Goal: Task Accomplishment & Management: Manage account settings

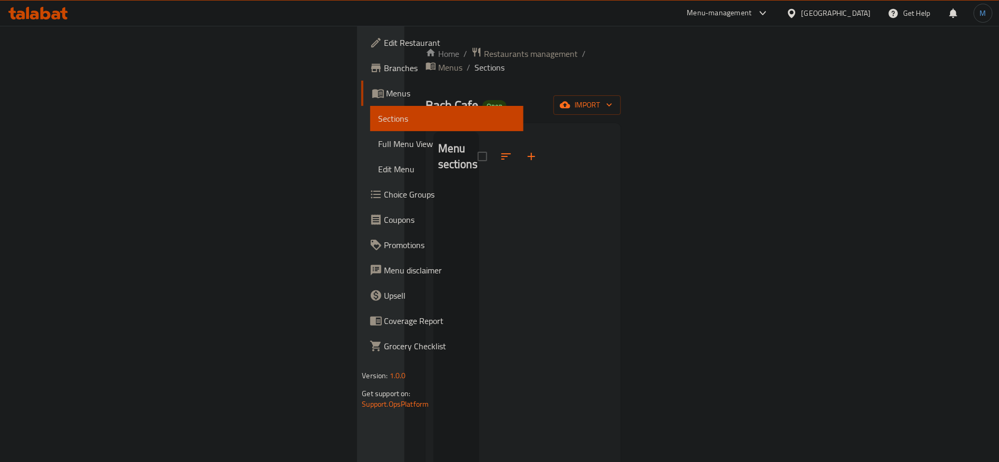
click at [622, 80] on div "Home / Restaurants management / Menus / Sections Bach Cafe Open import Menu sec…" at bounding box center [524, 324] width 196 height 555
click at [621, 100] on button "import" at bounding box center [587, 104] width 67 height 19
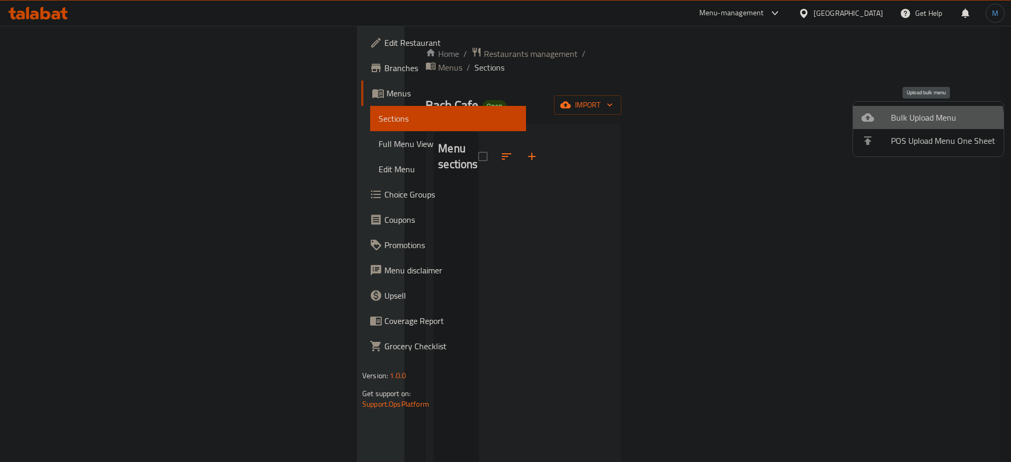
click at [888, 125] on li "Bulk Upload Menu" at bounding box center [928, 117] width 151 height 23
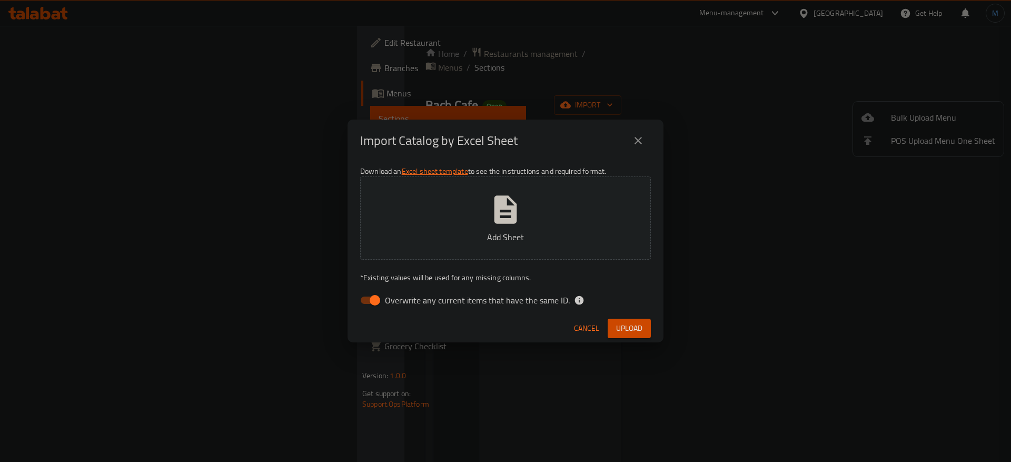
click at [397, 299] on span "Overwrite any current items that have the same ID." at bounding box center [477, 300] width 185 height 13
click at [397, 299] on input "Overwrite any current items that have the same ID." at bounding box center [375, 300] width 60 height 20
checkbox input "false"
click at [641, 333] on span "Upload" at bounding box center [629, 328] width 26 height 13
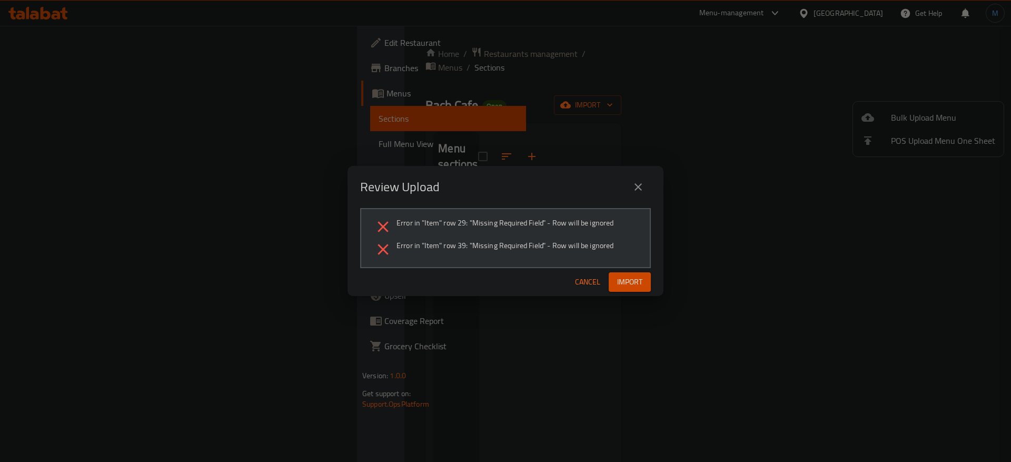
drag, startPoint x: 649, startPoint y: 178, endPoint x: 643, endPoint y: 191, distance: 14.4
click at [649, 178] on div "Review Upload" at bounding box center [505, 186] width 291 height 25
click at [643, 191] on icon "close" at bounding box center [638, 187] width 13 height 13
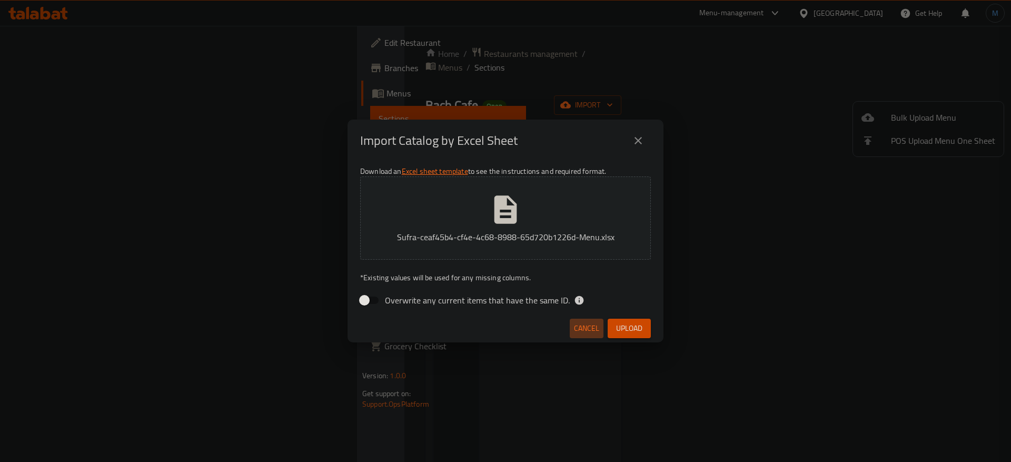
click at [587, 320] on button "Cancel" at bounding box center [587, 328] width 34 height 19
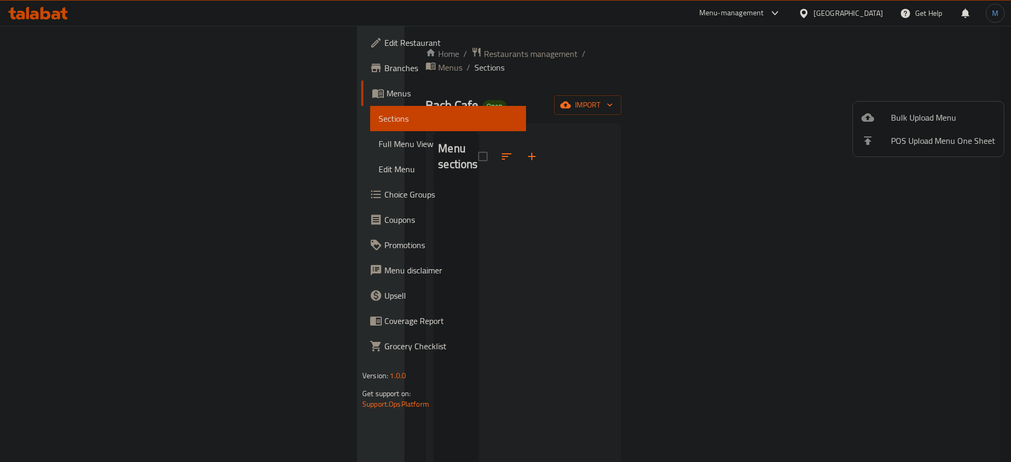
click at [369, 59] on div at bounding box center [505, 231] width 1011 height 462
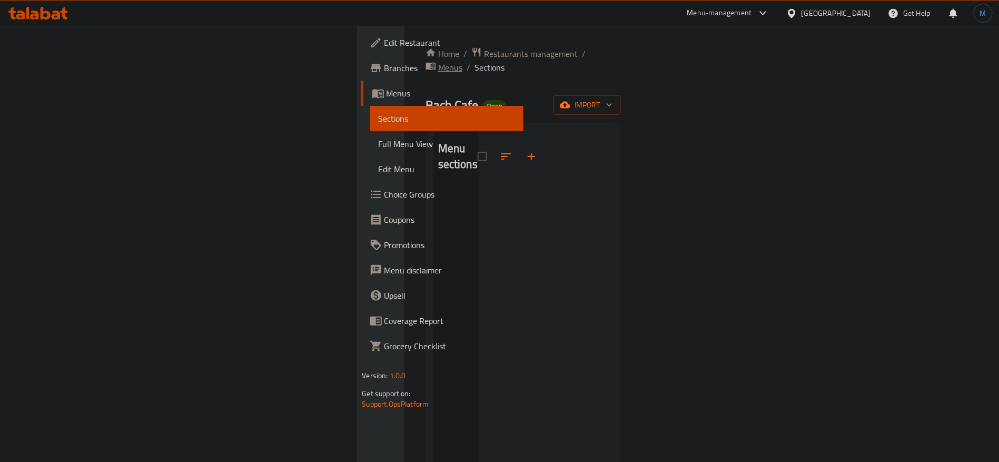
click at [438, 61] on span "Menus" at bounding box center [450, 67] width 24 height 13
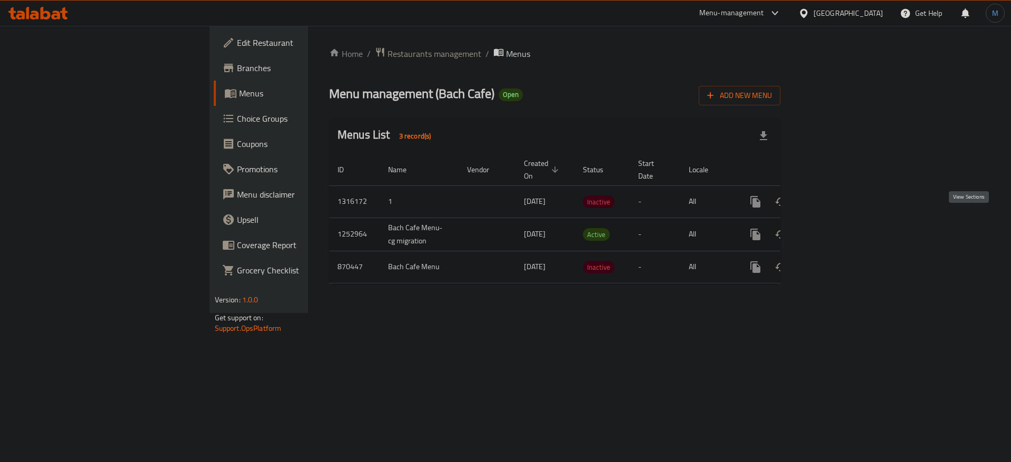
click at [844, 222] on link "enhanced table" at bounding box center [831, 234] width 25 height 25
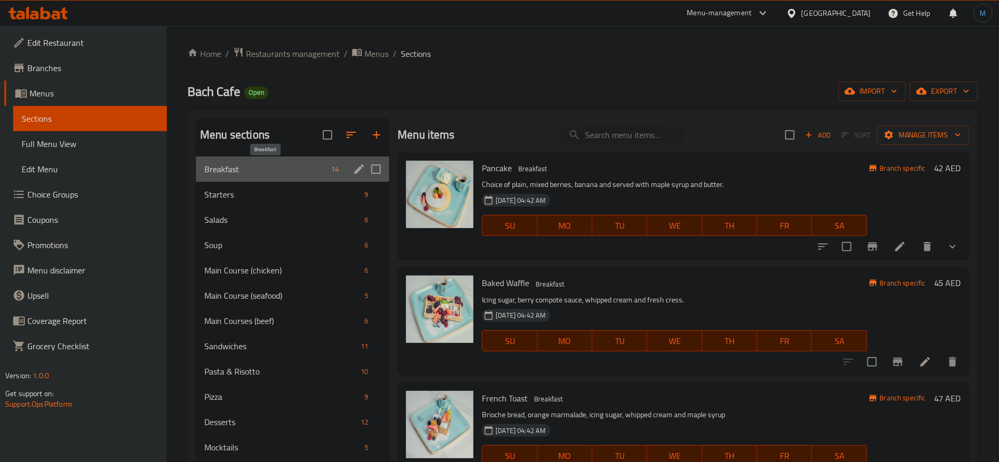
click at [304, 174] on span "Breakfast" at bounding box center [265, 169] width 123 height 13
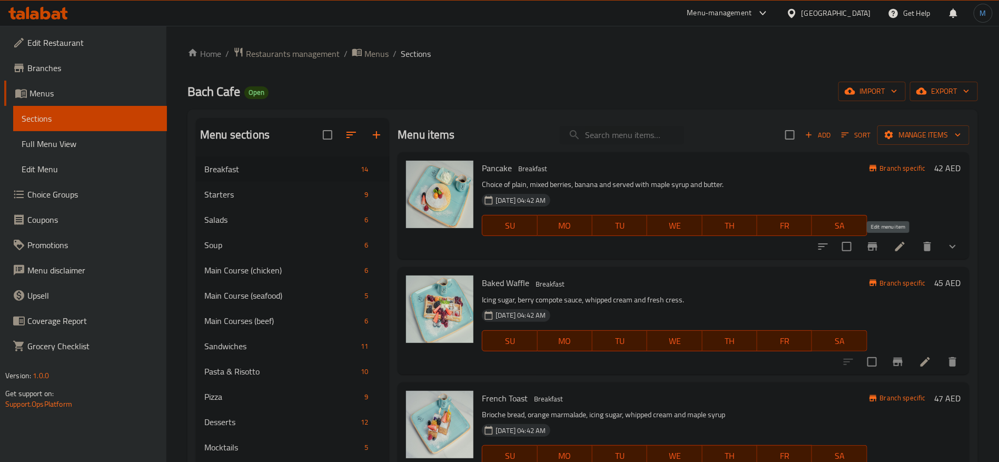
click at [895, 248] on icon at bounding box center [899, 246] width 9 height 9
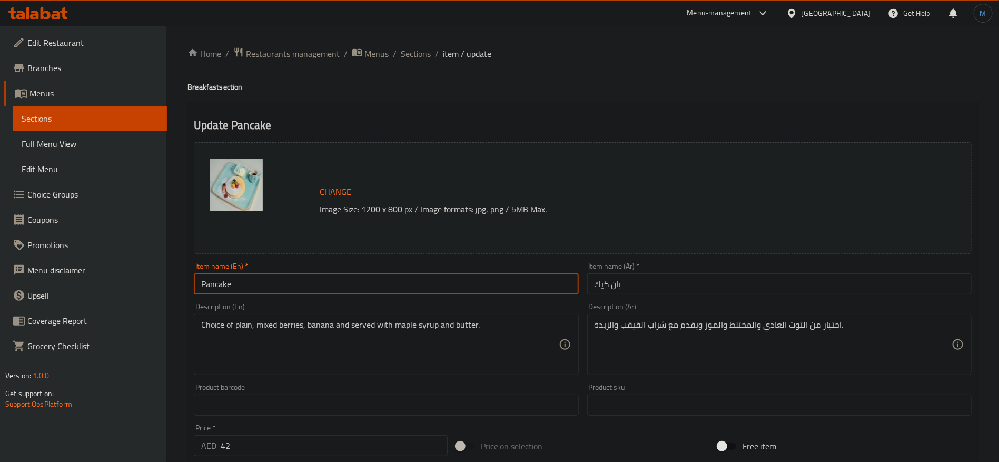
click at [428, 292] on input "Pancake" at bounding box center [386, 283] width 384 height 21
click at [423, 47] on span "Sections" at bounding box center [416, 53] width 30 height 13
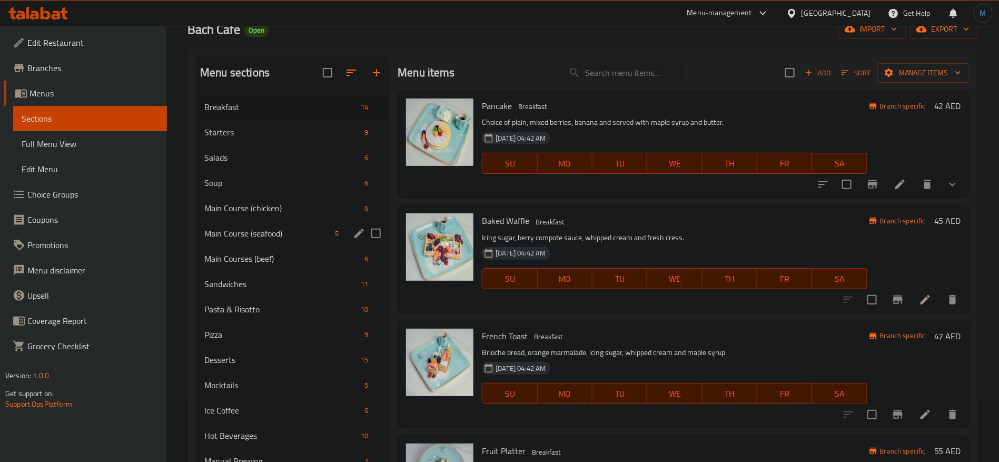
scroll to position [44, 0]
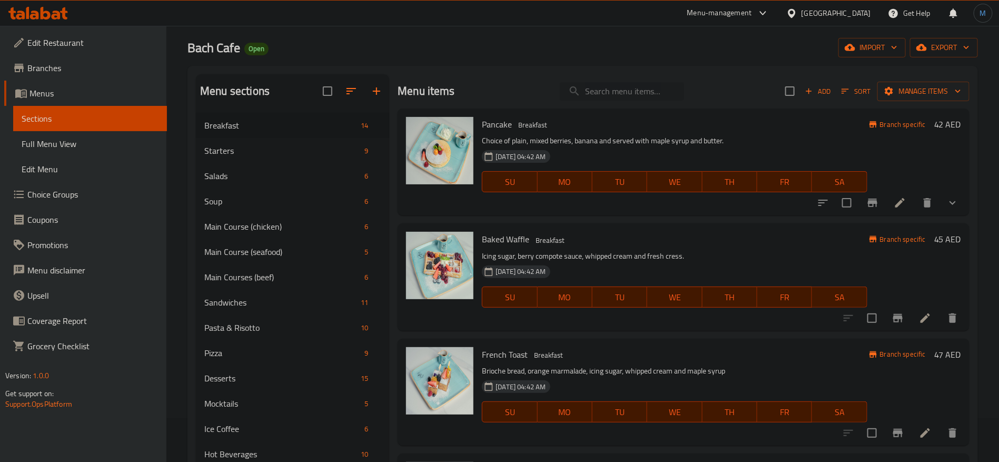
drag, startPoint x: 565, startPoint y: 103, endPoint x: 591, endPoint y: 88, distance: 30.2
click at [585, 92] on div "Menu items Add Sort Manage items" at bounding box center [684, 91] width 572 height 34
click at [598, 84] on input "search" at bounding box center [622, 91] width 124 height 18
paste input "Croissant"
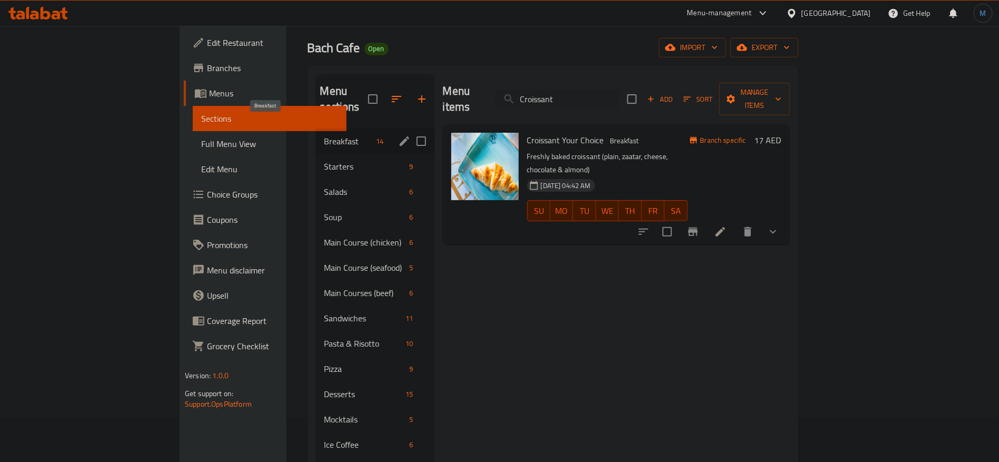
click at [324, 135] on span "Breakfast" at bounding box center [348, 141] width 48 height 13
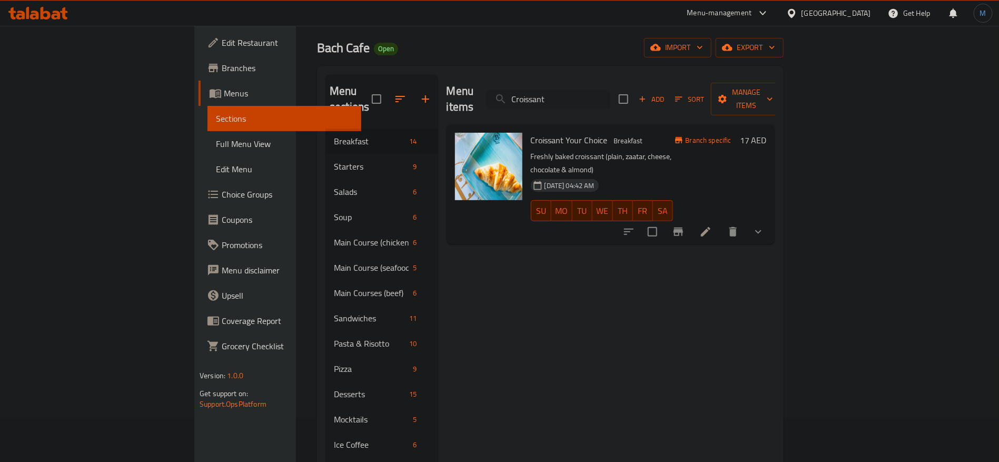
click at [610, 100] on input "Croissant" at bounding box center [548, 99] width 124 height 18
paste input "BUN"
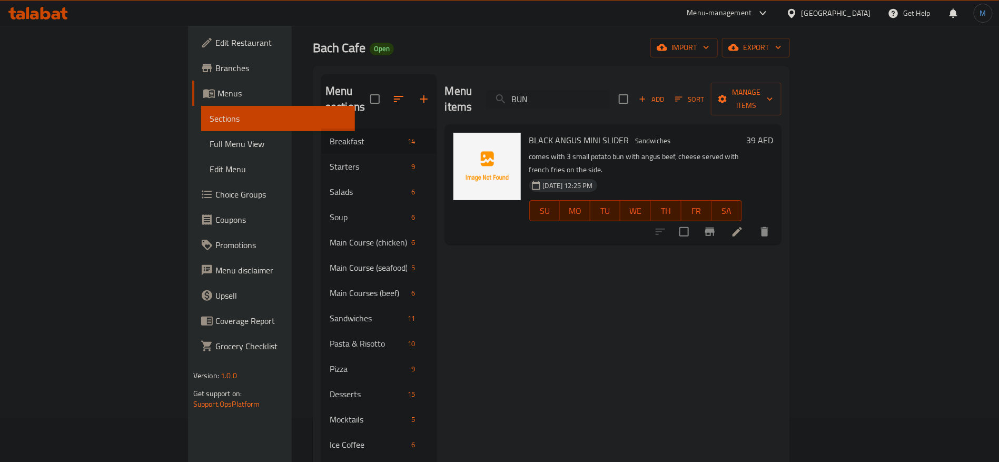
type input "BUN"
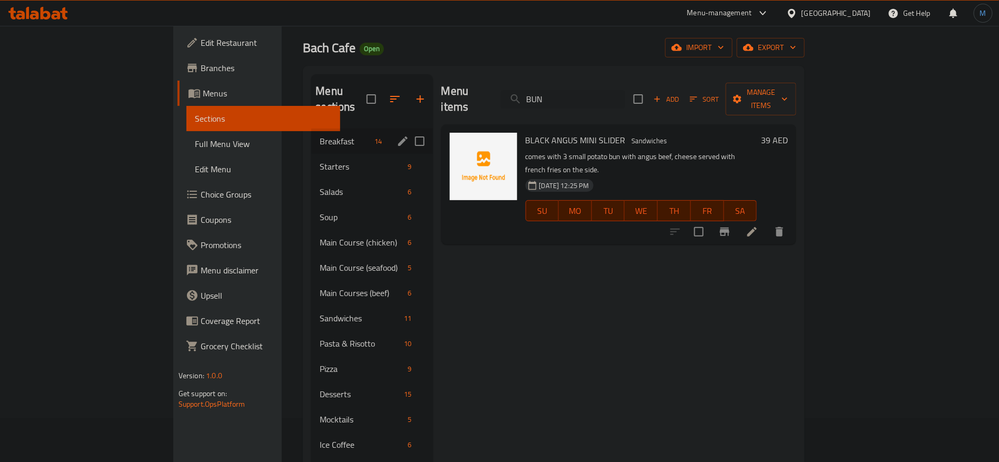
click at [356, 129] on div "Breakfast 14" at bounding box center [371, 141] width 121 height 25
click at [341, 129] on div "Breakfast 14" at bounding box center [371, 141] width 121 height 25
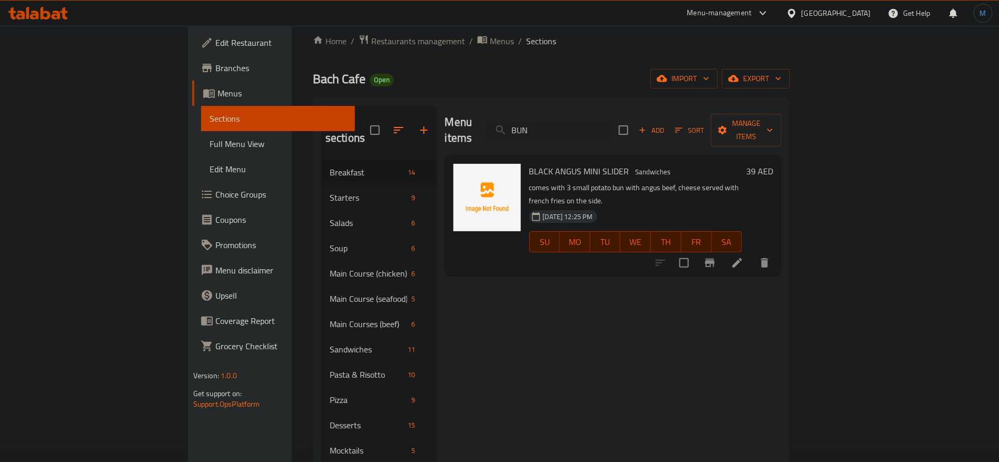
scroll to position [0, 0]
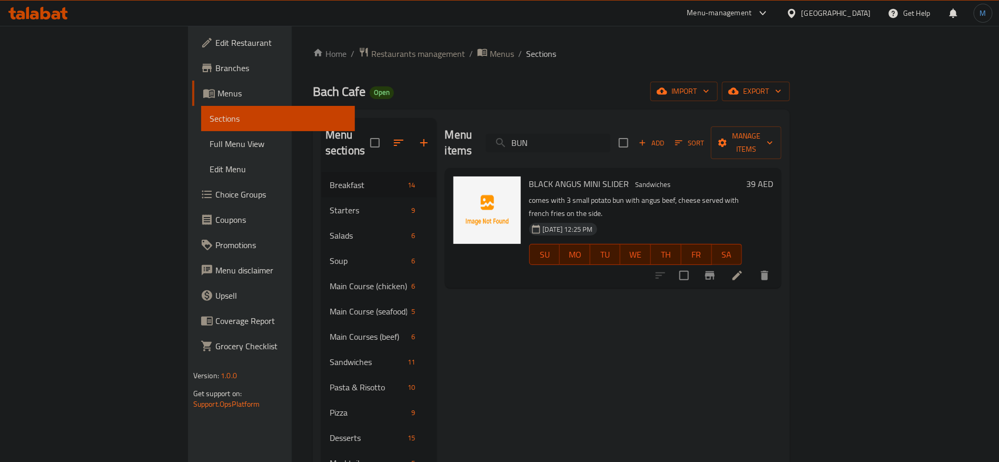
click at [610, 134] on input "BUN" at bounding box center [548, 143] width 124 height 18
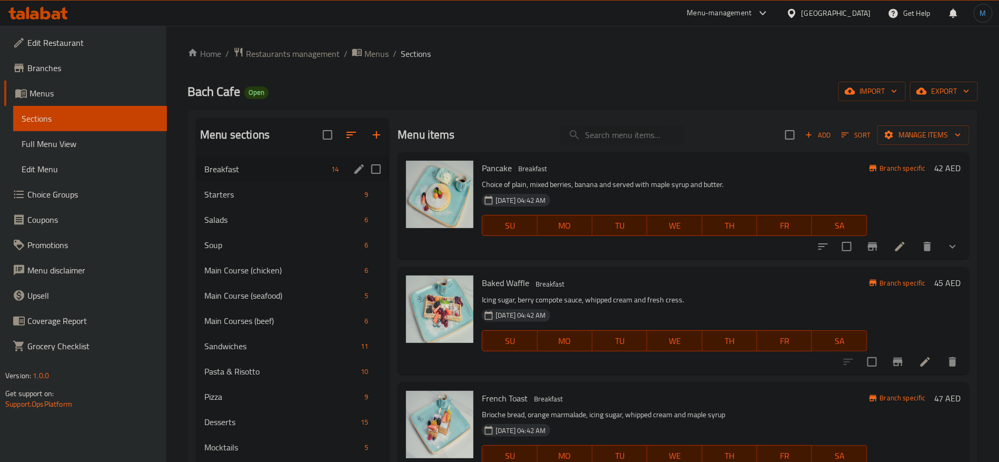
click at [225, 156] on div "Breakfast 14" at bounding box center [292, 168] width 193 height 25
click at [946, 242] on icon "show more" at bounding box center [952, 246] width 13 height 13
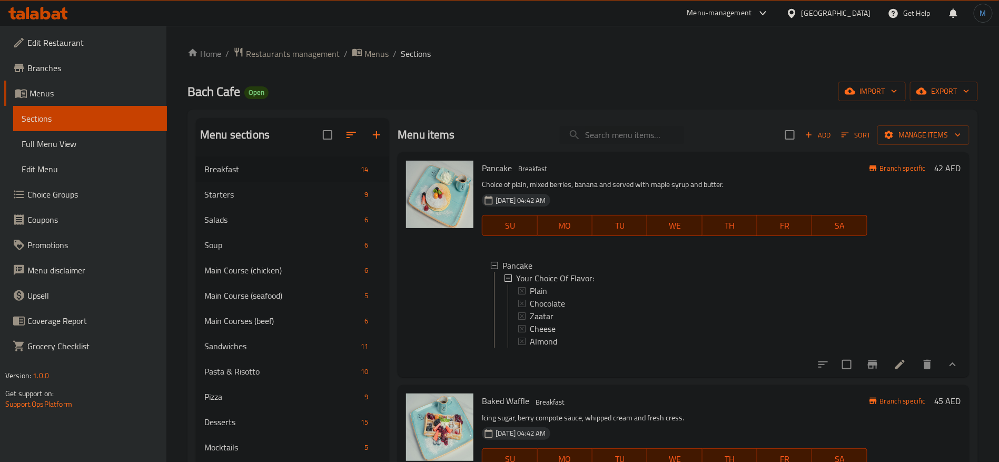
click at [894, 371] on icon at bounding box center [900, 364] width 13 height 13
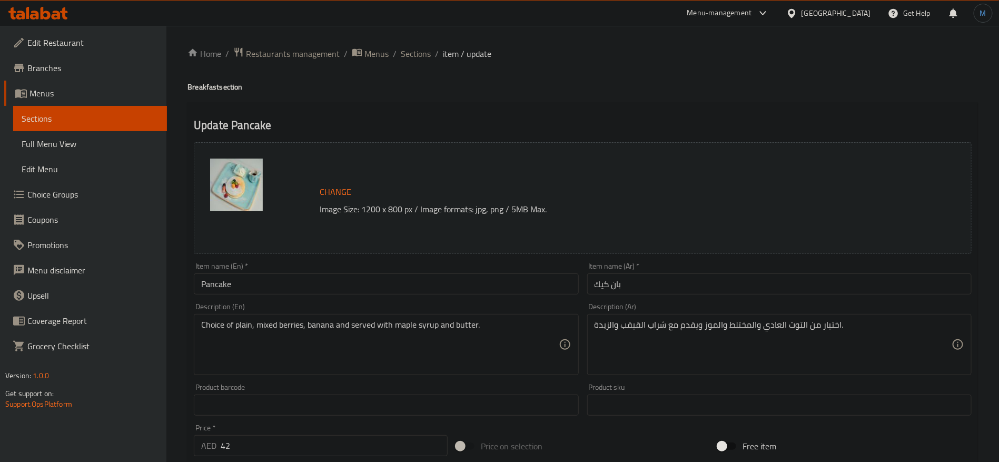
click at [353, 284] on input "Pancake" at bounding box center [386, 283] width 384 height 21
click at [262, 305] on div "Description (En) Choice of plain, mixed berries, banana and served with maple s…" at bounding box center [386, 339] width 384 height 72
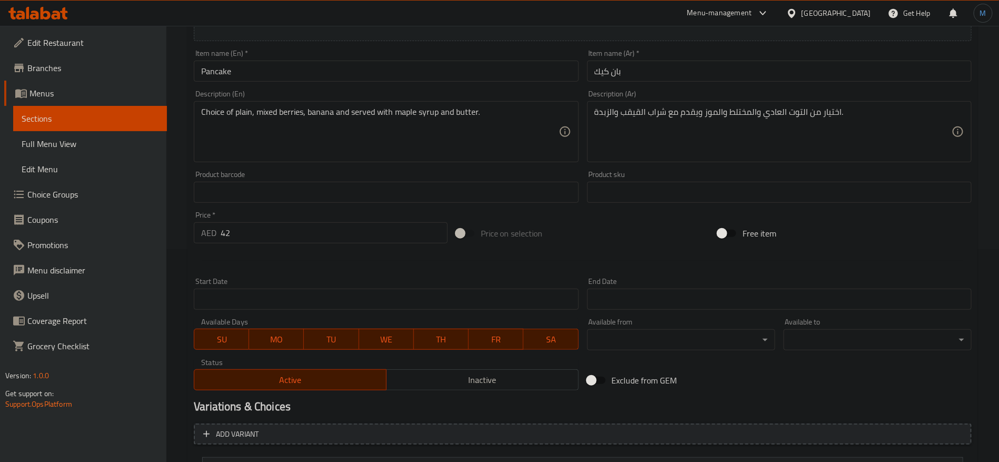
scroll to position [315, 0]
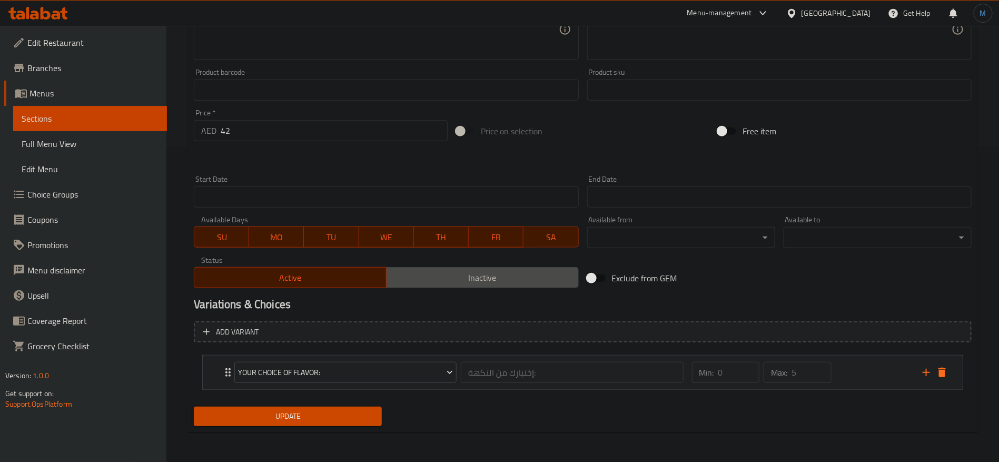
click at [480, 267] on button "Inactive" at bounding box center [482, 277] width 193 height 21
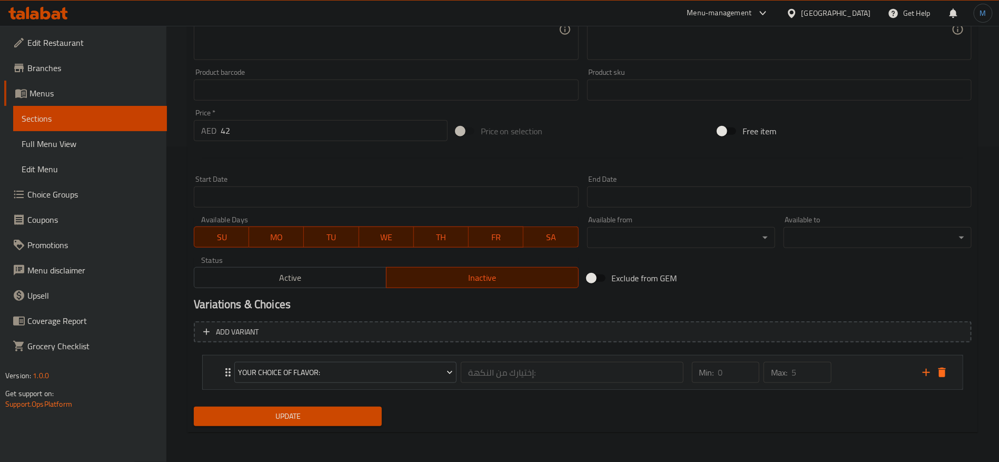
click at [324, 420] on span "Update" at bounding box center [287, 416] width 171 height 13
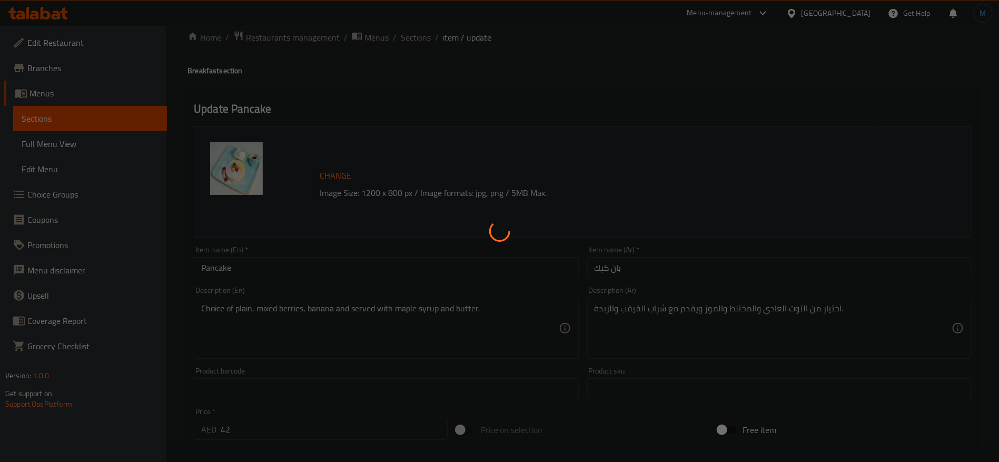
scroll to position [0, 0]
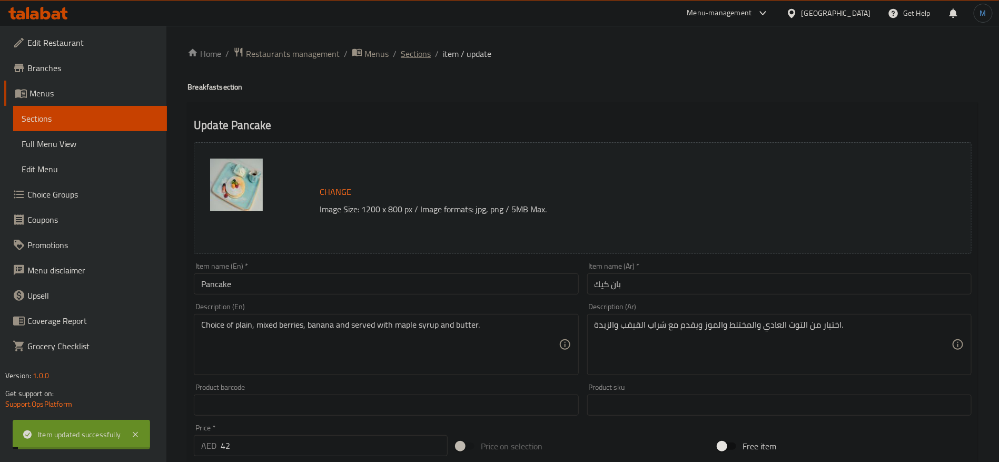
click at [411, 50] on span "Sections" at bounding box center [416, 53] width 30 height 13
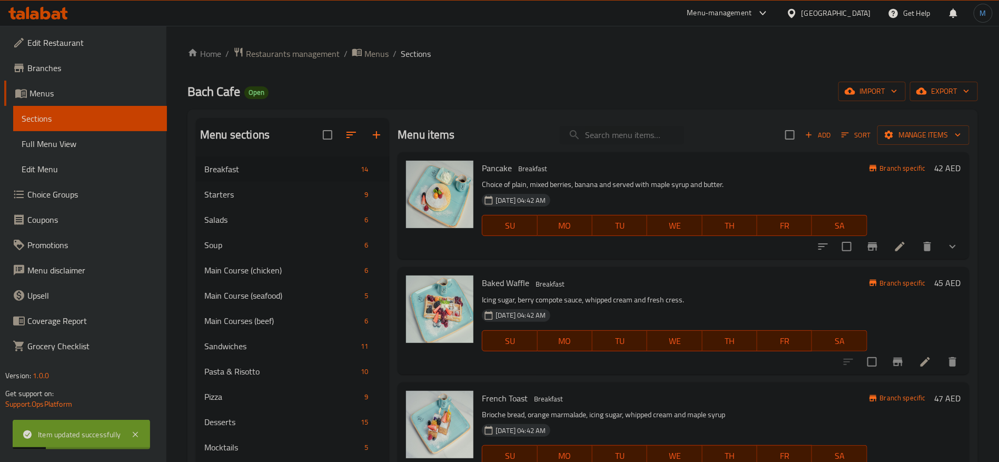
click at [910, 372] on div at bounding box center [901, 361] width 130 height 25
click at [921, 366] on icon at bounding box center [925, 361] width 9 height 9
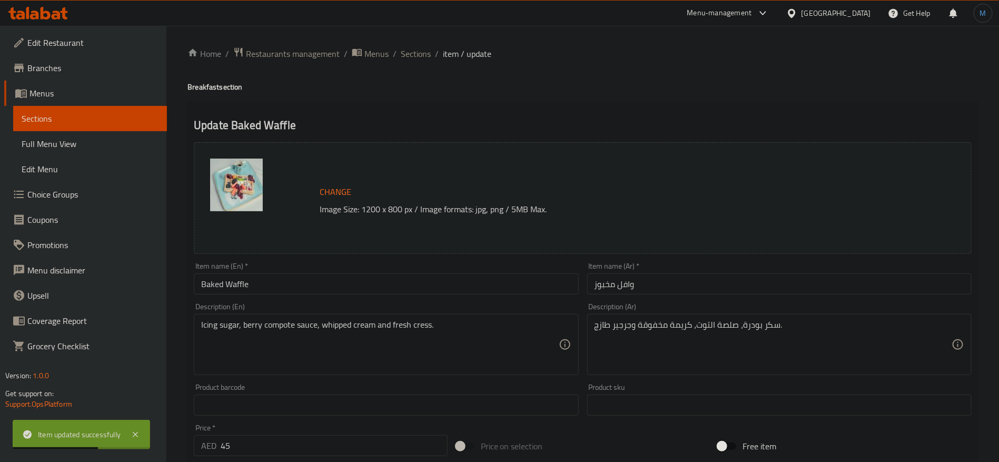
click at [375, 287] on input "Baked Waffle" at bounding box center [386, 283] width 384 height 21
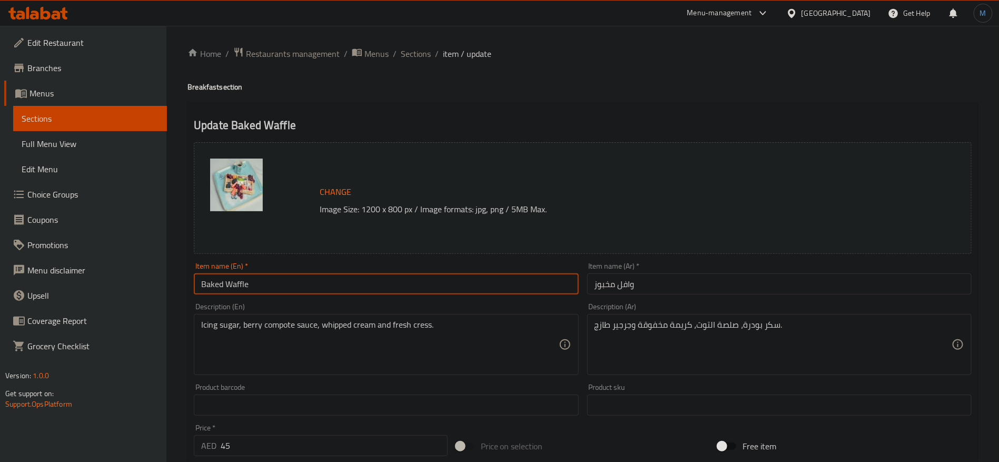
click at [261, 279] on input "Baked Waffle" at bounding box center [386, 283] width 384 height 21
click at [241, 279] on input "Baked Waffle" at bounding box center [386, 283] width 384 height 21
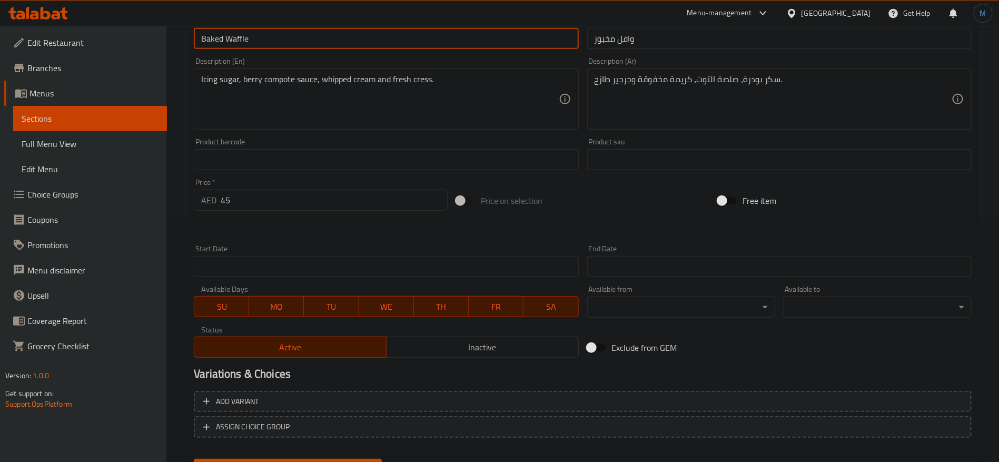
scroll to position [298, 0]
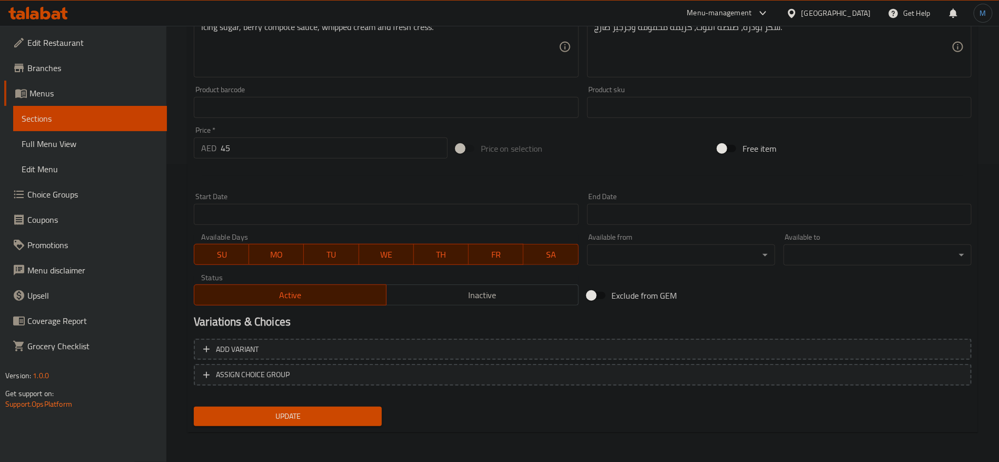
click at [435, 293] on span "Inactive" at bounding box center [483, 295] width 184 height 15
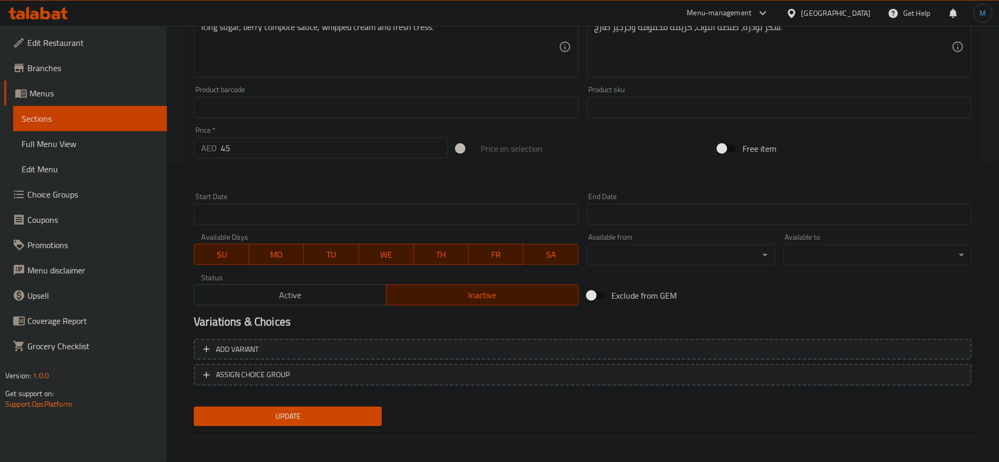
click at [325, 431] on div "Update Baked Waffle Change Image Size: 1200 x 800 px / Image formats: jpg, png …" at bounding box center [583, 119] width 791 height 628
click at [328, 425] on button "Update" at bounding box center [288, 416] width 188 height 19
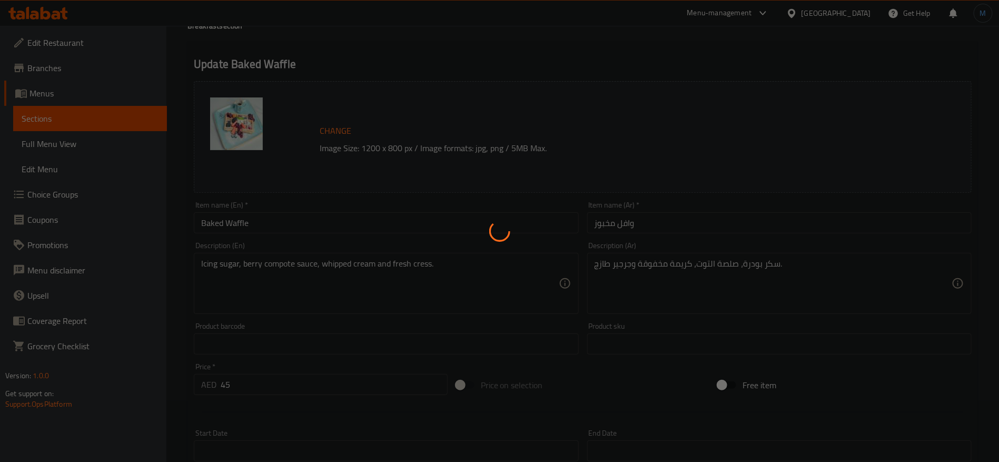
scroll to position [0, 0]
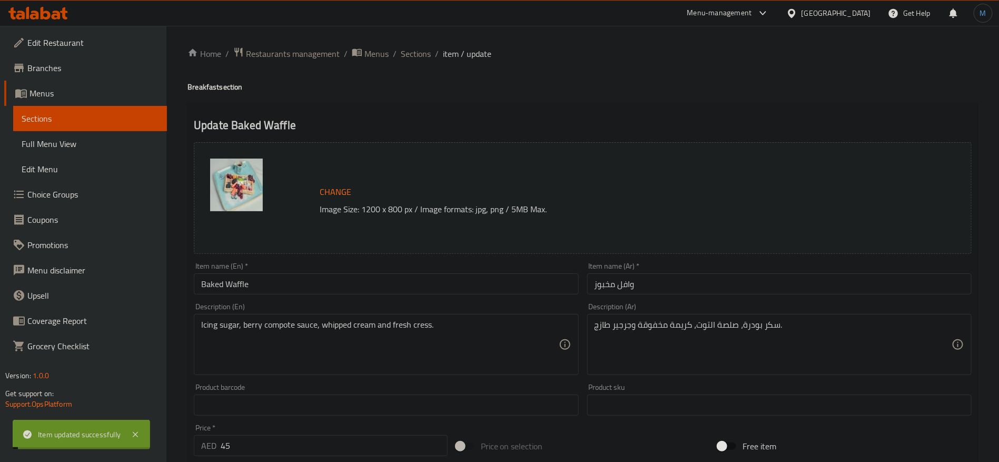
click at [430, 45] on div "Home / Restaurants management / Menus / Sections / item / update Breakfast sect…" at bounding box center [582, 393] width 833 height 734
click at [431, 60] on ol "Home / Restaurants management / Menus / Sections / item / update" at bounding box center [583, 54] width 791 height 14
click at [424, 58] on span "Sections" at bounding box center [416, 53] width 30 height 13
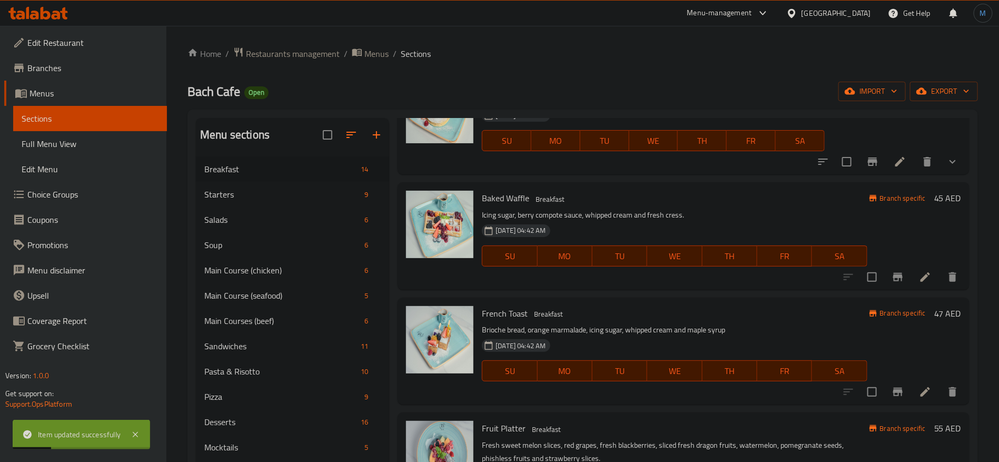
scroll to position [158, 0]
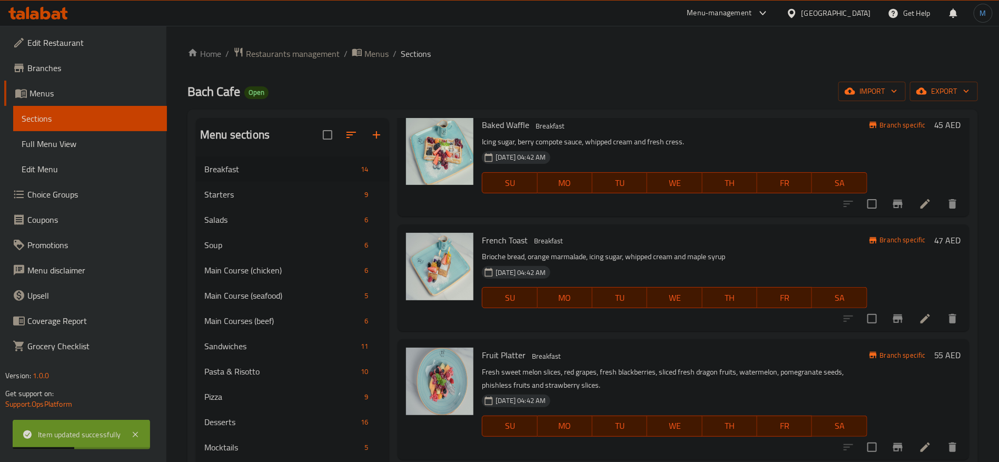
click at [911, 311] on li at bounding box center [925, 318] width 29 height 19
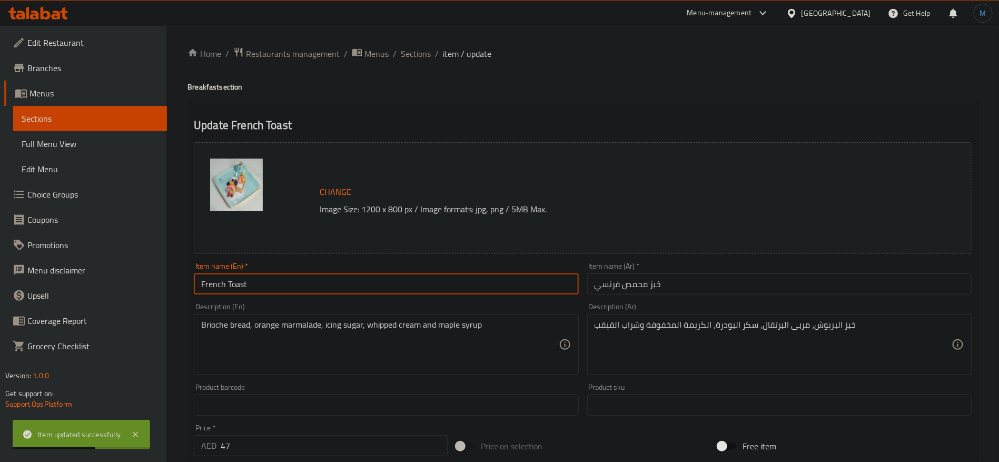
click at [241, 274] on input "French Toast" at bounding box center [386, 283] width 384 height 21
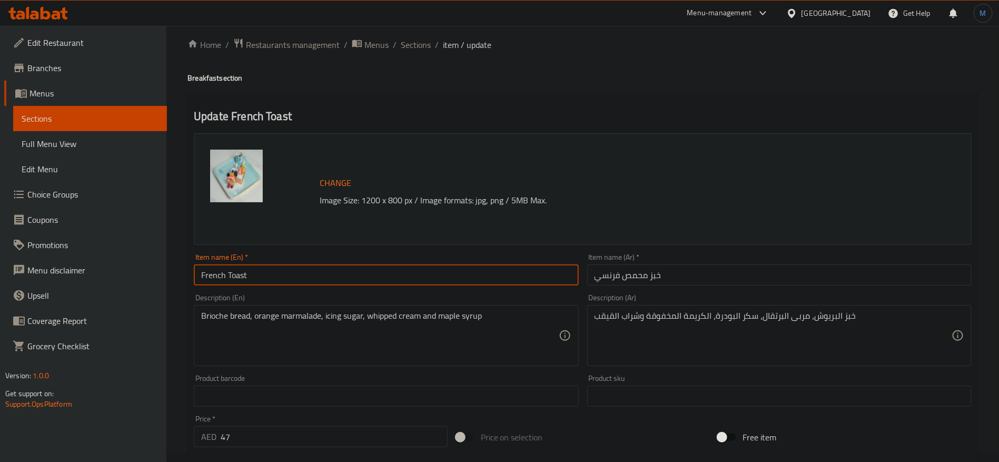
scroll to position [158, 0]
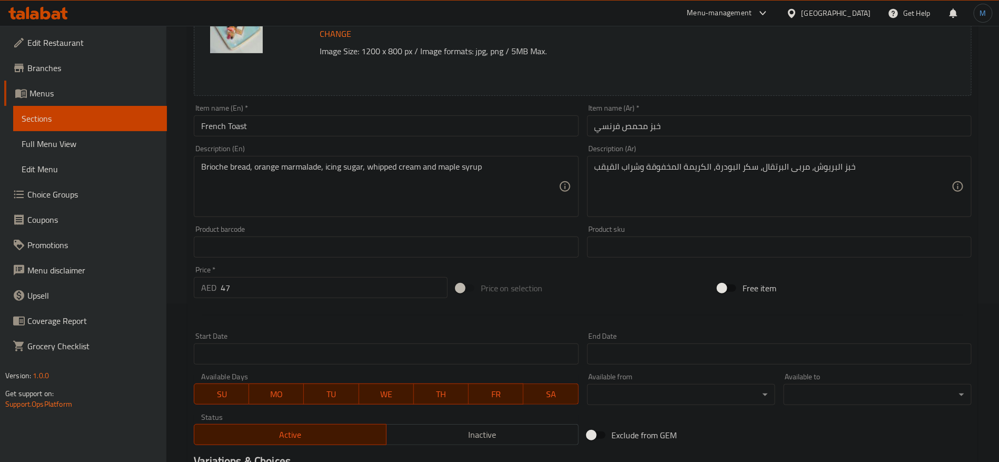
click at [314, 303] on div at bounding box center [583, 315] width 786 height 26
click at [317, 295] on input "47" at bounding box center [334, 287] width 227 height 21
paste input "32"
type input "32"
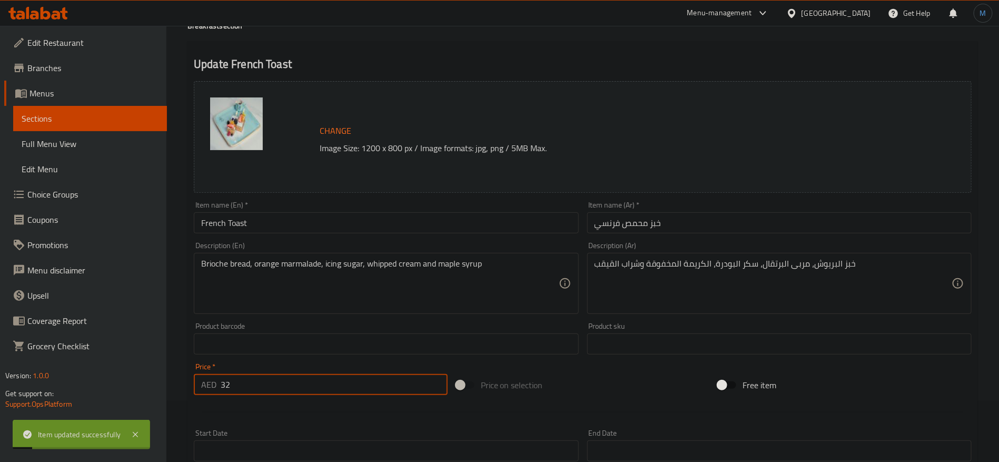
scroll to position [0, 0]
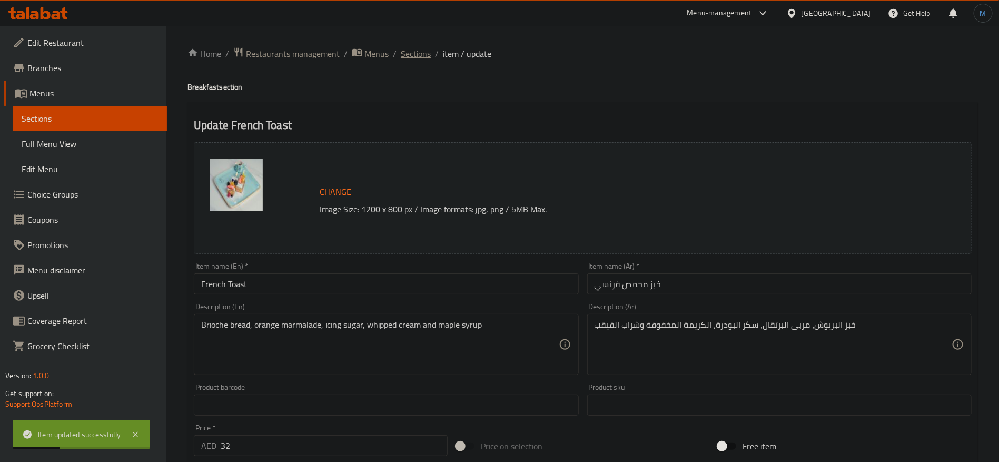
click at [416, 54] on span "Sections" at bounding box center [416, 53] width 30 height 13
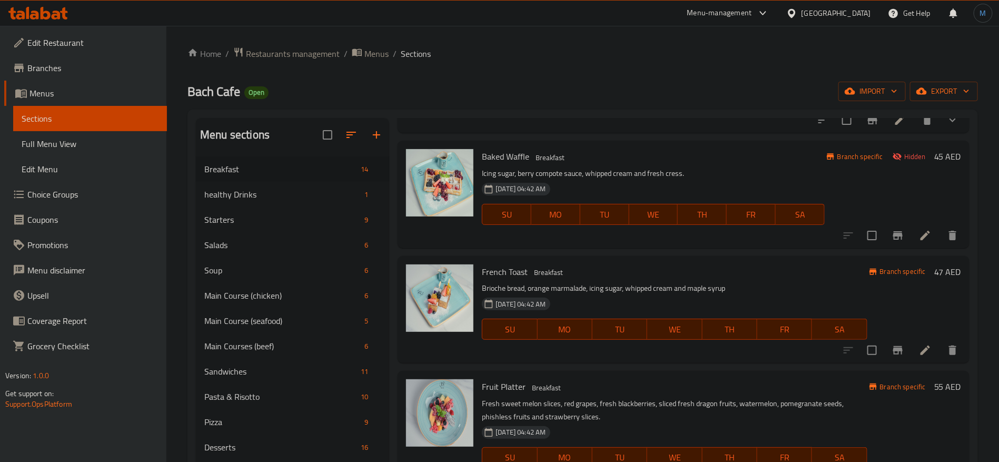
scroll to position [158, 0]
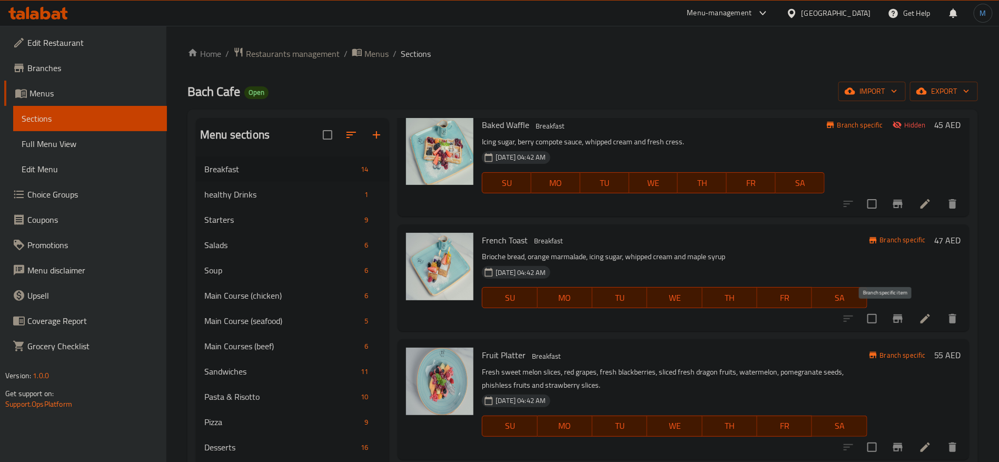
click at [893, 318] on icon "Branch-specific-item" at bounding box center [897, 318] width 9 height 8
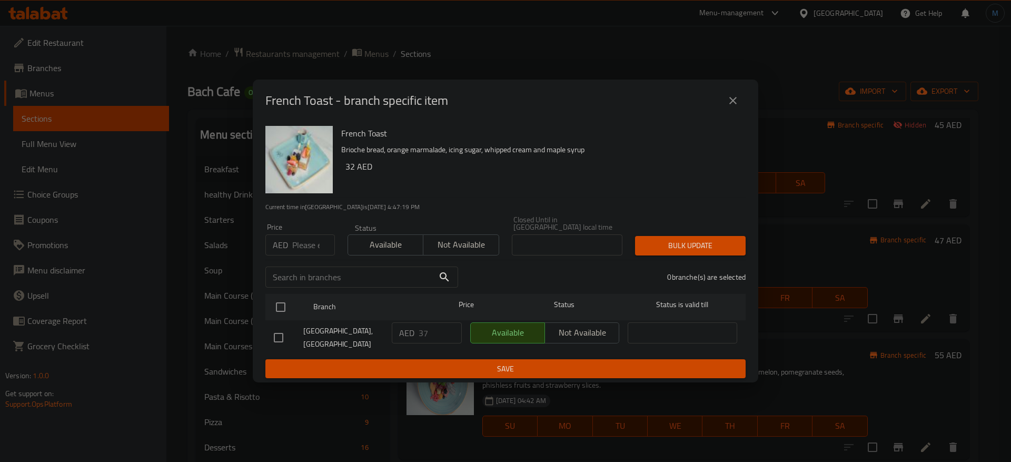
click at [721, 113] on div "French Toast - branch specific item" at bounding box center [506, 101] width 506 height 42
click at [734, 97] on icon "close" at bounding box center [733, 100] width 13 height 13
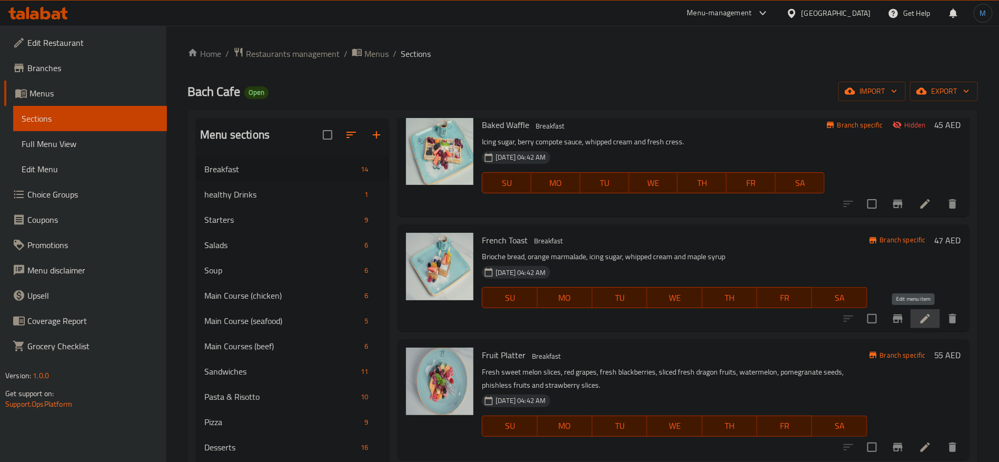
click at [919, 313] on icon at bounding box center [925, 318] width 13 height 13
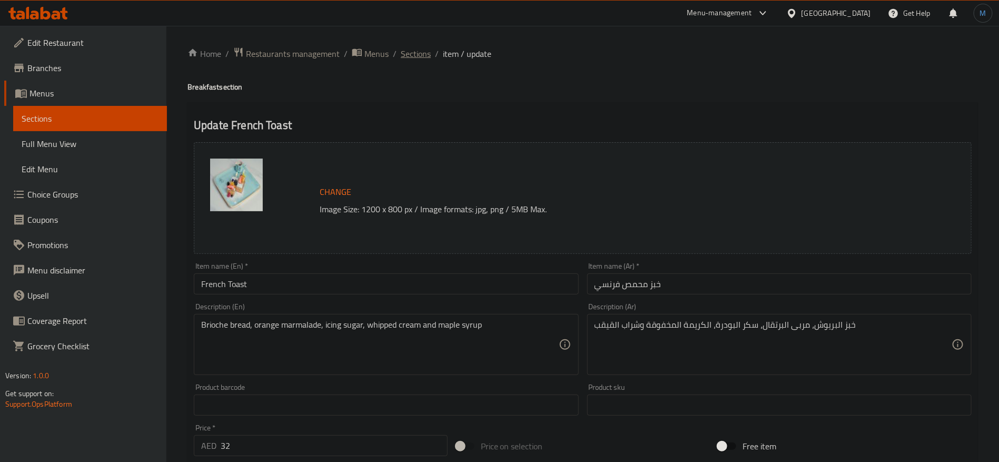
click at [418, 56] on span "Sections" at bounding box center [416, 53] width 30 height 13
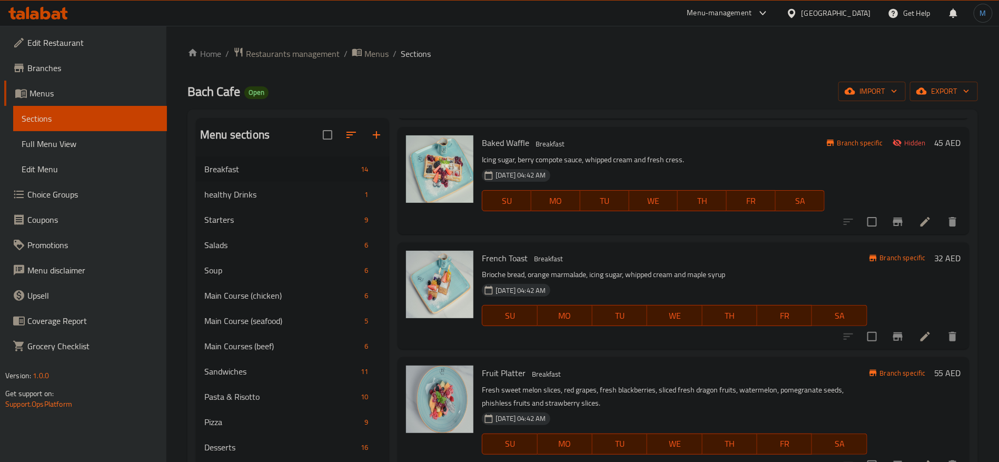
scroll to position [158, 0]
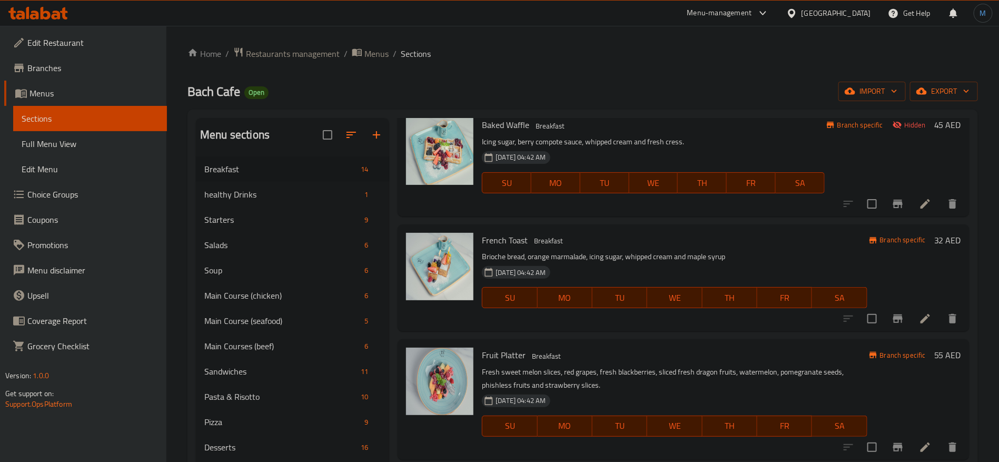
click at [508, 356] on span "Fruit Platter" at bounding box center [504, 355] width 44 height 16
copy h6 "Fruit Platter"
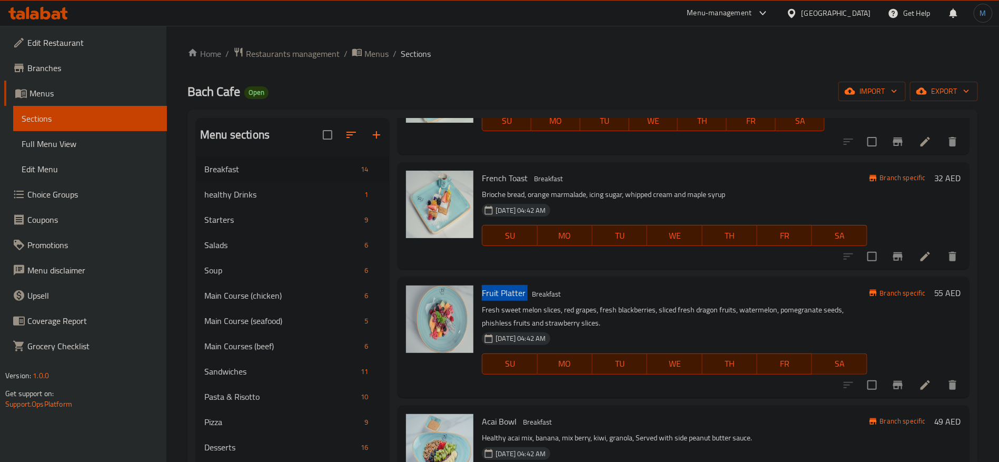
scroll to position [237, 0]
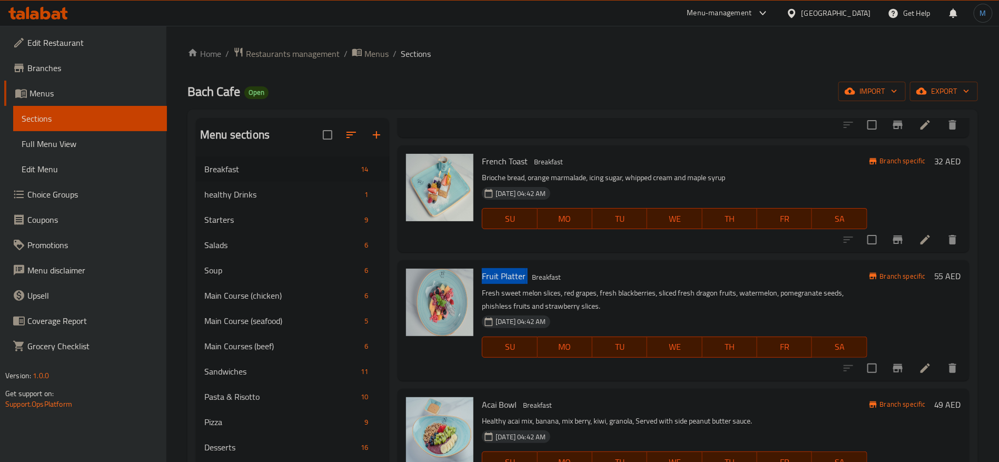
click at [919, 369] on icon at bounding box center [925, 368] width 13 height 13
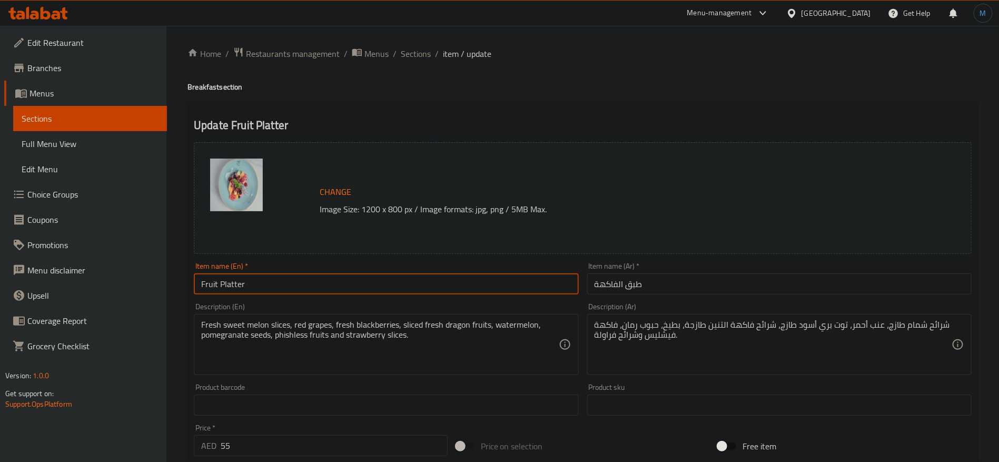
click at [264, 274] on input "Fruit Platter" at bounding box center [386, 283] width 384 height 21
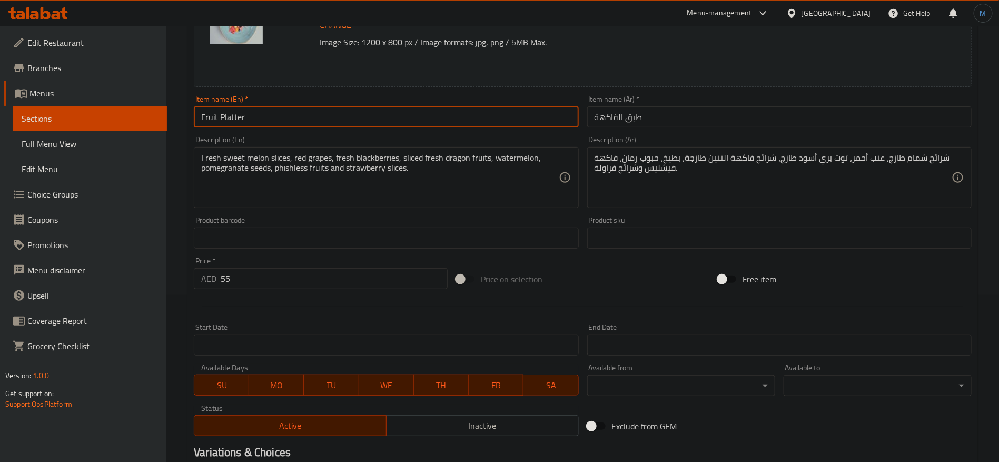
scroll to position [298, 0]
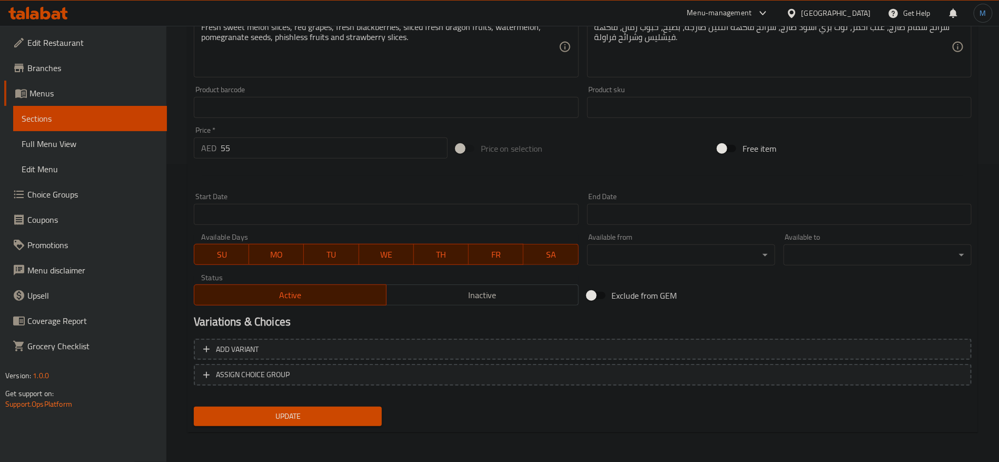
drag, startPoint x: 483, startPoint y: 298, endPoint x: 481, endPoint y: 305, distance: 7.0
click at [483, 300] on span "Inactive" at bounding box center [483, 295] width 184 height 15
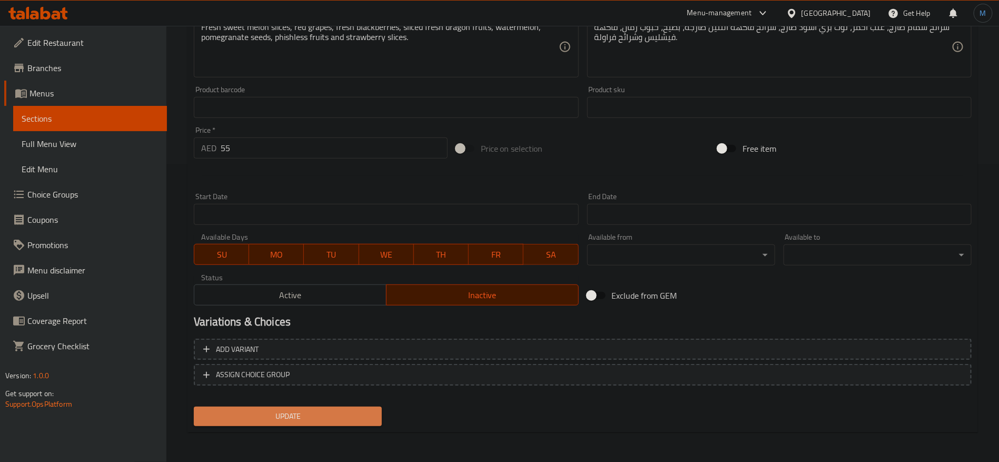
click at [358, 417] on span "Update" at bounding box center [287, 416] width 171 height 13
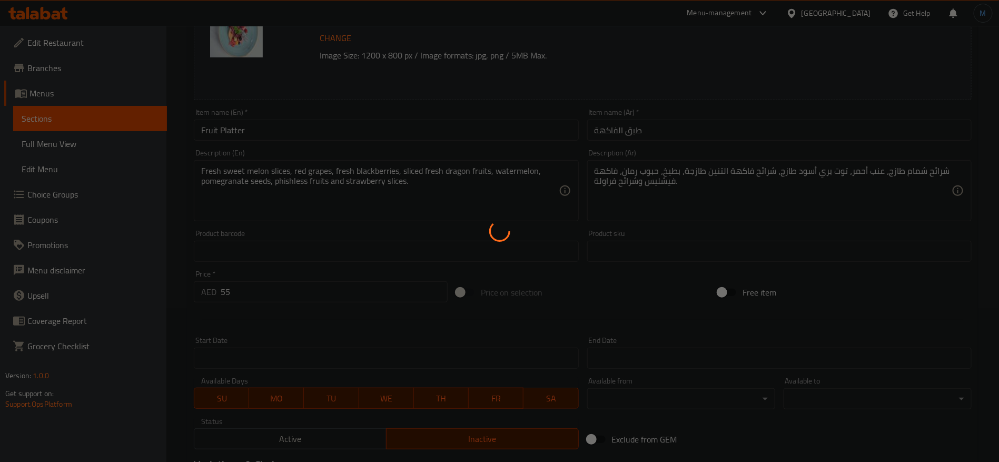
scroll to position [0, 0]
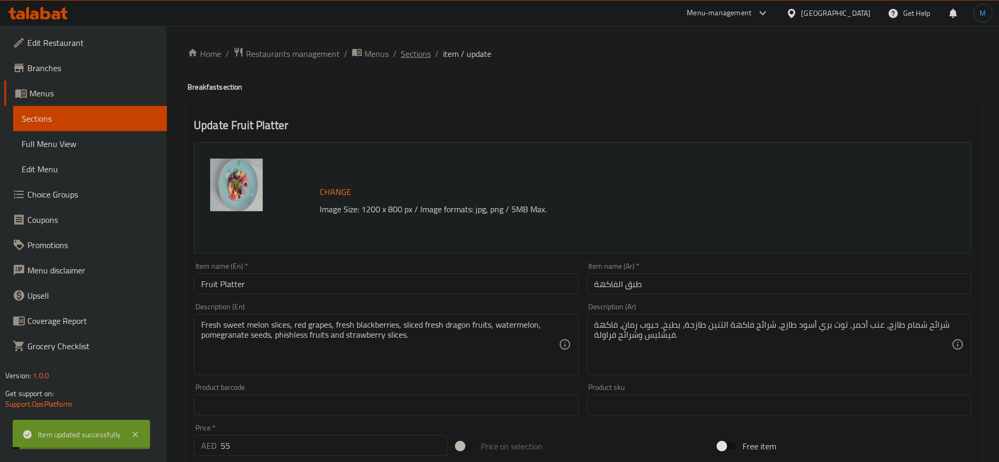
click at [412, 50] on span "Sections" at bounding box center [416, 53] width 30 height 13
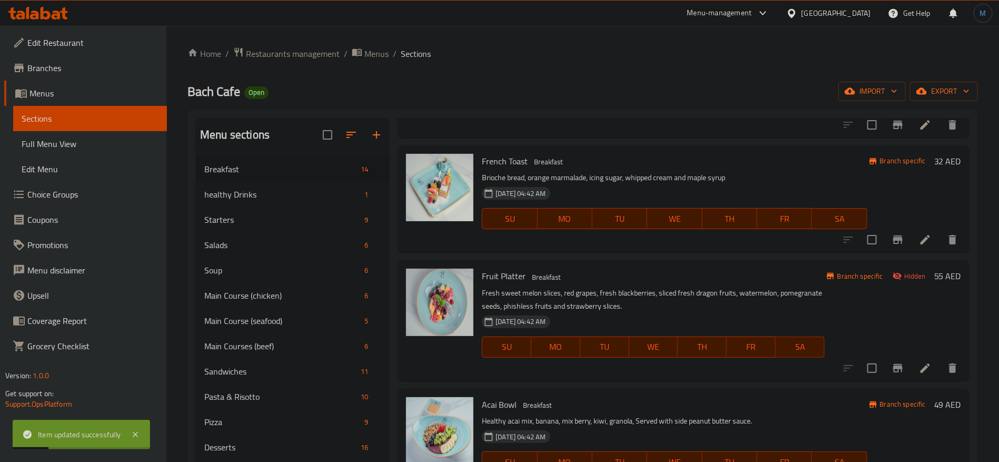
scroll to position [395, 0]
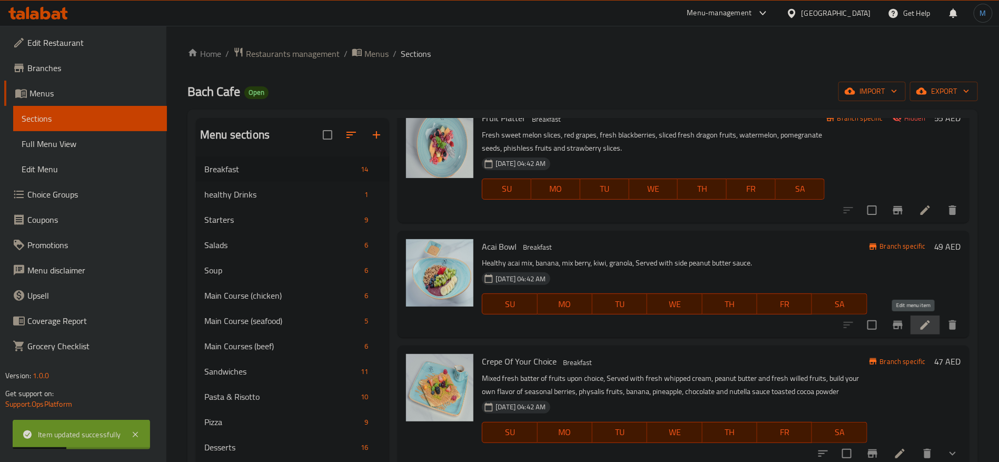
click at [919, 325] on icon at bounding box center [925, 325] width 13 height 13
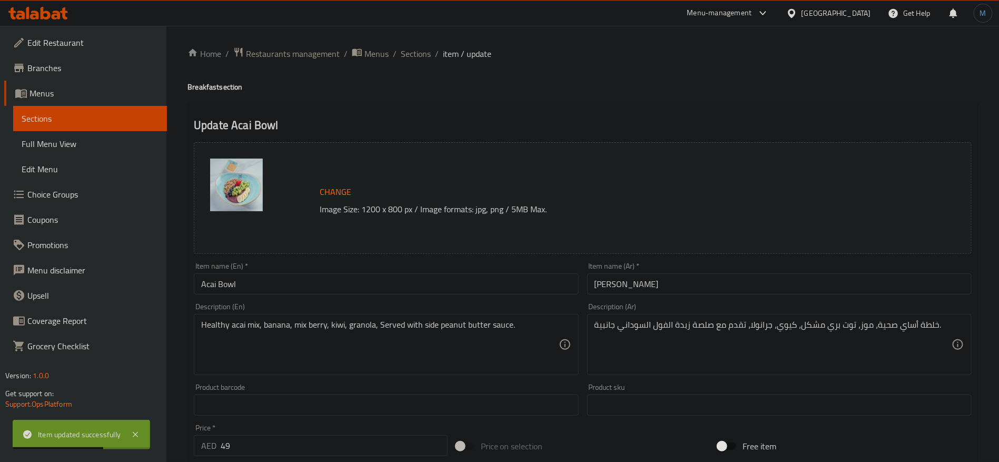
click at [492, 291] on input "Acai Bowl" at bounding box center [386, 283] width 384 height 21
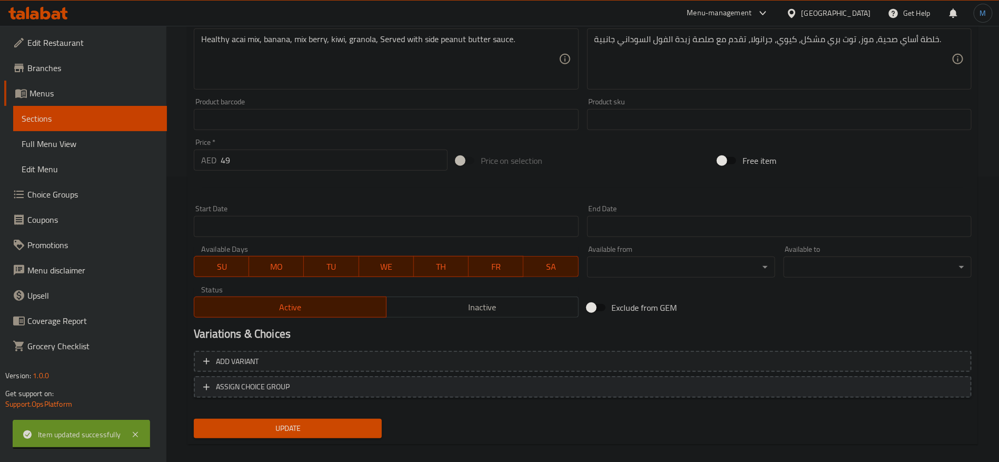
scroll to position [298, 0]
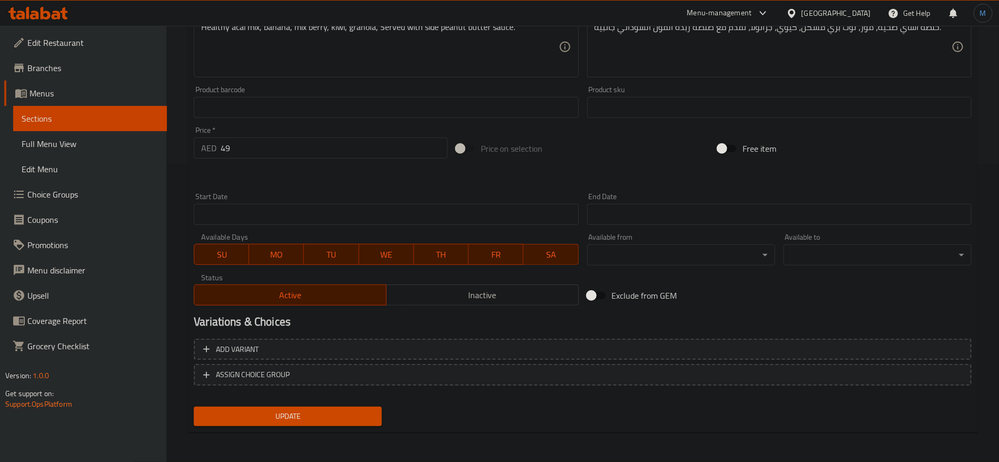
click at [474, 294] on span "Inactive" at bounding box center [483, 295] width 184 height 15
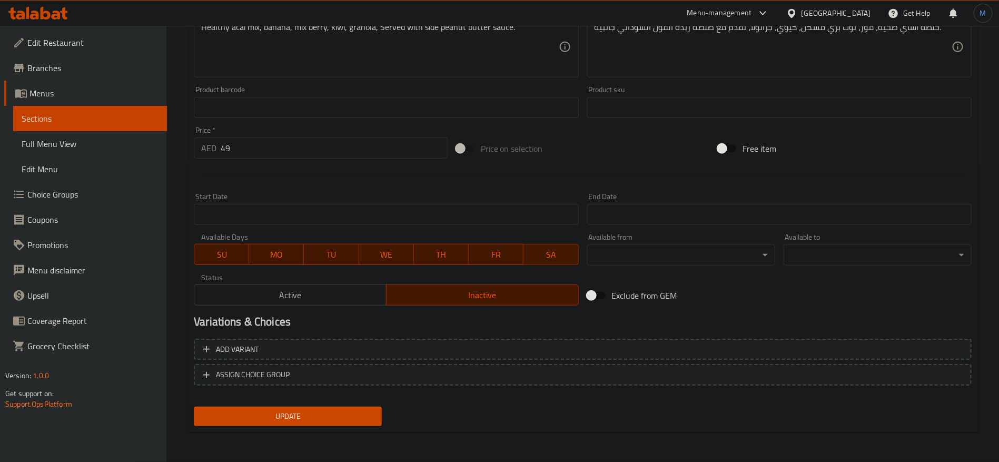
click at [322, 400] on div "Add variant ASSIGN CHOICE GROUP" at bounding box center [583, 368] width 786 height 68
click at [324, 405] on div "Update" at bounding box center [288, 416] width 196 height 28
click at [354, 426] on button "Update" at bounding box center [288, 416] width 188 height 19
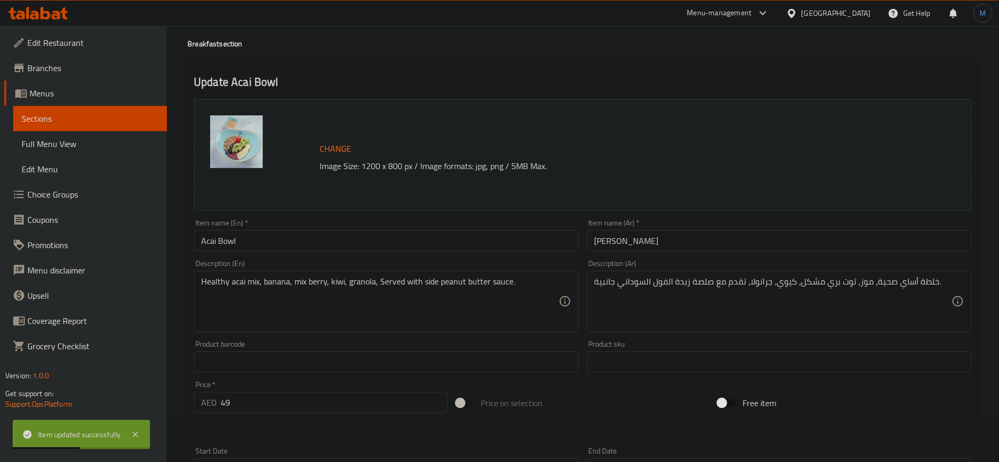
scroll to position [0, 0]
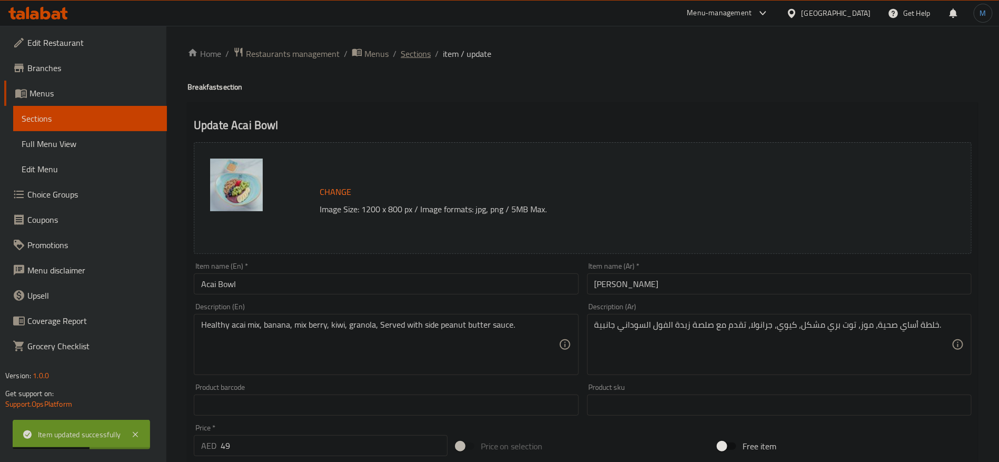
click at [421, 50] on span "Sections" at bounding box center [416, 53] width 30 height 13
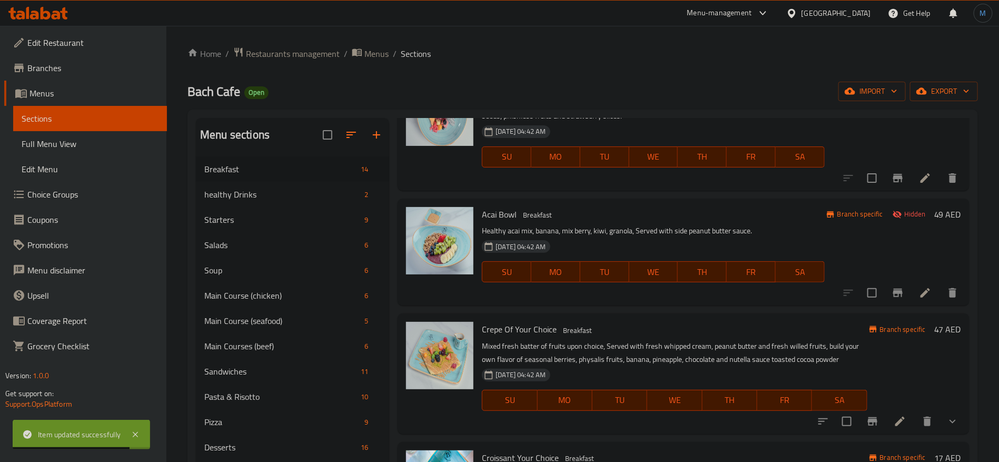
scroll to position [474, 0]
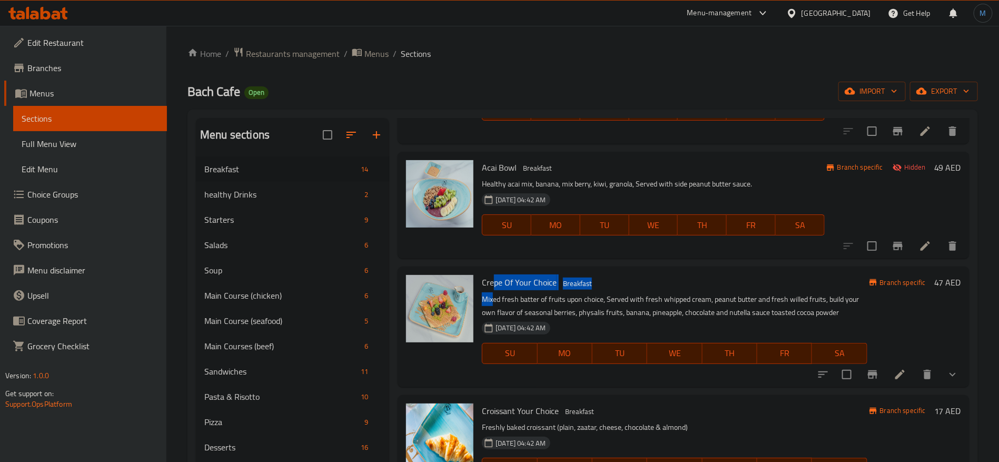
click at [492, 290] on div "Crepe Of Your Choice Breakfast Mixed fresh batter of fruits upon choice, Served…" at bounding box center [674, 327] width 393 height 112
click at [492, 290] on span "Crepe Of Your Choice" at bounding box center [519, 282] width 75 height 16
click at [492, 277] on span "Crepe Of Your Choice" at bounding box center [519, 282] width 75 height 16
click at [894, 369] on icon at bounding box center [900, 374] width 13 height 13
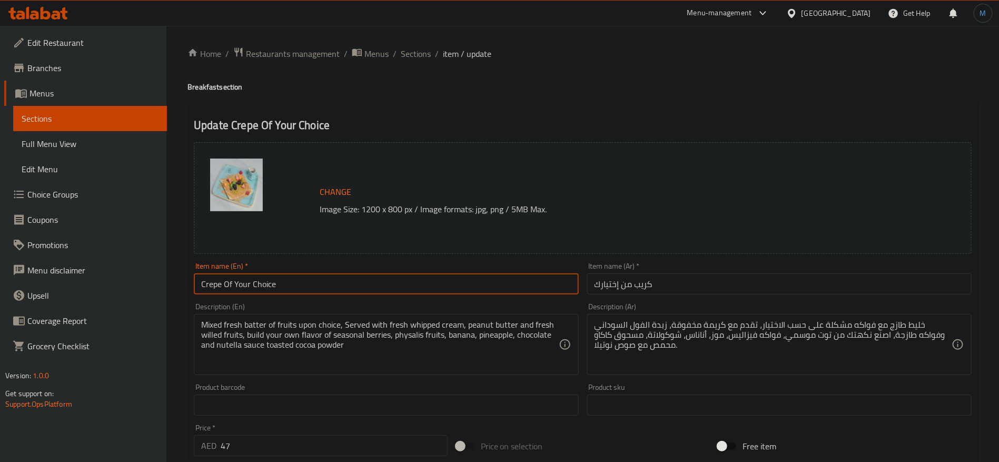
click at [388, 278] on input "Crepe Of Your Choice" at bounding box center [386, 283] width 384 height 21
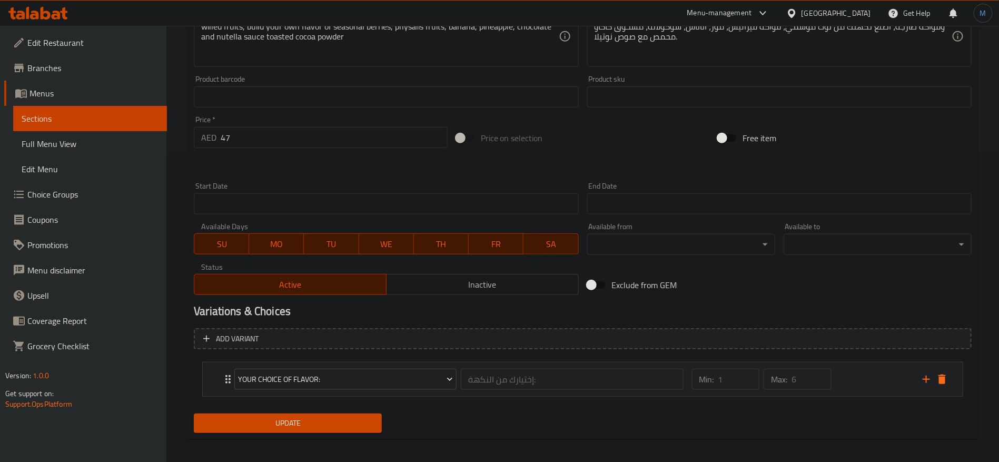
scroll to position [315, 0]
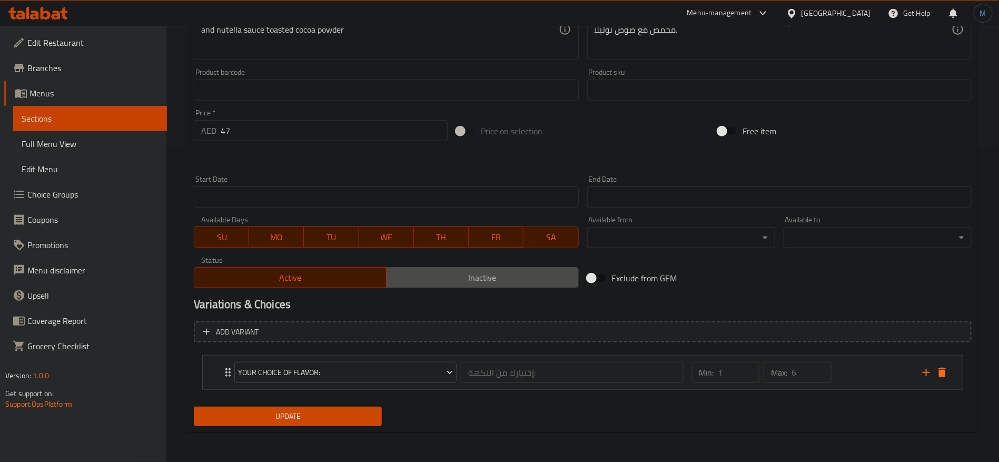
click at [474, 281] on span "Inactive" at bounding box center [483, 277] width 184 height 15
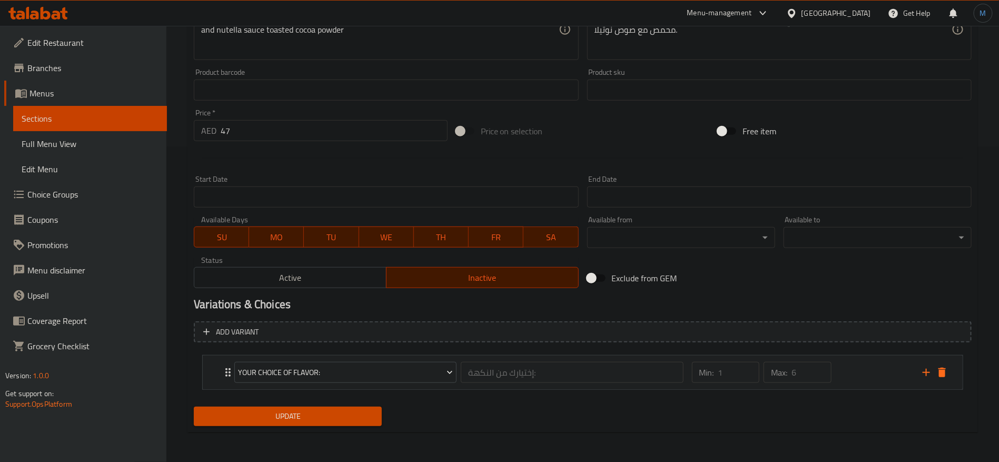
click at [349, 411] on span "Update" at bounding box center [287, 416] width 171 height 13
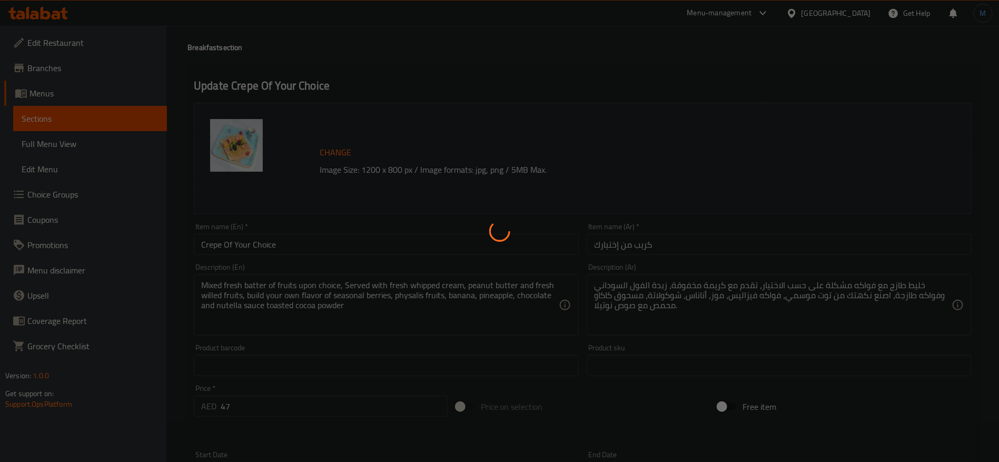
scroll to position [0, 0]
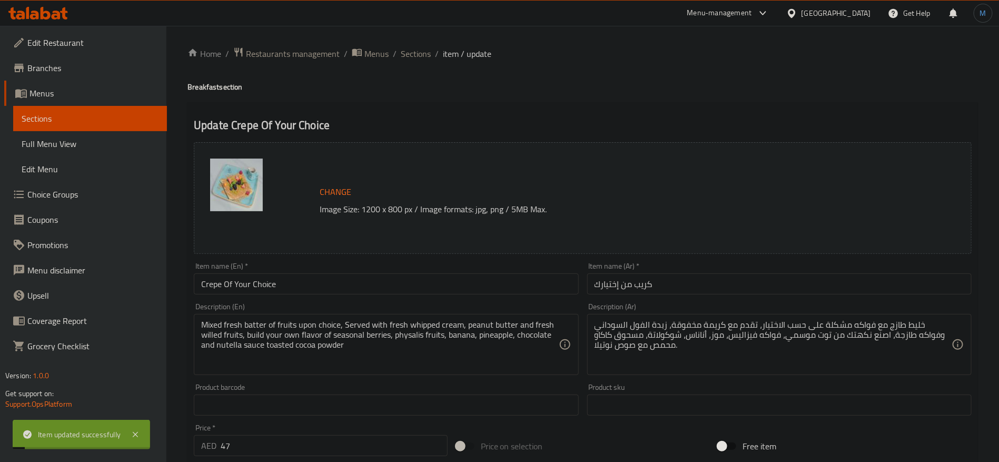
click at [414, 65] on div "Home / Restaurants management / Menus / Sections / item / update Breakfast sect…" at bounding box center [583, 401] width 791 height 709
click at [416, 60] on span "Sections" at bounding box center [416, 53] width 30 height 13
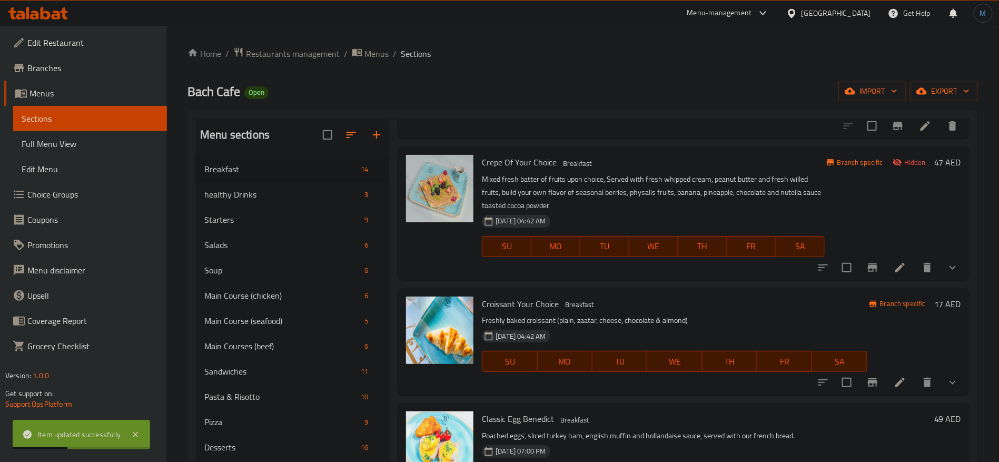
scroll to position [632, 0]
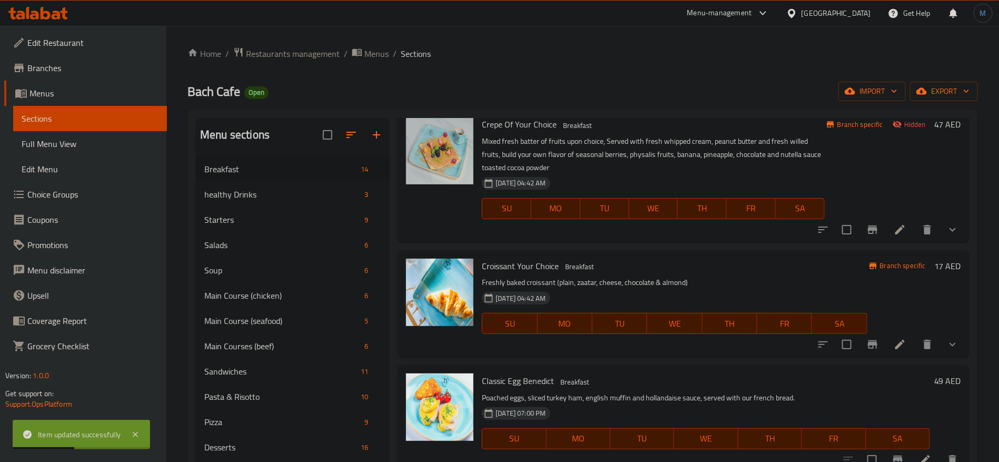
click at [506, 268] on span "Croissant Your Choice" at bounding box center [520, 266] width 77 height 16
copy span "Croissant"
click at [894, 343] on icon at bounding box center [900, 344] width 13 height 13
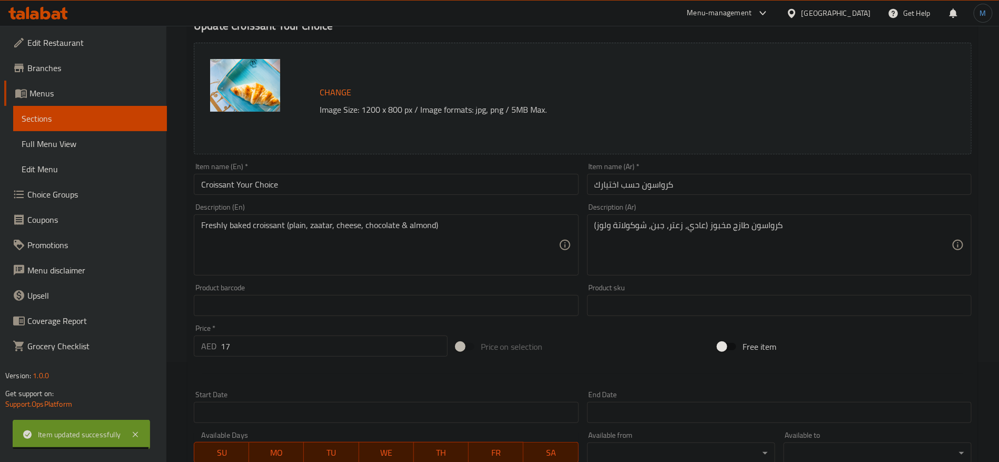
scroll to position [315, 0]
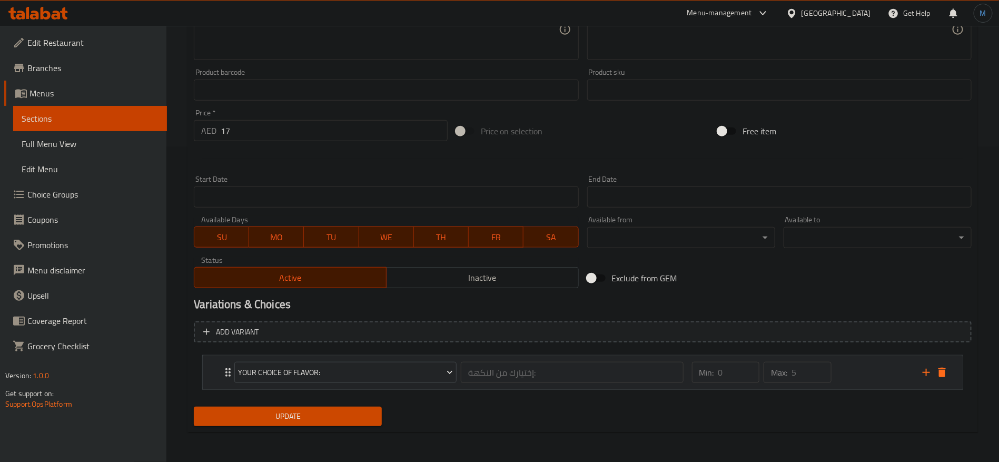
click at [884, 371] on div "Min: 0 ​ Max: 5 ​" at bounding box center [801, 373] width 231 height 34
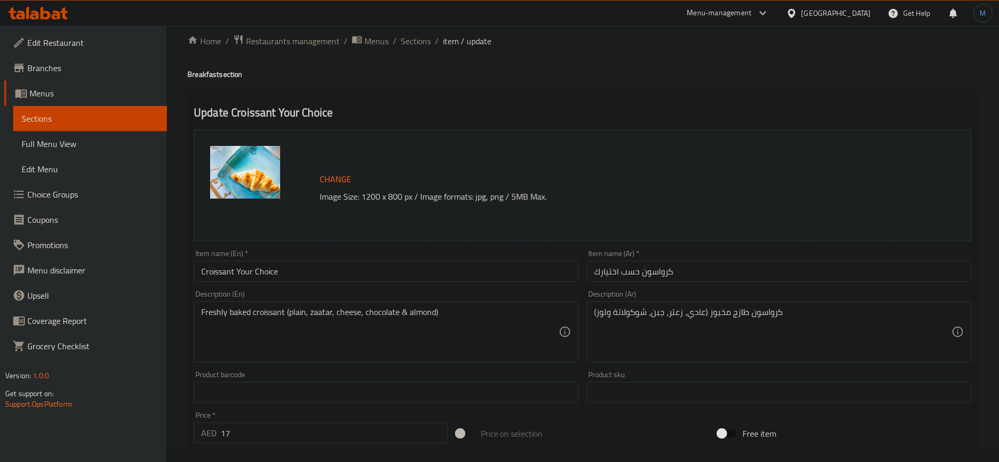
scroll to position [0, 0]
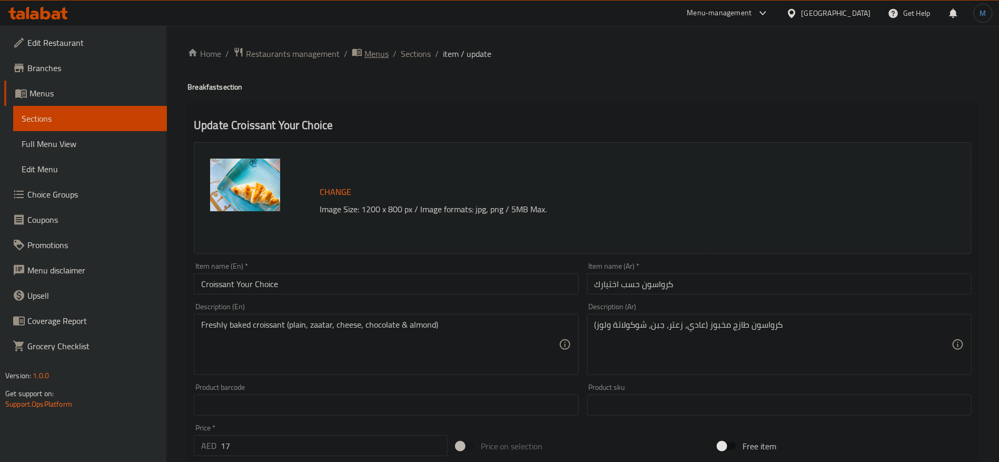
click at [380, 47] on span "Menus" at bounding box center [376, 53] width 24 height 13
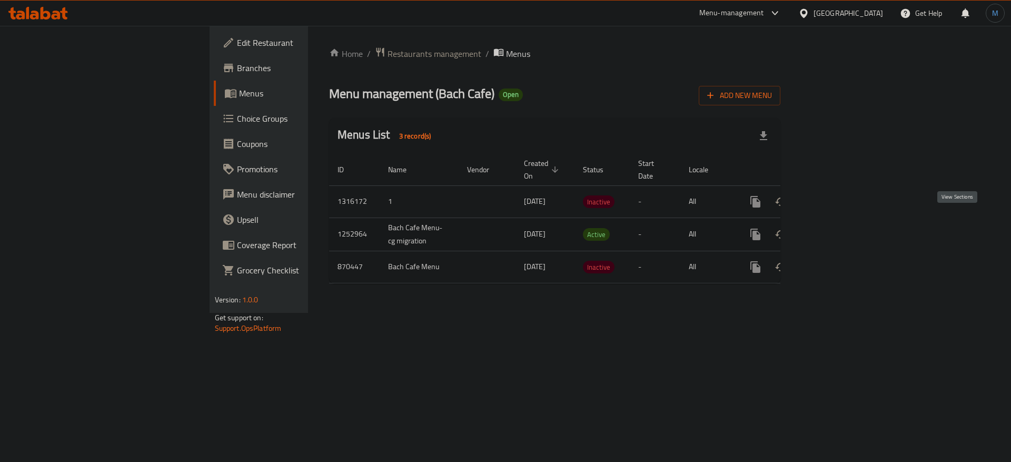
click at [838, 228] on icon "enhanced table" at bounding box center [831, 234] width 13 height 13
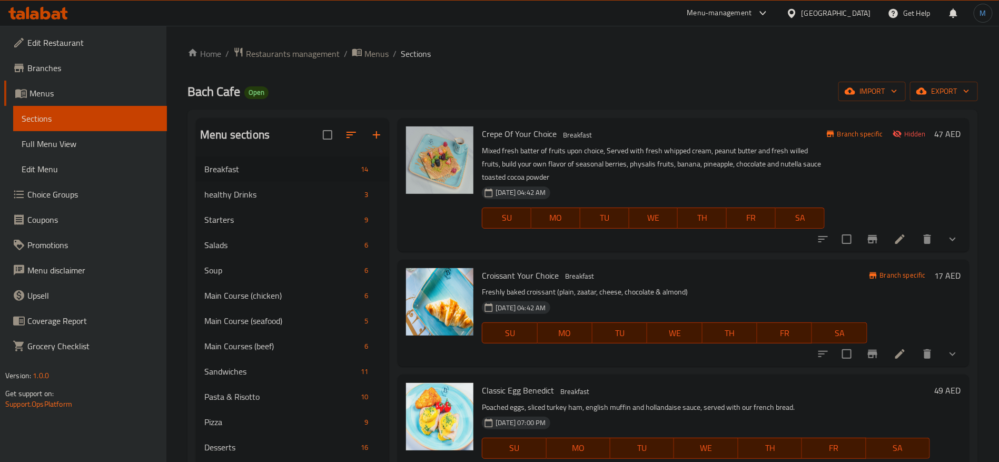
scroll to position [608, 0]
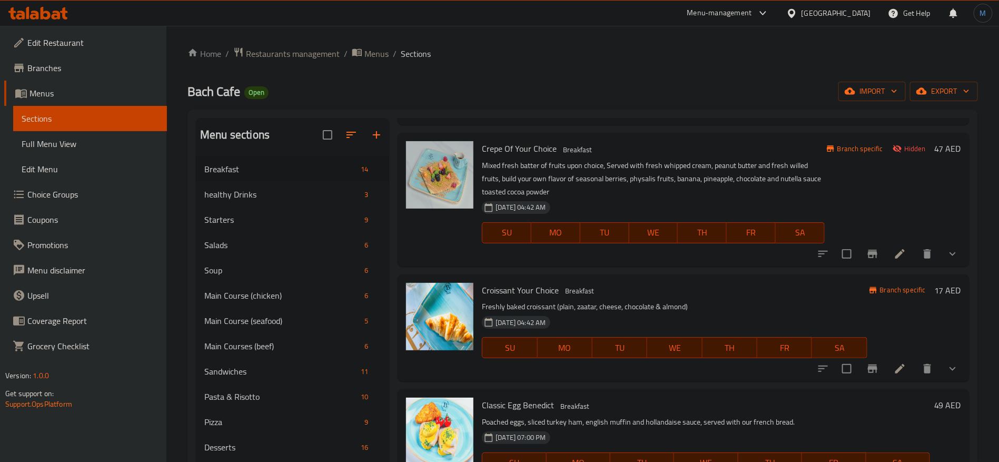
click at [894, 367] on icon at bounding box center [900, 368] width 13 height 13
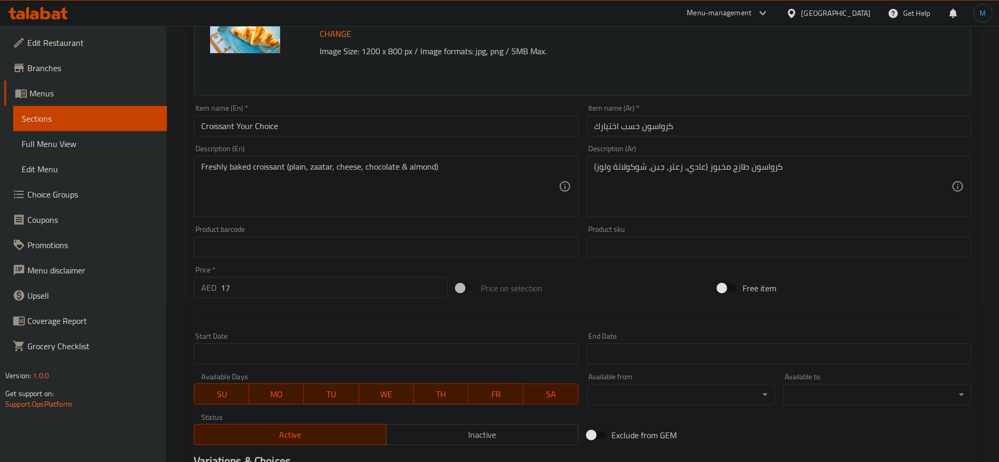
scroll to position [315, 0]
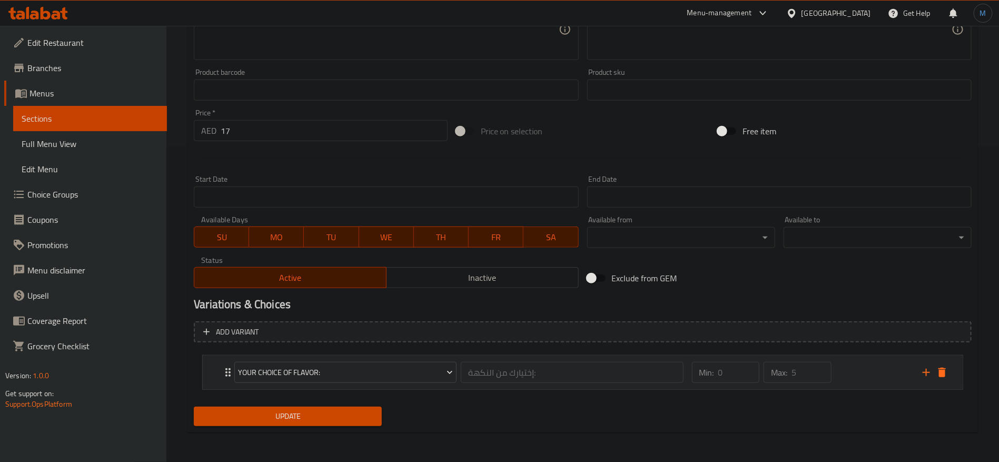
click at [896, 363] on div "Min: 0 ​ Max: 5 ​" at bounding box center [801, 373] width 231 height 34
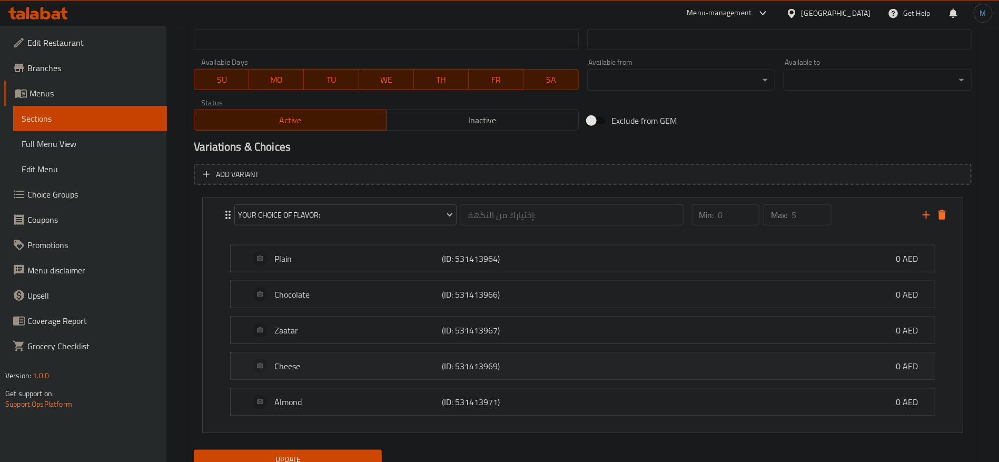
scroll to position [515, 0]
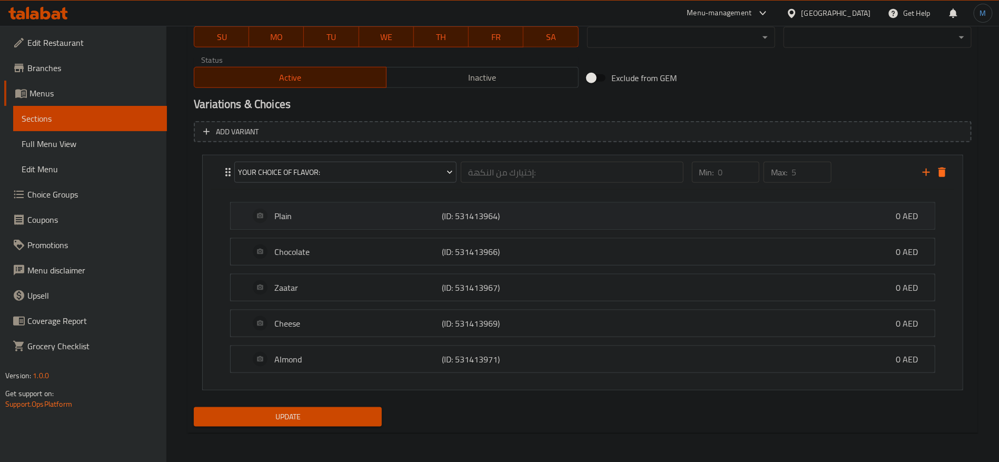
click at [499, 210] on p "(ID: 531413964)" at bounding box center [498, 216] width 112 height 13
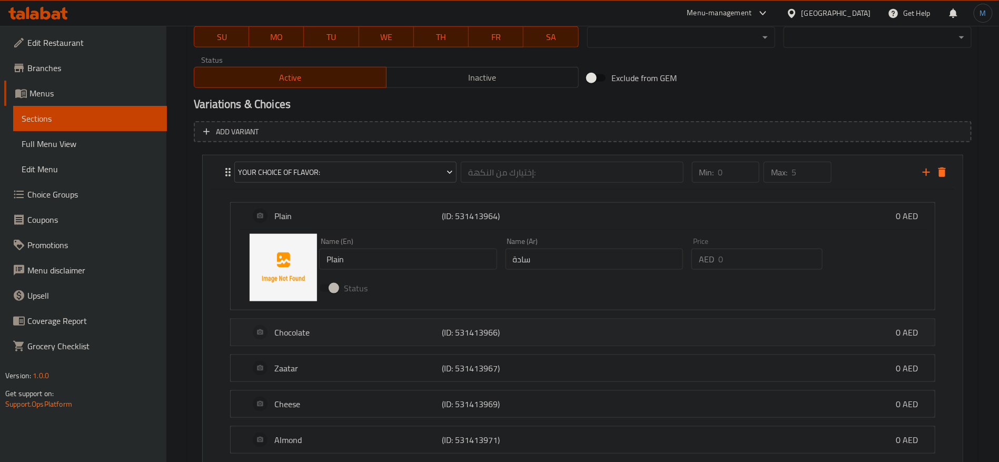
click at [568, 322] on div "Chocolate (ID: 531413966) 0 AED" at bounding box center [586, 332] width 673 height 26
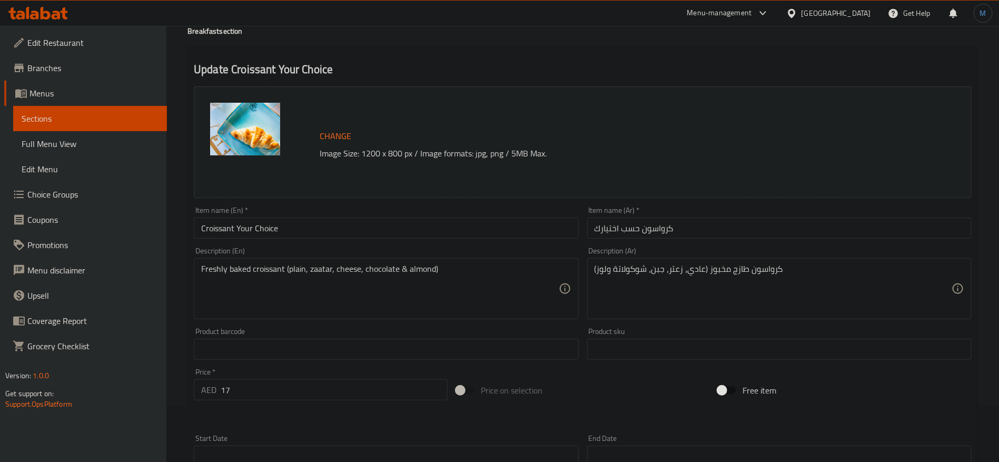
scroll to position [0, 0]
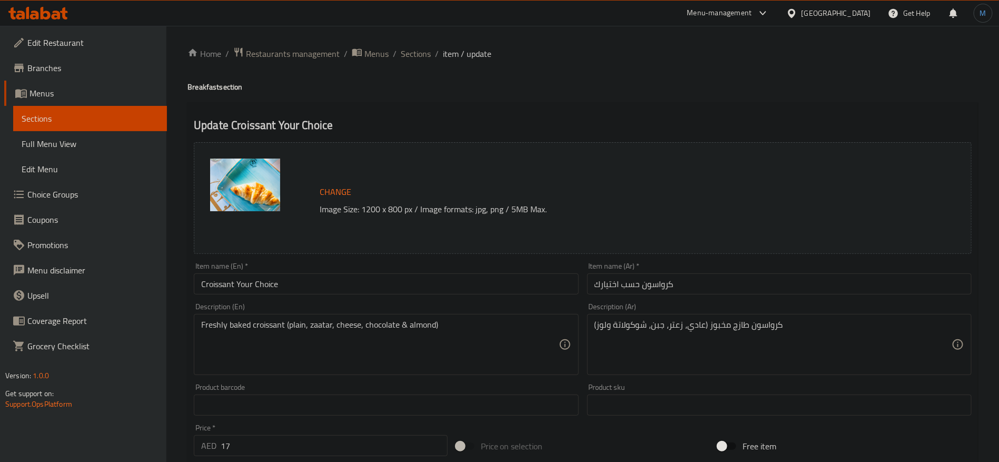
click at [388, 303] on div "Description (En) Freshly baked croissant (plain, zaatar, cheese, chocolate & al…" at bounding box center [386, 339] width 393 height 81
click at [388, 294] on input "Croissant Your Choice" at bounding box center [386, 283] width 384 height 21
click at [416, 53] on span "Sections" at bounding box center [416, 53] width 30 height 13
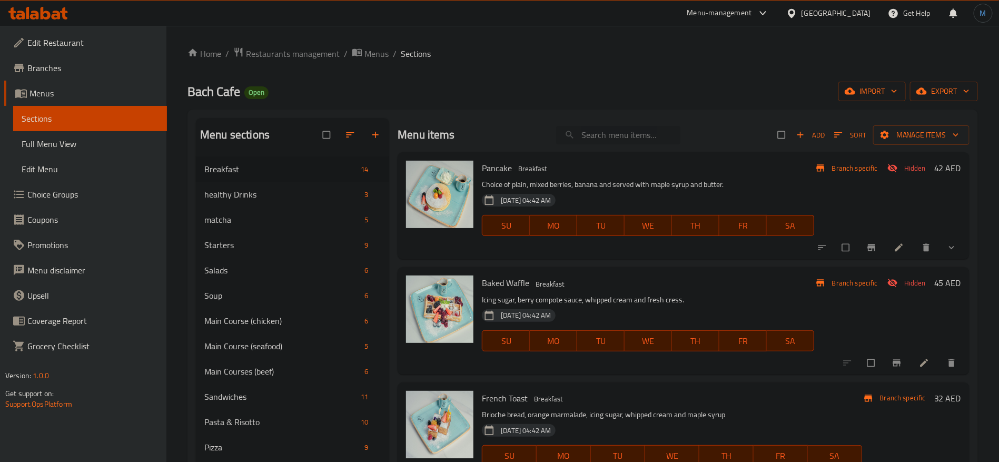
click at [634, 139] on input "search" at bounding box center [618, 135] width 124 height 18
paste input "TRUFFLE"
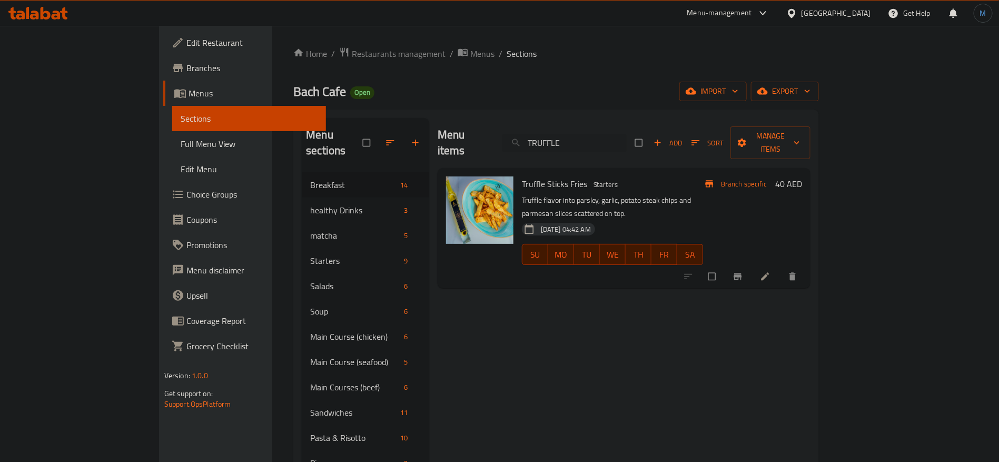
type input "TRUFFLE"
click at [682, 137] on span "Add" at bounding box center [668, 143] width 28 height 12
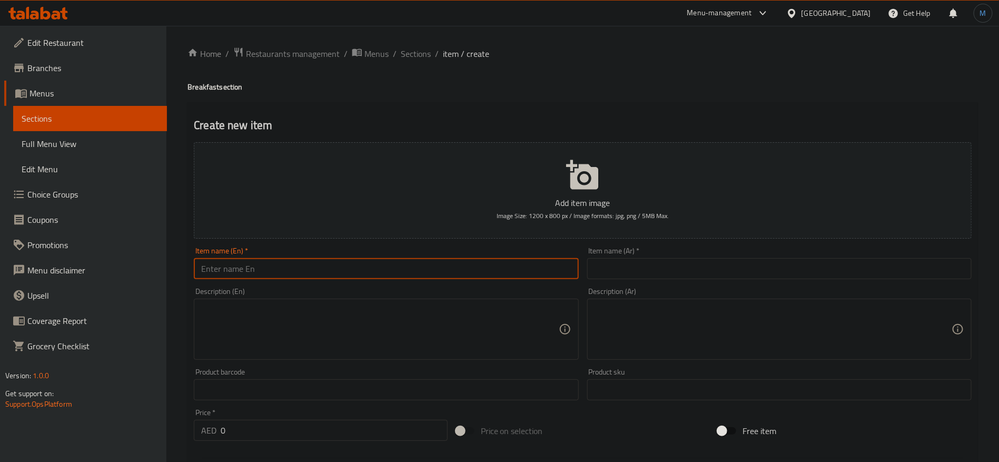
click at [326, 263] on input "text" at bounding box center [386, 268] width 384 height 21
paste input "EGG & TRUFFLE MUSHROOM TOAST"
type input "Egg And Truffle Mushroom Toast"
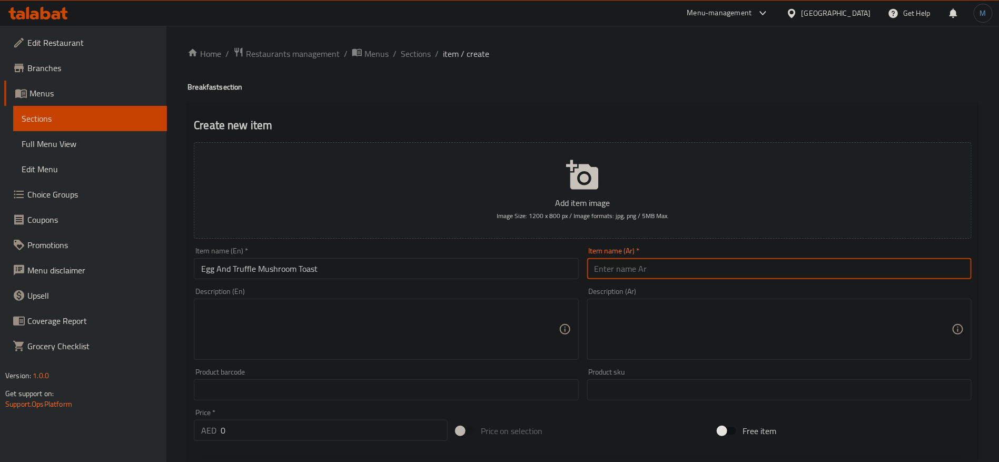
click at [737, 262] on input "text" at bounding box center [779, 268] width 384 height 21
paste input "توست بالبيض وفطر وصلصلة ترافل"
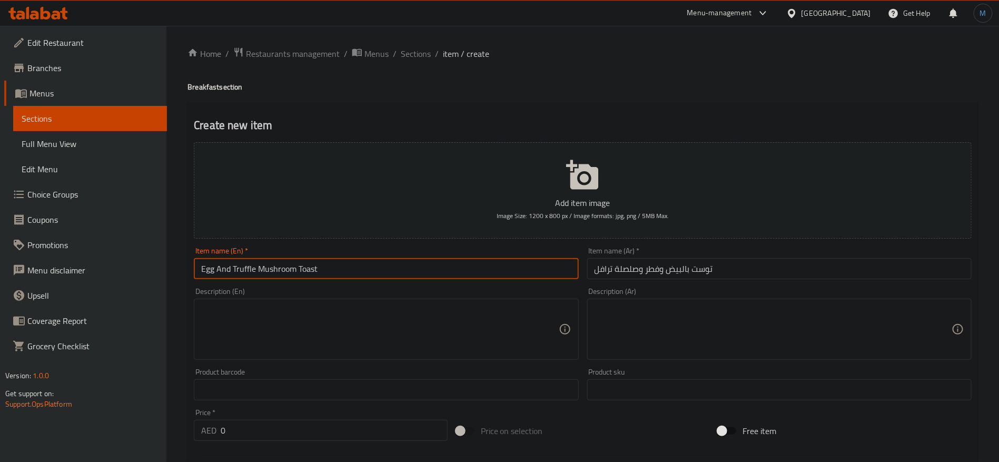
click at [230, 271] on input "Egg And Truffle Mushroom Toast" at bounding box center [386, 268] width 384 height 21
click at [250, 271] on input "Egg And Truffle Mushroom Toast" at bounding box center [386, 268] width 384 height 21
click at [603, 264] on input "توست بالبيض وفطر وصلصلة ترافل" at bounding box center [779, 268] width 384 height 21
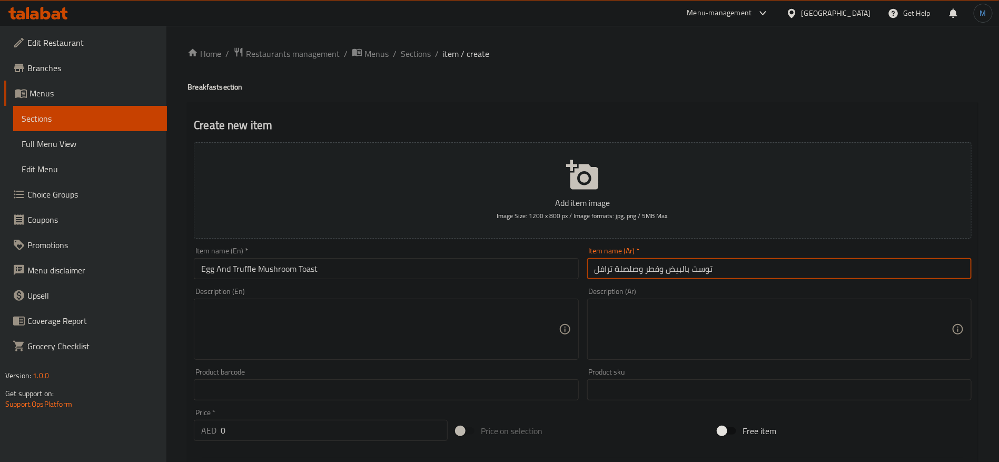
click at [603, 264] on input "توست بالبيض وفطر وصلصلة ترافل" at bounding box center [779, 268] width 384 height 21
paste input "و"
click at [663, 270] on input "توست بالبيض وفطر وصلصلة تروفل" at bounding box center [779, 268] width 384 height 21
type input "توست بالبيض والفطر وصلصلة تروفل"
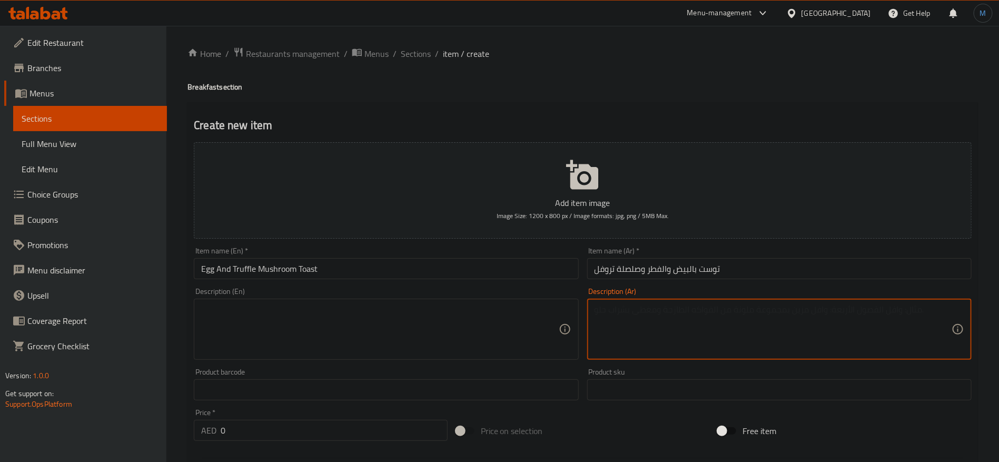
paste textarea "خبز توست إيطالي مع بيض مخفوق، فطر، وصلصة الكما يقدم مع سلطة"
paste textarea "ة"
type textarea "خبز توست إيطالي مع بيض مخفوق، فطر، وصلصة الكمأة يقدم مع سلطة"
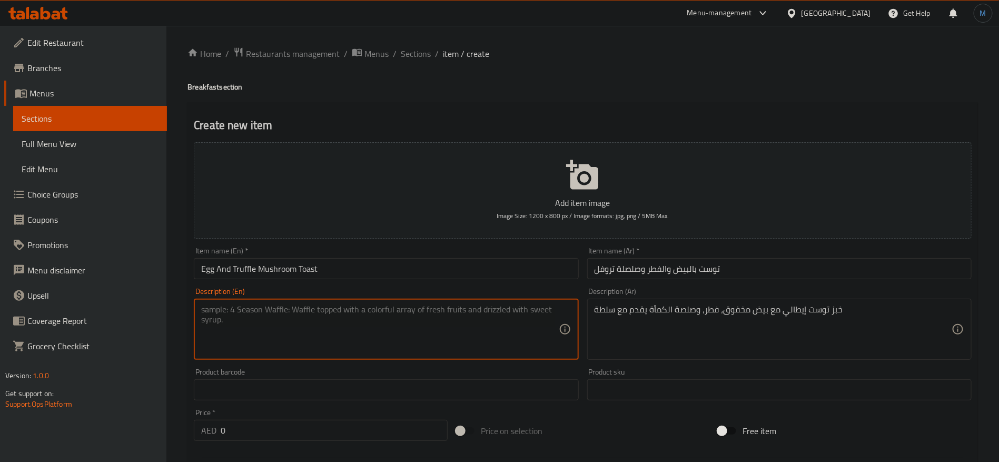
click at [438, 324] on textarea at bounding box center [379, 329] width 357 height 50
paste textarea "Italian toast bread with scrambled egg, mushroom and truffle sauce on top serve…"
type textarea "Italian toast bread with scrambled egg, mushroom and truffle sauce on top serve…"
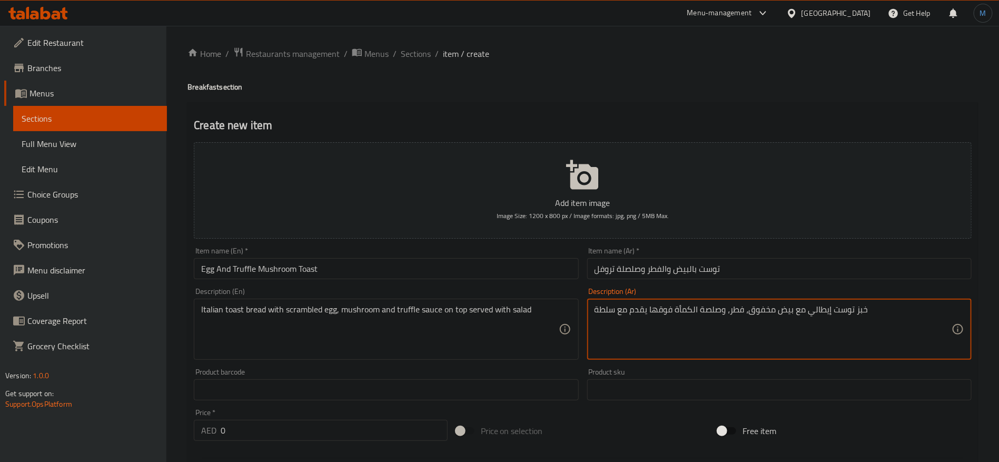
type textarea "خبز توست إيطالي مع بيض مخفوق، فطر، وصلصة الكمأة فوقها يقدم مع سلطة"
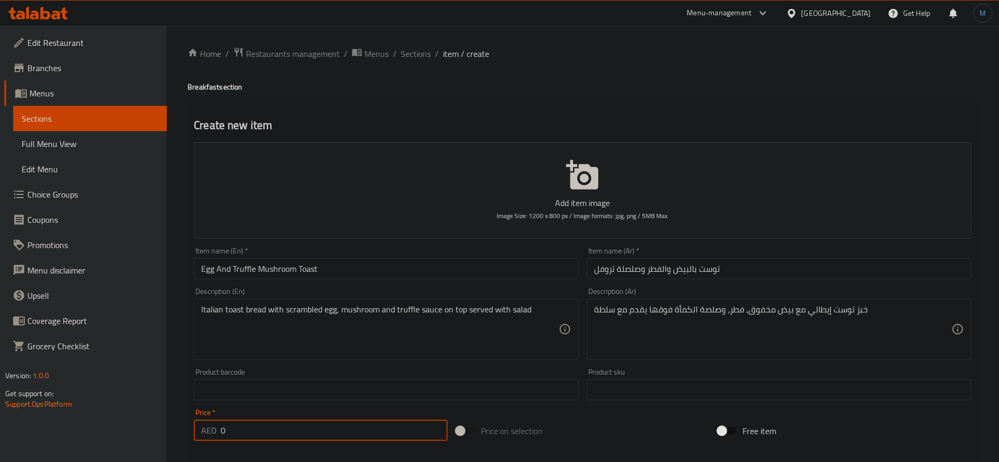
click at [333, 433] on input "0" at bounding box center [334, 430] width 227 height 21
paste input "number"
type input "39"
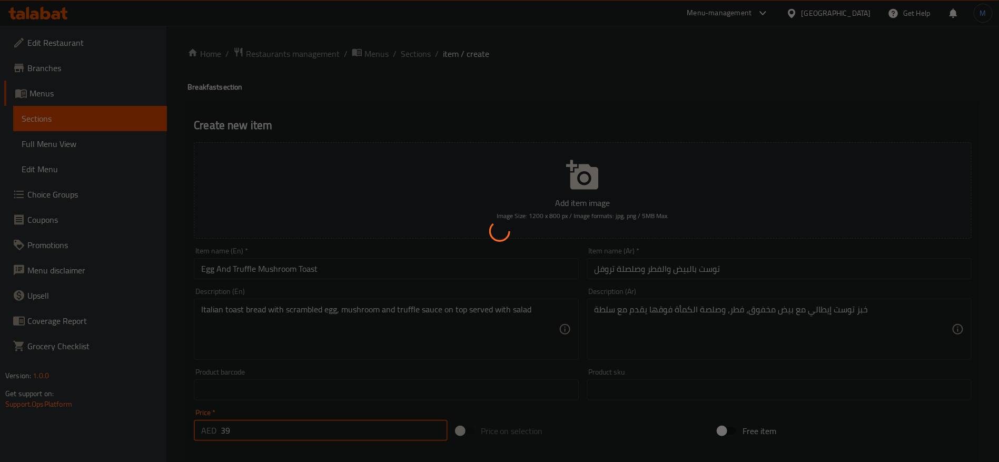
type input "0"
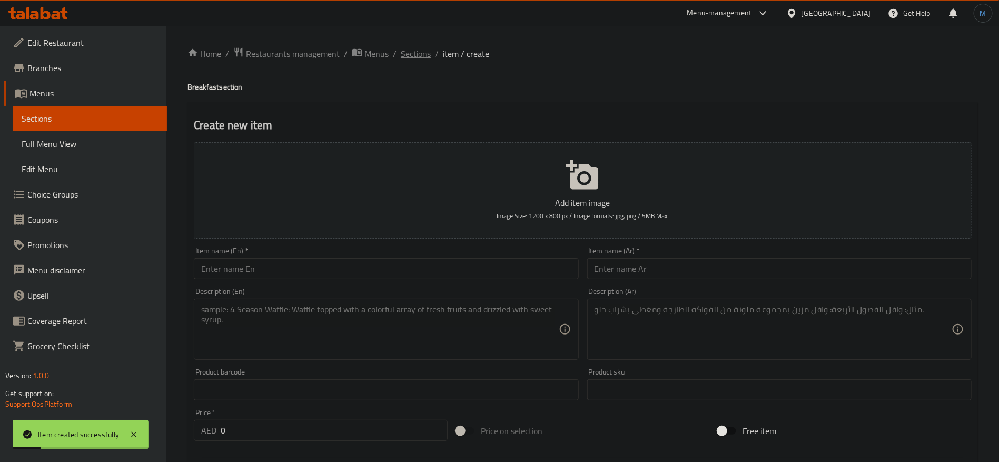
click at [423, 50] on span "Sections" at bounding box center [416, 53] width 30 height 13
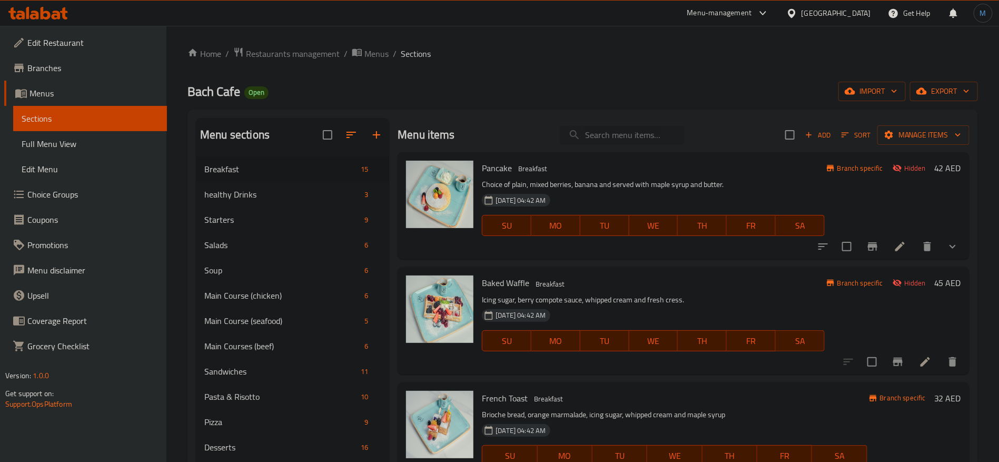
click at [621, 137] on input "search" at bounding box center [622, 135] width 124 height 18
paste input "CLASSIC EGG BENEDICТ"
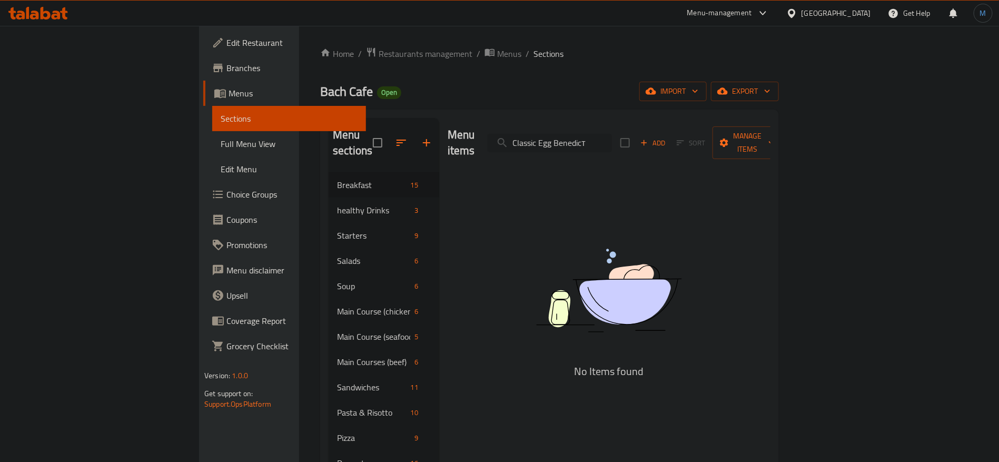
click at [612, 134] on input "Classic Egg Benedicт" at bounding box center [550, 143] width 124 height 18
click at [612, 135] on input "Classic Egg Benedicт" at bounding box center [550, 143] width 124 height 18
paste input "search"
paste input "CLASSIC EGG"
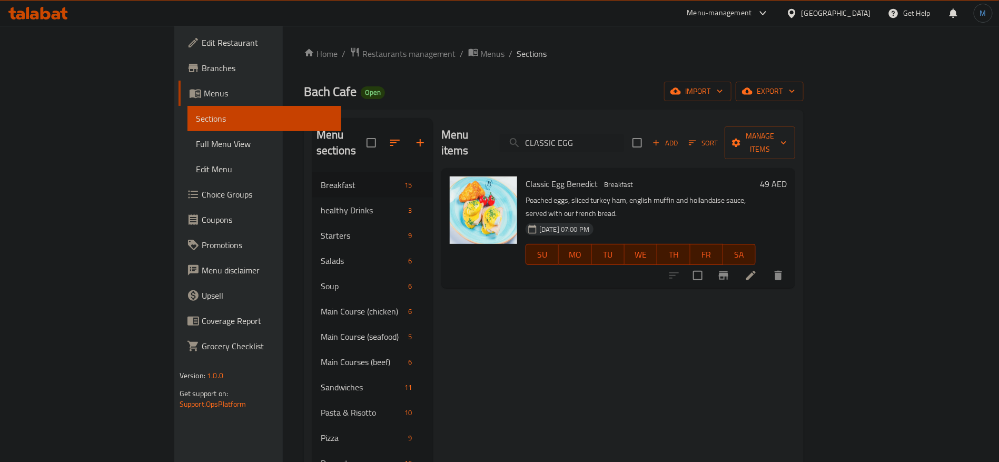
type input "CLASSIC EGG"
click at [756, 271] on icon at bounding box center [750, 275] width 9 height 9
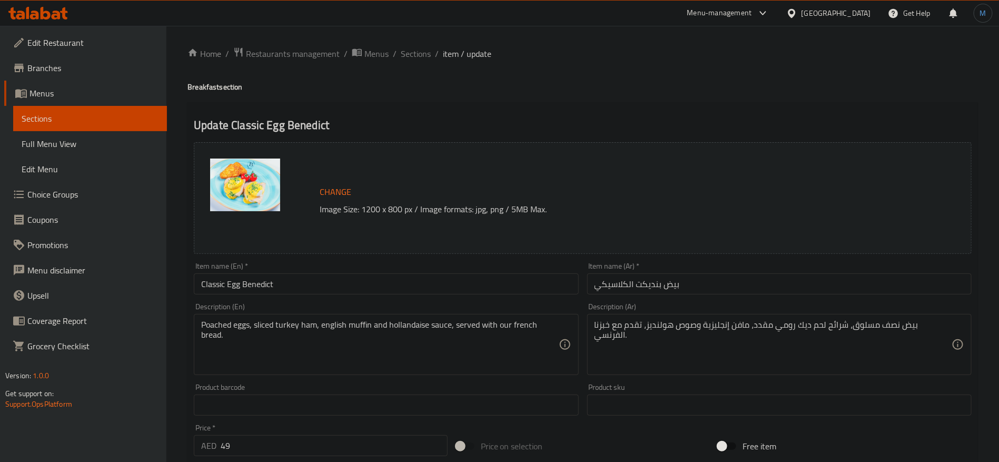
click at [476, 274] on input "Classic Egg Benedict" at bounding box center [386, 283] width 384 height 21
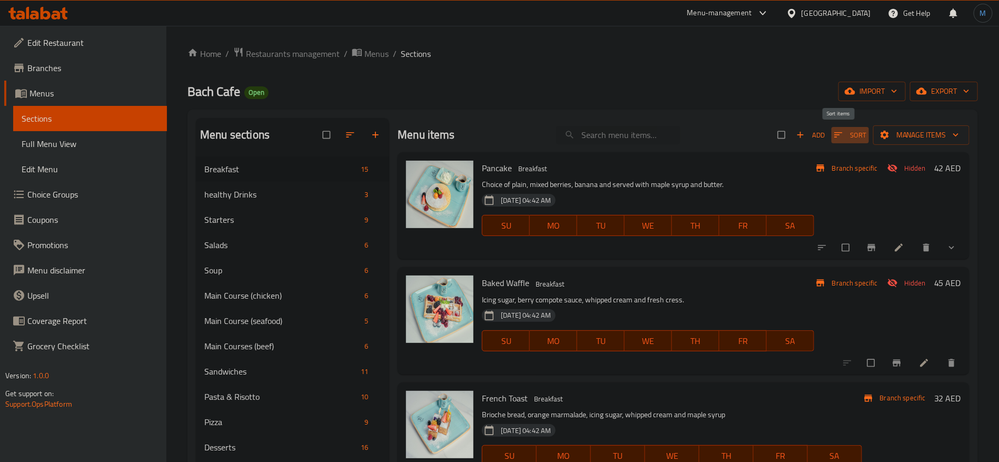
click at [833, 134] on icon "button" at bounding box center [838, 135] width 11 height 11
click at [810, 133] on span "Add" at bounding box center [810, 135] width 28 height 12
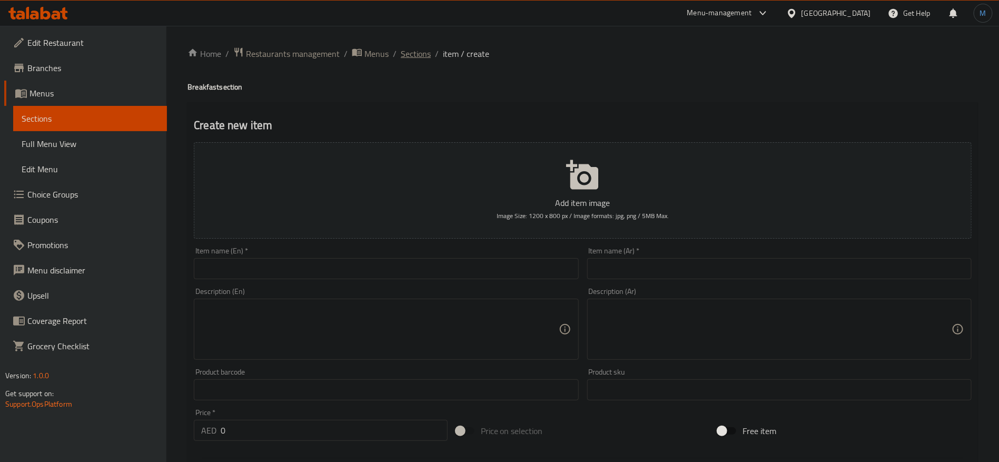
click at [420, 58] on span "Sections" at bounding box center [416, 53] width 30 height 13
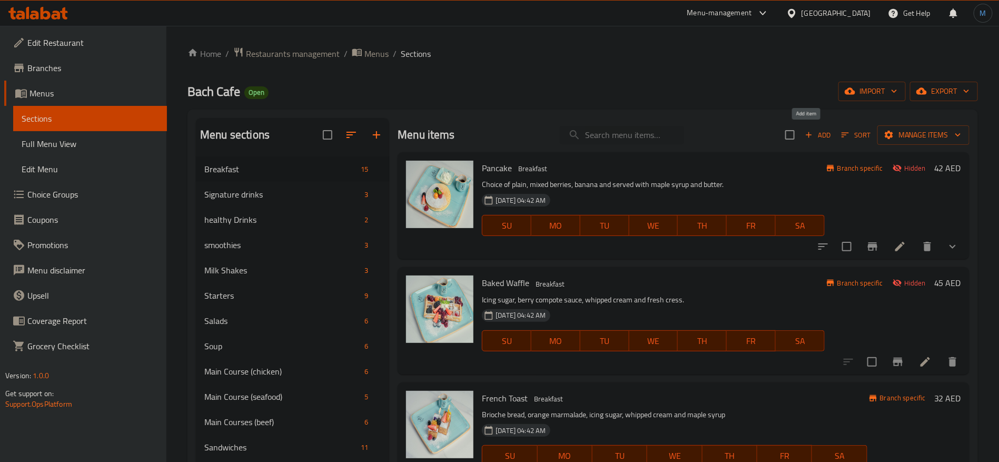
click at [823, 137] on button "Add" at bounding box center [818, 135] width 34 height 16
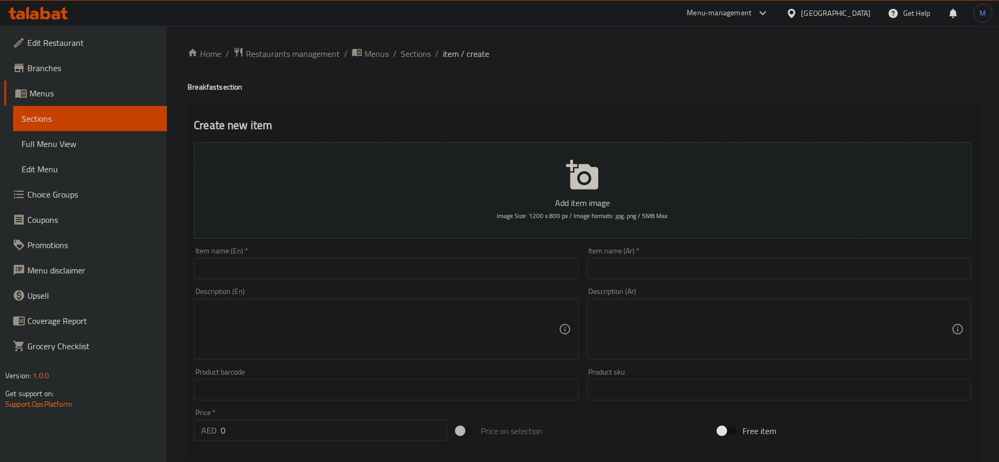
click at [359, 280] on div "Item name (En)   * Item name (En) *" at bounding box center [386, 263] width 393 height 41
click at [359, 279] on div "Item name (En)   * Item name (En) *" at bounding box center [386, 263] width 393 height 41
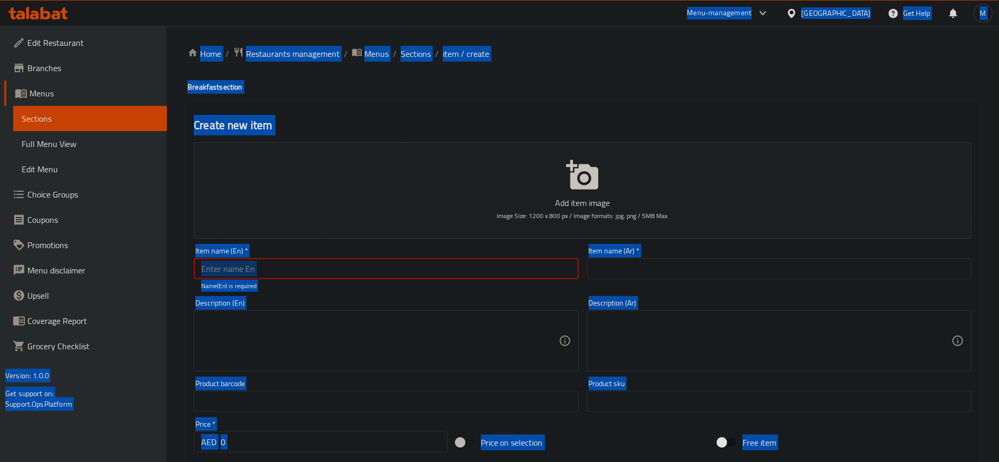
click at [361, 270] on input "text" at bounding box center [386, 268] width 384 height 21
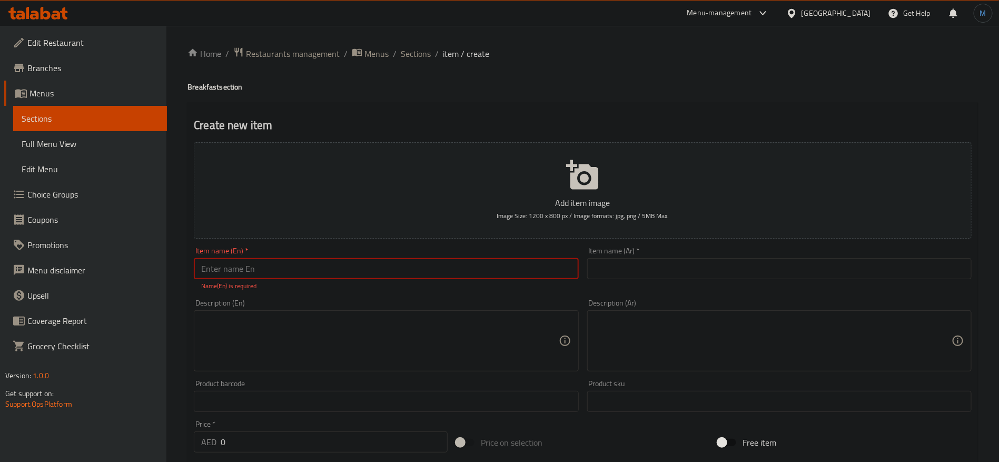
paste input "TURKISH TRAY"
type input "Turkish Tray"
click at [684, 278] on input "text" at bounding box center [779, 268] width 384 height 21
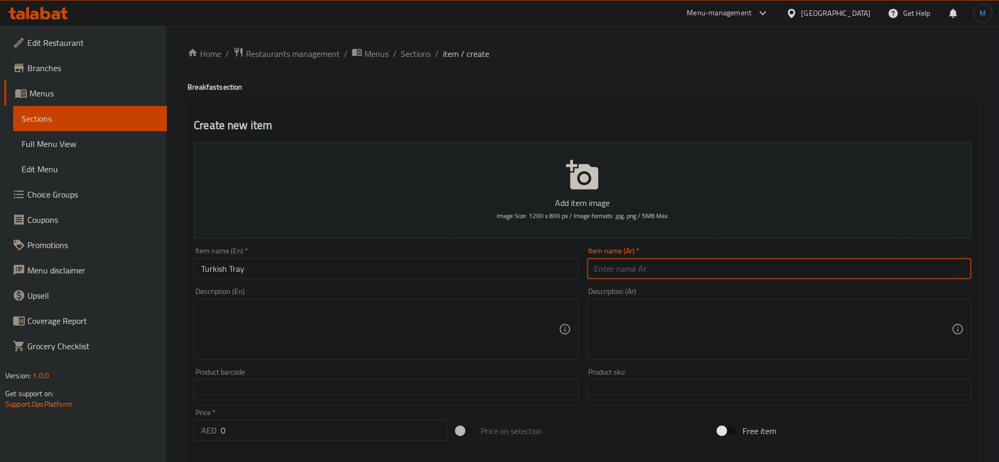
paste input "صينية تركية"
type input "صينية تركية"
click at [384, 427] on input "0" at bounding box center [334, 430] width 227 height 21
paste input "69"
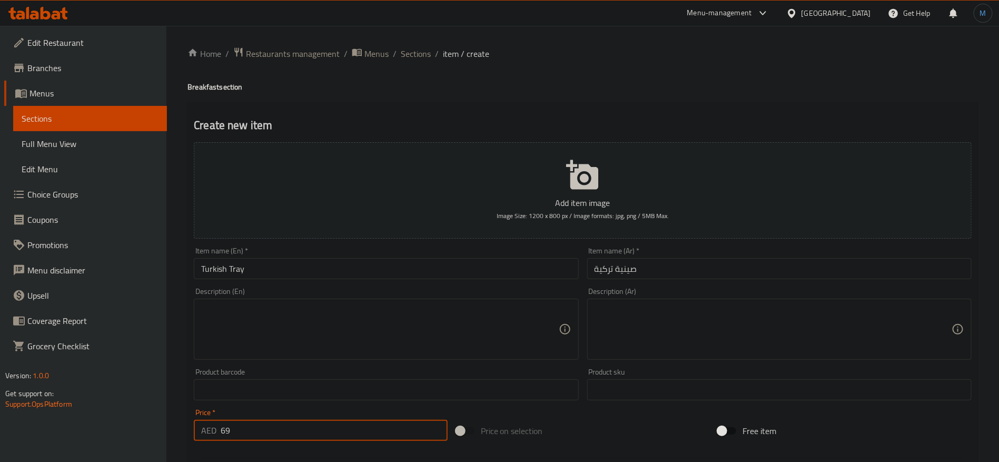
type input "69"
click at [794, 339] on textarea at bounding box center [773, 329] width 357 height 50
paste textarea "شكشوكة، فول مدمس، شنكش، مكدوس، جبنة كريمية مع العسل حلوم نقانق مع صلصة الرمان، …"
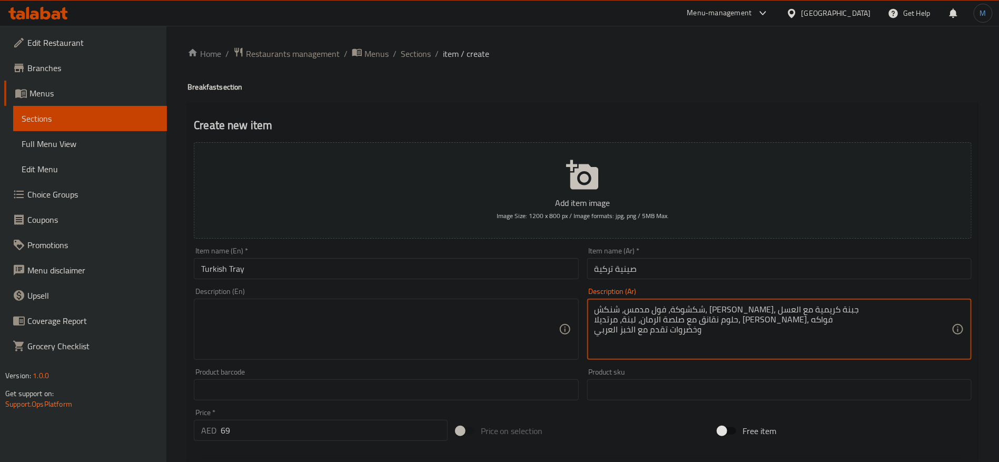
paste textarea "، حلوم نقانق مع صلصة الرمان، لبنة، مرتديلا، ديك رومي، فواكه"
type textarea "شكشوكة، فول مدمس، شنكش، مكدوس، جبنة كريمية مع العسل، حلوم نقانق مع صلصة الرمان،…"
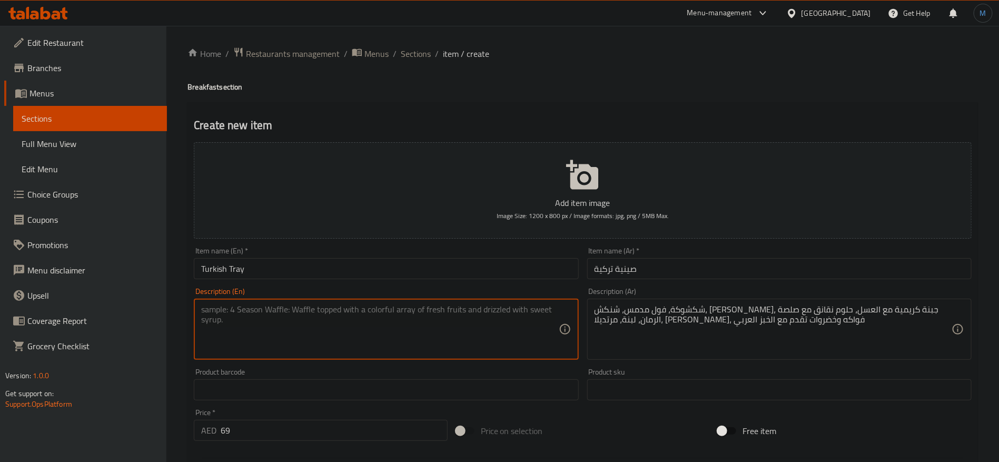
click at [450, 320] on textarea at bounding box center [379, 329] width 357 height 50
paste textarea "Shakshuka, foul medames, shankleese, makdous, cream cheese with honey, halloumi…"
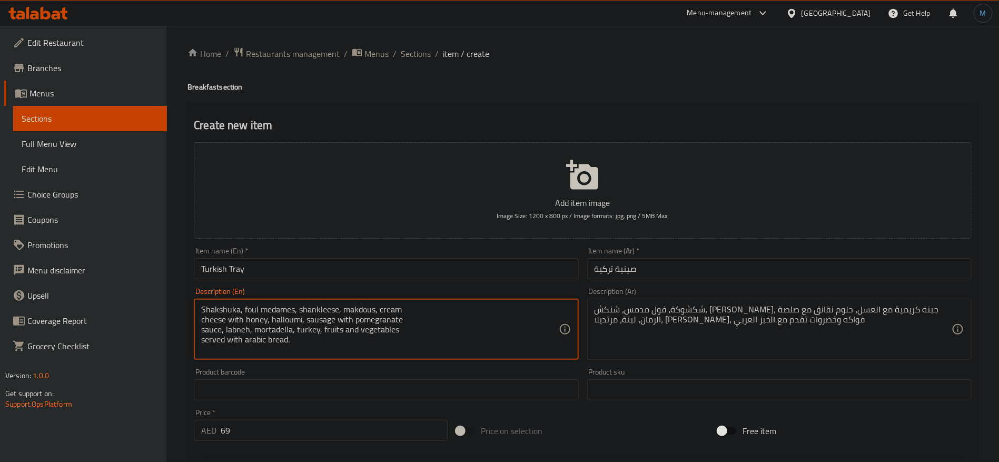
paste textarea "cheese with honey, halloumi, sausage with pomegranate sauce, labneh, mortadella…"
click at [504, 311] on textarea "Shakshuka, foul medames, shankleese, makdous, cream cheese with honey, halloumi…" at bounding box center [379, 329] width 357 height 50
click at [517, 316] on textarea "Shakshuka, foul medames, shankleese, makdous, cream cheese with honey, halloumi…" at bounding box center [379, 329] width 357 height 50
paste textarea "sausage"
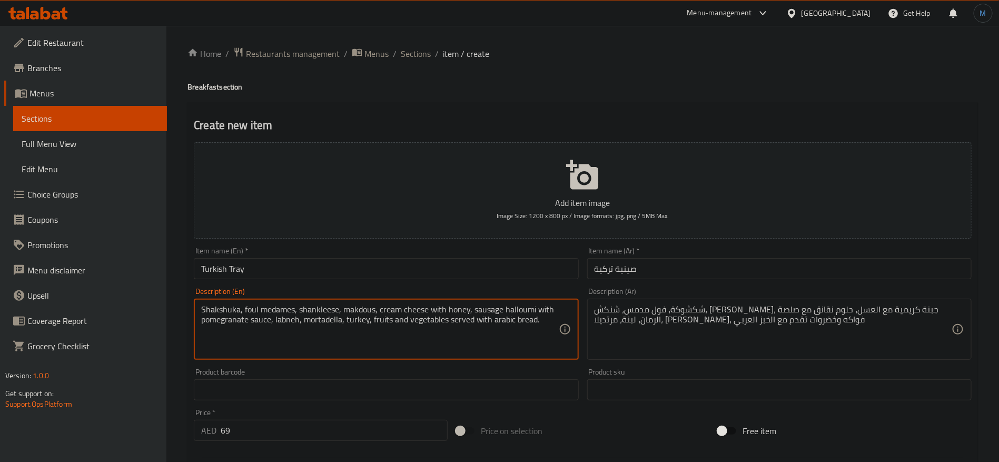
type textarea "Shakshuka, foul medames, shankleese, makdous, cream cheese with honey, sausage …"
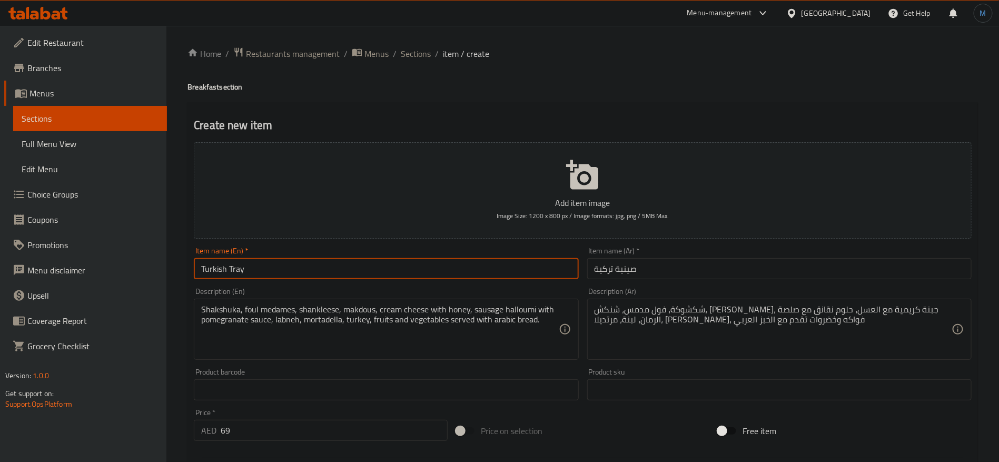
click at [458, 270] on input "Turkish Tray" at bounding box center [386, 268] width 384 height 21
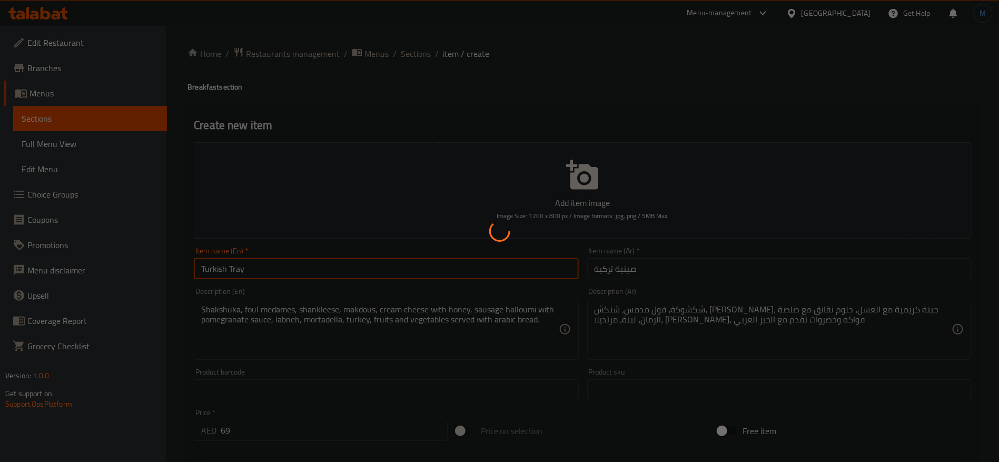
type input "0"
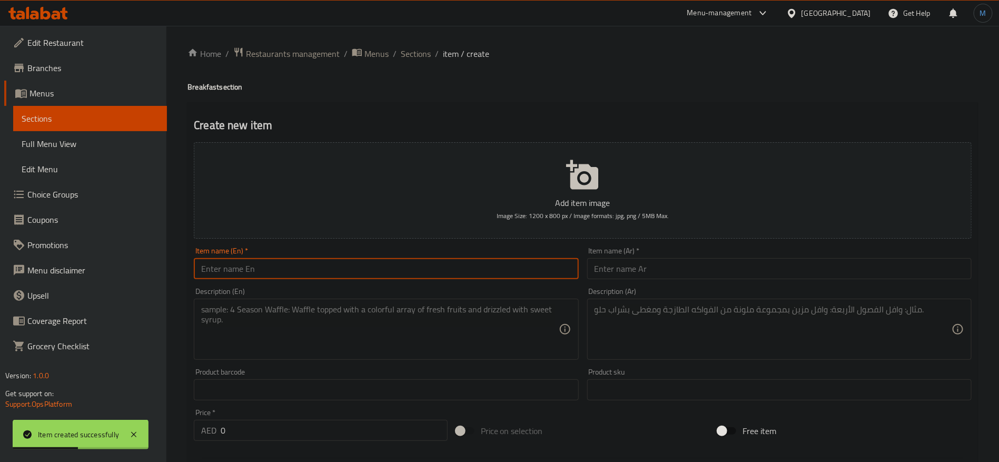
paste input "TOAST"
paste input "AVOCADO"
type input "Avocado Toast"
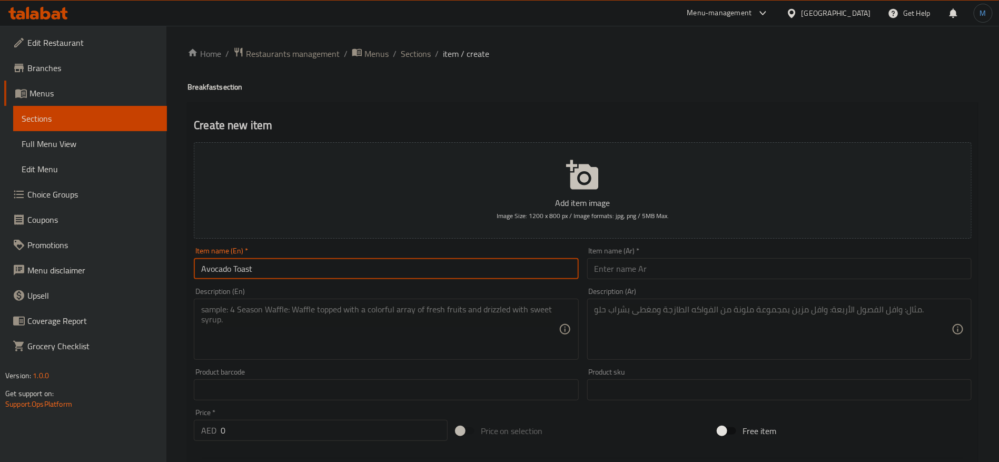
click at [683, 277] on input "text" at bounding box center [779, 268] width 384 height 21
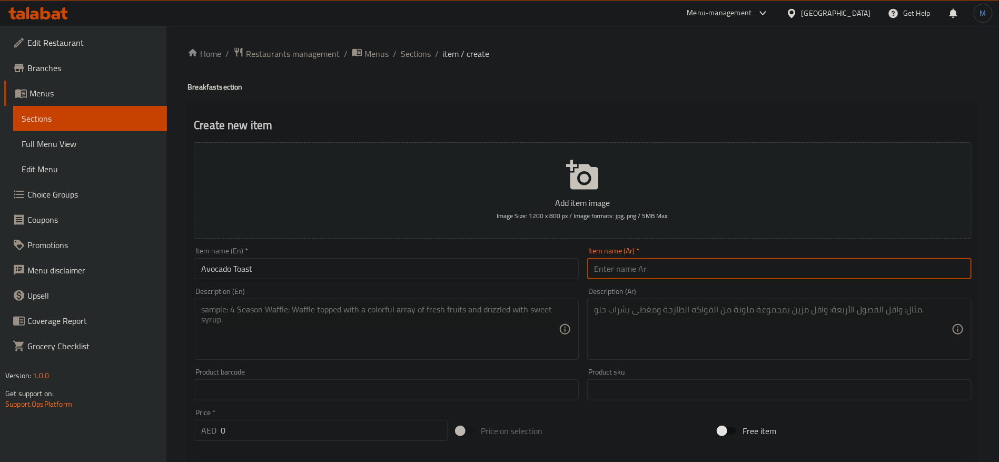
paste input "خبز الأفوكادو المحمص"
type input "توست بالافوكادو"
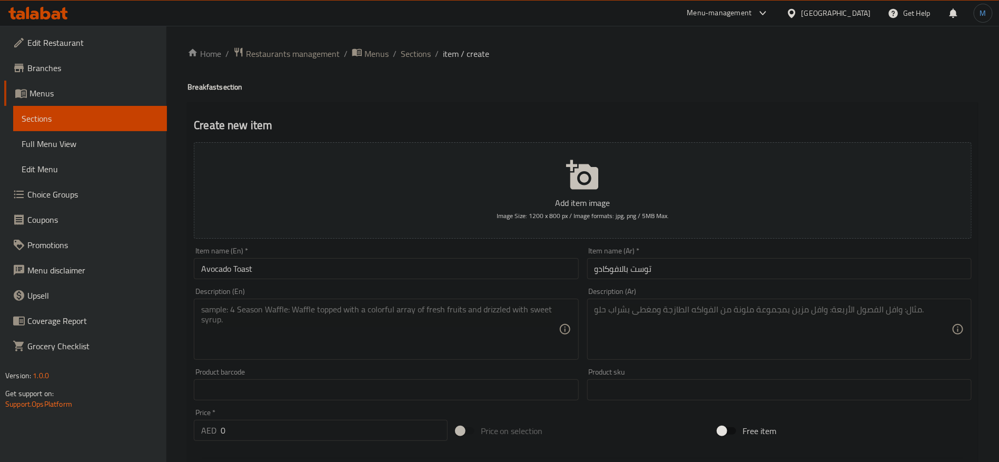
click at [757, 294] on div "Description (Ar) Description (Ar)" at bounding box center [779, 324] width 384 height 72
click at [759, 314] on textarea at bounding box center [773, 329] width 357 height 50
paste textarea "خبز توست إيطالي مع جواكامولي، جبنة فيتا، بذور السمسم، وبذور دوار الشمس، يقدم مع…"
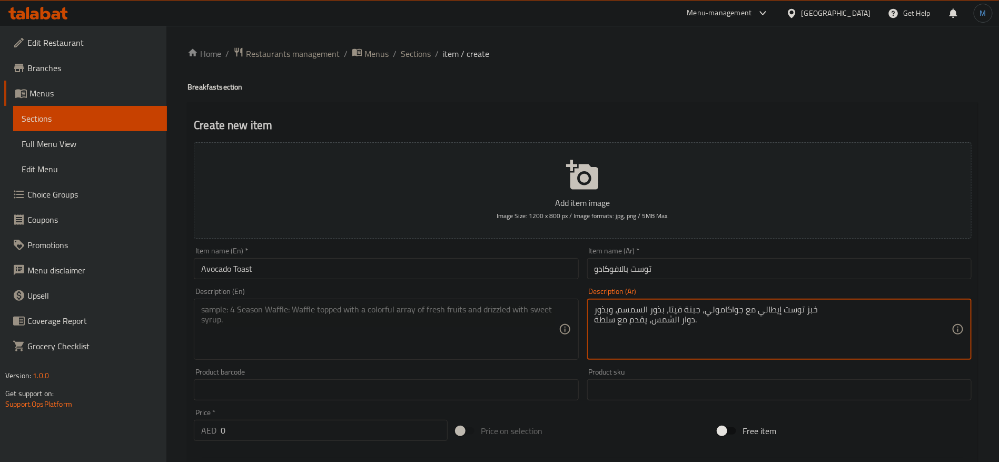
type textarea "خبز توست إيطالي مع جواكامولي، جبنة فيتا، بذور السمسم، وبذور دوار الشمس، يقدم مع…"
paste textarea "Italian toast bread with guacamole, feta cheese, sesame seeds, sunflower served…"
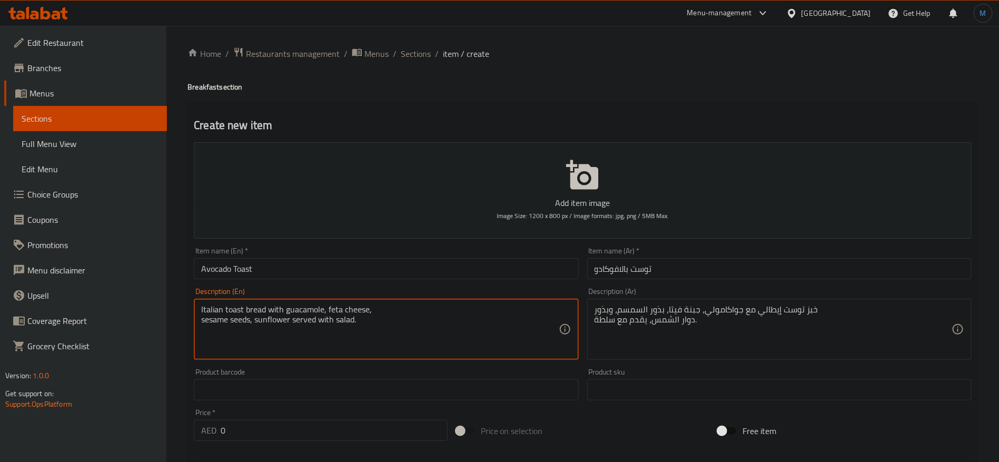
type textarea "Italian toast bread with guacamole, feta cheese, sesame seeds, sunflower served…"
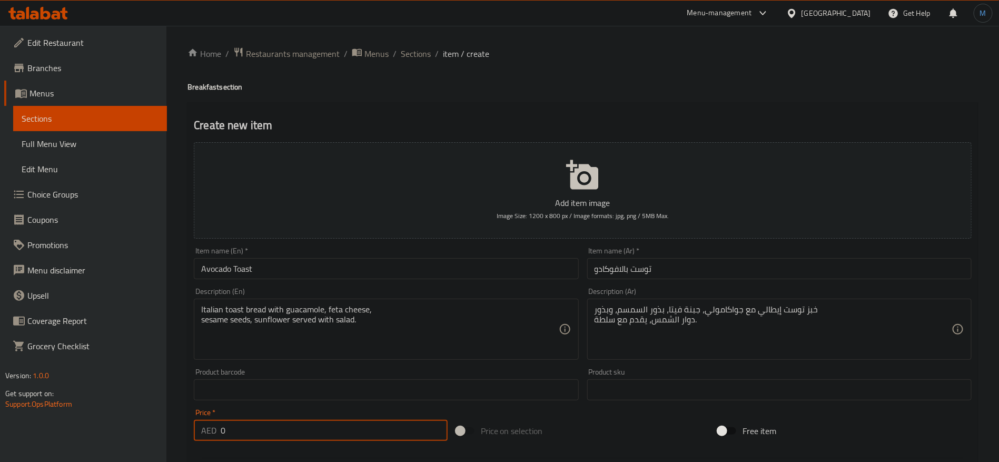
click at [319, 422] on input "0" at bounding box center [334, 430] width 227 height 21
paste input "29"
type input "29"
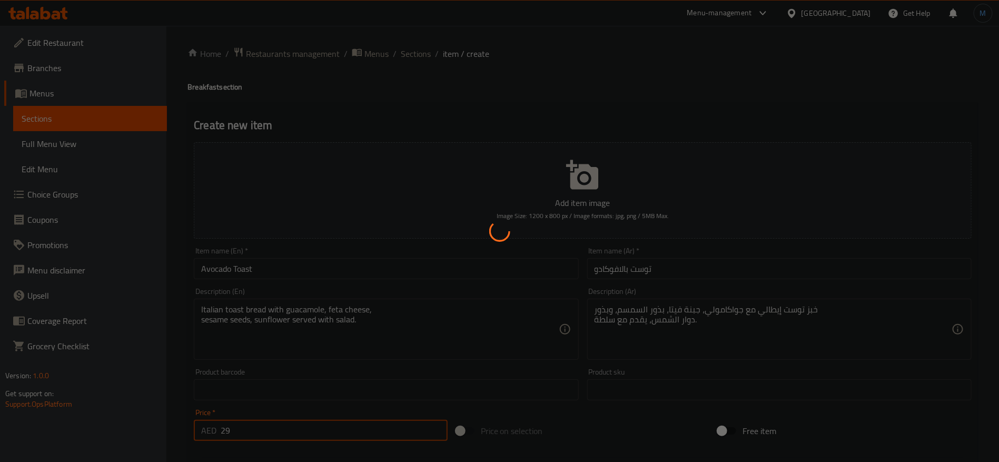
type input "0"
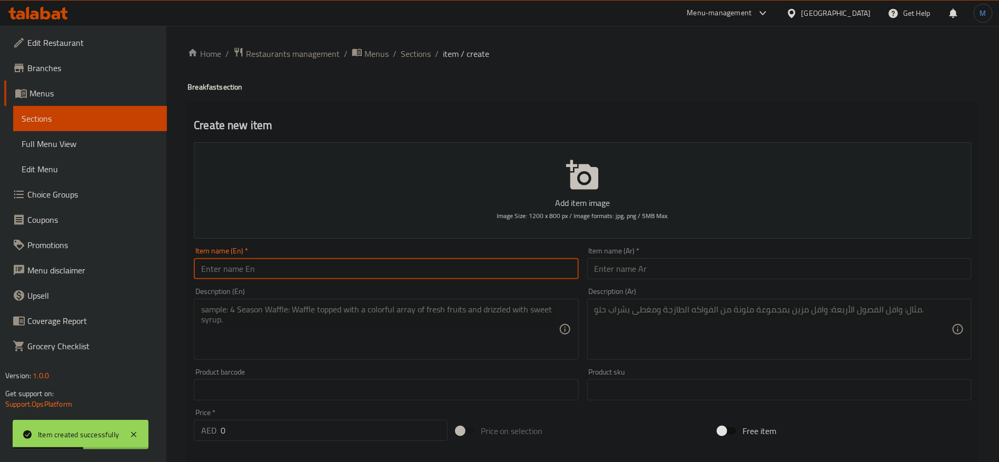
click at [414, 272] on input "text" at bounding box center [386, 268] width 384 height 21
paste input "BEETROOT TOAST"
type input "Beetroot Toast"
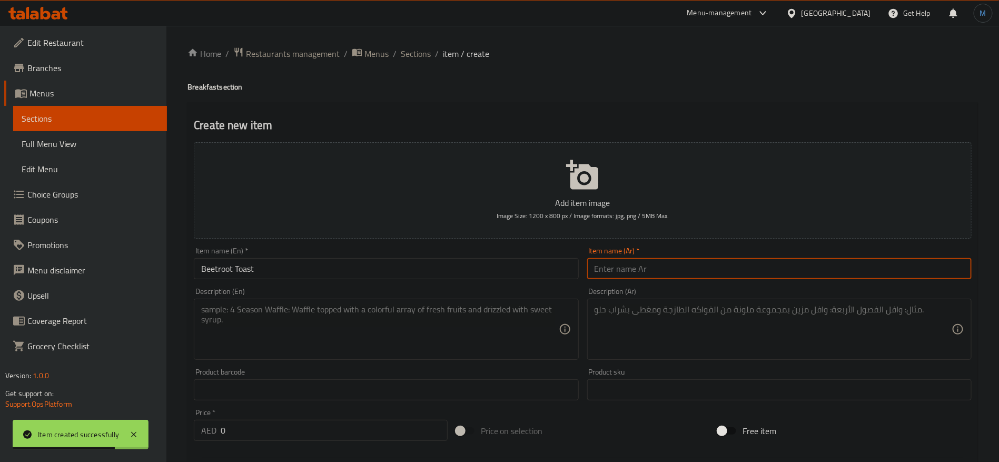
click at [769, 278] on input "text" at bounding box center [779, 268] width 384 height 21
paste input "توست الشمندر"
type input "توست الشمندر"
click at [804, 303] on div "Description (Ar)" at bounding box center [779, 329] width 384 height 61
paste textarea "خبز توست إيطالي مع شمندر، شرائح أفوكادو، جبنة فيتا، وبذور السمس يقدم مع سلطة"
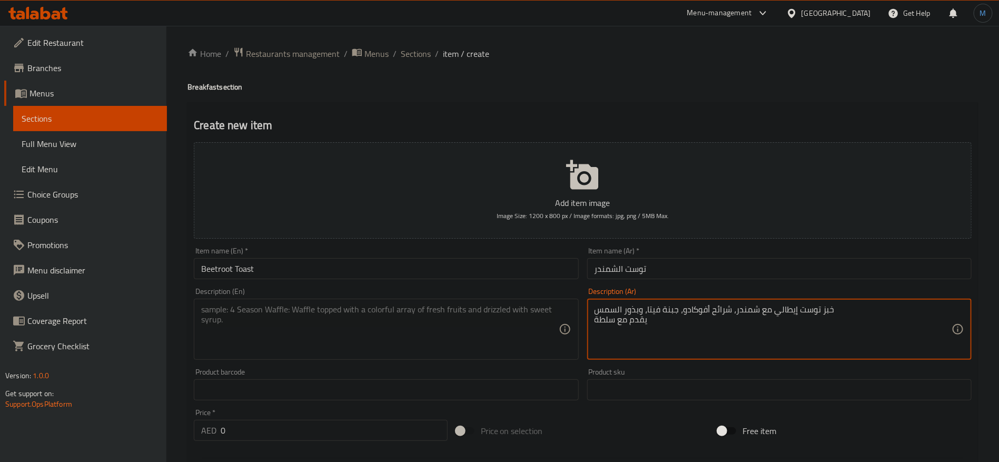
type textarea "خبز توست إيطالي مع شمندر، شرائح أفوكادو، جبنة فيتا، وبذور السمس يقدم مع سلطة"
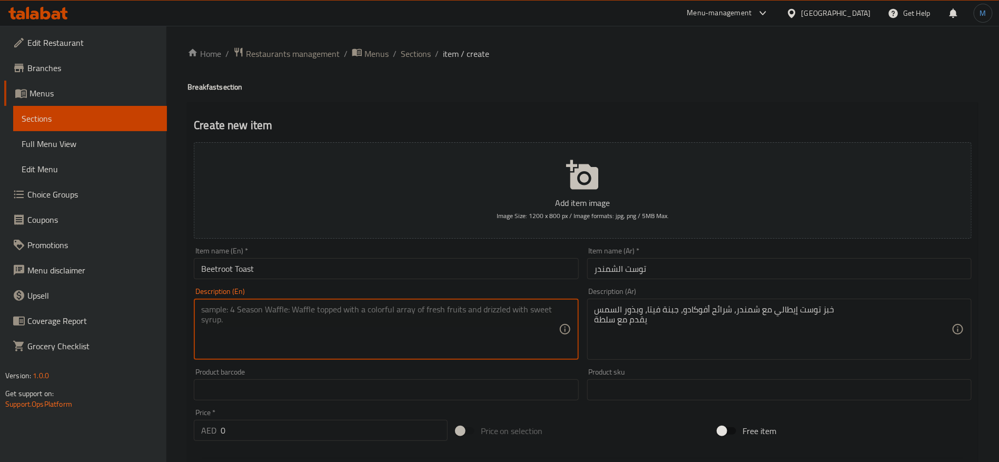
paste textarea "Italian toast bread with beetroot, sliced avocado, feta cheese sesame seeds ser…"
type textarea "Italian toast bread with beetroot, sliced avocado, feta cheese sesame seeds ser…"
click at [278, 423] on input "0" at bounding box center [334, 430] width 227 height 21
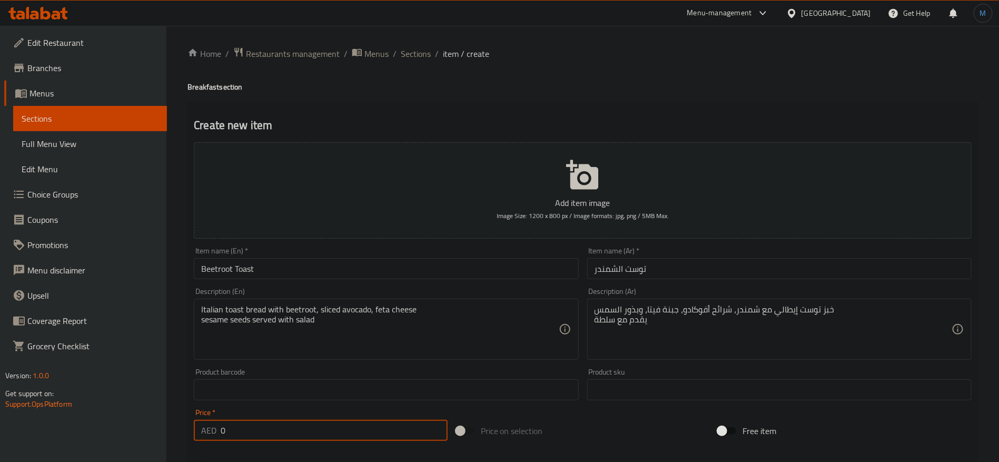
paste input "35"
type input "35"
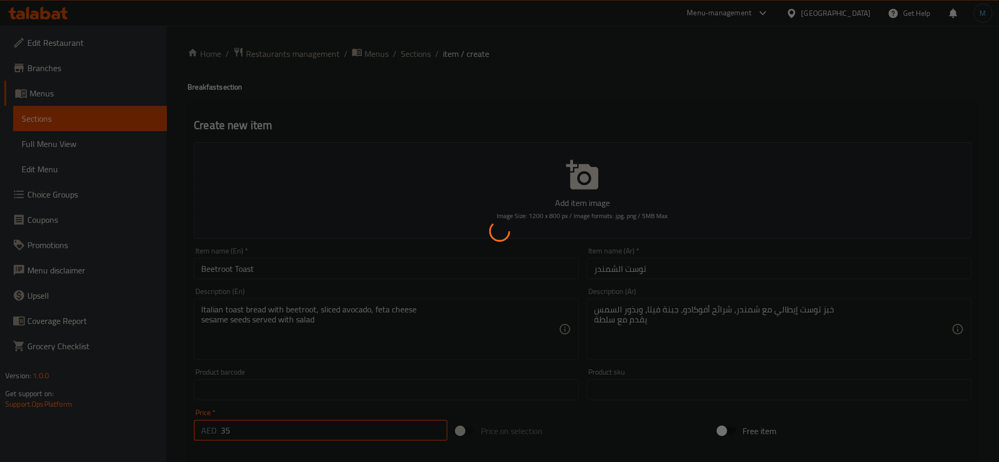
type input "0"
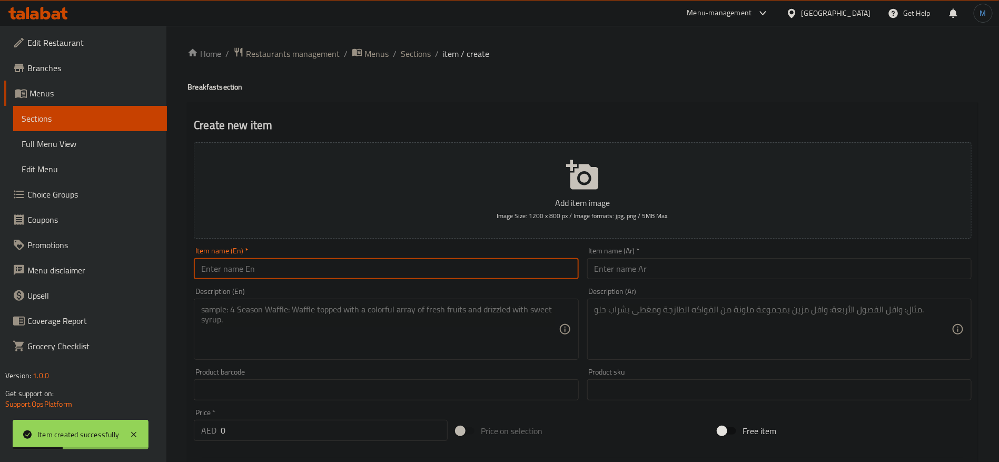
click at [344, 275] on input "text" at bounding box center [386, 268] width 384 height 21
paste input "EGG & AVOCADO TOAST"
type input "Egg and Avocado Toast"
paste input "توست بالبيض والأفوكاد"
click at [708, 276] on input "توست بالبيض والأفوكاد" at bounding box center [779, 268] width 384 height 21
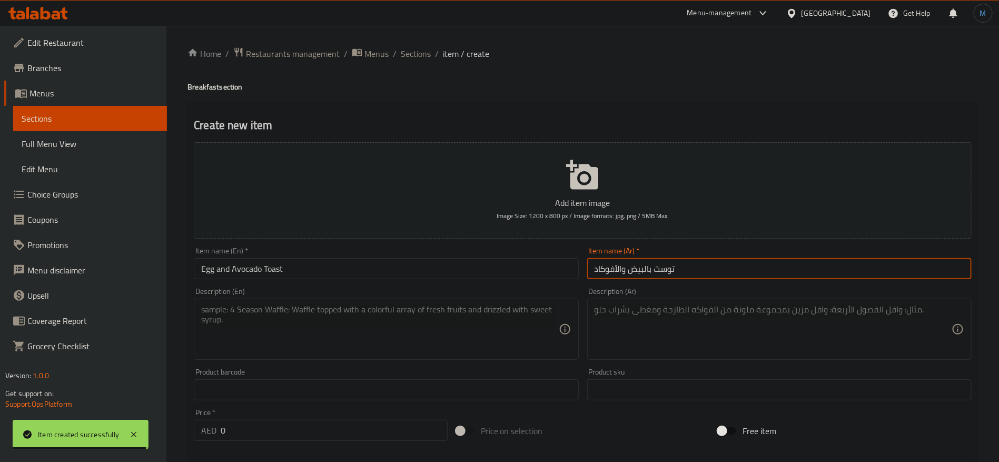
type input "توست بالبيض والأفوكاد"
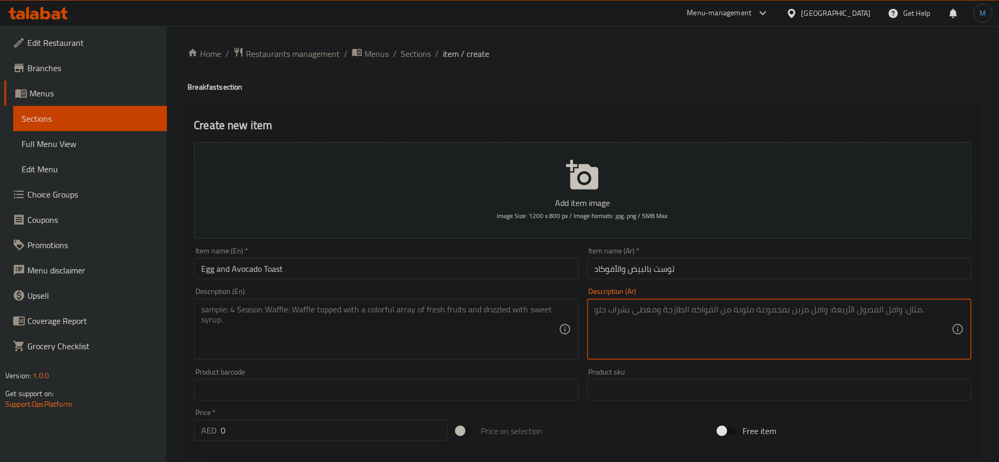
paste textarea "خبز توست إيطالي مع شمندر شرائح أفوكادو، جبنة فيتا، وبذور السمس يقدم مع سلطة ."
type textarea "خبز توست إيطالي مع شمندر شرائح أفوكادو، جبنة فيتا، وبذور السمس يقدم مع سلطة ."
paste textarea "Italian toast bread with scrambled egg, guacamole, feta cheese, sesame seeds, s…"
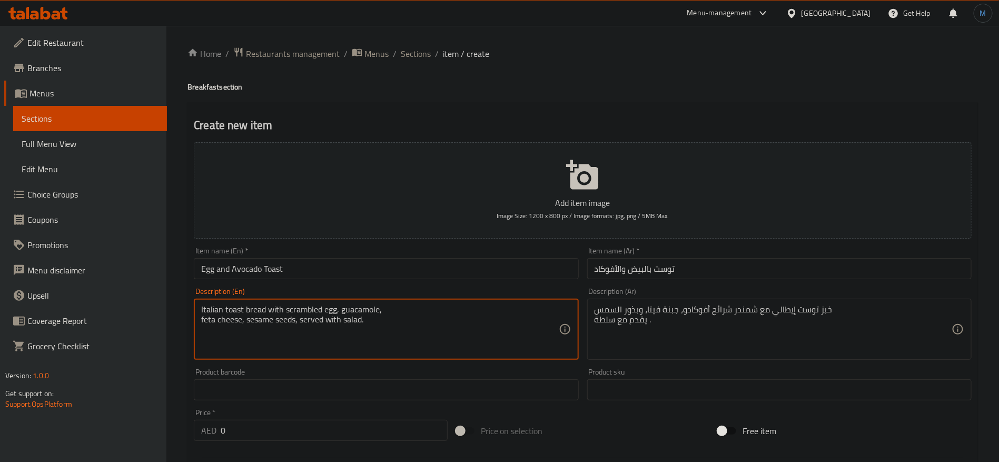
type textarea "Italian toast bread with scrambled egg, guacamole, feta cheese, sesame seeds, s…"
click at [261, 418] on div "Price   * AED 0 Price *" at bounding box center [321, 425] width 254 height 32
click at [263, 423] on input "0" at bounding box center [334, 430] width 227 height 21
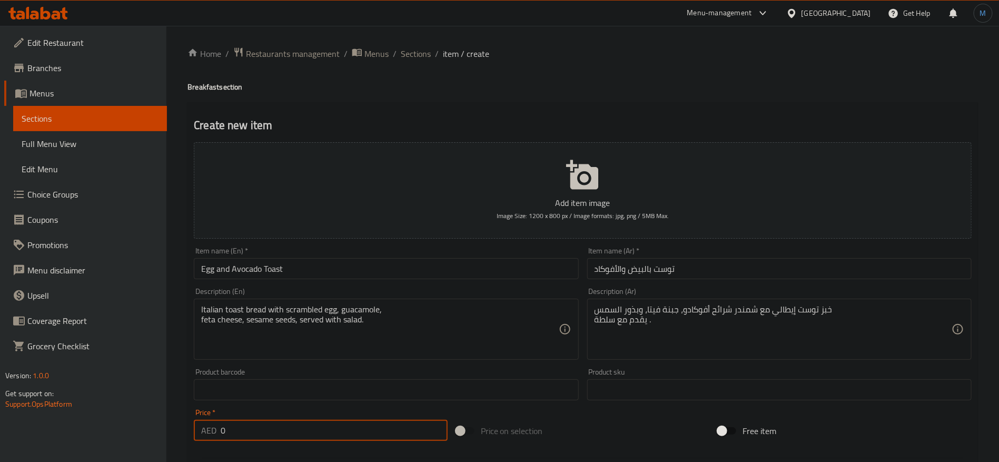
paste input "39"
type input "39"
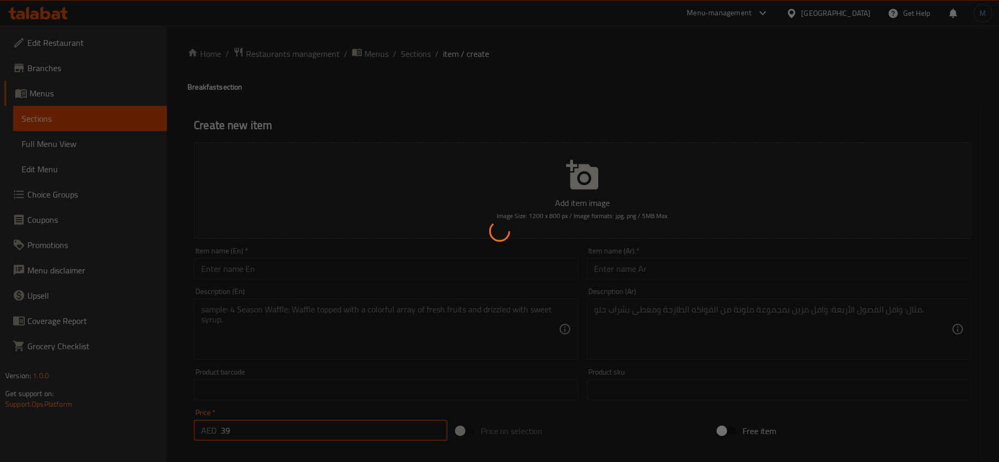
type input "0"
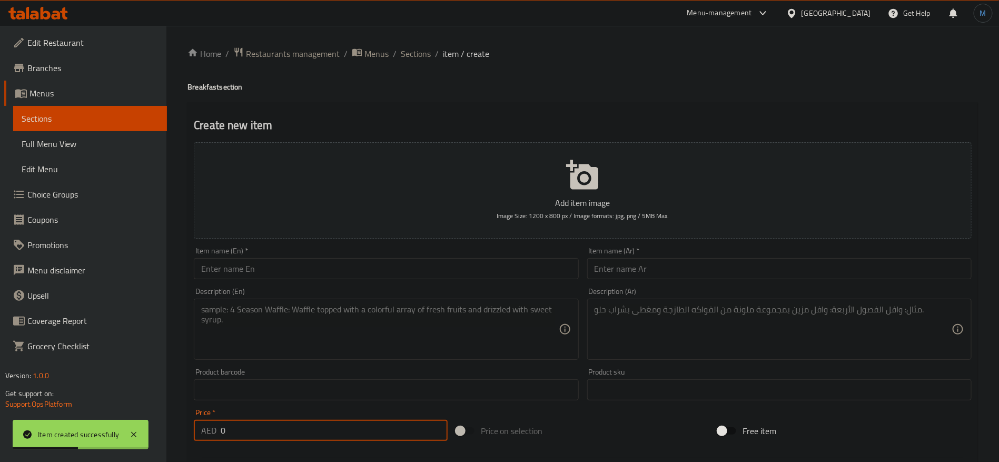
click at [358, 264] on input "text" at bounding box center [386, 268] width 384 height 21
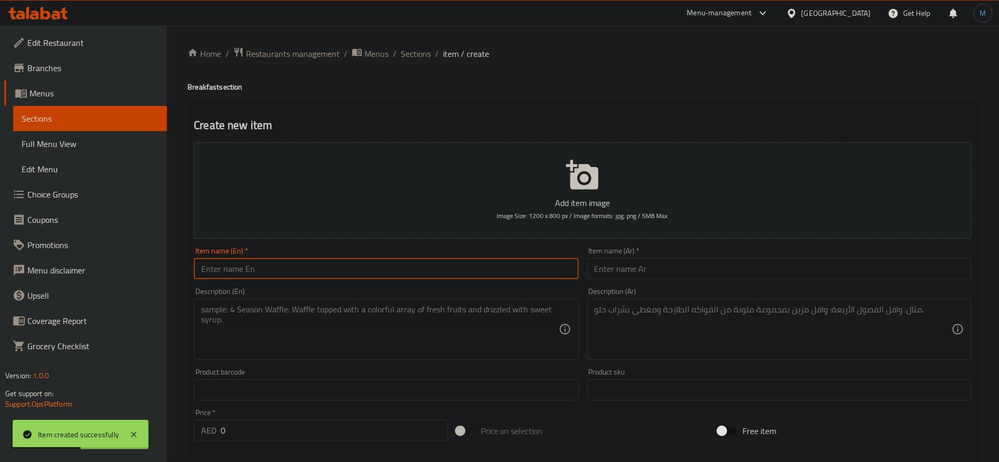
paste input "BENEDICT TOAST"
type input "[PERSON_NAME]"
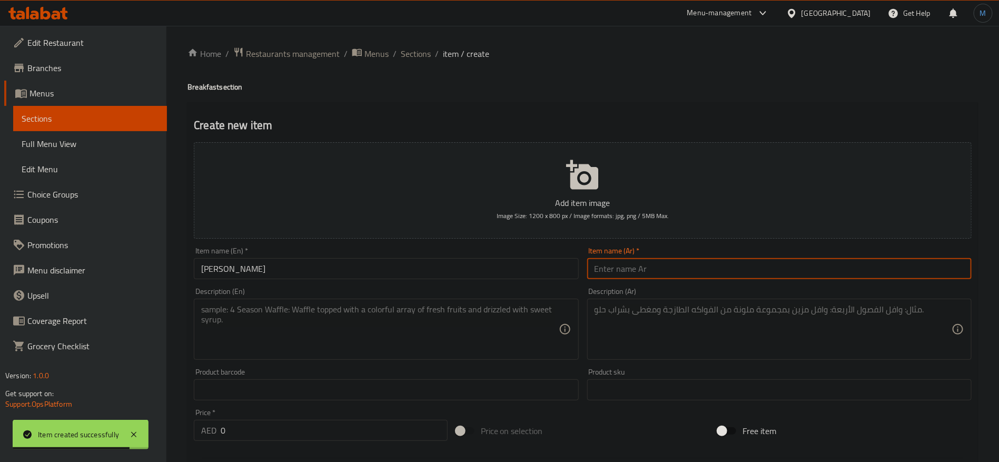
click at [755, 268] on input "text" at bounding box center [779, 268] width 384 height 21
paste input "توست بنديكت"
type input "توست بنديكت"
paste textarea "خبز توست إيطالي مع بيضة مسلوقة، سبانخ، وصلصة [DEMOGRAPHIC_DATA] ويقدم مع سلطة"
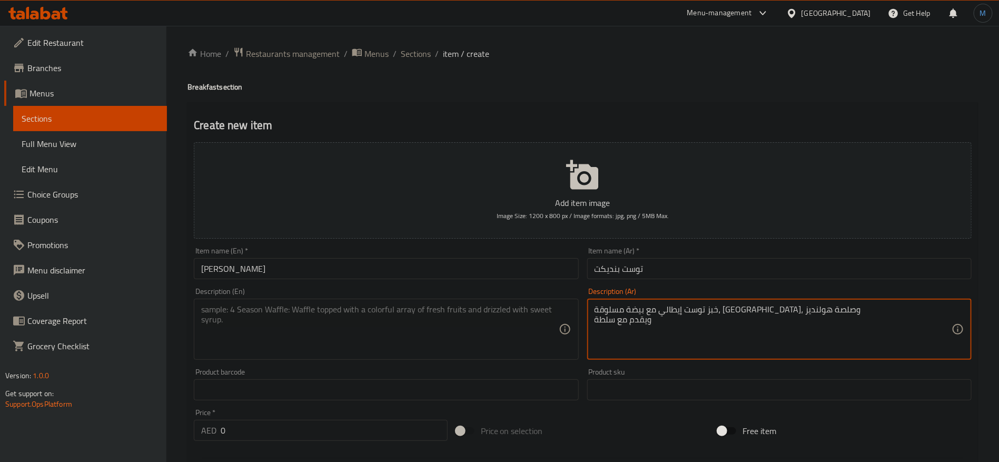
type textarea "خبز توست إيطالي مع بيضة مسلوقة، سبانخ، وصلصة [DEMOGRAPHIC_DATA] ويقدم مع سلطة"
click at [428, 328] on textarea at bounding box center [379, 329] width 357 height 50
paste textarea "Italian toast bread with poached egg, spinach and hollandaise dressing and serv…"
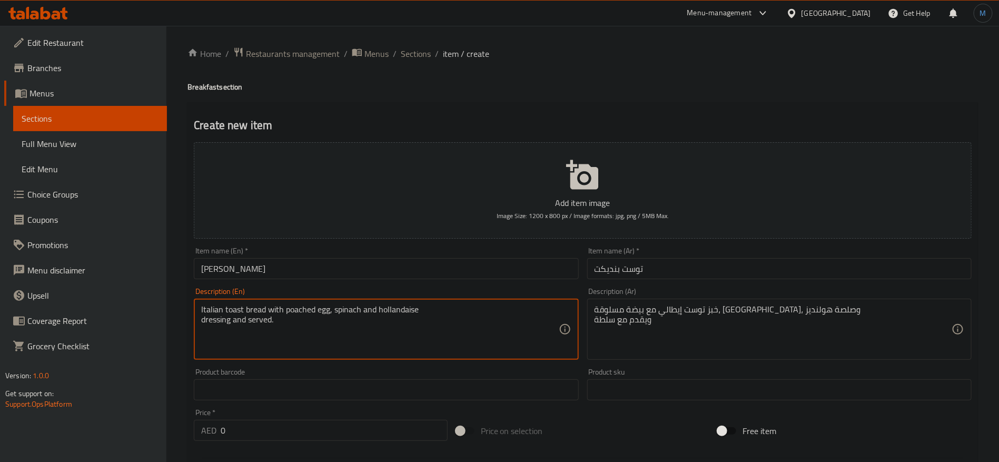
type textarea "Italian toast bread with poached egg, spinach and hollandaise dressing and serv…"
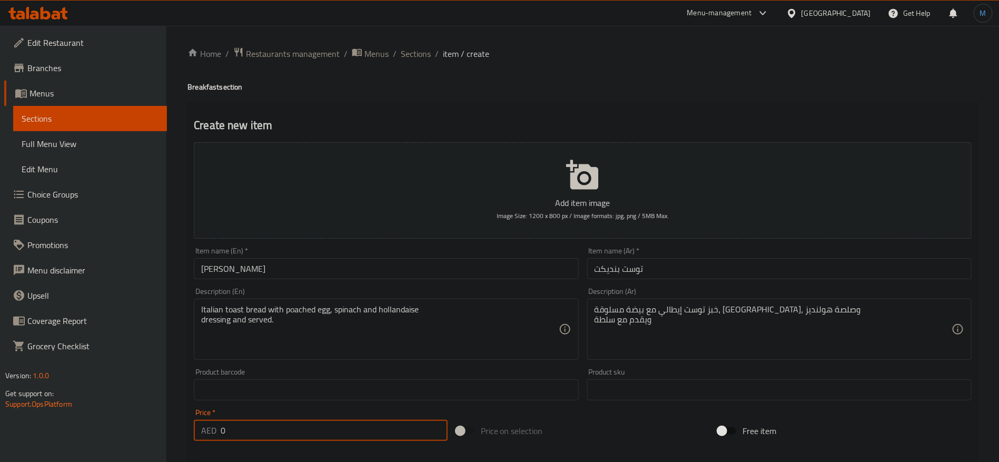
click at [255, 429] on input "0" at bounding box center [334, 430] width 227 height 21
paste input "35"
type input "35"
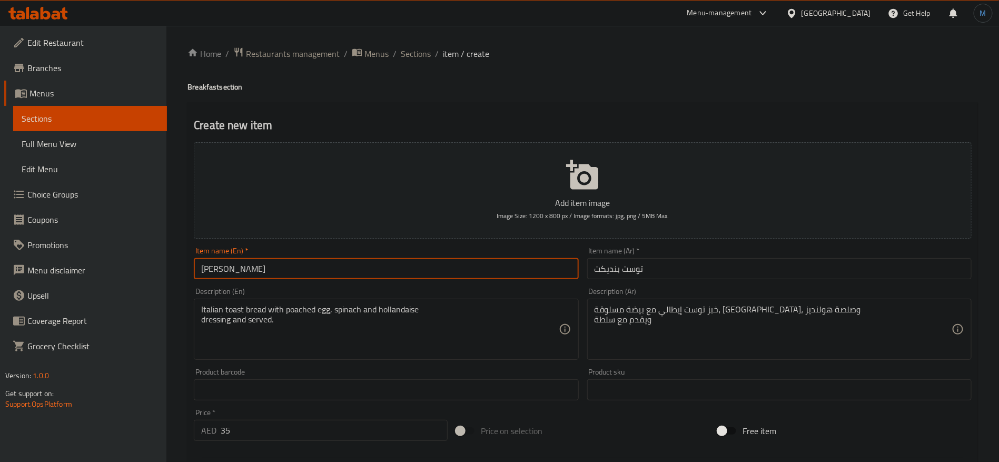
click at [381, 267] on input "[PERSON_NAME]" at bounding box center [386, 268] width 384 height 21
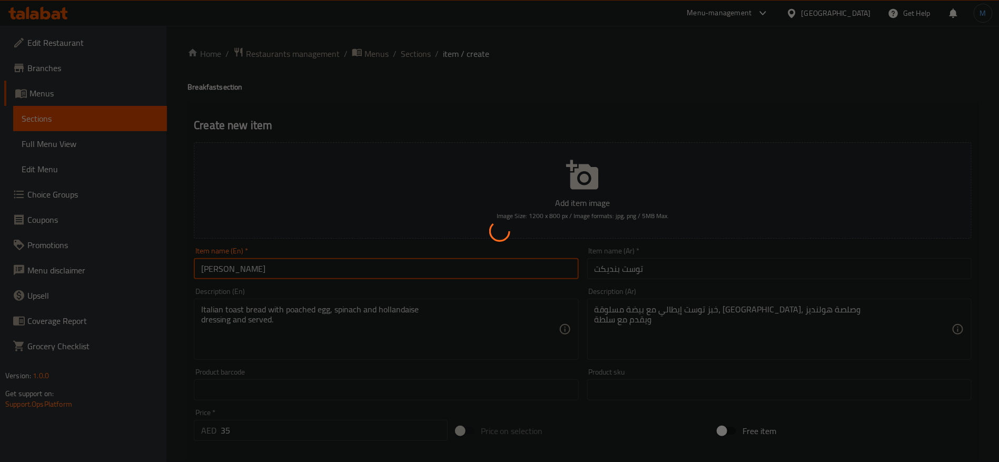
type input "0"
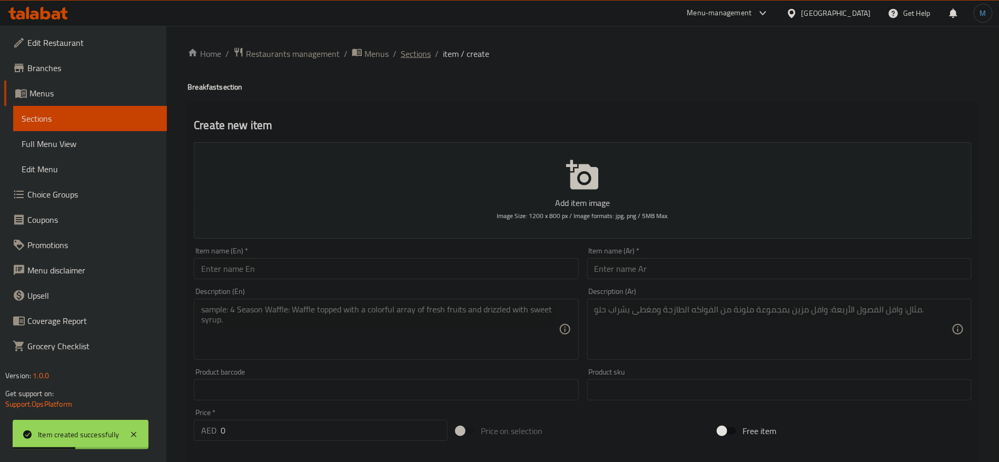
click at [423, 53] on span "Sections" at bounding box center [416, 53] width 30 height 13
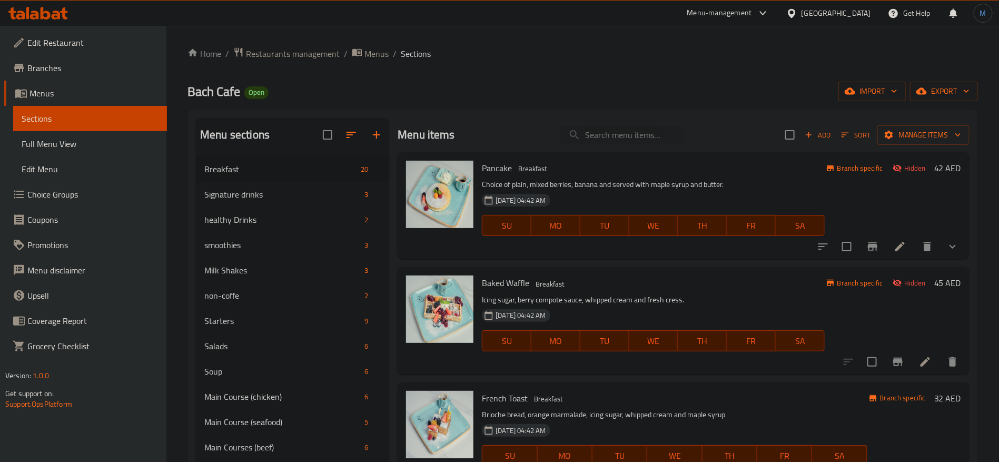
click at [810, 133] on span "Add" at bounding box center [818, 135] width 28 height 12
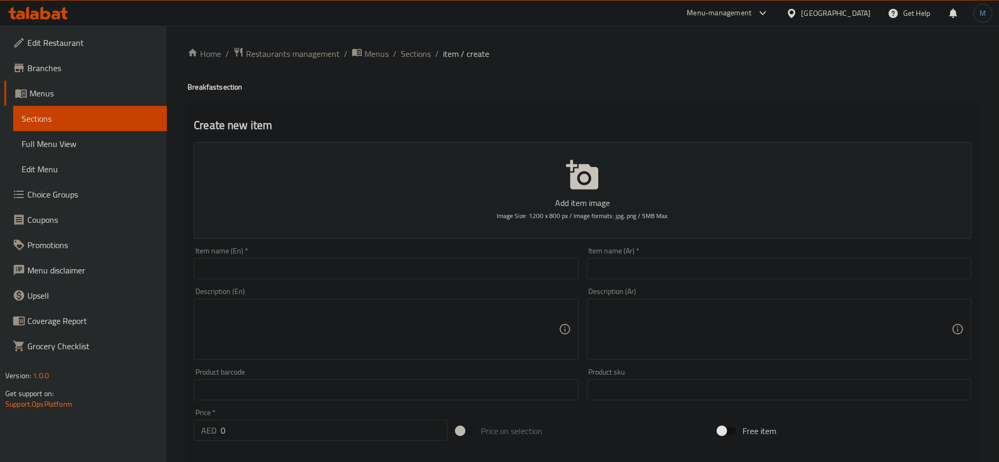
drag, startPoint x: 318, startPoint y: 280, endPoint x: 322, endPoint y: 268, distance: 12.8
click at [320, 275] on div "Item name (En)   * Item name (En) *" at bounding box center [386, 263] width 393 height 41
click at [323, 267] on input "text" at bounding box center [386, 268] width 384 height 21
click at [336, 270] on input "text" at bounding box center [386, 268] width 384 height 21
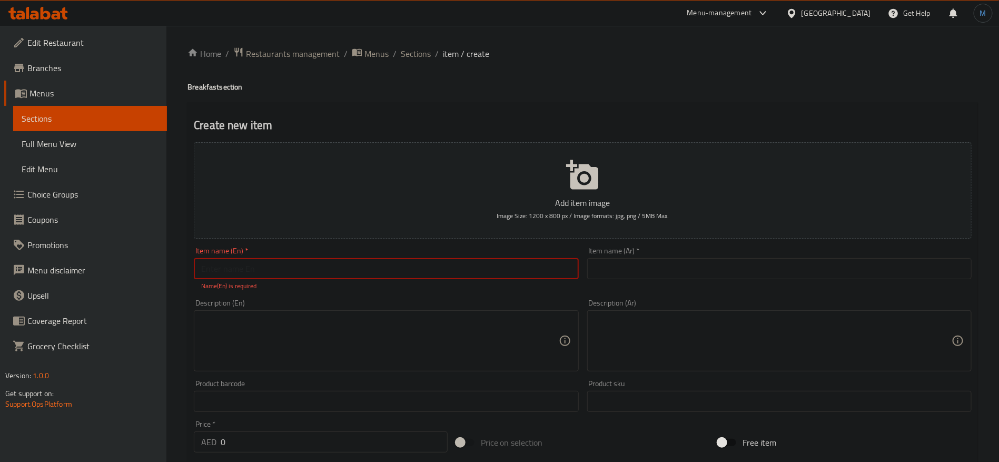
paste input "HALLOUMI AVOCADO TOAST"
type input "Halloumi Avocado Toast"
click at [722, 269] on input "text" at bounding box center [779, 268] width 384 height 21
paste input "خبز محمص بالأفوكادو والحلومي"
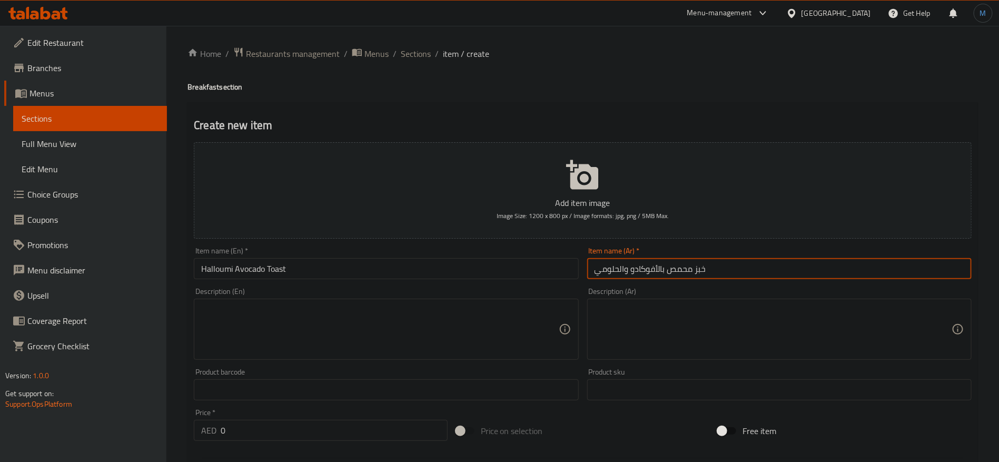
type input "خبز محمص بالأفوكادو والحلومي"
click at [763, 317] on textarea at bounding box center [773, 329] width 357 height 50
paste textarea "خبز توست إيطالي مع بيضة مسلوقة، سبانخ، وصلصة هولنديز يقدم مع سلطة"
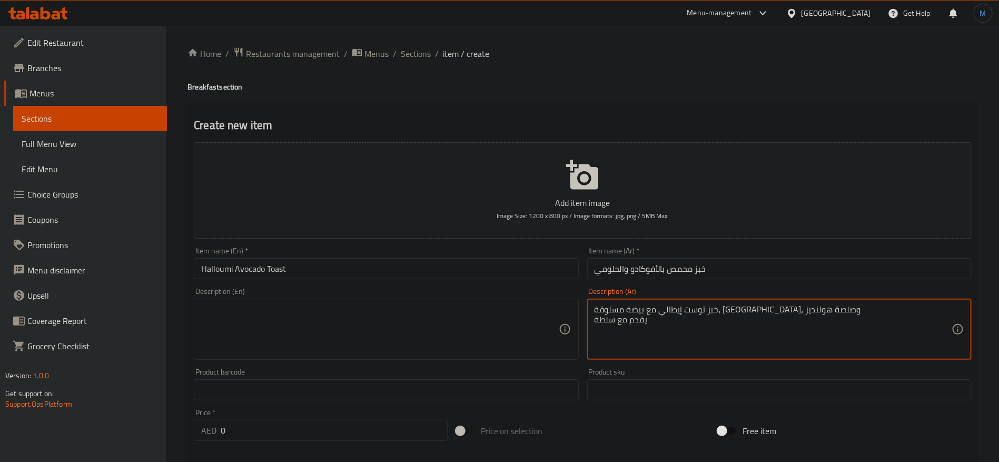
type textarea "خبز توست إيطالي مع بيضة مسلوقة، سبانخ، وصلصة هولنديز يقدم مع سلطة"
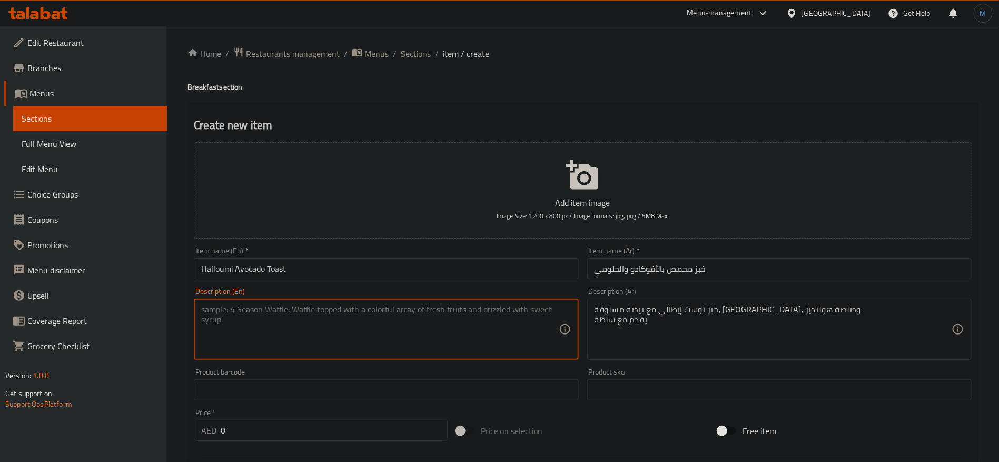
paste textarea "Italian toast bread with guacamoli, halloumi, sesame seeds and served with sala…"
type textarea "Italian toast bread with guacamoli, halloumi, sesame seeds and served with sala…"
click at [402, 425] on input "0" at bounding box center [334, 430] width 227 height 21
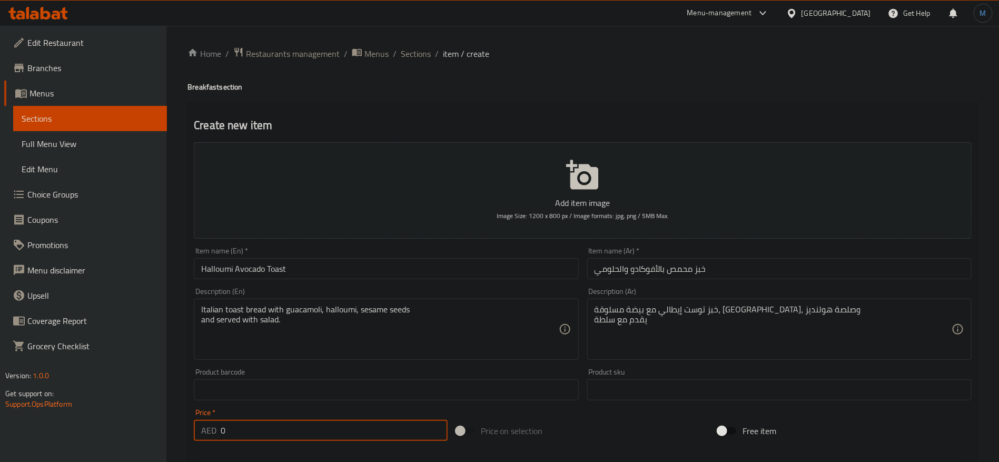
paste input "38"
type input "38"
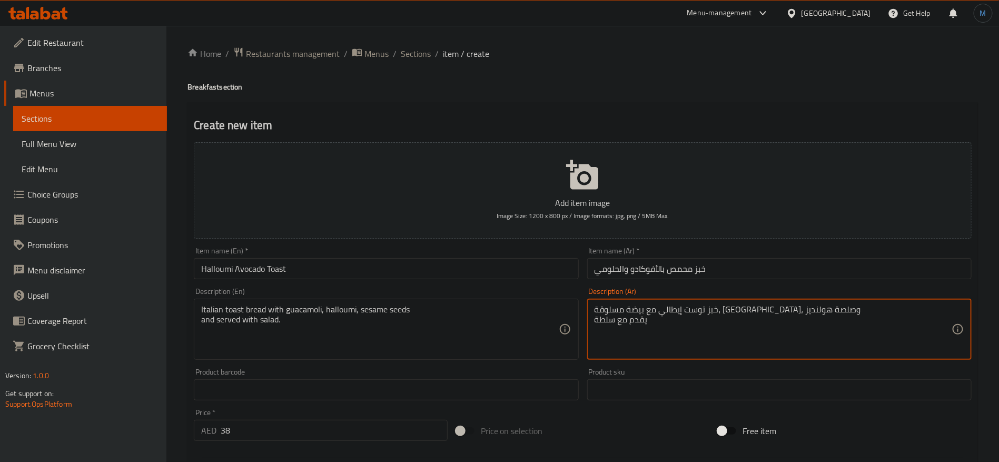
paste textarea "محمص إيطالي مع جواكامولي، حلومي، وبذور سمسم، ويُقدم مع سلطة."
type textarea "خبز محمص إيطالي مع جواكامولي، حلومي، وبذور سمسم، ويُقدم مع سلطة."
click at [733, 269] on input "خبز محمص بالأفوكادو والحلومي" at bounding box center [779, 268] width 384 height 21
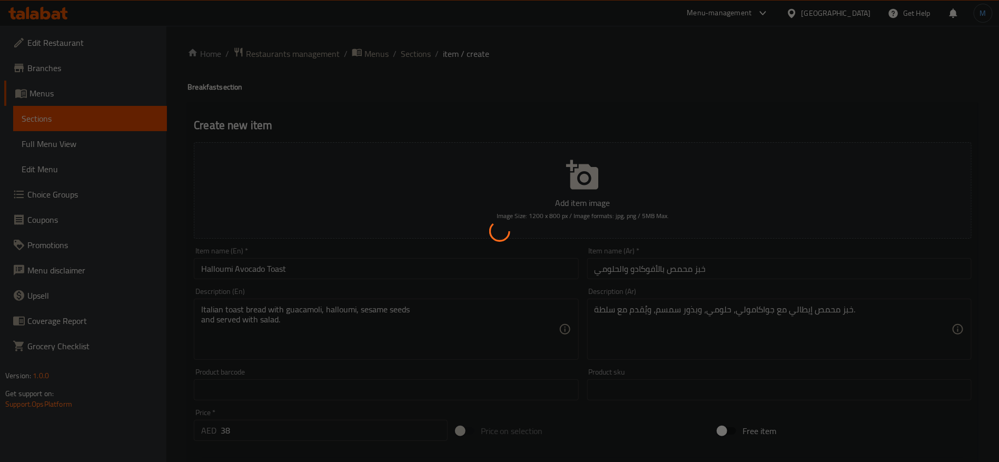
type input "0"
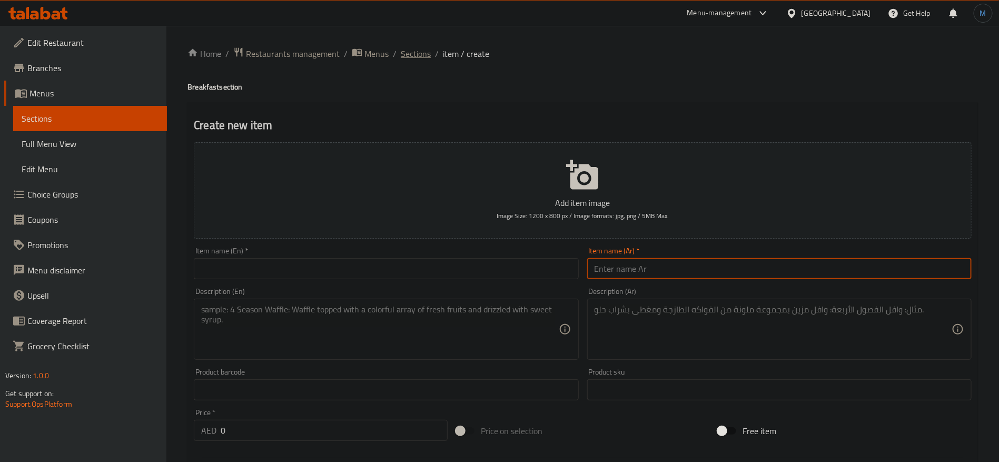
click at [422, 48] on span "Sections" at bounding box center [416, 53] width 30 height 13
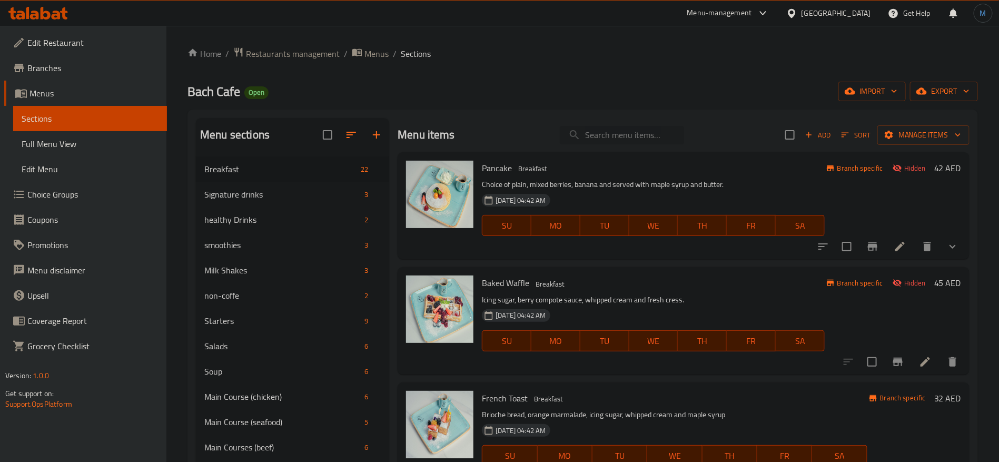
paste input "SCRAMBLED EGG CROISSANT"
click at [622, 128] on input "search" at bounding box center [622, 135] width 124 height 18
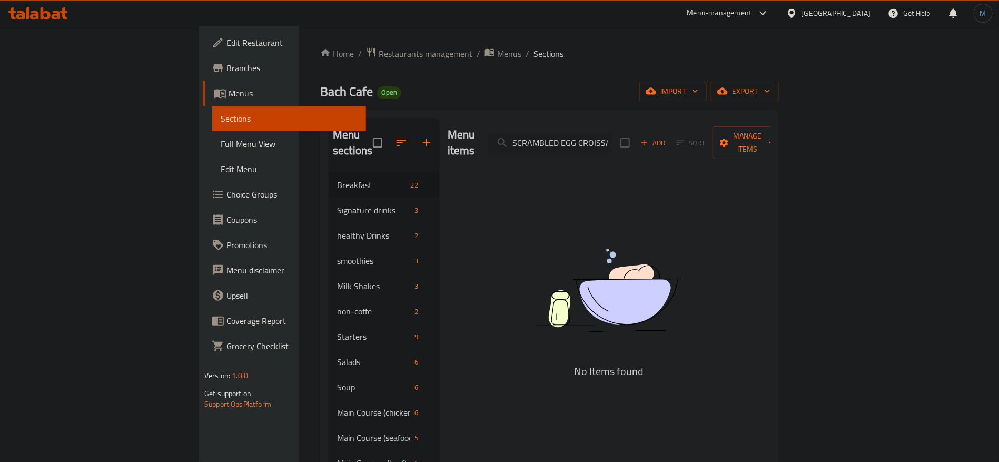
click at [612, 140] on input "SCRAMBLED EGG CROISSAN" at bounding box center [550, 143] width 124 height 18
paste input "GRANOLA"
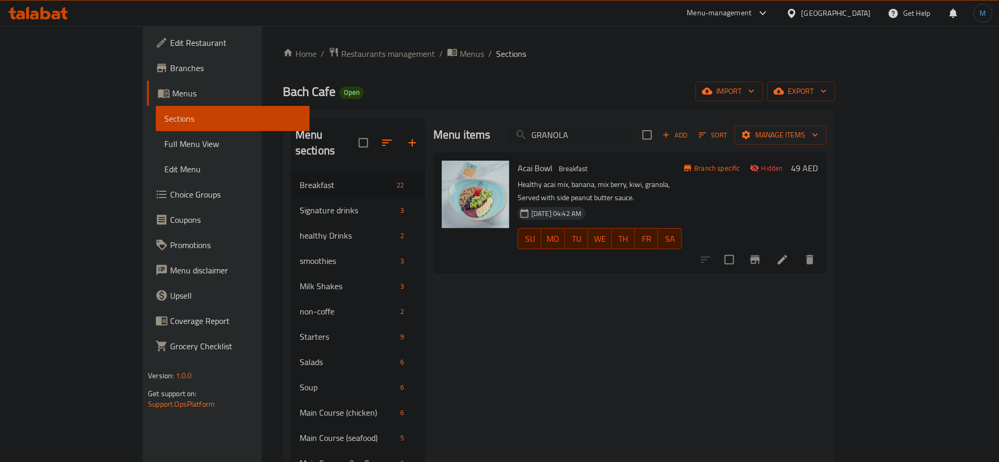
paste input "BEETROOT"
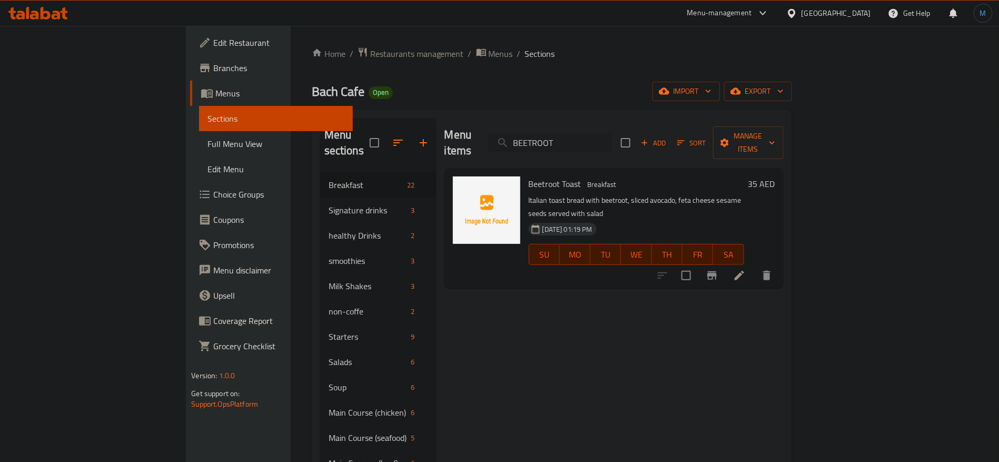
paste input "FRENCH TOAS"
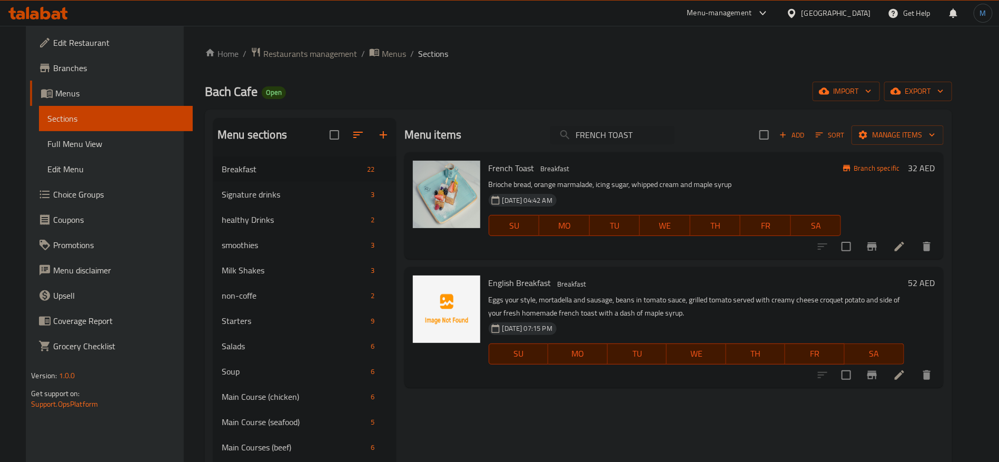
paste input "PEANU"
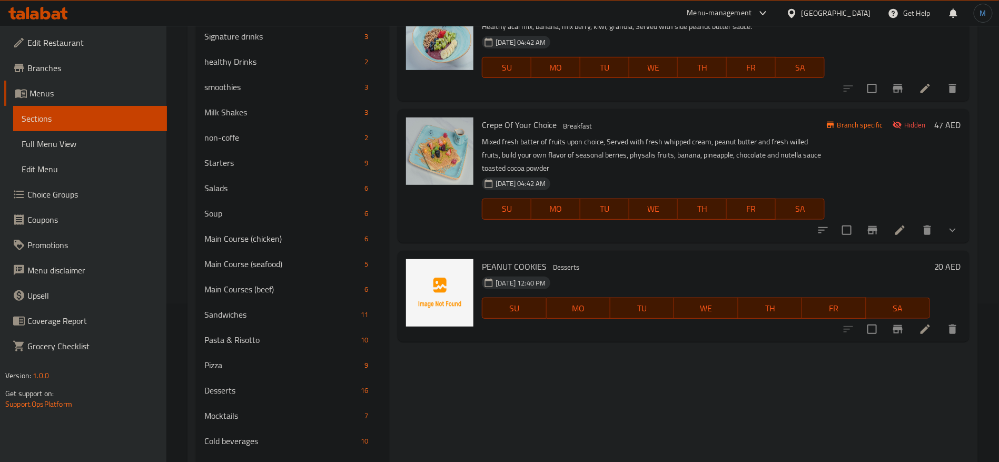
scroll to position [79, 0]
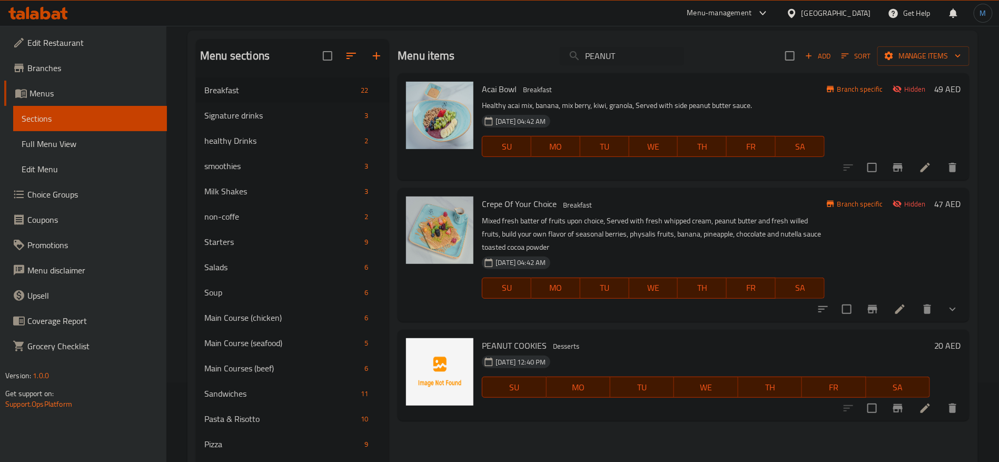
paste input "HAZEL"
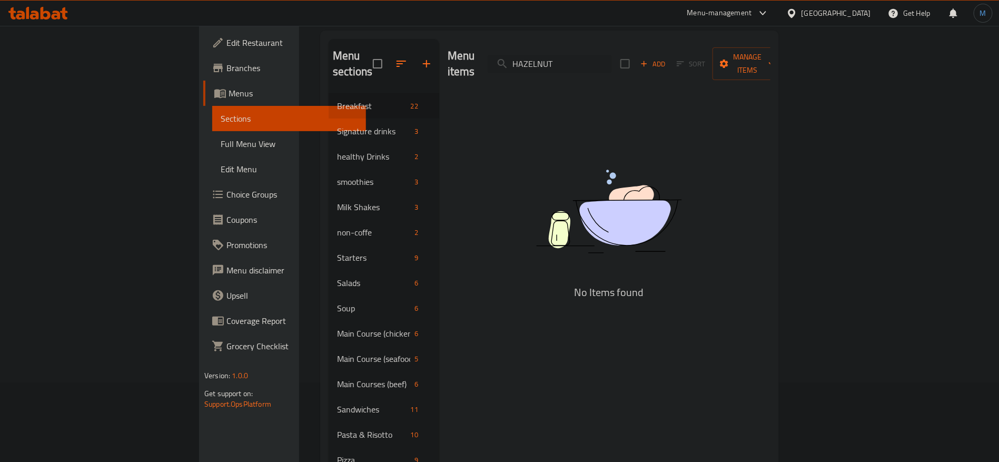
type input "HAZELNUT"
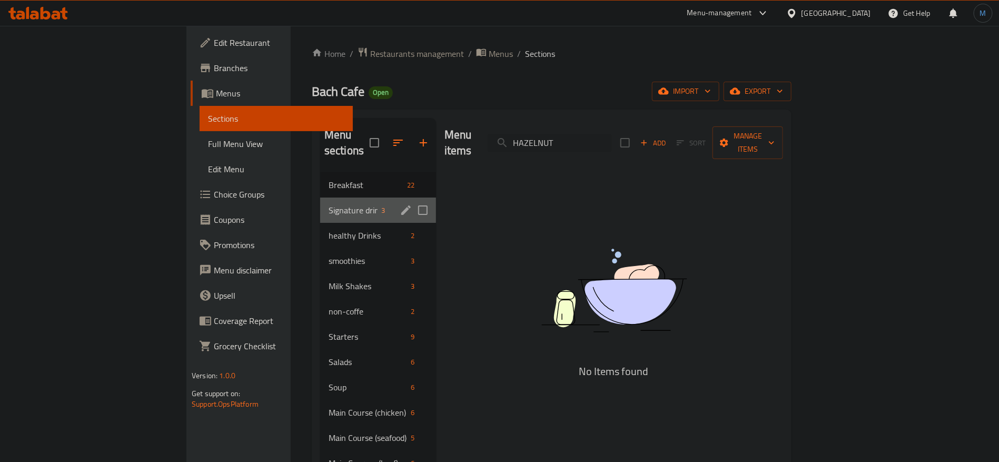
click at [320, 201] on div "Signature drinks 3" at bounding box center [378, 210] width 116 height 25
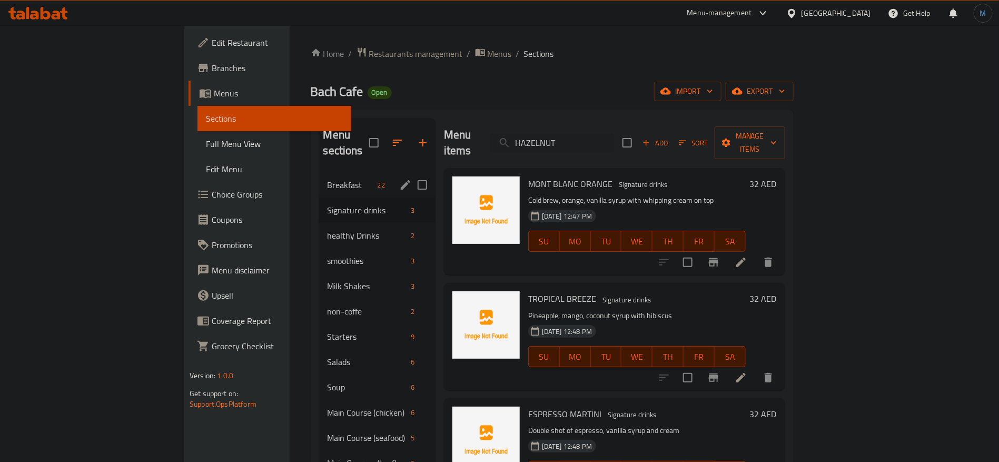
click at [328, 179] on span "Breakfast" at bounding box center [351, 185] width 46 height 13
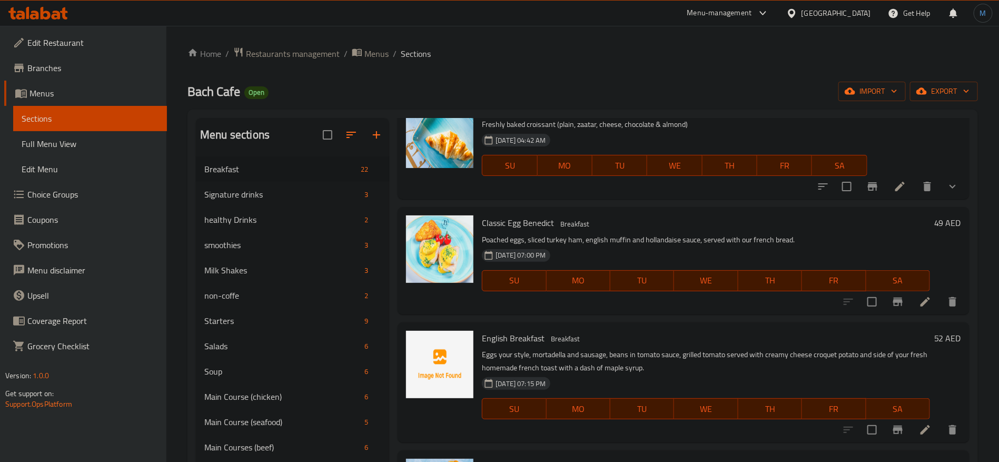
scroll to position [869, 0]
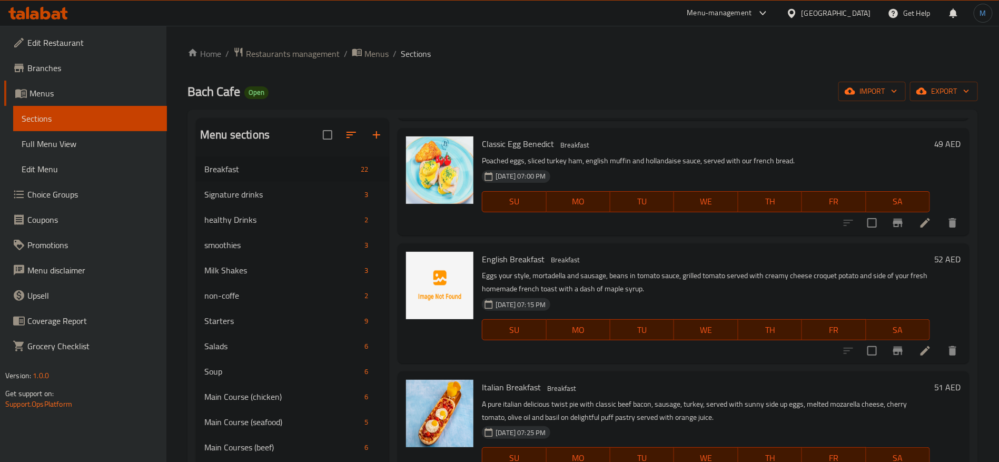
click at [512, 262] on span "English Breakfast" at bounding box center [513, 259] width 63 height 16
copy h6 "Breakfast"
click at [911, 348] on li at bounding box center [925, 350] width 29 height 19
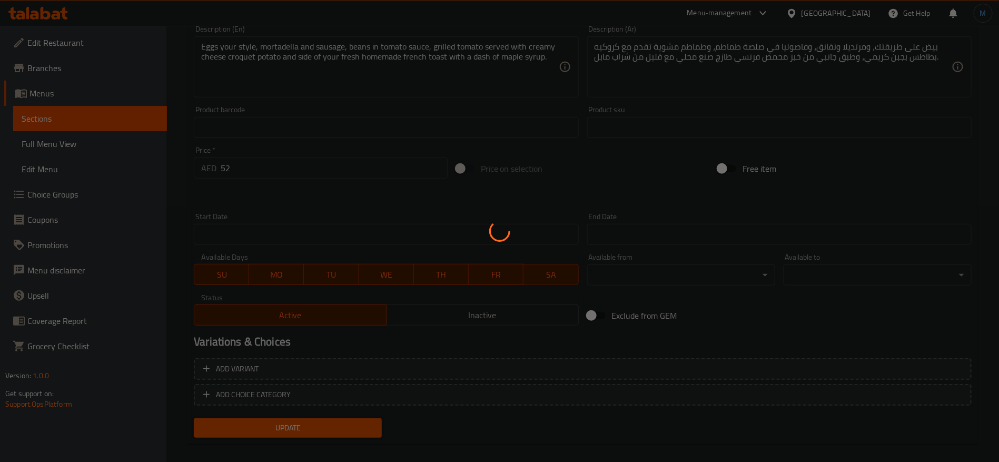
scroll to position [267, 0]
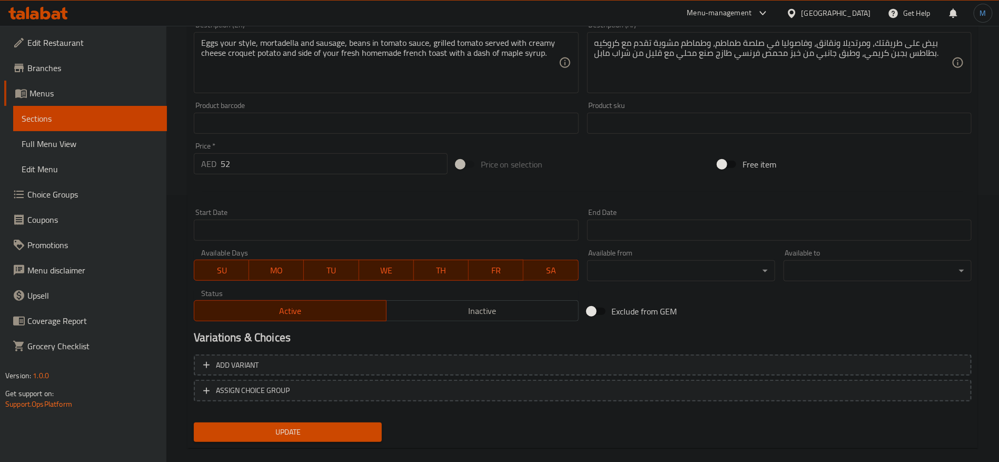
click at [696, 329] on div "Variations & Choices" at bounding box center [583, 338] width 786 height 24
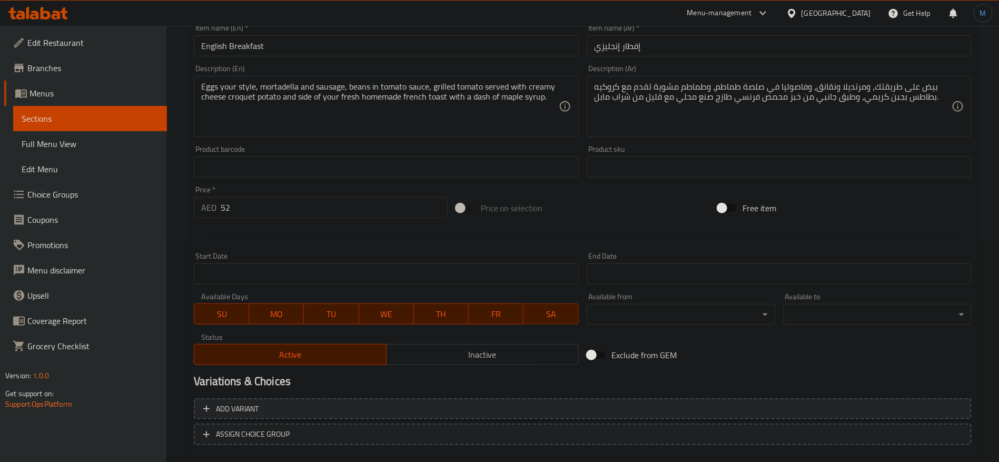
scroll to position [282, 0]
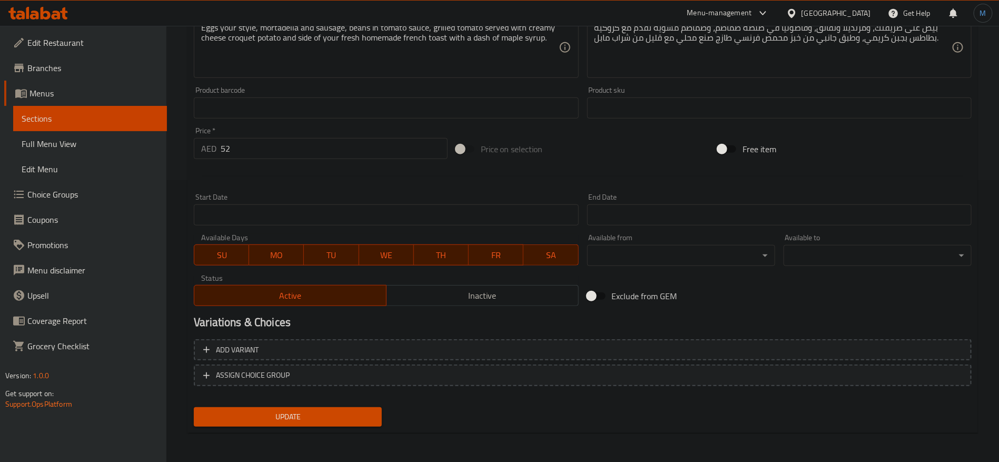
click at [412, 291] on span "Inactive" at bounding box center [483, 295] width 184 height 15
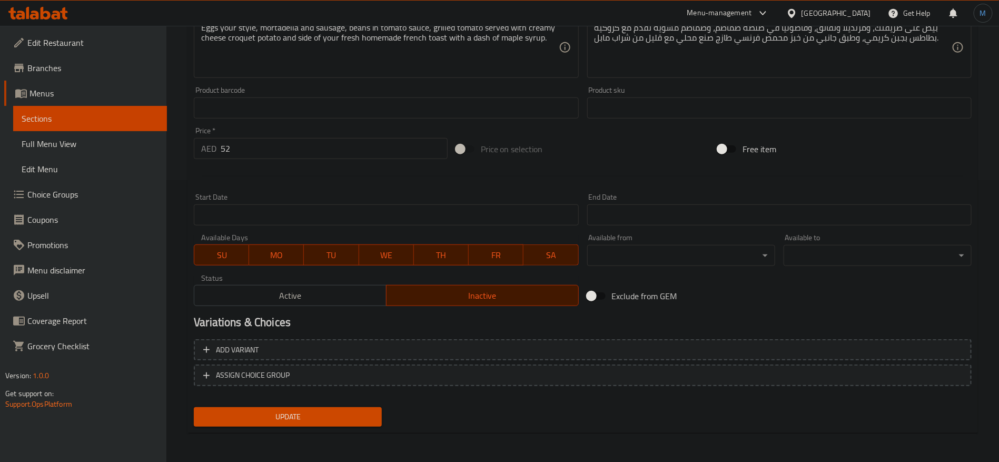
click at [326, 421] on span "Update" at bounding box center [287, 416] width 171 height 13
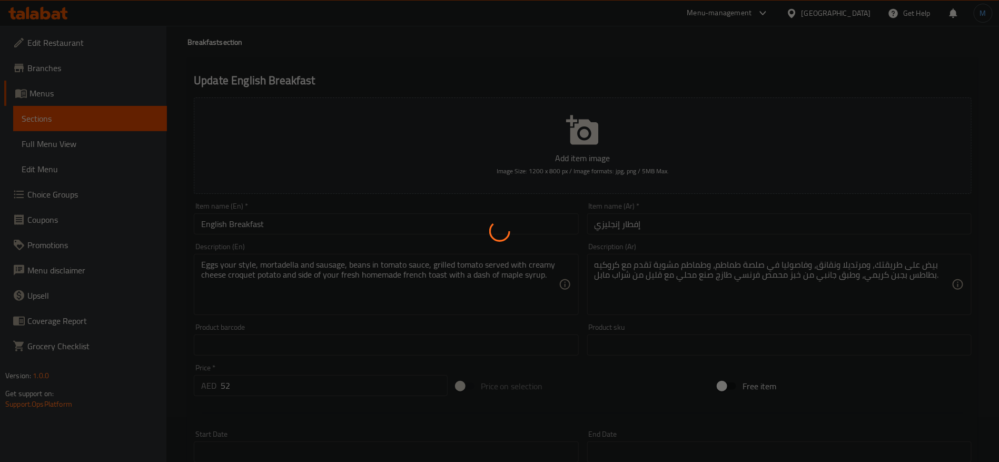
scroll to position [0, 0]
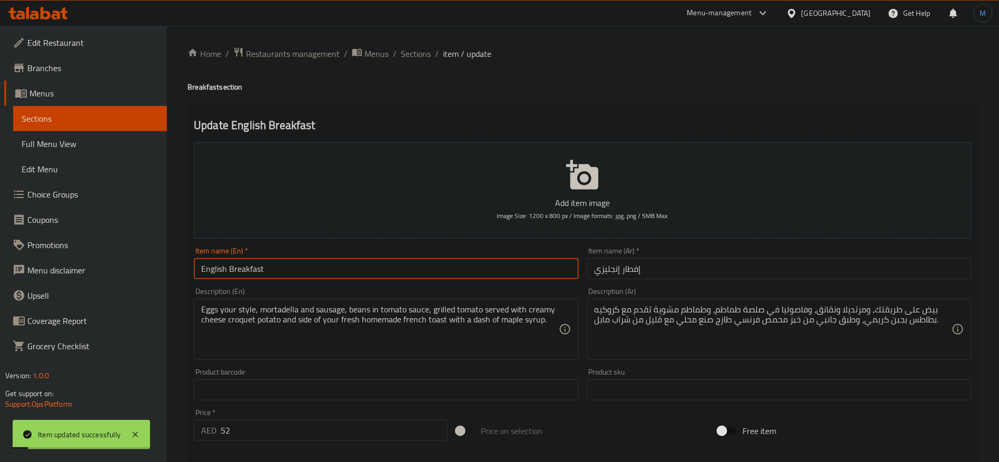
click at [366, 272] on input "English Breakfast" at bounding box center [386, 268] width 384 height 21
click at [408, 57] on span "Sections" at bounding box center [416, 53] width 30 height 13
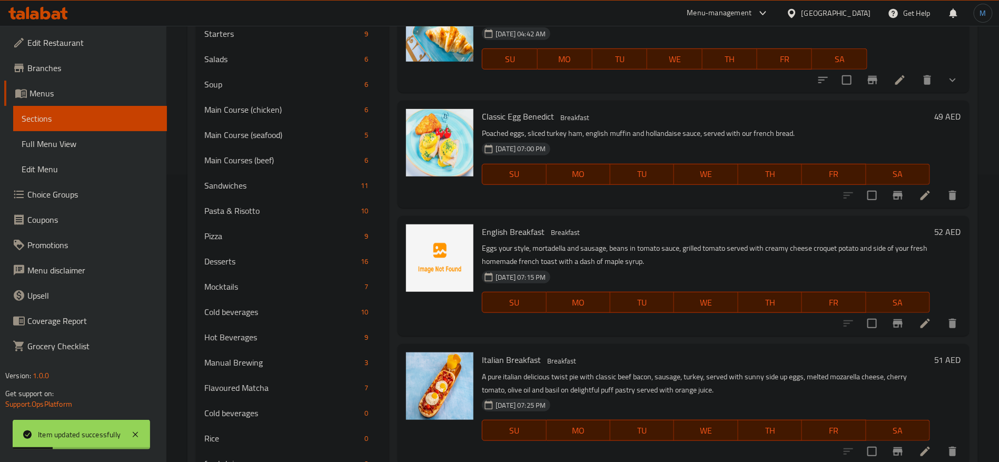
scroll to position [688, 0]
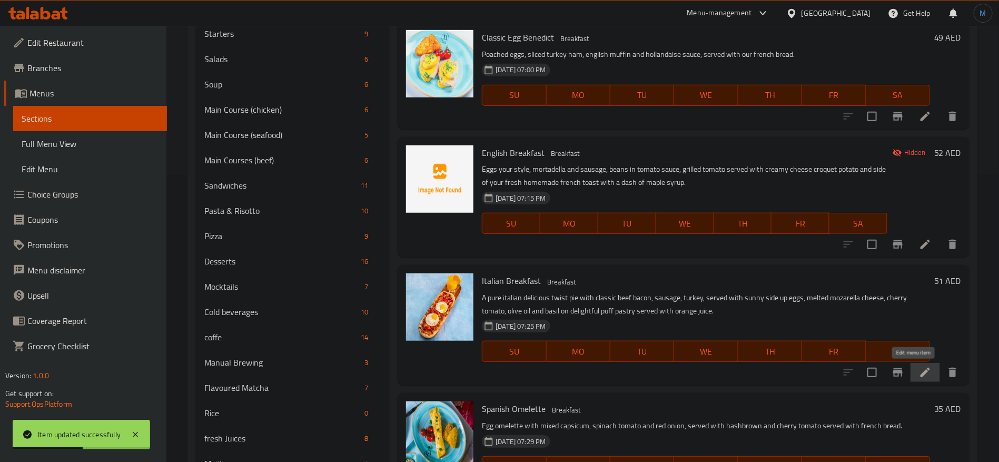
click at [921, 371] on icon at bounding box center [925, 372] width 9 height 9
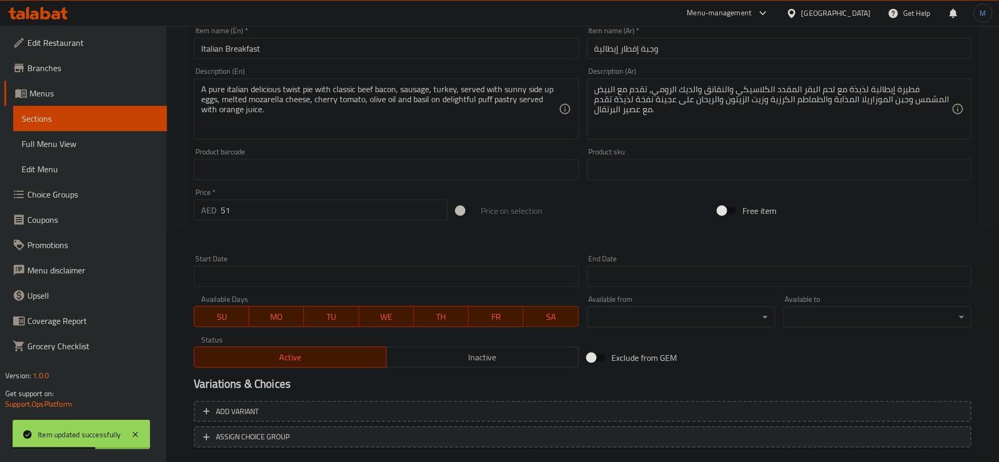
scroll to position [298, 0]
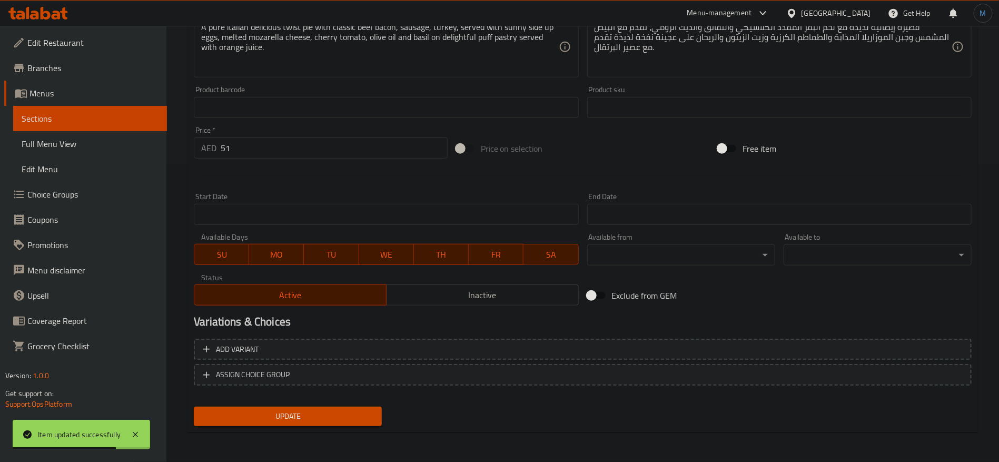
click at [460, 297] on span "Inactive" at bounding box center [483, 295] width 184 height 15
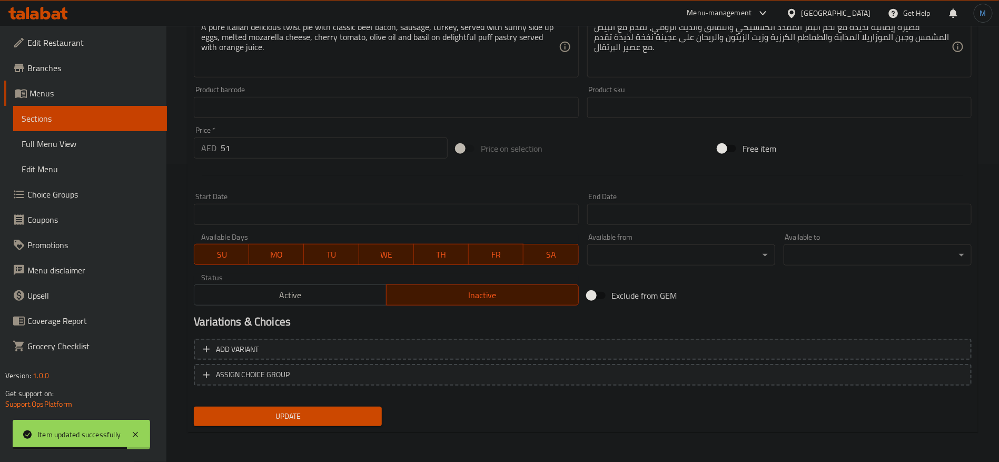
click at [351, 415] on span "Update" at bounding box center [287, 416] width 171 height 13
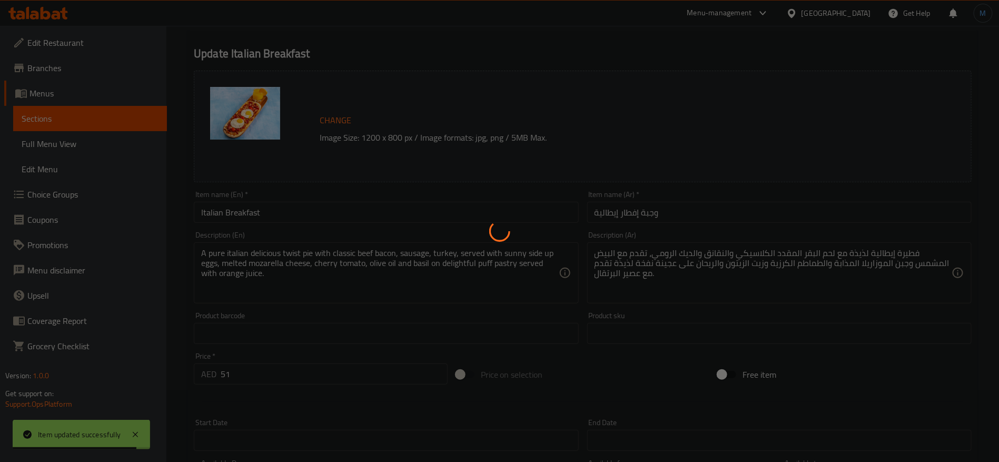
scroll to position [0, 0]
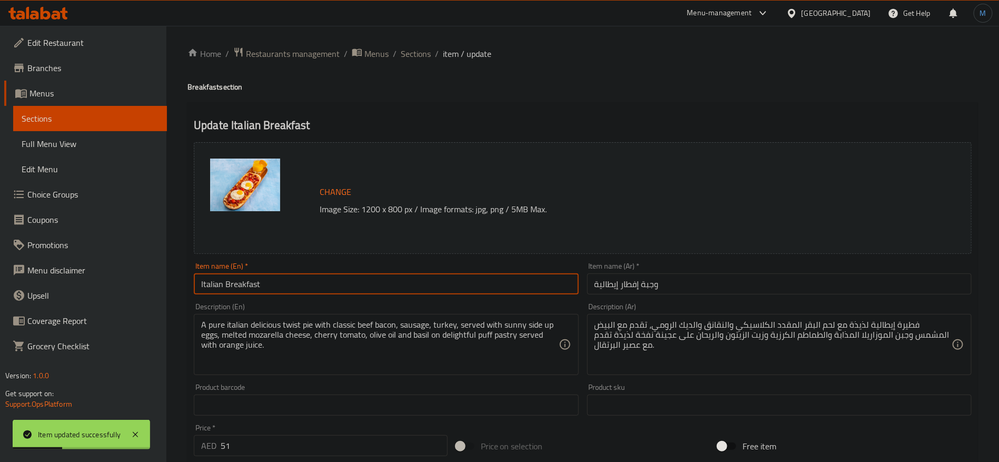
click at [371, 290] on input "Italian Breakfast" at bounding box center [386, 283] width 384 height 21
click at [425, 54] on span "Sections" at bounding box center [416, 53] width 30 height 13
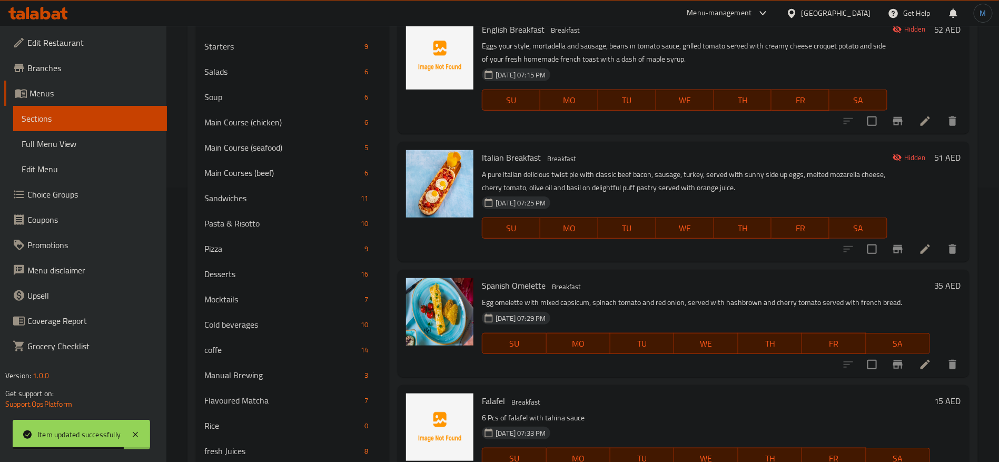
scroll to position [859, 0]
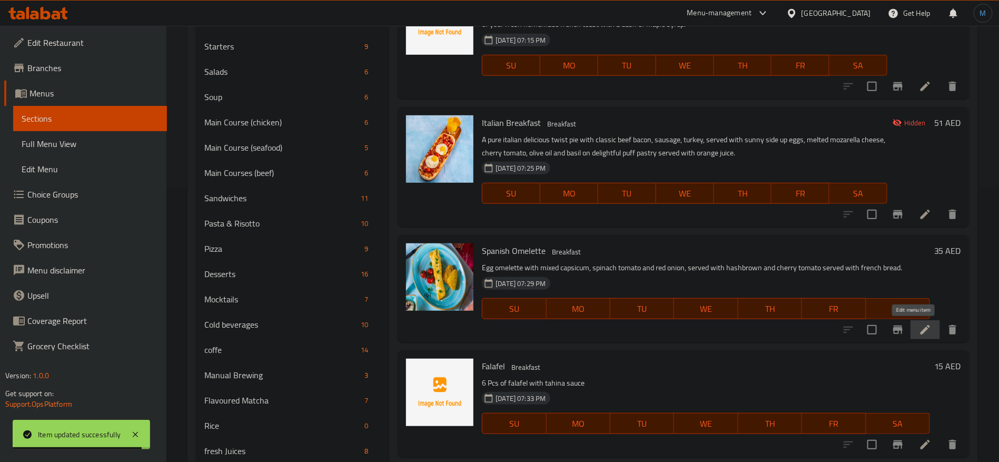
click at [921, 331] on icon at bounding box center [925, 329] width 9 height 9
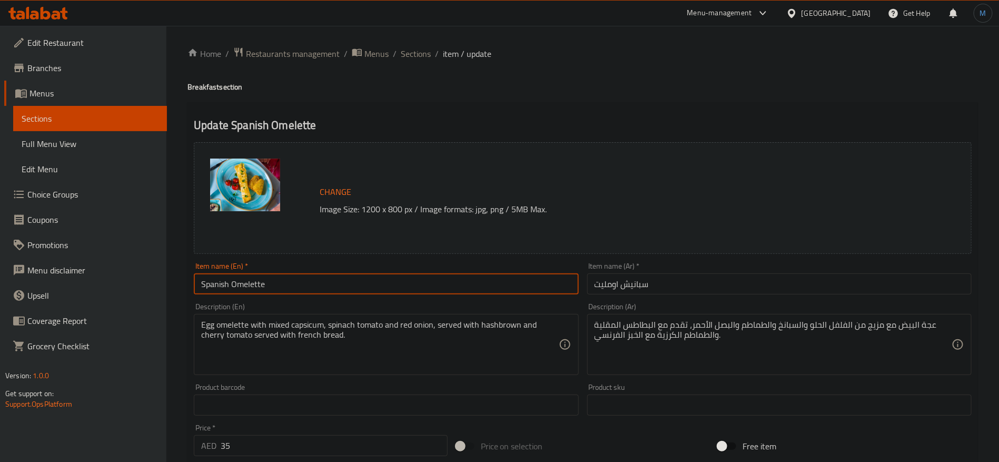
click at [374, 281] on input "Spanish Omelette" at bounding box center [386, 283] width 384 height 21
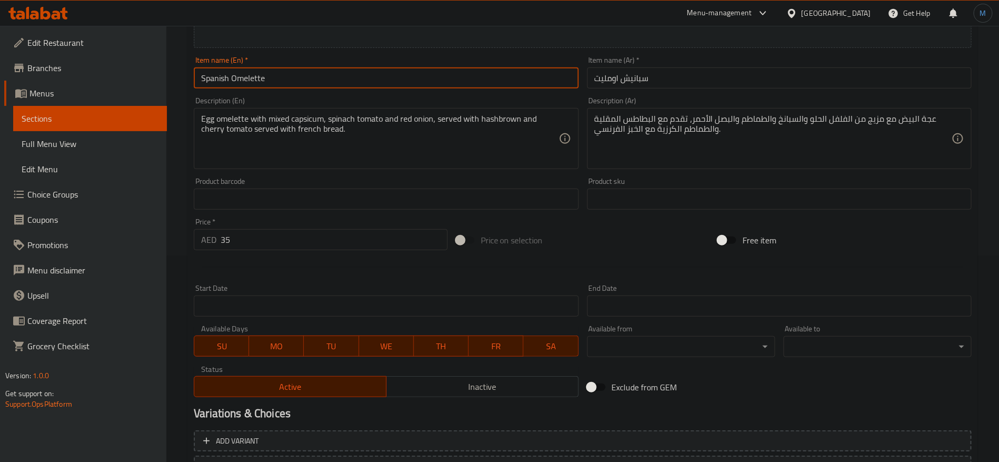
scroll to position [298, 0]
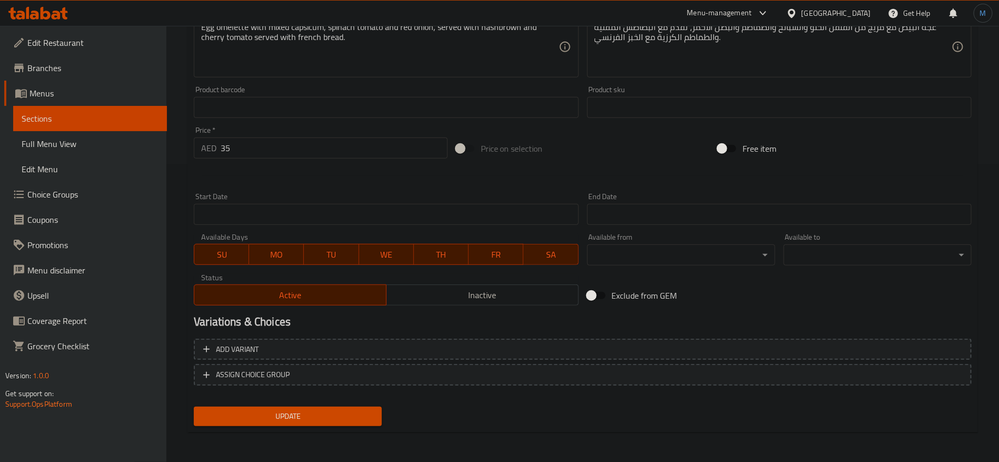
click at [432, 300] on span "Inactive" at bounding box center [483, 295] width 184 height 15
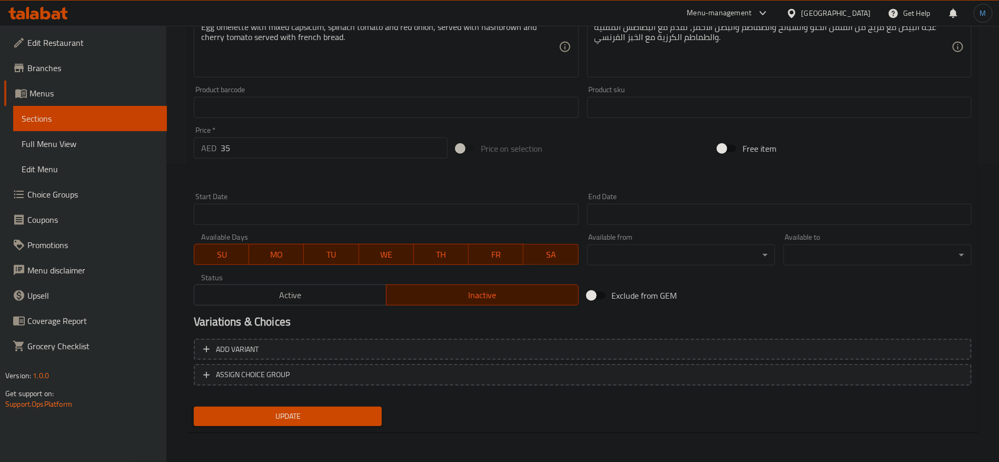
click at [362, 409] on button "Update" at bounding box center [288, 416] width 188 height 19
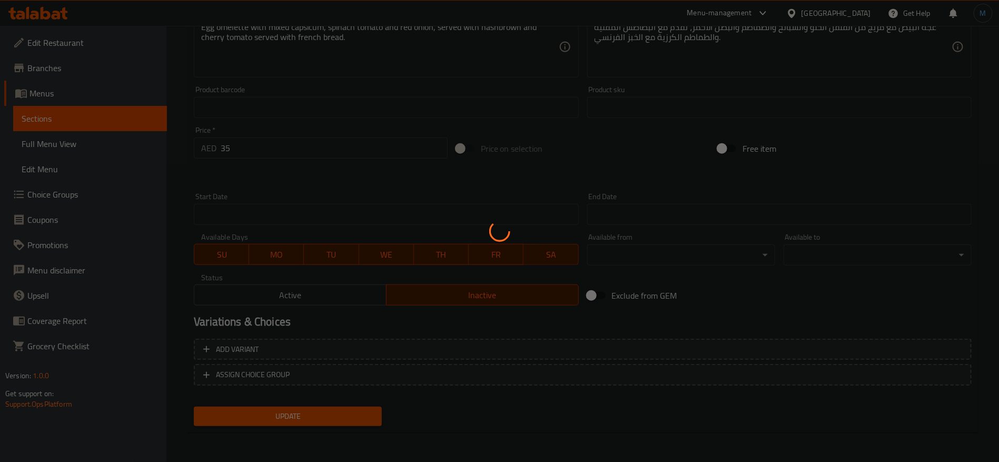
scroll to position [0, 0]
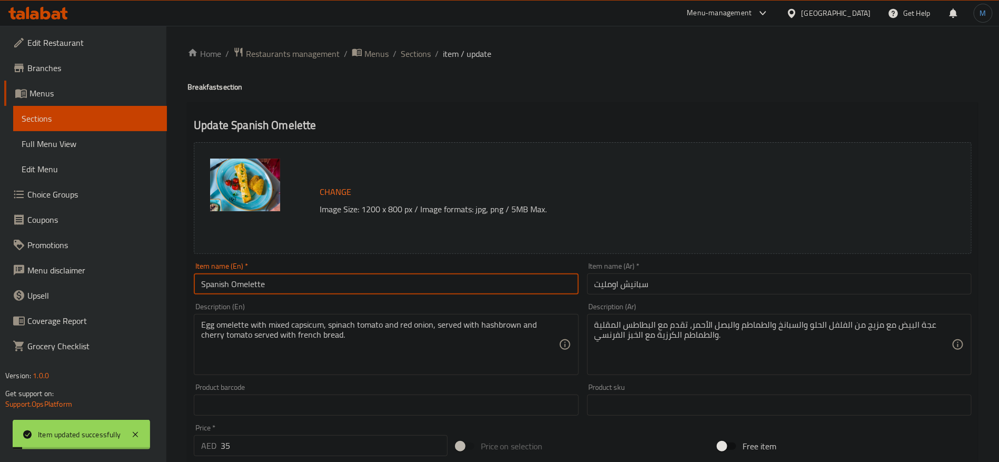
click at [316, 278] on input "Spanish Omelette" at bounding box center [386, 283] width 384 height 21
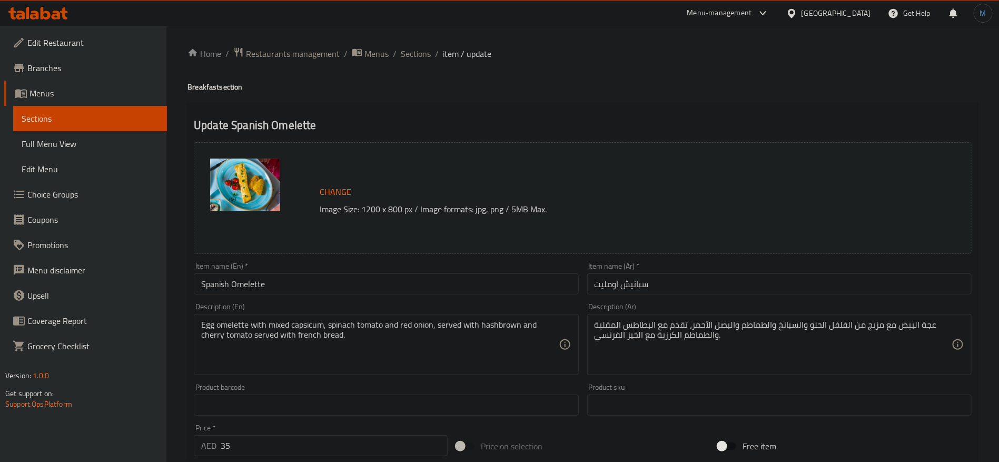
click at [319, 298] on div "Item name (En)   * Spanish Omelette Item name (En) *" at bounding box center [386, 278] width 393 height 41
drag, startPoint x: 428, startPoint y: 50, endPoint x: 457, endPoint y: 32, distance: 34.1
click at [428, 50] on span "Sections" at bounding box center [416, 53] width 30 height 13
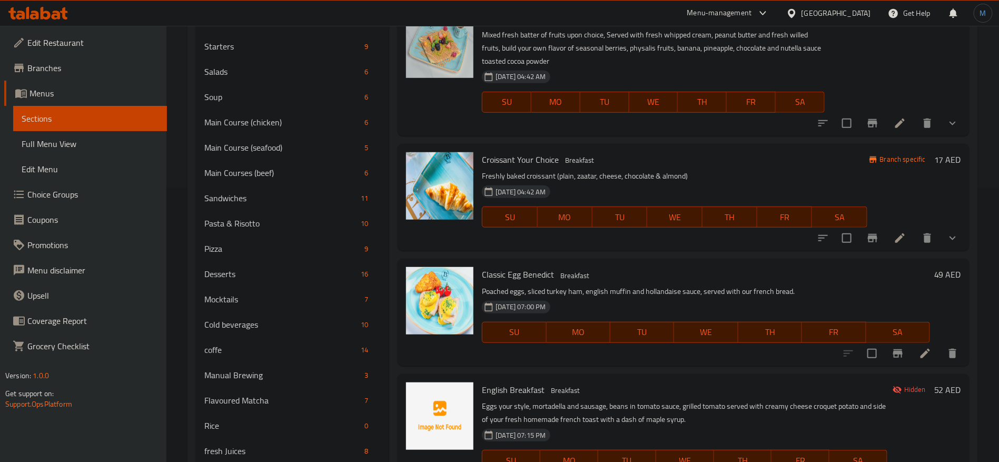
scroll to position [543, 0]
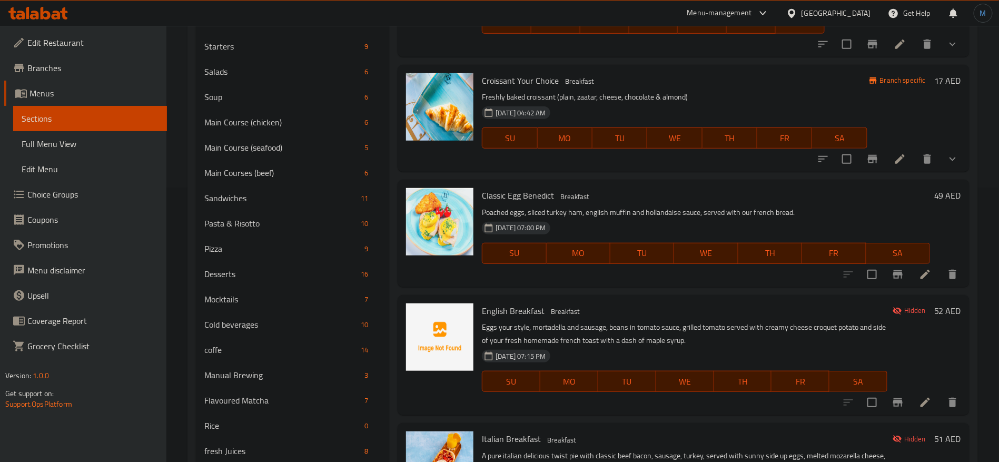
click at [508, 305] on span "English Breakfast" at bounding box center [513, 311] width 63 height 16
copy h6 "English Breakfast"
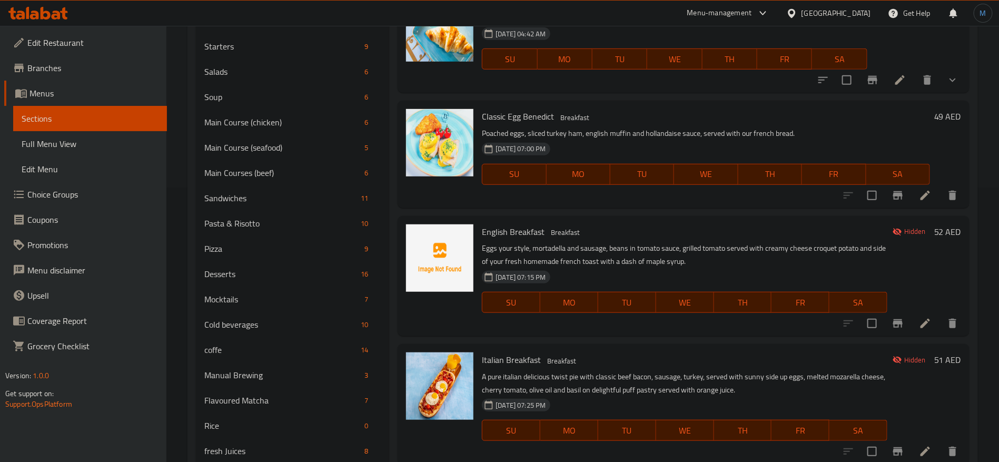
click at [516, 356] on span "Italian Breakfast" at bounding box center [511, 360] width 59 height 16
copy h6 "Italian Breakfast"
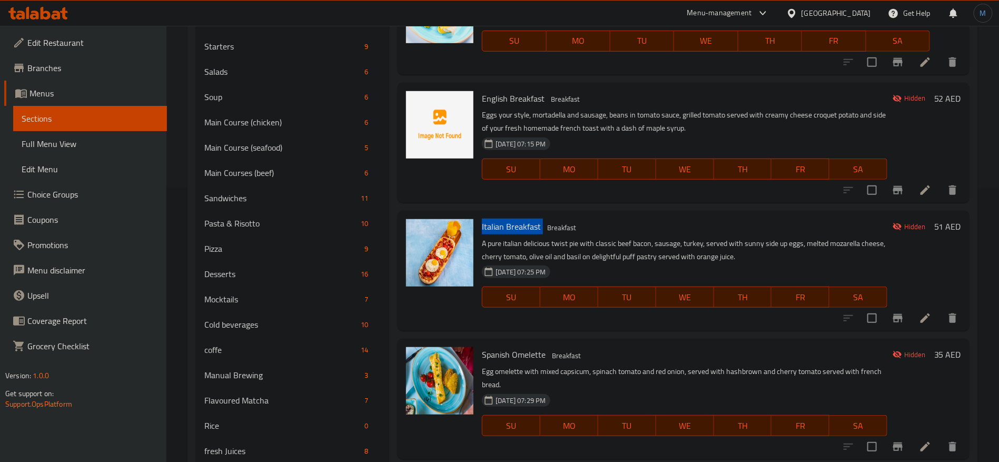
scroll to position [780, 0]
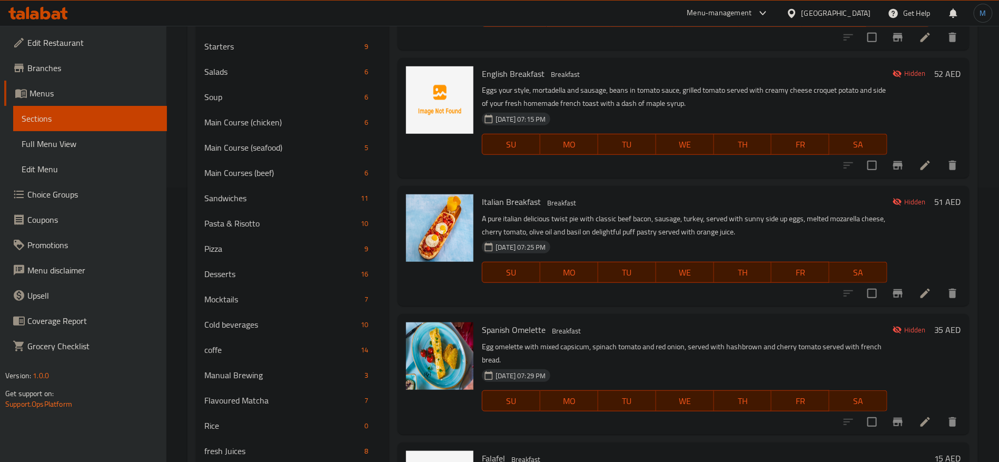
click at [619, 415] on div "SU MO TU WE TH FR SA" at bounding box center [685, 400] width 414 height 29
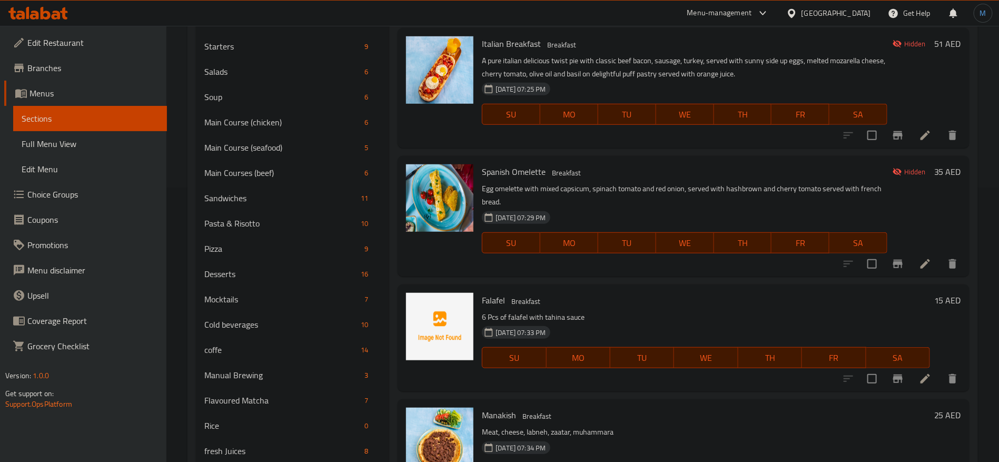
click at [482, 298] on span "Falafel" at bounding box center [493, 300] width 23 height 16
click at [496, 298] on span "Falafel" at bounding box center [493, 300] width 23 height 16
copy h6 "Falafel"
click at [919, 374] on icon at bounding box center [925, 378] width 13 height 13
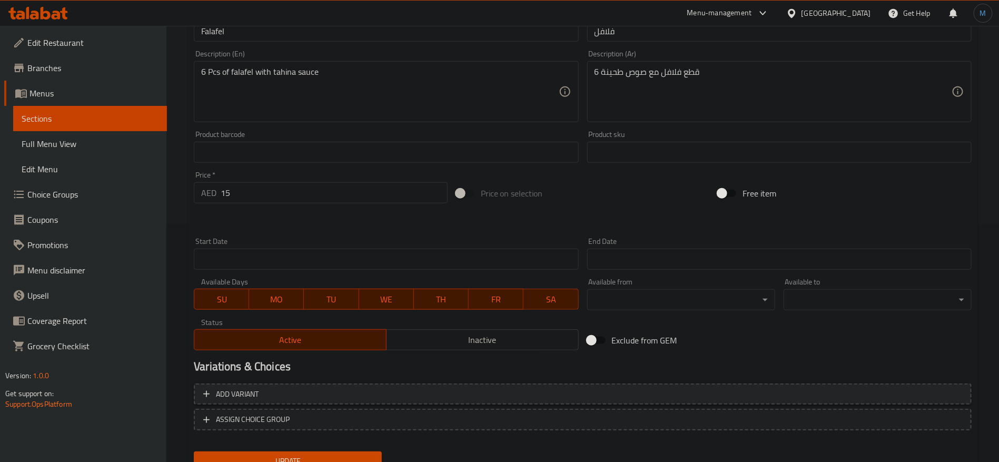
scroll to position [282, 0]
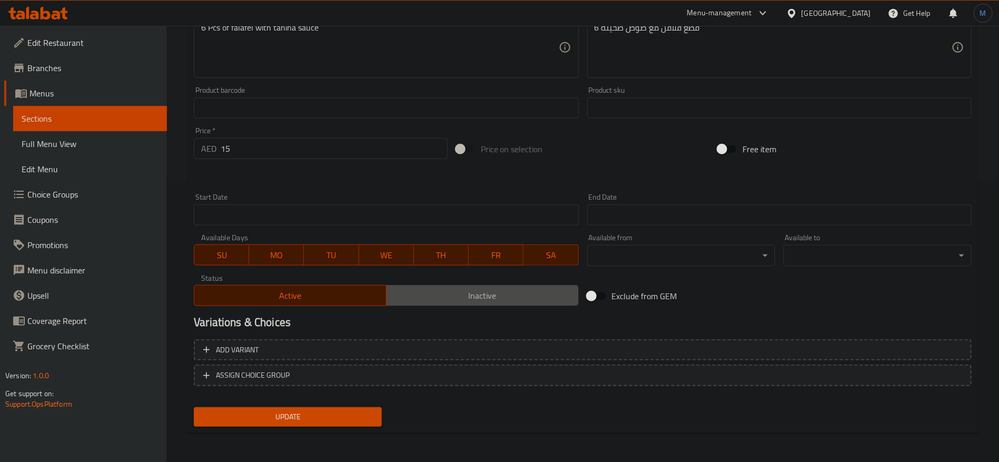
click at [493, 285] on button "Inactive" at bounding box center [482, 295] width 193 height 21
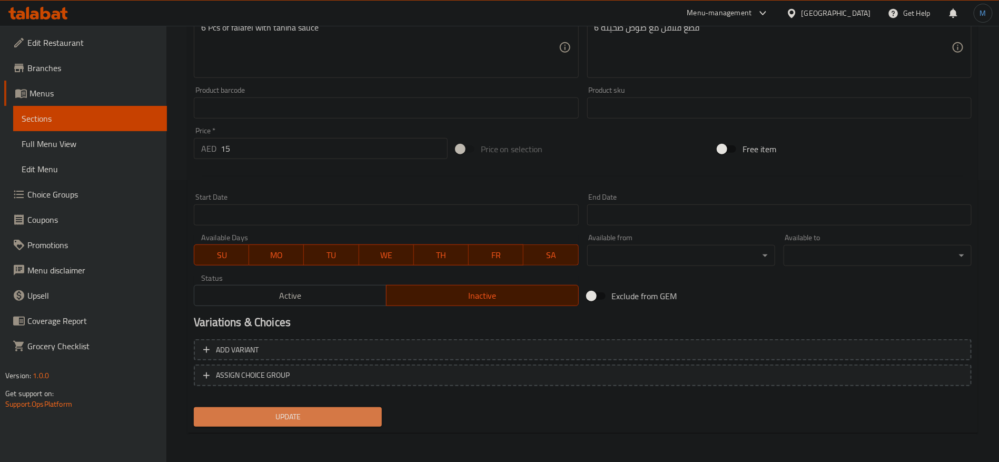
click at [359, 409] on button "Update" at bounding box center [288, 416] width 188 height 19
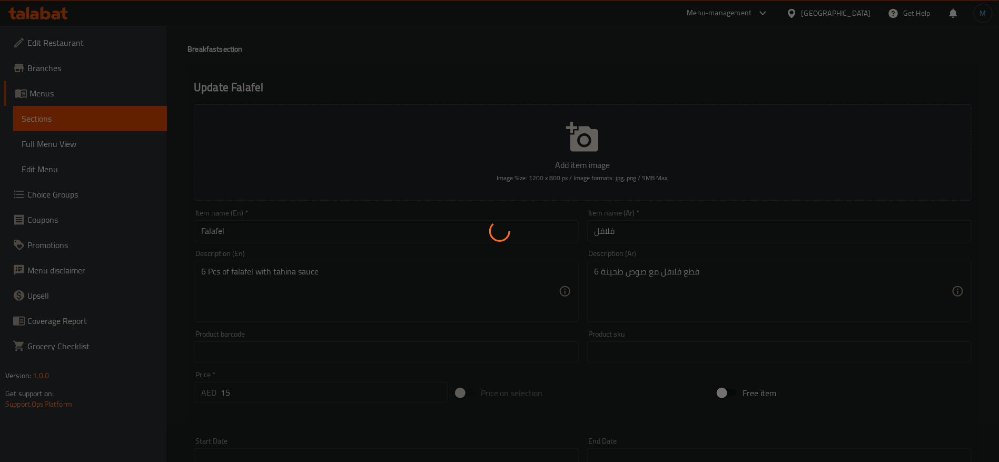
scroll to position [0, 0]
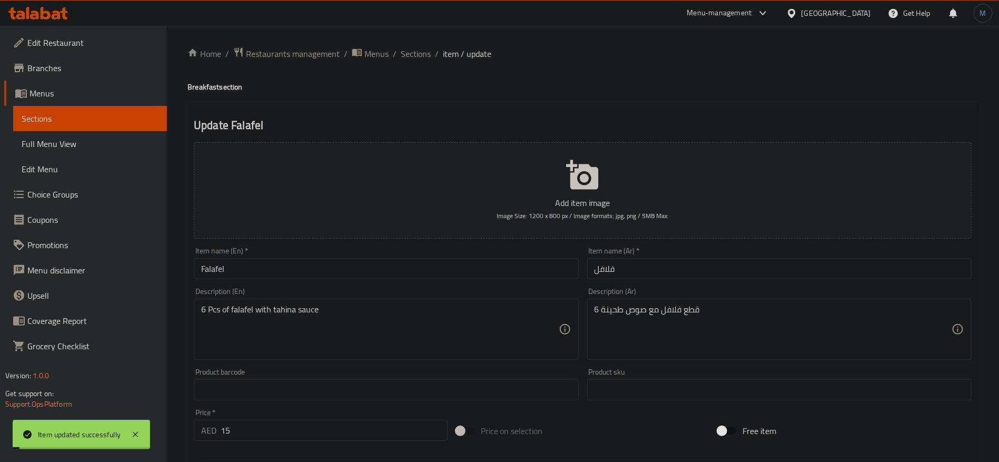
click at [307, 269] on input "Falafel" at bounding box center [386, 268] width 384 height 21
click at [273, 280] on div "Item name (En)   * Falafel Item name (En) *" at bounding box center [386, 263] width 393 height 41
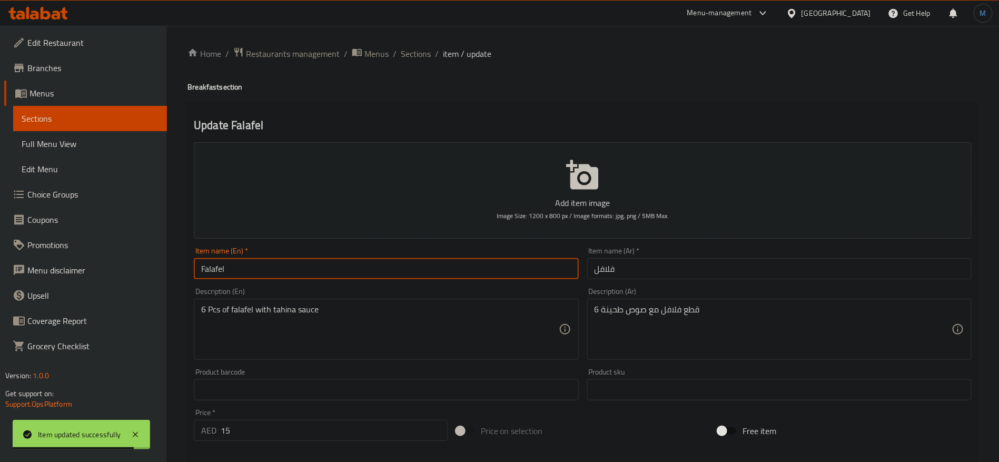
click at [351, 264] on input "Falafel" at bounding box center [386, 268] width 384 height 21
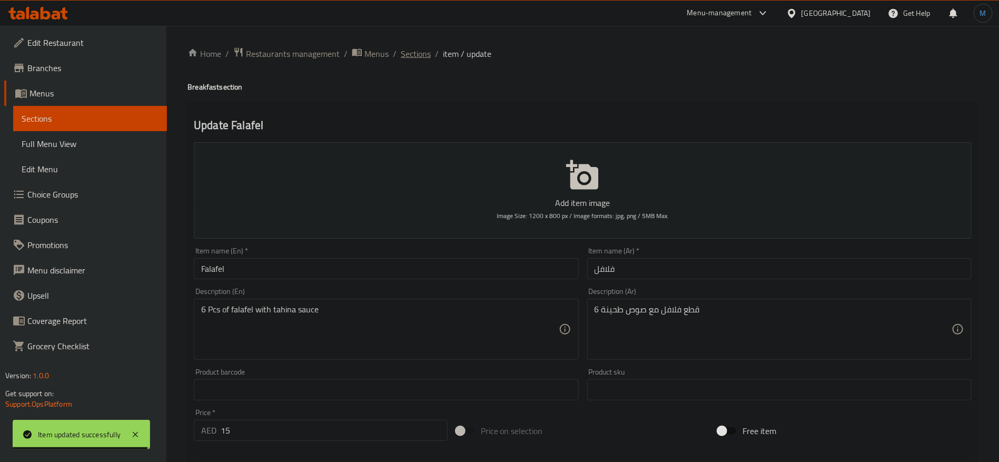
click at [415, 52] on span "Sections" at bounding box center [416, 53] width 30 height 13
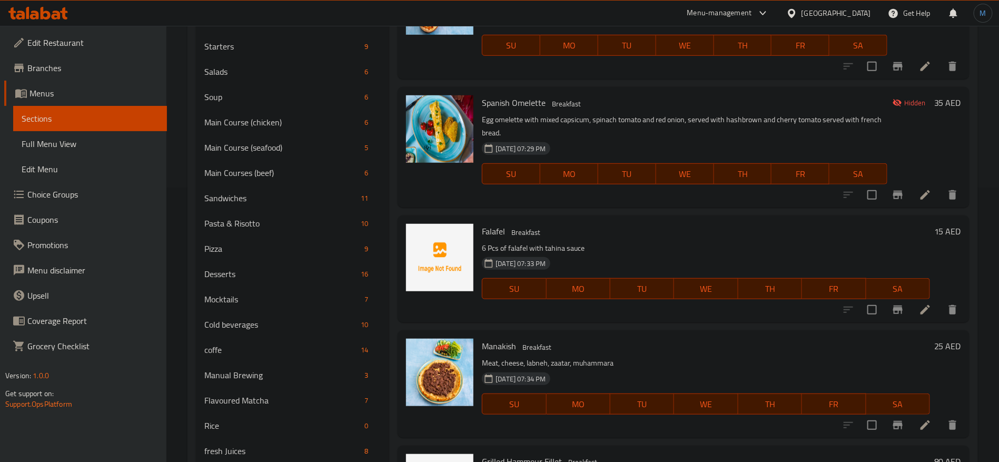
scroll to position [1086, 0]
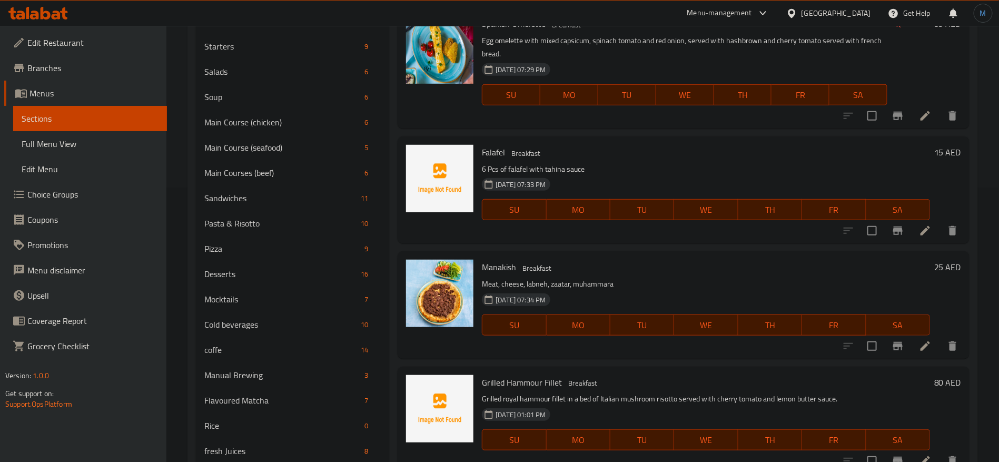
click at [498, 267] on span "Manakish" at bounding box center [499, 267] width 34 height 16
copy h6 "Manakish"
click at [916, 339] on li at bounding box center [925, 346] width 29 height 19
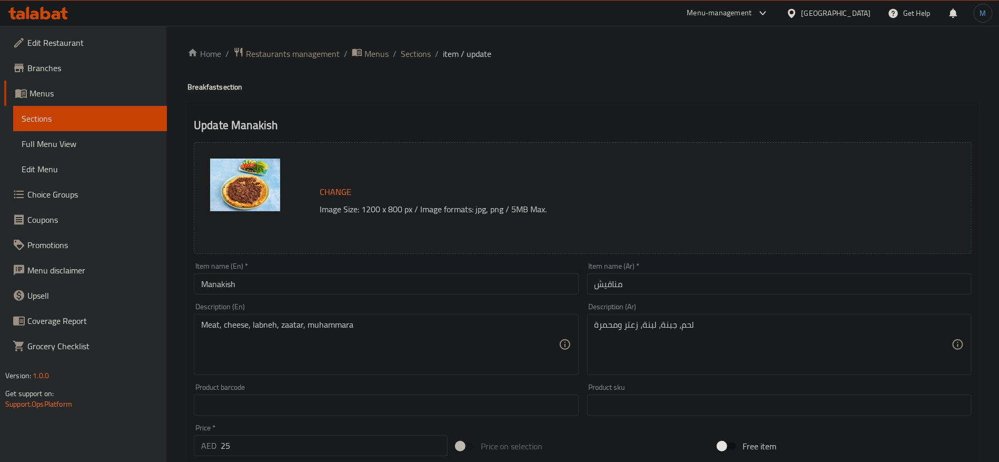
click at [465, 277] on input "Manakish" at bounding box center [386, 283] width 384 height 21
click at [666, 289] on input "مناقيش" at bounding box center [779, 283] width 384 height 21
click at [423, 287] on input "Manakish" at bounding box center [386, 283] width 384 height 21
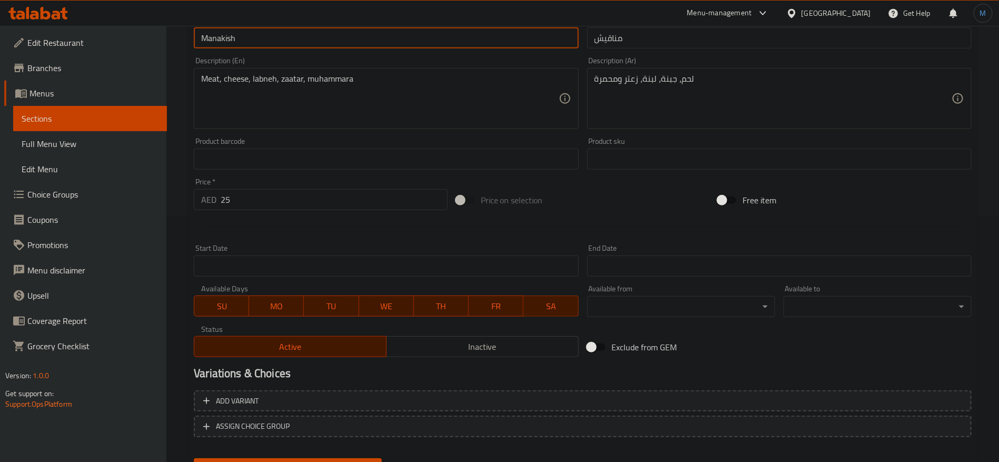
scroll to position [298, 0]
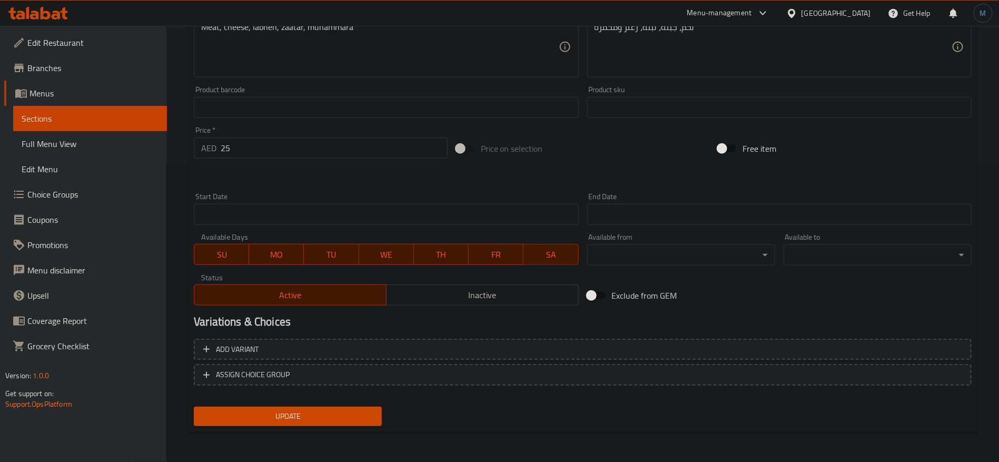
click at [444, 298] on span "Inactive" at bounding box center [483, 295] width 184 height 15
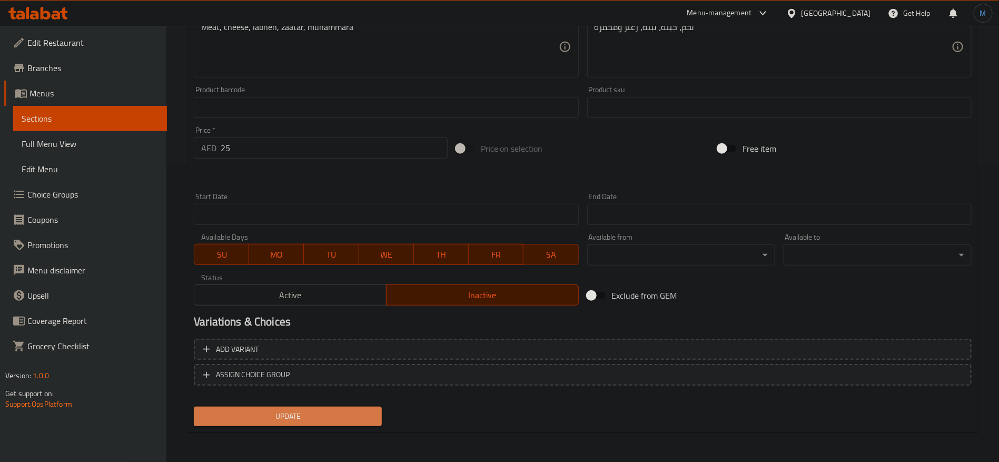
click at [350, 423] on button "Update" at bounding box center [288, 416] width 188 height 19
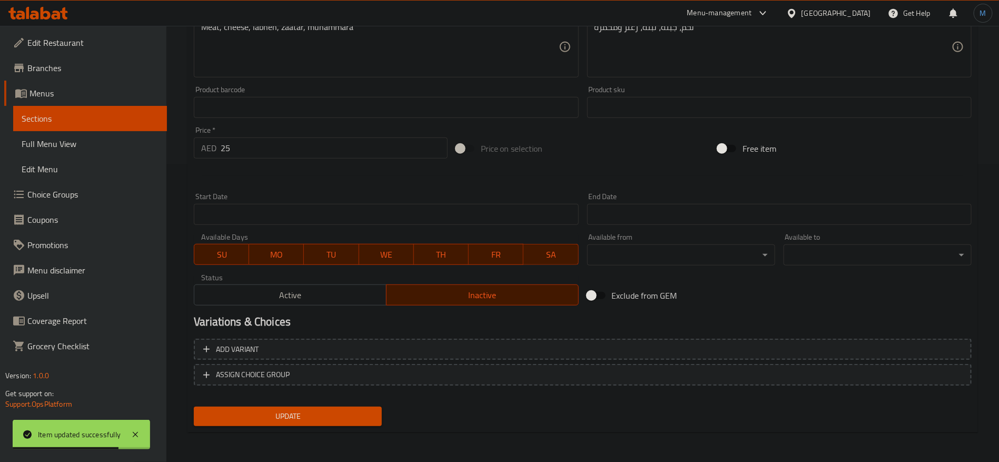
click at [349, 230] on div "Available Days SU MO TU WE TH FR SA" at bounding box center [386, 249] width 393 height 41
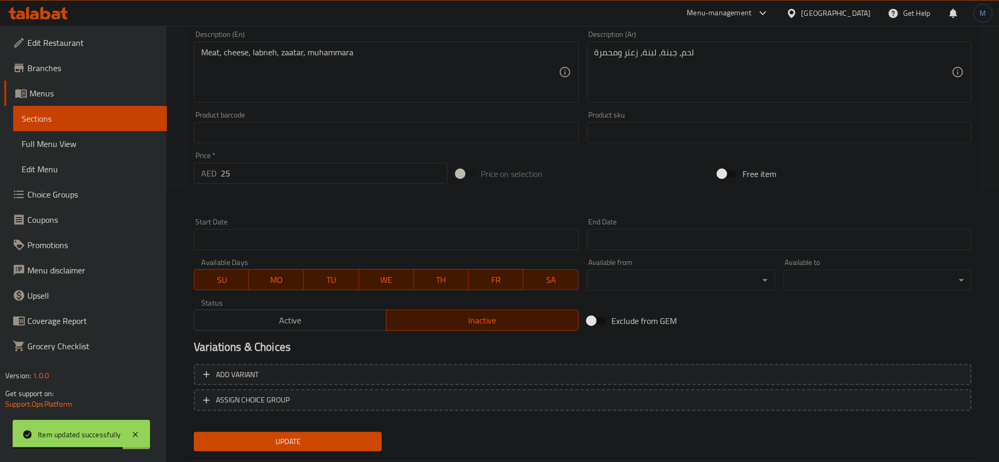
scroll to position [0, 0]
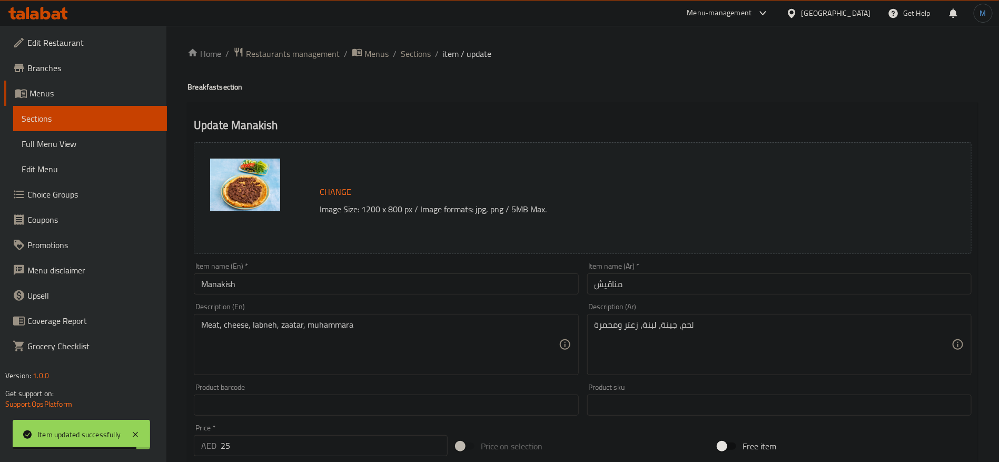
click at [421, 38] on div "Home / Restaurants management / Menus / Sections / item / update Breakfast sect…" at bounding box center [582, 393] width 833 height 734
click at [423, 47] on span "Sections" at bounding box center [416, 53] width 30 height 13
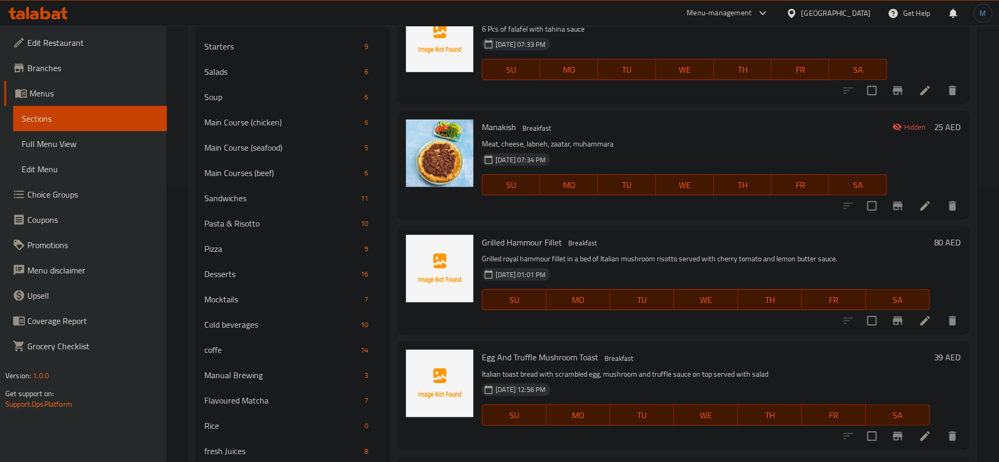
scroll to position [1244, 0]
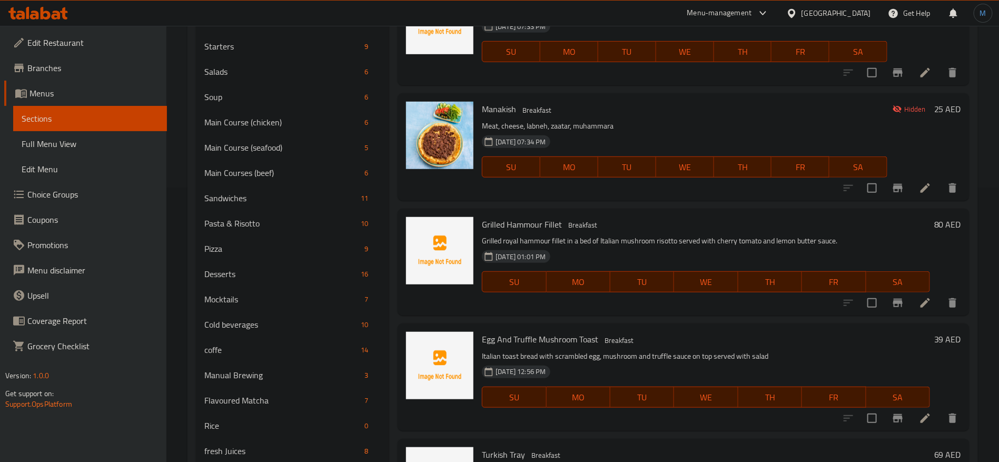
click at [499, 222] on span "Grilled Hammour Fillet" at bounding box center [522, 224] width 80 height 16
copy h6 "Grilled Hammour Fillet"
click at [555, 232] on div "Grilled Hammour Fillet Breakfast Grilled royal hammour fillet in a bed of Itali…" at bounding box center [706, 262] width 457 height 98
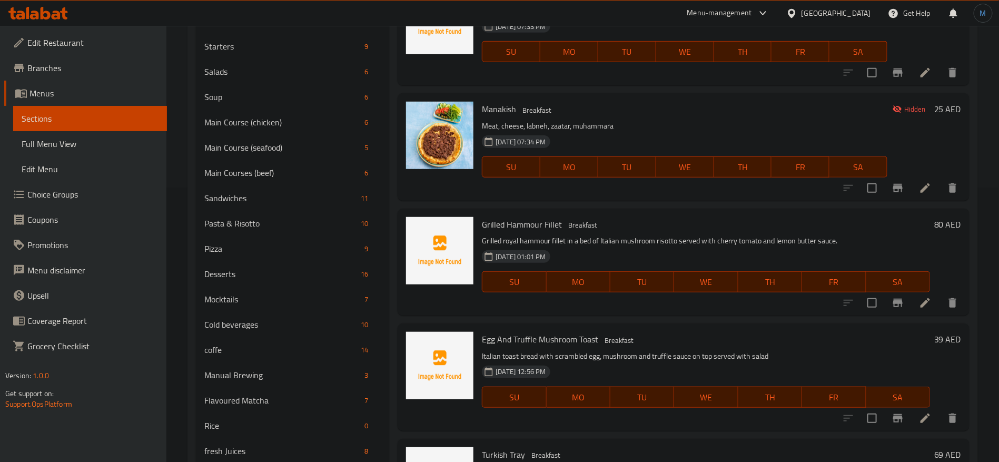
click at [534, 220] on span "Grilled Hammour Fillet" at bounding box center [522, 224] width 80 height 16
copy span "Hammour"
click at [920, 298] on li at bounding box center [925, 302] width 29 height 19
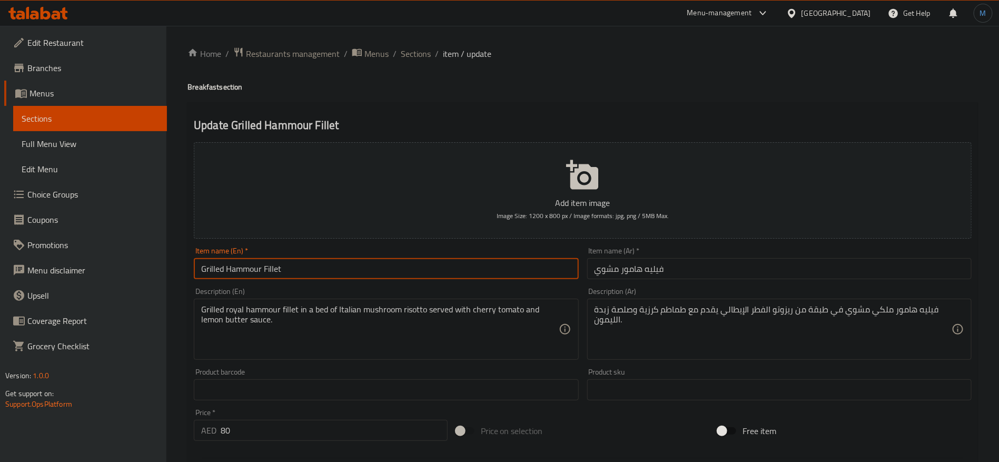
click at [391, 259] on input "Grilled Hammour Fillet" at bounding box center [386, 268] width 384 height 21
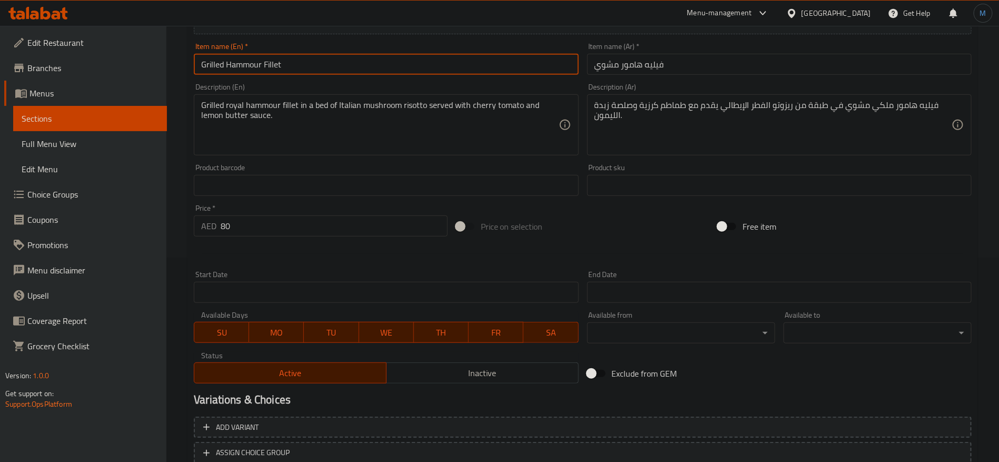
scroll to position [282, 0]
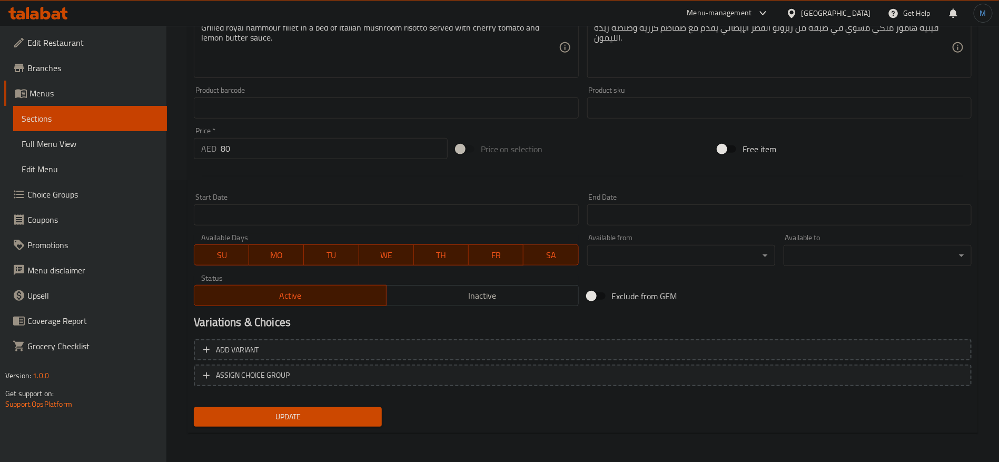
click at [459, 298] on span "Inactive" at bounding box center [483, 295] width 184 height 15
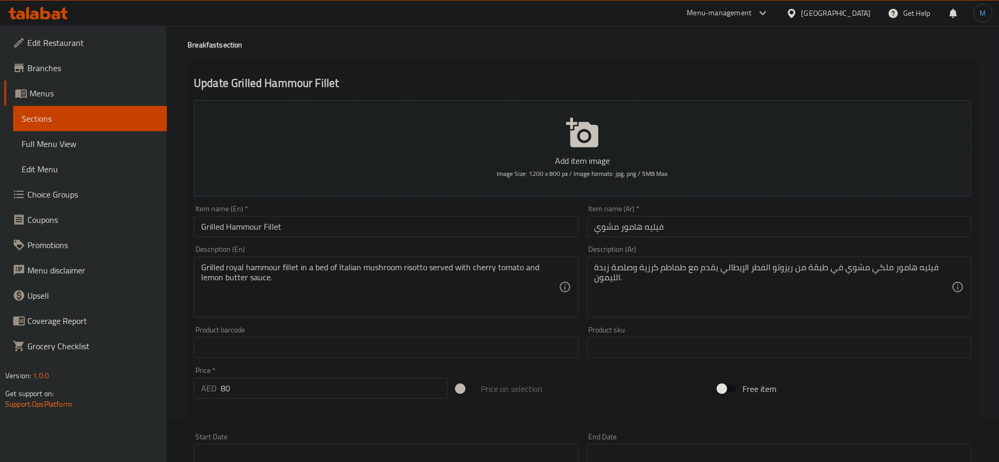
scroll to position [0, 0]
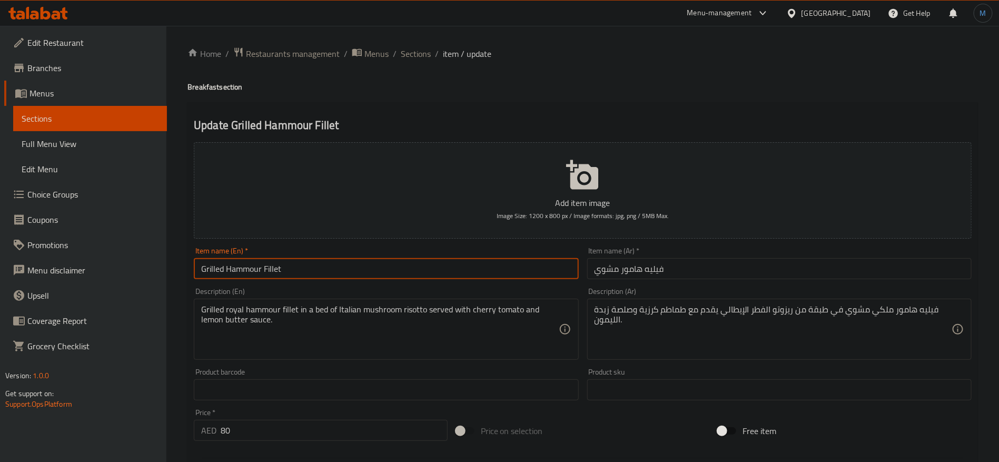
click at [279, 271] on input "Grilled Hammour Fillet" at bounding box center [386, 268] width 384 height 21
click at [273, 271] on input "Grilled Hammour Fillet" at bounding box center [386, 268] width 384 height 21
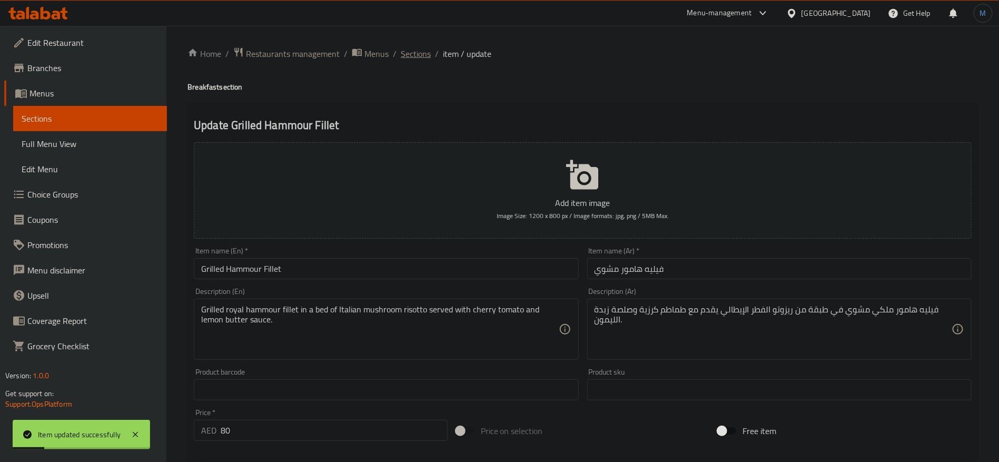
click at [426, 49] on span "Sections" at bounding box center [416, 53] width 30 height 13
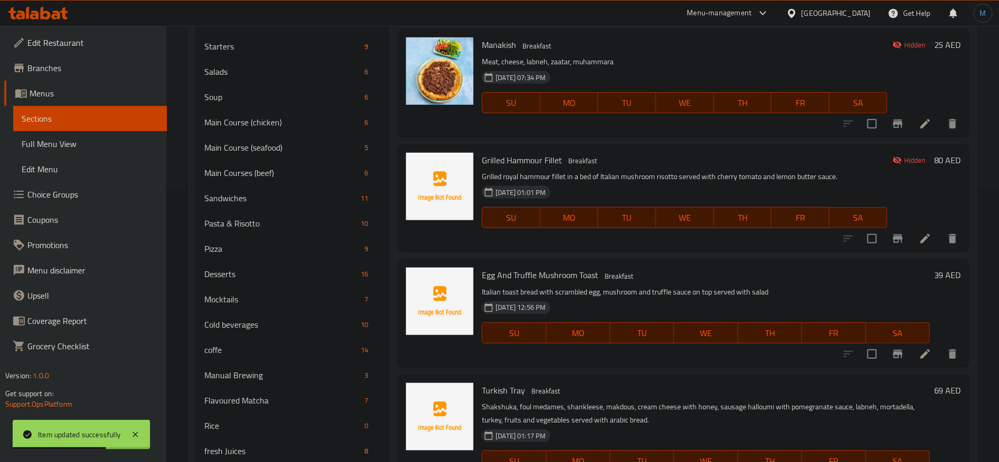
scroll to position [1316, 0]
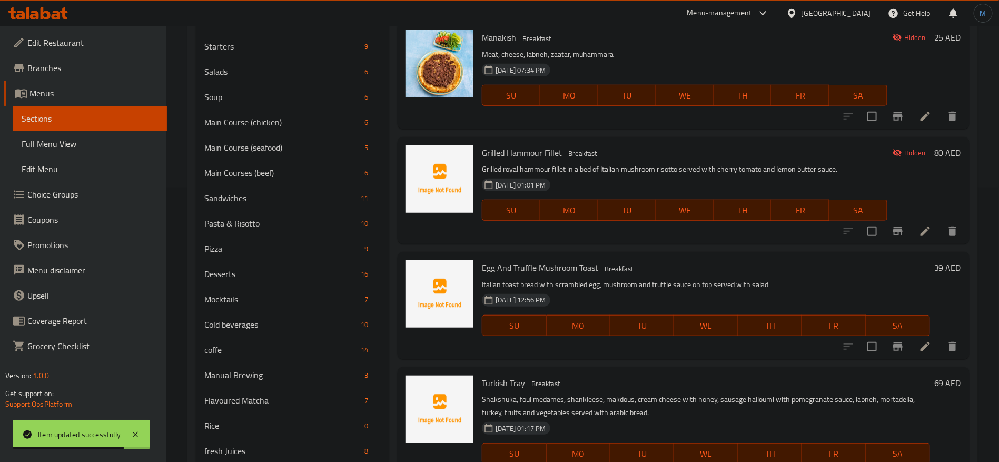
click at [492, 263] on span "Egg And Truffle Mushroom Toast" at bounding box center [540, 268] width 116 height 16
copy h6 "Egg And Truffle Mushroom Toast"
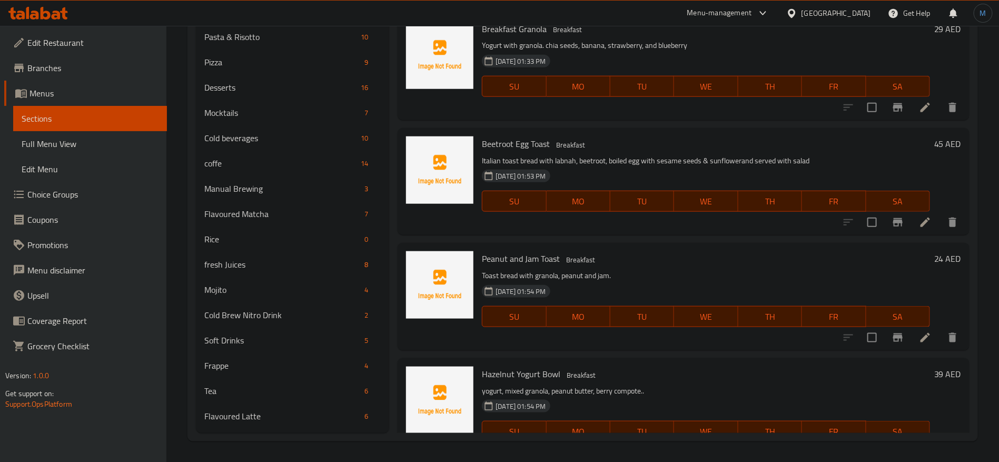
scroll to position [2449, 0]
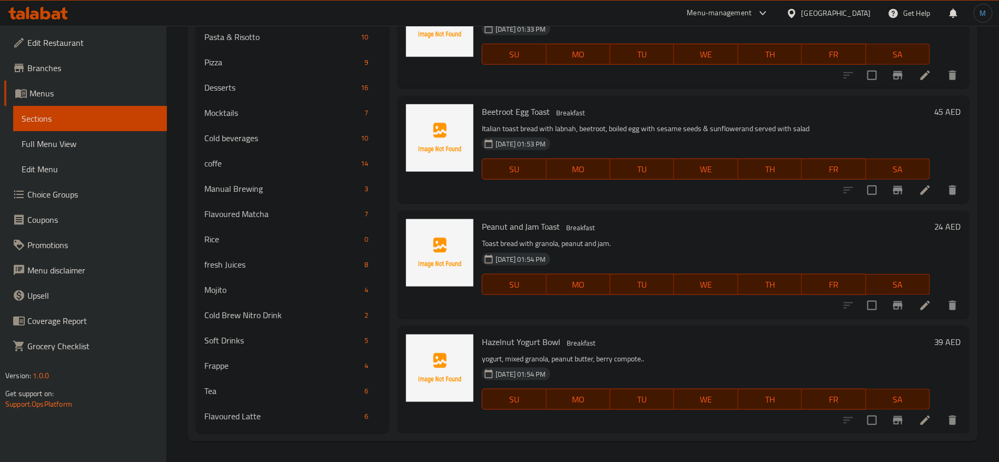
click at [509, 336] on span "Hazelnut Yogurt Bowl" at bounding box center [521, 342] width 78 height 16
click at [521, 337] on span "Hazelnut Yogurt Bowl" at bounding box center [521, 342] width 78 height 16
drag, startPoint x: 520, startPoint y: 337, endPoint x: 551, endPoint y: 338, distance: 30.6
click at [551, 338] on span "Hazelnut Yogurt Bowl" at bounding box center [521, 342] width 78 height 16
copy span "Yogurt Bowl"
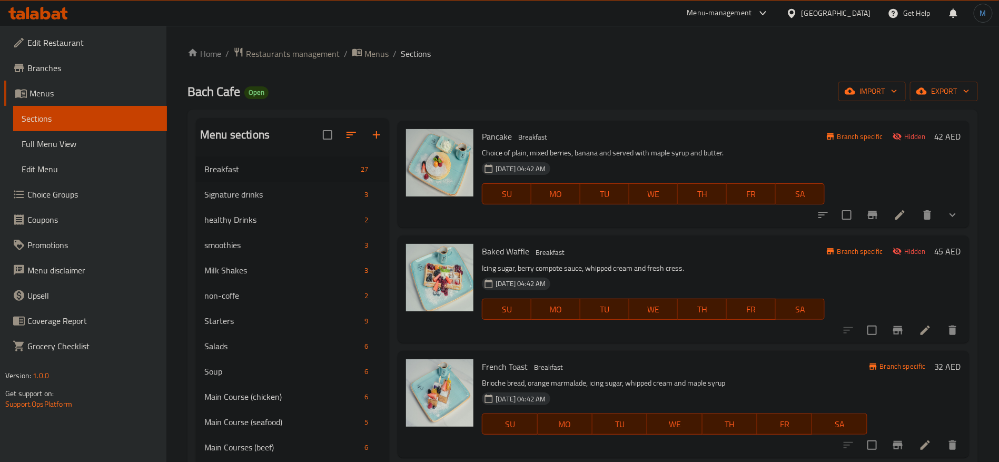
scroll to position [0, 0]
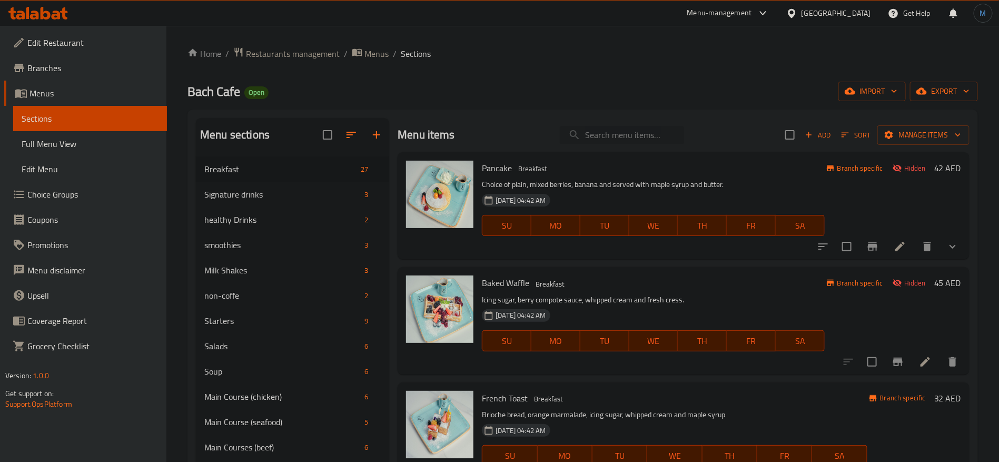
click at [639, 131] on input "search" at bounding box center [622, 135] width 124 height 18
paste input "BUN"
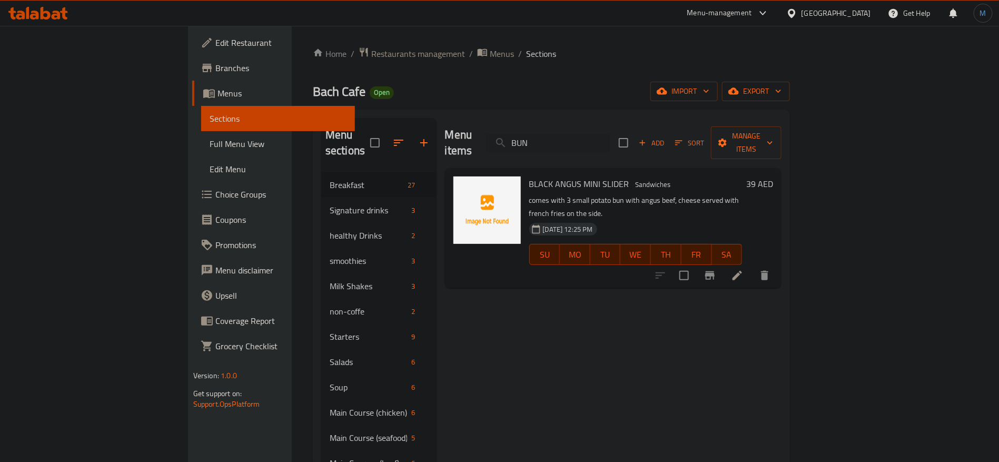
type input "BUN"
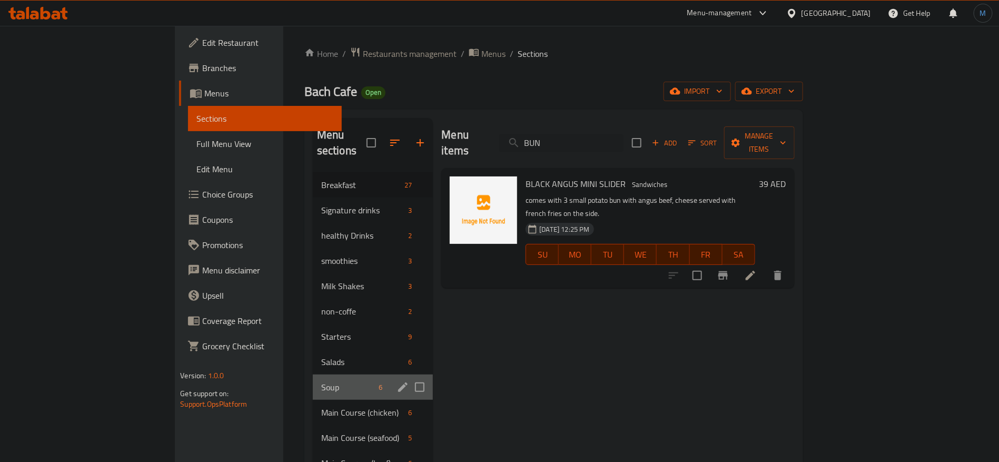
click at [316, 374] on div "Soup 6" at bounding box center [373, 386] width 121 height 25
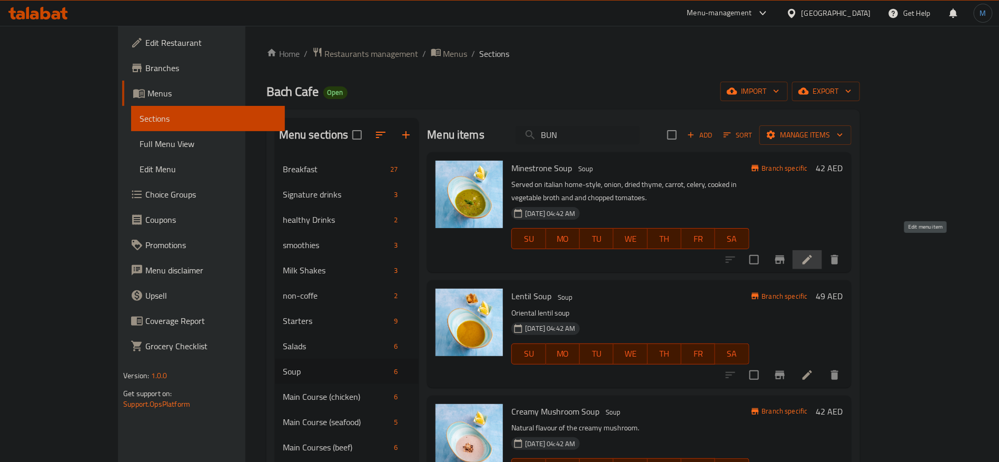
click at [814, 253] on icon at bounding box center [807, 259] width 13 height 13
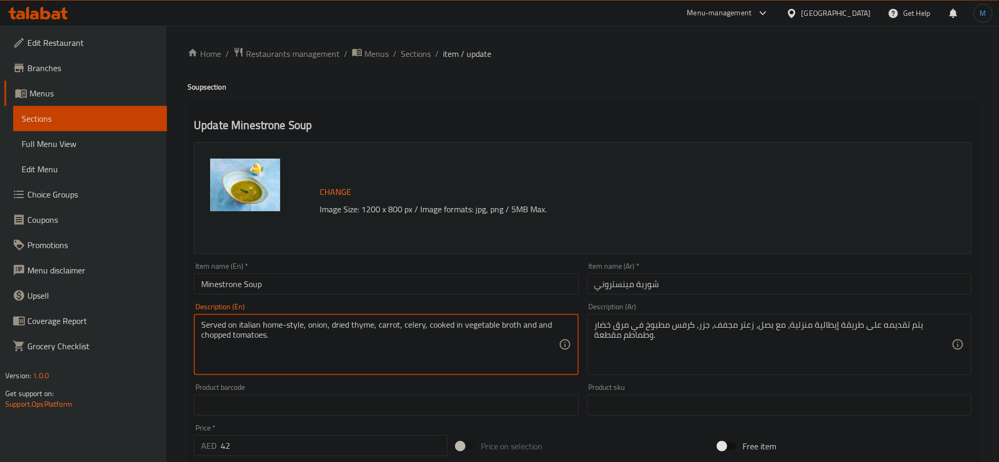
paste textarea "Caulliflower, broccoli, greenpeas, red beans, carrot, onion, garlic, fresh basi…"
paste textarea "iflower, broccoli, green peas, red beans, carrot, onion,"
type textarea "Cauliflower, broccoli, green peas, red beans, carrot, onion, garlic, fresh basi…"
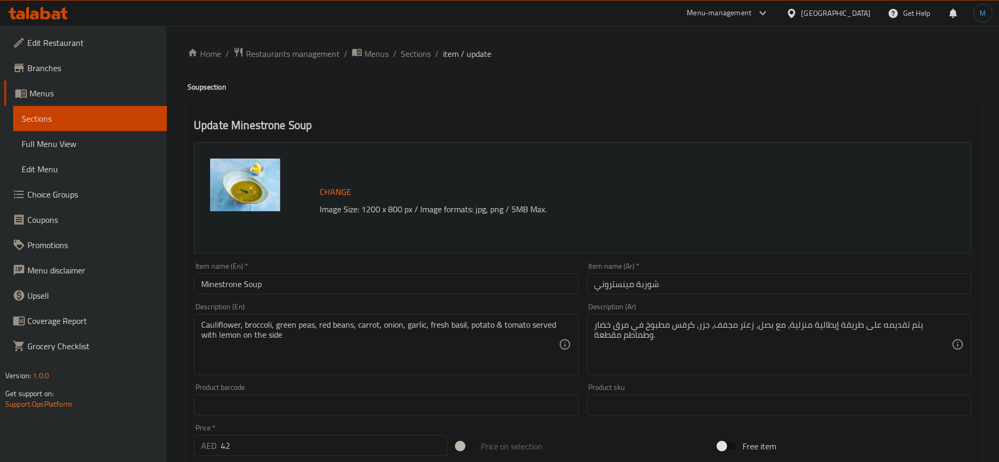
click at [685, 372] on div "يتم تقديمه على طريقة إيطالية منزلية، مع بصل، زعتر مجفف، جزر، كرفس مطبوخ في مرق …" at bounding box center [779, 344] width 384 height 61
paste textarea "القرنبيط، البروكلي، البازلاء الخضراء، الفاصوليا الحمراء، الجزر، البصل، الثوم، ا…"
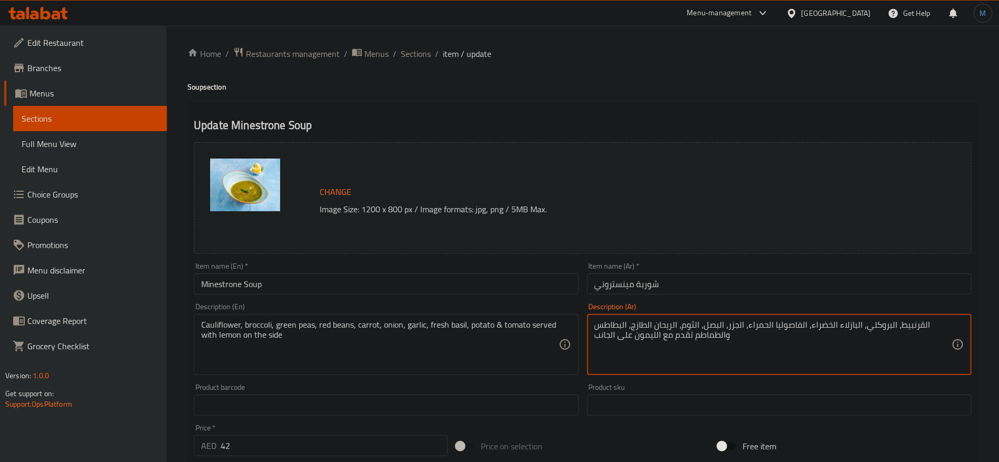
type textarea "القرنبيط، البروكلي، البازلاء الخضراء، الفاصوليا الحمراء، الجزر، البصل، الثوم، ا…"
click at [377, 428] on div "Price   * AED 42 Price *" at bounding box center [321, 440] width 254 height 32
click at [374, 438] on input "42" at bounding box center [334, 445] width 227 height 21
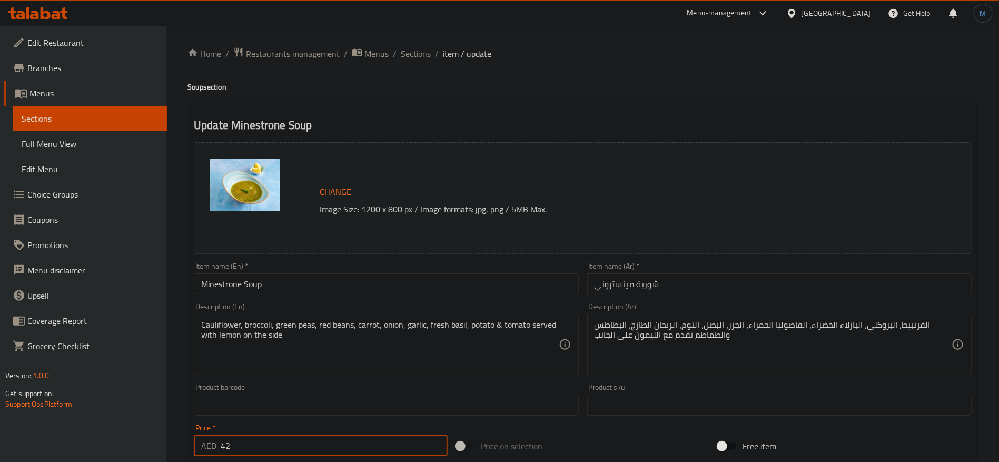
paste input "25"
type input "25"
click at [350, 272] on div "Item name (En)   * Minestrone Soup Item name (En) *" at bounding box center [386, 278] width 384 height 32
click at [350, 284] on input "Minestrone Soup" at bounding box center [386, 283] width 384 height 21
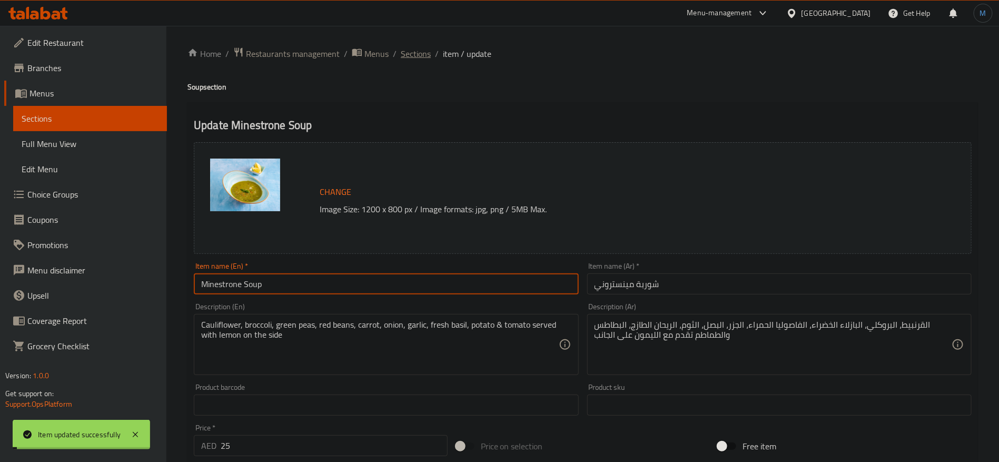
click at [425, 47] on span "Sections" at bounding box center [416, 53] width 30 height 13
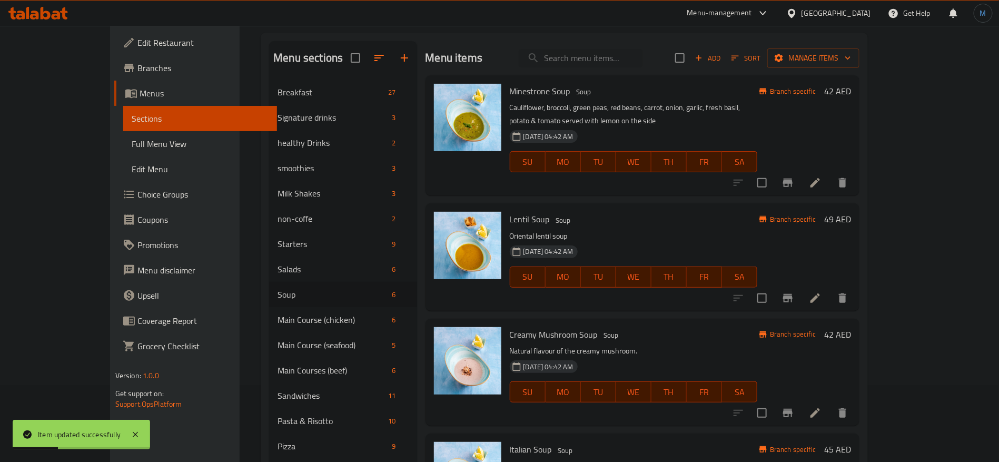
scroll to position [79, 0]
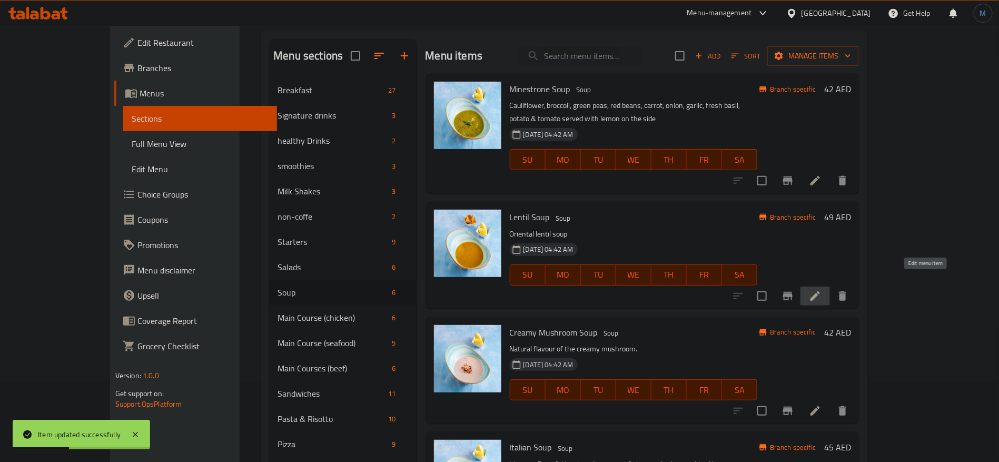
click at [822, 290] on icon at bounding box center [815, 296] width 13 height 13
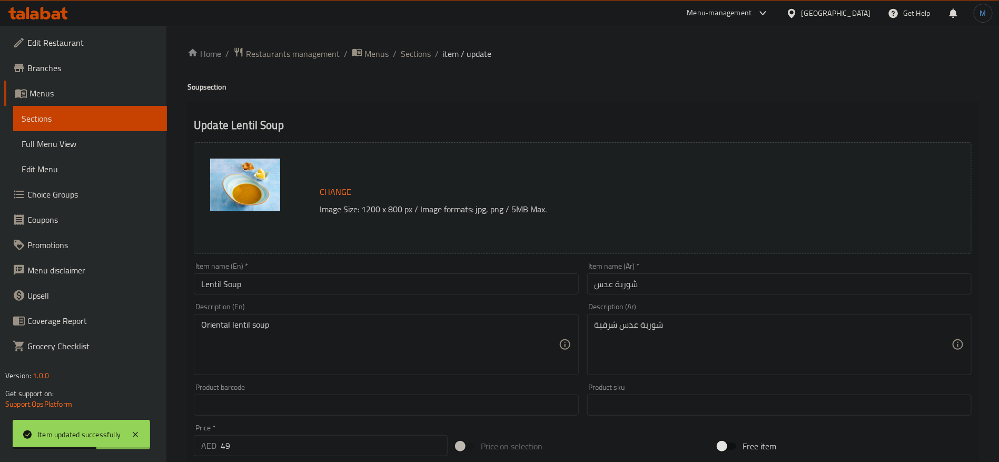
click at [429, 317] on div "Oriental lentil soup Description (En)" at bounding box center [386, 344] width 384 height 61
paste textarea "Lentil, carrot, potato,celery,garlic, onion served with toast bread & lemon."
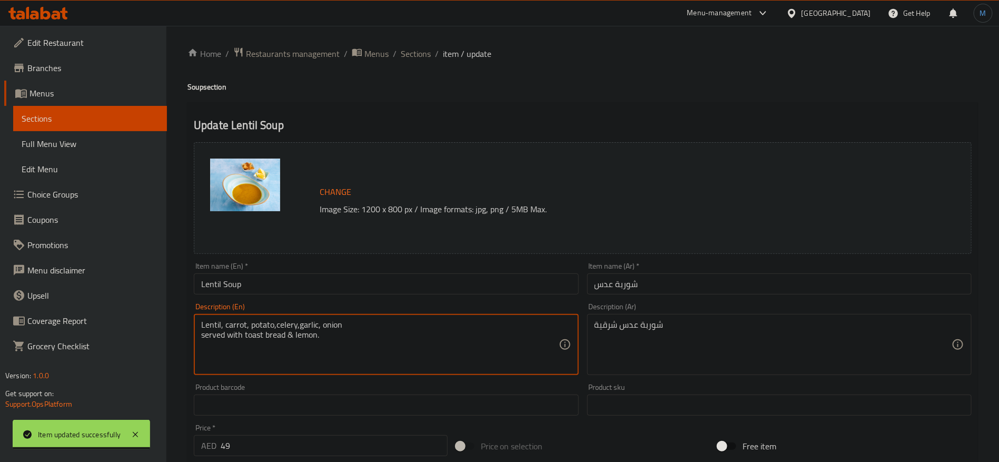
paste textarea "celery, garlic, onion served with toast bread and"
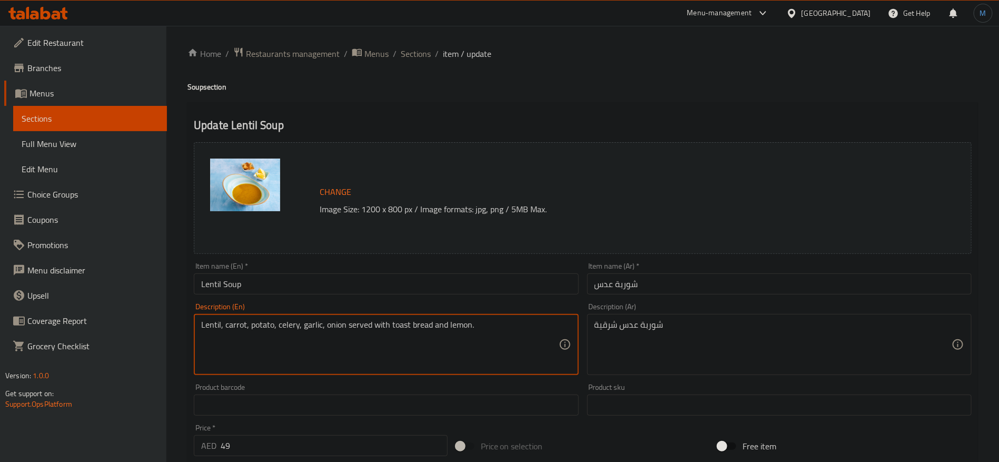
type textarea "Lentil, carrot, potato, celery, garlic, onion served with toast bread and lemon."
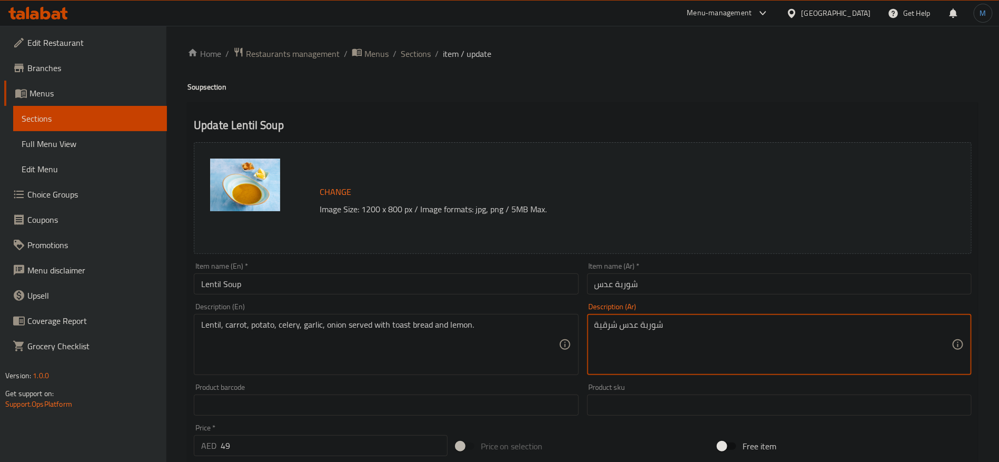
paste textarea "دس، جزر، بطاطس، كرفس، ثوم، بصل تقدم مع خبز محمص وليمون."
click at [691, 323] on textarea "عدس، جزر، بطاطس، كرفس، ثوم، بصل تقدم مع خبز محمص وليمون." at bounding box center [773, 345] width 357 height 50
paste textarea "، تقدم مع خبز توست وليمون"
type textarea "عدس، جزر، بطاطس، كرفس، ثوم، بصل، تقدم مع خبز توست وليمون"
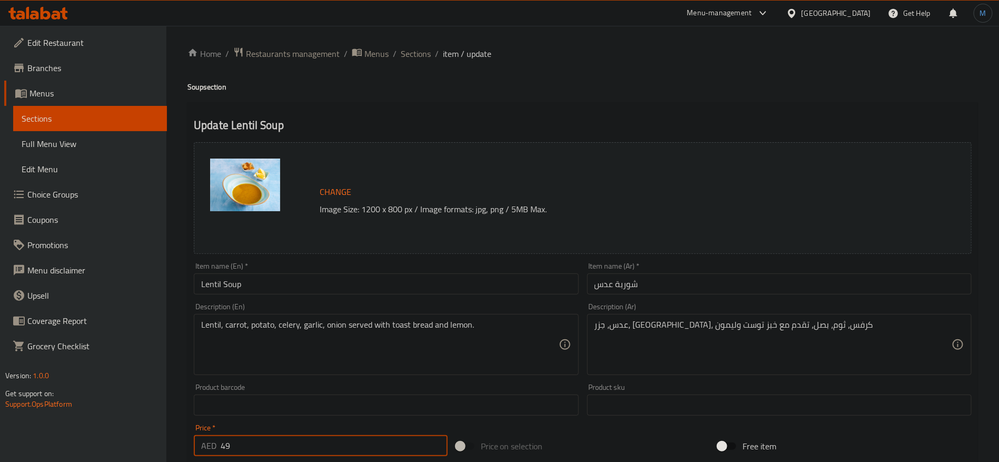
click at [360, 447] on input "49" at bounding box center [334, 445] width 227 height 21
paste input "22"
type input "22"
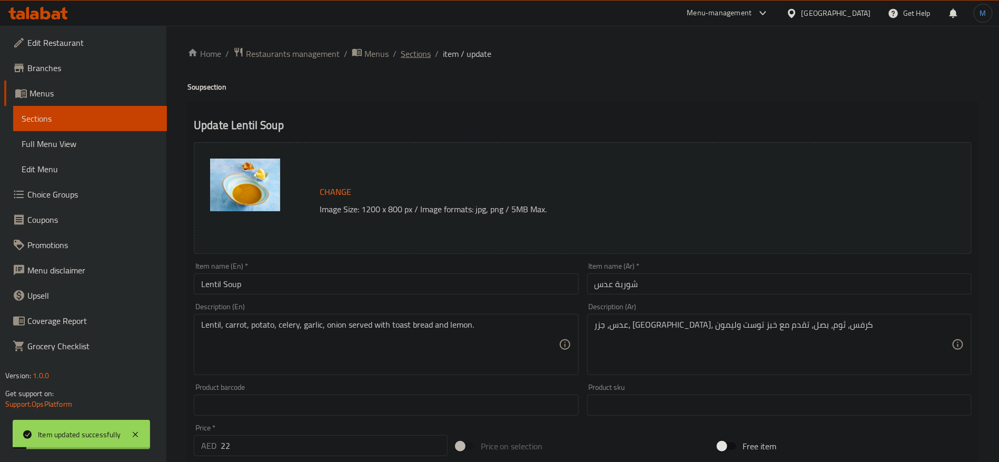
click at [411, 55] on span "Sections" at bounding box center [416, 53] width 30 height 13
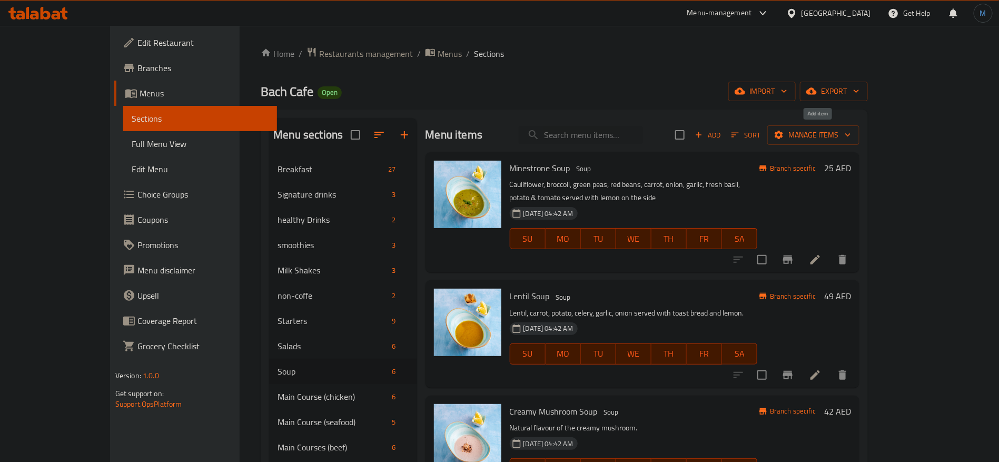
click at [722, 130] on span "Add" at bounding box center [708, 135] width 28 height 12
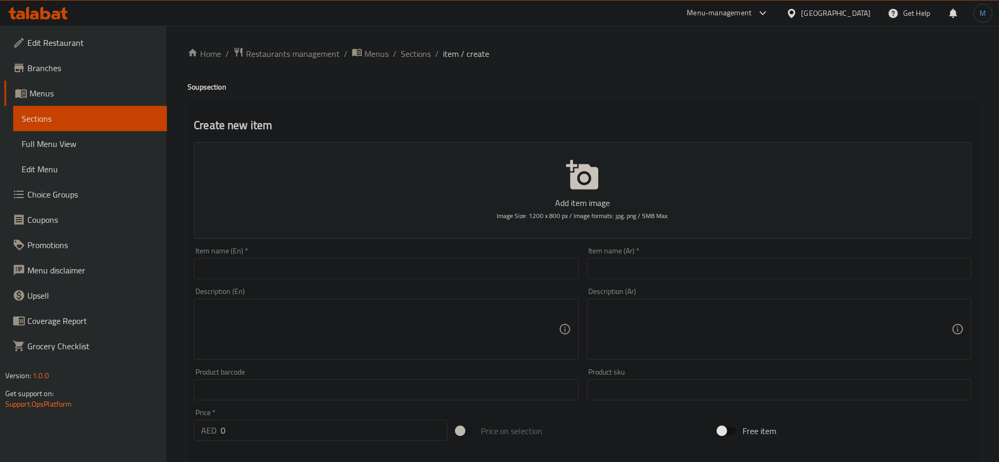
click at [336, 260] on input "text" at bounding box center [386, 268] width 384 height 21
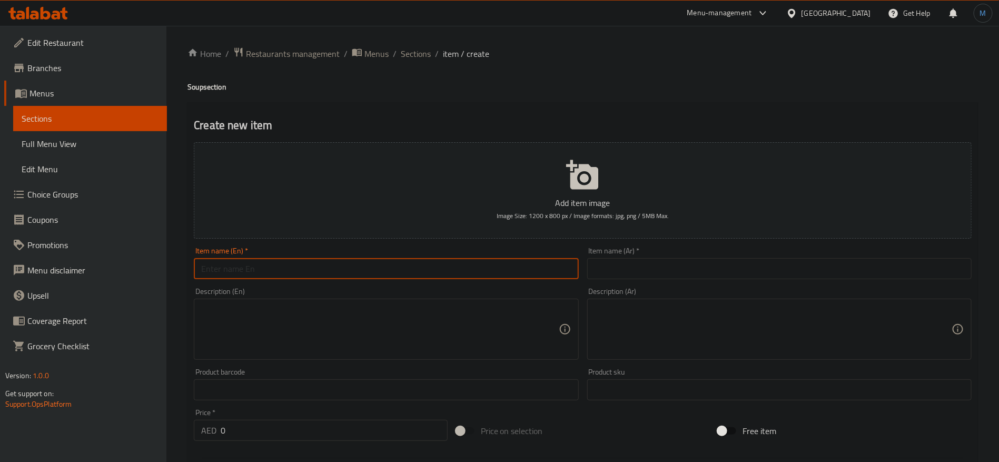
paste input "MUSHROOM SOUP"
type input "Mushroom Soup"
click at [752, 278] on input "text" at bounding box center [779, 268] width 384 height 21
paste input "شوربة الفطر"
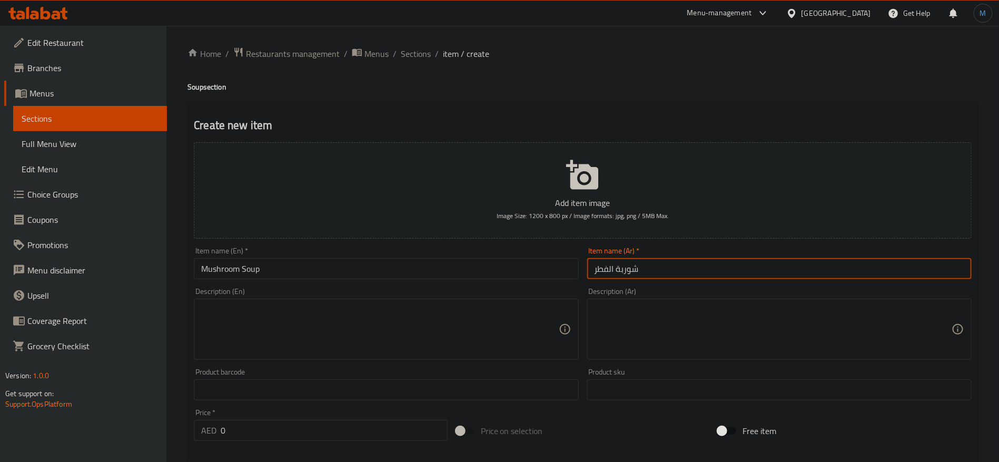
type input "شوربة الفطر"
paste textarea "فطر طازج بكريمة مع شرائح ليمون على الجانب"
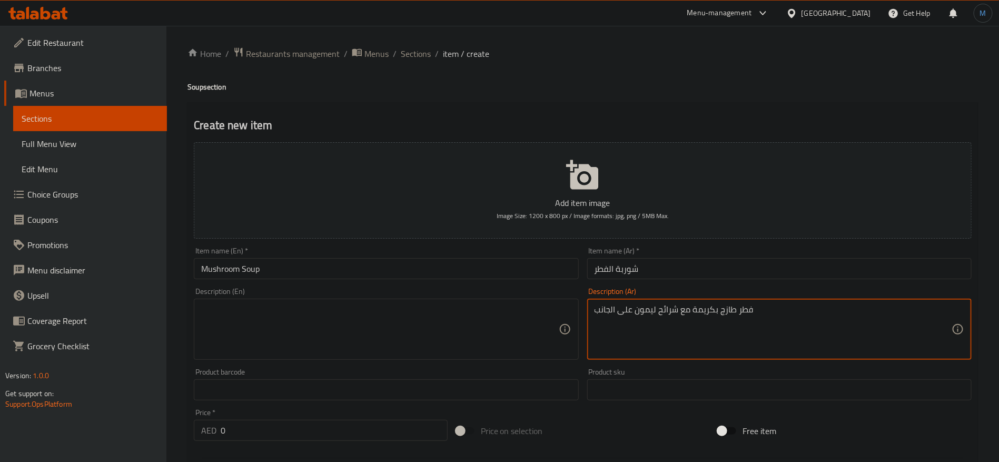
type textarea "فطر طازج بكريمة مع شرائح ليمون على الجانب"
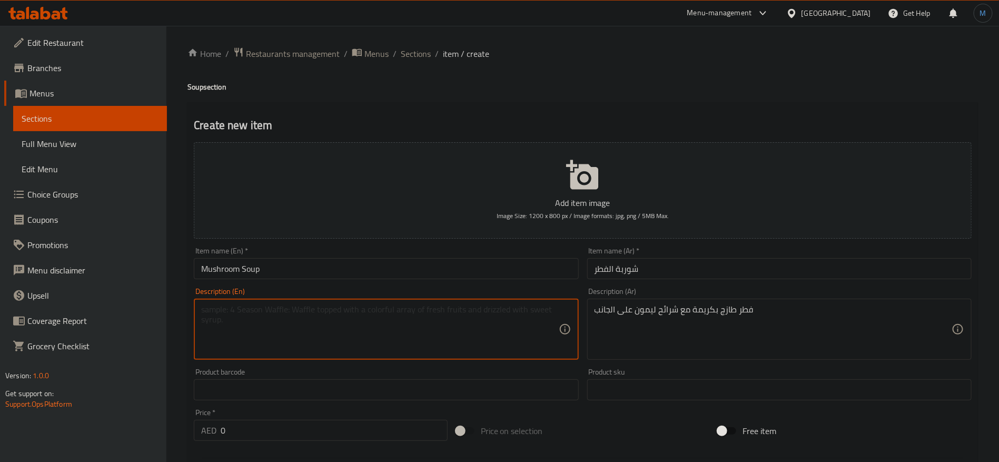
paste textarea "Creamy fresh mushroom with sliced lemon on the side"
type textarea "Creamy fresh mushroom with sliced lemon on the side"
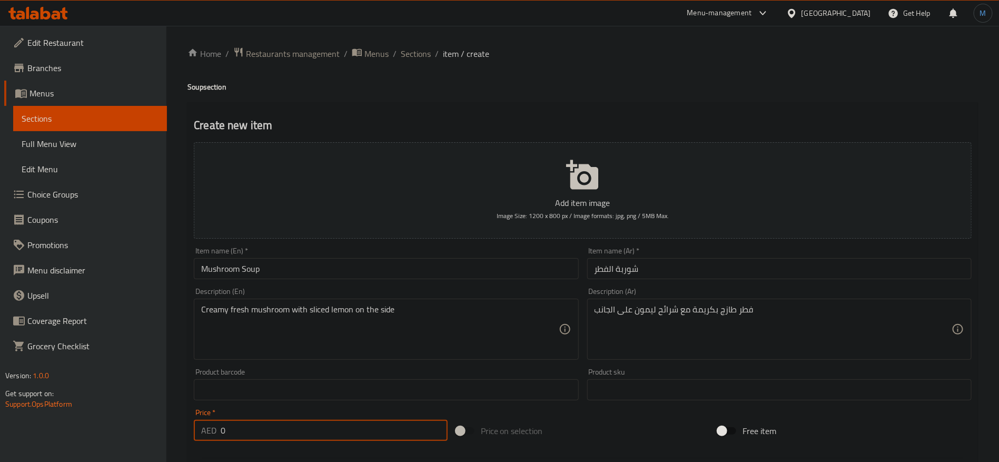
click at [346, 427] on input "0" at bounding box center [334, 430] width 227 height 21
type input "25"
click at [440, 261] on input "Mushroom Soup" at bounding box center [386, 268] width 384 height 21
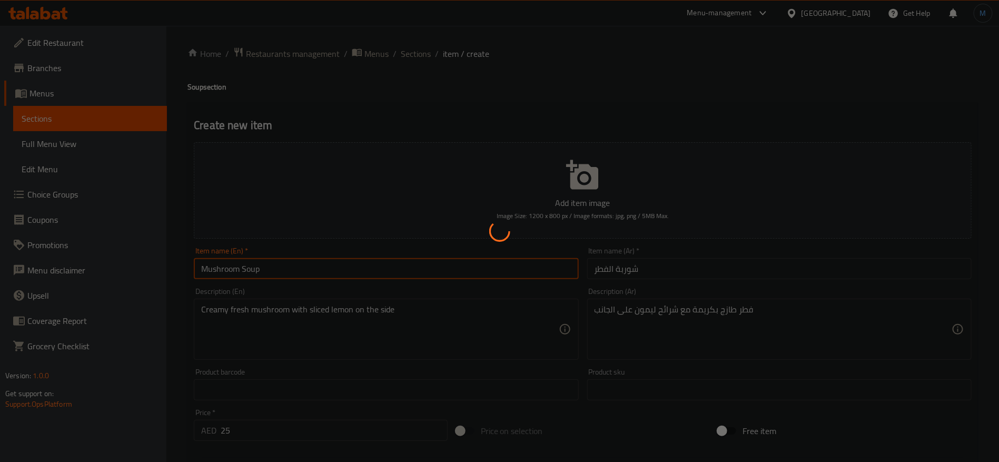
type input "0"
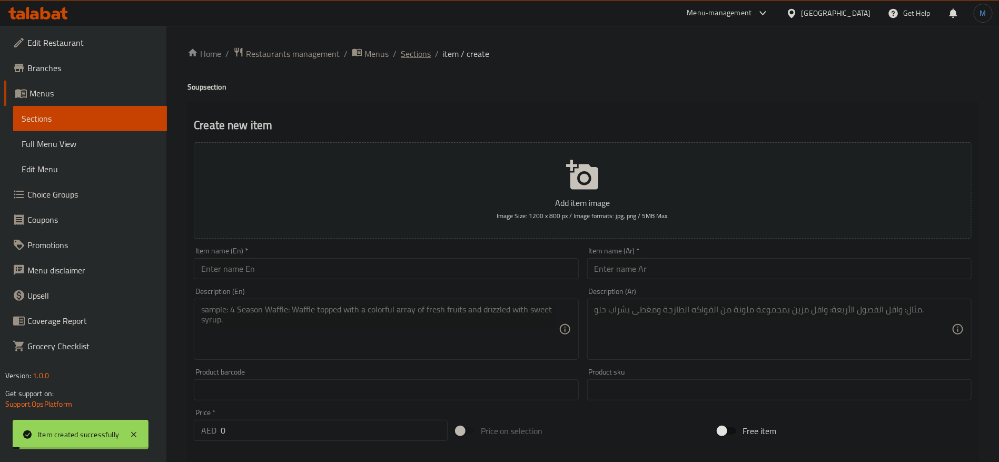
click at [424, 47] on span "Sections" at bounding box center [416, 53] width 30 height 13
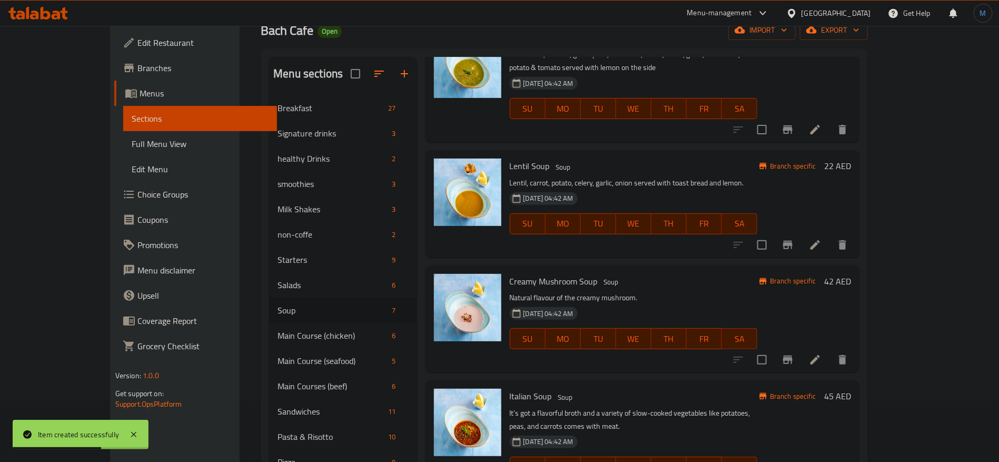
scroll to position [79, 0]
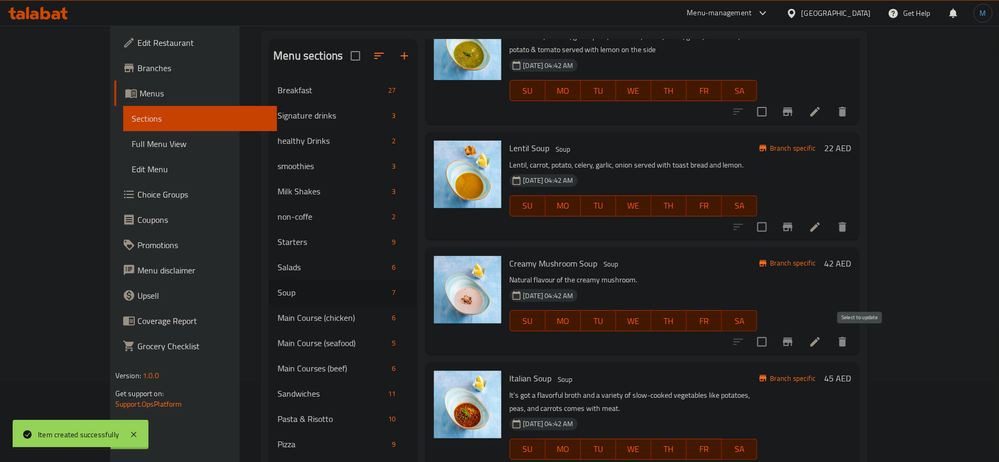
click at [773, 341] on input "checkbox" at bounding box center [762, 342] width 22 height 22
checkbox input "true"
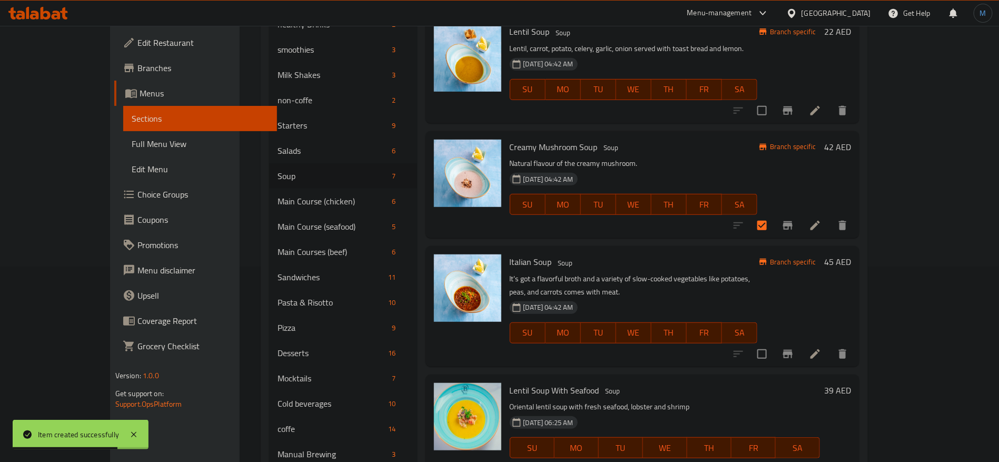
scroll to position [237, 0]
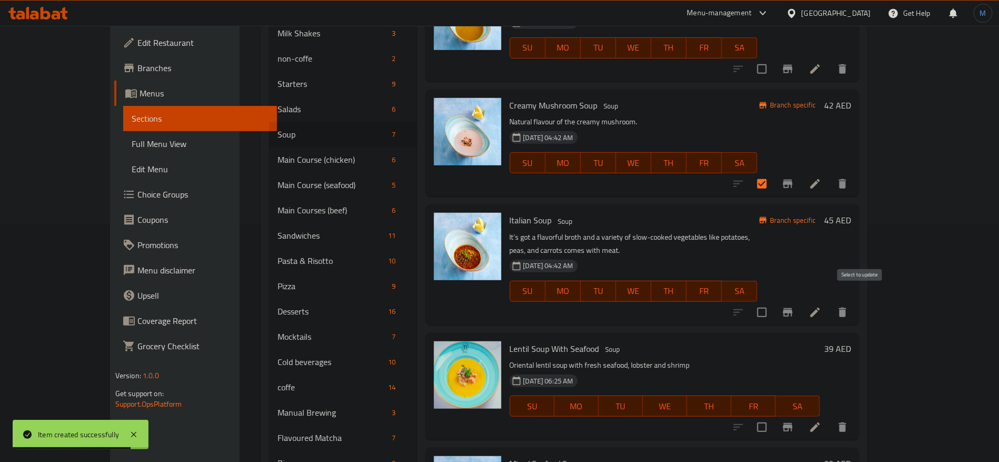
click at [773, 301] on input "checkbox" at bounding box center [762, 312] width 22 height 22
checkbox input "true"
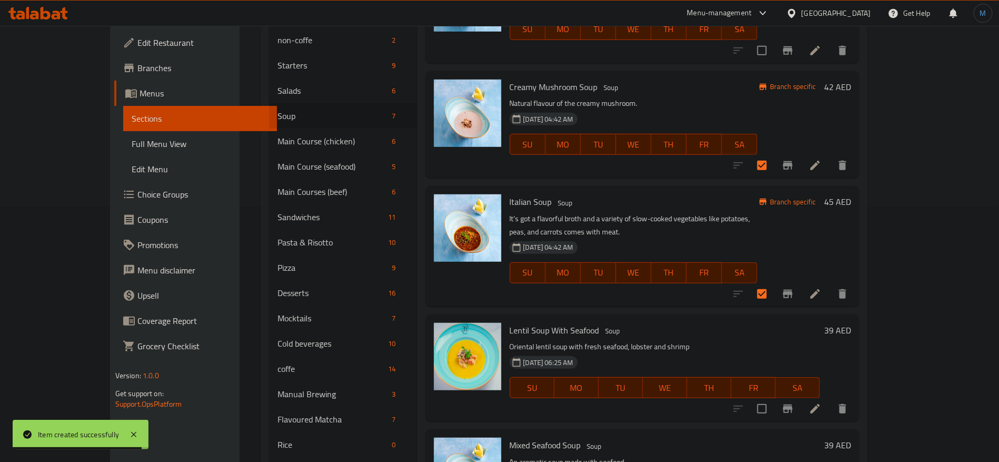
scroll to position [316, 0]
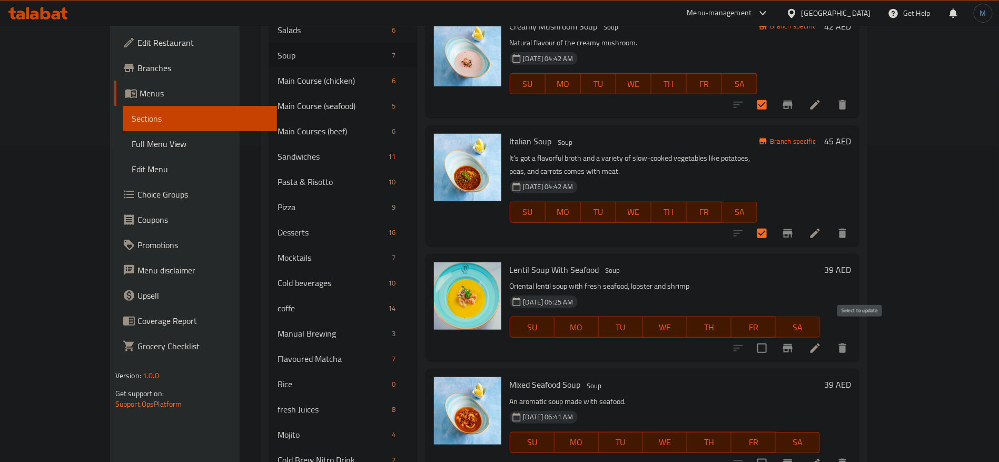
click at [773, 337] on input "checkbox" at bounding box center [762, 348] width 22 height 22
checkbox input "true"
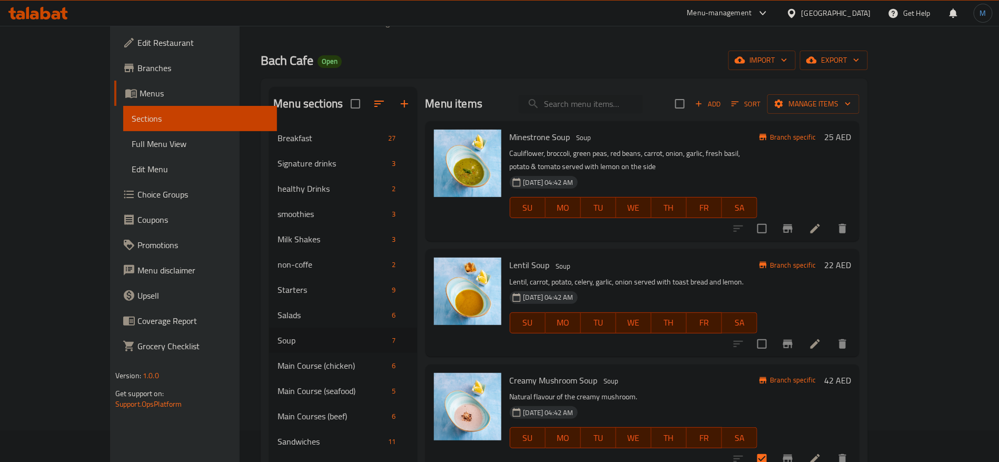
scroll to position [0, 0]
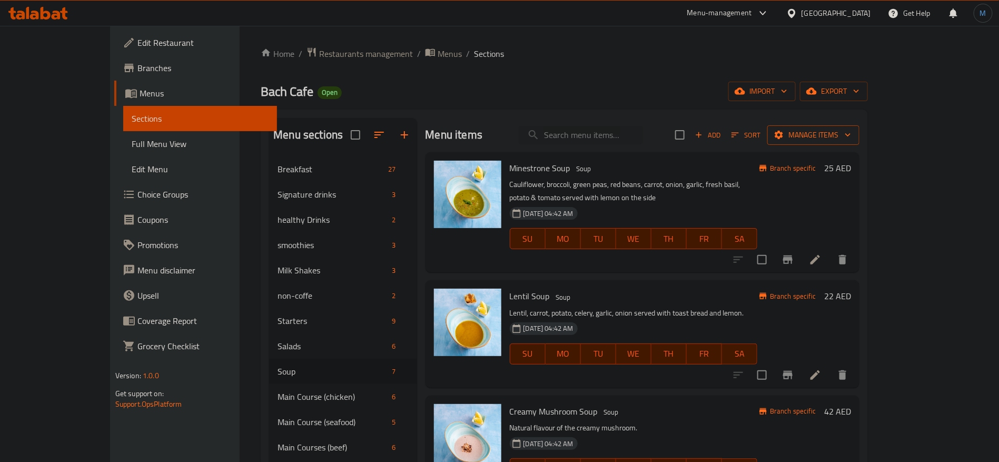
click at [851, 137] on span "Manage items" at bounding box center [813, 135] width 75 height 13
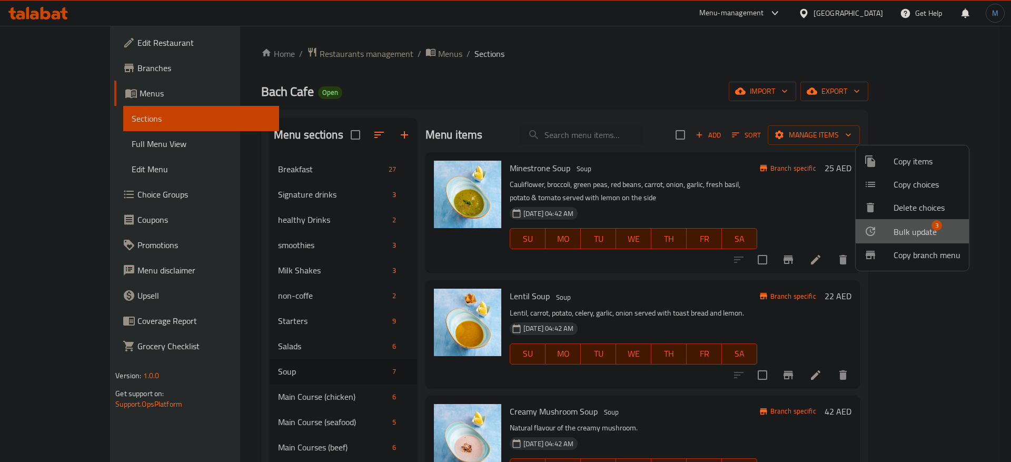
click at [919, 232] on span "Bulk update" at bounding box center [915, 231] width 43 height 13
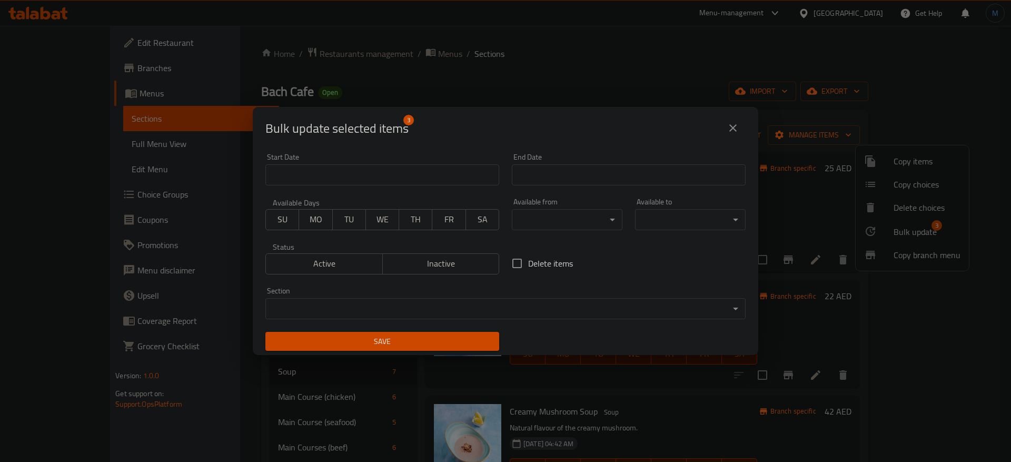
click at [428, 274] on div "Status Active Inactive" at bounding box center [382, 258] width 247 height 44
click at [429, 270] on span "Inactive" at bounding box center [441, 263] width 109 height 15
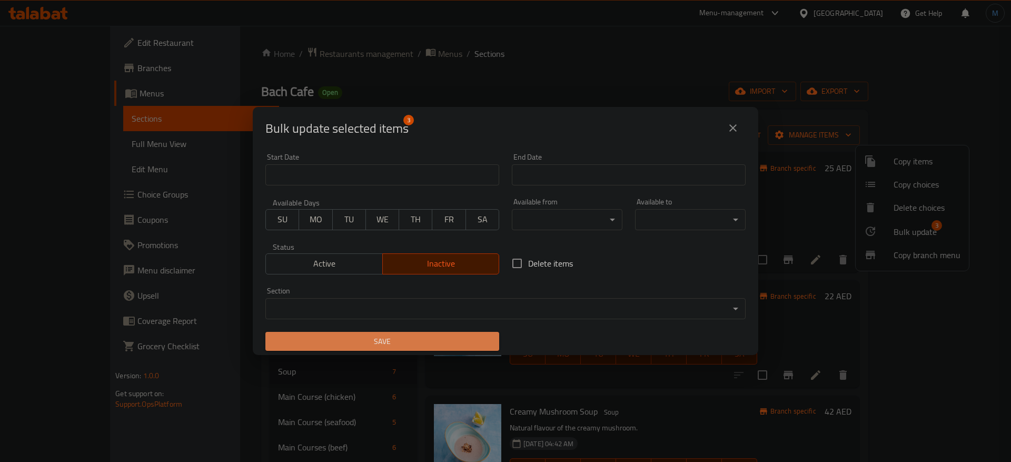
click at [438, 341] on span "Save" at bounding box center [382, 341] width 217 height 13
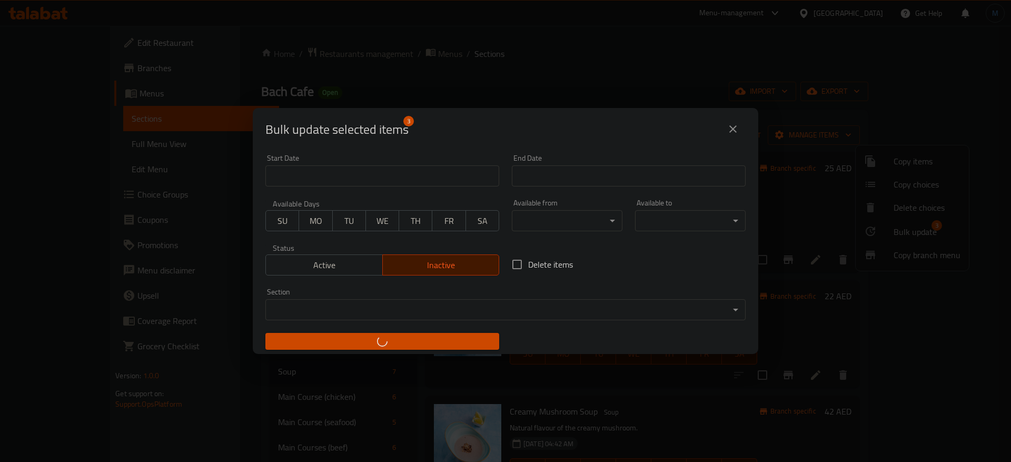
checkbox input "false"
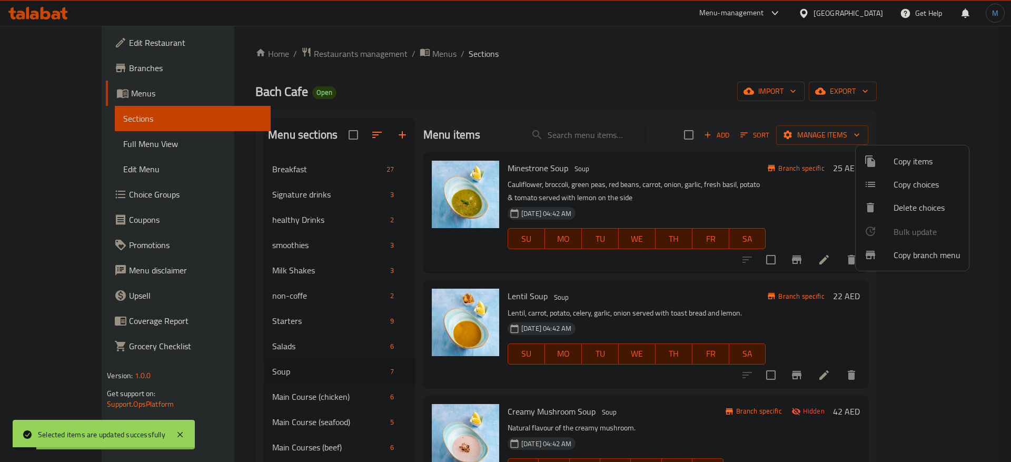
click at [542, 403] on div at bounding box center [505, 231] width 1011 height 462
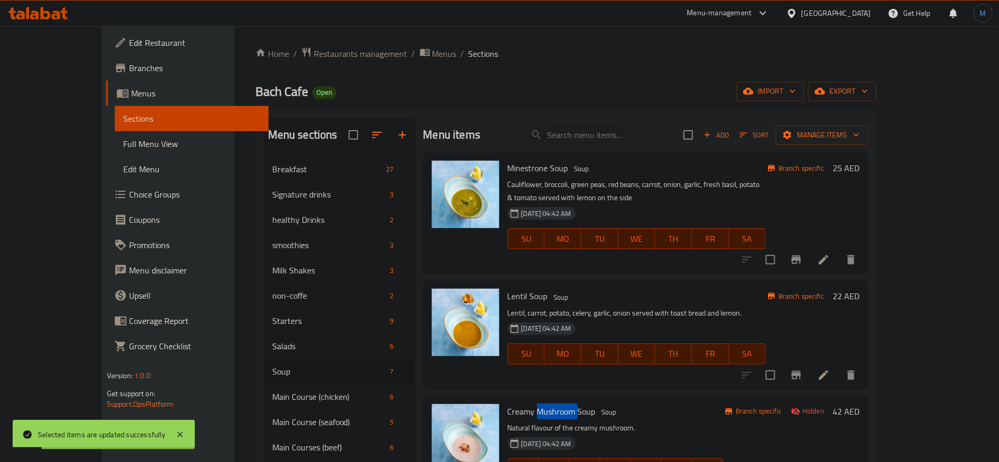
click at [542, 403] on span "Creamy Mushroom Soup" at bounding box center [552, 411] width 88 height 16
copy h6 "Creamy Mushroom Soup"
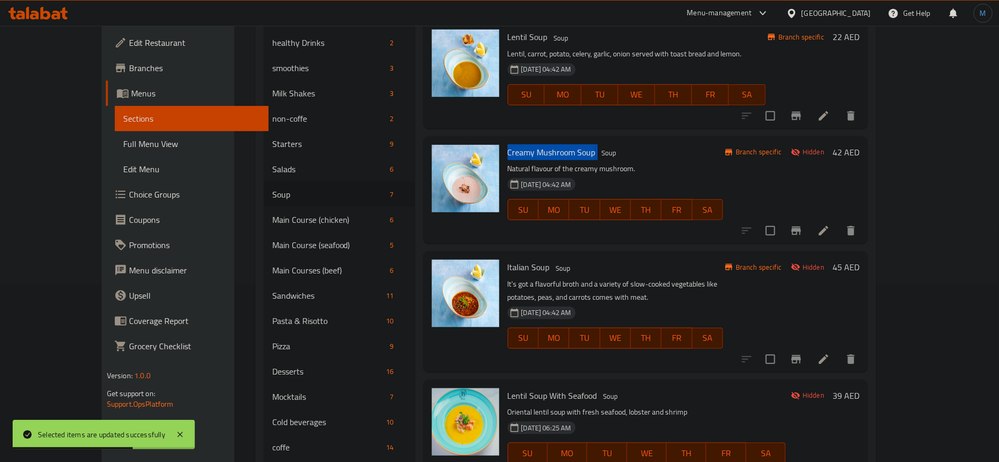
scroll to position [237, 0]
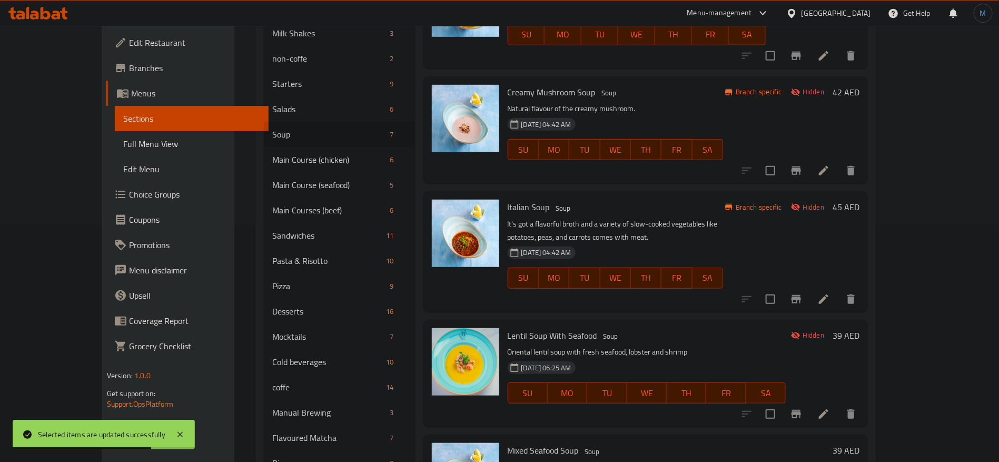
click at [508, 333] on span "Lentil Soup With Seafood" at bounding box center [553, 336] width 90 height 16
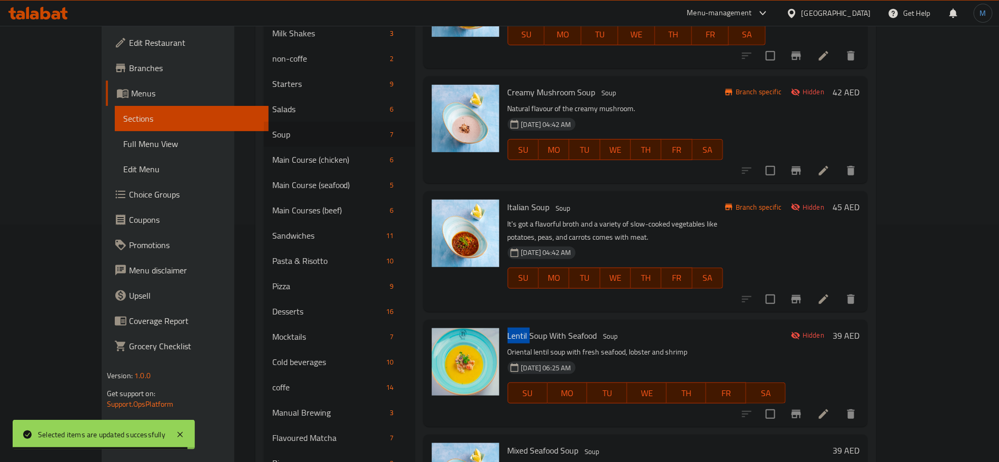
click at [508, 333] on span "Lentil Soup With Seafood" at bounding box center [553, 336] width 90 height 16
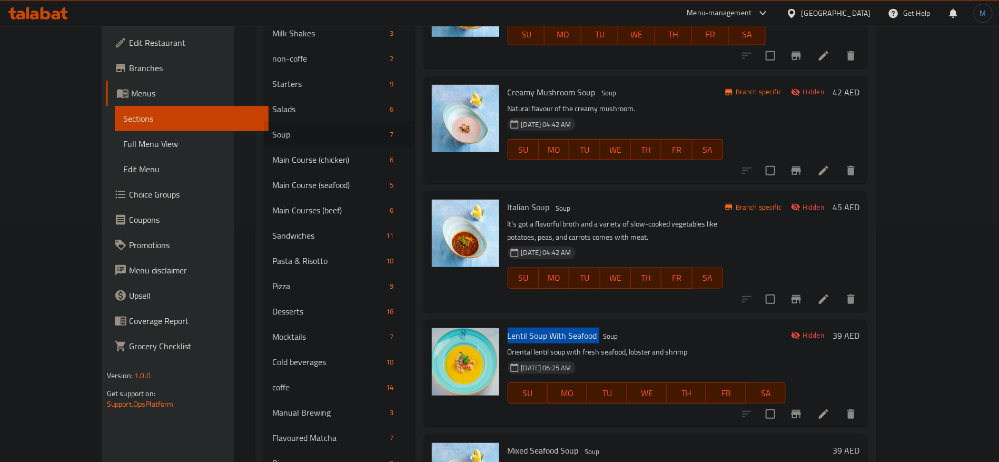
click at [508, 333] on span "Lentil Soup With Seafood" at bounding box center [553, 336] width 90 height 16
click at [504, 195] on div "Italian Soup Soup It's got a flavorful broth and a variety of slow-cooked veget…" at bounding box center [616, 251] width 224 height 112
click at [508, 204] on span "Italian Soup" at bounding box center [529, 207] width 42 height 16
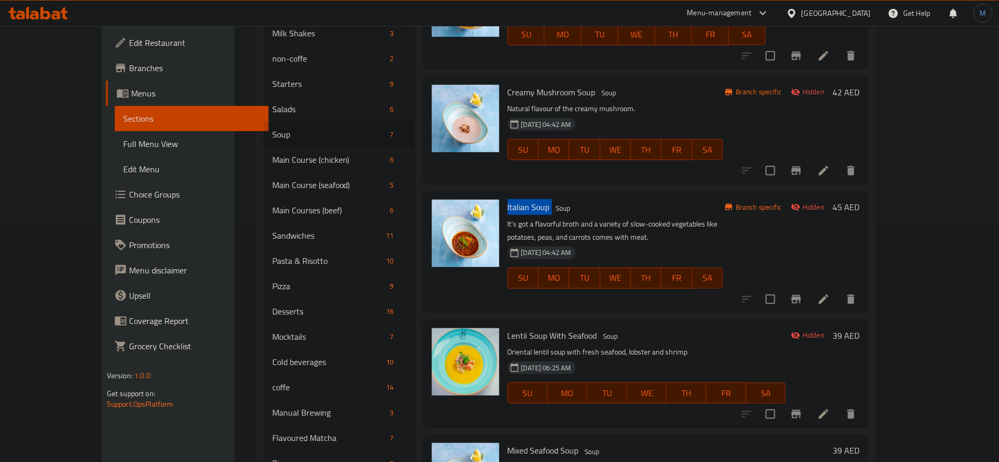
click at [508, 204] on span "Italian Soup" at bounding box center [529, 207] width 42 height 16
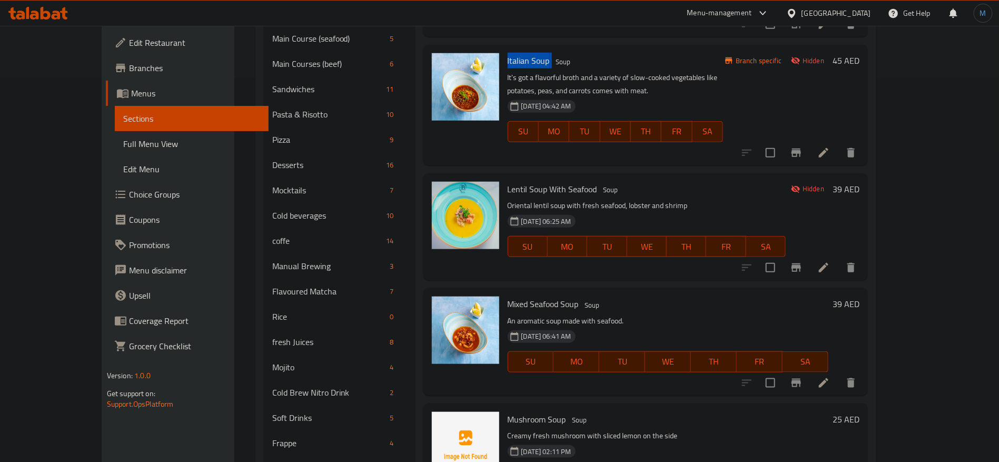
scroll to position [461, 0]
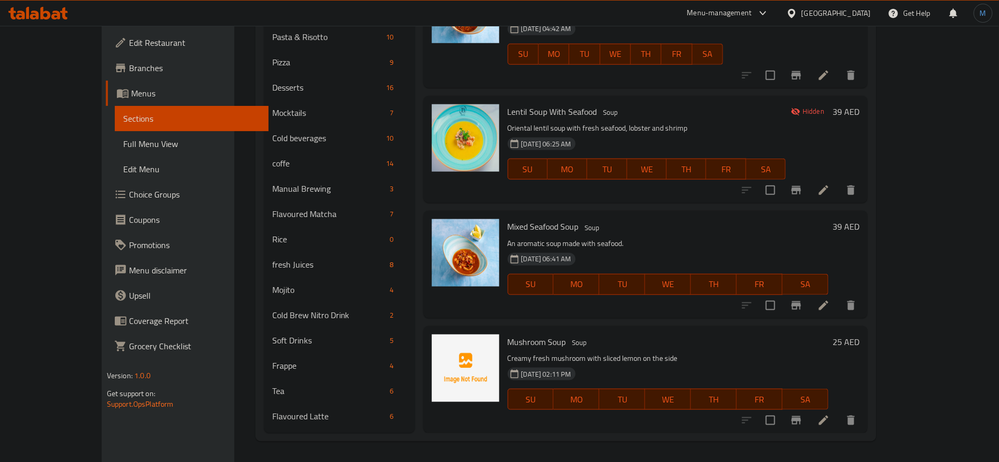
click at [521, 228] on span "Mixed Seafood Soup" at bounding box center [543, 227] width 71 height 16
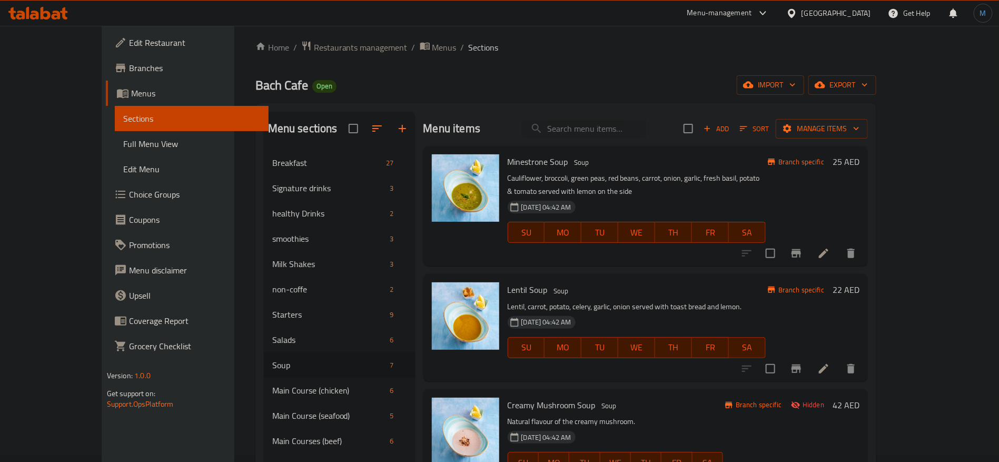
scroll to position [0, 0]
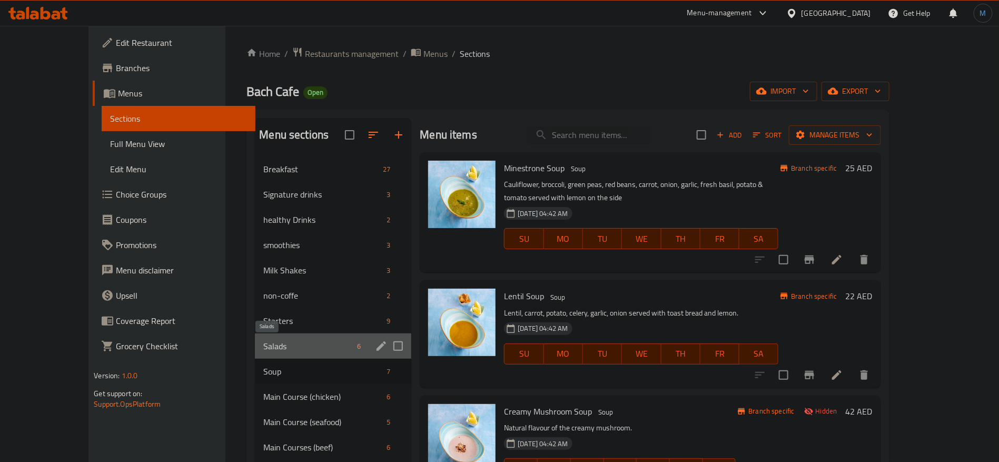
click at [271, 344] on span "Salads" at bounding box center [308, 346] width 90 height 13
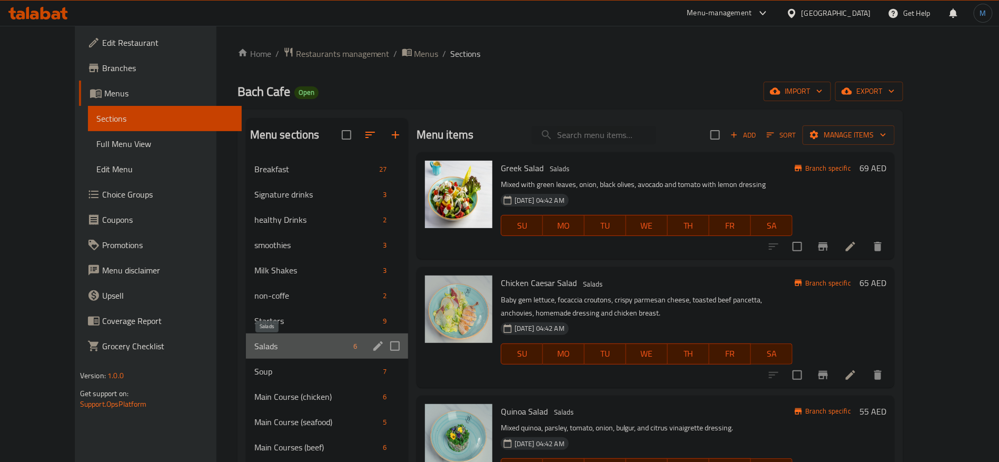
click at [264, 347] on span "Salads" at bounding box center [301, 346] width 95 height 13
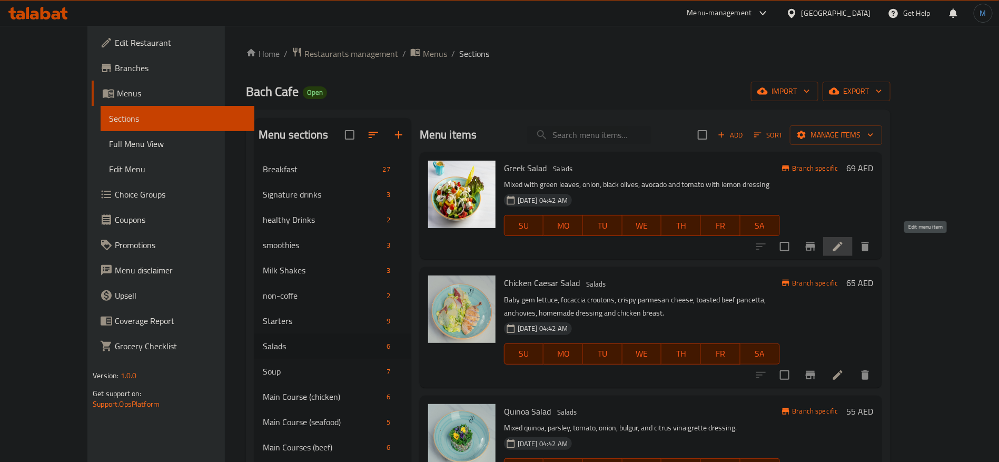
click at [844, 251] on icon at bounding box center [838, 246] width 13 height 13
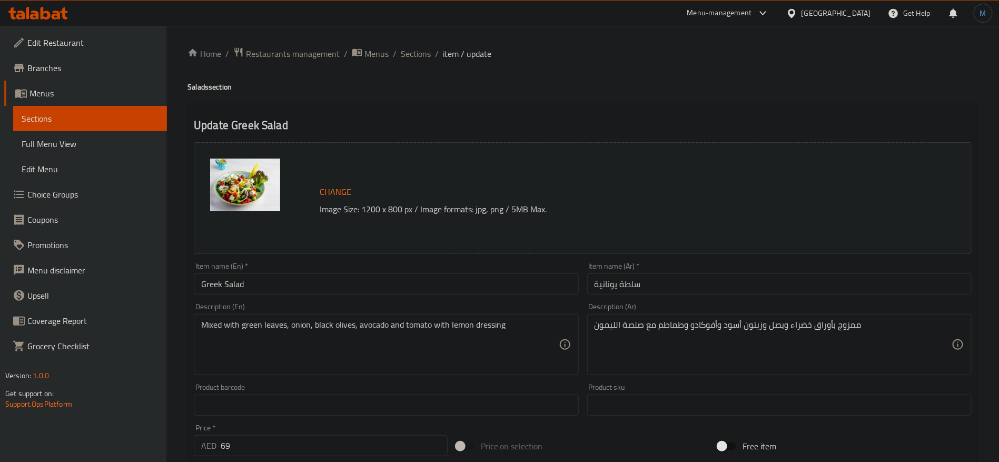
click at [292, 444] on input "69" at bounding box center [334, 445] width 227 height 21
type input "45"
paste textarea "Traditional greek salad with fresh lettuce, cucumber, tomato, mix bell pepper, …"
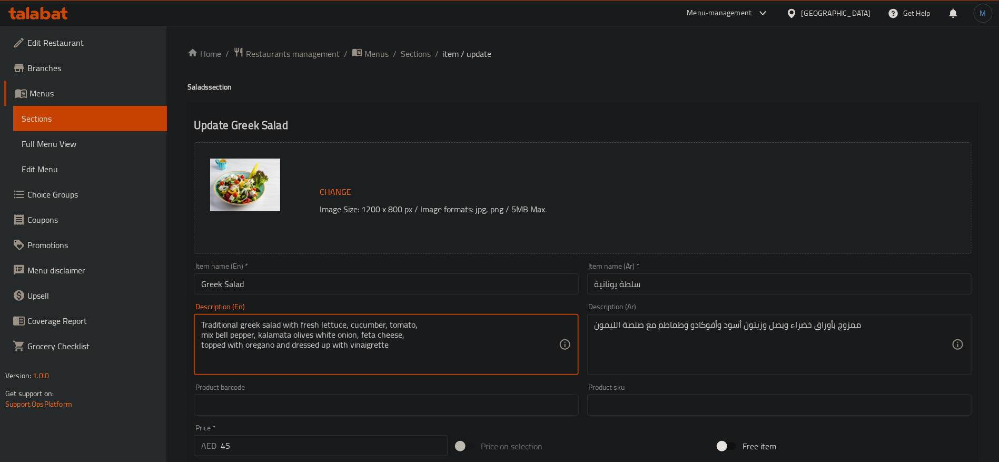
type textarea "Traditional greek salad with fresh lettuce, cucumber, tomato, mix bell pepper, …"
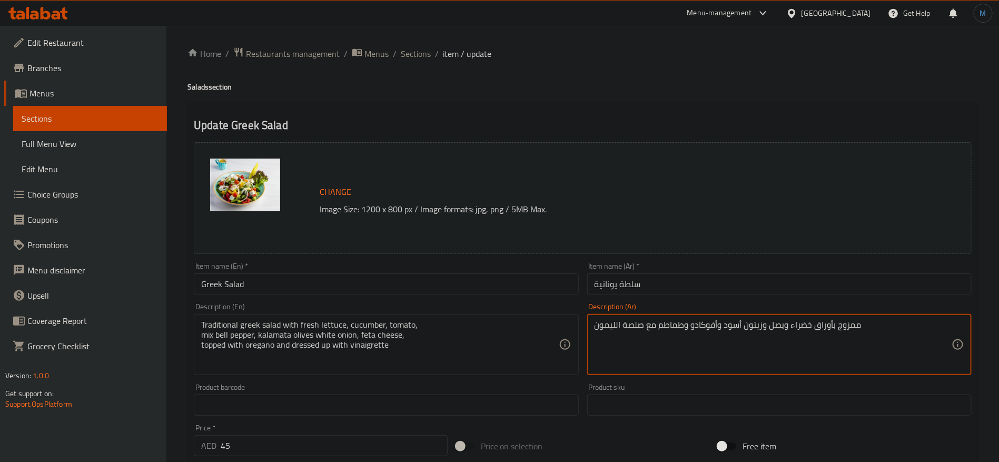
paste textarea "السطة اليونانية التقليدية مع اوراق الخس الطازجة الخيار الطماطم الفلفل المشكل زي…"
type textarea "السطة اليونانية التقليدية مع اوراق الخس الطازجة الخيار الطماطم الفلفل المشكل زي…"
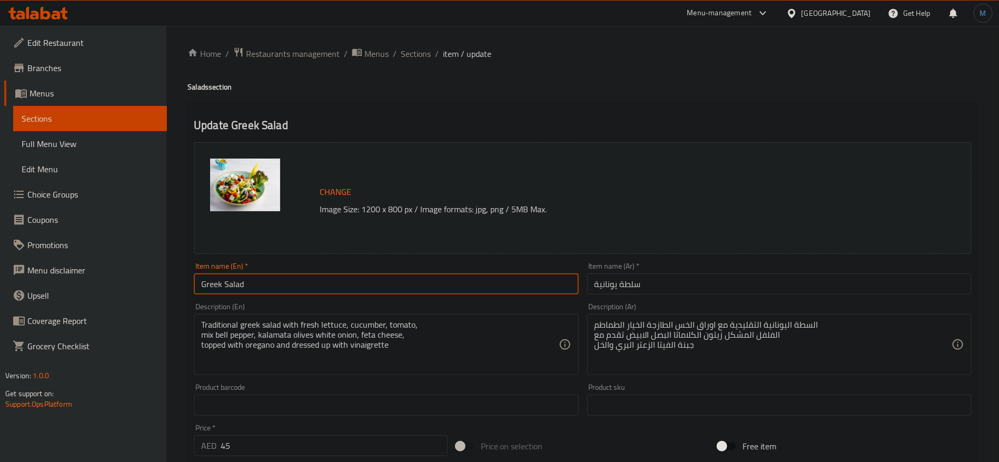
click at [518, 292] on input "Greek Salad" at bounding box center [386, 283] width 384 height 21
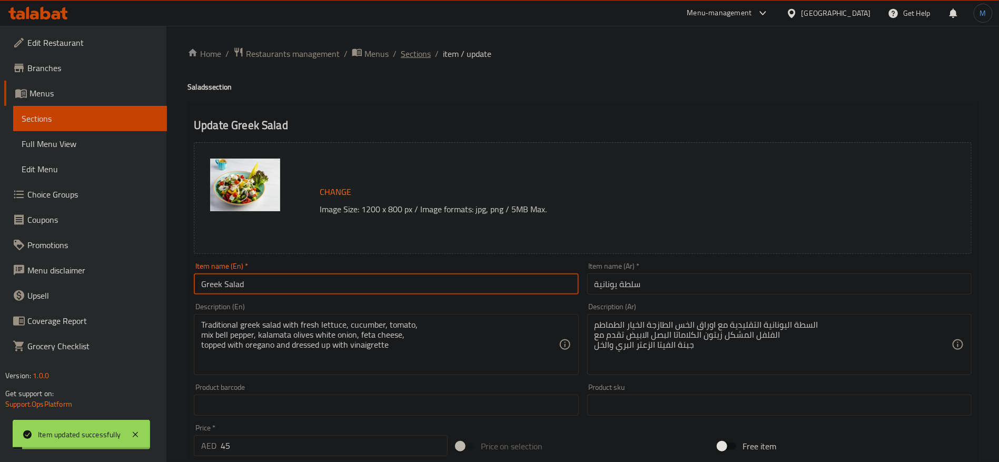
click at [409, 60] on span "Sections" at bounding box center [416, 53] width 30 height 13
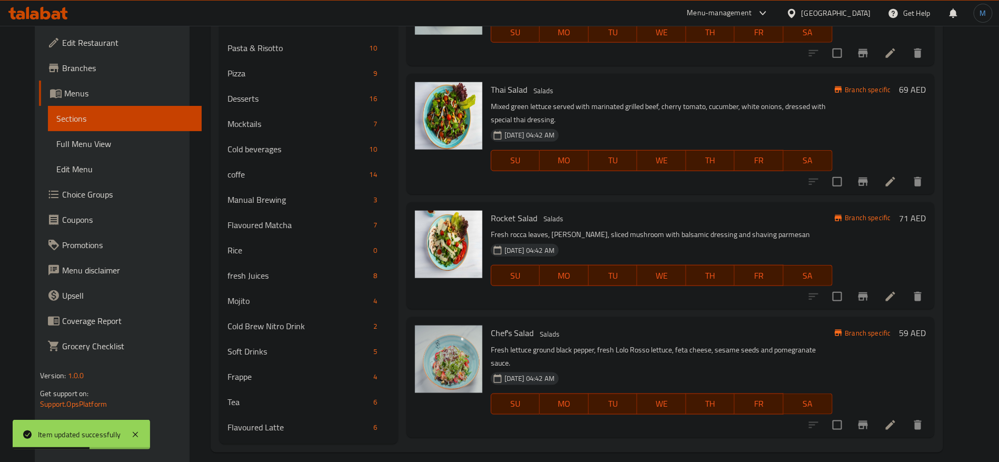
scroll to position [461, 0]
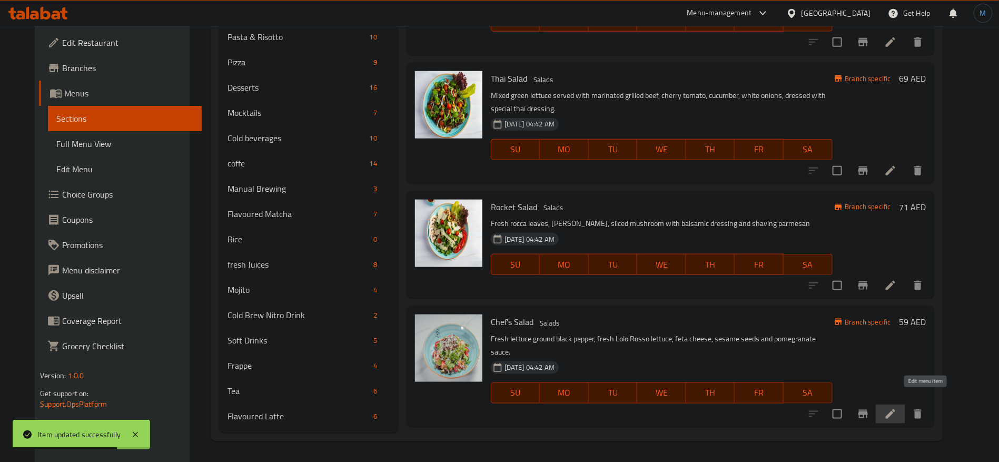
click at [897, 408] on icon at bounding box center [890, 414] width 13 height 13
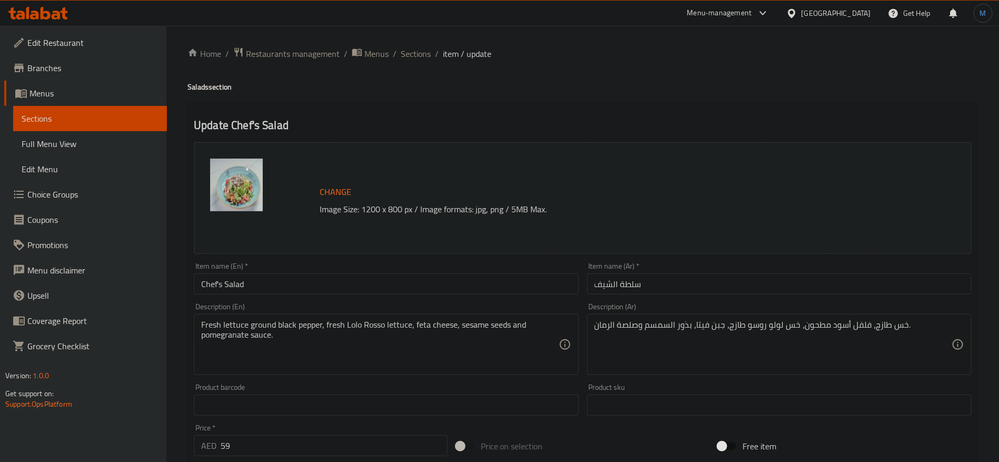
click at [353, 446] on input "59" at bounding box center [334, 445] width 227 height 21
paste input "5"
type input "55"
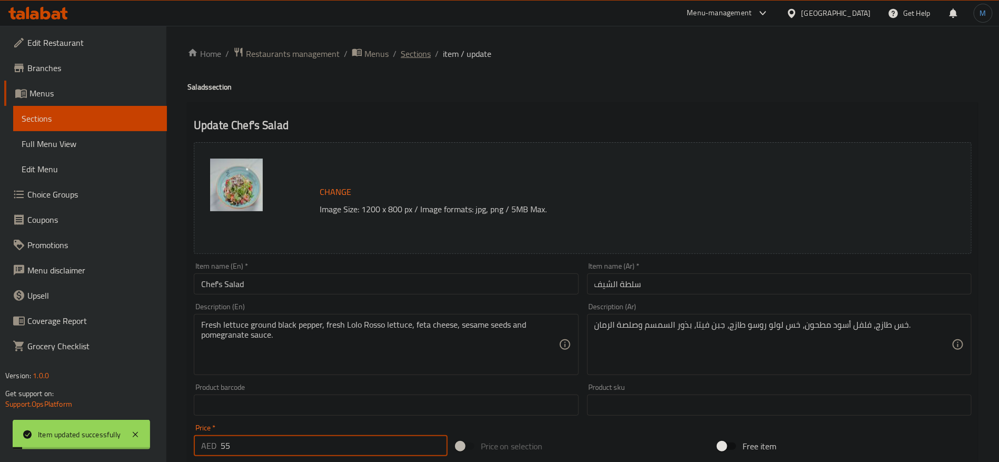
click at [415, 57] on span "Sections" at bounding box center [416, 53] width 30 height 13
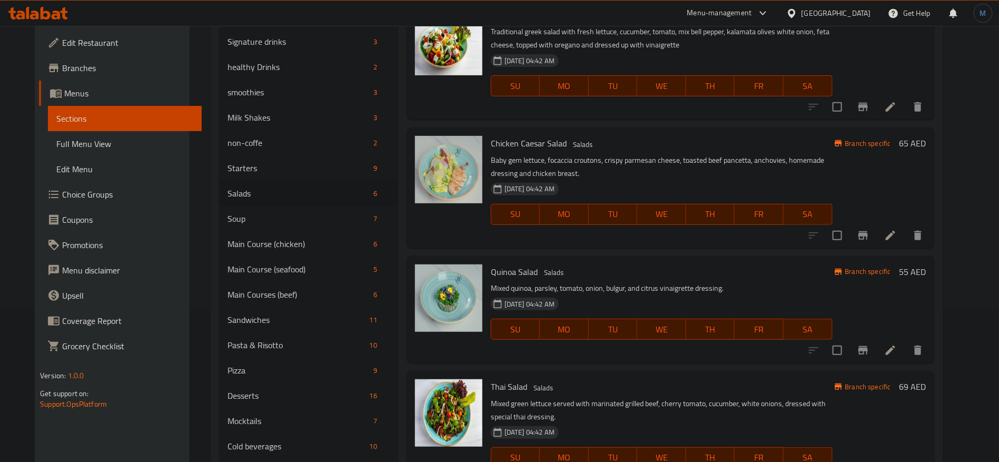
scroll to position [145, 0]
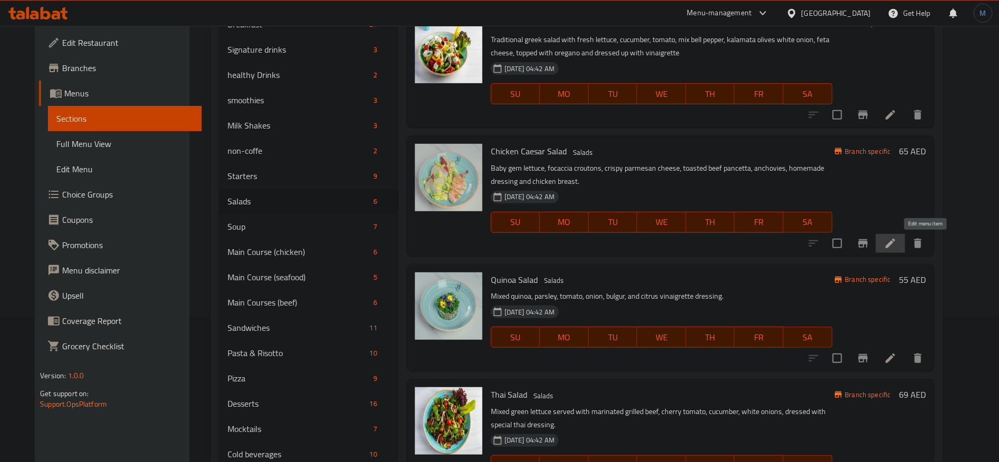
click at [897, 247] on icon at bounding box center [890, 243] width 13 height 13
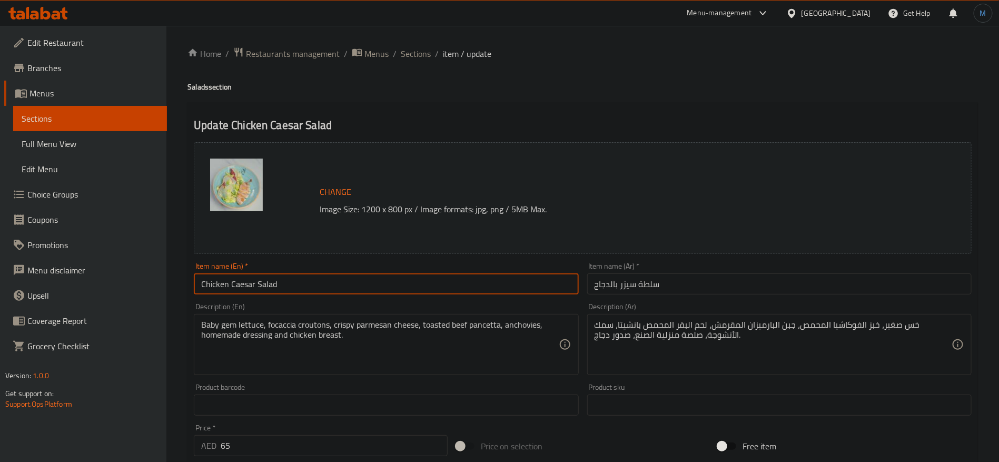
click at [224, 282] on input "Chicken Caesar Salad" at bounding box center [386, 283] width 384 height 21
click at [478, 280] on input "Chicken Caesar Salad" at bounding box center [386, 283] width 384 height 21
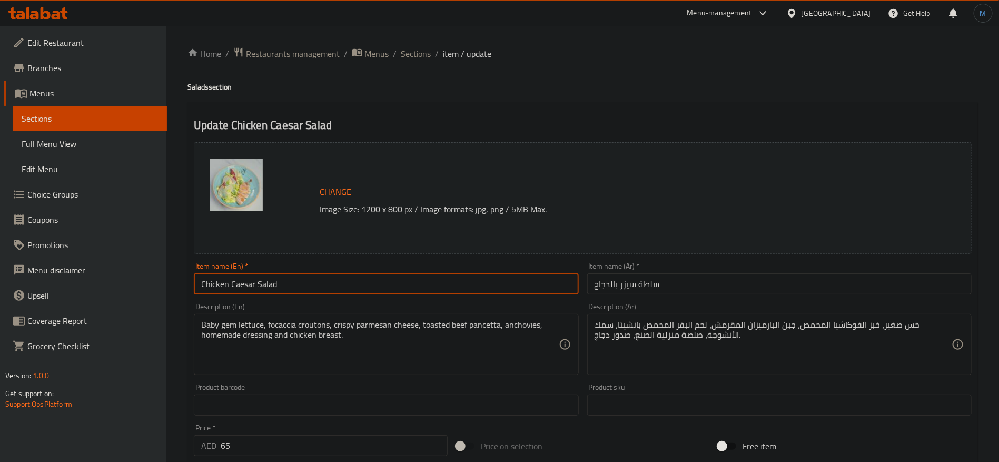
scroll to position [298, 0]
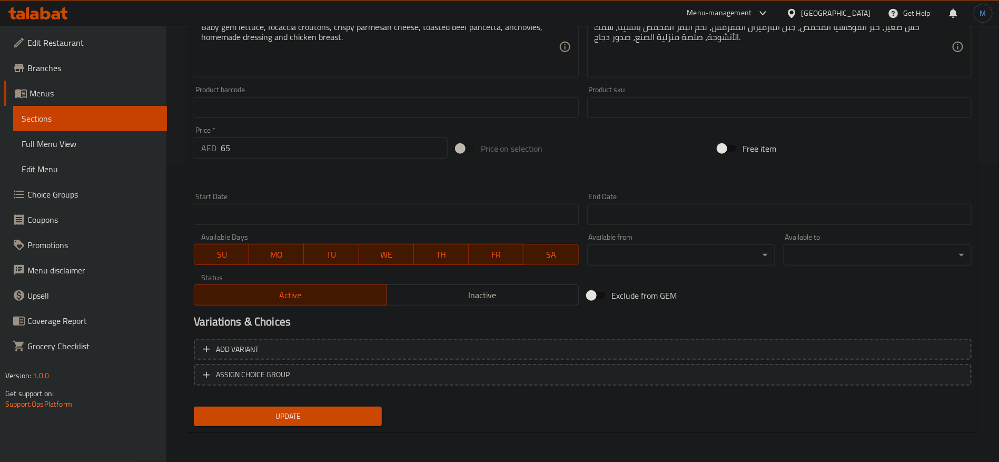
click at [421, 295] on span "Inactive" at bounding box center [483, 295] width 184 height 15
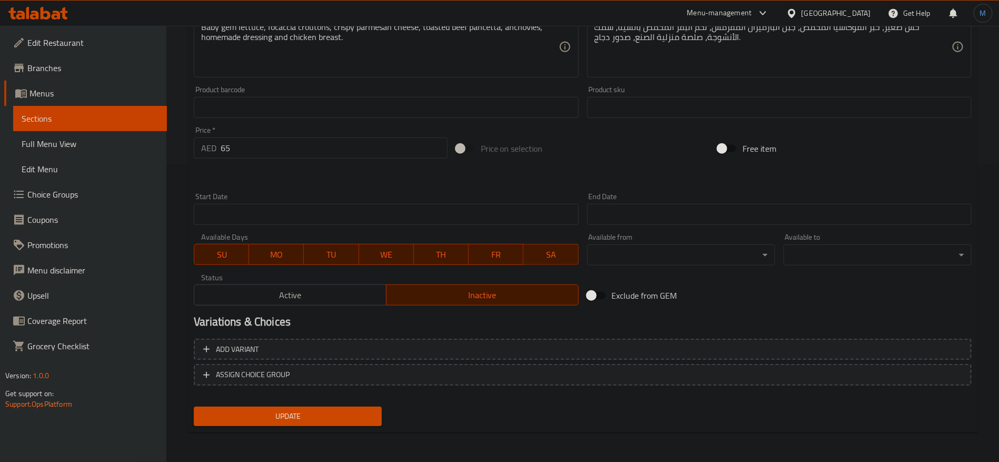
click at [357, 389] on div "Add variant ASSIGN CHOICE GROUP" at bounding box center [583, 368] width 786 height 68
click at [351, 403] on div "Update" at bounding box center [288, 416] width 196 height 28
click at [350, 414] on span "Update" at bounding box center [287, 416] width 171 height 13
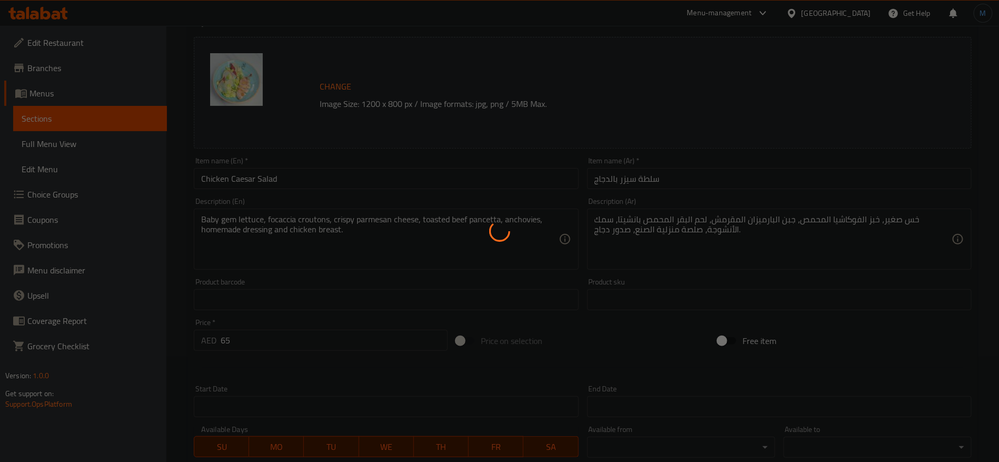
scroll to position [0, 0]
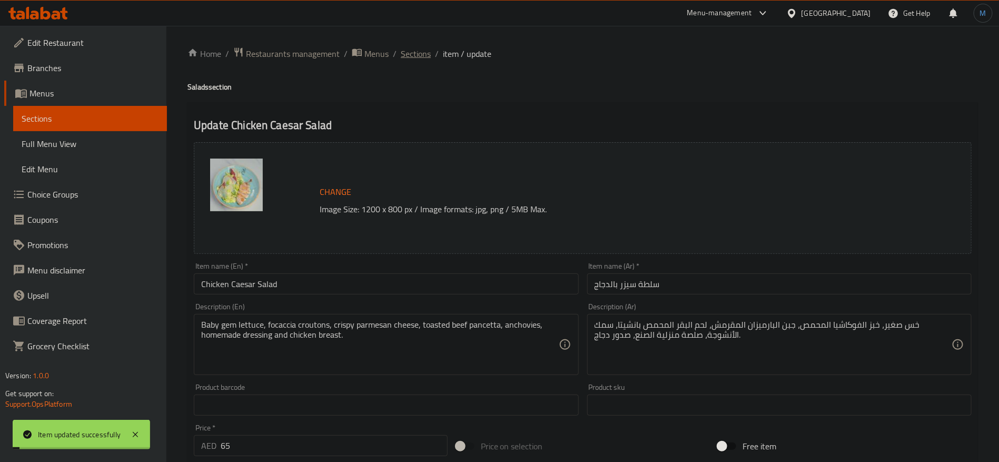
click at [407, 52] on span "Sections" at bounding box center [416, 53] width 30 height 13
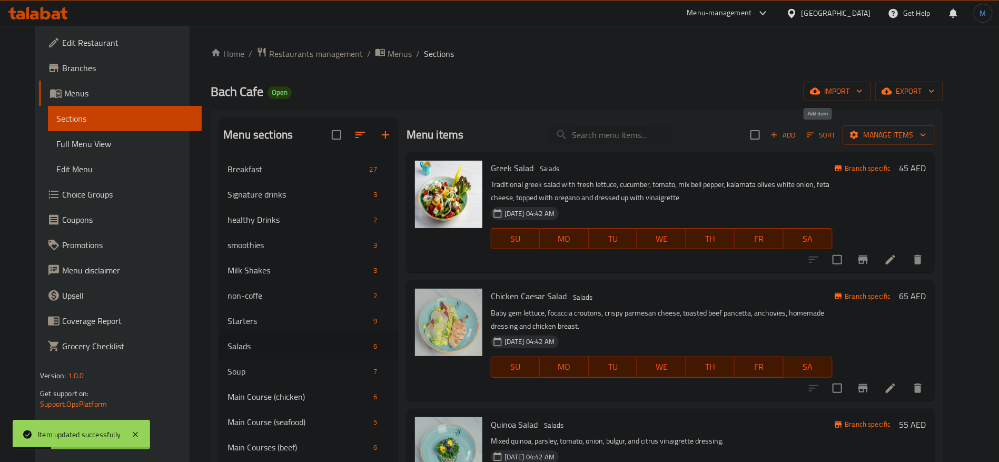
click at [797, 129] on span "Add" at bounding box center [783, 135] width 28 height 12
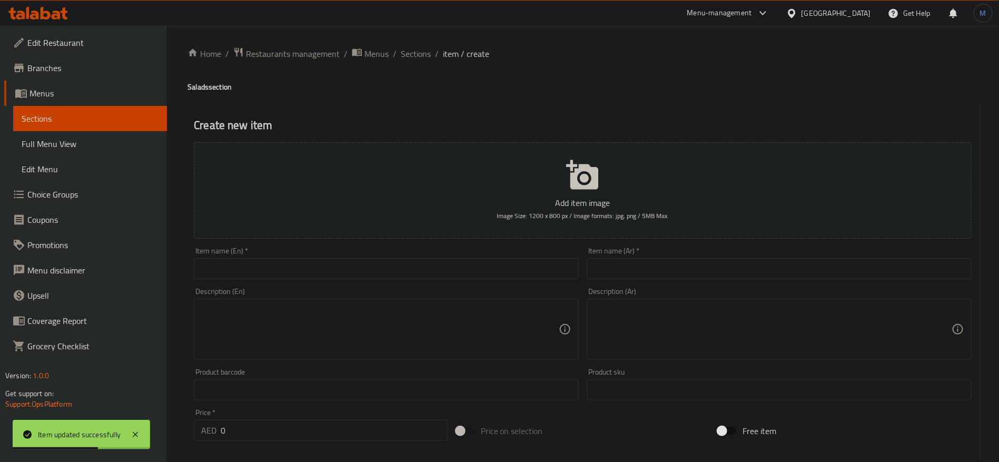
click at [362, 264] on input "text" at bounding box center [386, 268] width 384 height 21
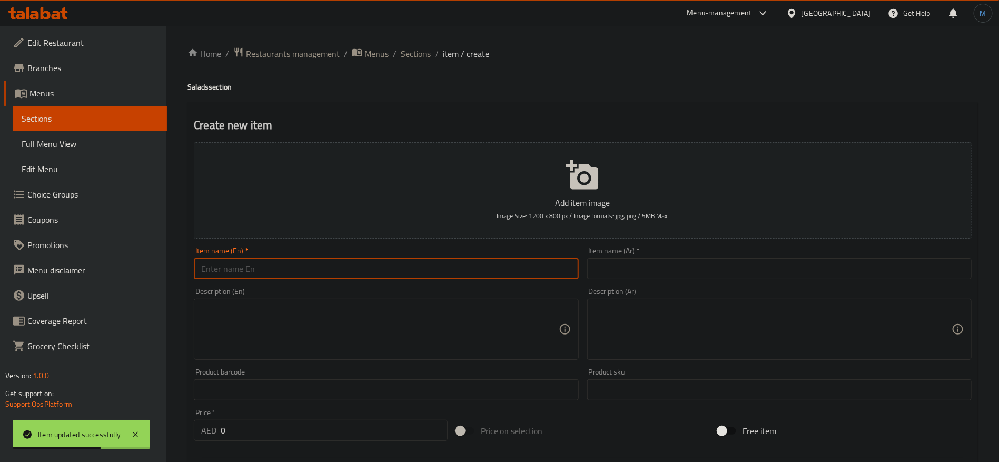
paste input "CEASAR SALAD"
click at [272, 273] on input "Ceasar Salad" at bounding box center [386, 268] width 384 height 21
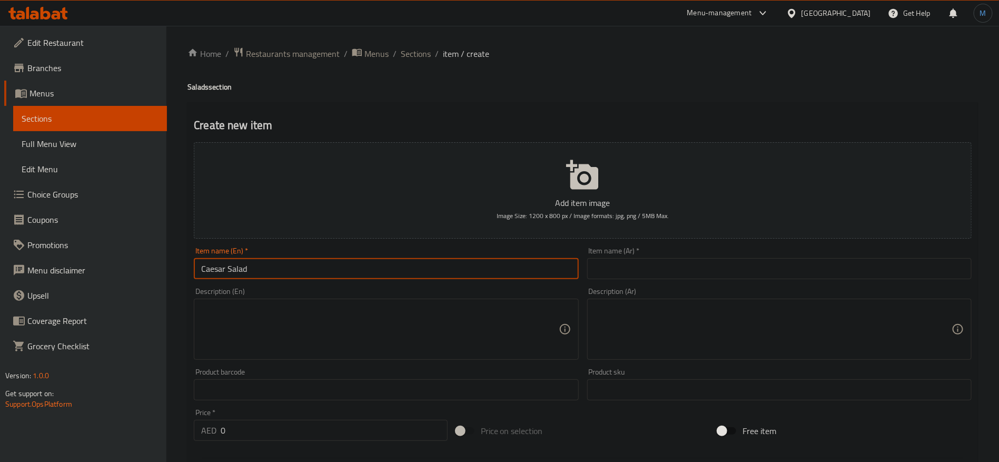
type input "Caesar Salad"
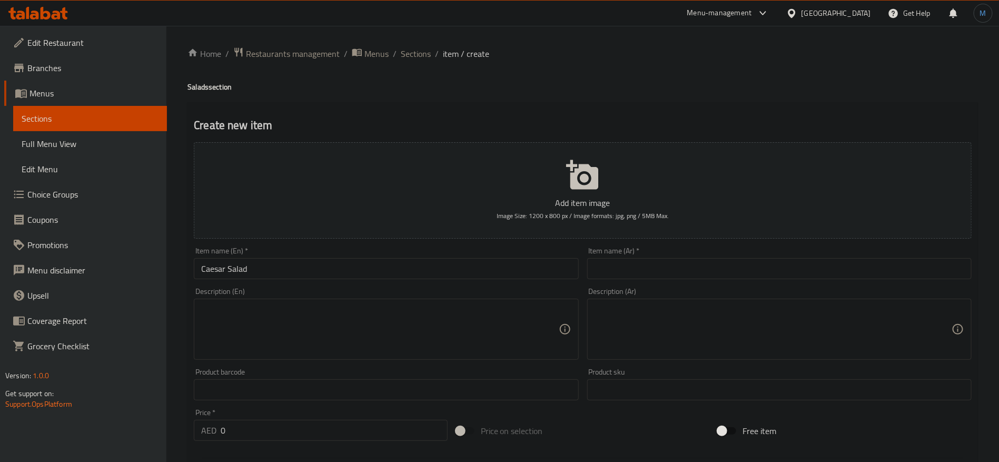
drag, startPoint x: 677, startPoint y: 254, endPoint x: 672, endPoint y: 267, distance: 13.0
click at [673, 263] on div "Item name (Ar)   * Item name (Ar) *" at bounding box center [779, 263] width 384 height 32
paste input "سلطة سيزار"
click at [672, 267] on input "سلطة سيزار" at bounding box center [779, 268] width 384 height 21
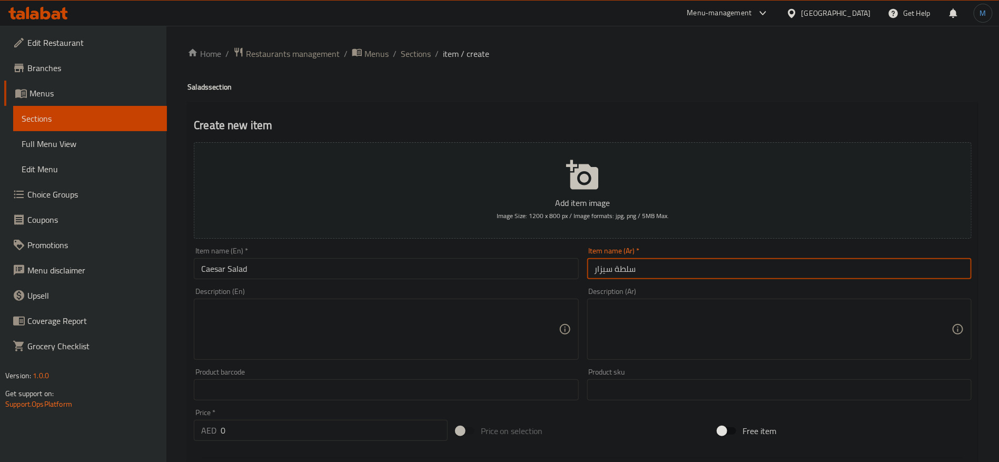
type input "سلطة سيزار"
click at [299, 448] on div at bounding box center [583, 458] width 786 height 26
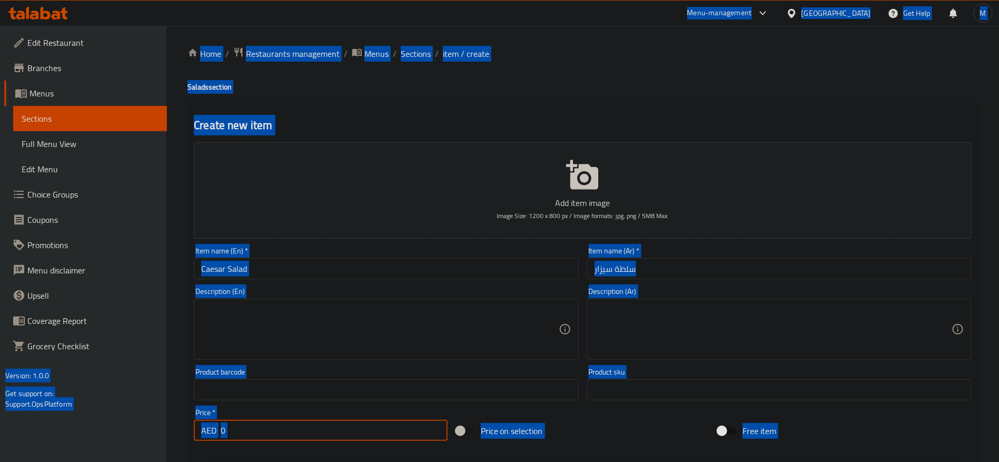
click at [304, 437] on input "0" at bounding box center [334, 430] width 227 height 21
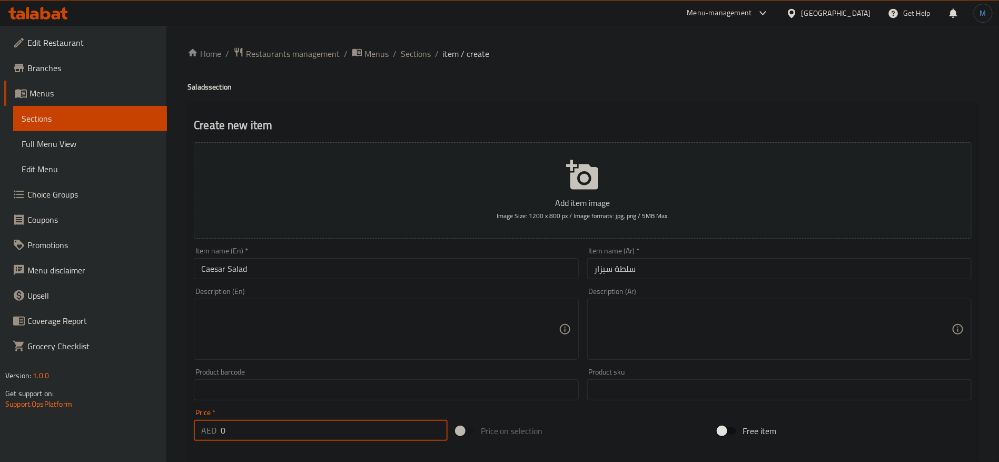
paste input "43"
type input "43"
click at [419, 351] on textarea at bounding box center [379, 329] width 357 height 50
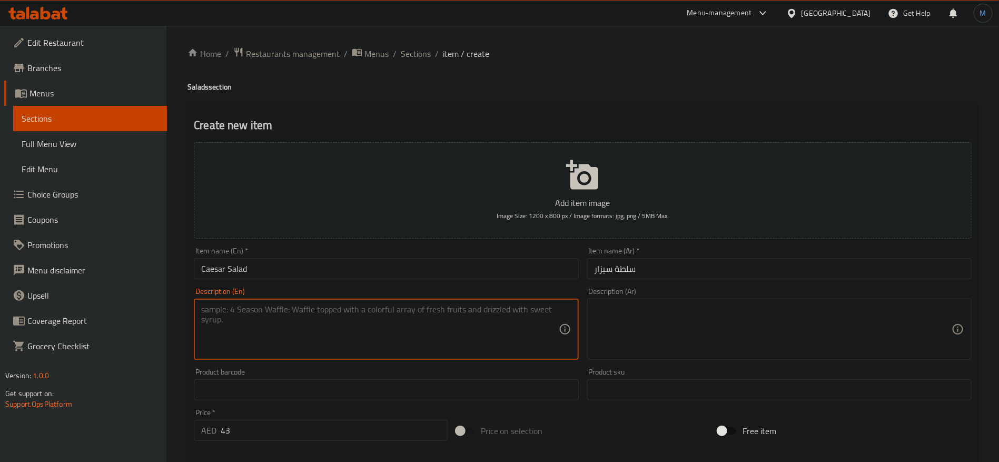
paste textarea "Crunchy romanian lettuce mixed with our special Ceasar dressing topped with gar…"
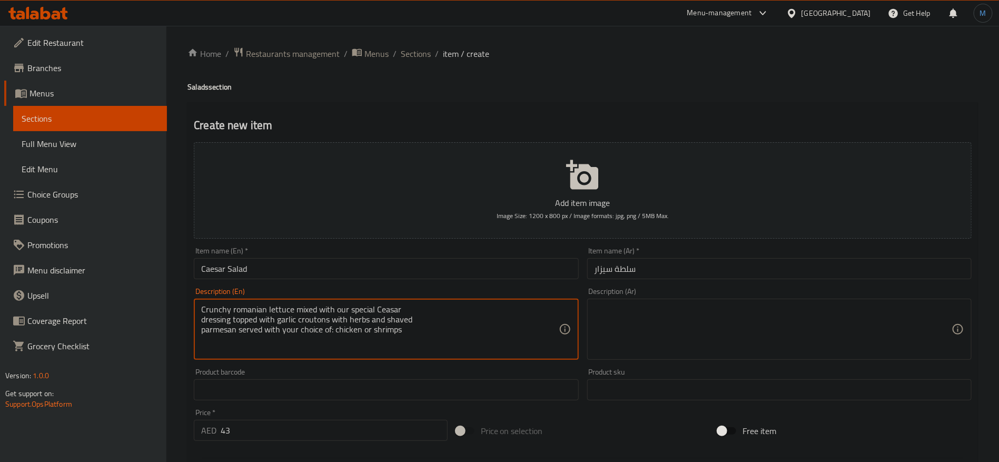
click at [335, 332] on textarea "Crunchy romanian lettuce mixed with our special Ceasar dressing topped with gar…" at bounding box center [379, 329] width 357 height 50
paste textarea "aesar dressing topped with garlic croutons with herbs and shaved"
type textarea "Crunchy romanian lettuce mixed with our special Caesar dressing topped with gar…"
click at [747, 297] on div "Description (Ar) Description (Ar)" at bounding box center [779, 324] width 384 height 72
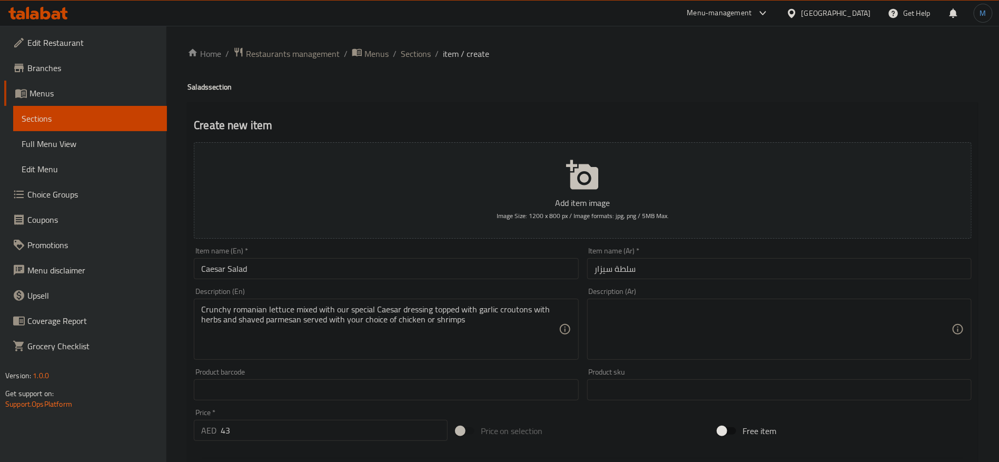
click at [748, 313] on textarea at bounding box center [773, 329] width 357 height 50
paste textarea "خس روماني مقرمش ممزوج بصلصة سيزر الخاصة بنا ومغطى بقطع من خبز الثوم والأعشاب وج…"
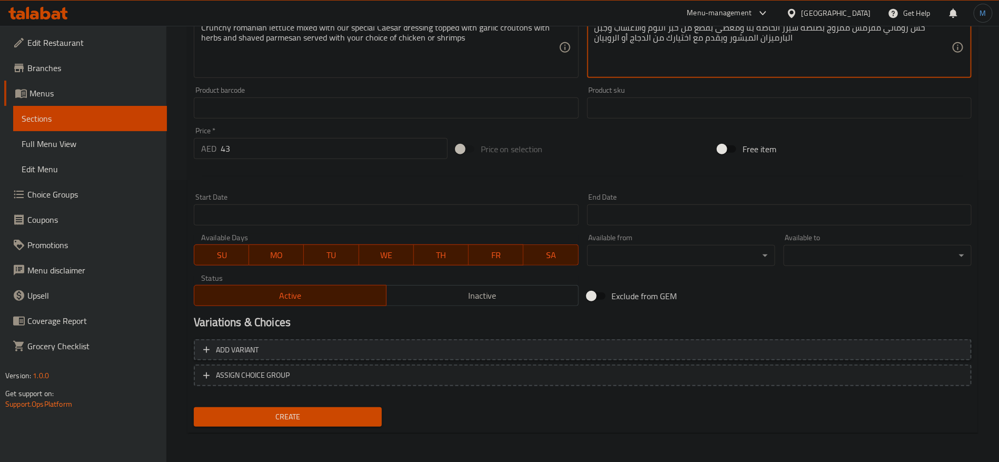
type textarea "خس روماني مقرمش ممزوج بصلصة سيزر الخاصة بنا ومغطى بقطع من خبز الثوم والأعشاب وج…"
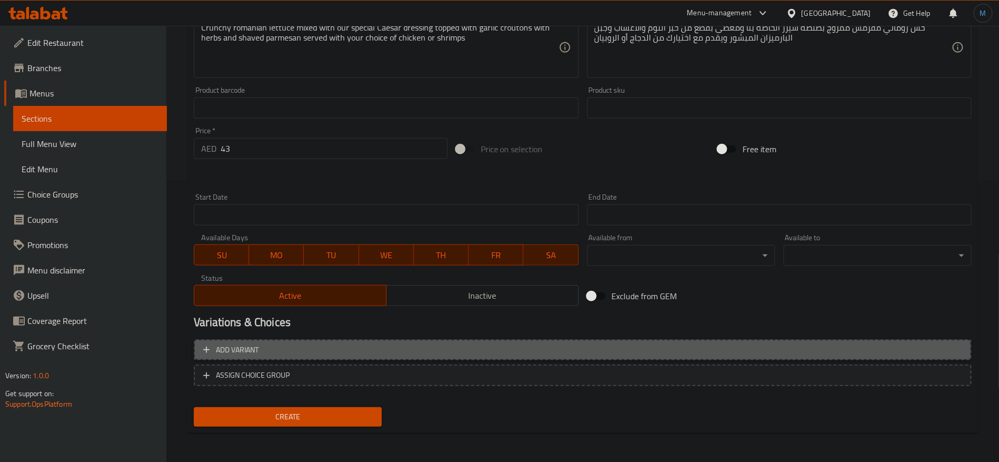
click at [829, 354] on span "Add variant" at bounding box center [582, 349] width 759 height 13
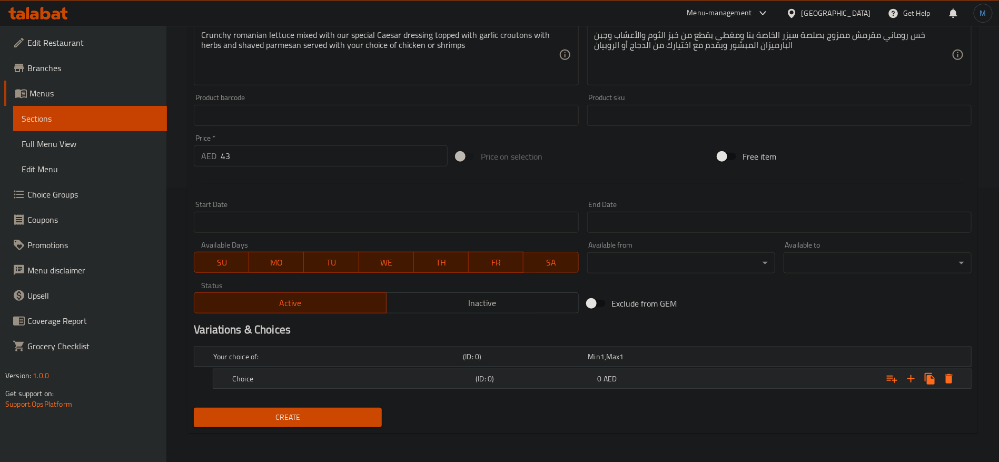
click at [772, 376] on div "Expand" at bounding box center [838, 378] width 243 height 23
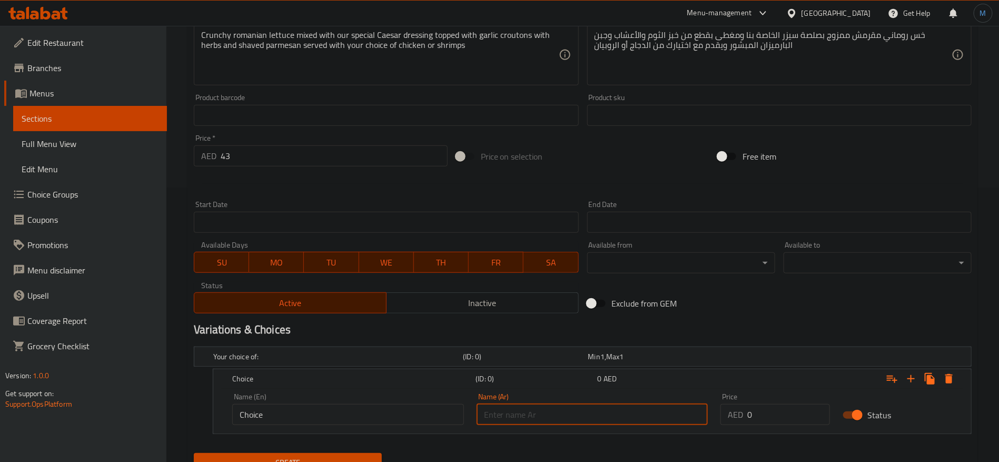
click at [652, 423] on input "text" at bounding box center [593, 414] width 232 height 21
click at [910, 383] on icon "Expand" at bounding box center [911, 378] width 13 height 13
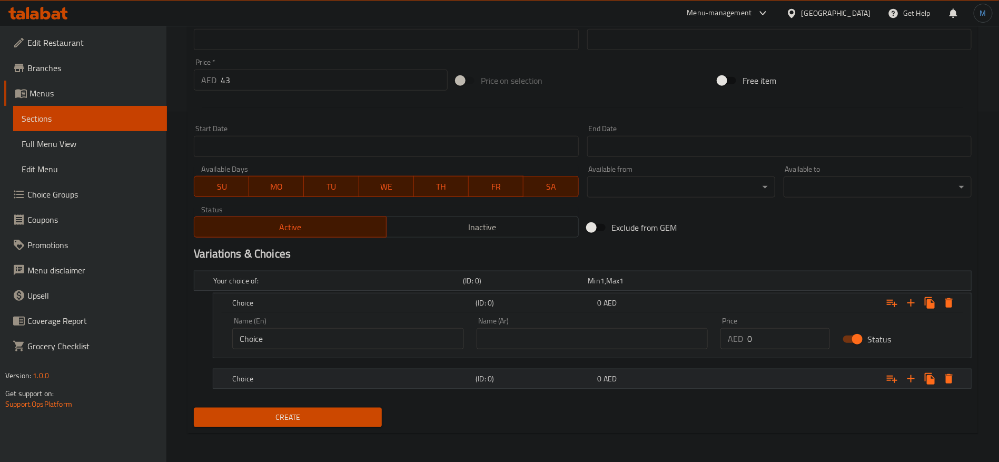
click at [587, 383] on h5 "(ID: 0)" at bounding box center [534, 378] width 117 height 11
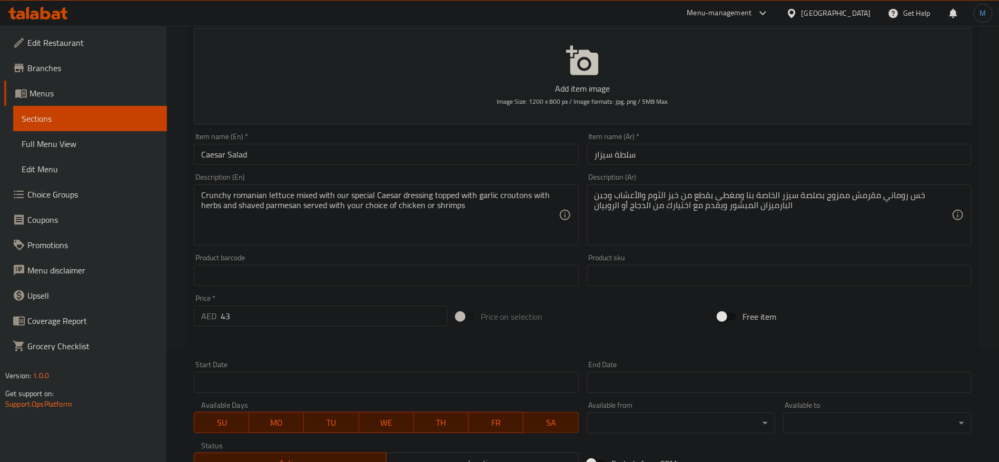
scroll to position [34, 0]
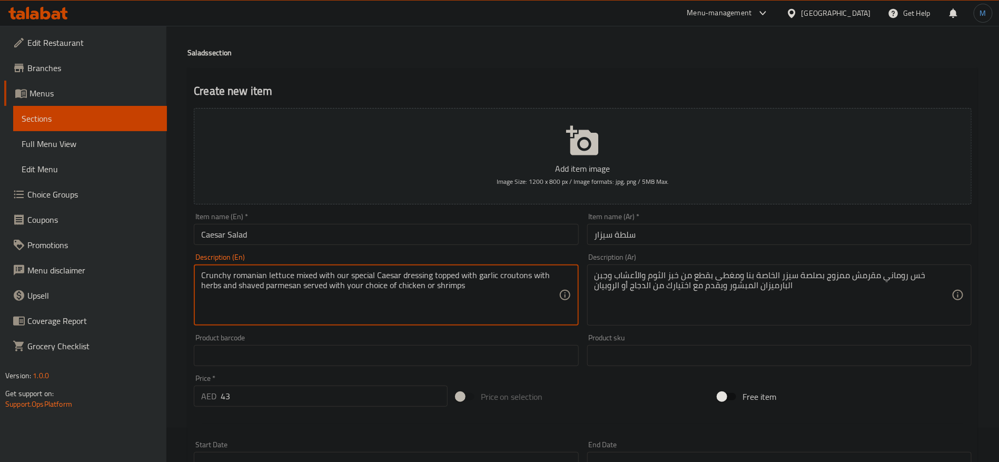
click at [422, 283] on textarea "Crunchy romanian lettuce mixed with our special Caesar dressing topped with gar…" at bounding box center [379, 295] width 357 height 50
click at [413, 283] on textarea "Crunchy romanian lettuce mixed with our special Caesar dressing topped with gar…" at bounding box center [379, 295] width 357 height 50
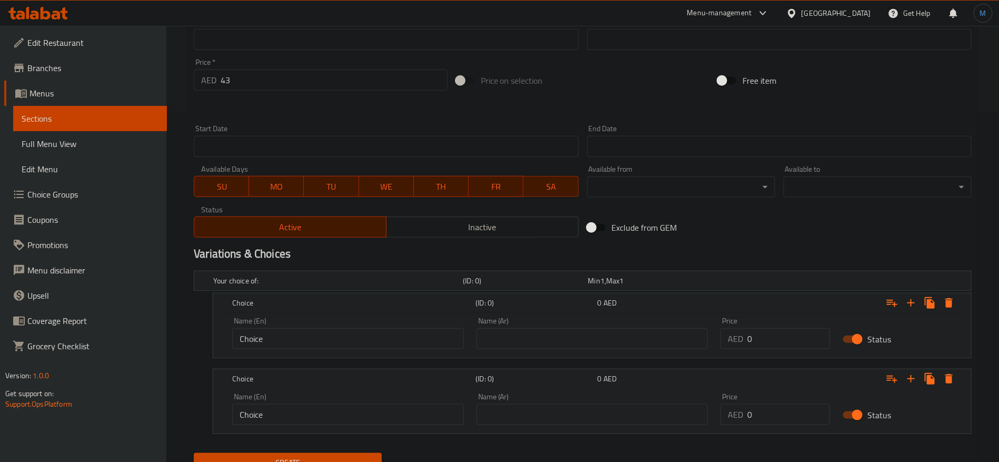
click at [408, 329] on input "Choice" at bounding box center [348, 338] width 232 height 21
paste input "chicken"
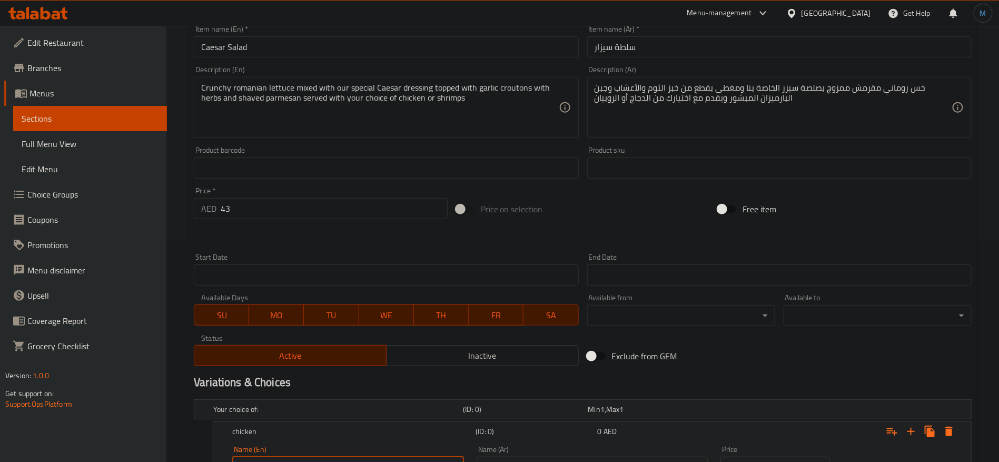
scroll to position [113, 0]
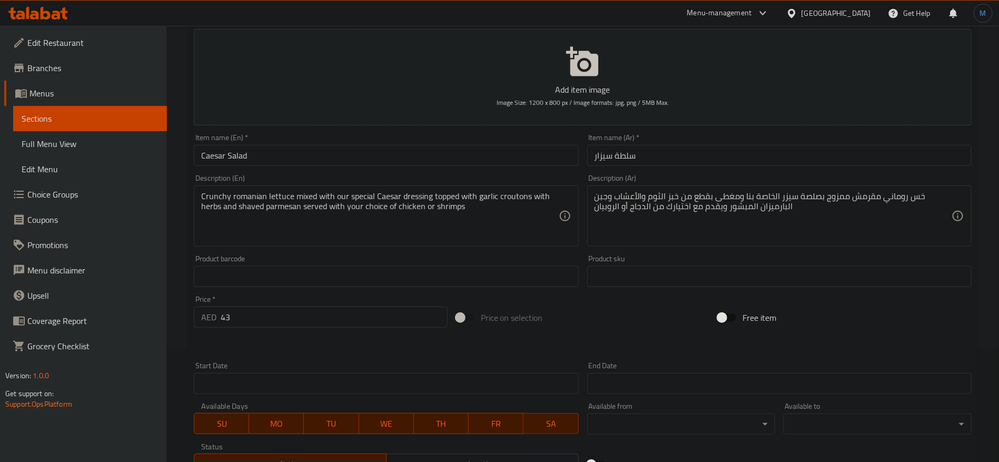
type input "chicken"
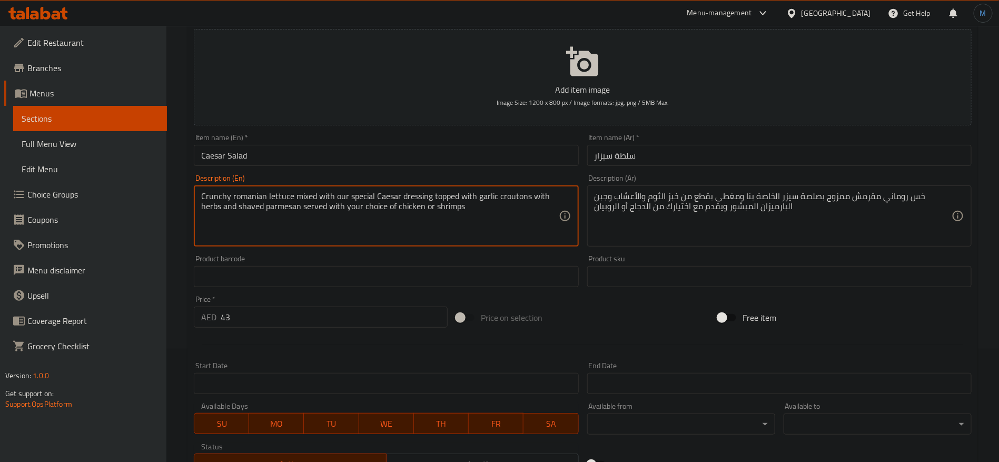
click at [438, 208] on textarea "Crunchy romanian lettuce mixed with our special Caesar dressing topped with gar…" at bounding box center [379, 216] width 357 height 50
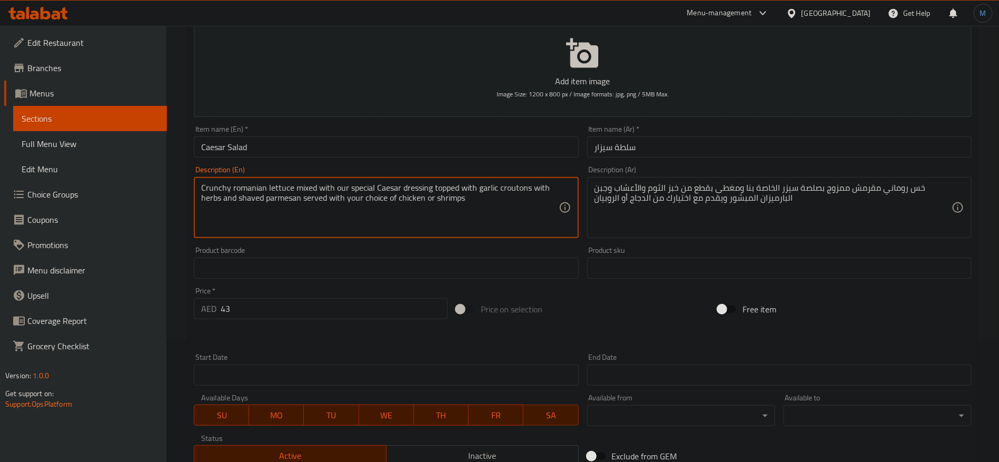
scroll to position [396, 0]
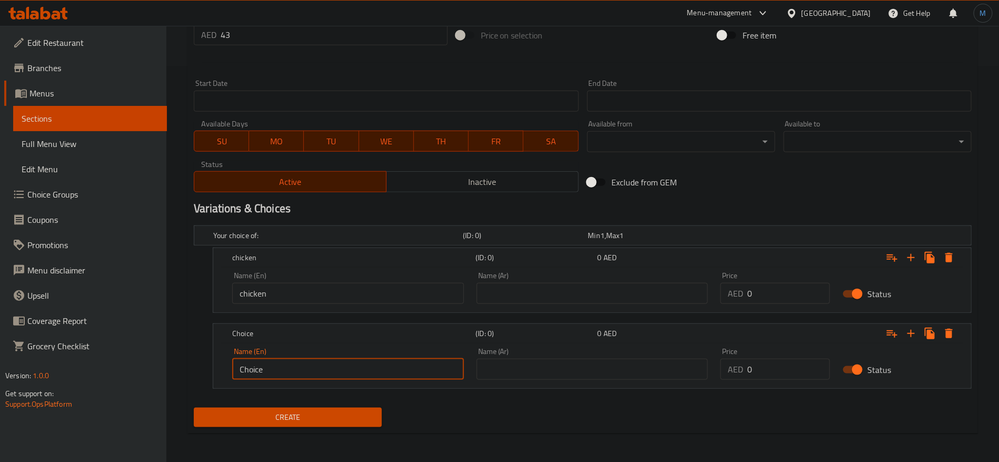
click at [334, 369] on input "Choice" at bounding box center [348, 369] width 232 height 21
paste input "shrimps"
type input "Shrimps"
click at [311, 297] on input "chicken" at bounding box center [348, 293] width 232 height 21
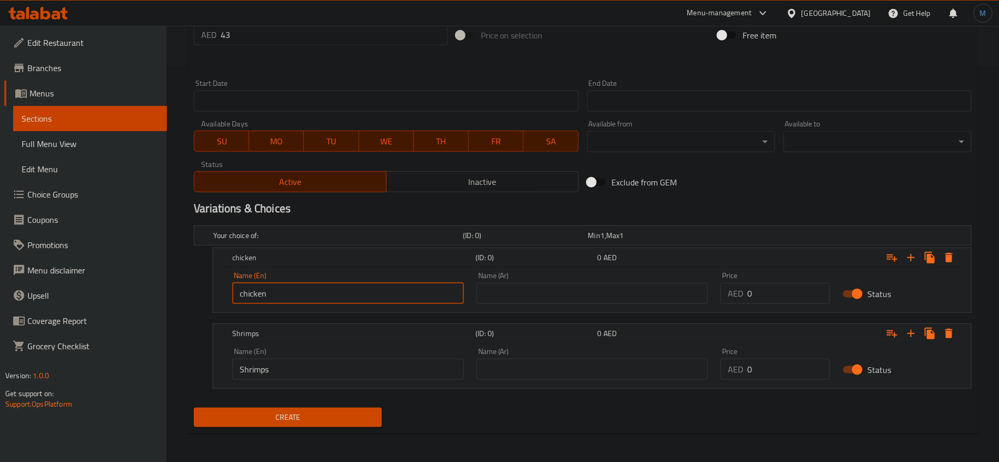
click at [311, 297] on input "chicken" at bounding box center [348, 293] width 232 height 21
type input "Chicken"
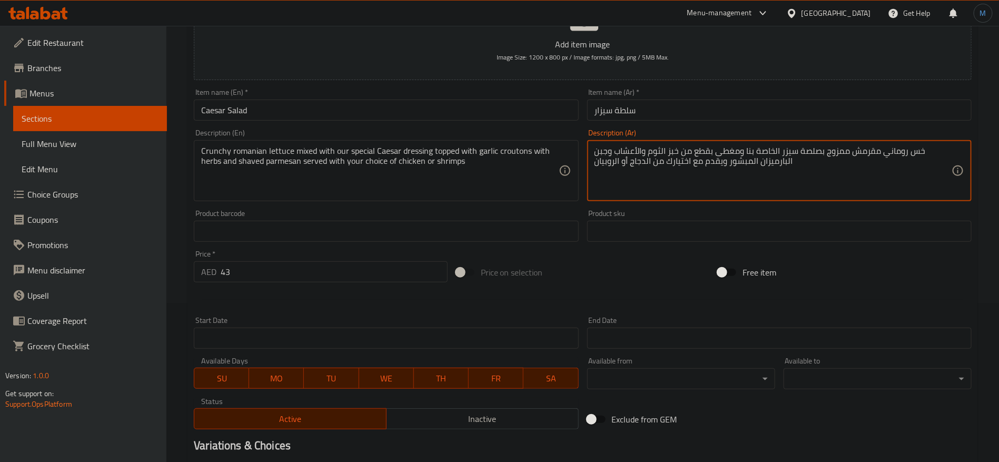
click at [651, 167] on textarea "خس روماني مقرمش ممزوج بصلصة سيزر الخاصة بنا ومغطى بقطع من خبز الثوم والأعشاب وج…" at bounding box center [773, 171] width 357 height 50
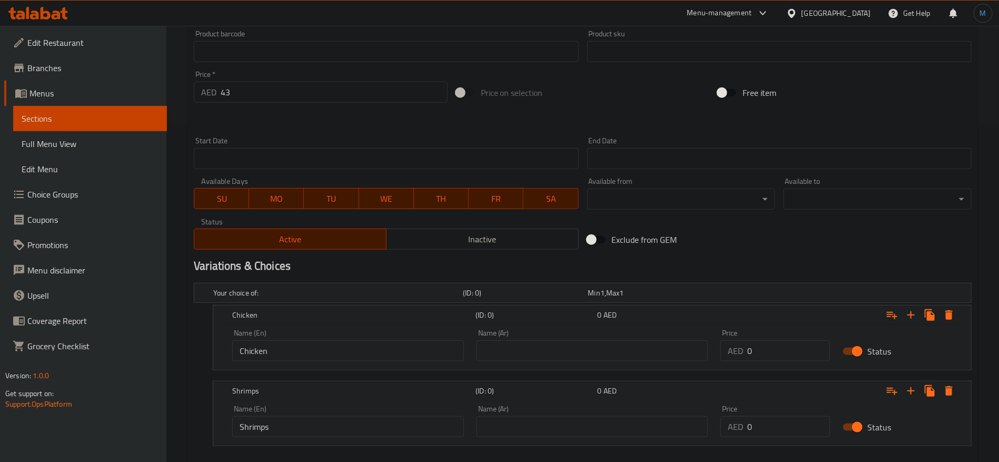
scroll to position [396, 0]
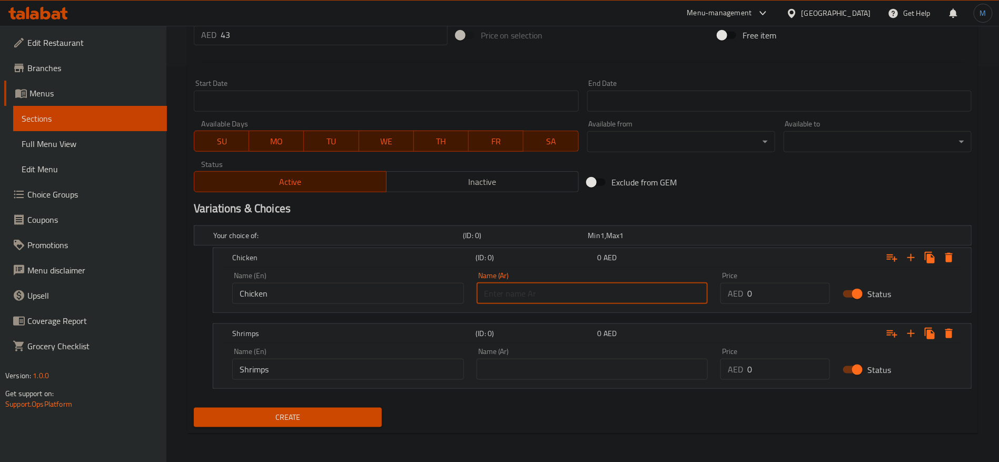
click at [637, 294] on input "text" at bounding box center [593, 293] width 232 height 21
paste input "الدجاج"
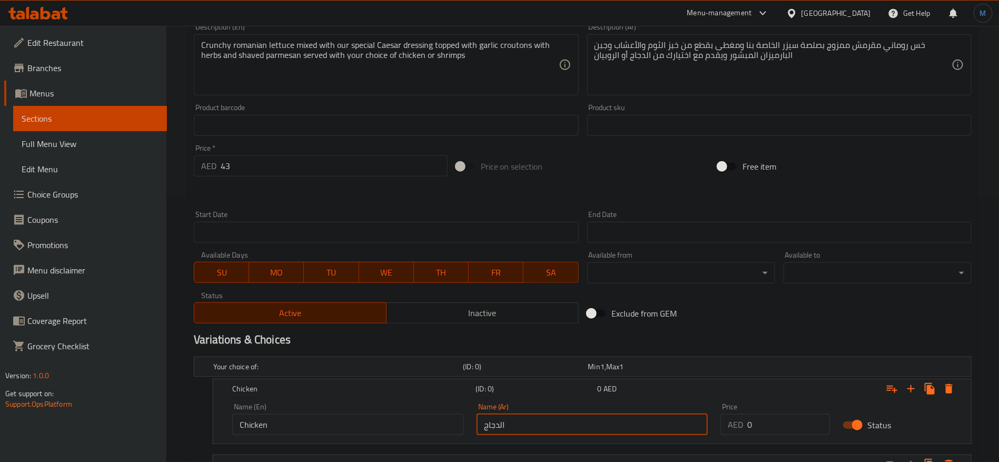
scroll to position [159, 0]
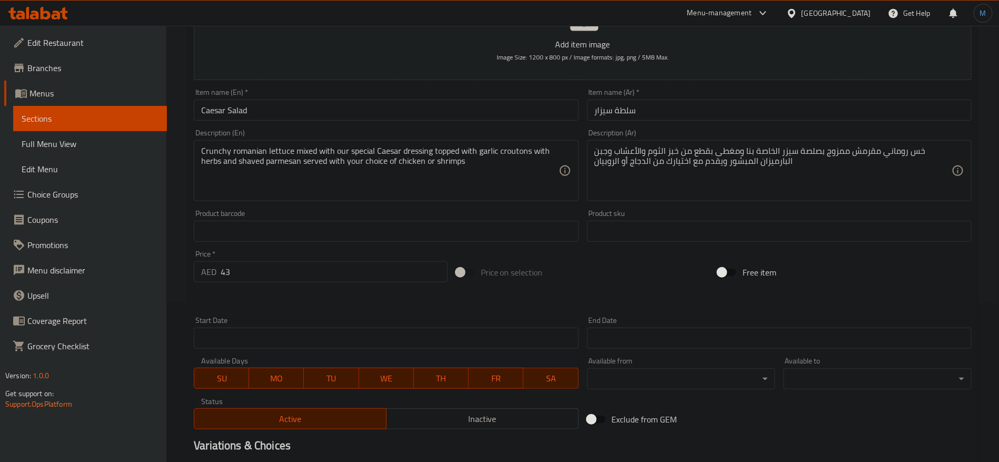
type input "الدجاج"
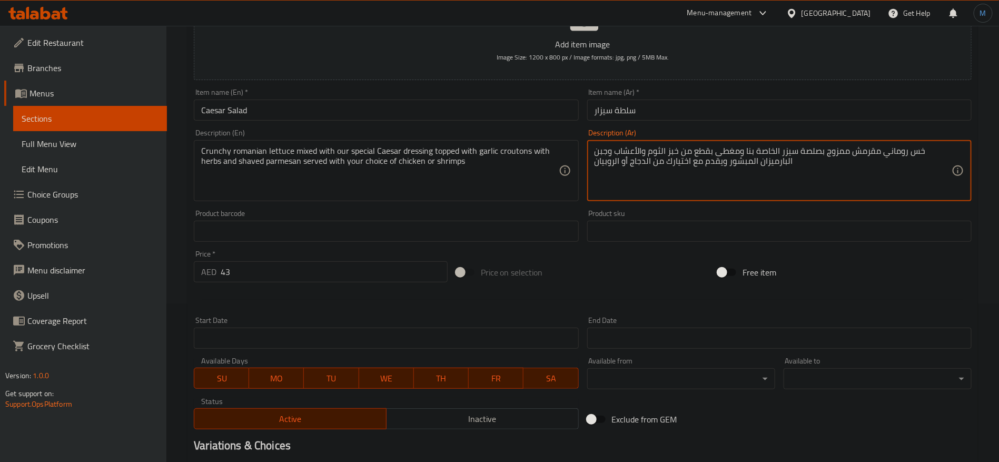
click at [613, 164] on textarea "خس روماني مقرمش ممزوج بصلصة سيزر الخاصة بنا ومغطى بقطع من خبز الثوم والأعشاب وج…" at bounding box center [773, 171] width 357 height 50
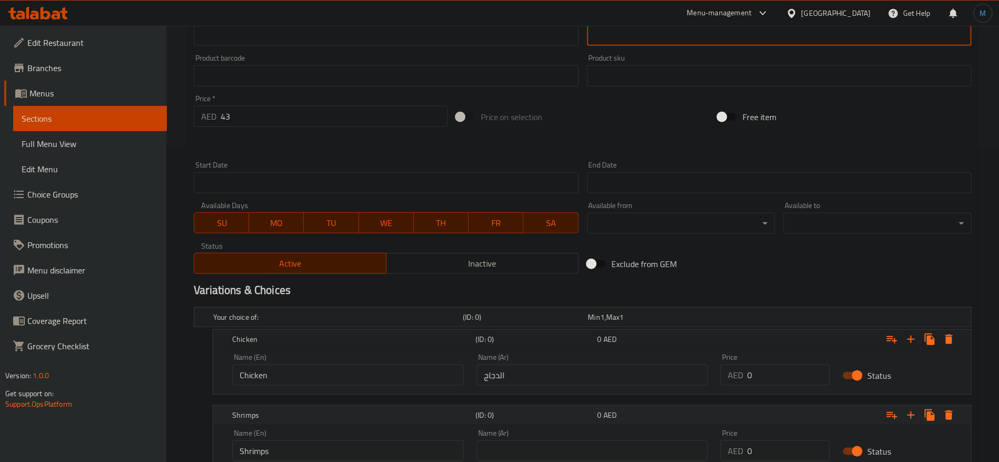
scroll to position [396, 0]
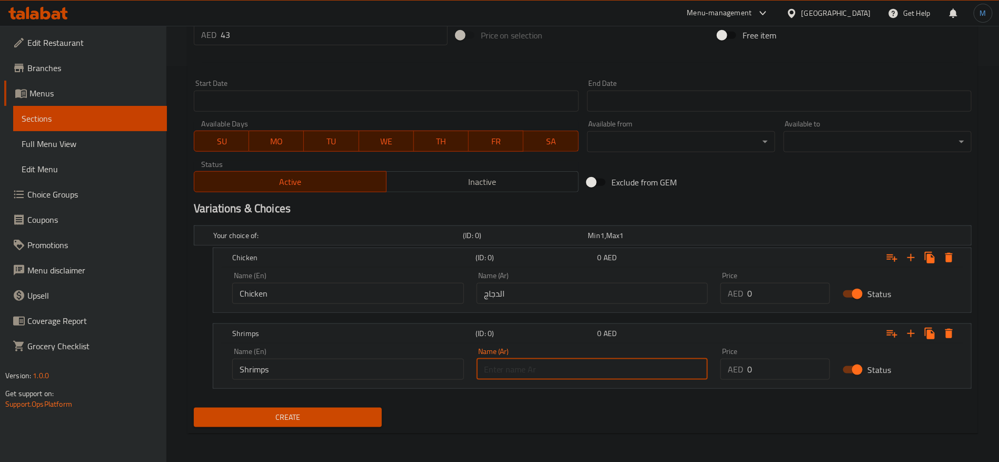
click at [567, 362] on input "text" at bounding box center [593, 369] width 232 height 21
paste input "الروبيان"
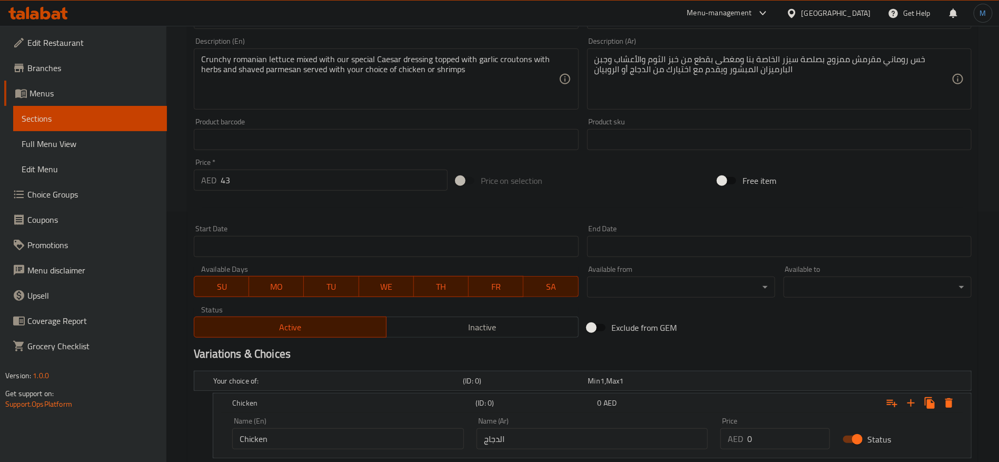
scroll to position [159, 0]
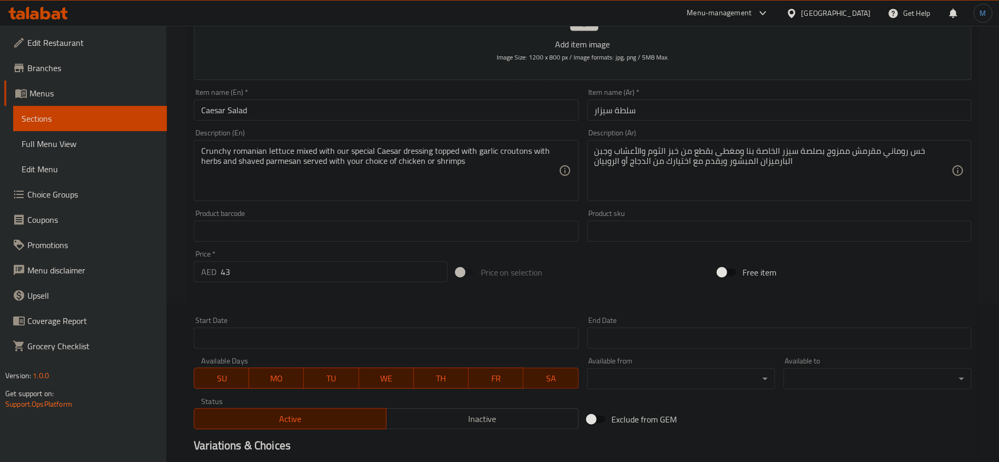
type input "الروبيان"
click at [246, 262] on input "43" at bounding box center [334, 271] width 227 height 21
click at [601, 297] on div at bounding box center [583, 300] width 786 height 26
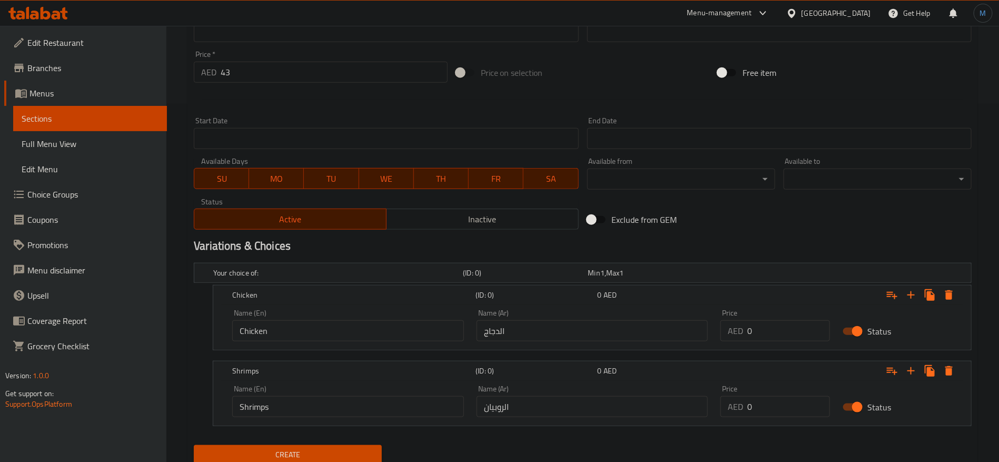
scroll to position [396, 0]
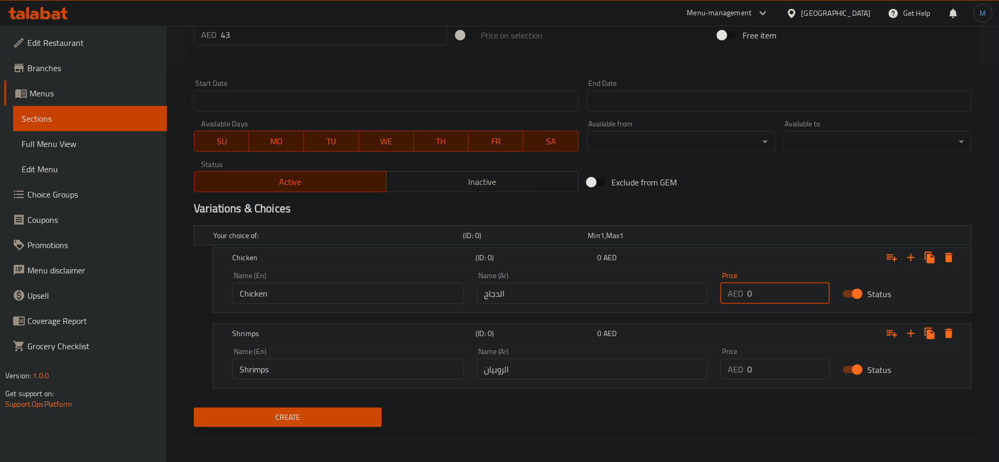
click at [768, 298] on input "0" at bounding box center [788, 293] width 83 height 21
paste input "43"
type input "43"
click at [770, 359] on input "0" at bounding box center [788, 369] width 83 height 21
paste input "43"
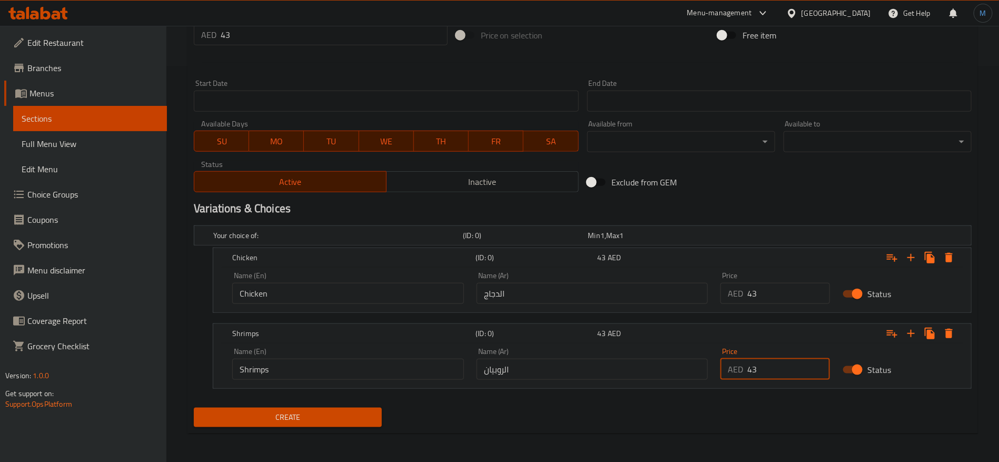
type input "43"
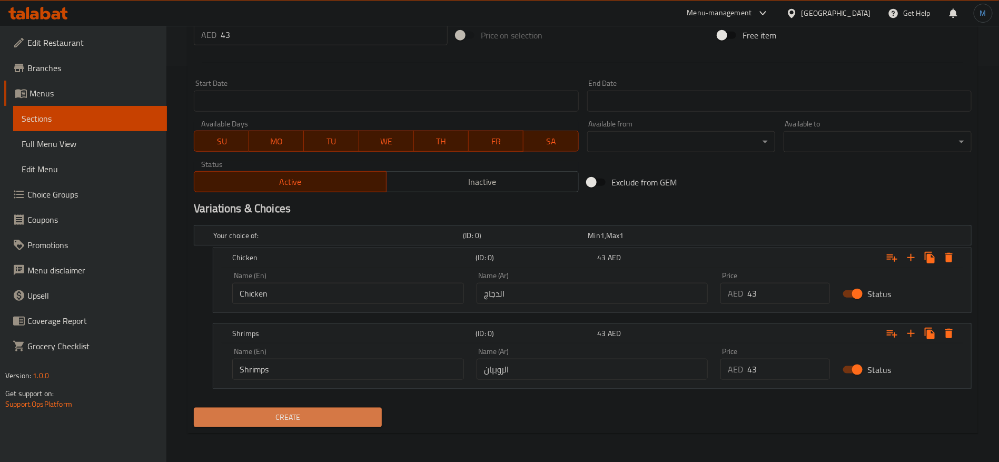
click at [349, 413] on span "Create" at bounding box center [287, 417] width 171 height 13
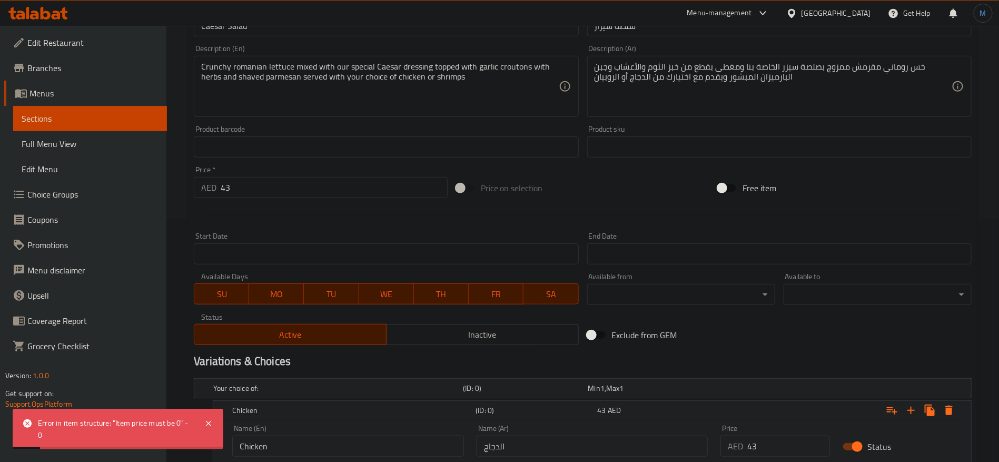
scroll to position [238, 0]
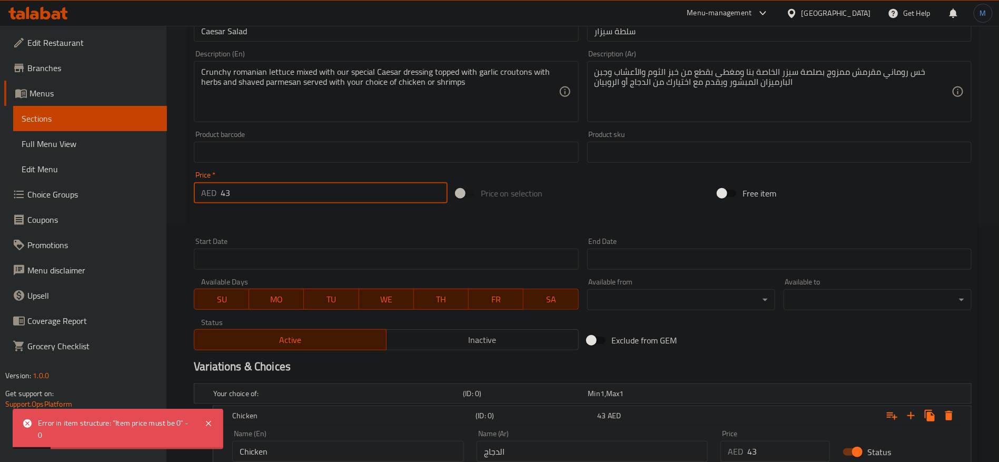
click at [321, 199] on input "43" at bounding box center [334, 192] width 227 height 21
type input "0"
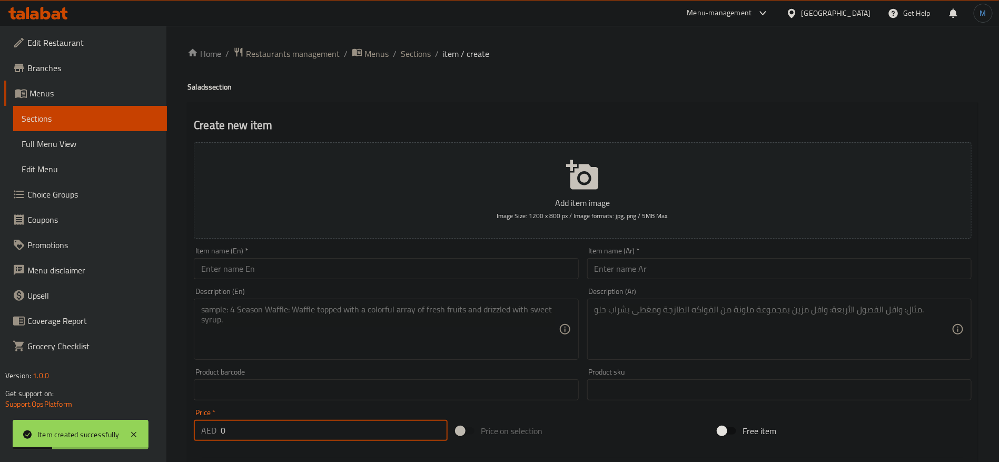
scroll to position [0, 0]
click at [431, 53] on ol "Home / Restaurants management / Menus / Sections / item / create" at bounding box center [583, 54] width 791 height 14
click at [427, 53] on span "Sections" at bounding box center [416, 53] width 30 height 13
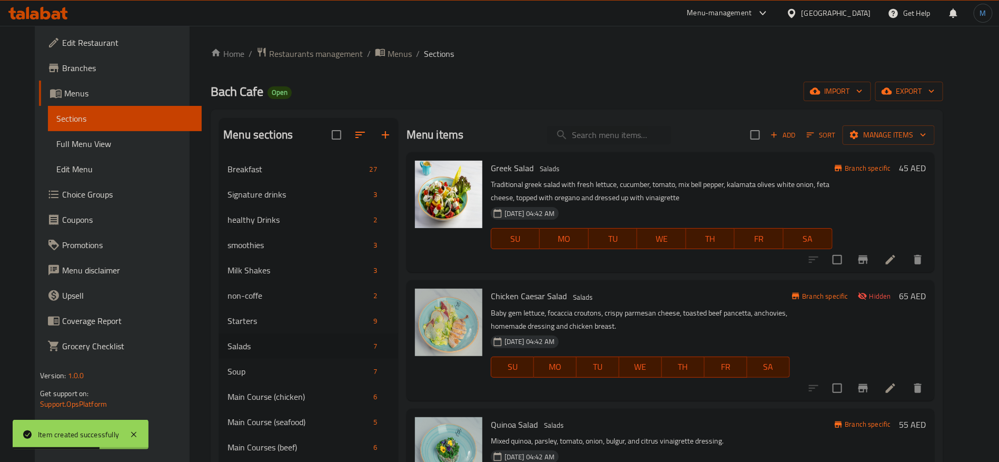
click at [774, 182] on p "Traditional greek salad with fresh lettuce, cucumber, tomato, mix bell pepper, …" at bounding box center [662, 191] width 342 height 26
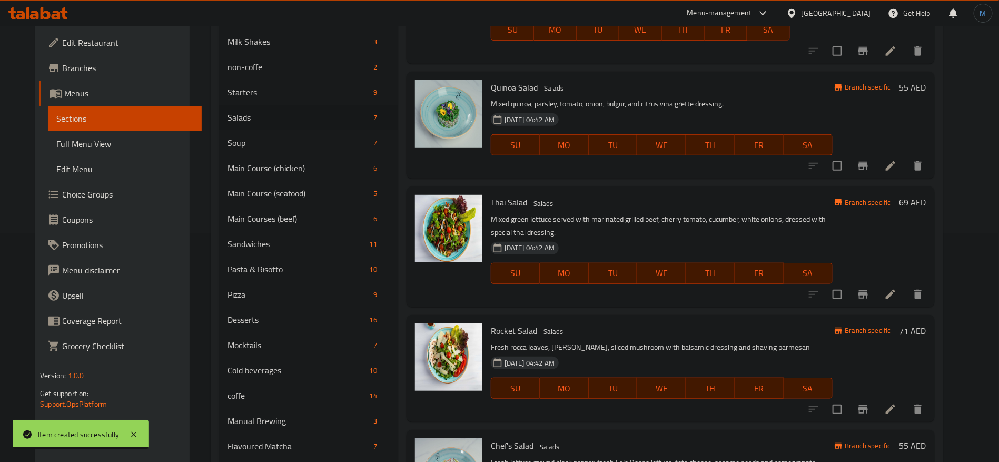
scroll to position [316, 0]
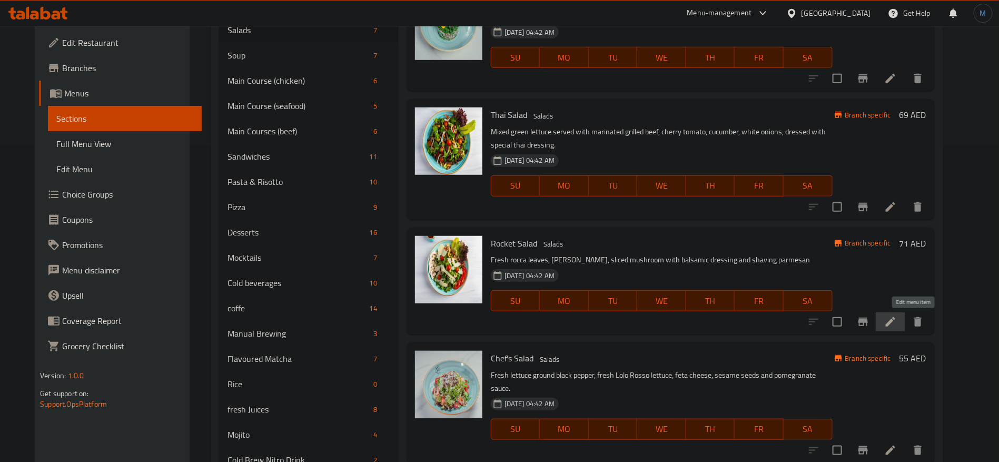
click at [897, 323] on icon at bounding box center [890, 321] width 13 height 13
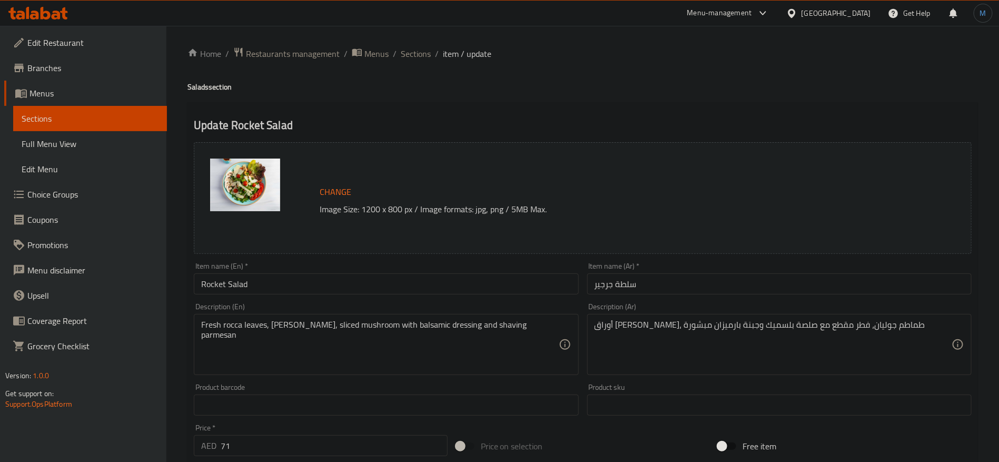
click at [318, 432] on div "Price   * AED 71 Price *" at bounding box center [321, 440] width 254 height 32
click at [311, 440] on input "71" at bounding box center [334, 445] width 227 height 21
paste input "40"
type input "40"
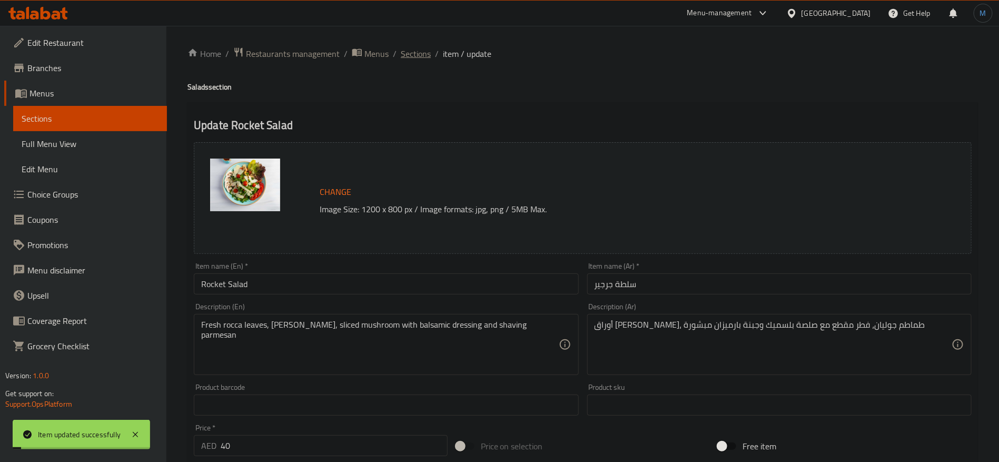
click at [419, 56] on span "Sections" at bounding box center [416, 53] width 30 height 13
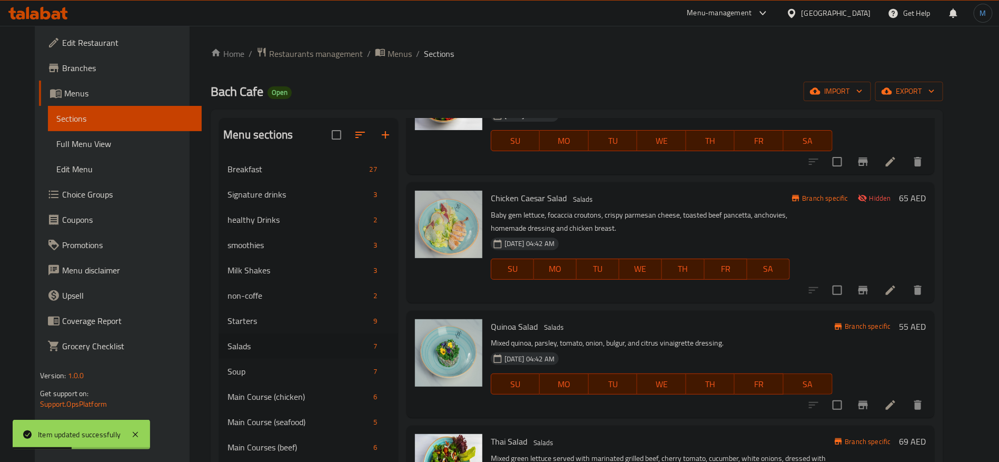
scroll to position [109, 0]
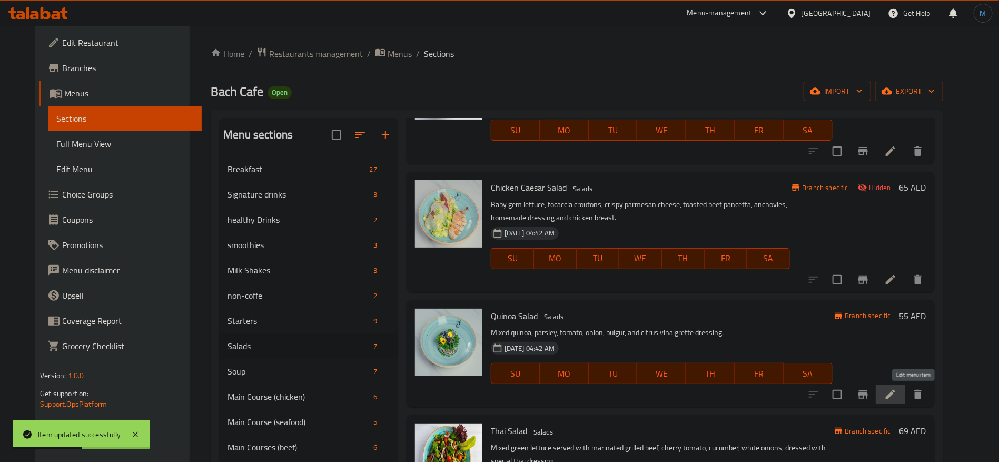
click at [897, 389] on icon at bounding box center [890, 394] width 13 height 13
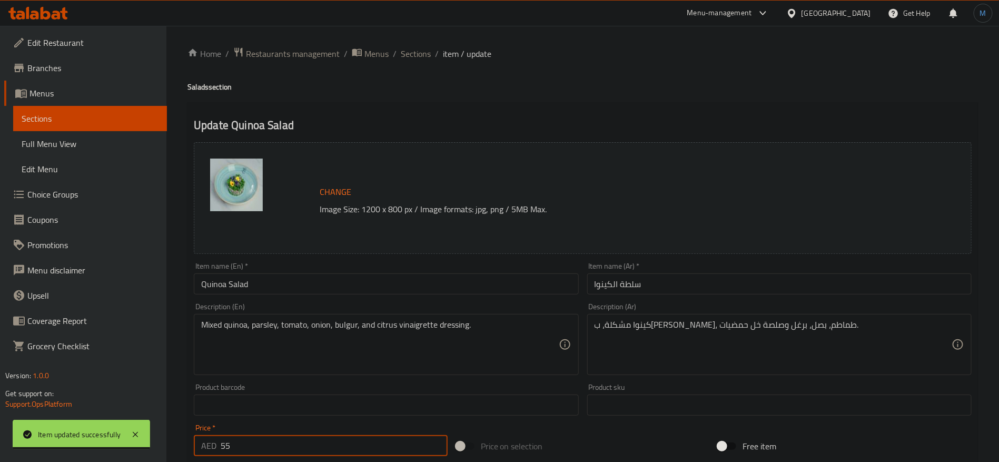
click at [314, 450] on input "55" at bounding box center [334, 445] width 227 height 21
paste input "49"
type input "49"
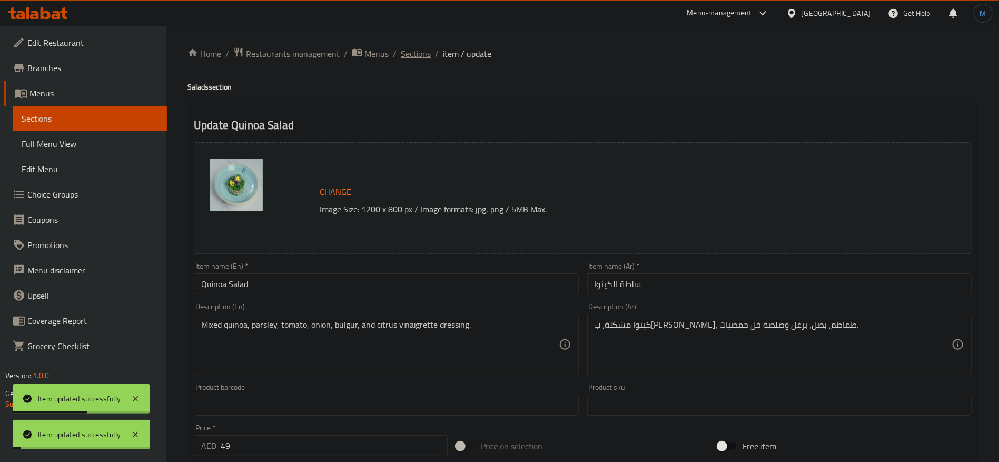
click at [424, 54] on span "Sections" at bounding box center [416, 53] width 30 height 13
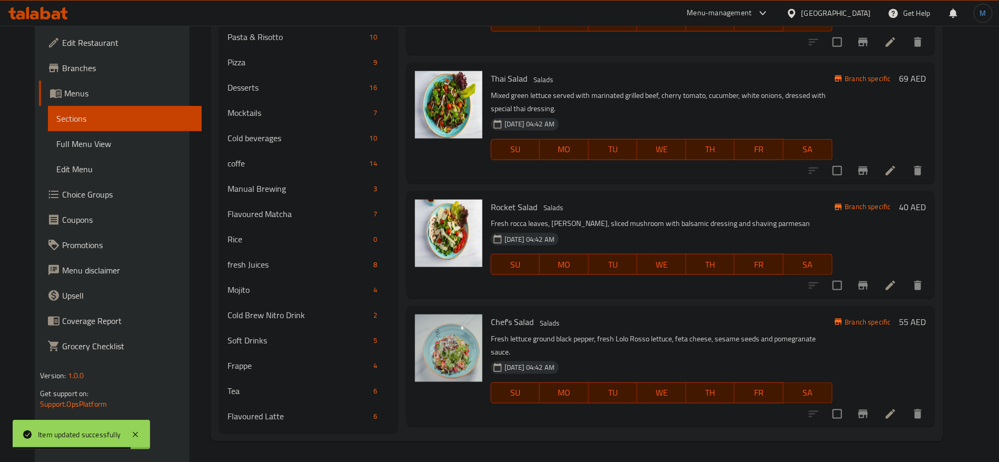
scroll to position [382, 0]
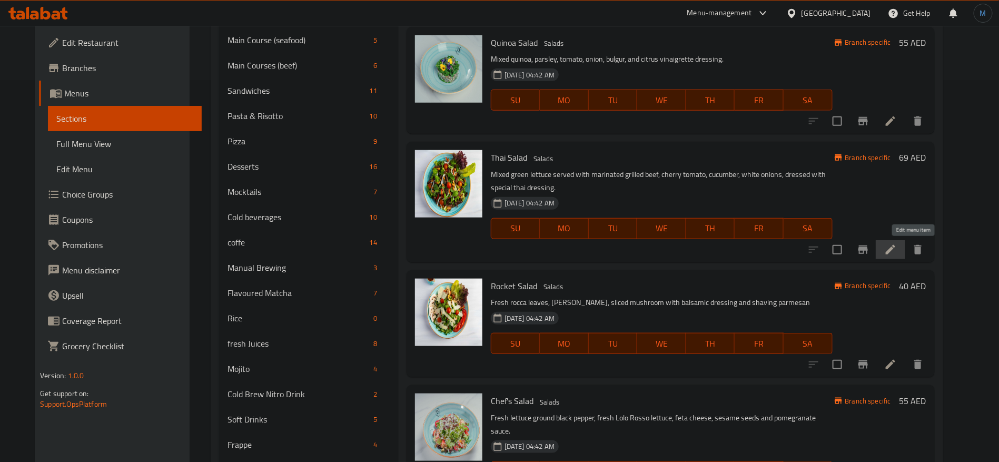
click at [895, 253] on icon at bounding box center [890, 249] width 9 height 9
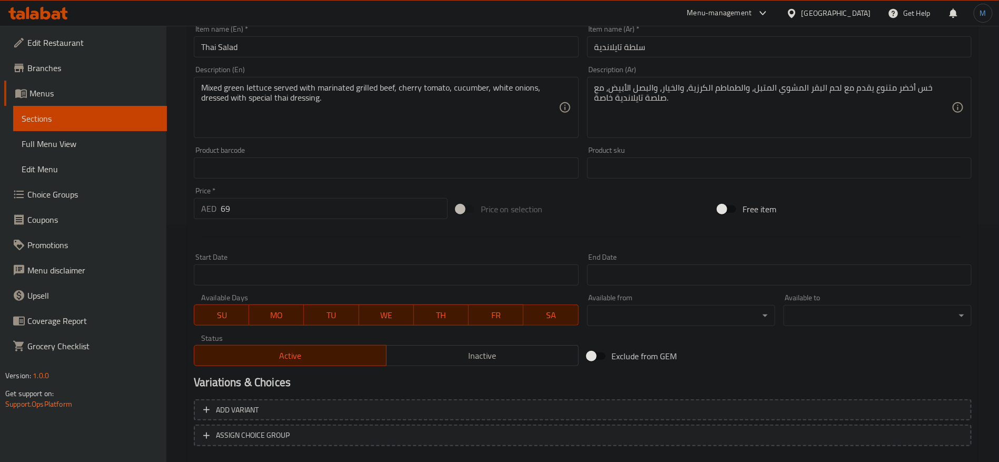
click at [422, 355] on span "Inactive" at bounding box center [483, 355] width 184 height 15
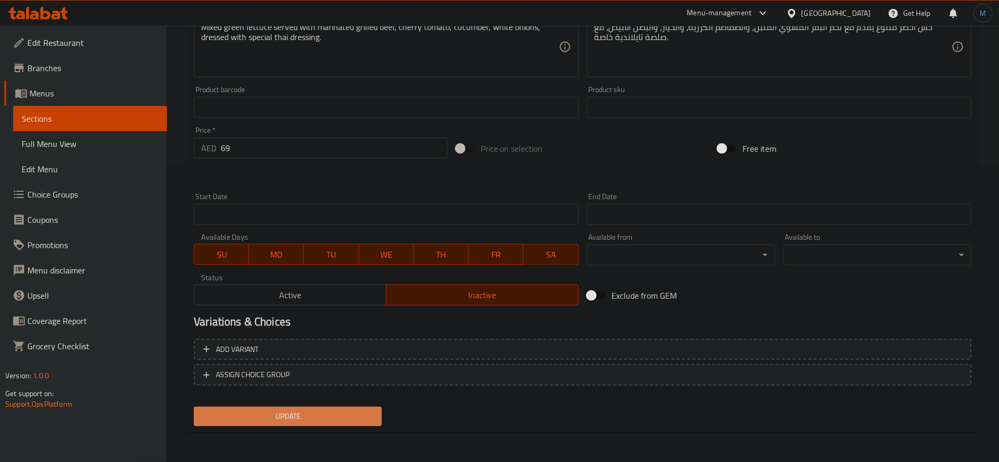
click at [357, 411] on span "Update" at bounding box center [287, 416] width 171 height 13
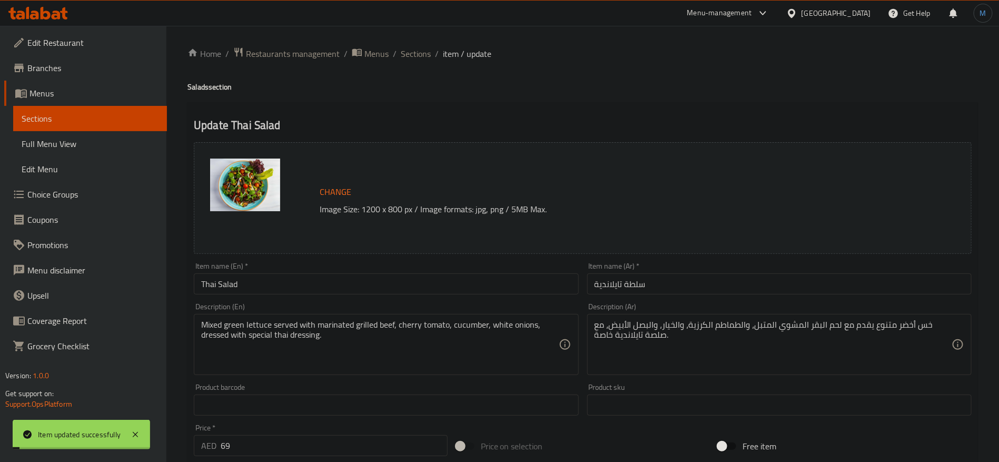
click at [301, 279] on input "Thai Salad" at bounding box center [386, 283] width 384 height 21
click at [283, 287] on input "Thai Salad" at bounding box center [386, 283] width 384 height 21
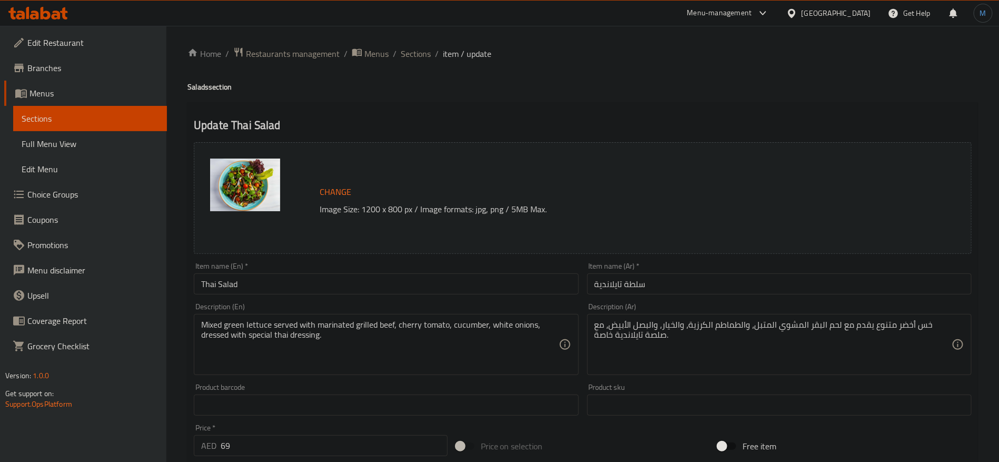
click at [408, 67] on div "Home / Restaurants management / Menus / Sections / item / update Salads section…" at bounding box center [583, 393] width 791 height 692
click at [415, 57] on span "Sections" at bounding box center [416, 53] width 30 height 13
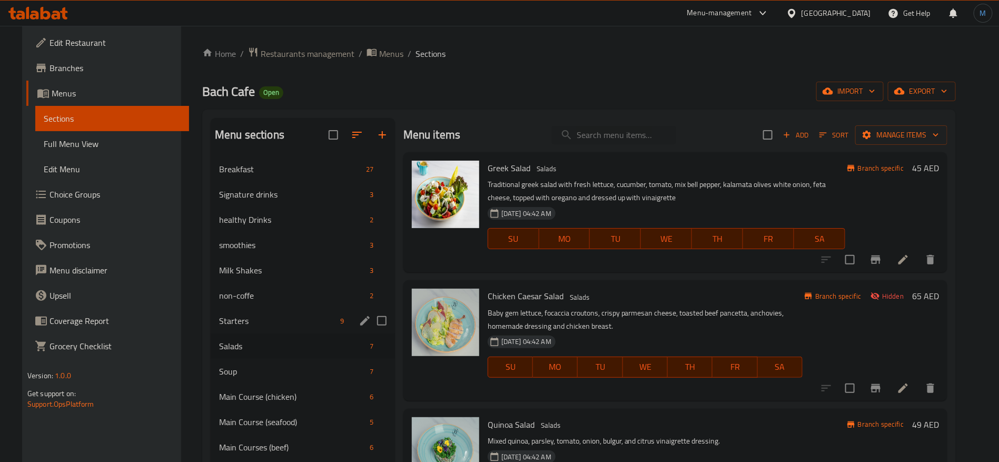
click at [273, 314] on div "Starters 9" at bounding box center [303, 320] width 184 height 25
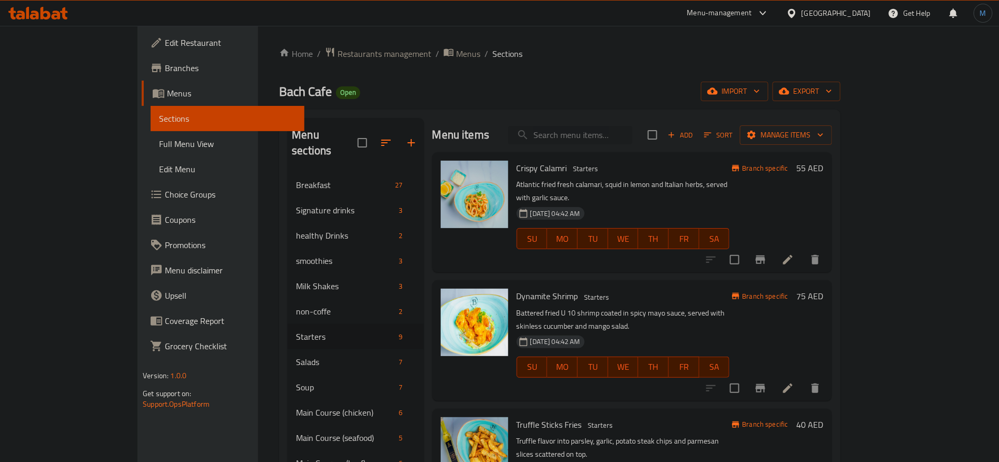
paste input "FRENCH FRIES"
click at [632, 141] on input "search" at bounding box center [570, 135] width 124 height 18
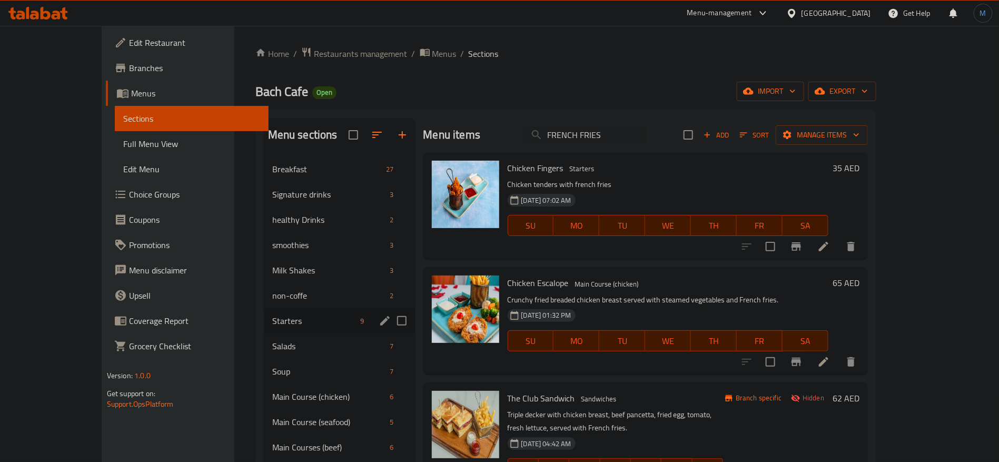
type input "FRENCH FRIES"
click at [264, 336] on div "Salads 7" at bounding box center [339, 345] width 151 height 25
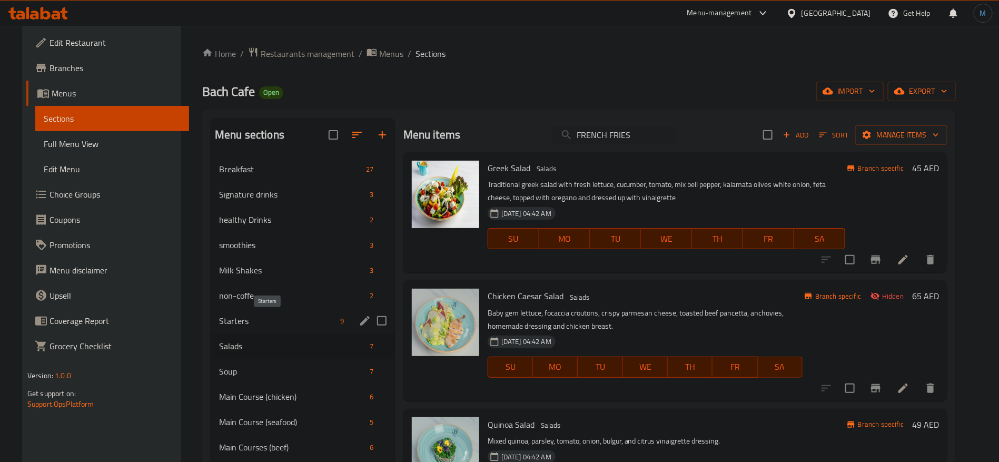
click at [256, 321] on span "Starters" at bounding box center [277, 320] width 117 height 13
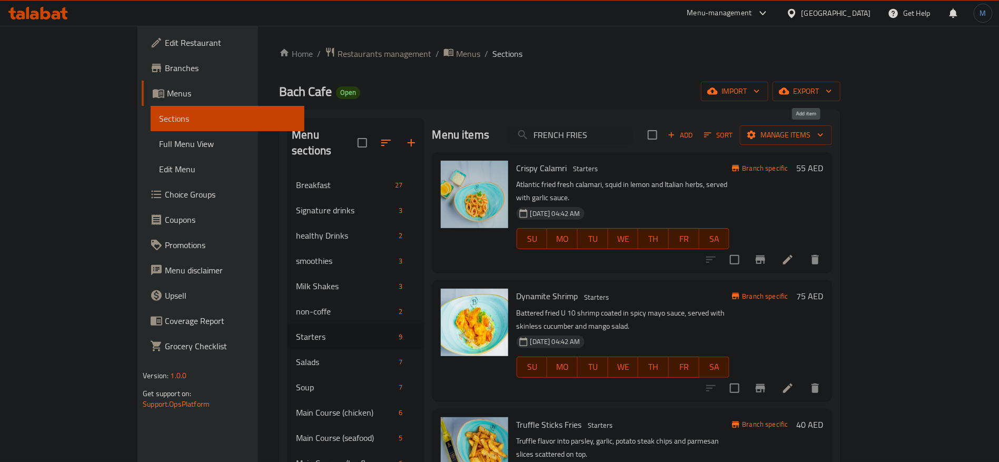
click at [695, 137] on span "Add" at bounding box center [680, 135] width 28 height 12
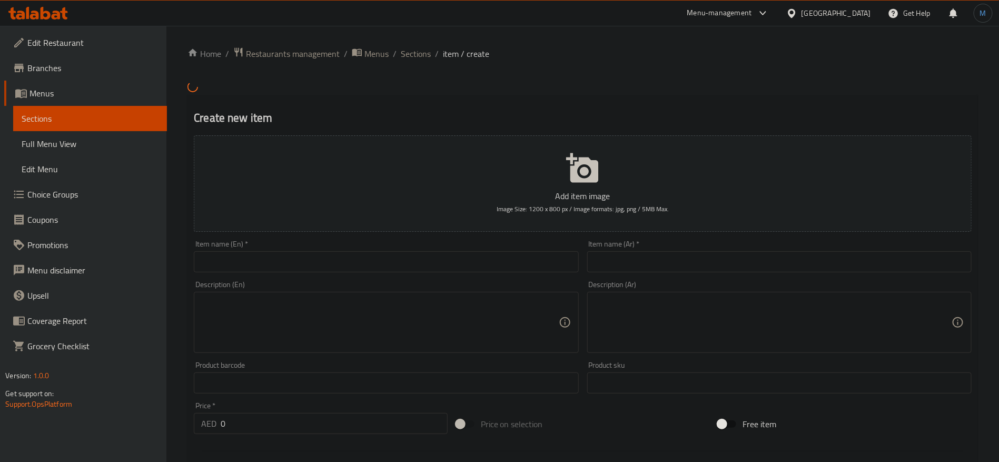
click at [379, 260] on input "text" at bounding box center [386, 261] width 384 height 21
paste input "FRENCH FRIES"
type input "French Fries"
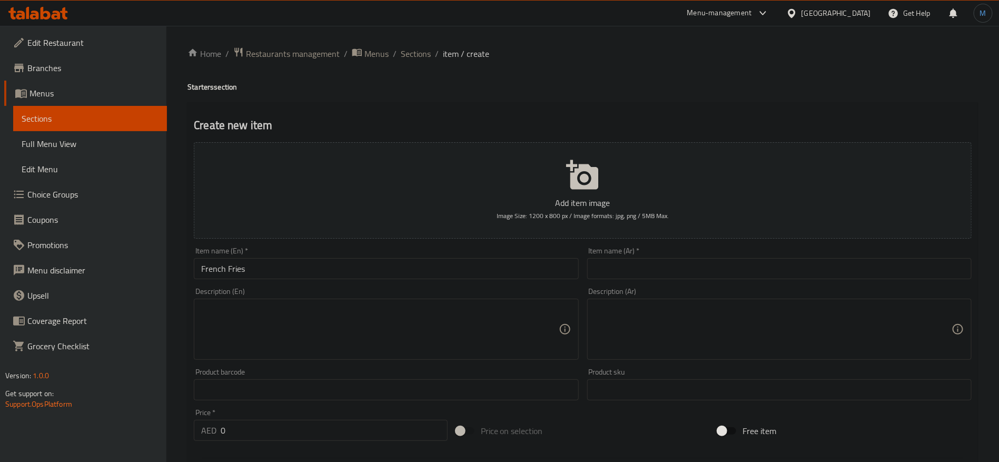
click at [787, 255] on div "Item name (Ar)   * Item name (Ar) *" at bounding box center [779, 263] width 384 height 32
click at [782, 266] on input "text" at bounding box center [779, 268] width 384 height 21
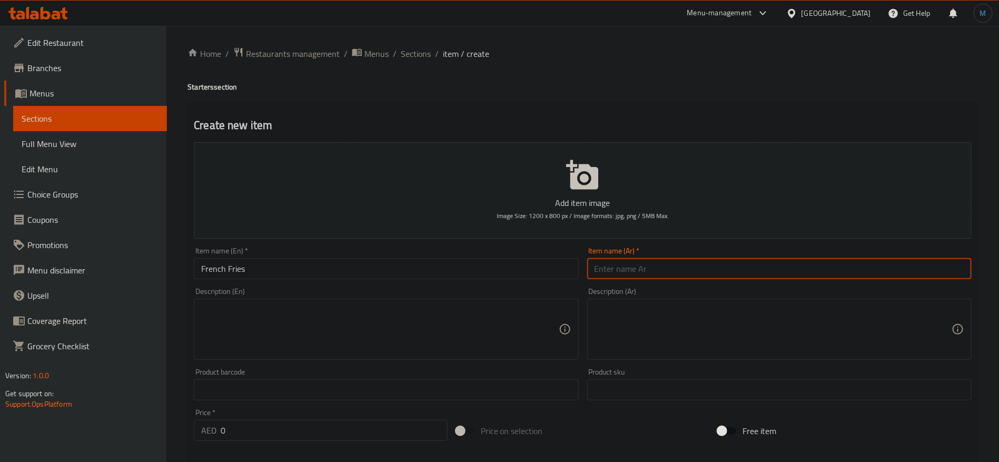
paste input "بطاطس مقلية"
type input "بطاطس مقلية"
paste textarea "بطاطس مقلية سادة"
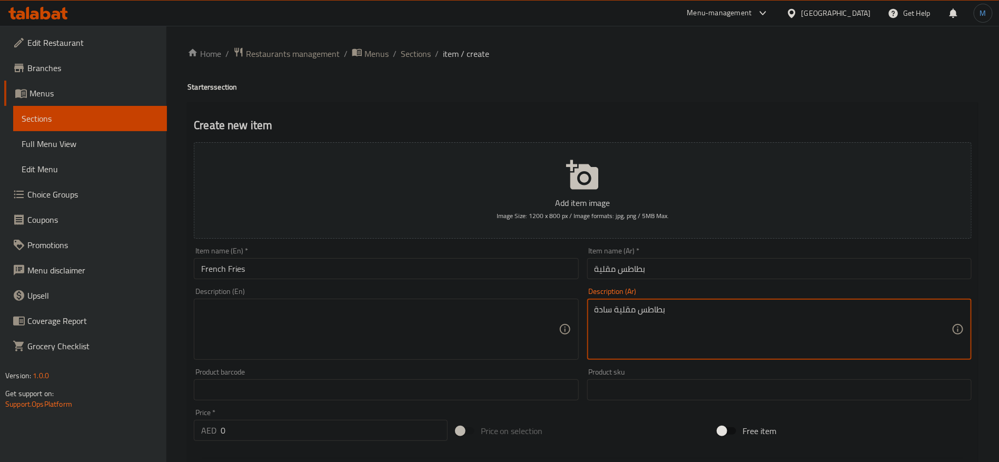
type textarea "بطاطس مقلية سادة"
click at [326, 343] on textarea at bounding box center [379, 329] width 357 height 50
paste textarea "plain french fries"
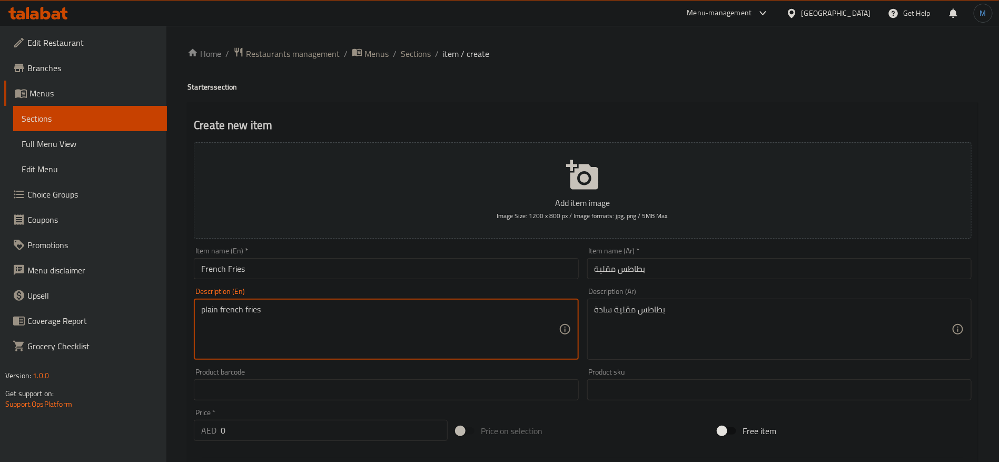
type textarea "plain french fries"
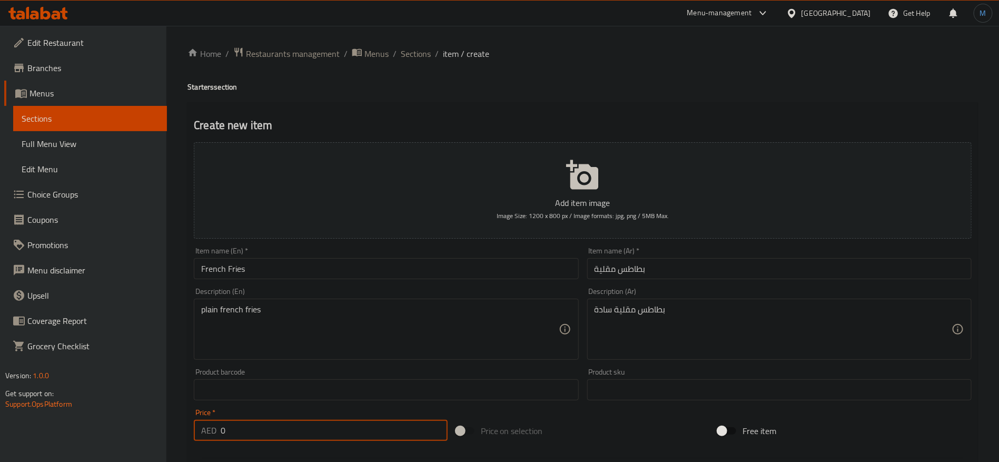
click at [334, 439] on input "0" at bounding box center [334, 430] width 227 height 21
type input "25"
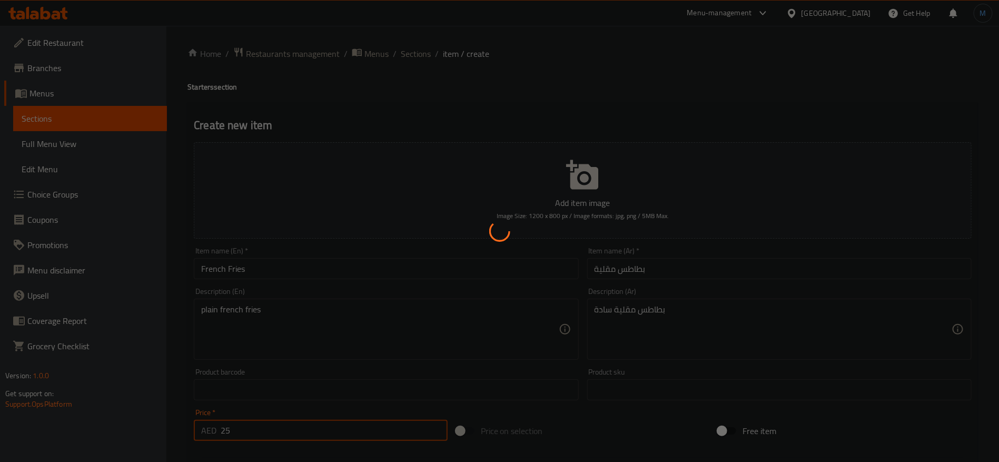
type input "0"
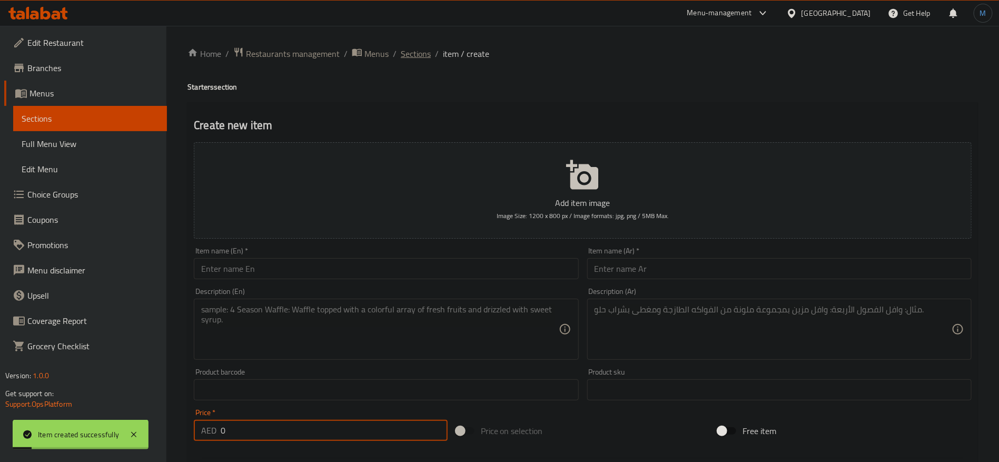
click at [416, 55] on span "Sections" at bounding box center [416, 53] width 30 height 13
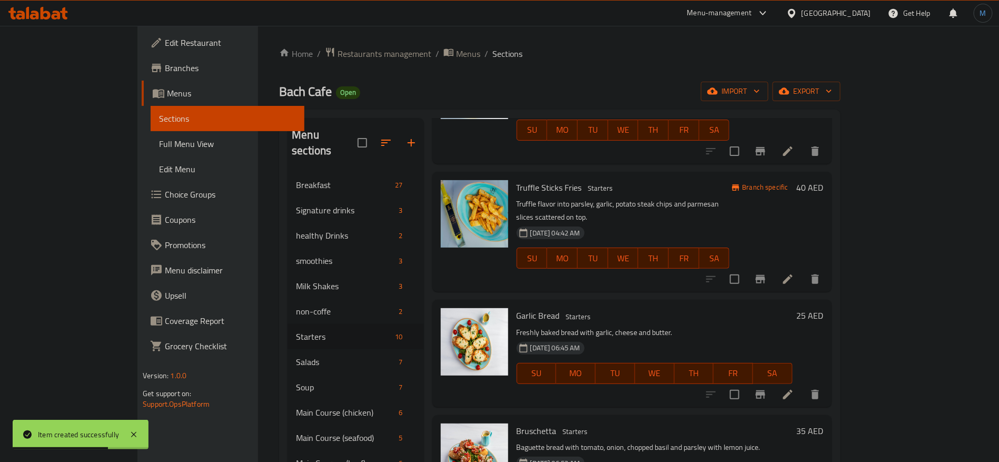
scroll to position [158, 0]
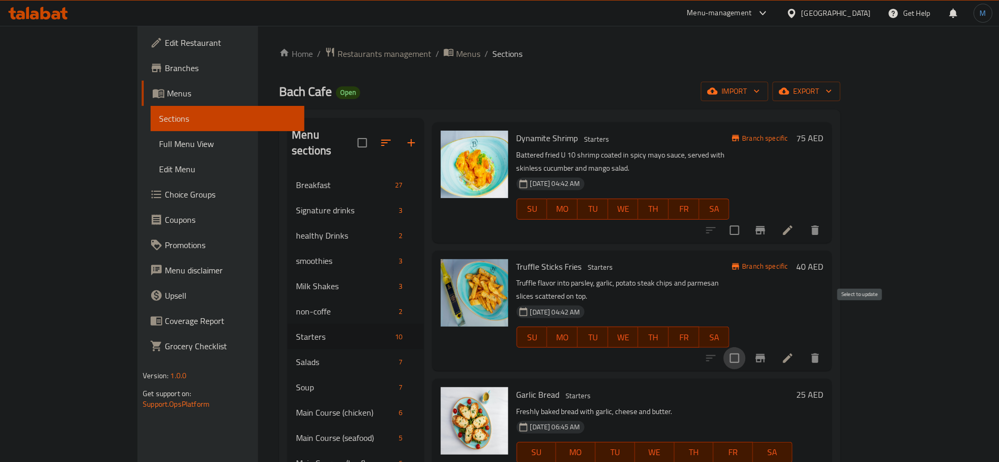
click at [746, 347] on input "checkbox" at bounding box center [735, 358] width 22 height 22
checkbox input "false"
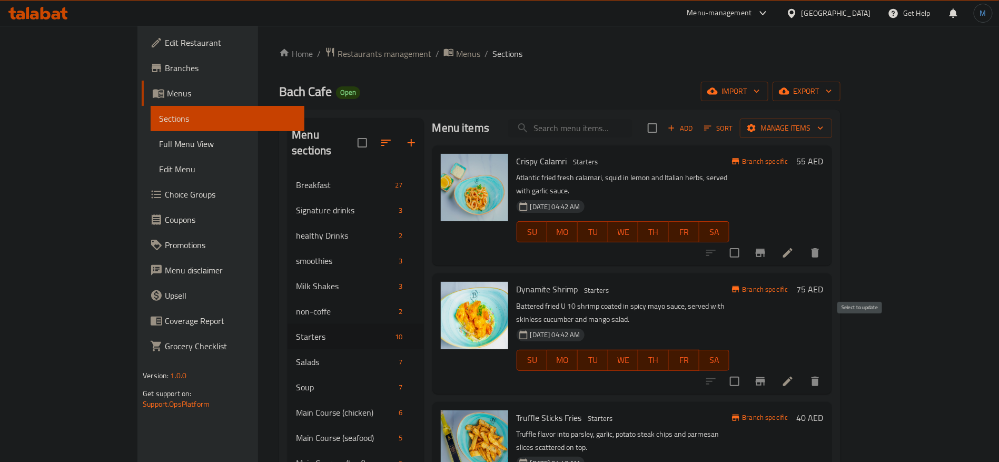
scroll to position [0, 0]
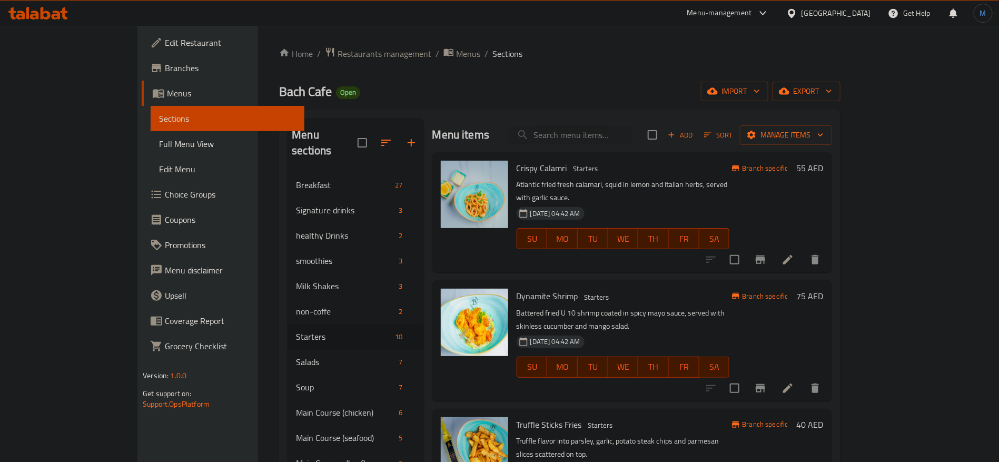
click at [824, 348] on div "Branch specific 75 AED" at bounding box center [777, 340] width 94 height 103
click at [746, 377] on input "checkbox" at bounding box center [735, 388] width 22 height 22
checkbox input "true"
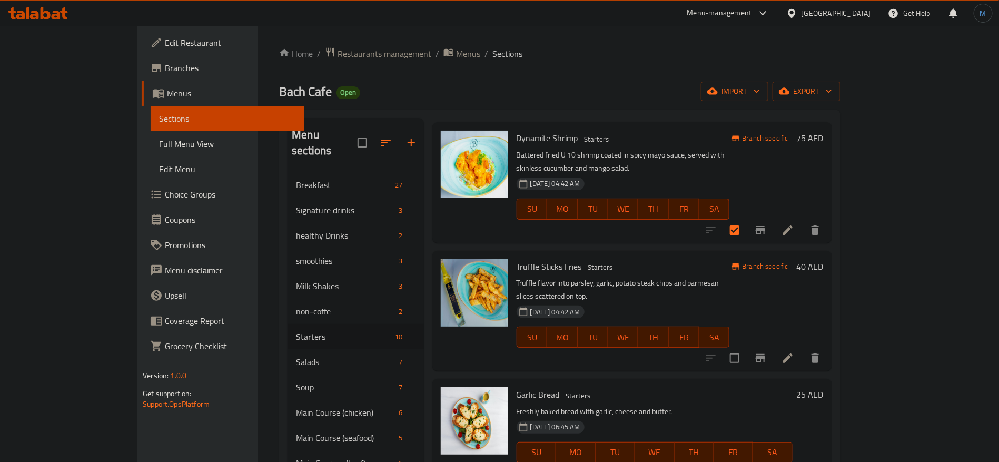
scroll to position [237, 0]
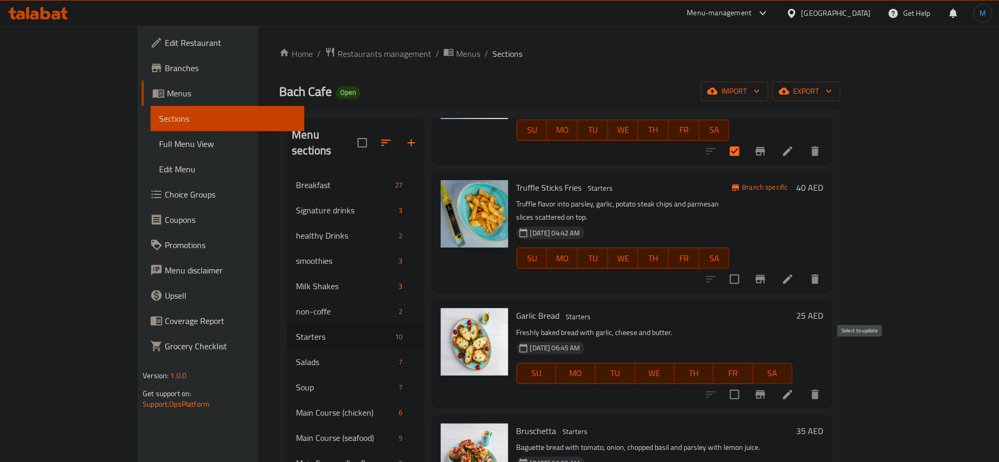
click at [746, 383] on input "checkbox" at bounding box center [735, 394] width 22 height 22
checkbox input "true"
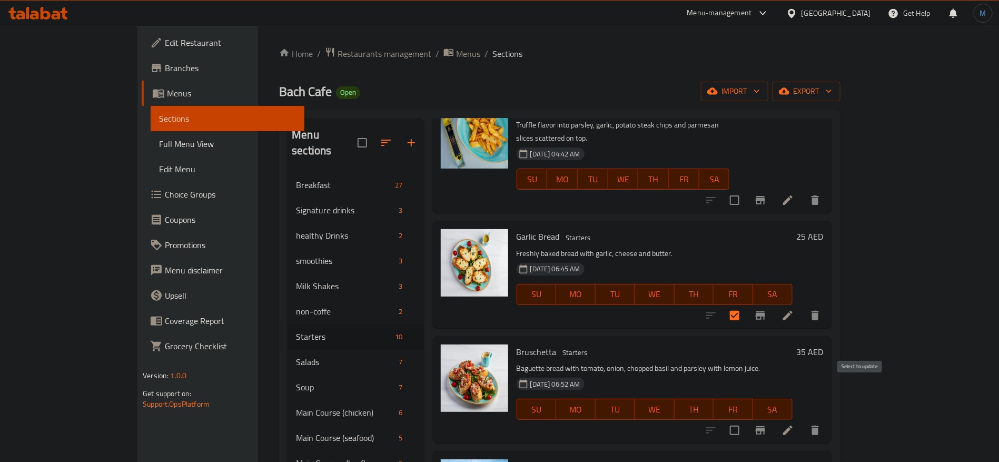
click at [746, 419] on input "checkbox" at bounding box center [735, 430] width 22 height 22
checkbox input "true"
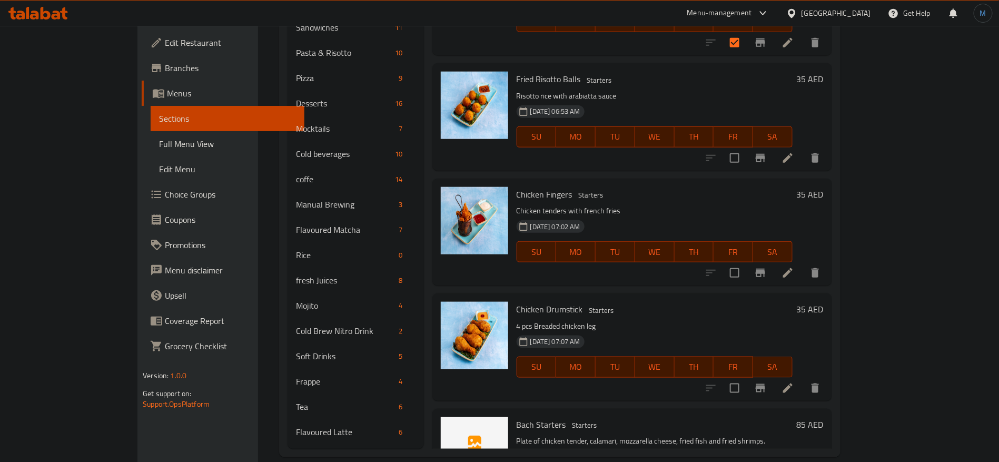
scroll to position [164, 0]
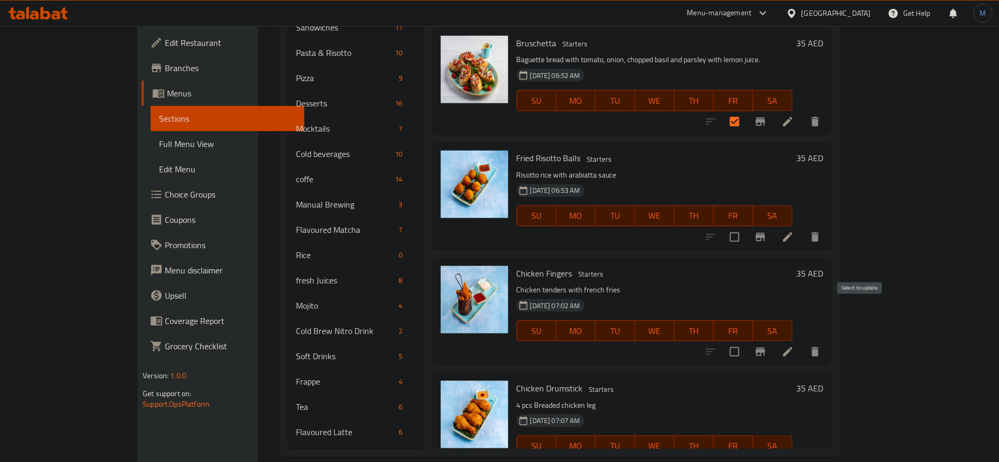
click at [746, 341] on input "checkbox" at bounding box center [735, 352] width 22 height 22
checkbox input "true"
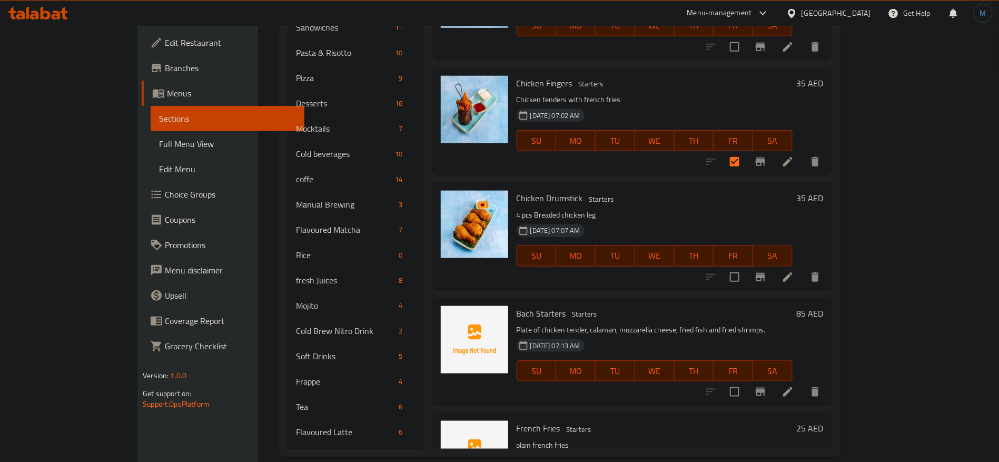
scroll to position [322, 0]
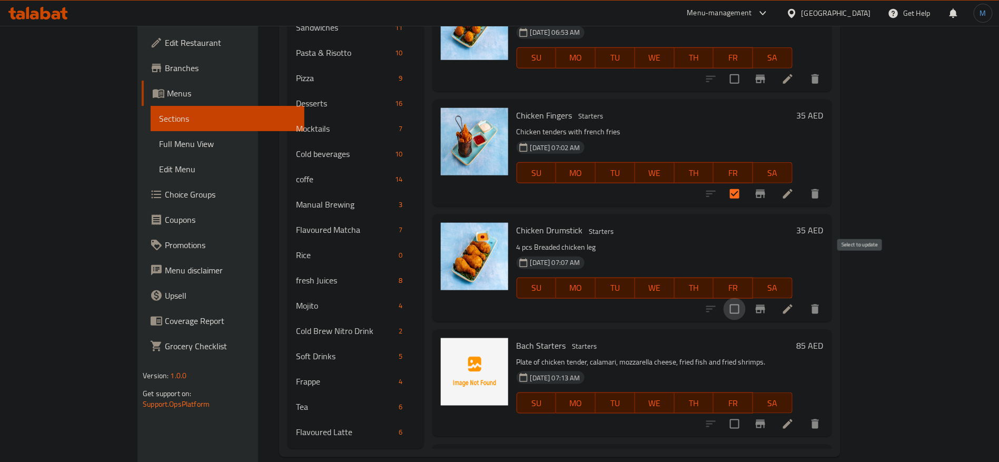
click at [746, 298] on input "checkbox" at bounding box center [735, 309] width 22 height 22
checkbox input "true"
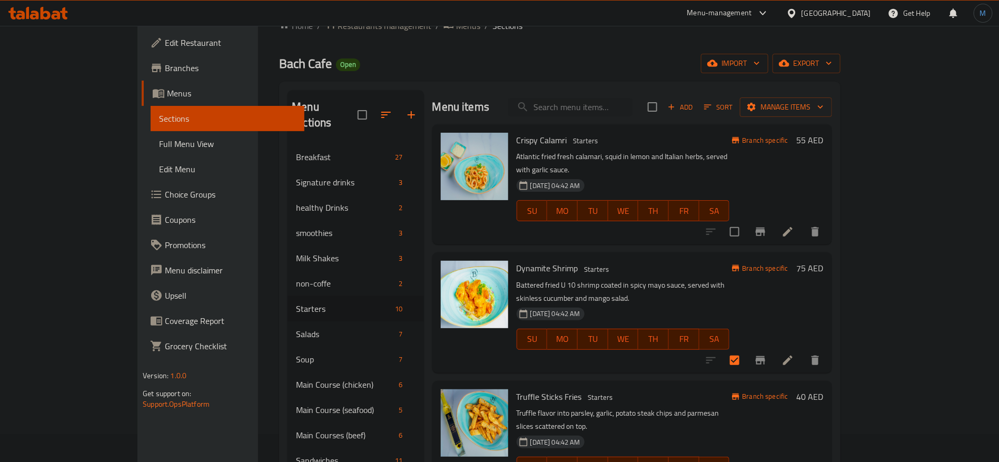
scroll to position [0, 0]
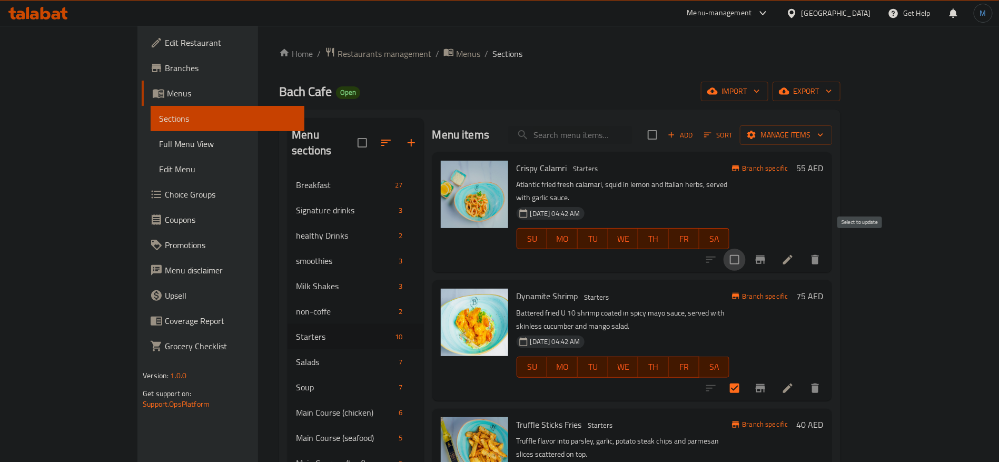
click at [746, 249] on input "checkbox" at bounding box center [735, 260] width 22 height 22
click at [824, 137] on span "Manage items" at bounding box center [785, 135] width 75 height 13
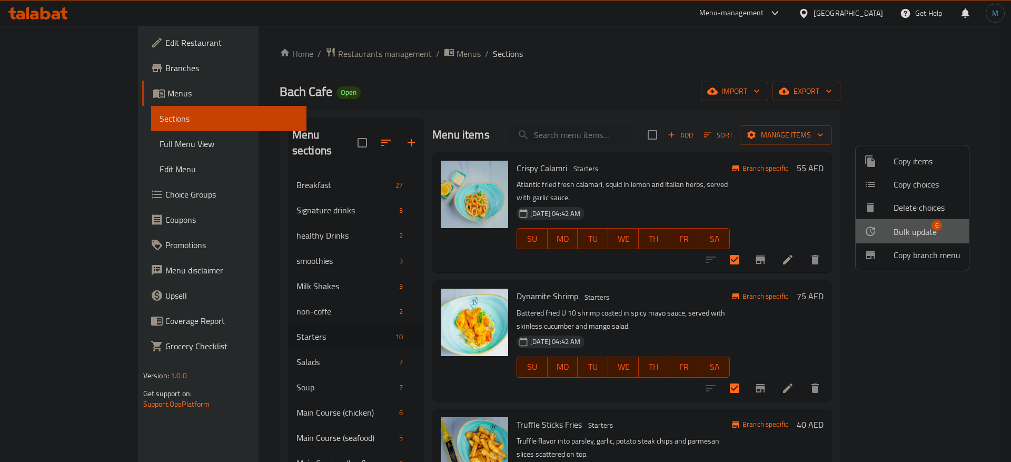
click at [905, 226] on span "Bulk update" at bounding box center [915, 231] width 43 height 13
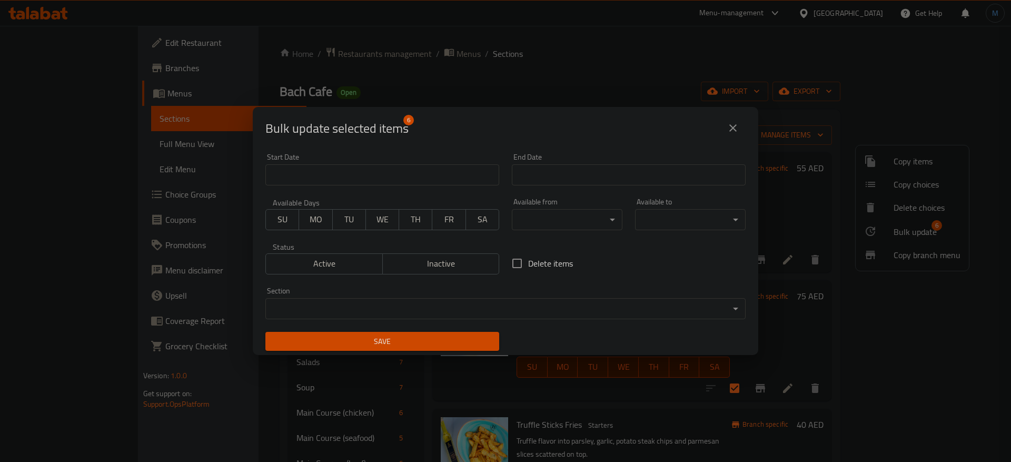
click at [480, 268] on span "Inactive" at bounding box center [441, 263] width 109 height 15
click at [443, 329] on div "Save" at bounding box center [382, 342] width 247 height 32
click at [443, 336] on span "Save" at bounding box center [382, 341] width 217 height 13
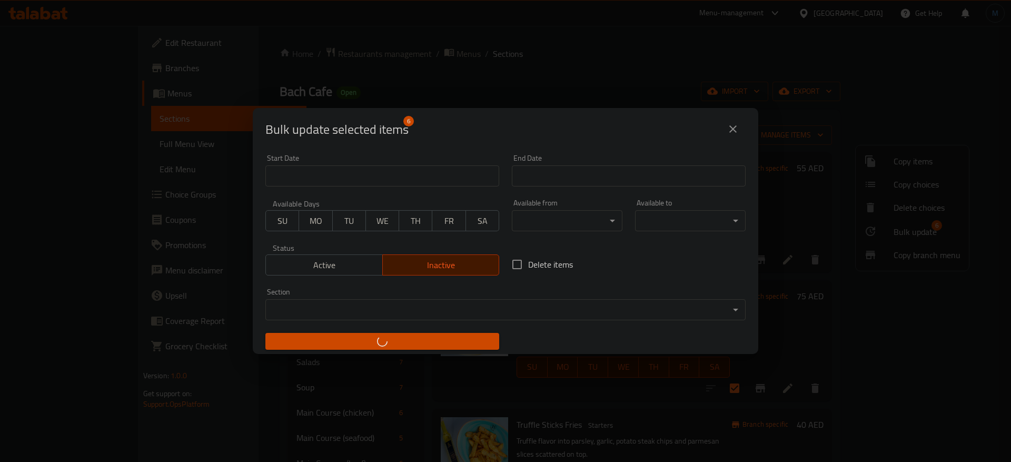
checkbox input "false"
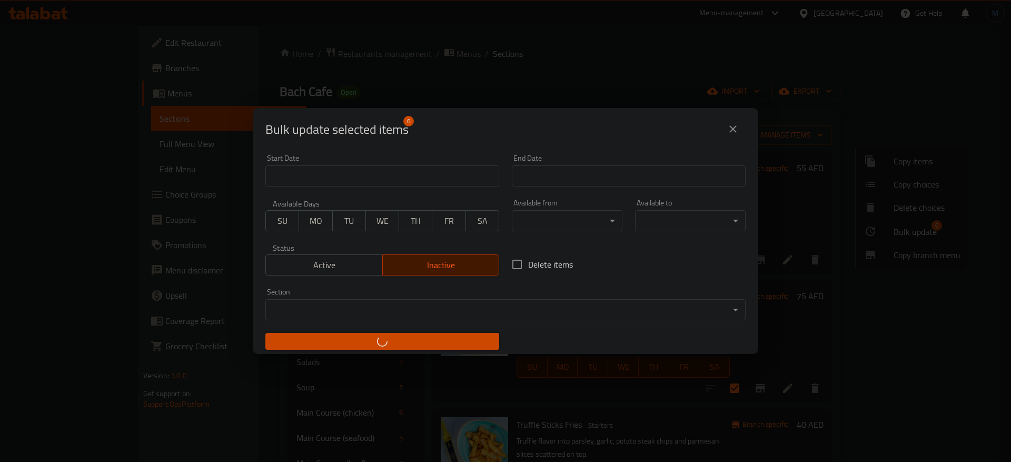
checkbox input "false"
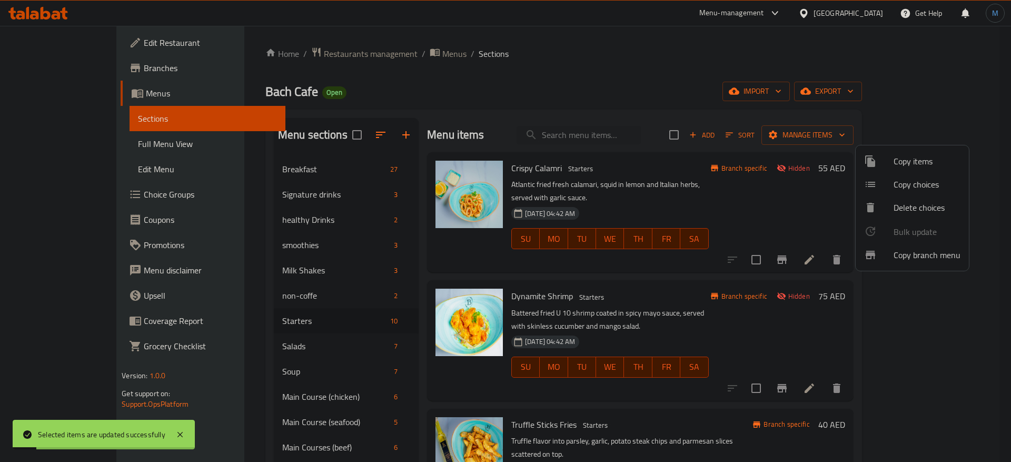
click at [513, 169] on div at bounding box center [505, 231] width 1011 height 462
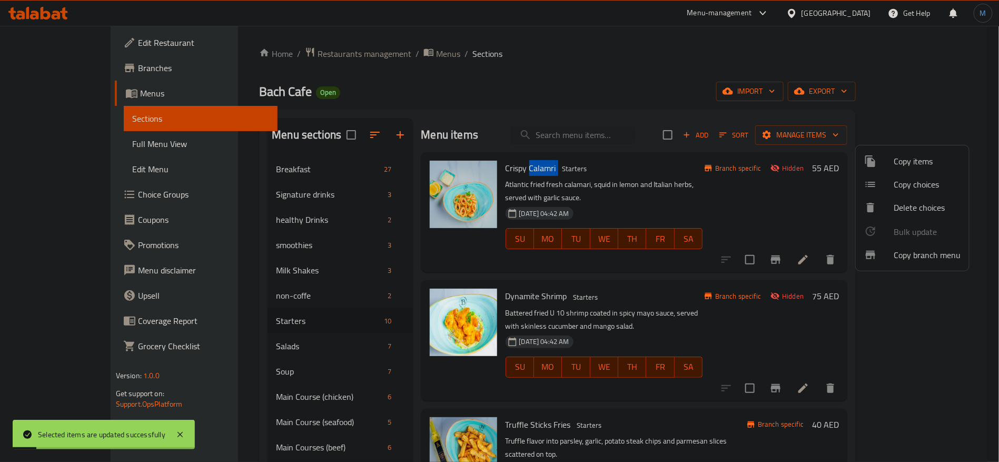
click at [513, 169] on span "Crispy Calamri" at bounding box center [531, 168] width 51 height 16
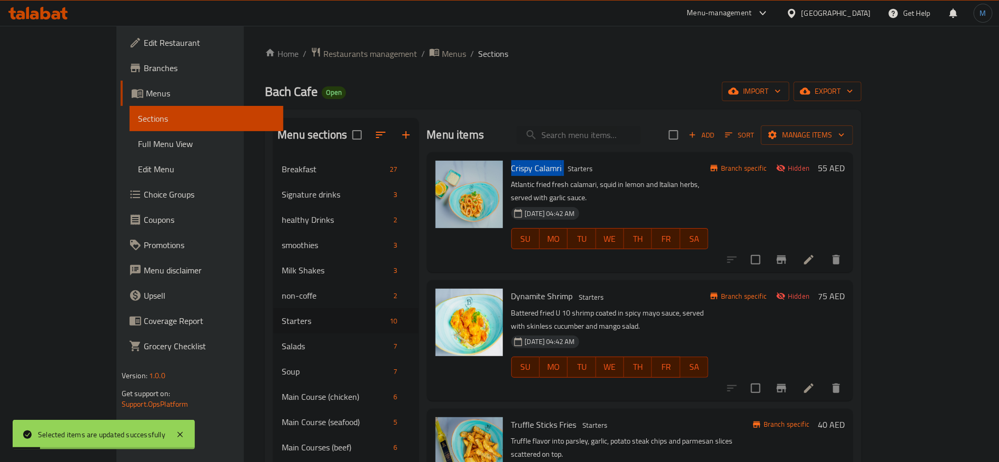
click at [513, 169] on span "Crispy Calamri" at bounding box center [536, 168] width 51 height 16
click at [511, 288] on span "Dynamite Shrimp" at bounding box center [542, 296] width 62 height 16
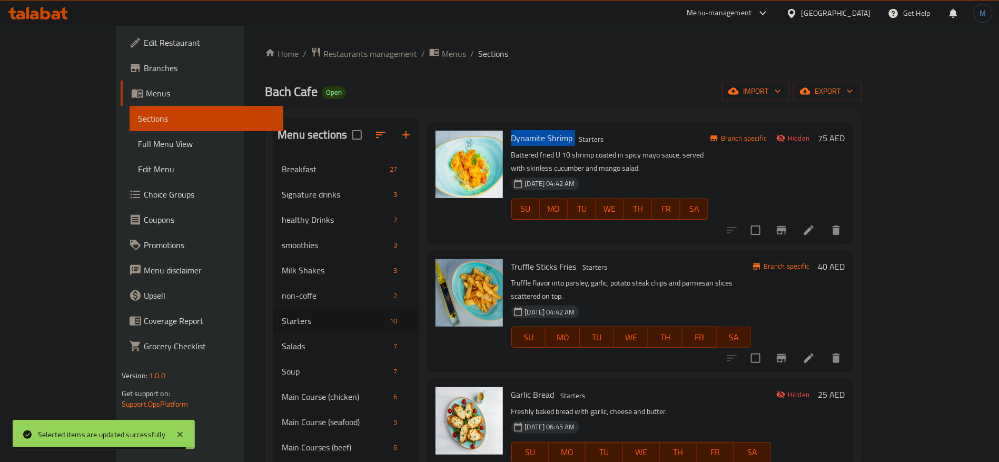
scroll to position [237, 0]
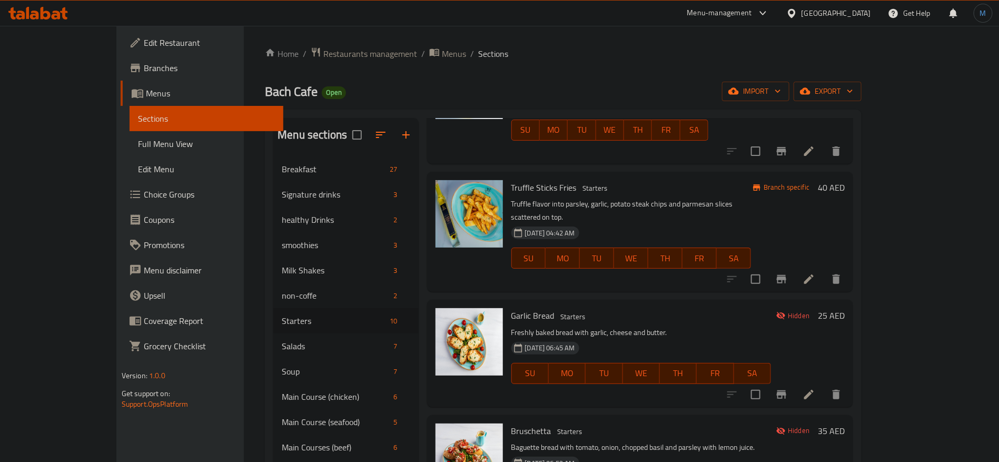
click at [511, 308] on span "Garlic Bread" at bounding box center [532, 316] width 43 height 16
click at [516, 423] on span "Bruschetta" at bounding box center [531, 431] width 40 height 16
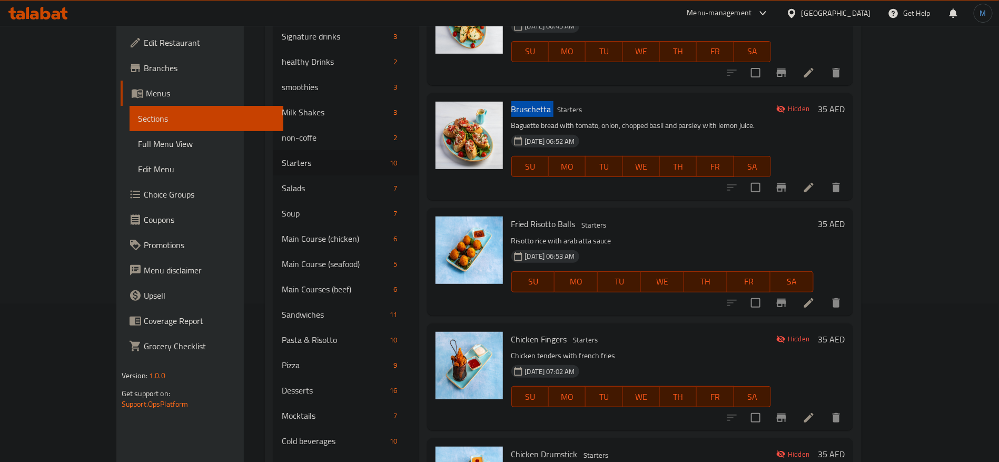
scroll to position [316, 0]
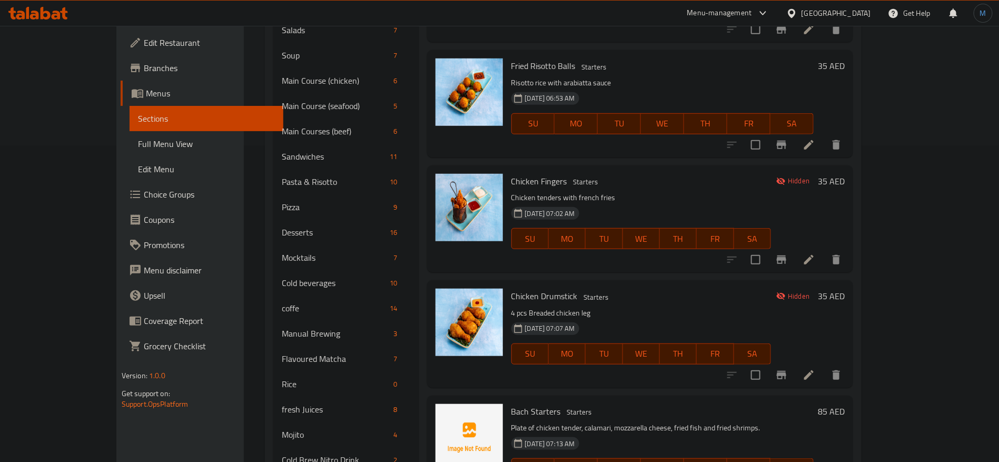
click at [513, 288] on span "Chicken Drumstick" at bounding box center [544, 296] width 66 height 16
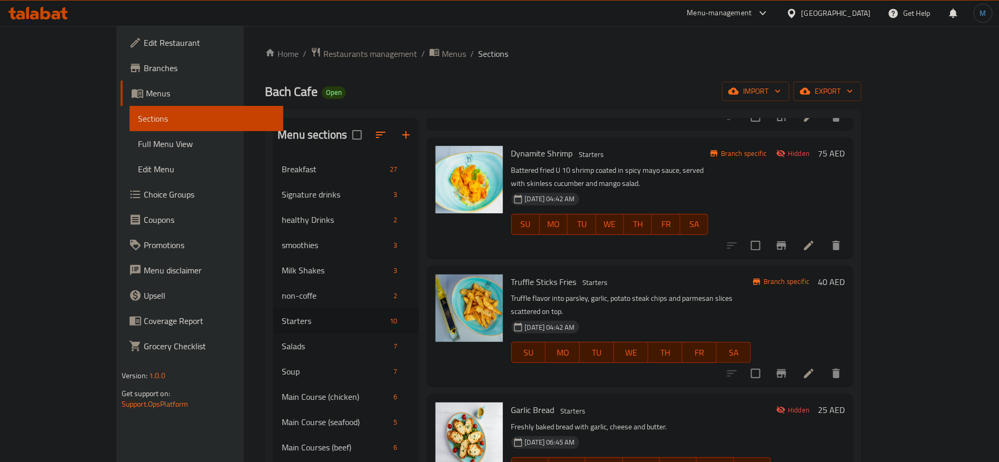
scroll to position [158, 0]
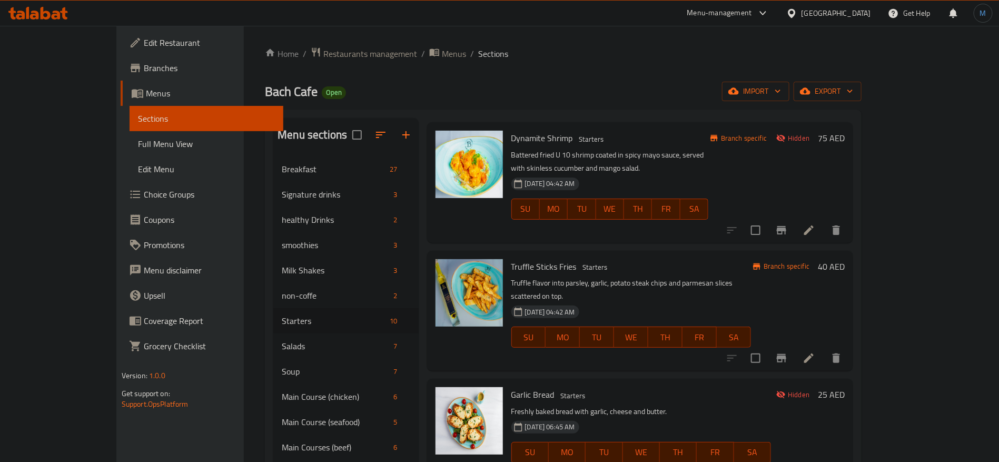
click at [824, 349] on li at bounding box center [808, 358] width 29 height 19
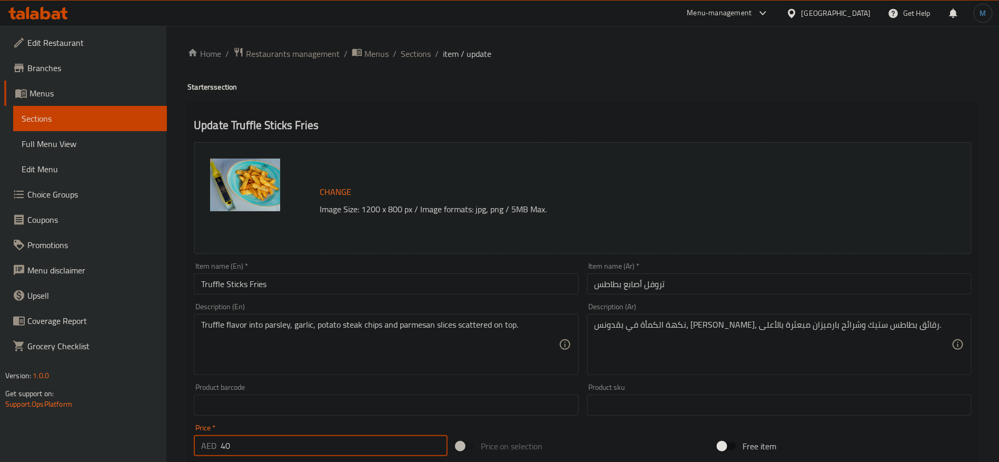
click at [336, 437] on input "40" at bounding box center [334, 445] width 227 height 21
type input "35"
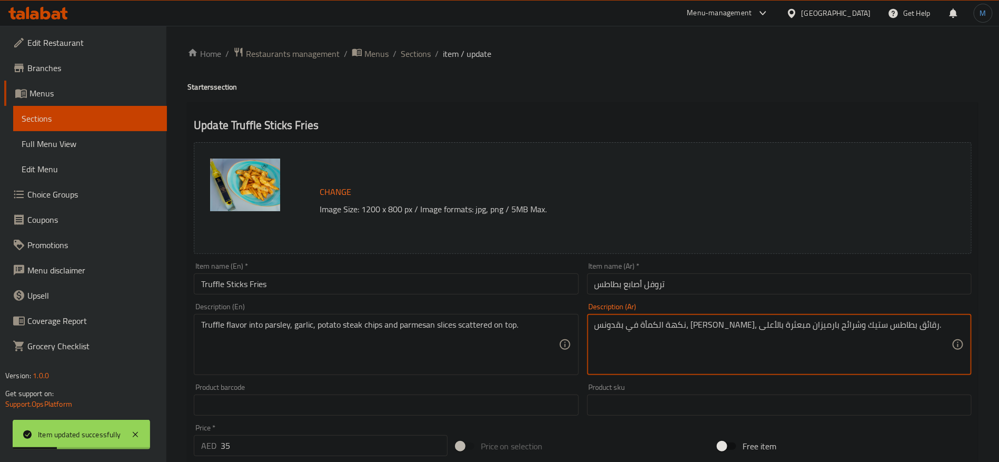
paste textarea "يت الكماً ممزوجة مع البقدونس، والثوم، وشرائح البطاطس وشرائح جبنة البارميزان الم…"
type textarea "نكهة زيت الكماً ممزوجة مع البقدونس، والثوم، وشرائح البطاطس وشرائح جبنة البارميز…"
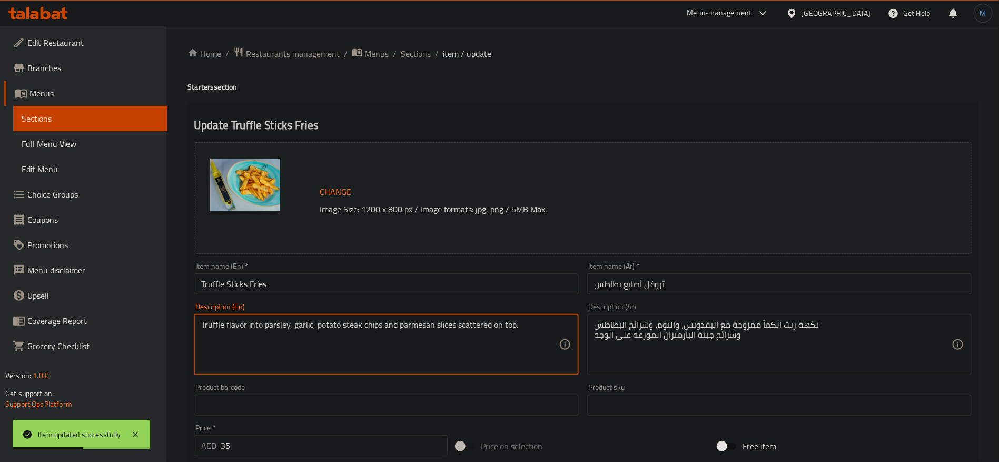
paste textarea "oil flavor combined with parsley, garlic, potato chip, par,esan slices scattere…"
click at [327, 280] on input "Truffle Sticks Fries" at bounding box center [386, 283] width 384 height 21
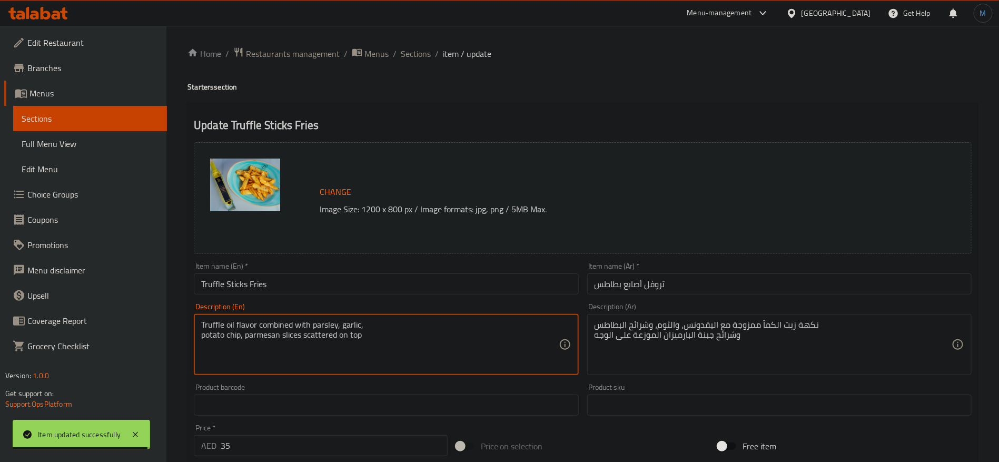
type textarea "Truffle oil flavor combined with parsley, garlic, potato chip, parmesan slices …"
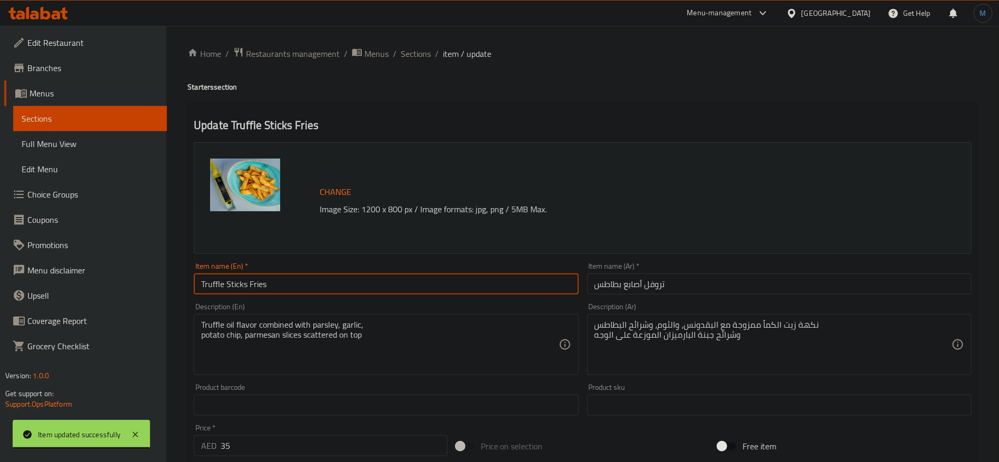
click at [372, 283] on input "Truffle Sticks Fries" at bounding box center [386, 283] width 384 height 21
click at [419, 58] on span "Sections" at bounding box center [416, 53] width 30 height 13
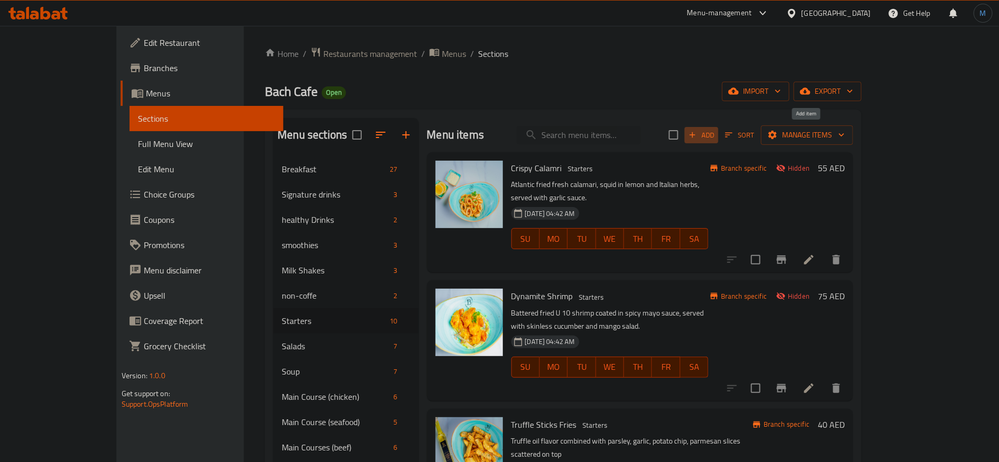
click at [716, 139] on span "Add" at bounding box center [701, 135] width 28 height 12
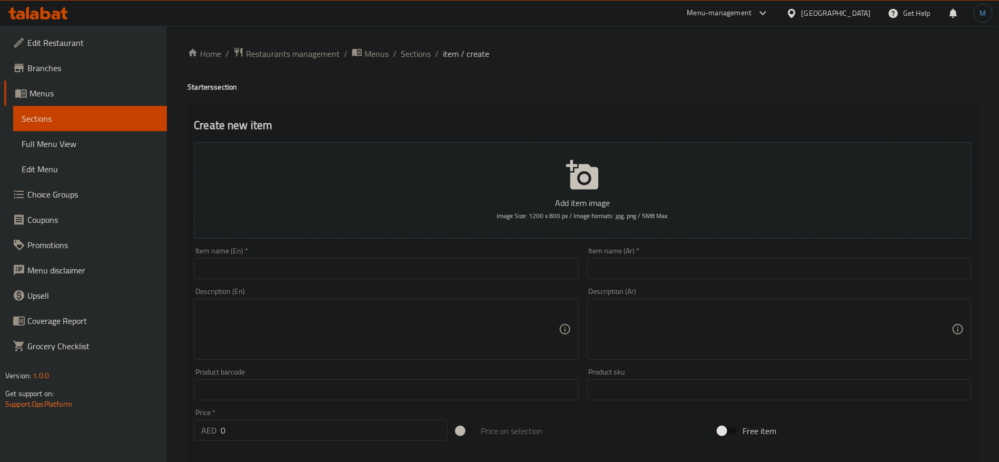
click at [450, 272] on input "text" at bounding box center [386, 268] width 384 height 21
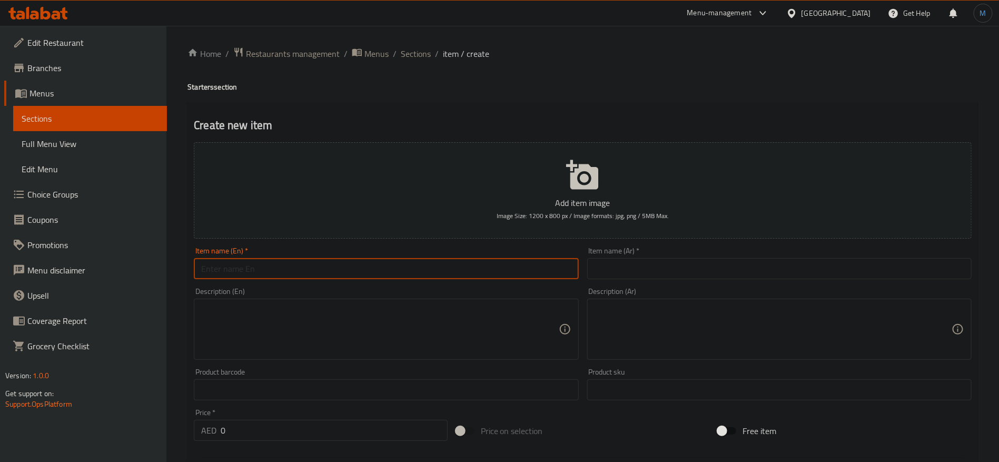
paste input "CHICKEN TENDER"
type input "Chicken Tender"
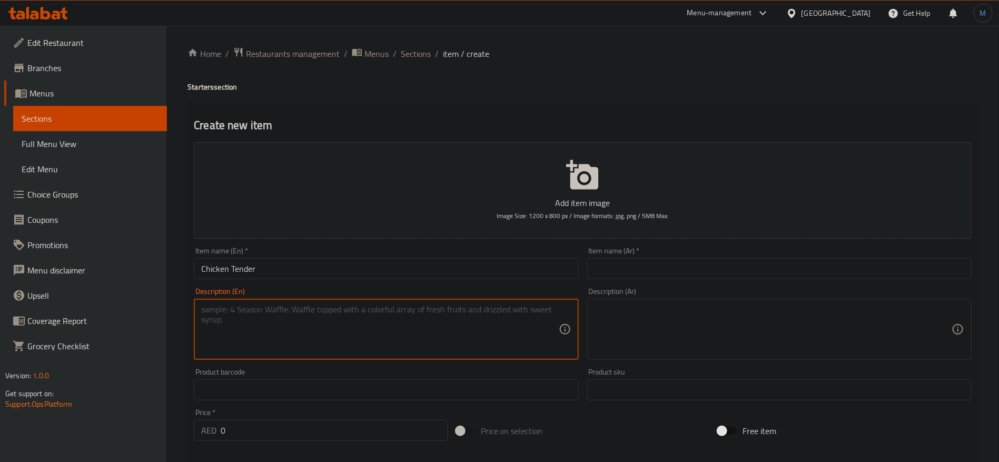
paste textarea "Chicken tenders with french fries"
type textarea "Chicken Tenders with French Fries"
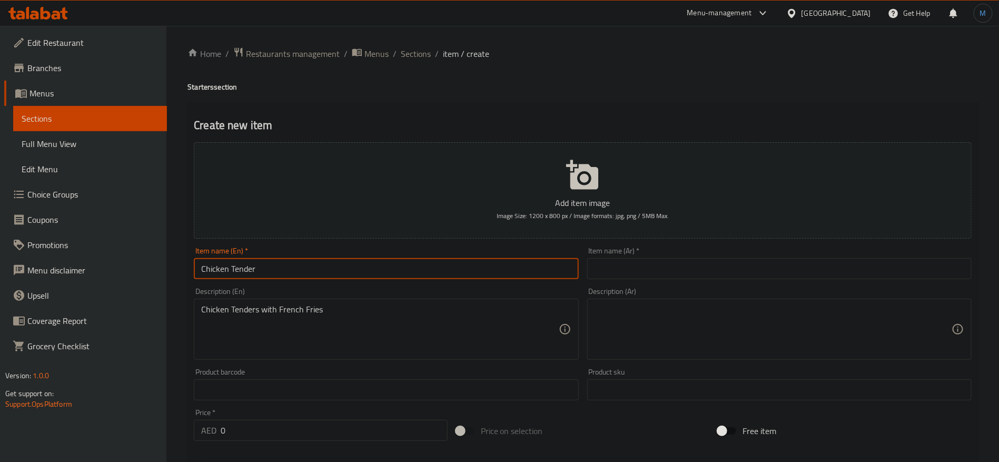
click at [375, 268] on input "Chicken Tender" at bounding box center [386, 268] width 384 height 21
click at [741, 266] on input "text" at bounding box center [779, 268] width 384 height 21
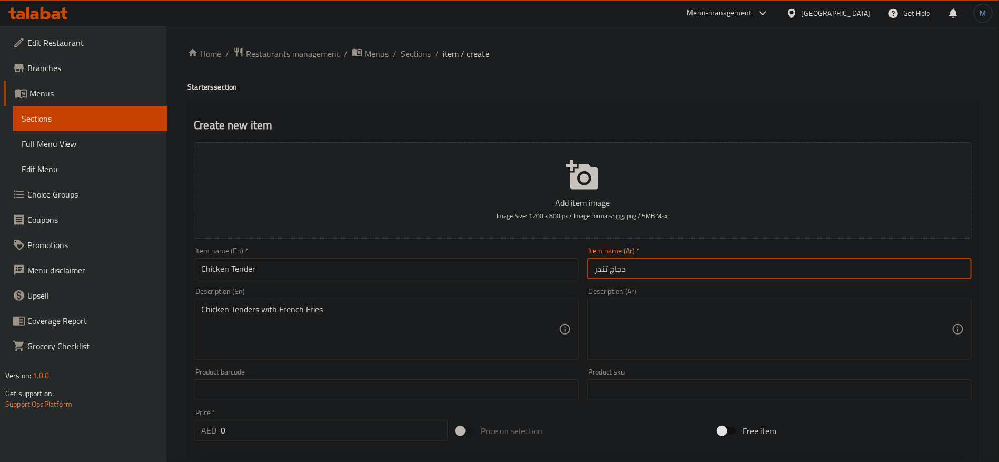
type input "دجاج تندر"
click at [598, 312] on textarea at bounding box center [773, 329] width 357 height 50
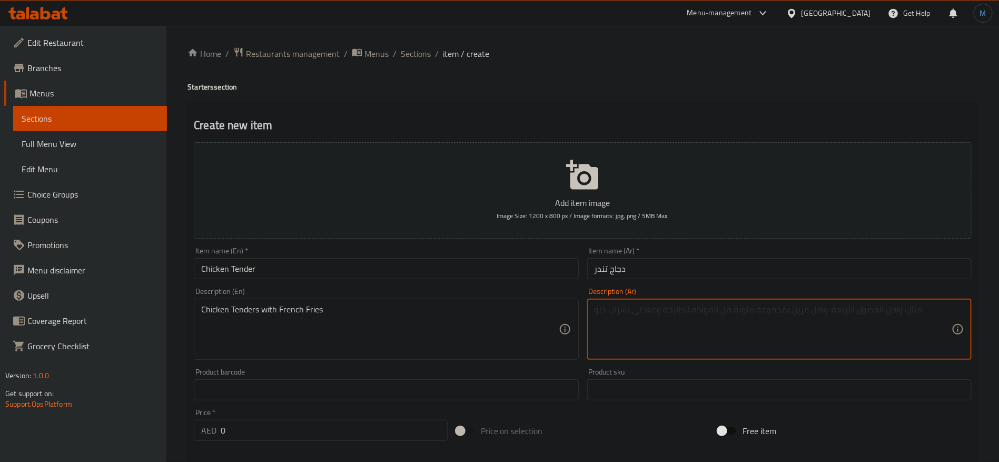
paste textarea "دجاج تندر"
type textarea "دجاج تندر مع بطاطس مقلية"
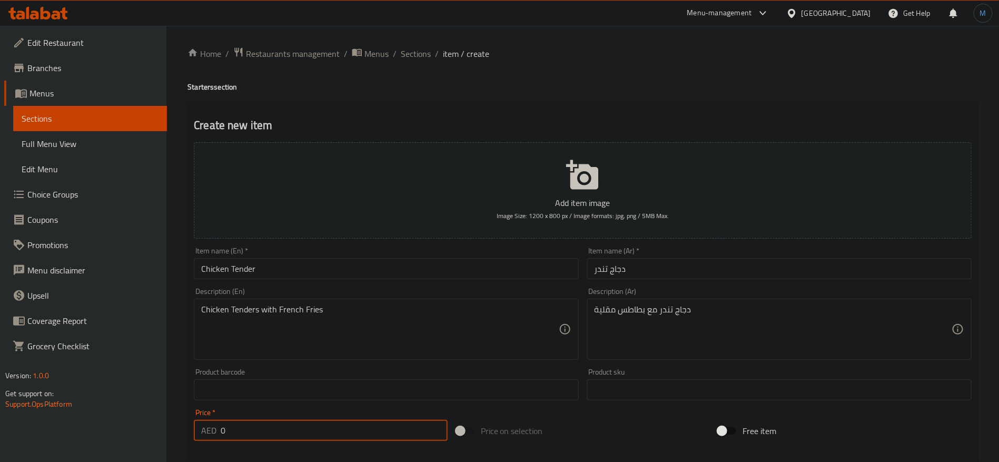
click at [282, 427] on input "0" at bounding box center [334, 430] width 227 height 21
paste input "35"
type input "35"
click at [335, 274] on input "Chicken Tender" at bounding box center [386, 268] width 384 height 21
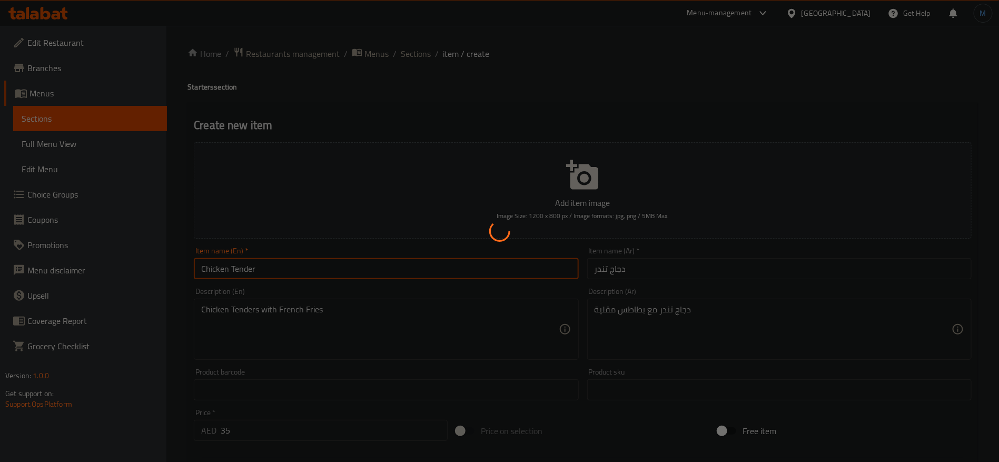
type input "0"
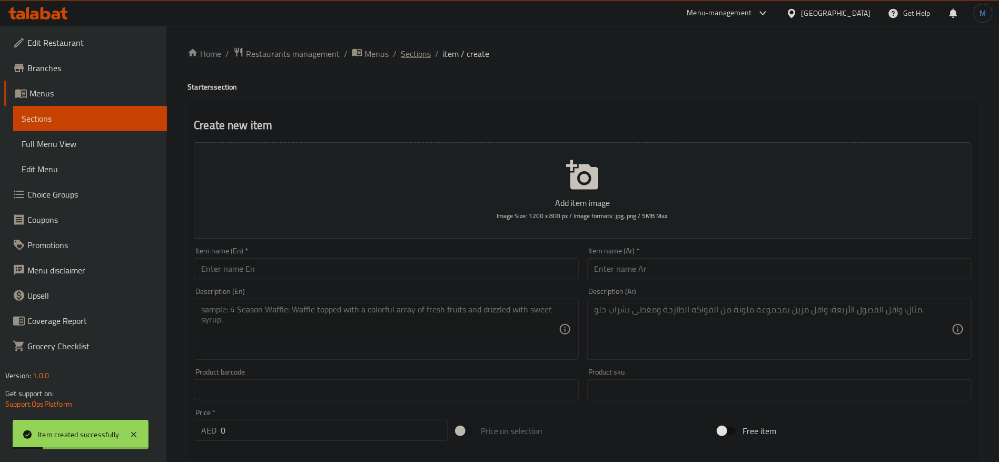
click at [423, 58] on span "Sections" at bounding box center [416, 53] width 30 height 13
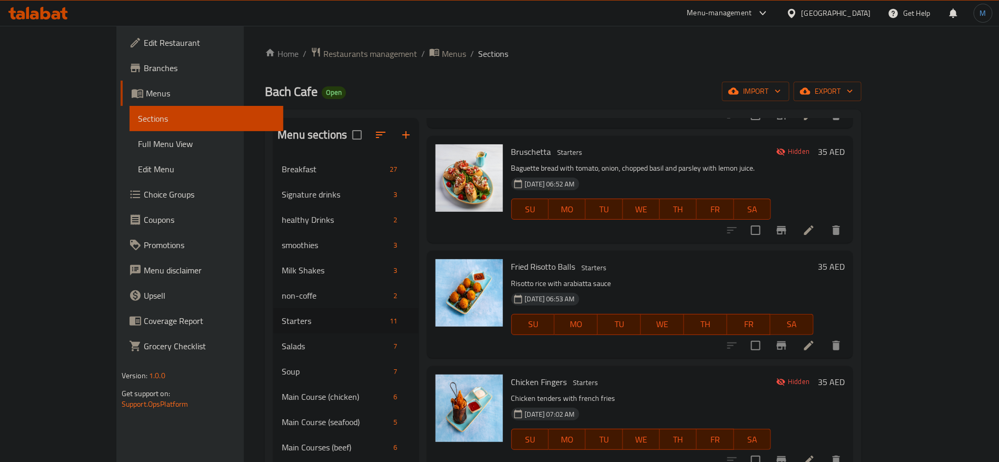
scroll to position [79, 0]
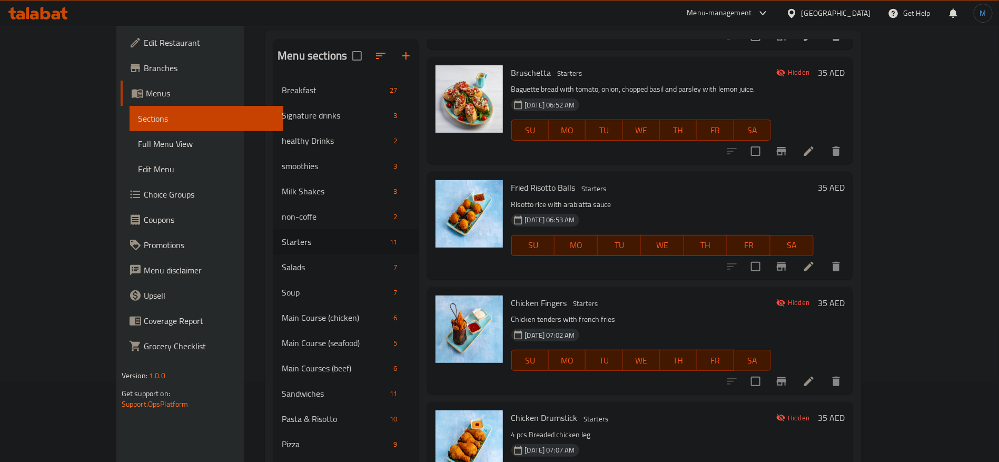
click at [525, 406] on div "Chicken Drumstick Starters 4 pcs Breaded chicken leg 10-01-2025 07:07 AM SU MO …" at bounding box center [641, 455] width 269 height 98
click at [518, 356] on div at bounding box center [518, 356] width 0 height 0
click at [632, 291] on div "Chicken Fingers Starters Chicken tenders with french fries 10-01-2025 07:02 AM …" at bounding box center [641, 340] width 269 height 98
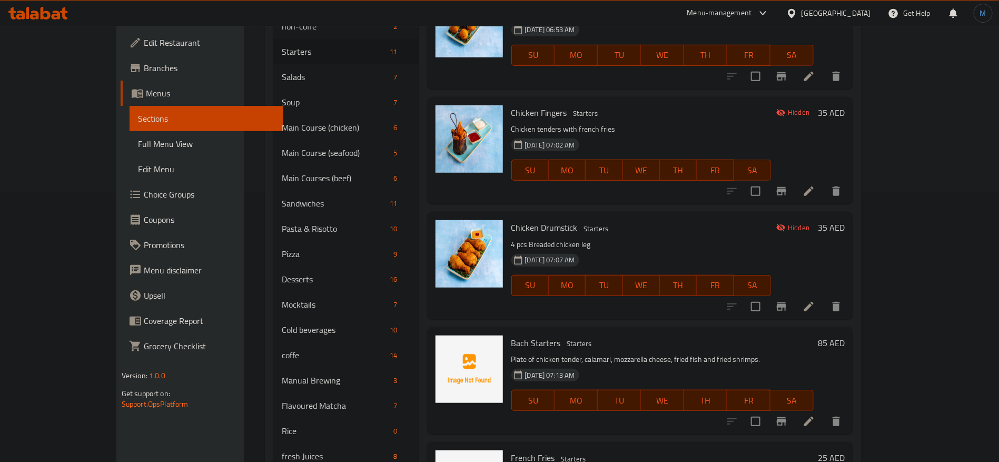
scroll to position [316, 0]
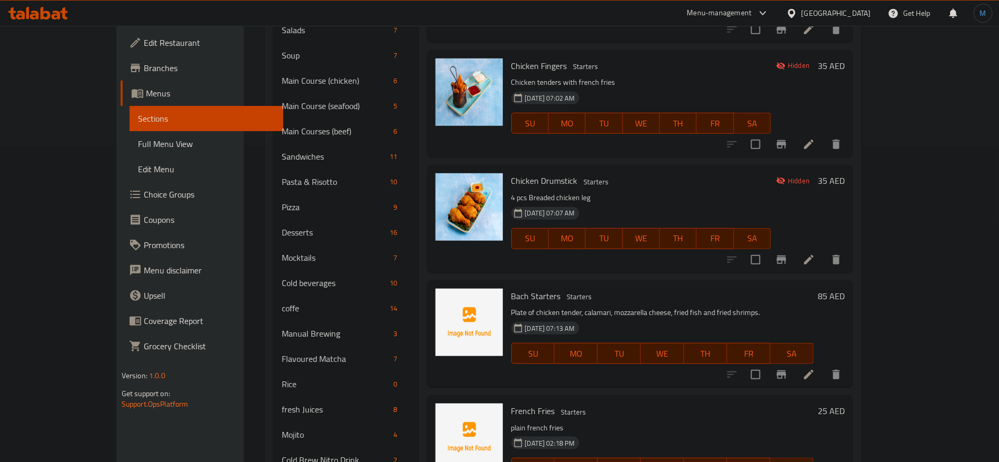
drag, startPoint x: 808, startPoint y: 239, endPoint x: 803, endPoint y: 244, distance: 7.4
click at [808, 239] on div "Menu items Add Sort Manage items Crispy Calamri Starters Atlantic fried fresh c…" at bounding box center [636, 190] width 435 height 776
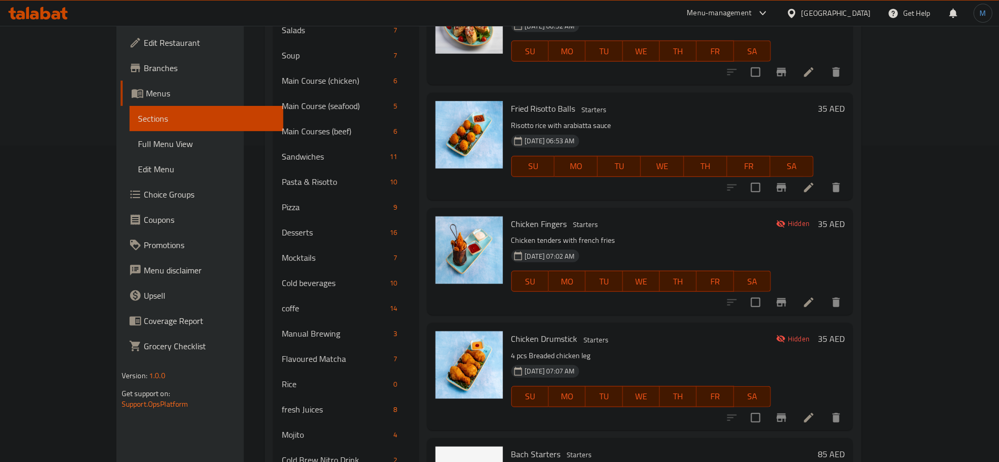
click at [522, 216] on span "Chicken Fingers" at bounding box center [539, 224] width 56 height 16
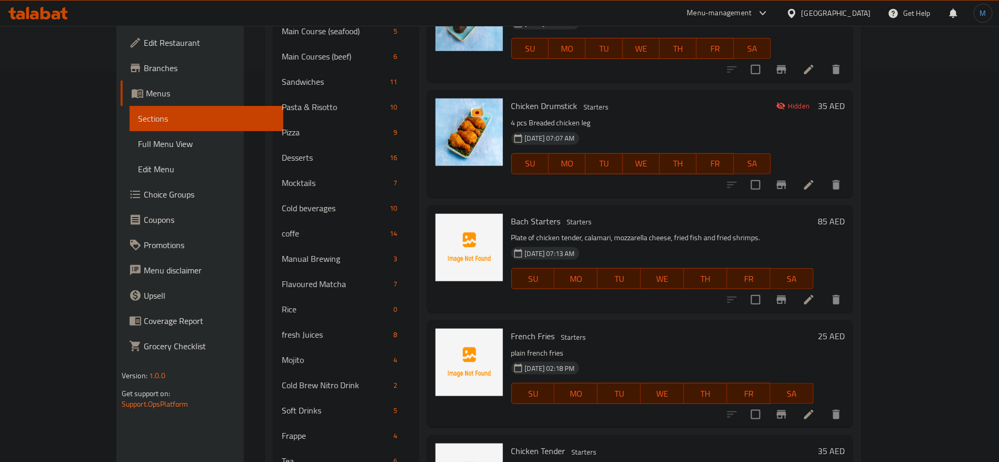
scroll to position [395, 0]
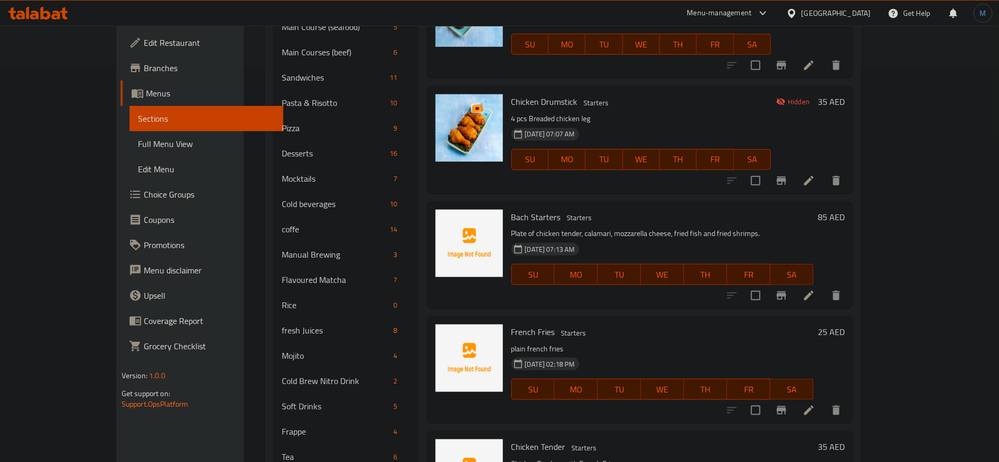
click at [815, 289] on icon at bounding box center [809, 295] width 13 height 13
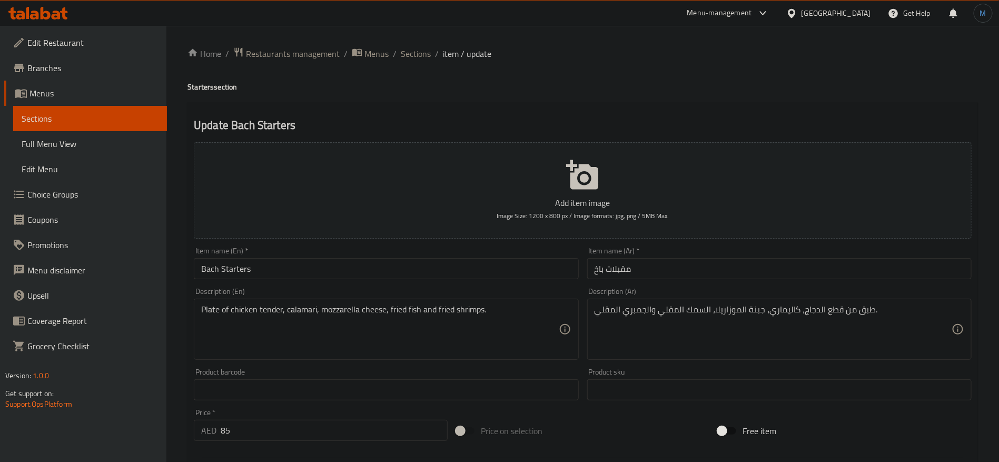
click at [351, 433] on input "85" at bounding box center [334, 430] width 227 height 21
paste input "79"
type input "79"
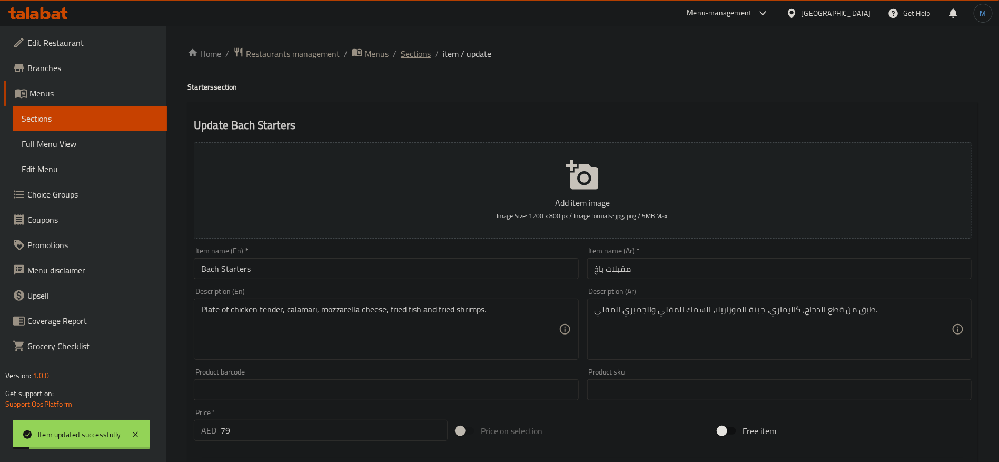
click at [423, 55] on span "Sections" at bounding box center [416, 53] width 30 height 13
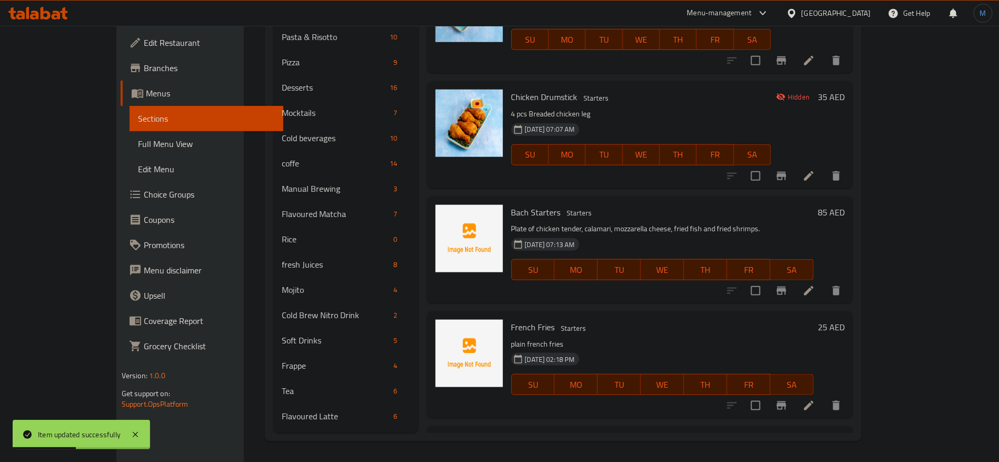
scroll to position [437, 0]
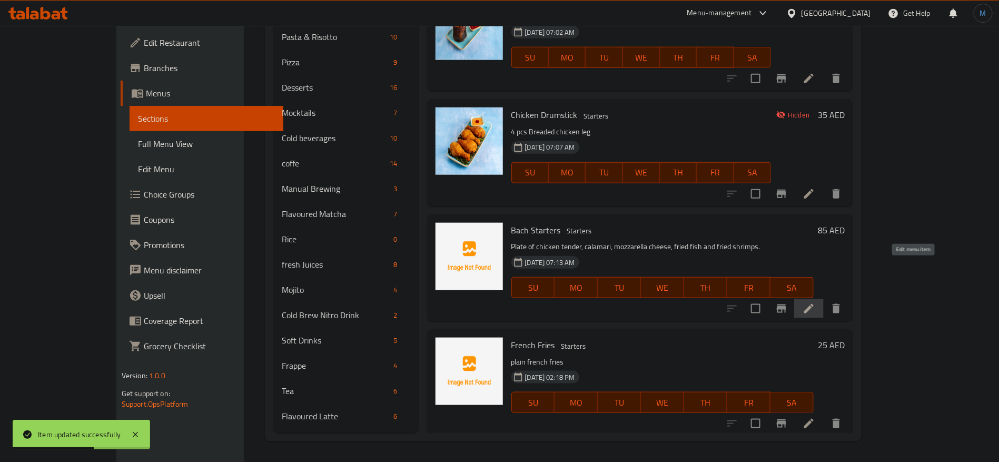
click at [815, 302] on icon at bounding box center [809, 308] width 13 height 13
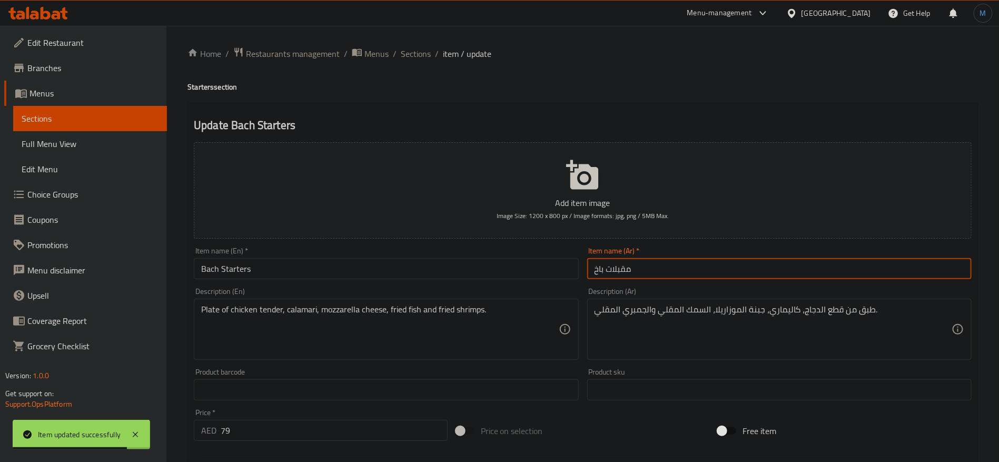
click at [726, 264] on input "مقبلات باخ" at bounding box center [779, 268] width 384 height 21
paste input "لباتش"
type input "مقبلات الباتش"
click at [447, 257] on div "Item name (En)   * Bach Starters Item name (En) *" at bounding box center [386, 263] width 384 height 32
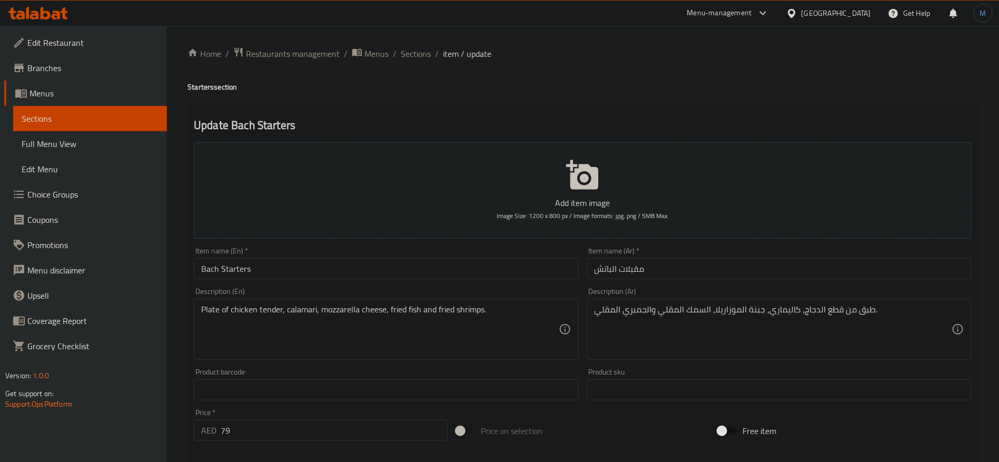
click at [450, 265] on input "Bach Starters" at bounding box center [386, 268] width 384 height 21
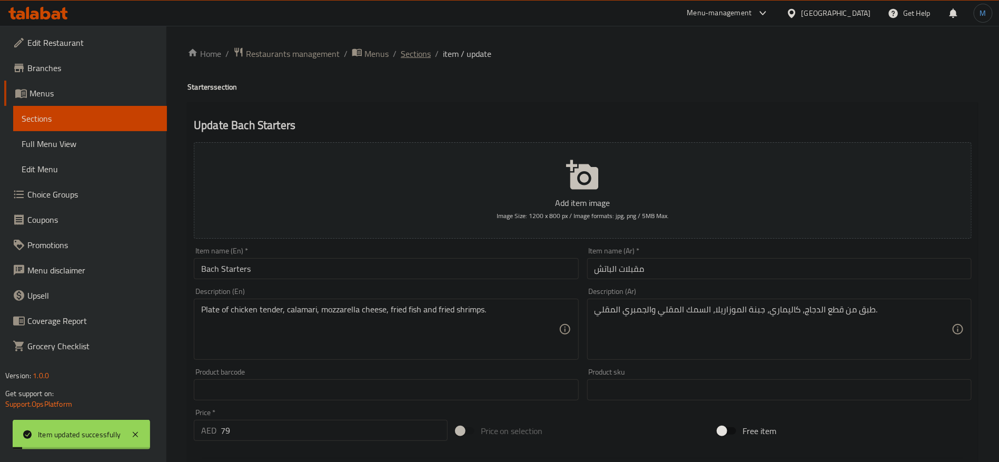
click at [412, 58] on span "Sections" at bounding box center [416, 53] width 30 height 13
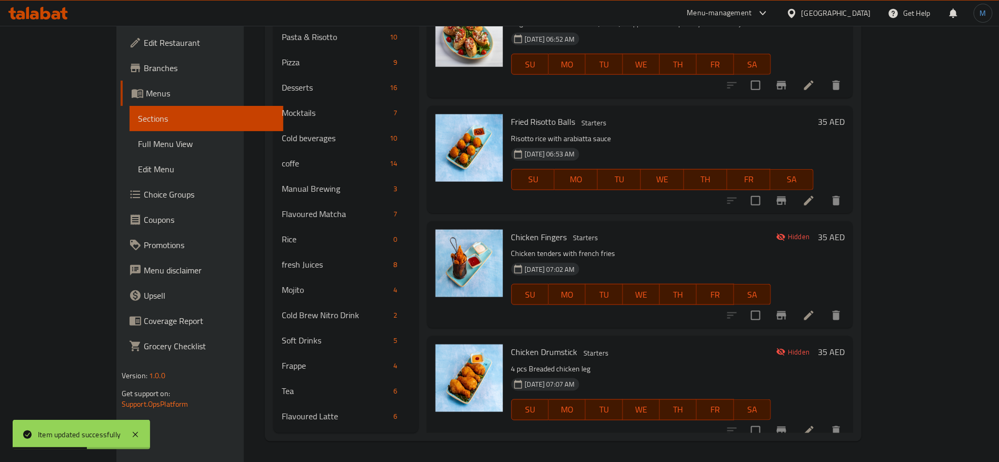
scroll to position [121, 0]
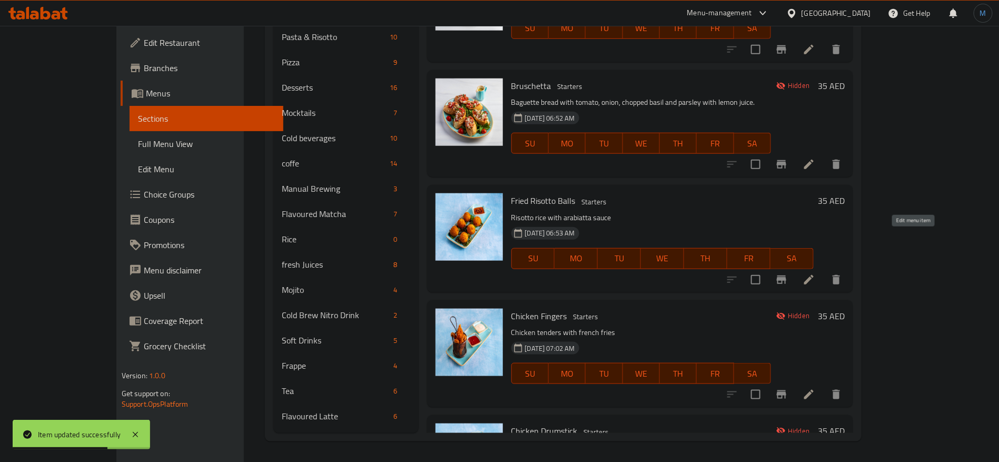
click at [815, 273] on icon at bounding box center [809, 279] width 13 height 13
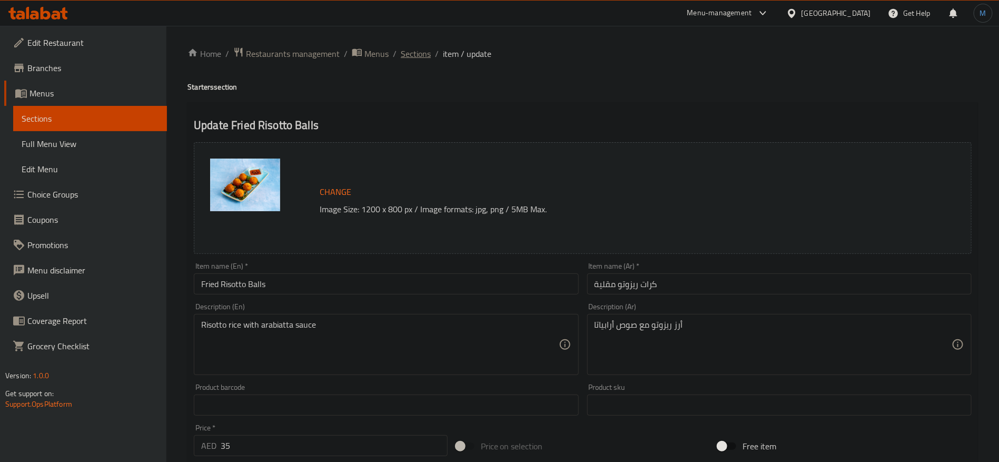
click at [418, 58] on span "Sections" at bounding box center [416, 53] width 30 height 13
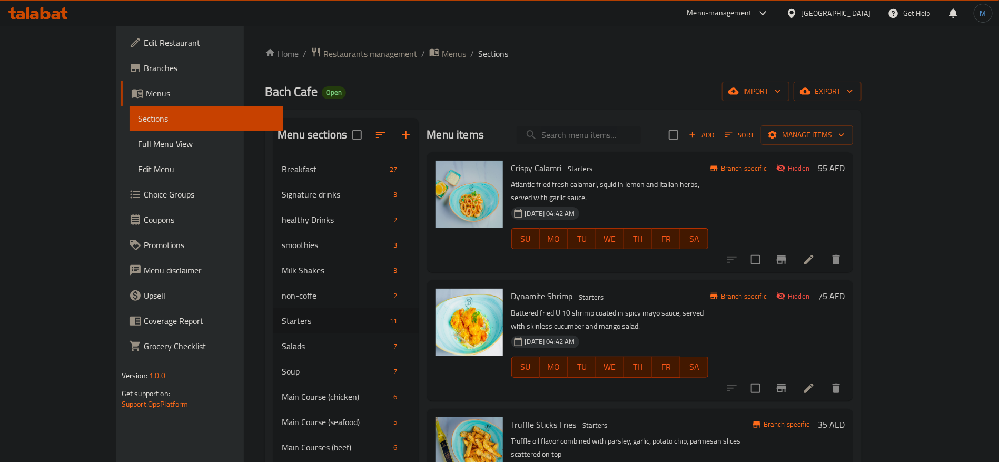
click at [601, 133] on input "search" at bounding box center [579, 135] width 124 height 18
paste input "ALFREDO"
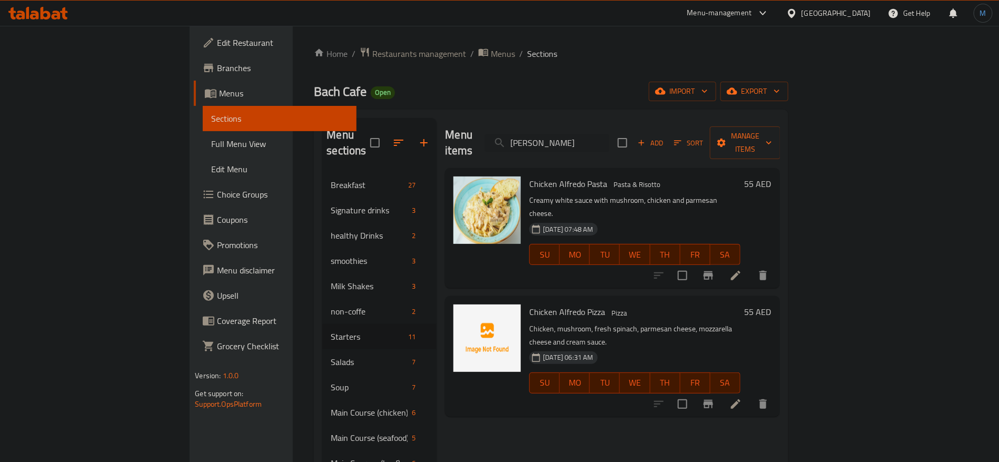
type input "ALFREDO"
click at [609, 179] on span "Pasta & Risotto" at bounding box center [636, 185] width 55 height 12
click at [609, 135] on input "ALFREDO" at bounding box center [547, 143] width 124 height 18
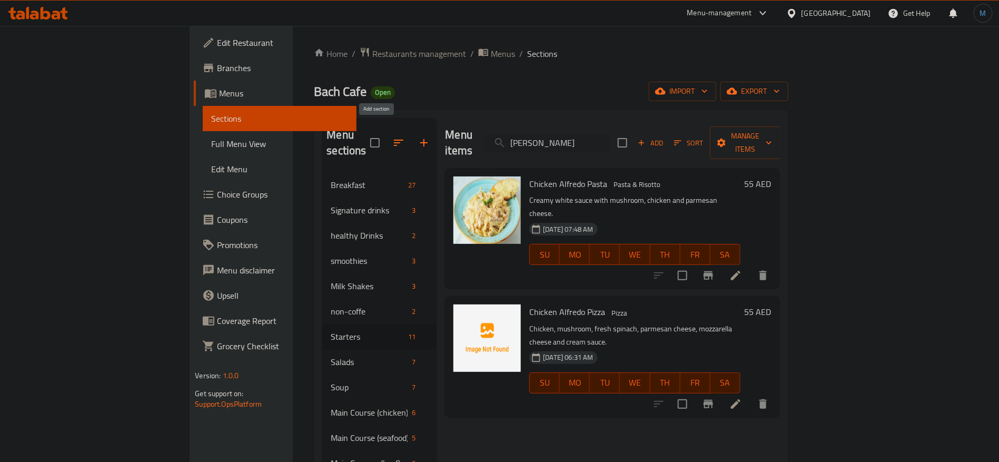
click at [420, 139] on icon "button" at bounding box center [423, 142] width 7 height 7
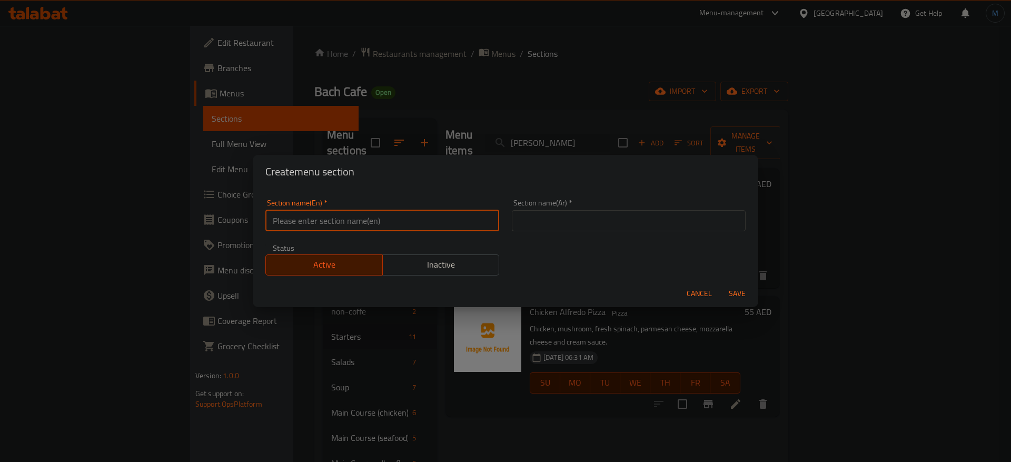
click at [467, 214] on input "text" at bounding box center [382, 220] width 234 height 21
type input "Pizza and Pasta"
click at [525, 221] on input "text" at bounding box center [629, 220] width 234 height 21
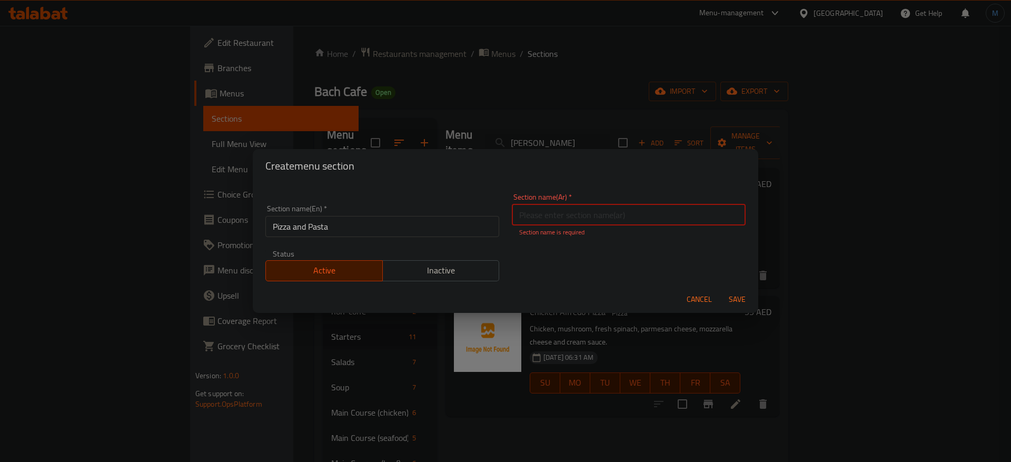
paste input "بيتزا ومعكرونة"
type input "بيتزا ومعكرونة"
click at [721, 290] on button "Save" at bounding box center [738, 299] width 34 height 19
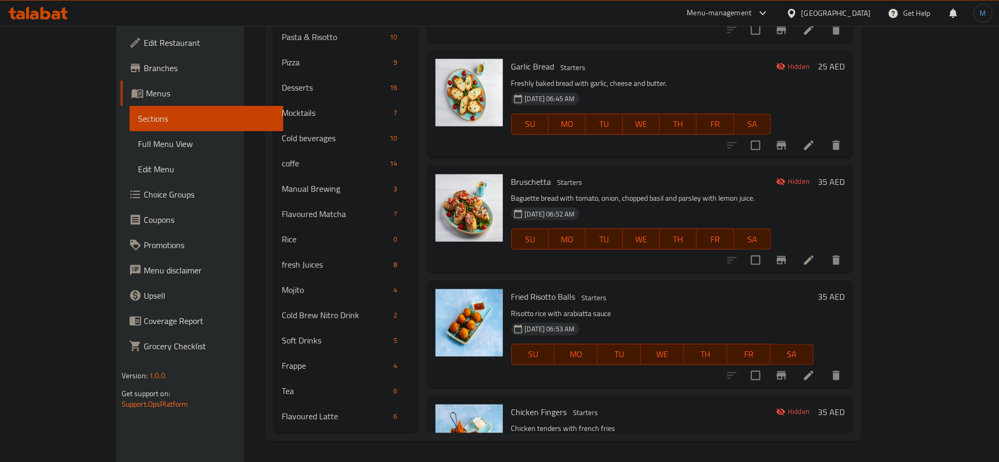
scroll to position [90, 0]
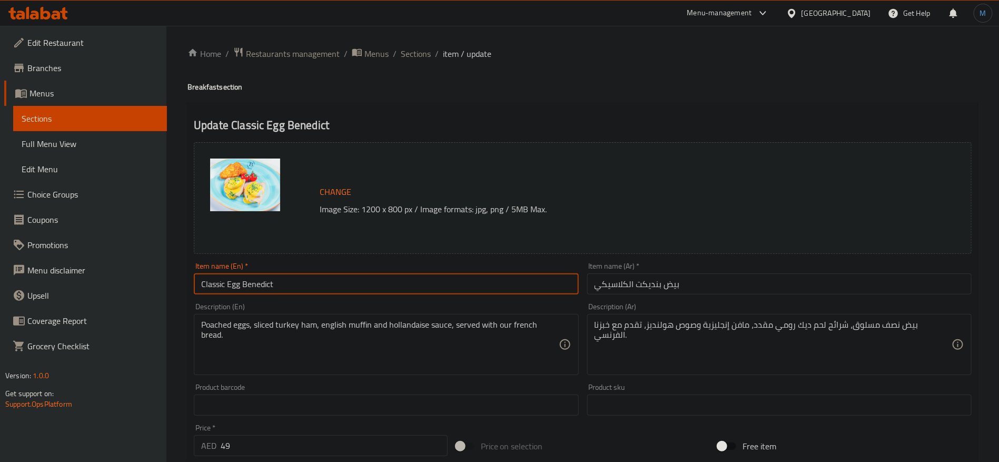
click at [254, 282] on input "Classic Egg Benedict" at bounding box center [386, 283] width 384 height 21
click at [475, 293] on input "Classic Egg Benedict" at bounding box center [386, 283] width 384 height 21
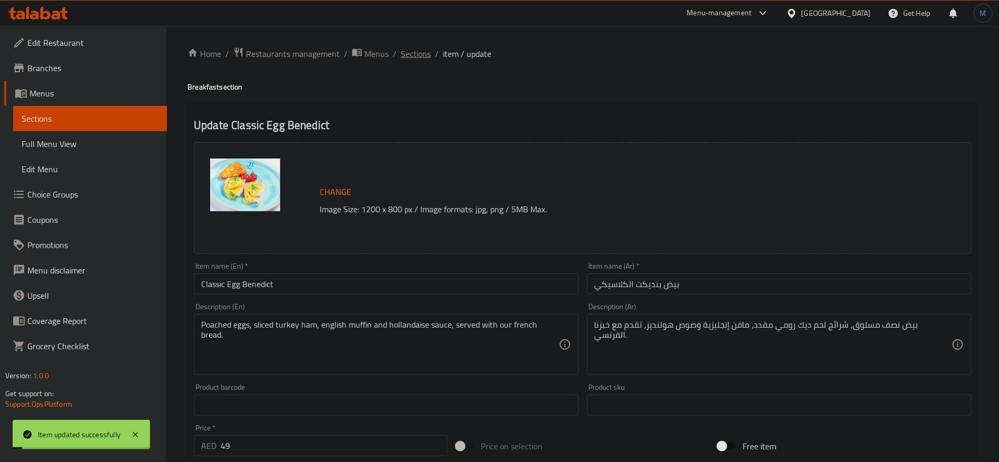
click at [418, 52] on span "Sections" at bounding box center [416, 53] width 30 height 13
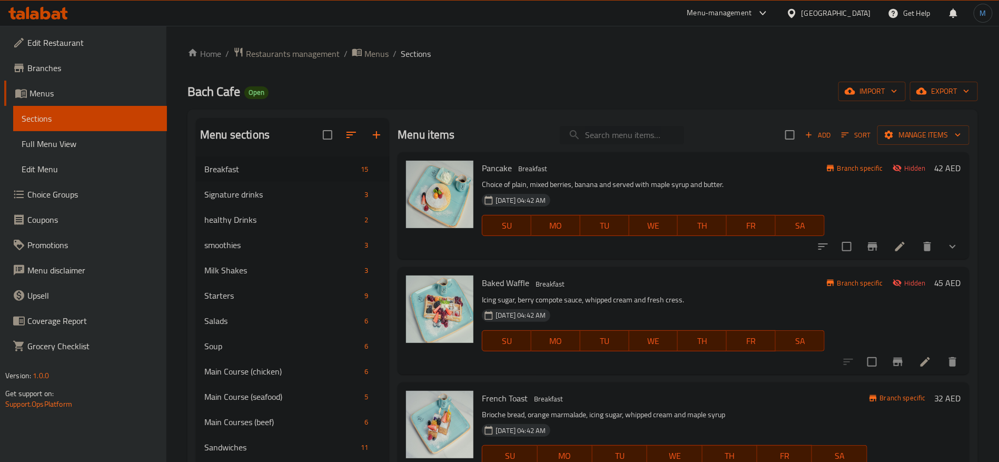
click at [602, 129] on input "search" at bounding box center [622, 135] width 124 height 18
paste input "TURKISH"
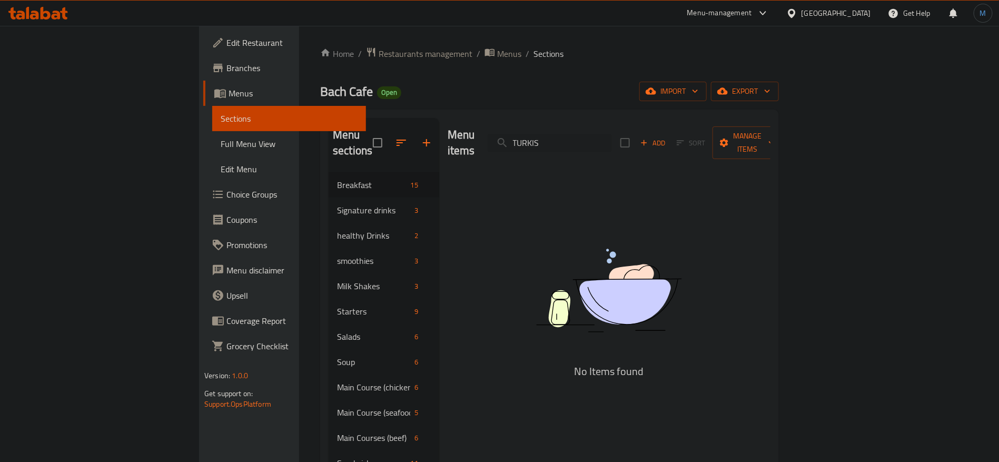
paste input "RAY"
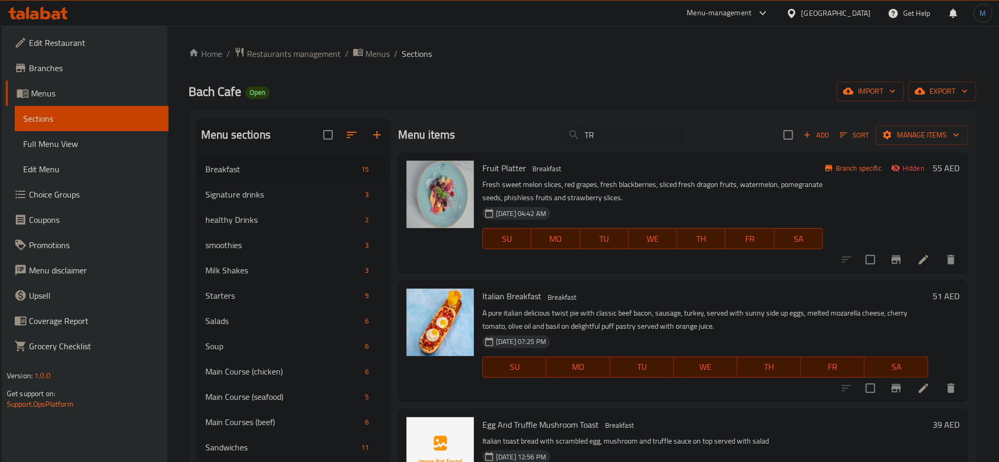
paste input "AY"
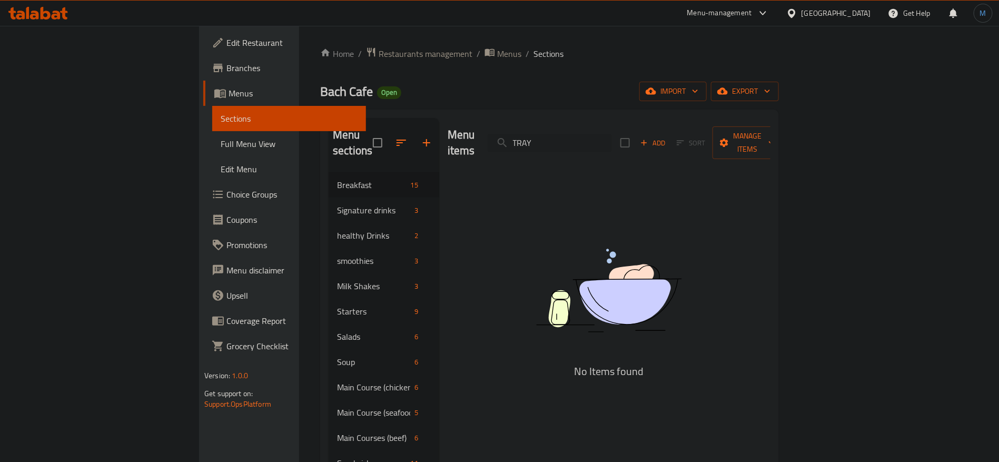
paste input "TURKISH"
paste input "AVOCADO TOAST"
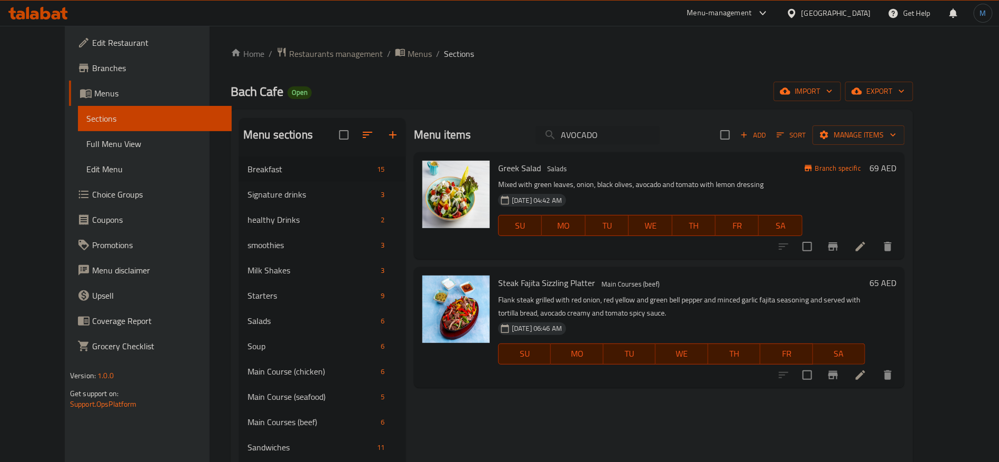
paste input "TOAST"
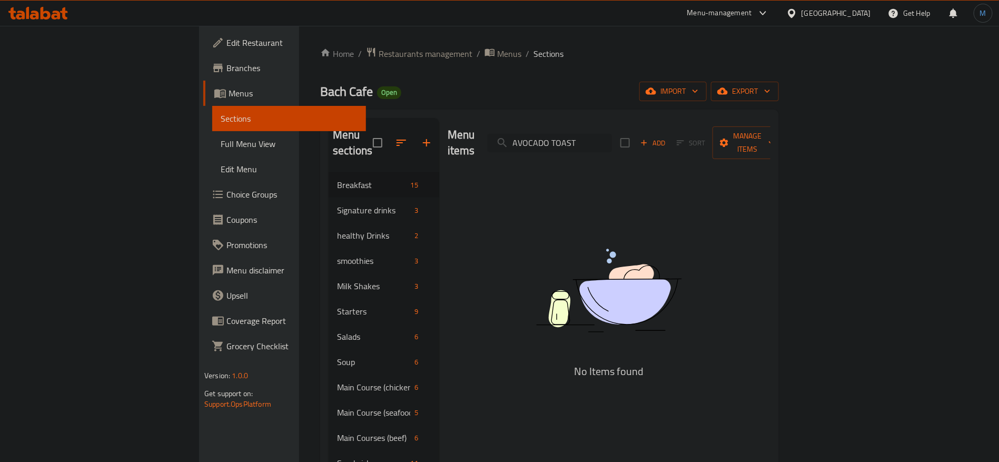
click at [612, 139] on input "AVOCADO TOAST" at bounding box center [550, 143] width 124 height 18
paste input "search"
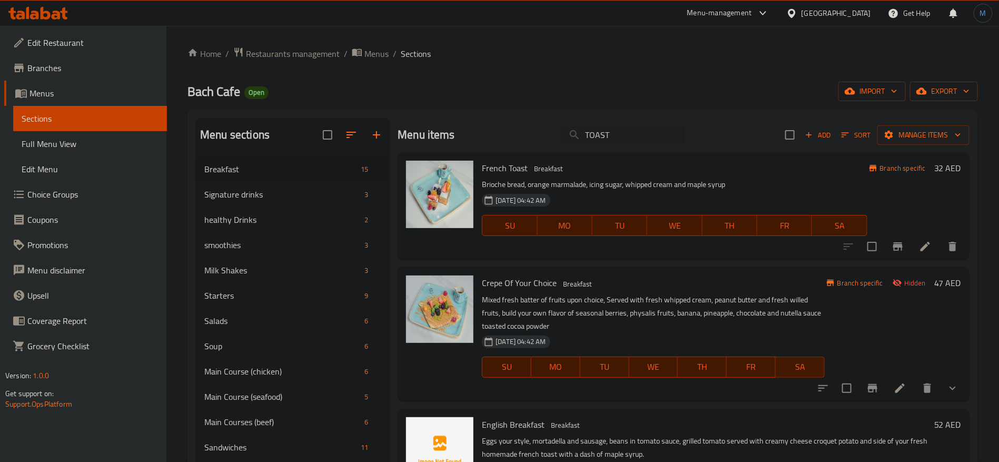
paste input "BEETROO"
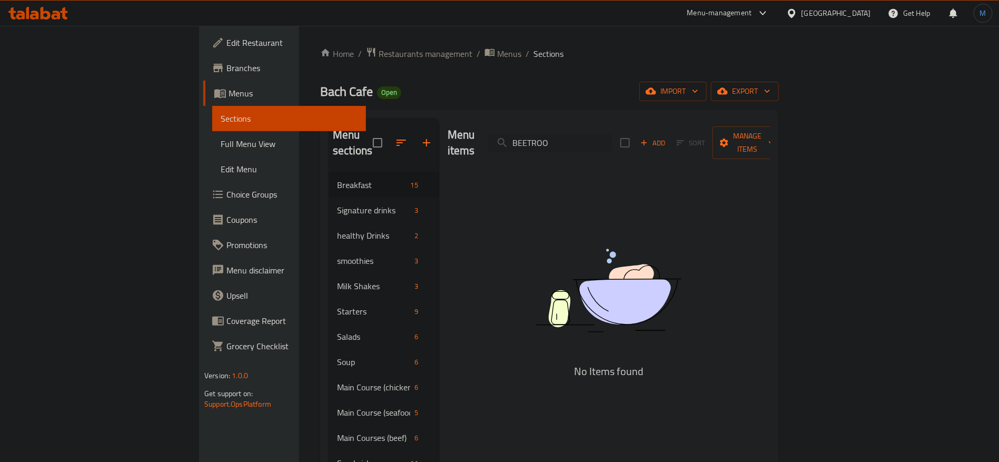
type input "BEETROO"
click at [667, 137] on span "Add" at bounding box center [653, 143] width 28 height 12
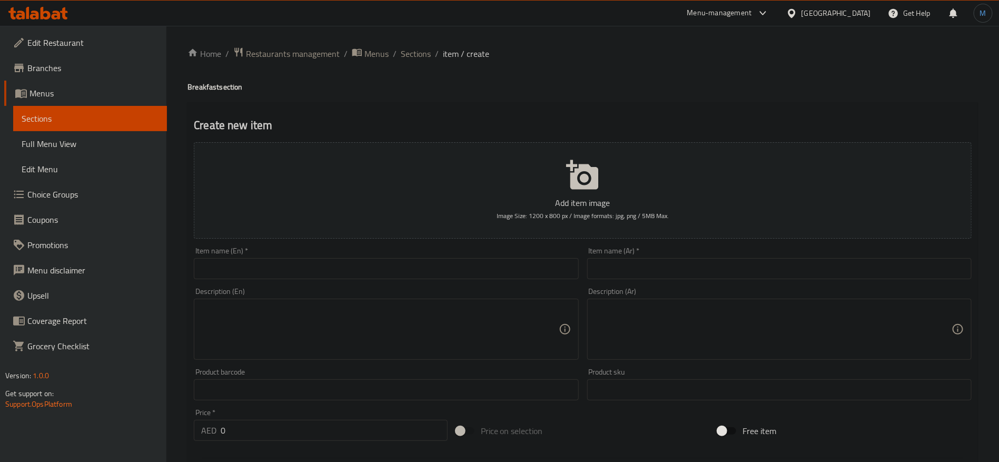
click at [432, 56] on ol "Home / Restaurants management / Menus / Sections / item / create" at bounding box center [583, 54] width 791 height 14
click at [427, 54] on span "Sections" at bounding box center [416, 53] width 30 height 13
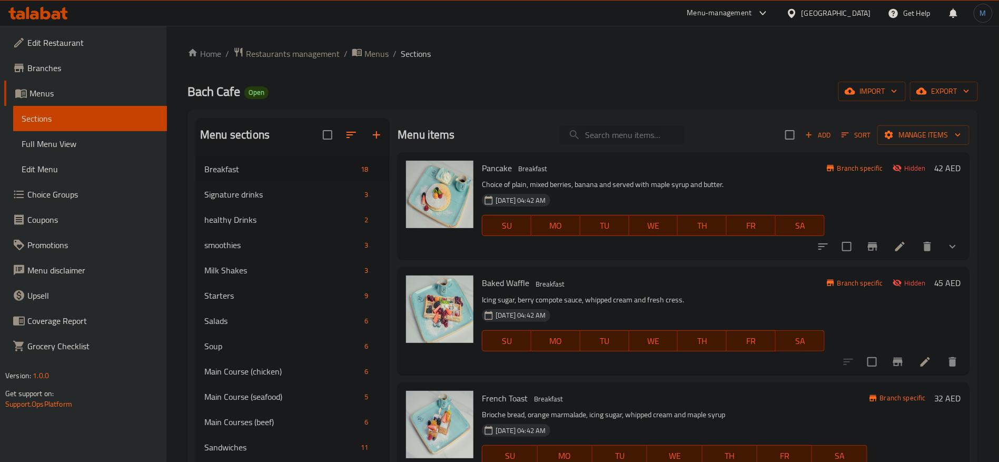
paste input "BENEDICT"
click at [637, 131] on input "BENEDICT" at bounding box center [622, 135] width 124 height 18
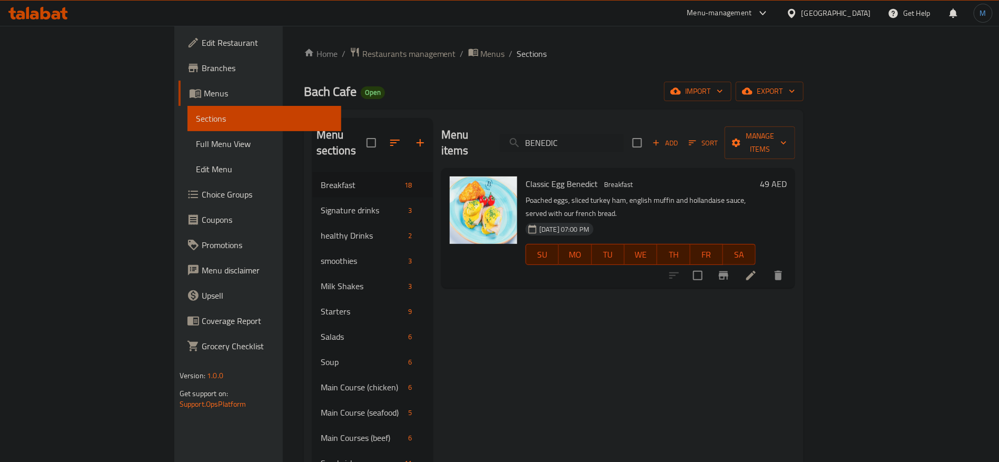
paste input "TOAST"
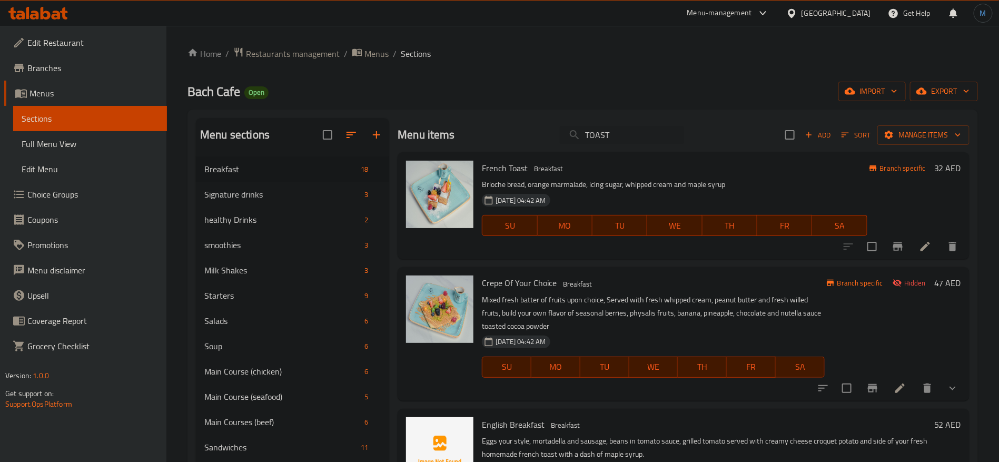
paste input "BENEDICT"
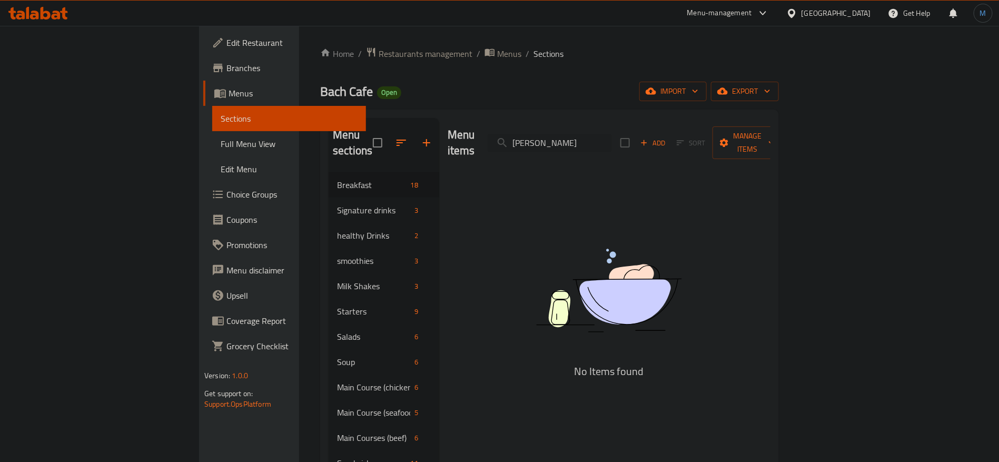
type input "BENEDICT TOAST"
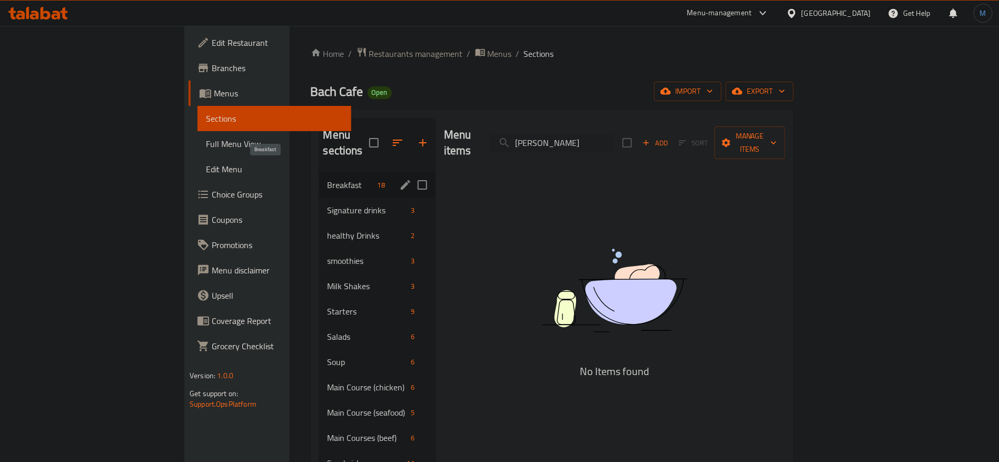
click at [328, 179] on span "Breakfast" at bounding box center [351, 185] width 46 height 13
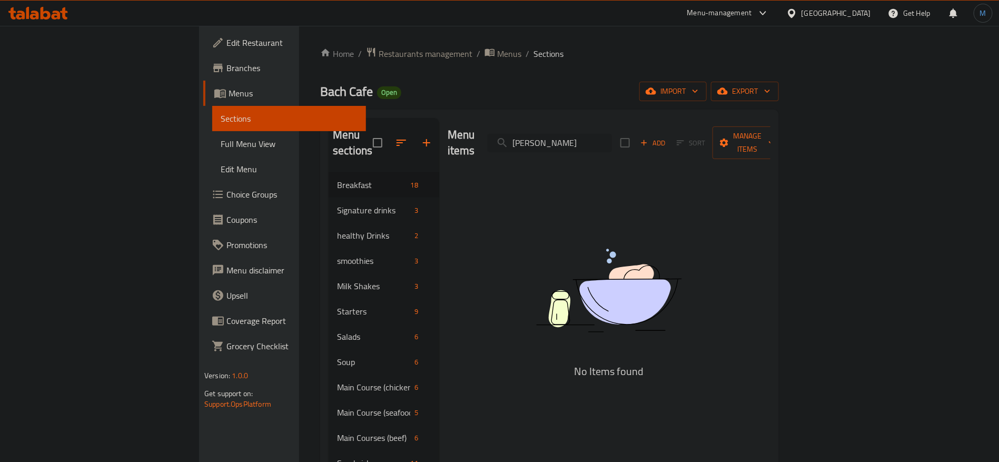
click at [605, 134] on input "BENEDICT TOAST" at bounding box center [550, 143] width 124 height 18
click at [605, 134] on input "search" at bounding box center [550, 143] width 124 height 18
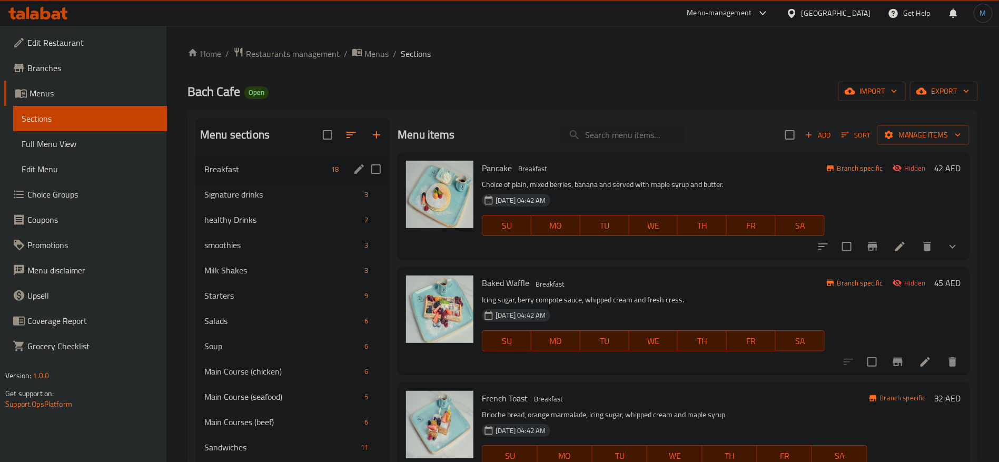
click at [305, 166] on span "Breakfast" at bounding box center [265, 169] width 123 height 13
click at [639, 141] on input "search" at bounding box center [622, 135] width 124 height 18
paste input "HALLOUMI"
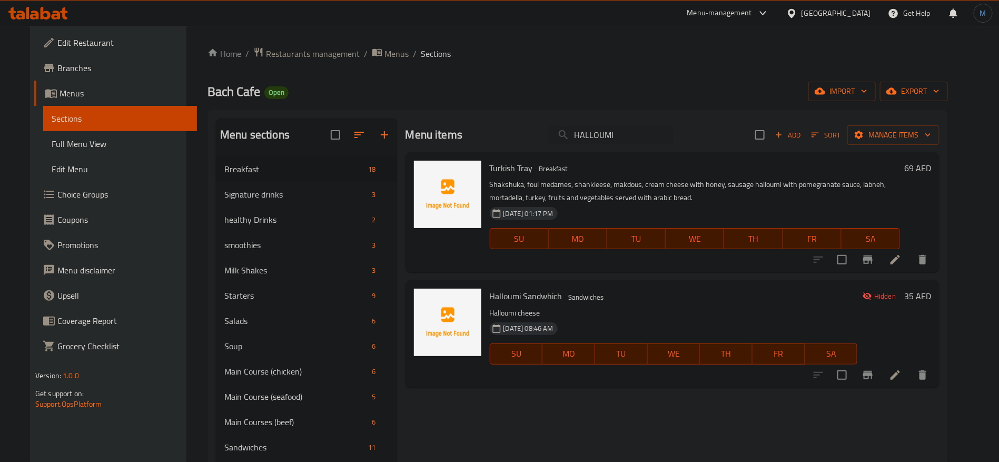
paste input "EGG BENEDICT CROISSANT"
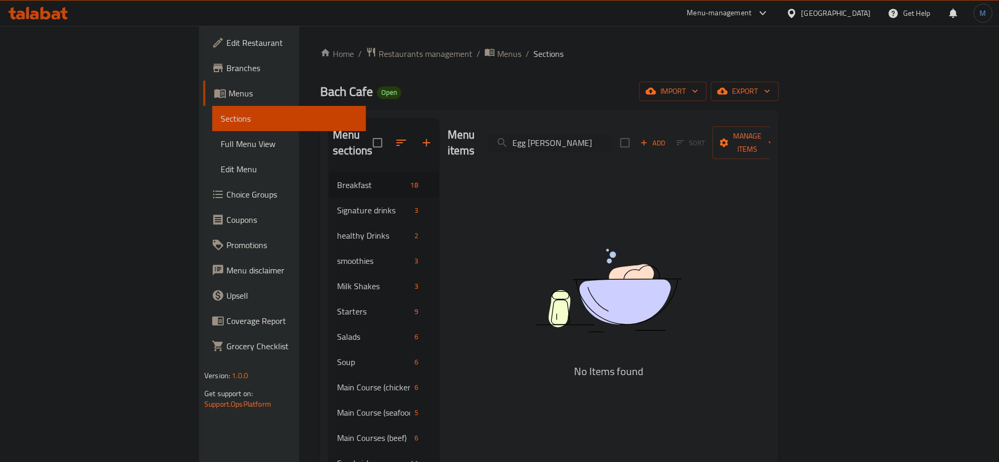
type input "Egg [PERSON_NAME]"
click at [667, 137] on span "Add" at bounding box center [653, 143] width 28 height 12
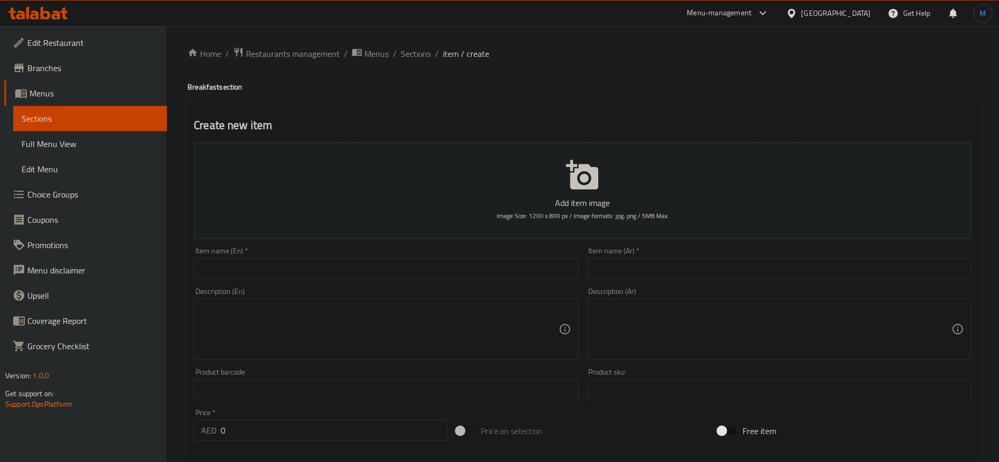
click at [436, 253] on div "Item name (En)   * Item name (En) *" at bounding box center [386, 263] width 384 height 32
click at [440, 257] on div "Item name (En)   * Item name (En) *" at bounding box center [386, 263] width 384 height 32
click at [440, 258] on div "Item name (En)   * Item name (En) *" at bounding box center [386, 263] width 384 height 32
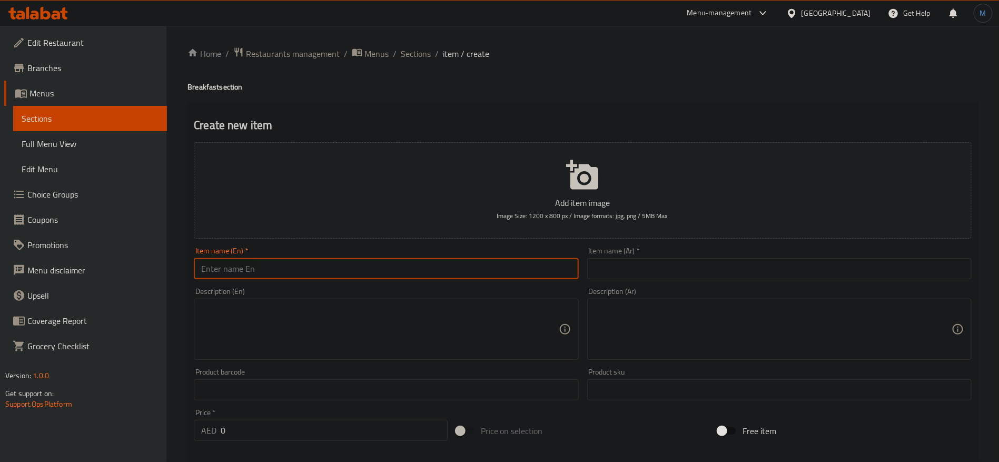
click at [446, 269] on input "text" at bounding box center [386, 268] width 384 height 21
paste input "EGG BENEDICT CROISSANT"
type input "Egg [PERSON_NAME]"
click at [672, 237] on button "Add item image Image Size: 1200 x 800 px / Image formats: jpg, png / 5MB Max." at bounding box center [583, 190] width 778 height 96
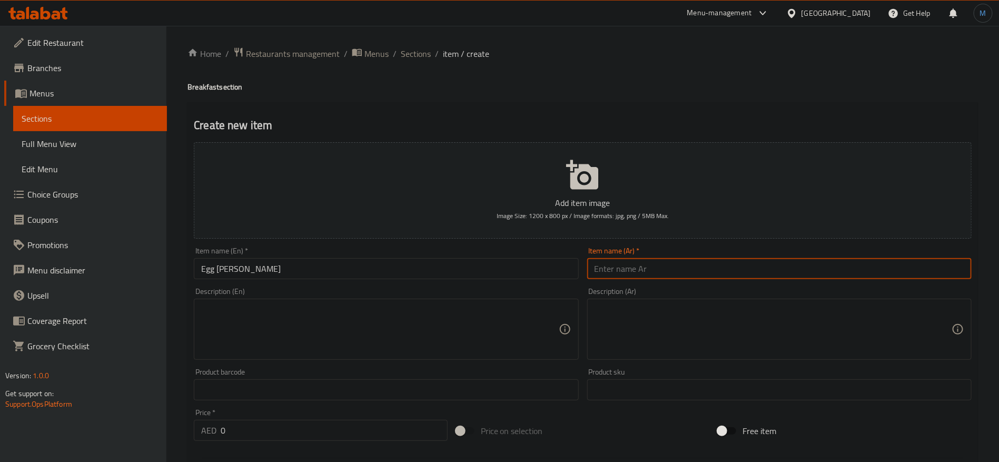
click at [691, 279] on input "text" at bounding box center [779, 268] width 384 height 21
paste input "كرواسون بيض بنديكت"
type input "كرواسون بيض بنديكت"
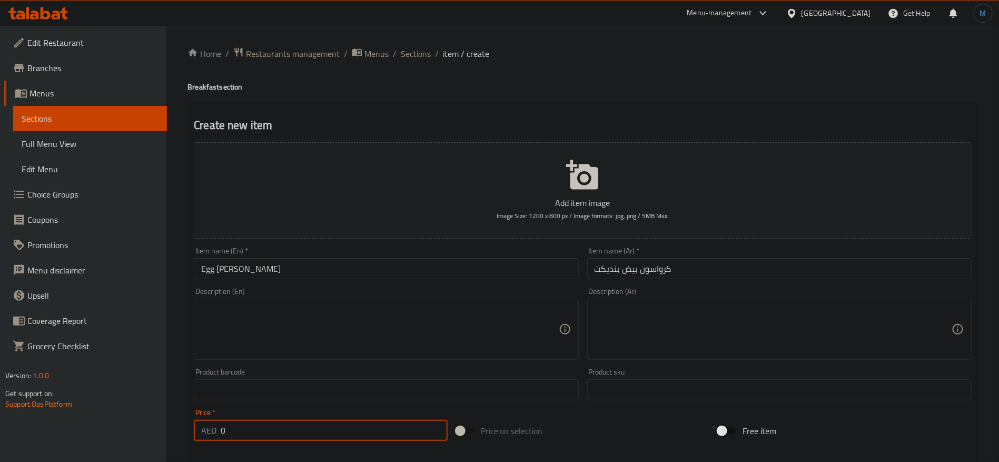
click at [279, 437] on input "0" at bounding box center [334, 430] width 227 height 21
paste input "36"
type input "36"
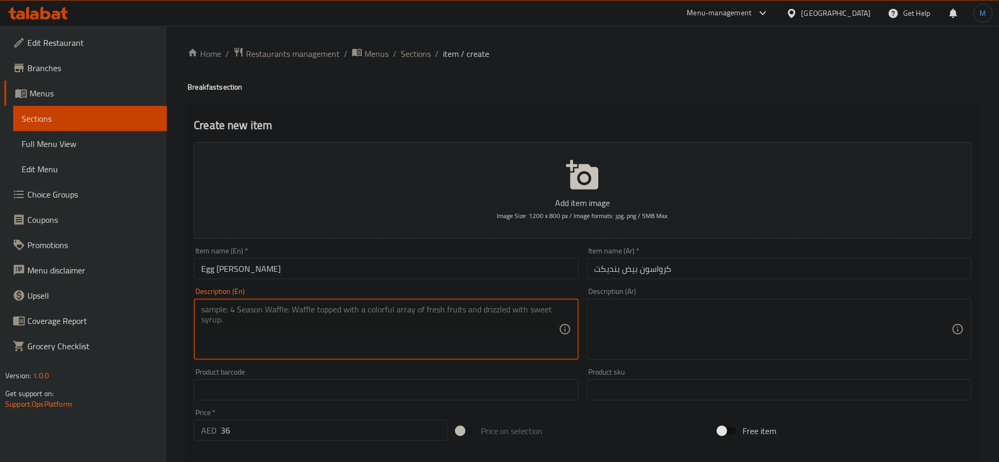
click at [304, 349] on textarea at bounding box center [379, 329] width 357 height 50
paste textarea "Italian toast bread with poached egg, guacamoli, hollandaise dressing and serve…"
paste textarea "e, hollandaise"
type textarea "Italian toast bread with poached egg, guacamole, hollandaise dressing and serve…"
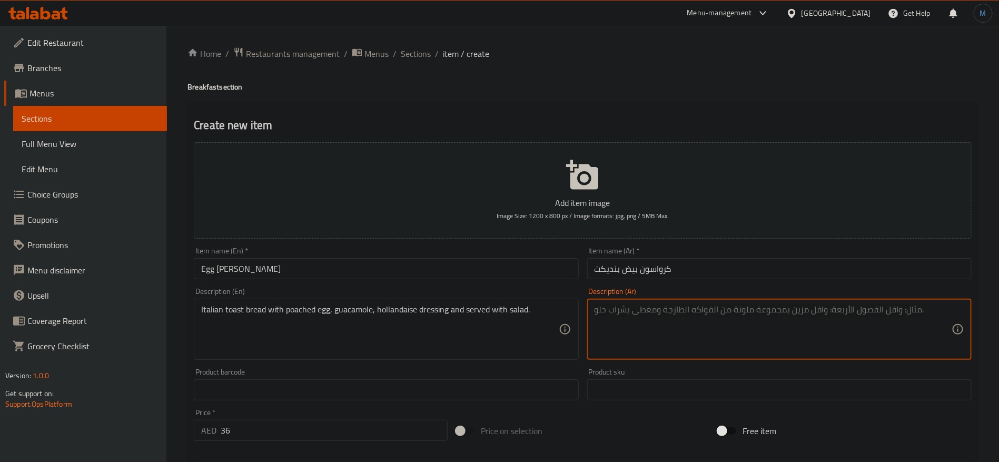
click at [762, 323] on textarea at bounding box center [773, 329] width 357 height 50
paste textarea "خبز محمص إيطالي مع بيضة مسلوقة، جواكامولي، صلصة هولنديز ويقدم مع السلطة."
click at [788, 310] on textarea "خبز محمص إيطالي مع بيضة مسلوقة، جواكامولي، صلصة هولنديز ويقدم مع السلطة." at bounding box center [773, 329] width 357 height 50
type textarea "خبز محمص إيطالي مع بيضة نصف مسلوقة، جواكامولي، صلصة هولنديز ويقدم مع السلطة."
click at [418, 267] on input "Egg [PERSON_NAME]" at bounding box center [386, 268] width 384 height 21
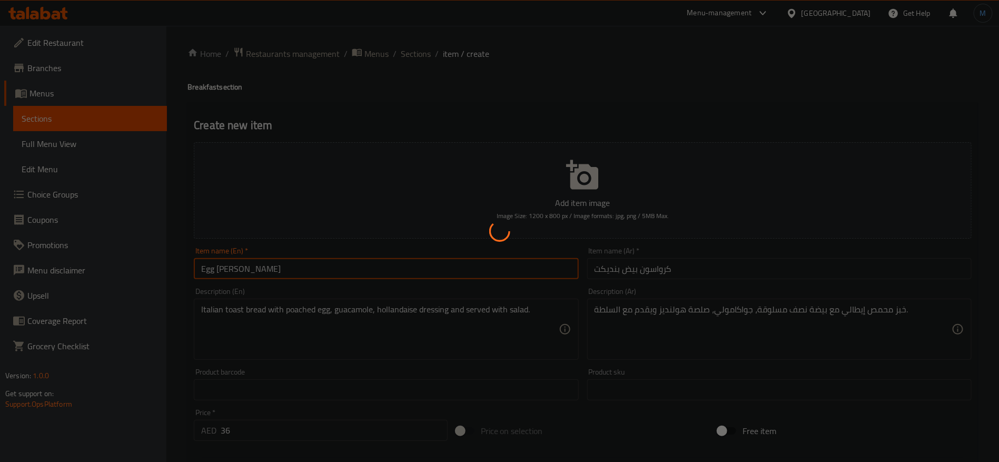
type input "0"
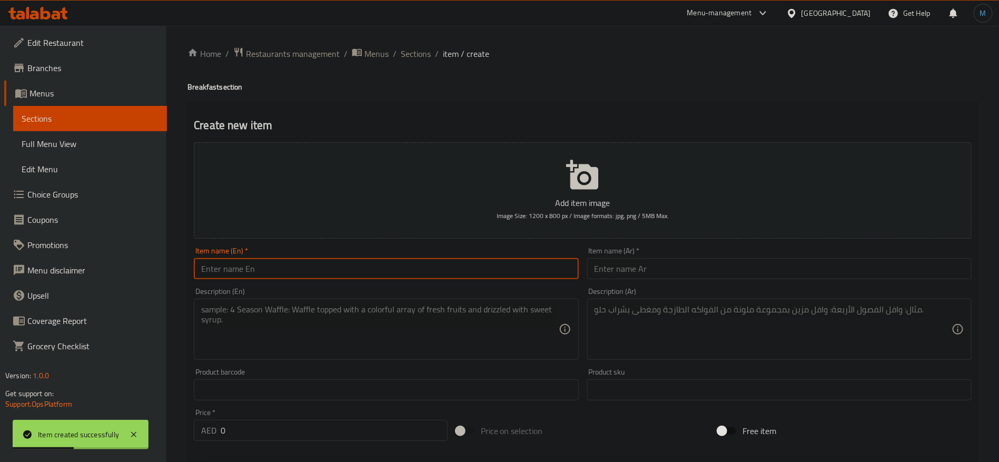
paste input "SCRAMBLED EGG CROISSANT"
type input "Scrambled Egg Croissant"
click at [694, 259] on input "text" at bounding box center [779, 268] width 384 height 21
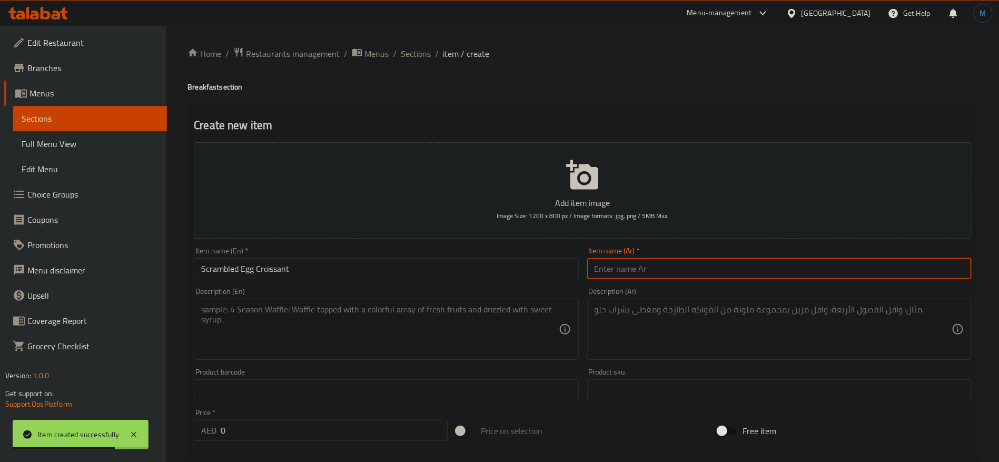
paste input "كرواسون البيض المخفوق"
type input "كرواسون البيض المخفوق"
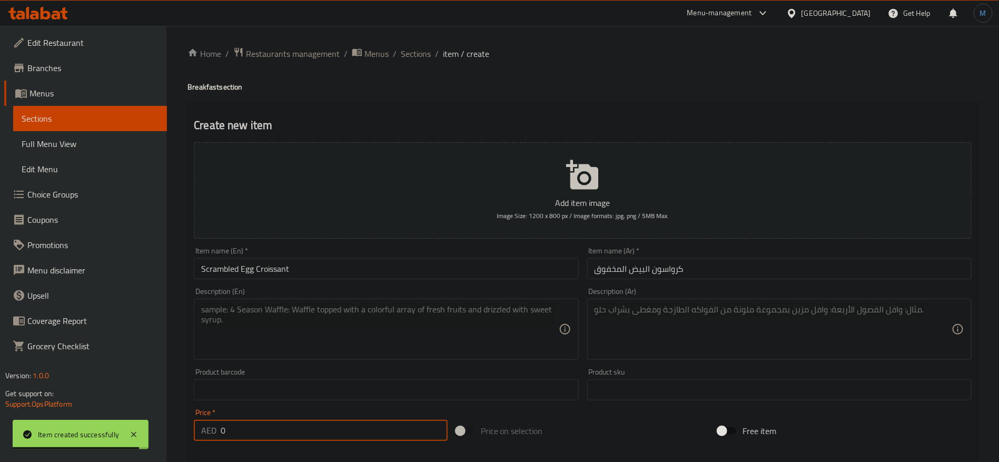
click at [321, 426] on input "0" at bounding box center [334, 430] width 227 height 21
paste input "26"
type input "26"
click at [426, 334] on textarea at bounding box center [379, 329] width 357 height 50
paste textarea "Italian toast bread with poached egg, guacamole, hollandaise dressing and serve…"
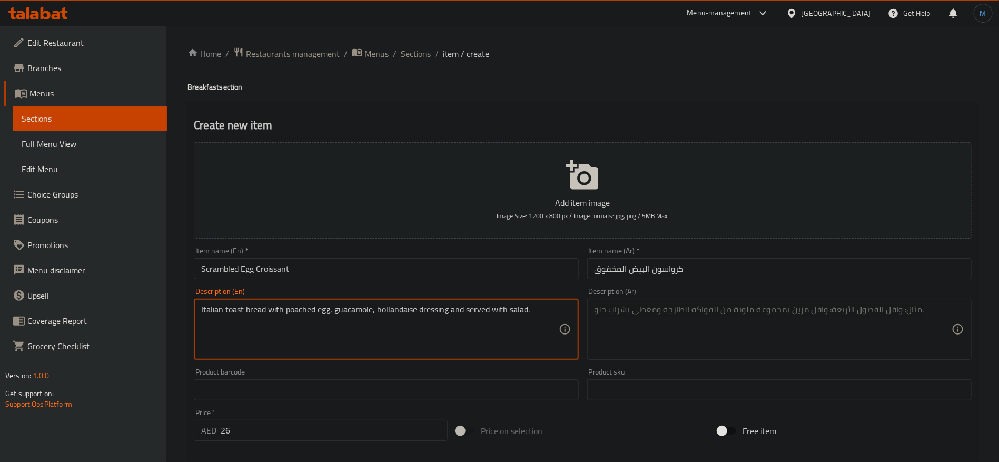
type textarea "Italian toast bread with poached egg, guacamole, hollandaise dressing and serve…"
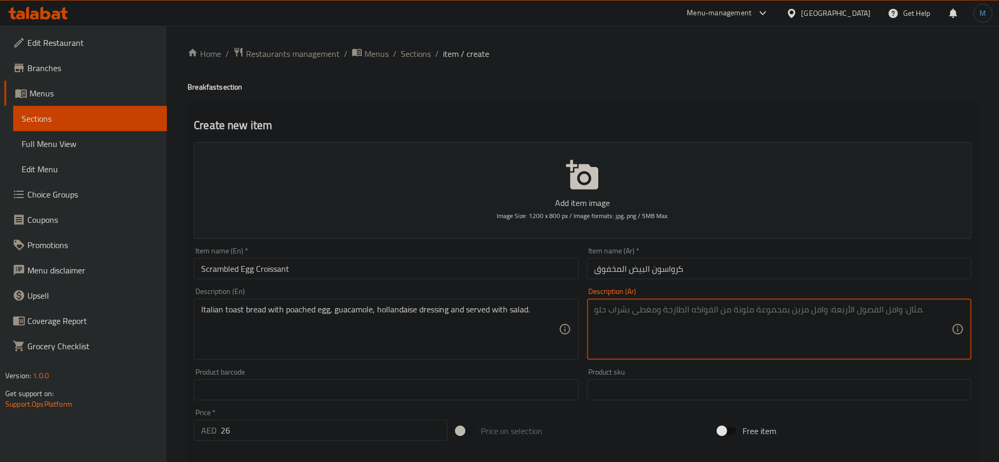
click at [694, 354] on textarea at bounding box center [773, 329] width 357 height 50
paste textarea "خبز محمص إيطالي مع بيضة مسلوقة، جواكامولي، صلصة هولنديز ويقدم مع السلطة."
click at [785, 308] on textarea "خبز محمص إيطالي مع بيضة مسلوقة، جواكامولي، صلصة هولنديز ويقدم مع السلطة." at bounding box center [773, 329] width 357 height 50
type textarea "خبز محمص إيطالي مع بيضة نصف مسلوقة، جواكامولي، صلصة هولنديز ويقدم مع السلطة."
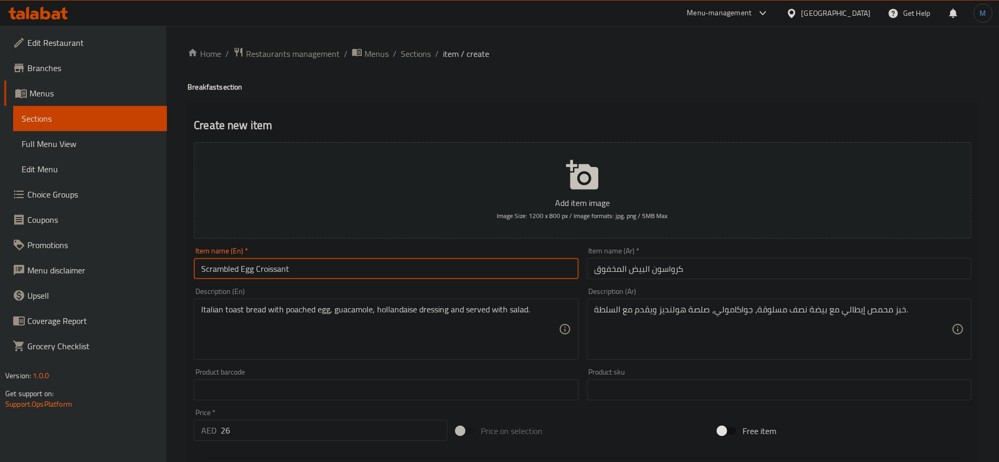
click at [300, 279] on input "Scrambled Egg Croissant" at bounding box center [386, 268] width 384 height 21
click at [380, 421] on input "26" at bounding box center [334, 430] width 227 height 21
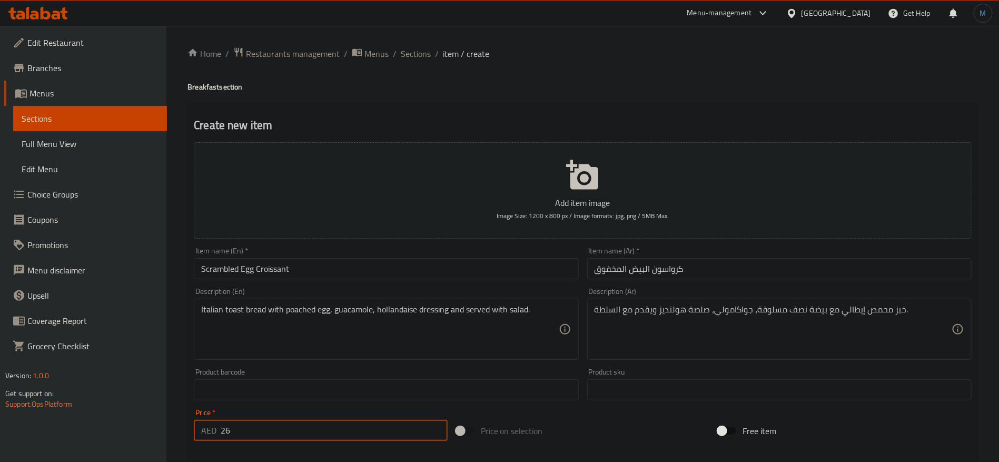
paste input "3"
type input "36"
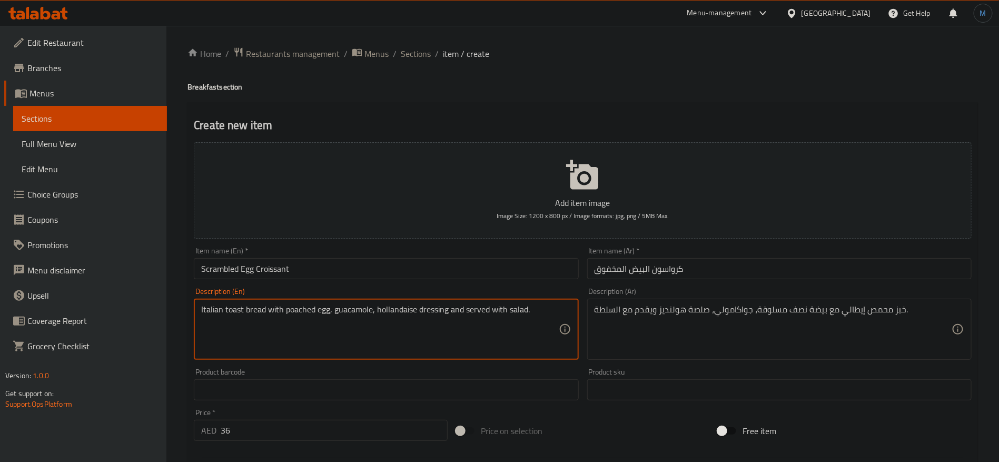
paste textarea "Freshly baked Croissant with scrambled egg"
type textarea "Freshly baked Croissant with scrambled egg"
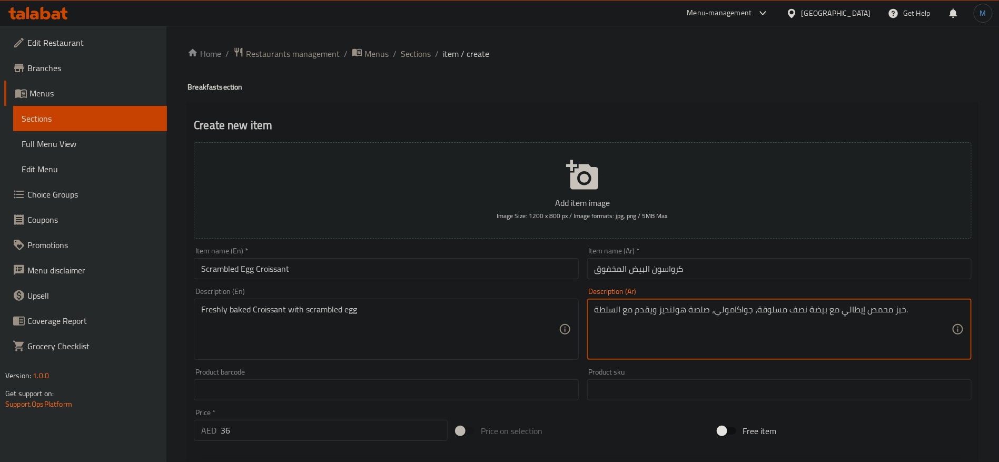
paste textarea "كرواسون طازج مع بيض مخفوق"
type textarea "كرواسون طازج مع بيض مخفوق"
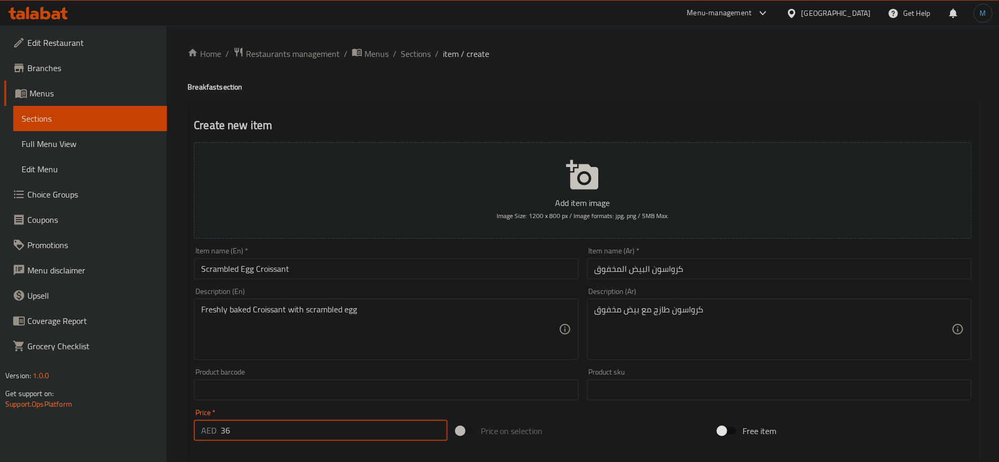
click at [306, 423] on input "36" at bounding box center [334, 430] width 227 height 21
type input "26"
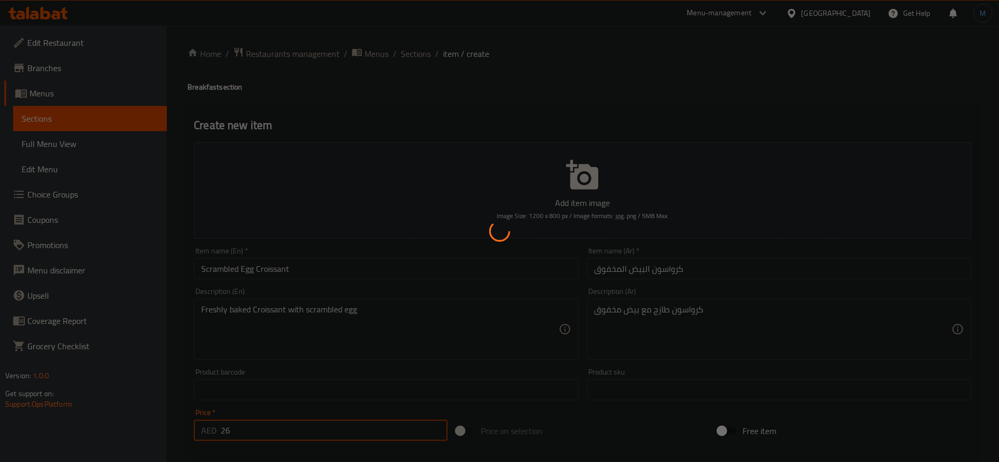
type input "0"
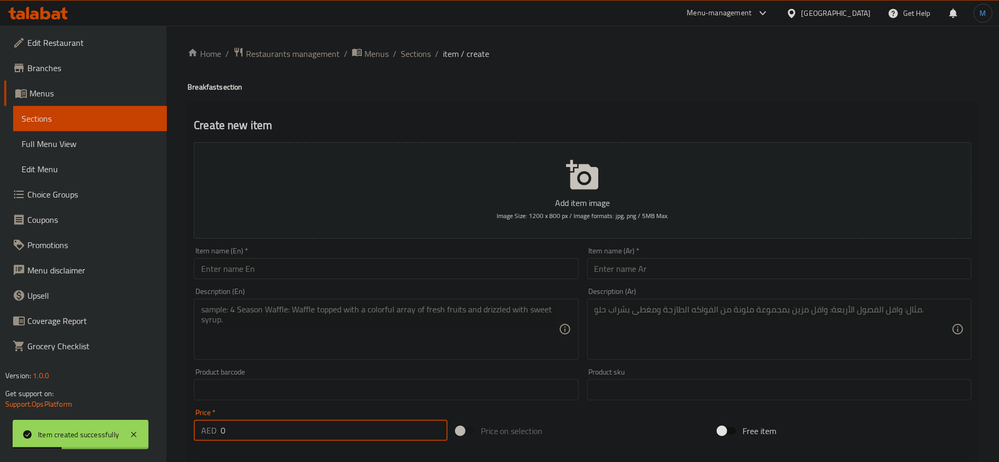
click at [393, 275] on input "text" at bounding box center [386, 268] width 384 height 21
paste input "BREAKFAST GRANOLA"
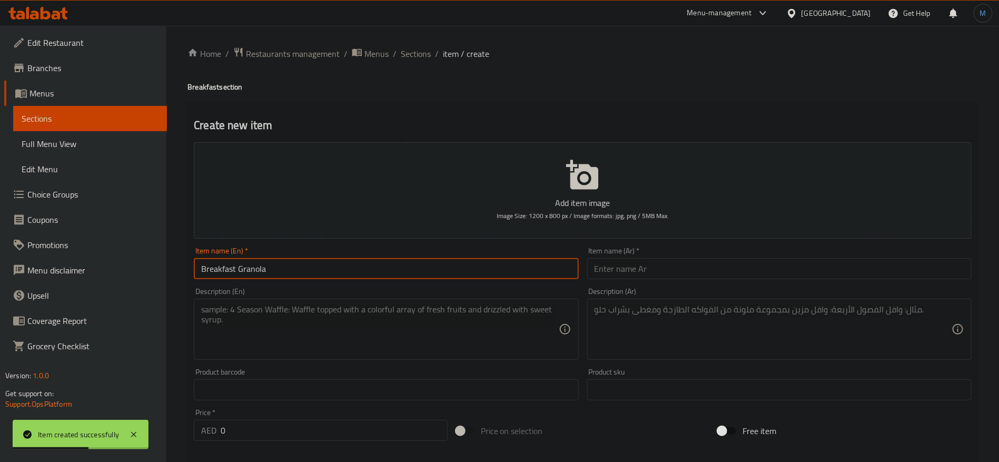
type input "Breakfast Granola"
click at [740, 262] on input "text" at bounding box center [779, 268] width 384 height 21
paste input "جرانولا الإفطار"
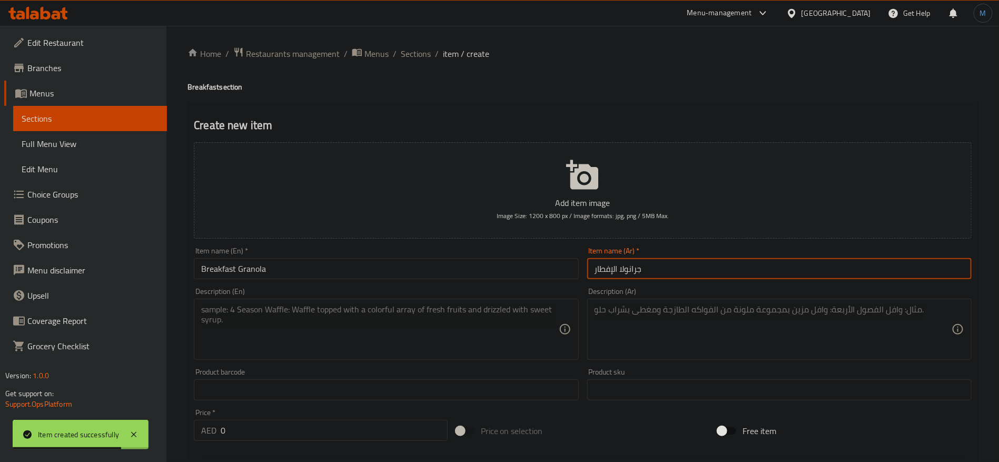
type input "جرانولا الإفطار"
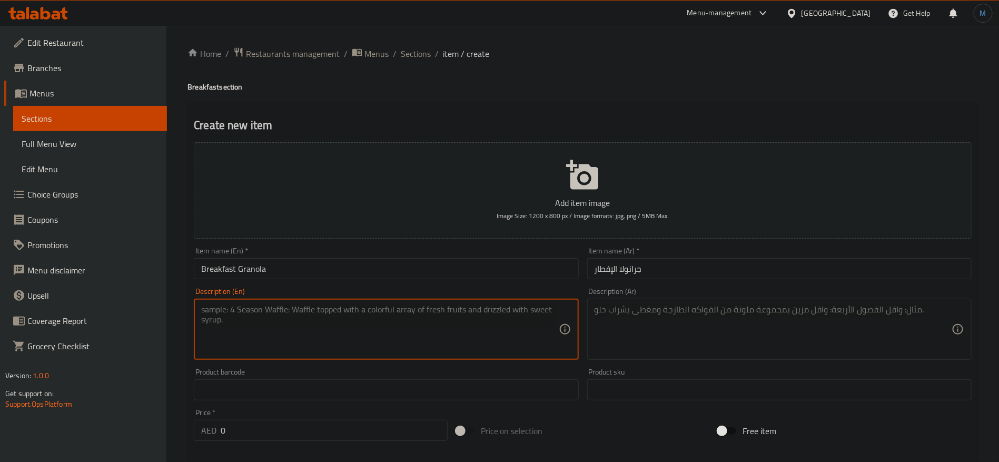
click at [292, 346] on textarea at bounding box center [379, 329] width 357 height 50
paste textarea "Yogurt with granola. chia seeds, banana, strawberry, & blueberry"
click at [249, 324] on textarea "Yogurt with granola. chia seeds, banana, strawberry, & blueberry" at bounding box center [379, 329] width 357 height 50
type textarea "Yogurt with granola. chia seeds, banana, strawberry, and blueberry"
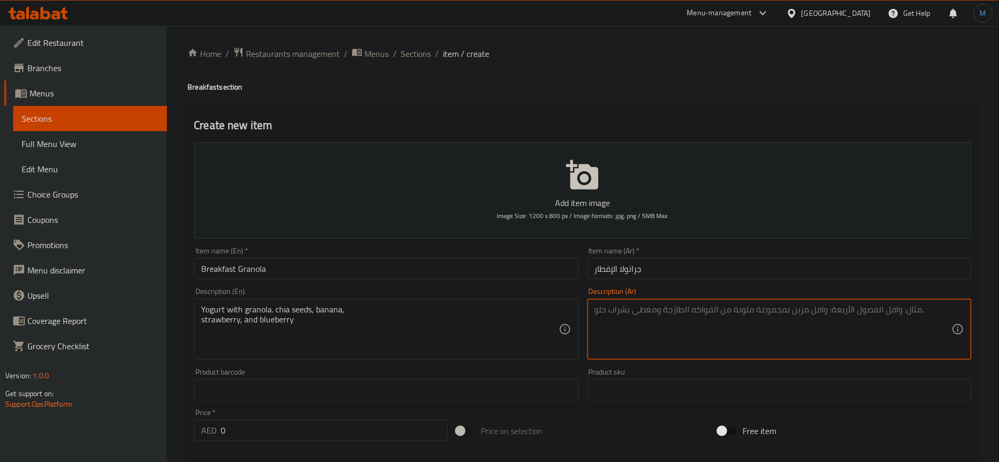
paste textarea "زيادي مع الجرانولا، بذور الشياء موز، فراولة، وتوت أزرق"
type textarea "زيادي مع الجرانولا، بذور الشياء موز، فراولة، وتوت أزرق"
click at [332, 429] on input "0" at bounding box center [334, 430] width 227 height 21
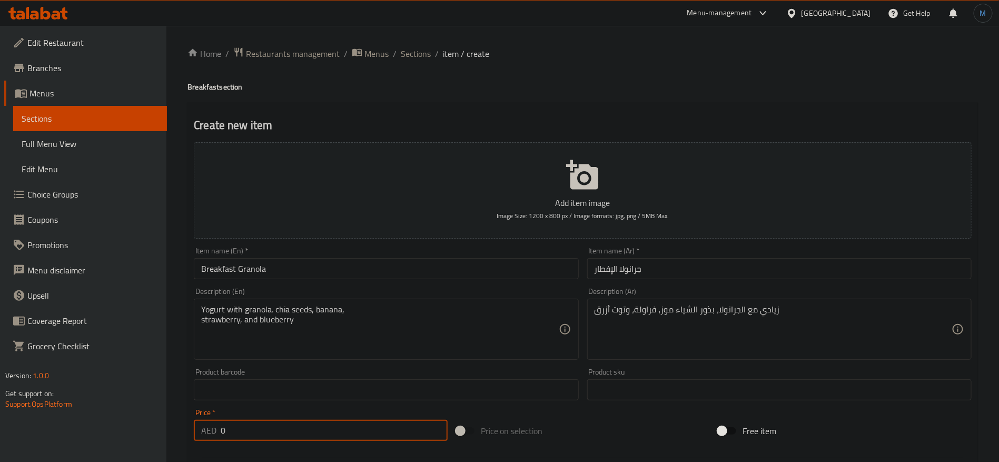
paste input "29"
type input "29"
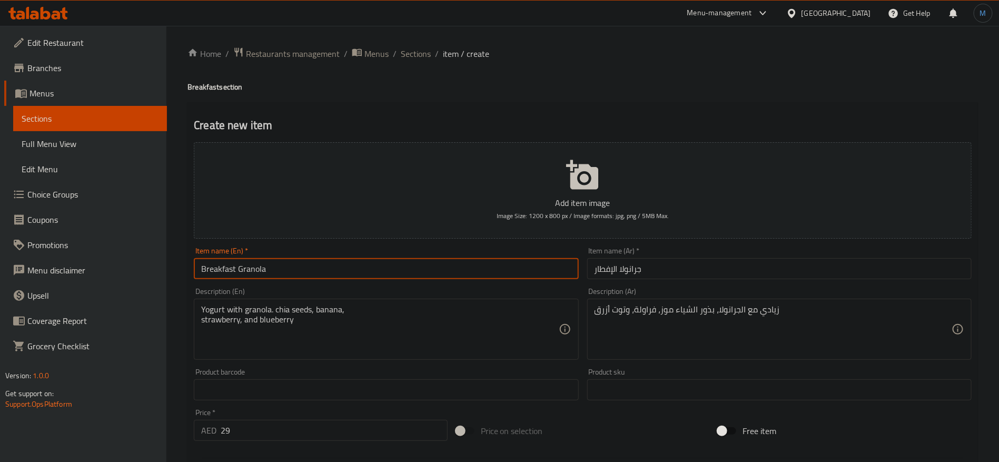
click at [370, 271] on input "Breakfast Granola" at bounding box center [386, 268] width 384 height 21
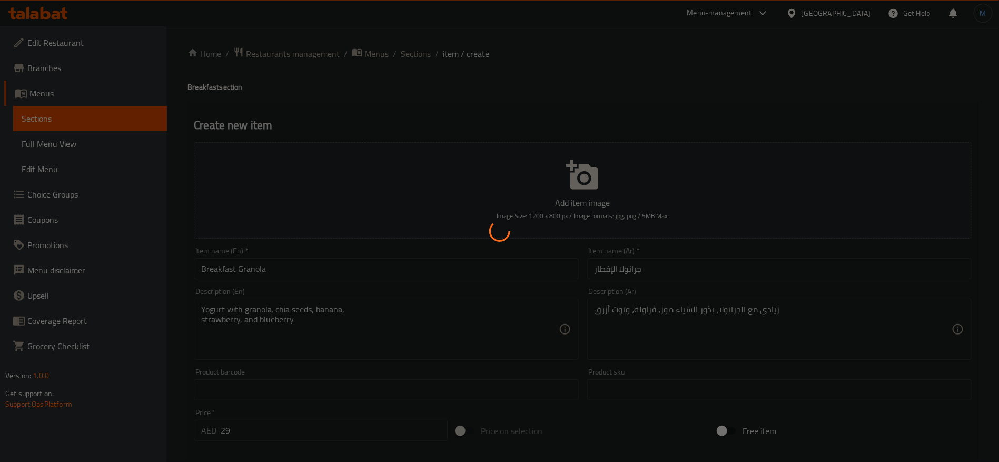
type input "0"
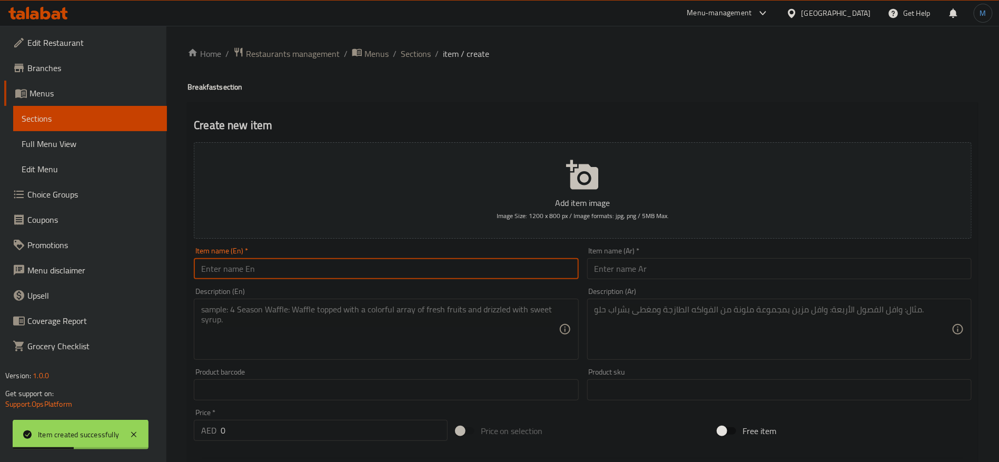
click at [378, 268] on input "text" at bounding box center [386, 268] width 384 height 21
paste input "BEETROOT EGG TOAST"
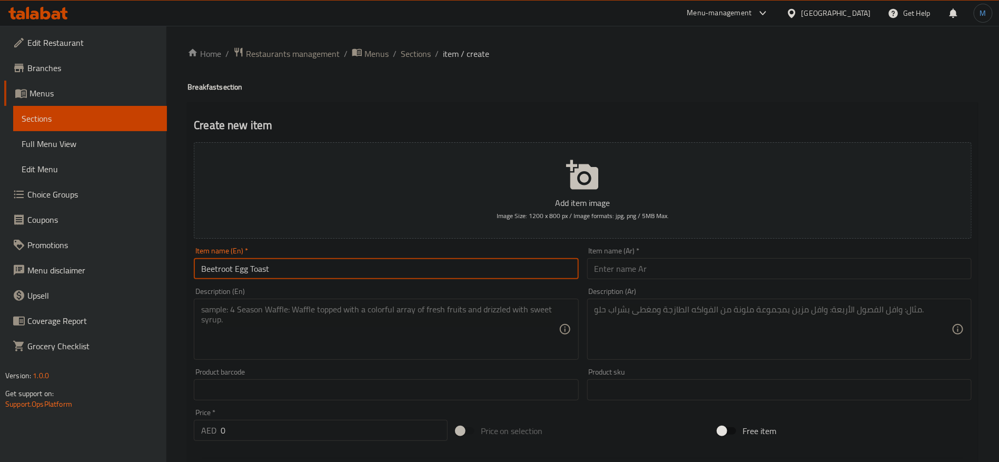
type input "Beetroot Egg Toast"
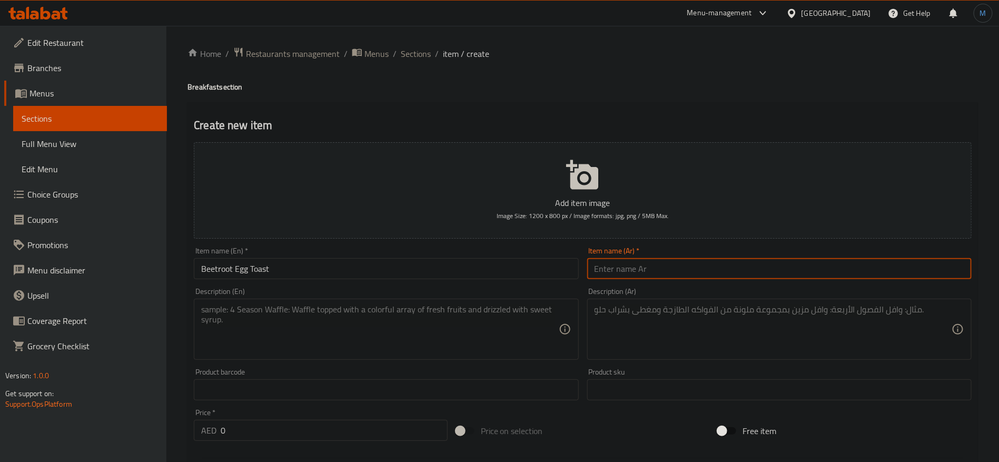
click at [739, 261] on input "text" at bounding box center [779, 268] width 384 height 21
paste input "توست شمندر بالبيض"
type input "توست شمندر بالبيض"
paste textarea "Italian toast bread with labnah, beetroot, booiled egg with sesame seeds & sunf…"
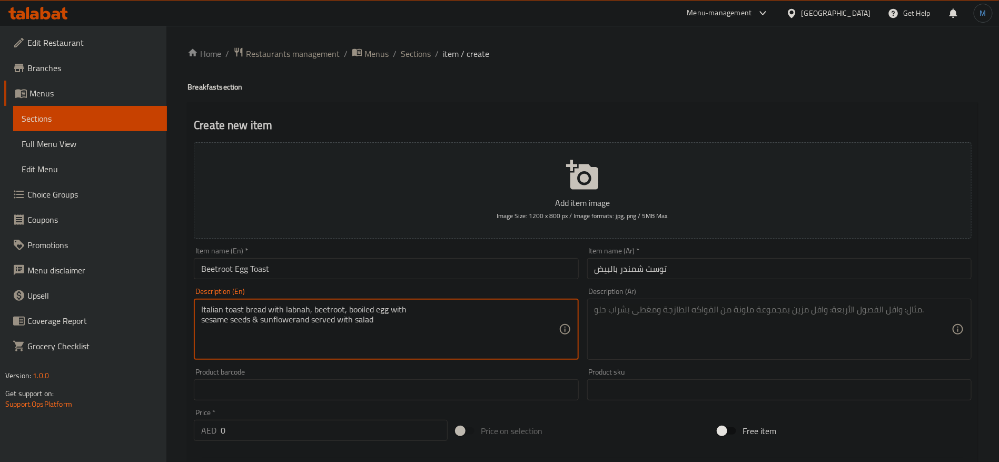
type textarea "Italian toast bread with labnah, beetroot, booiled egg with sesame seeds & sunf…"
click at [722, 349] on textarea at bounding box center [773, 329] width 357 height 50
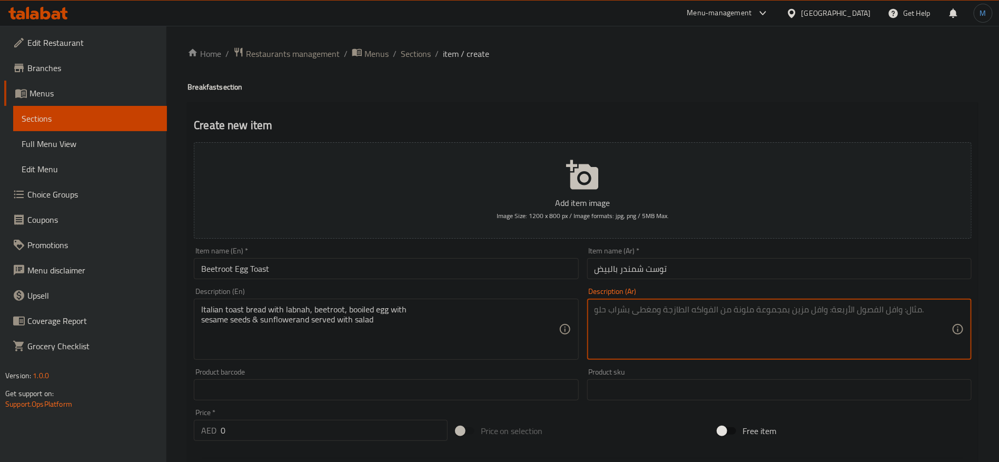
paste textarea "خبز توست إيطالي مع لبنه، شمندر، بيض مسلوقة، عباد الشمس بذور السمسم، يقدم مع"
type textarea "خبز توست إيطالي مع لبنه، شمندر، بيض مسلوقة، عباد الشمس بذور السمسم، يقدم مع الس…"
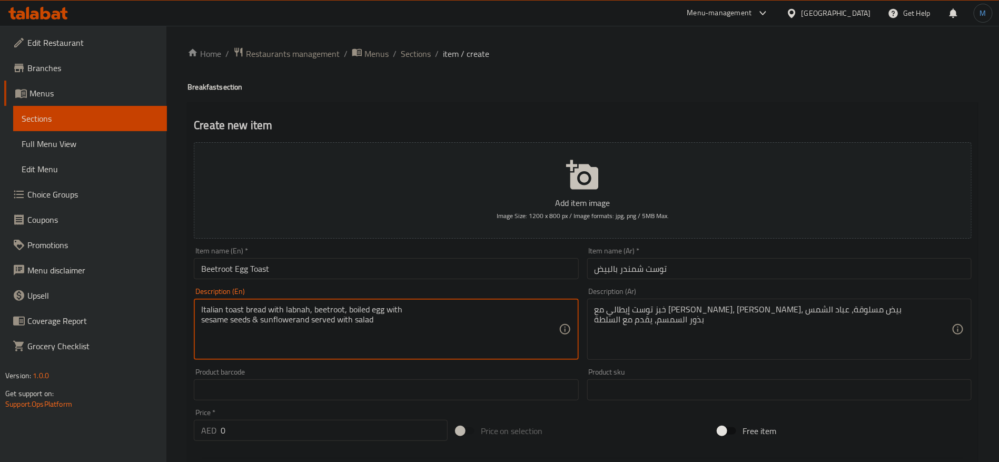
type textarea "Italian toast bread with labnah, beetroot, boiled egg with sesame seeds & sunfl…"
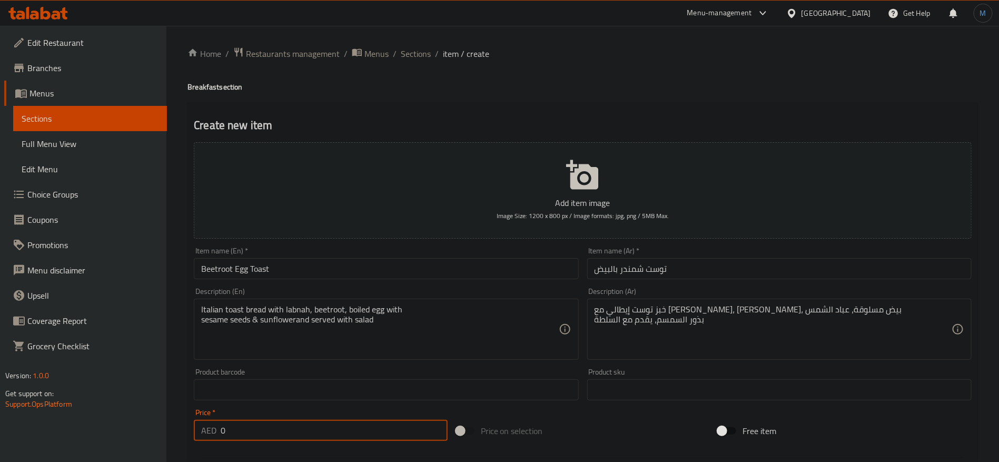
click at [296, 434] on input "0" at bounding box center [334, 430] width 227 height 21
paste input "45"
type input "45"
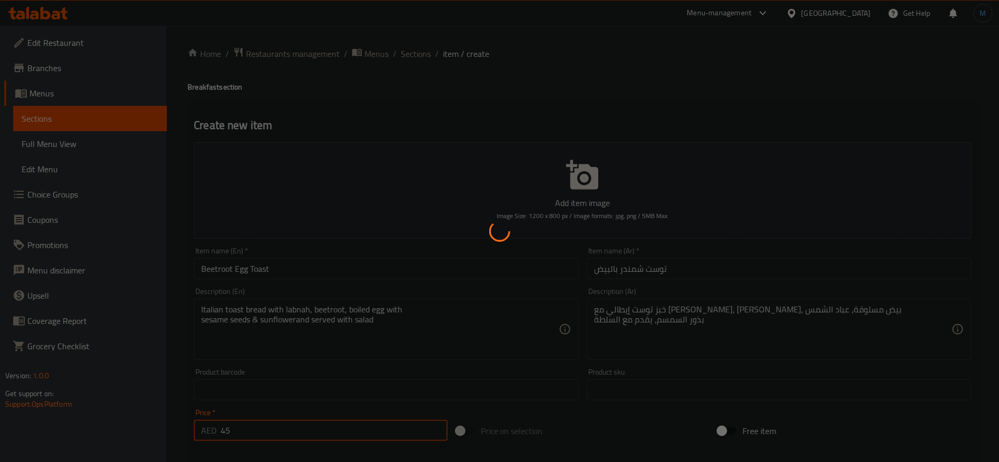
type input "0"
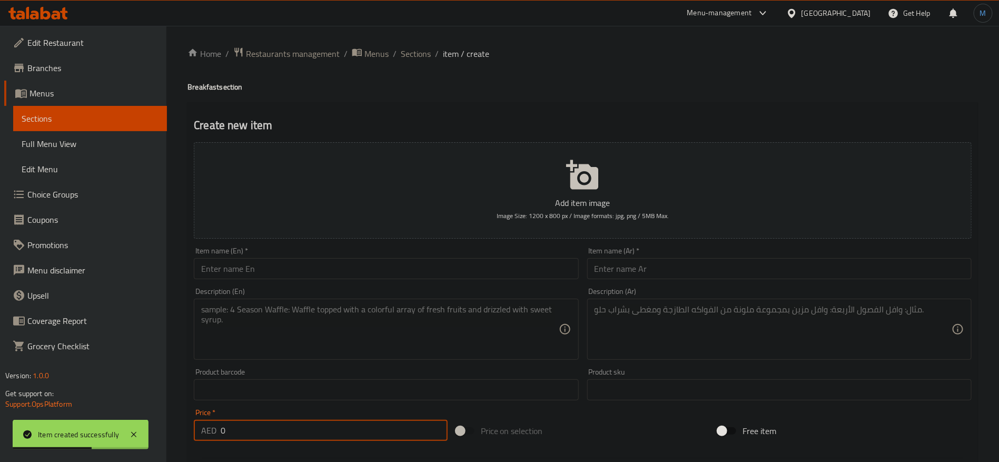
click at [386, 252] on div "Item name (En)   * Item name (En) *" at bounding box center [386, 263] width 384 height 32
paste input "PEANUT & JAM TOAST"
click at [389, 267] on input "text" at bounding box center [386, 268] width 384 height 21
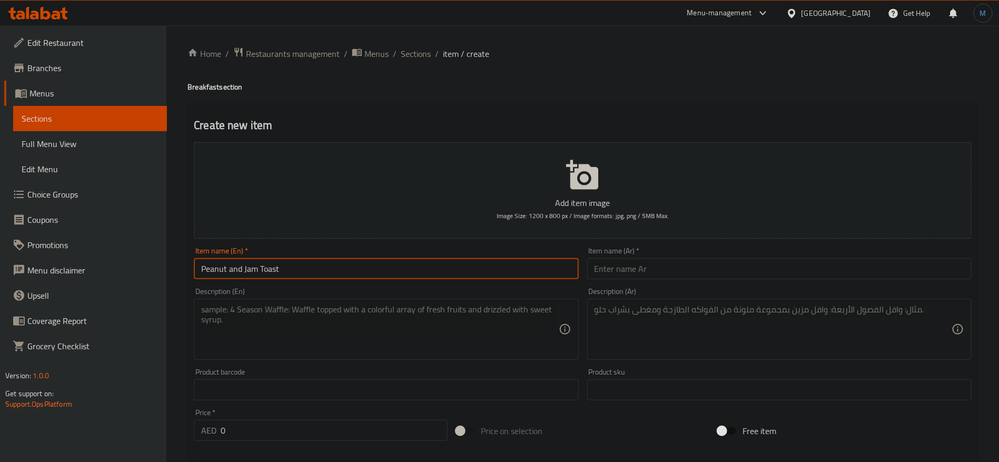
type input "Peanut and Jam Toast"
click at [717, 268] on input "text" at bounding box center [779, 268] width 384 height 21
paste input "توست بزبدة الفول السوداني والعربي"
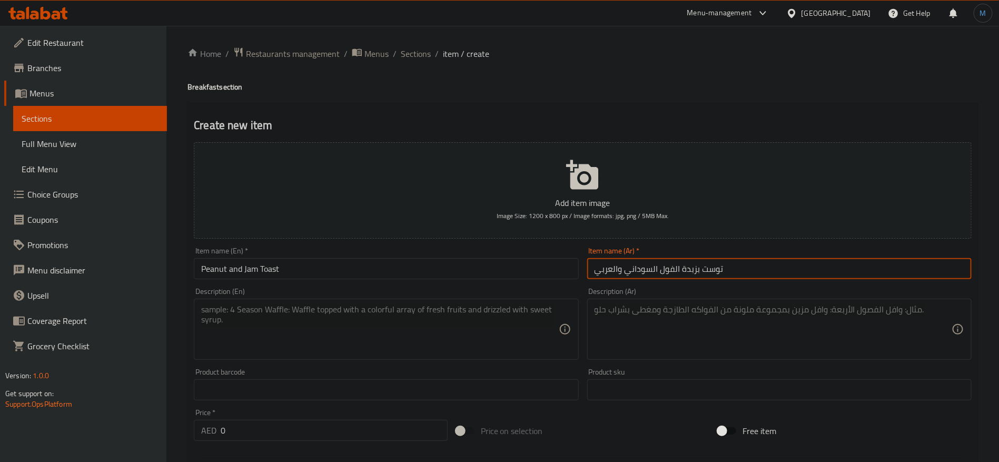
click at [612, 273] on input "توست بزبدة الفول السوداني والعربي" at bounding box center [779, 268] width 384 height 21
type input "توست بزبدة الفول السوداني والمربي"
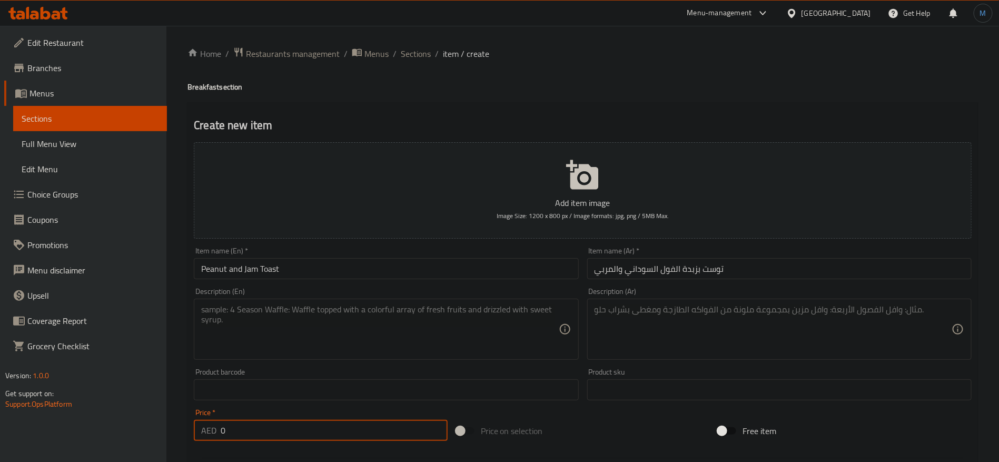
click at [315, 429] on input "0" at bounding box center [334, 430] width 227 height 21
paste input "24"
type input "24"
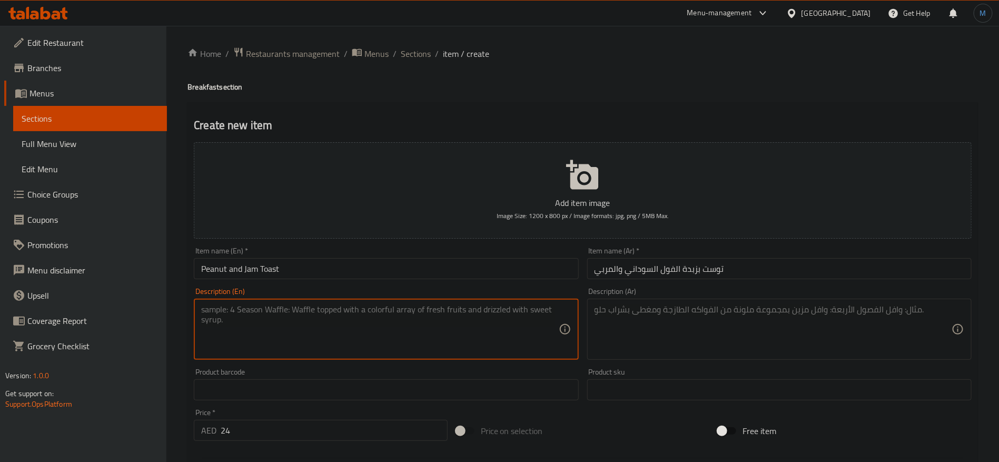
click at [365, 327] on textarea at bounding box center [379, 329] width 357 height 50
paste textarea "Toast bread with granola, peanut and jam."
type textarea "Toast bread with granola, peanut and jam."
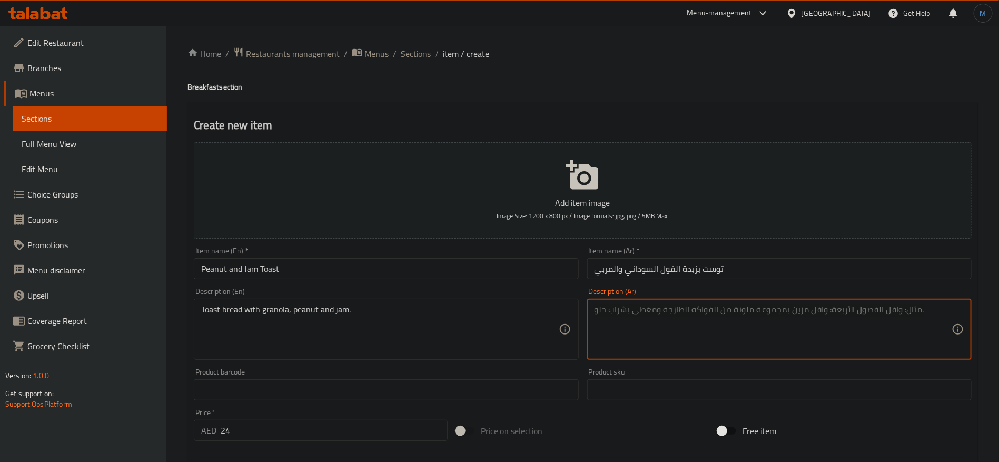
paste textarea "خبز توست مع الجرانولا، الفول السوداني، والعربي"
type textarea "خبز توست مع الجرانولا، الفول السوداني، والعربي"
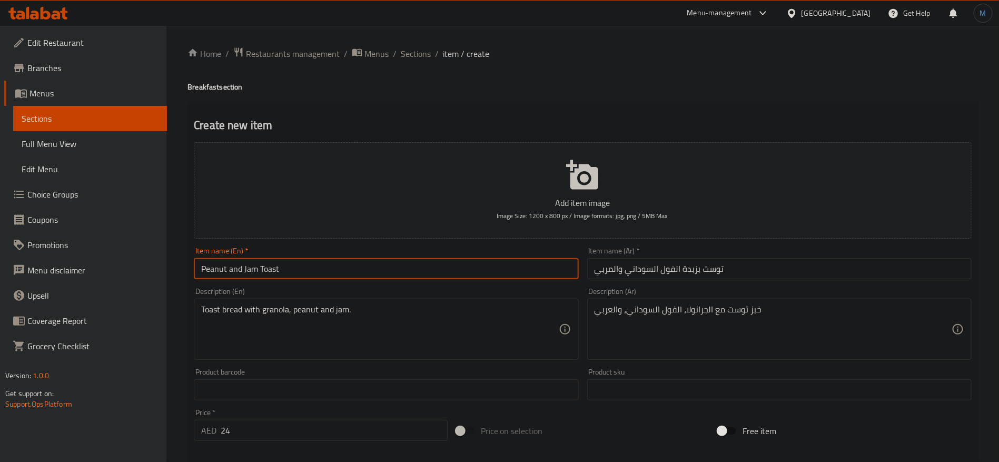
click at [459, 262] on input "Peanut and Jam Toast" at bounding box center [386, 268] width 384 height 21
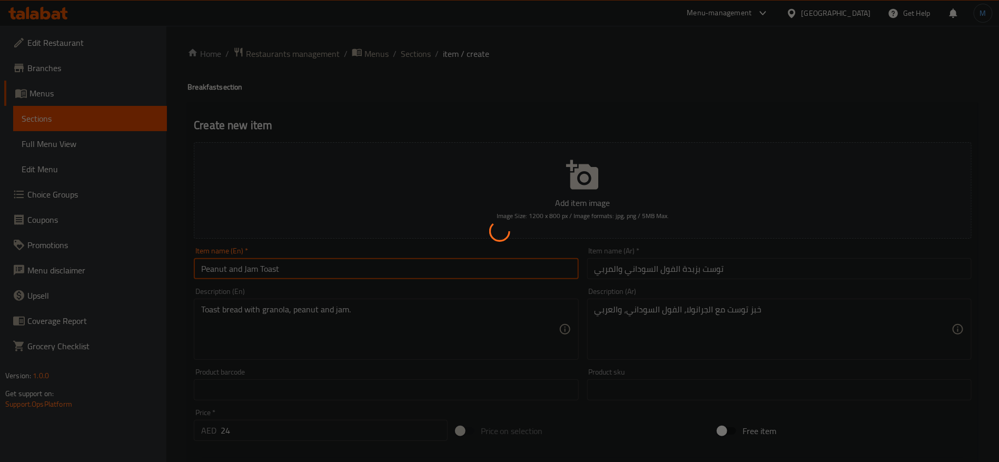
type input "0"
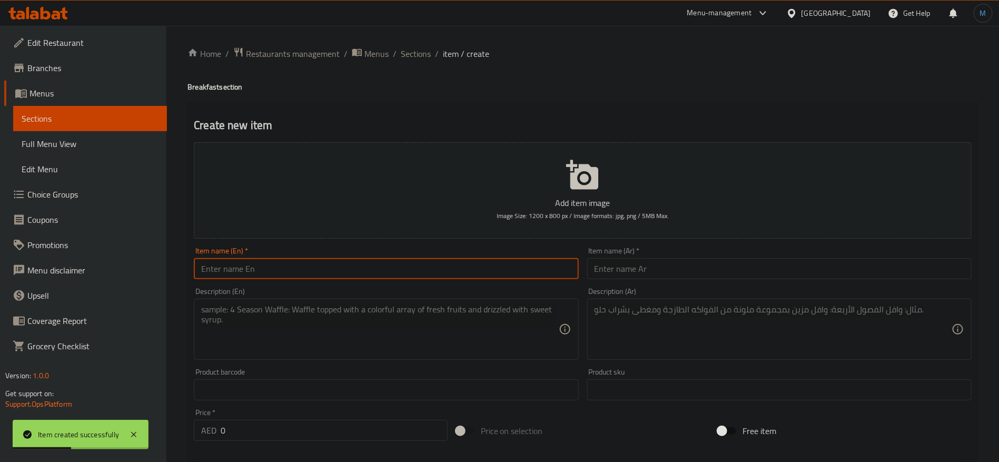
paste input "HAZELNUT YOGURT BOWL"
type input "Hazelnut Yogurt Bowl"
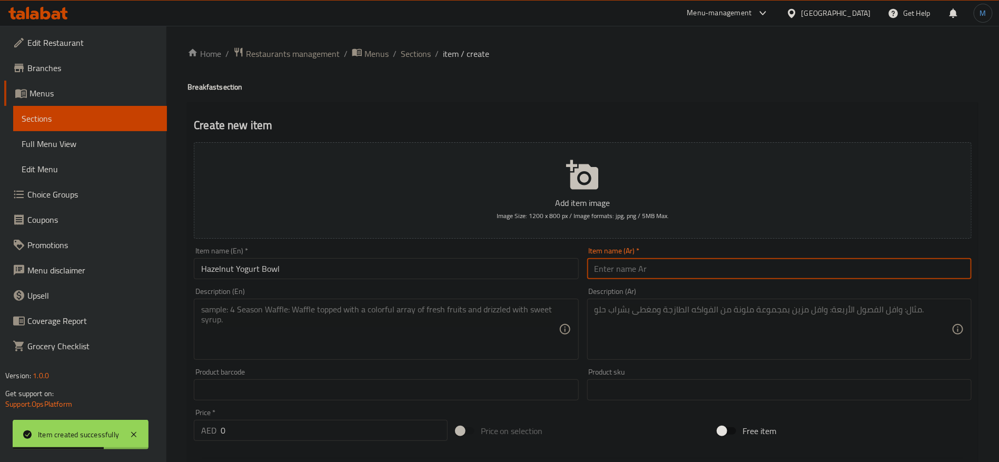
paste input "وعاء زبادي بالبندق"
click at [603, 277] on input "وعاء زبادي بالبندق" at bounding box center [779, 268] width 384 height 21
type input "وعاء زبادي بالبندق"
paste textarea "yogurt, mixed granola, peanut butter, berry compote.."
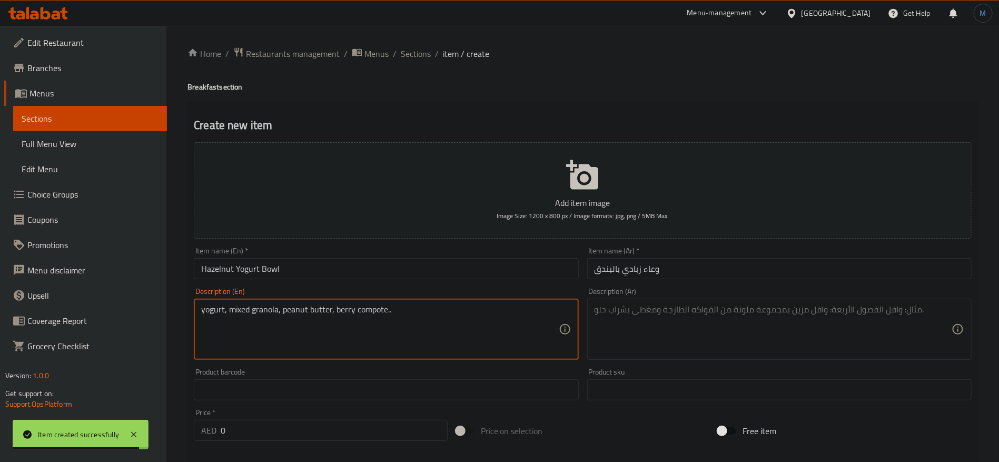
type textarea "yogurt, mixed granola, peanut butter, berry compote.."
click at [722, 355] on div "Description (Ar)" at bounding box center [779, 329] width 384 height 61
paste textarea "زبادي، جرانولا مشكلة، زبدة الفول السوداني، وكومبوت التوت"
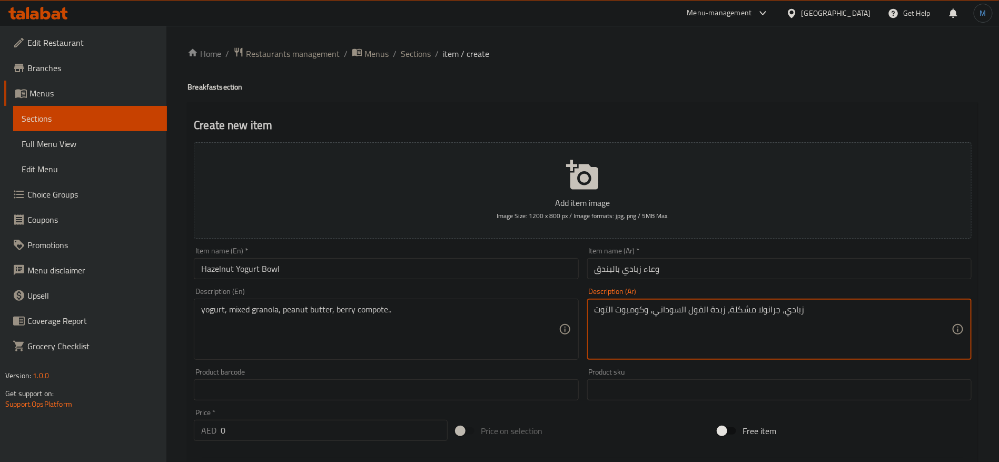
type textarea "زبادي، جرانولا مشكلة، زبدة الفول السوداني، وكومبوت التوت"
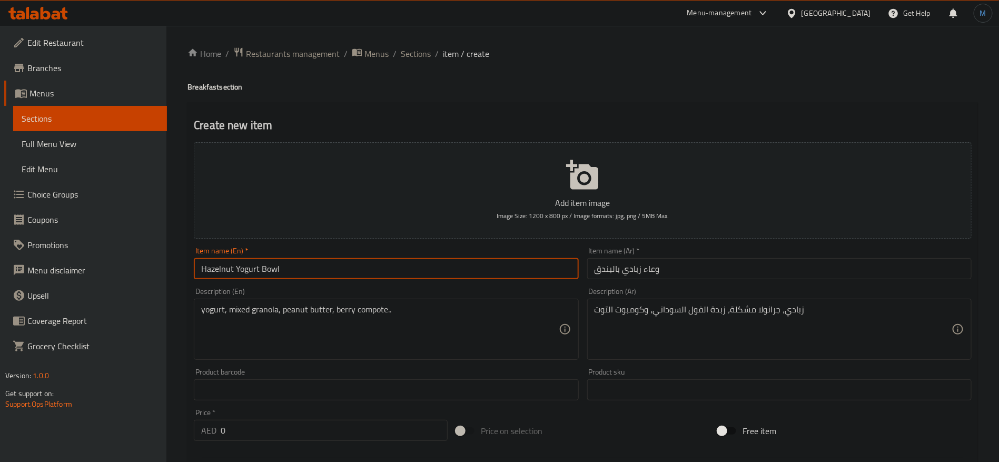
click at [425, 261] on input "Hazelnut Yogurt Bowl" at bounding box center [386, 268] width 384 height 21
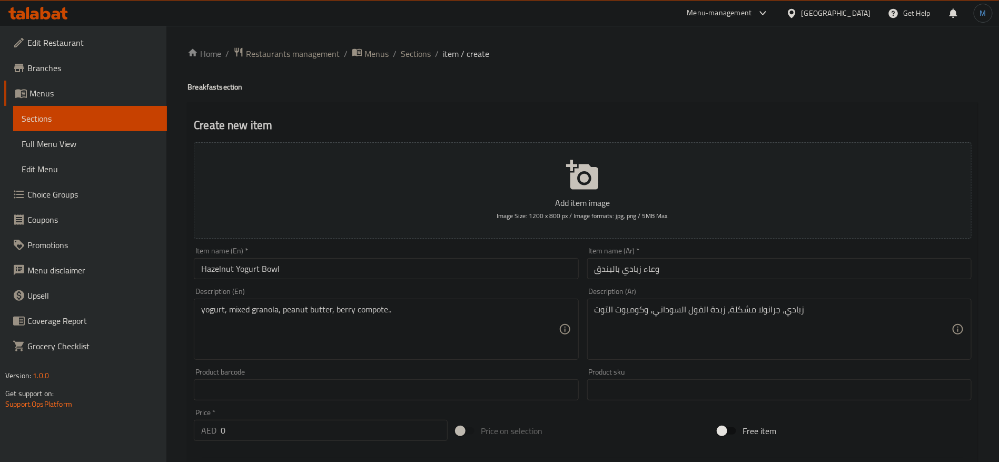
click at [257, 441] on div "Price   * AED 0 Price *" at bounding box center [321, 425] width 262 height 41
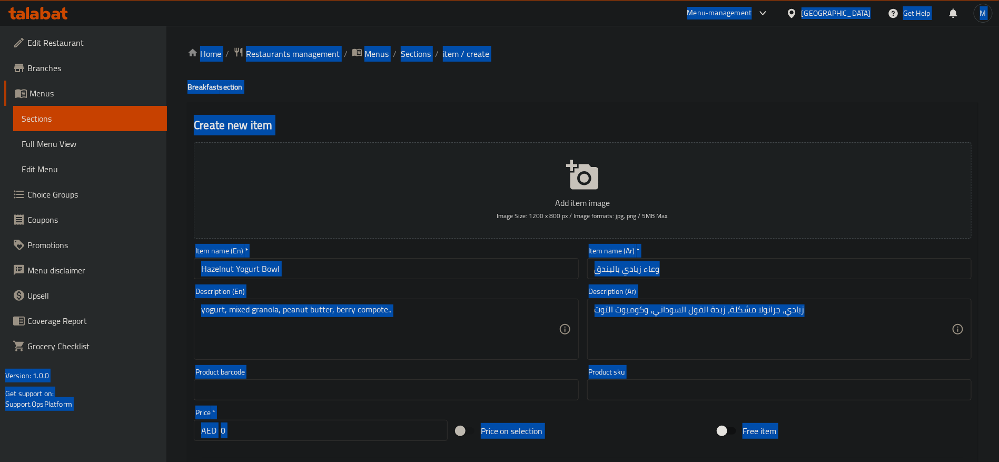
click at [261, 430] on input "0" at bounding box center [334, 430] width 227 height 21
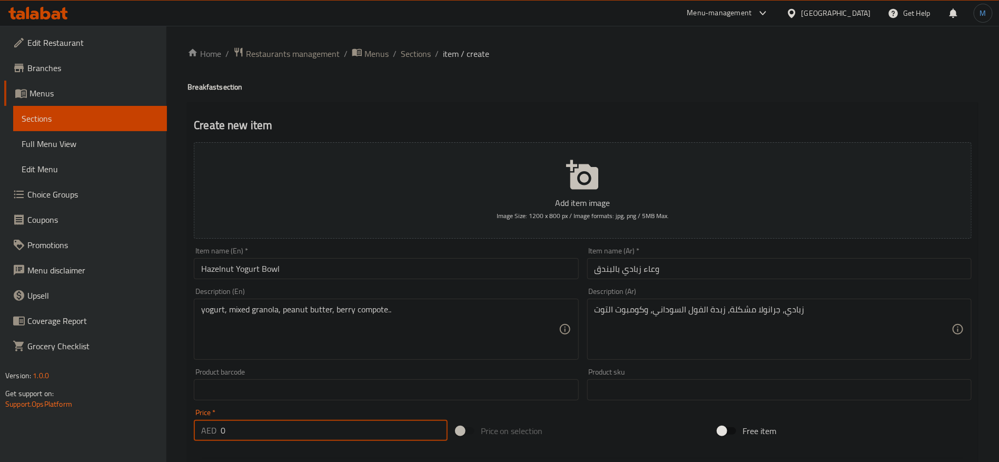
paste input "39"
type input "39"
click at [328, 274] on input "Hazelnut Yogurt Bowl" at bounding box center [386, 268] width 384 height 21
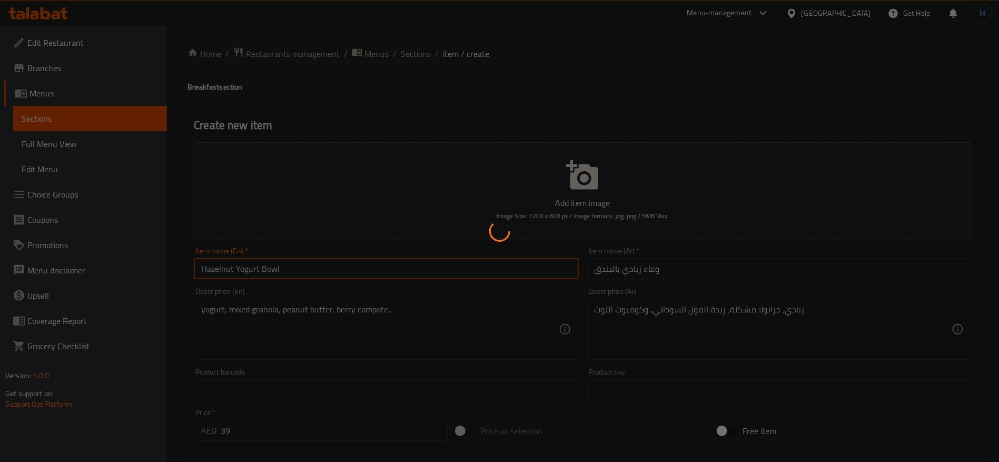
type input "0"
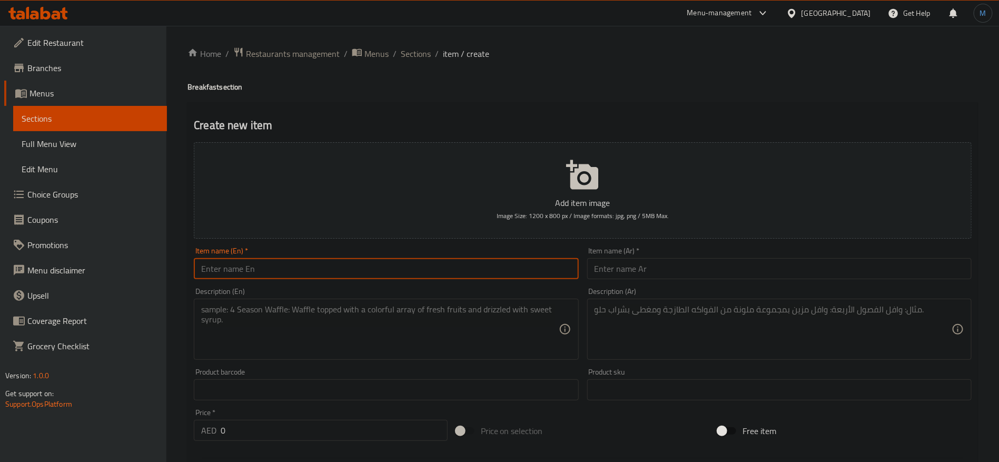
paste input "Cauliflower, broccoli, green peas, red beans, carrot, onion, garlic, fresh basi…"
type input "Cauliflower, broccoli, green peas, red beans, carrot, onion, garlic, fresh basi…"
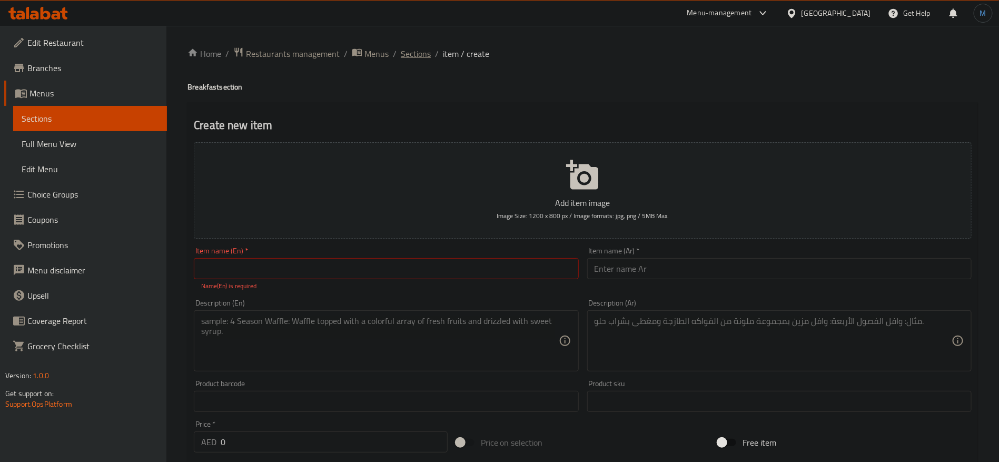
click at [406, 47] on span "Sections" at bounding box center [416, 53] width 30 height 13
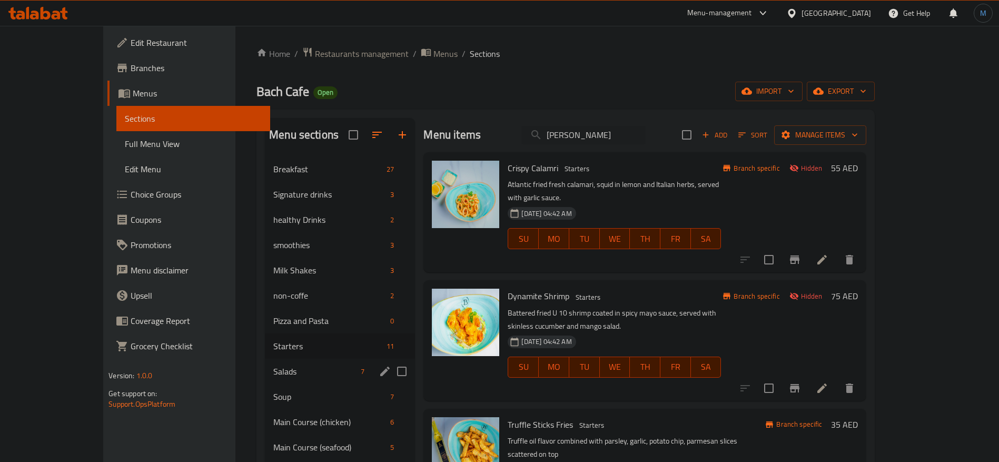
scroll to position [90, 0]
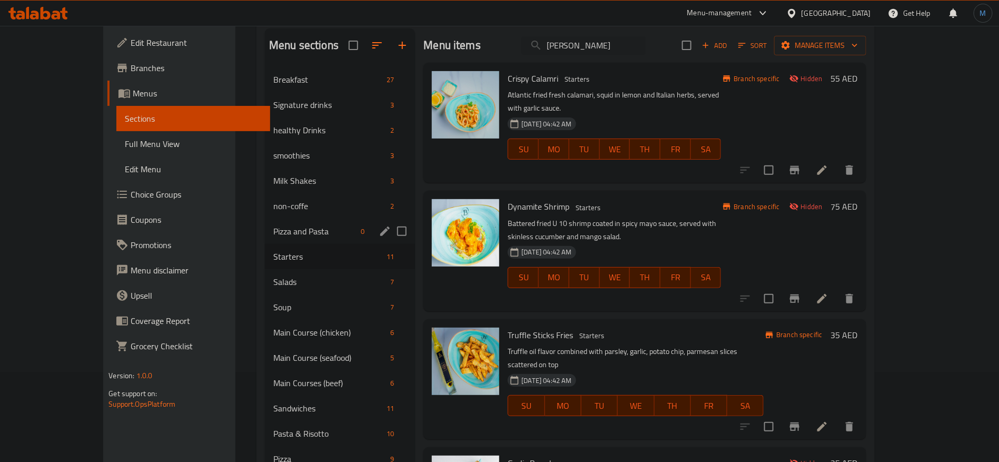
click at [267, 239] on div "Pizza and Pasta 0" at bounding box center [340, 231] width 150 height 25
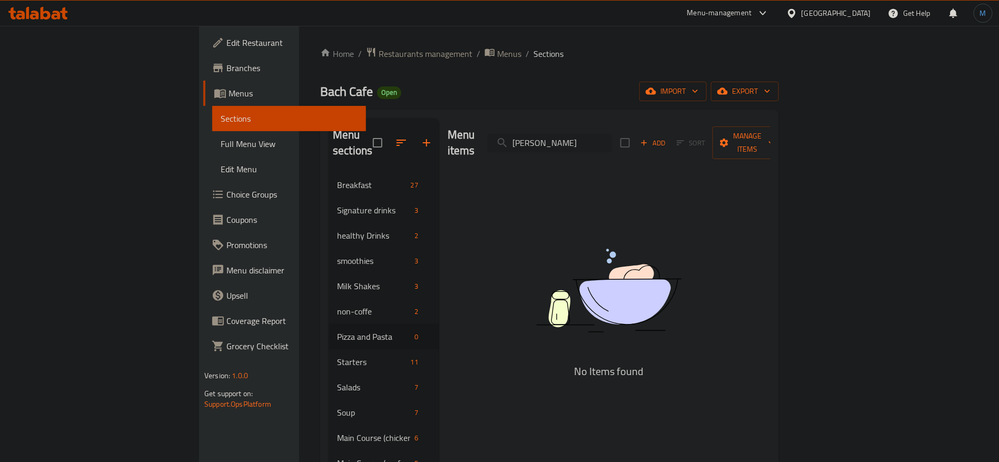
click at [612, 134] on input "[PERSON_NAME]" at bounding box center [550, 143] width 124 height 18
paste input "[PERSON_NAME]"
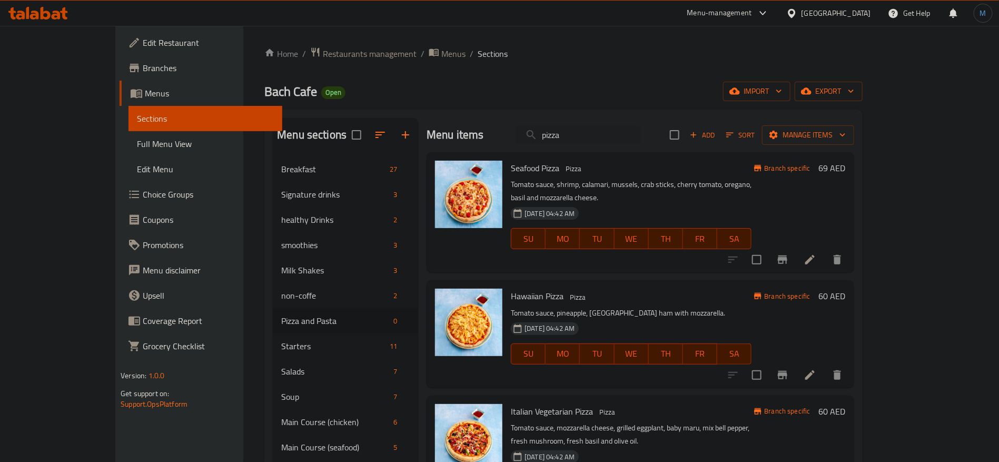
paste input "VEGETARIAN"
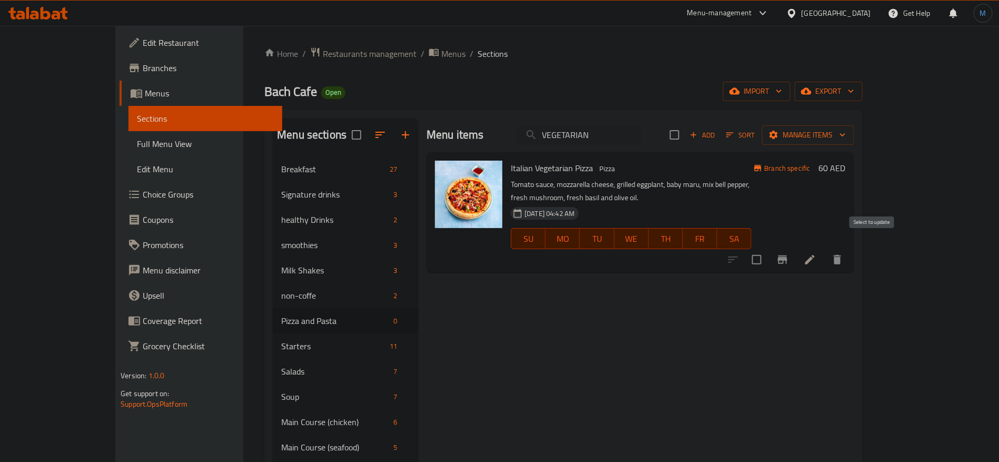
type input "VEGETARIAN"
click at [768, 253] on input "checkbox" at bounding box center [757, 260] width 22 height 22
checkbox input "true"
click at [621, 144] on div "Menu items VEGETARIAN Add Sort Manage items" at bounding box center [641, 135] width 428 height 34
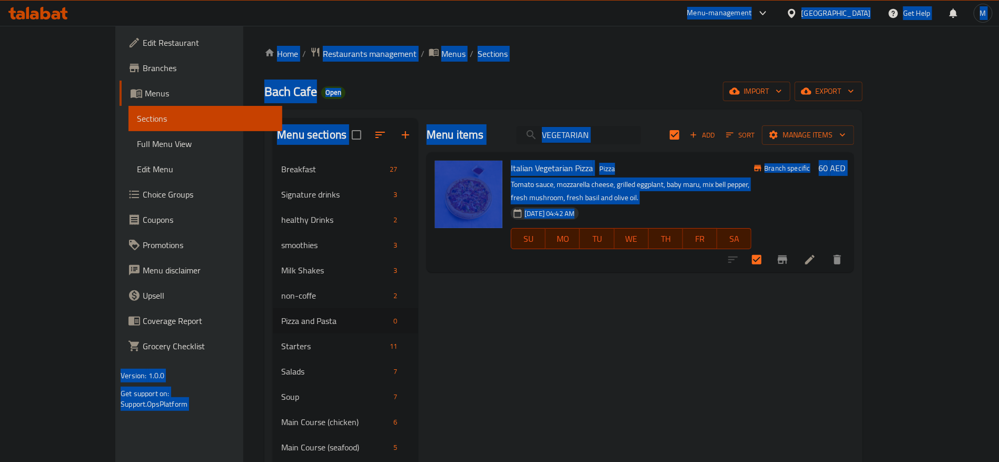
click at [628, 140] on input "VEGETARIAN" at bounding box center [579, 135] width 124 height 18
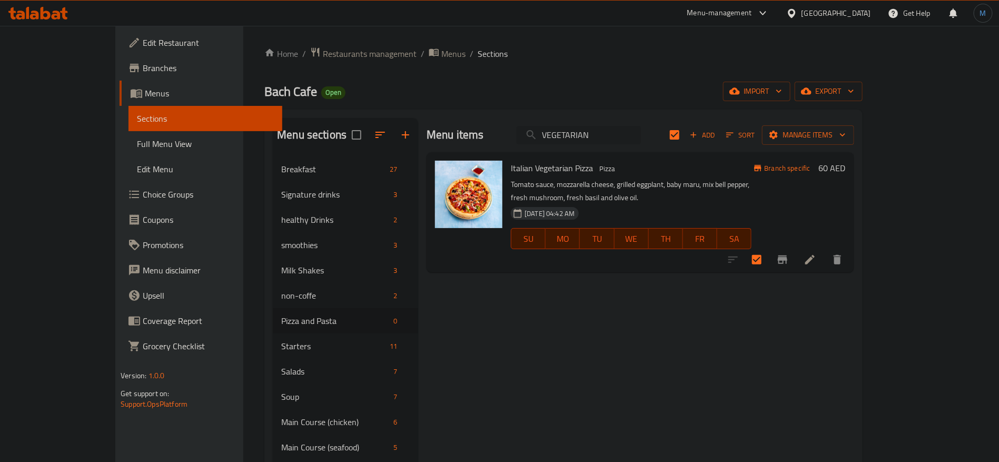
paste input "PEPPERONI"
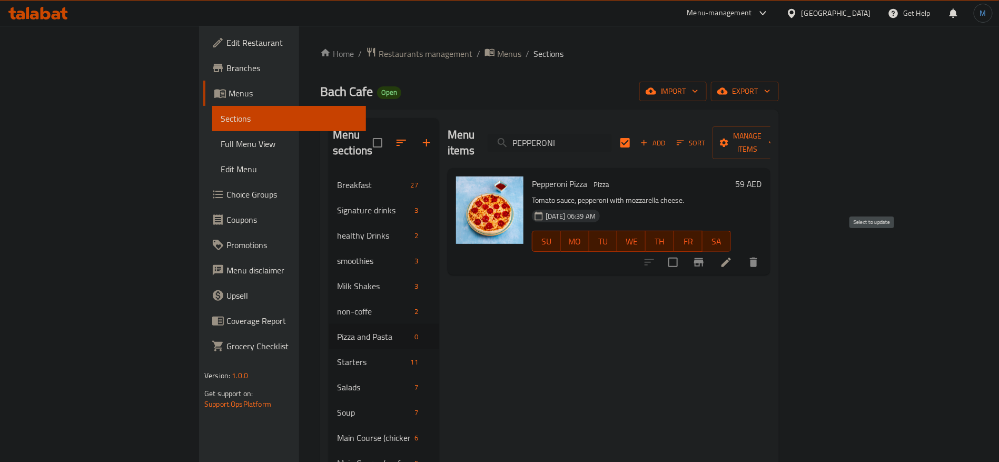
type input "PEPPERONI"
click at [684, 251] on input "checkbox" at bounding box center [673, 262] width 22 height 22
checkbox input "true"
checkbox input "false"
click at [612, 134] on input "PEPPERONI" at bounding box center [550, 143] width 124 height 18
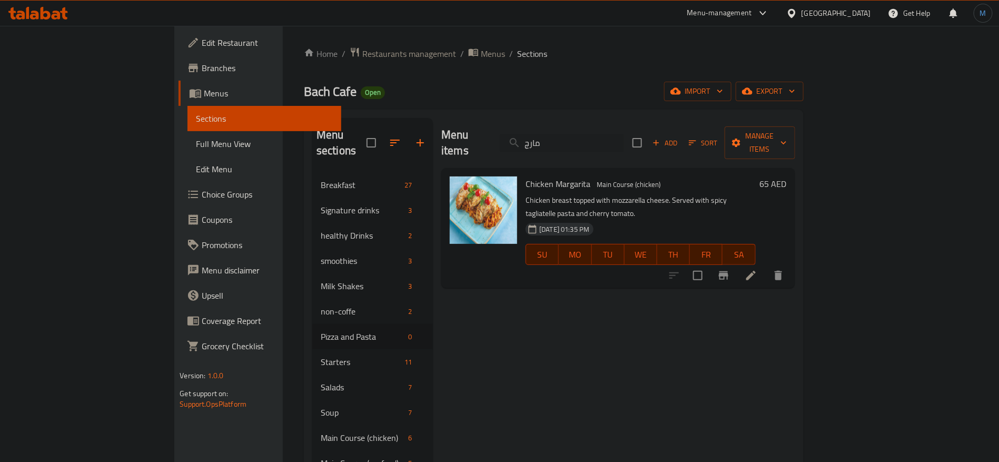
paste input "[PERSON_NAME]"
type input "[PERSON_NAME]"
checkbox input "true"
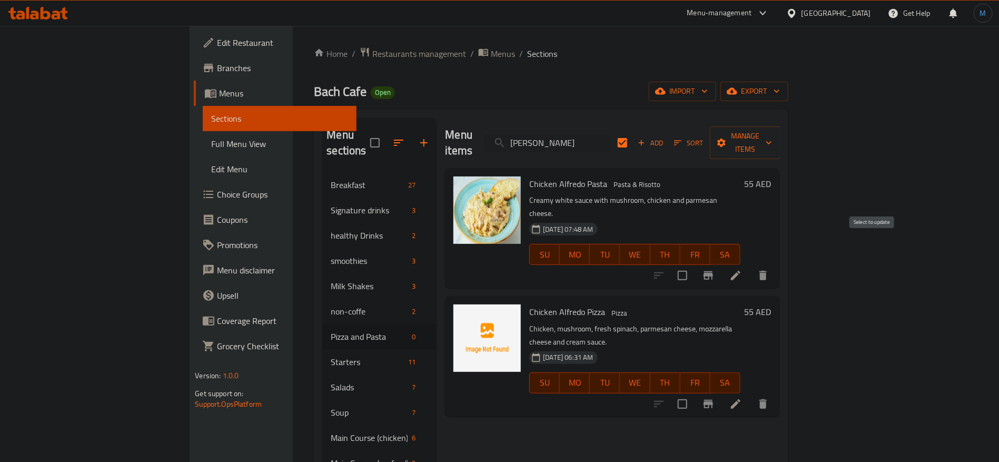
type input "[PERSON_NAME]"
click at [694, 264] on input "checkbox" at bounding box center [683, 275] width 22 height 22
checkbox input "true"
checkbox input "false"
click at [638, 149] on div "Menu items ALFREDO Add Sort Manage items" at bounding box center [612, 143] width 334 height 50
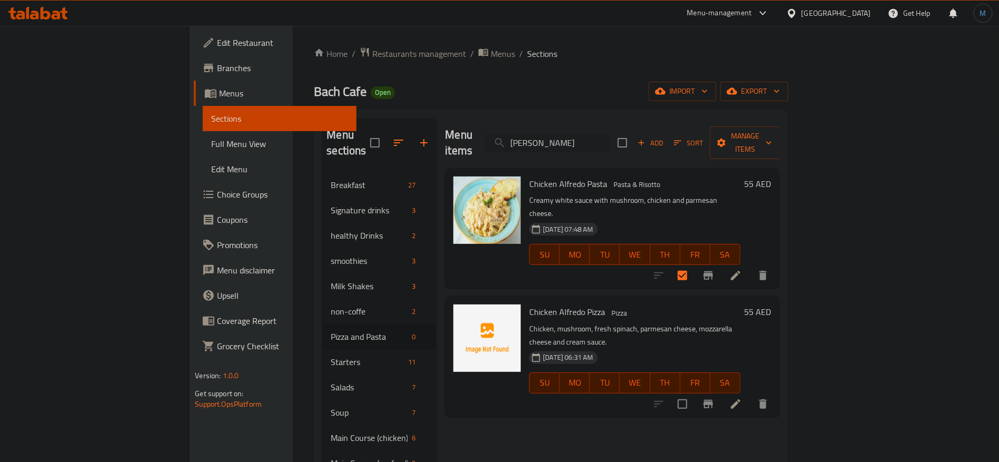
click at [609, 134] on input "ALFREDO" at bounding box center [547, 143] width 124 height 18
paste input "RABIATTA"
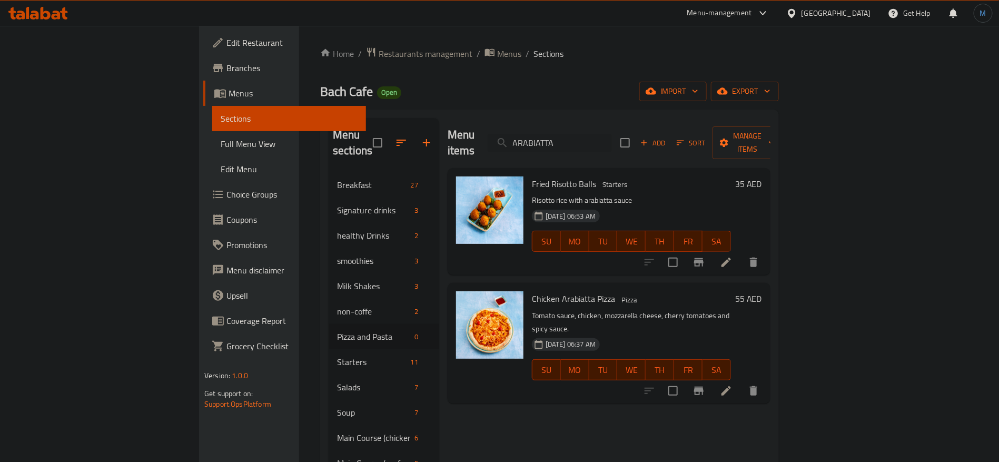
type input "ARABIATTA"
click at [684, 380] on input "checkbox" at bounding box center [673, 391] width 22 height 22
checkbox input "false"
click at [612, 138] on input "ARABIATTA" at bounding box center [550, 143] width 124 height 18
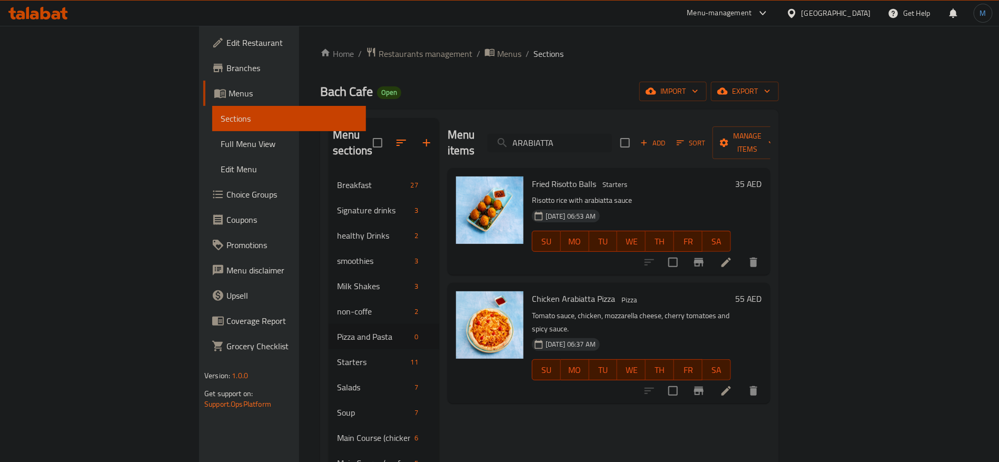
paste input "SPAGHETTI"
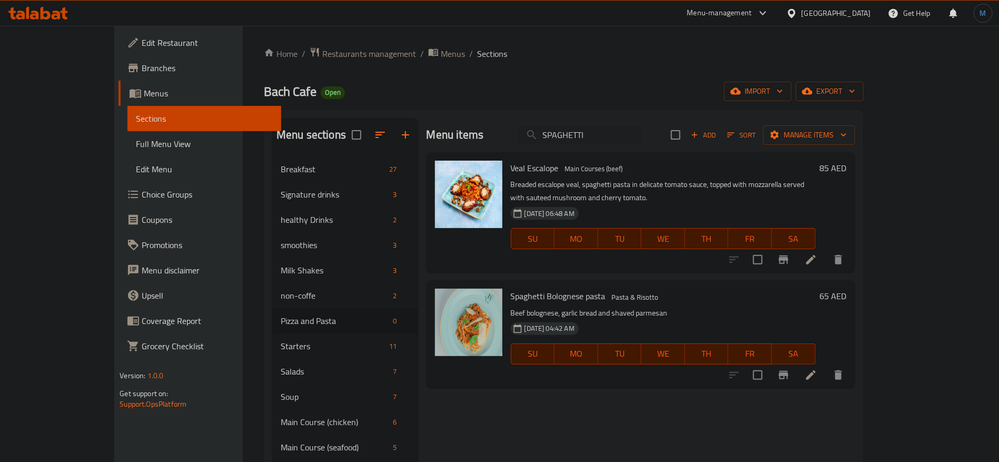
type input "SPAGHETTI"
click at [769, 364] on input "checkbox" at bounding box center [758, 375] width 22 height 22
click at [847, 140] on span "Manage items" at bounding box center [809, 135] width 75 height 13
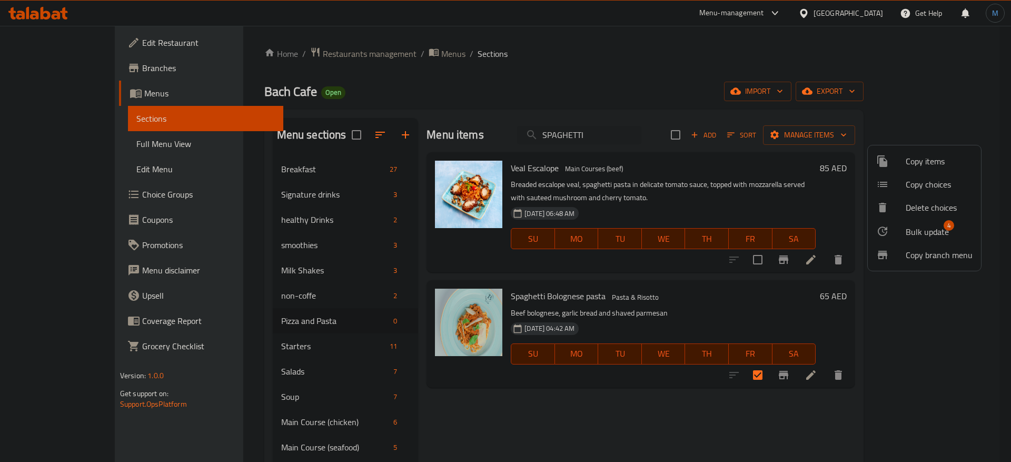
click at [947, 232] on span "Bulk update" at bounding box center [927, 231] width 43 height 13
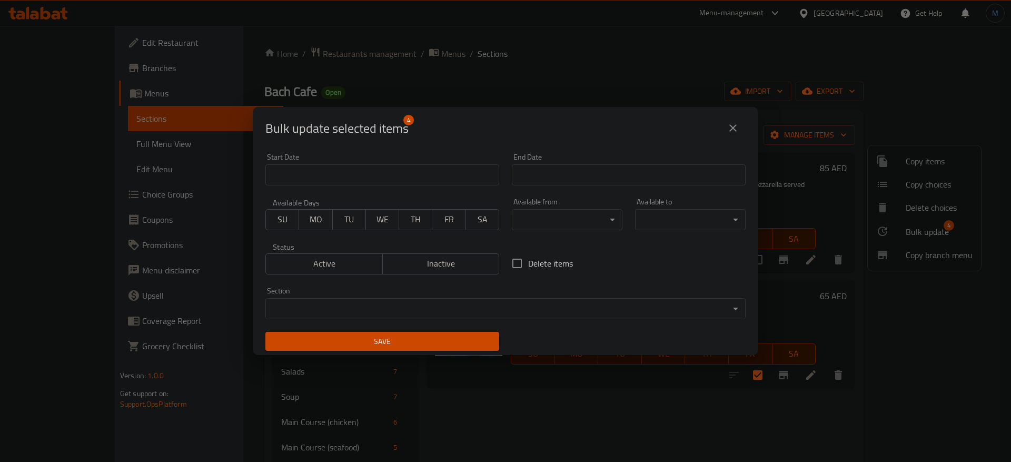
click at [481, 315] on body "​ Menu-management United Arab Emirates Get Help M Edit Restaurant Branches Menu…" at bounding box center [505, 244] width 1011 height 436
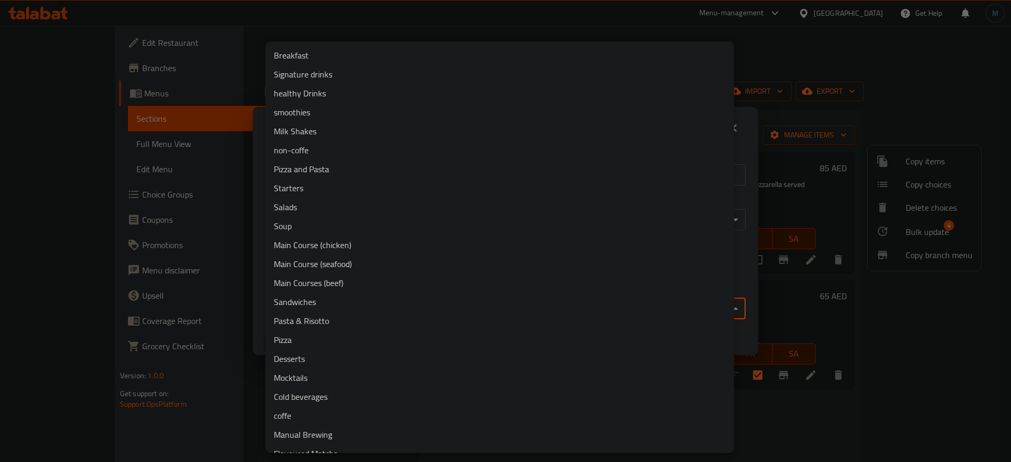
click at [363, 170] on li "Pizza and Pasta" at bounding box center [499, 169] width 469 height 19
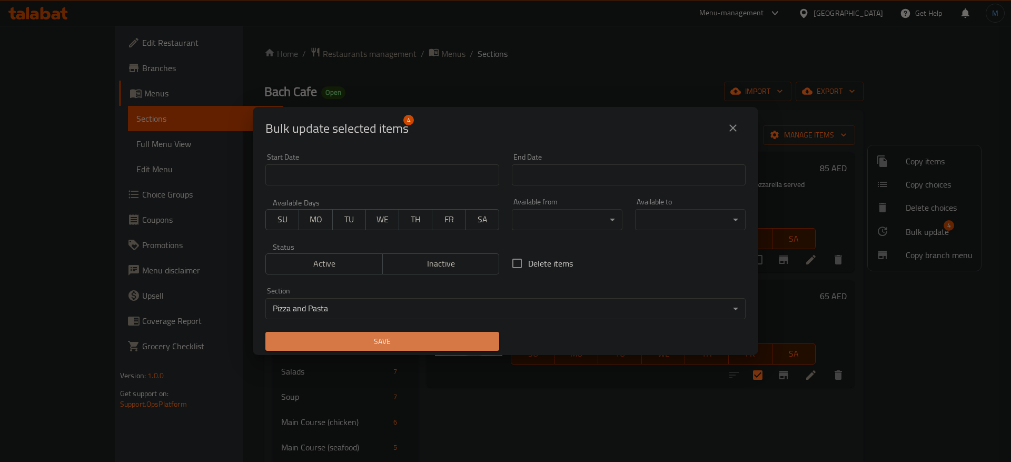
click at [453, 340] on span "Save" at bounding box center [382, 341] width 217 height 13
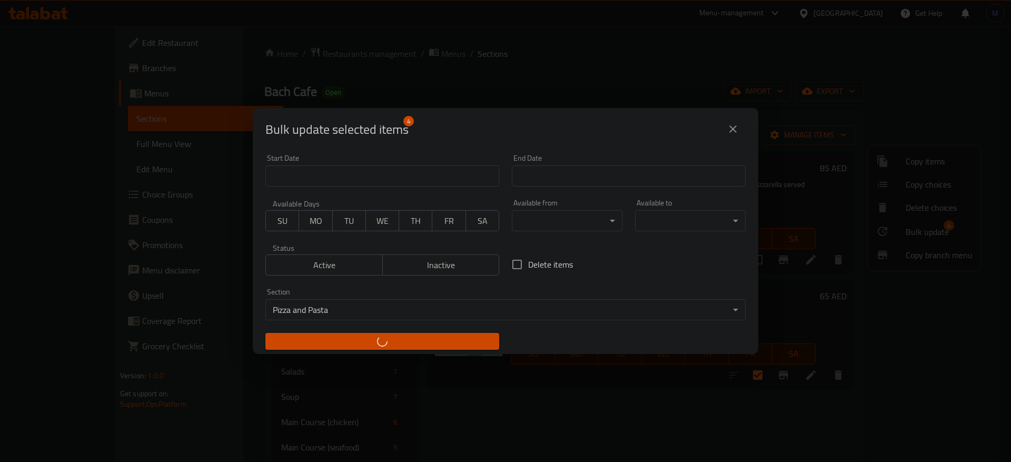
checkbox input "false"
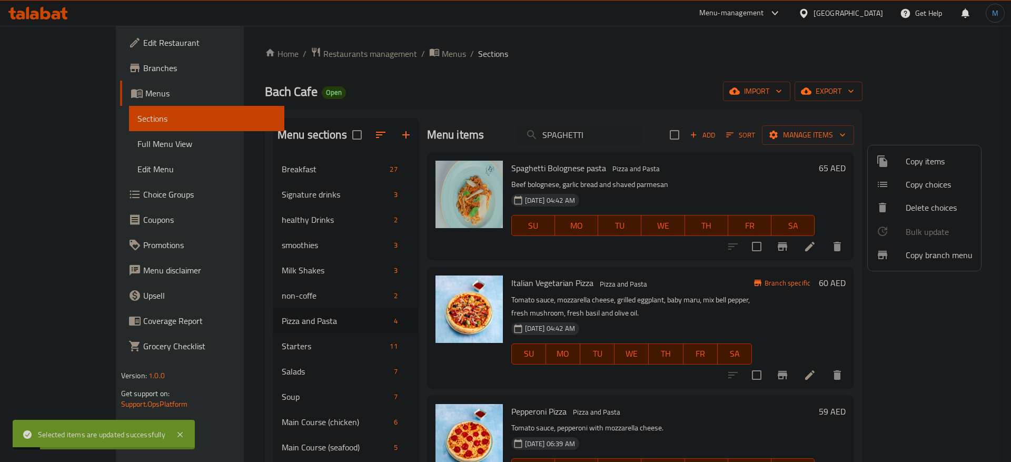
click at [277, 322] on div at bounding box center [505, 231] width 1011 height 462
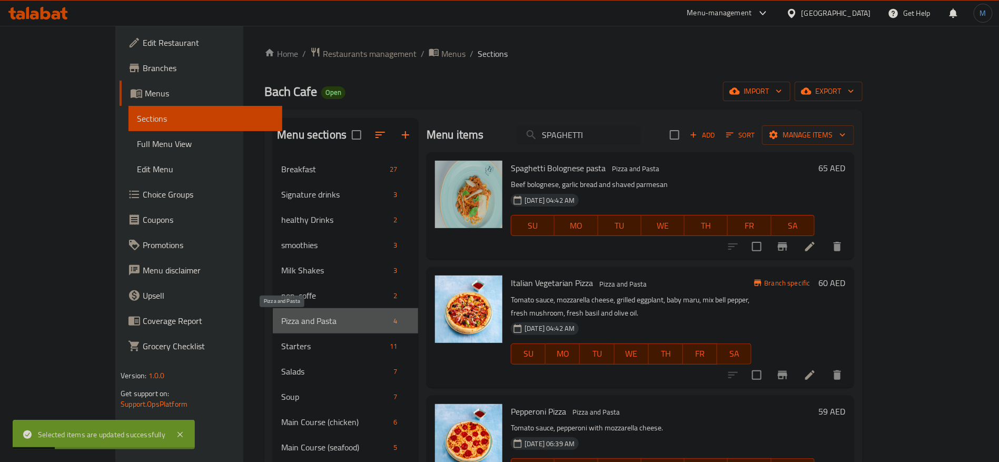
click at [281, 321] on span "Pizza and Pasta" at bounding box center [335, 320] width 108 height 13
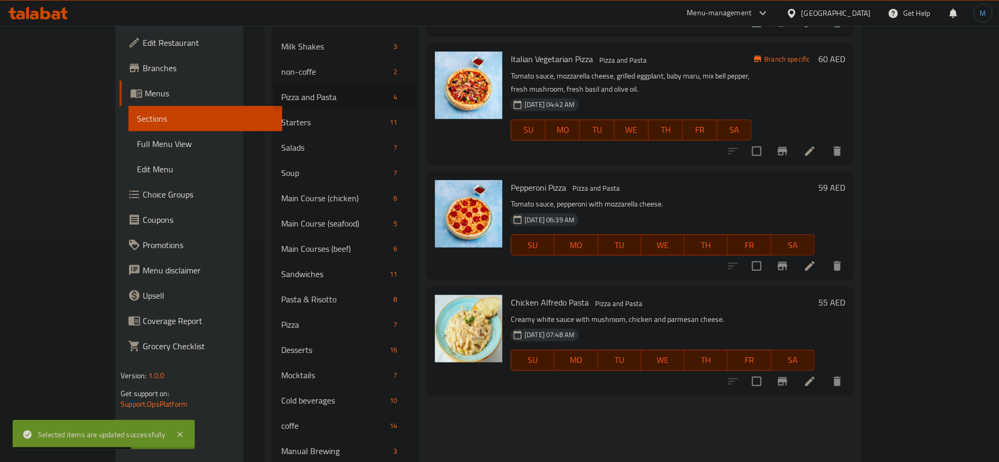
scroll to position [237, 0]
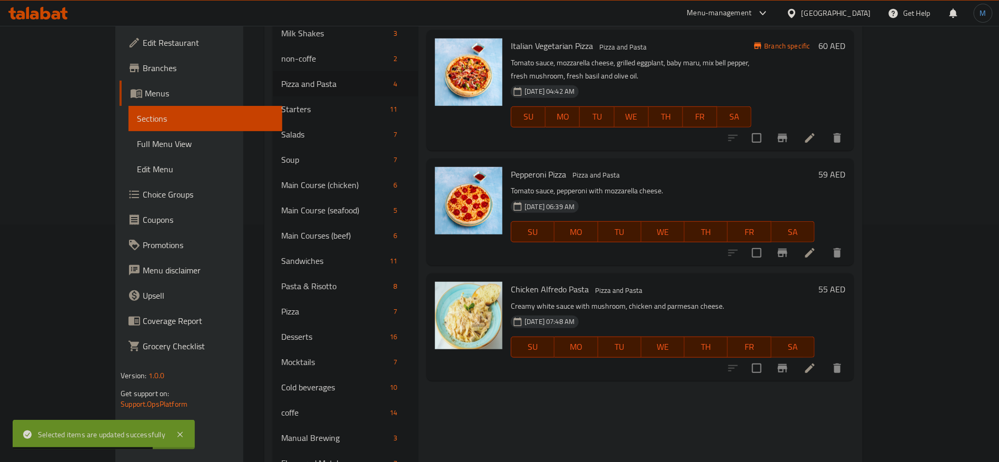
click at [816, 362] on icon at bounding box center [810, 368] width 13 height 13
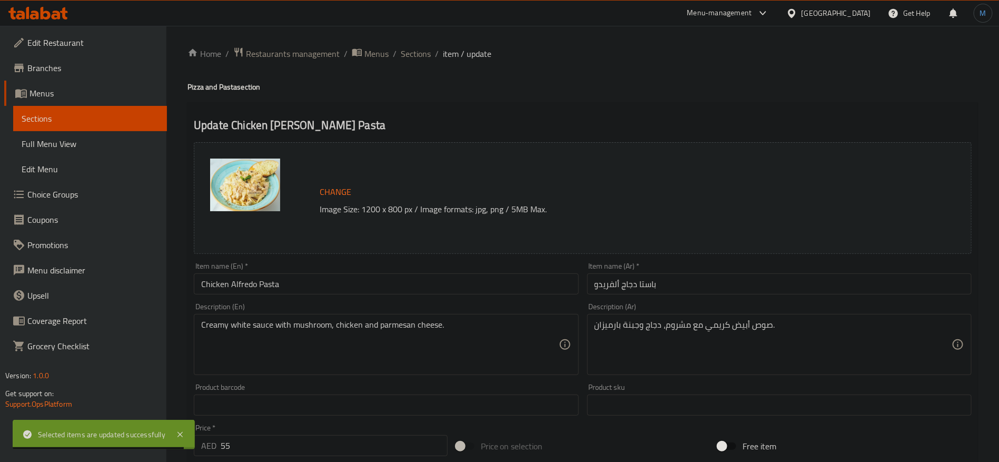
click at [382, 436] on input "55" at bounding box center [334, 445] width 227 height 21
paste input "49"
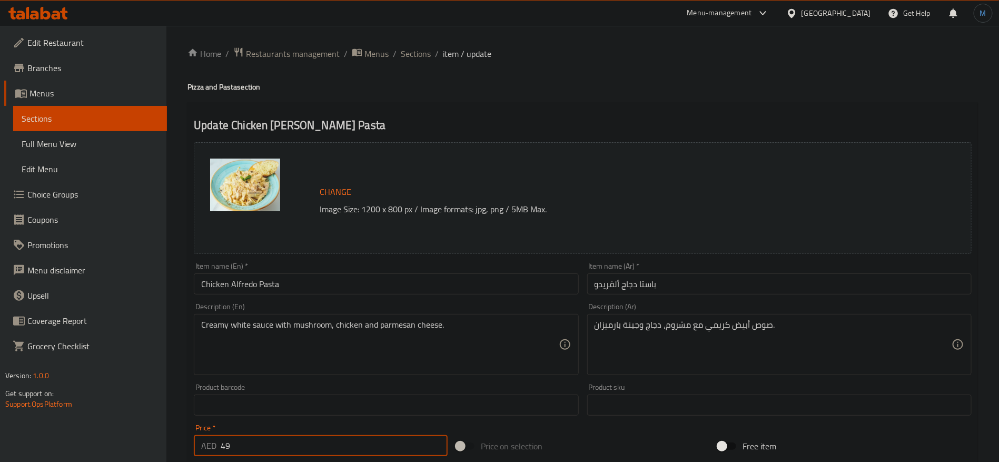
type input "49"
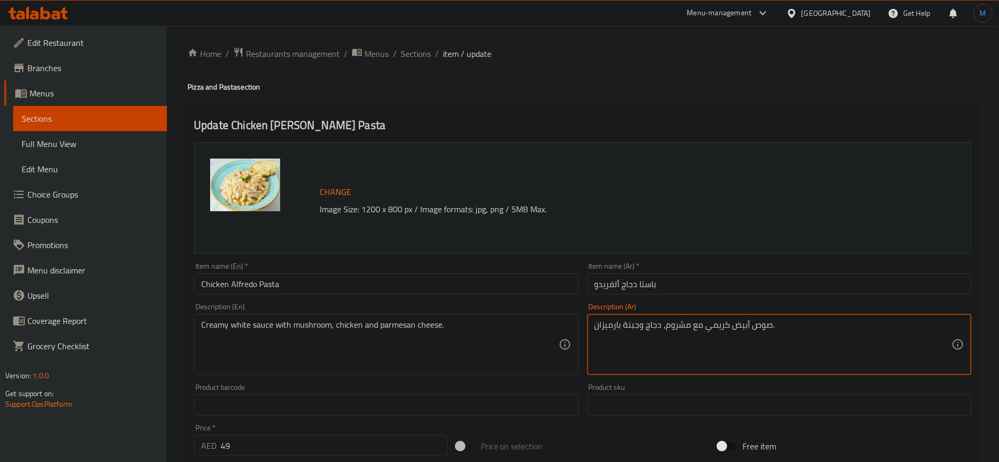
paste textarea "جاج مع فطر، سبانخ طازج، جبنة بارميزان، جبنة موزاريلا، وصلصة كريمه"
type textarea "دجاج مع فطر، سبانخ طازج، جبنة بارميزان، جبنة موزاريلا، وصلصة كريمه"
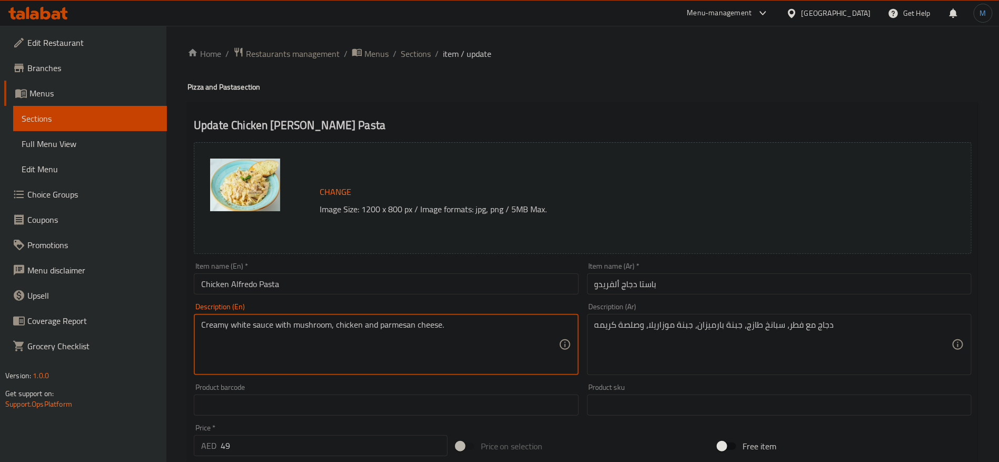
paste textarea "hicken mushroom, fresh spinach. parmesan cheese, mozarella cheese, and sauce cr…"
type textarea "Chicken mushroom, fresh spinach. parmesan cheese, mozzarella cheese, and sauce …"
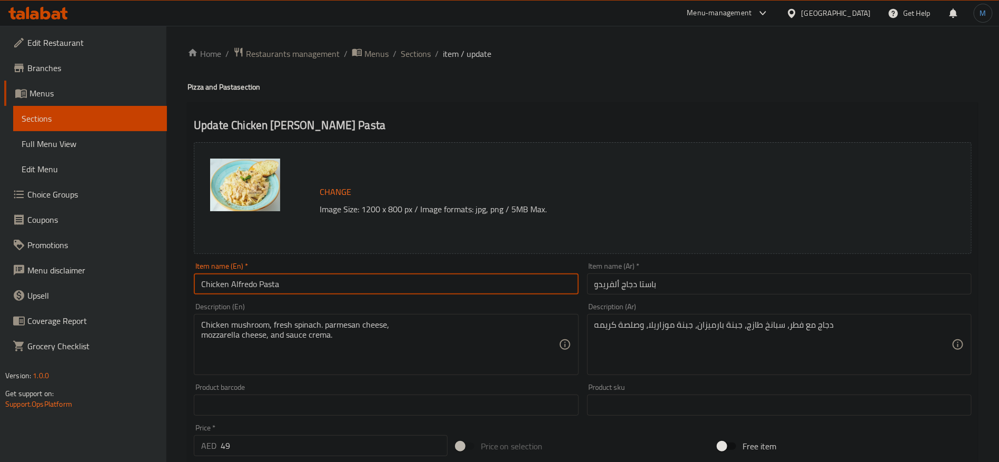
click at [339, 283] on input "Chicken Alfredo Pasta" at bounding box center [386, 283] width 384 height 21
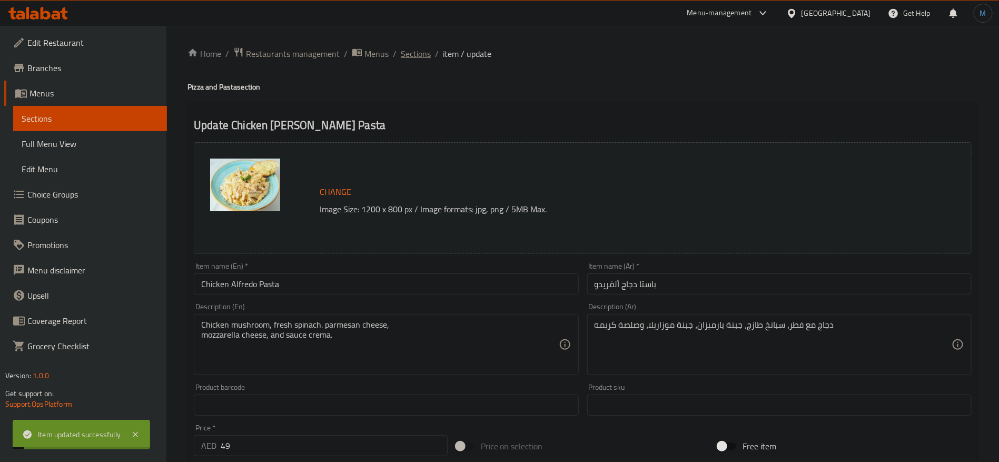
click at [427, 51] on span "Sections" at bounding box center [416, 53] width 30 height 13
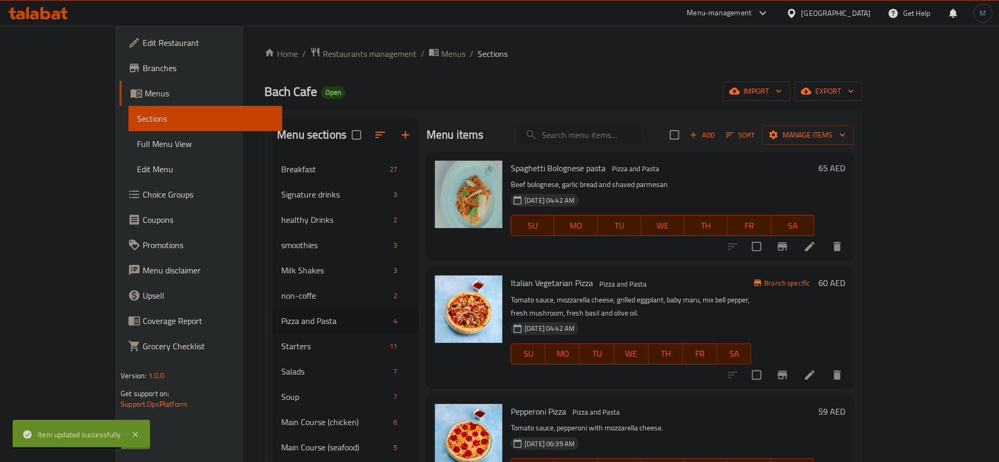
click at [641, 135] on input "search" at bounding box center [579, 135] width 124 height 18
paste input "PENNE"
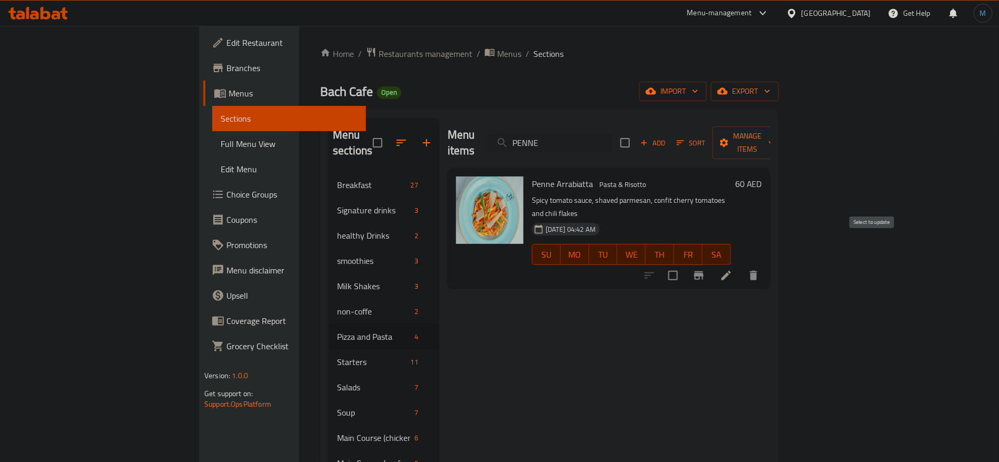
type input "PENNE"
click at [684, 264] on input "checkbox" at bounding box center [673, 275] width 22 height 22
checkbox input "true"
click at [775, 135] on span "Manage items" at bounding box center [748, 143] width 54 height 26
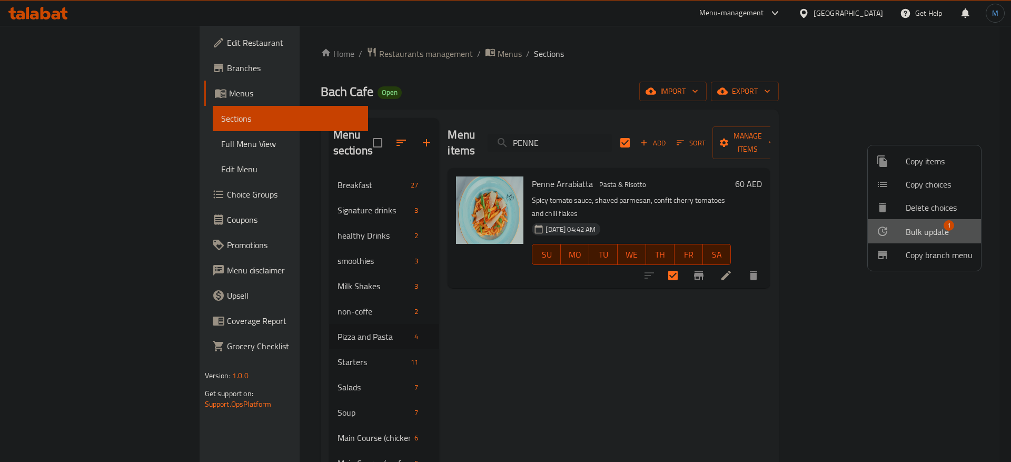
click at [938, 242] on li "Bulk update 1" at bounding box center [924, 231] width 113 height 24
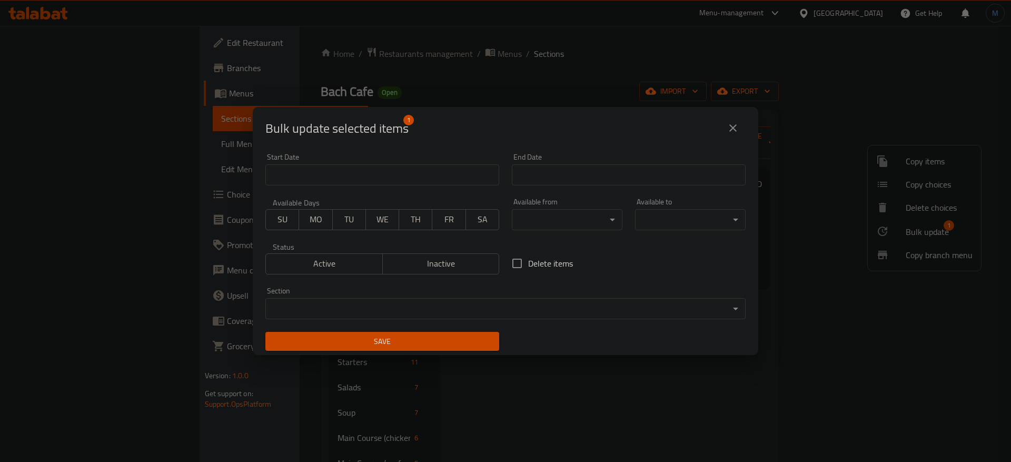
click at [485, 305] on body "​ Menu-management United Arab Emirates Get Help M Edit Restaurant Branches Menu…" at bounding box center [505, 244] width 1011 height 436
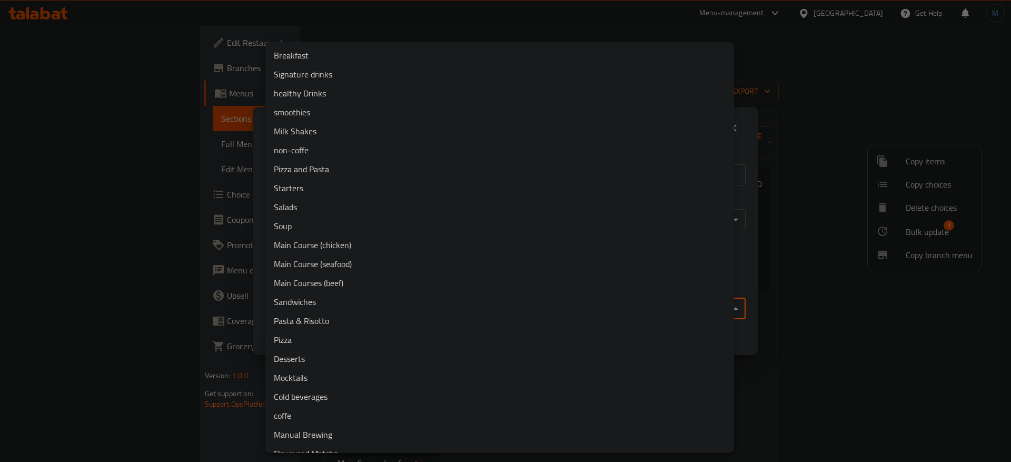
click at [336, 172] on li "Pizza and Pasta" at bounding box center [499, 169] width 469 height 19
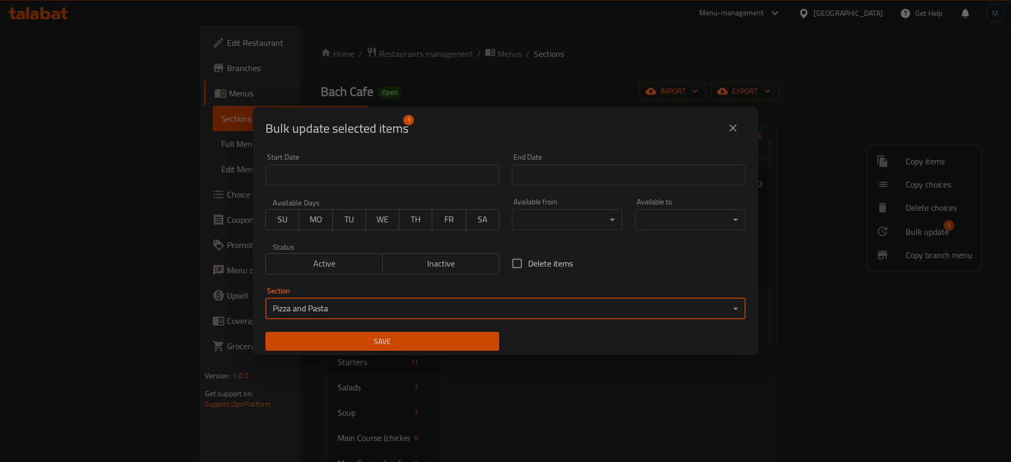
click at [488, 340] on button "Save" at bounding box center [382, 341] width 234 height 19
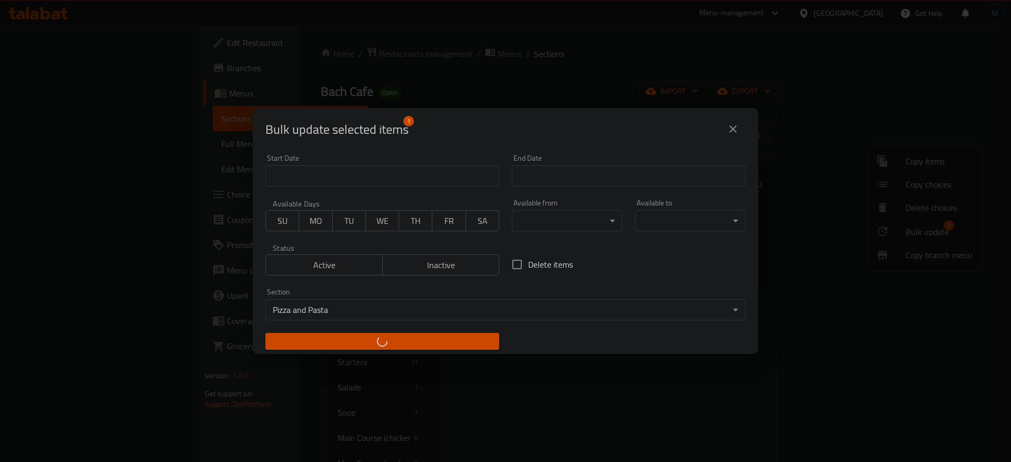
checkbox input "false"
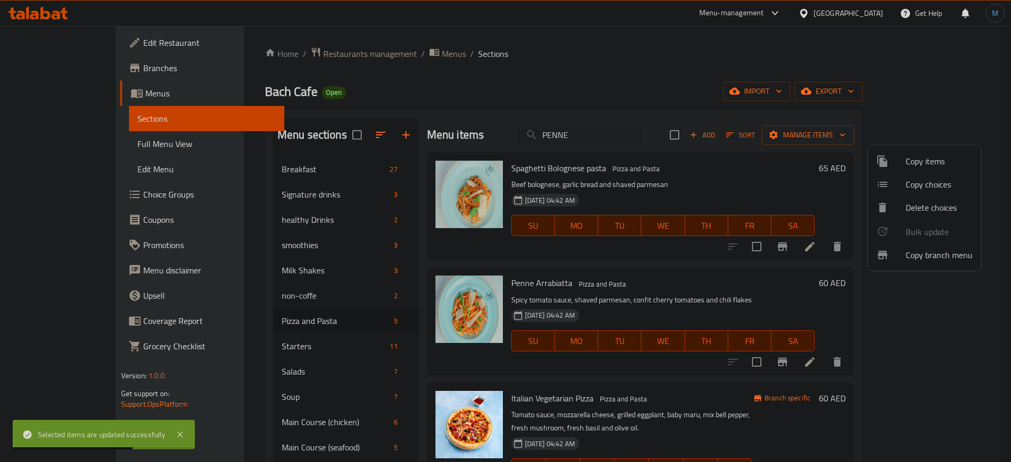
click at [771, 278] on div at bounding box center [505, 231] width 1011 height 462
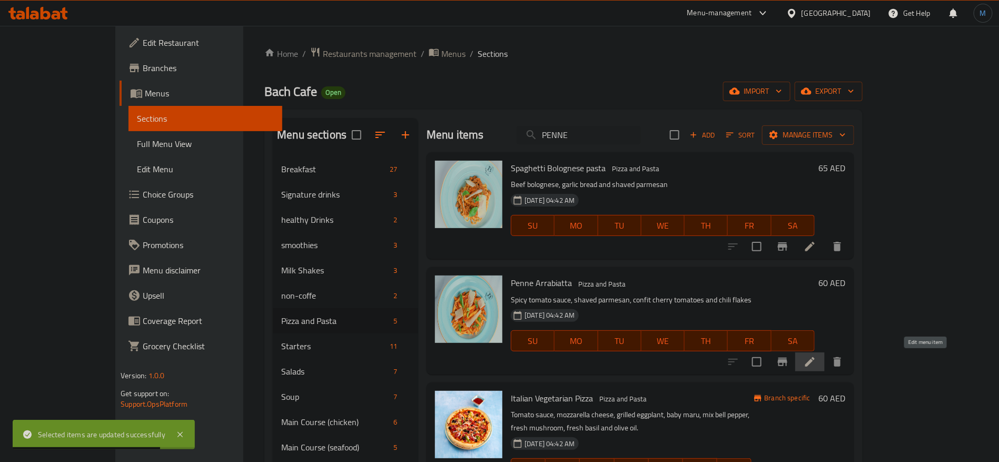
click at [816, 365] on icon at bounding box center [810, 362] width 13 height 13
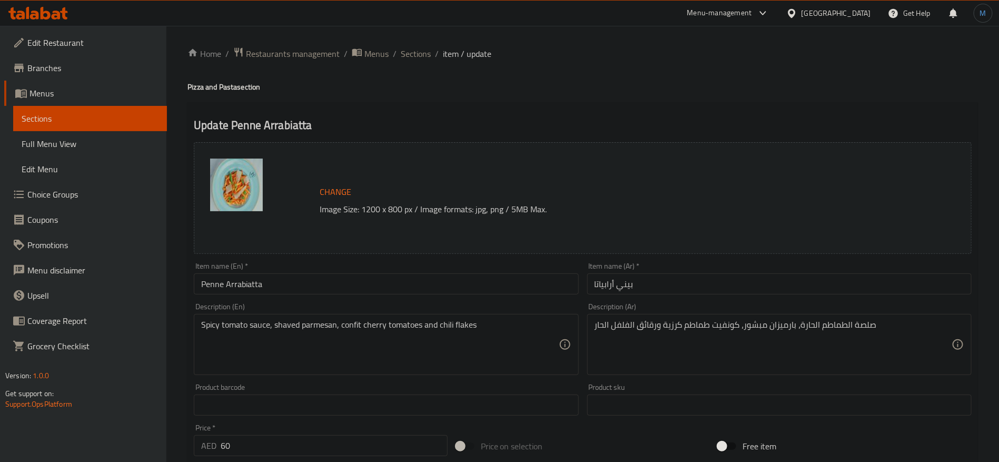
click at [195, 82] on h4 "Pizza and Pasta section" at bounding box center [583, 87] width 791 height 11
click at [235, 92] on h4 "Pizza and Pasta section" at bounding box center [583, 87] width 791 height 11
copy h4 "Pasta"
click at [337, 282] on input "Penne Arrabiatta" at bounding box center [386, 283] width 384 height 21
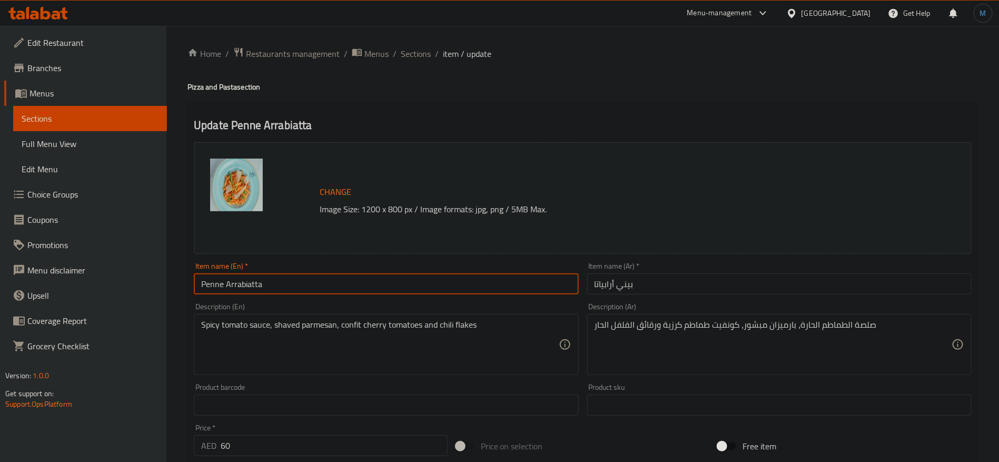
paste input "Pasta"
type input "Penne Arrabiatta Pasta"
click at [683, 285] on input "بيني أرابياتا" at bounding box center [779, 283] width 384 height 21
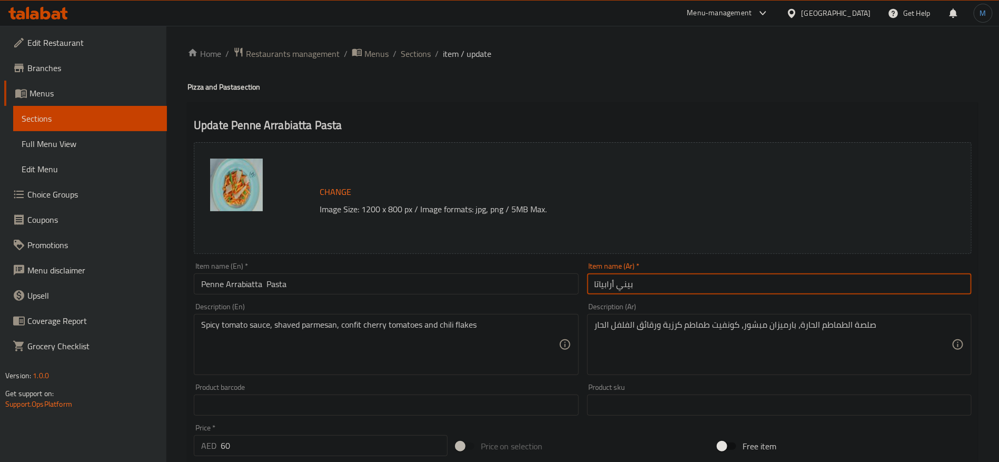
click at [788, 278] on input "بيني أرابياتا" at bounding box center [779, 283] width 384 height 21
paste input "مكرونة"
type input "مكرونة بيني أرابياتا"
click at [254, 273] on div "Item name (En)   * Penne Arrabiatta Pasta Item name (En) *" at bounding box center [386, 278] width 384 height 32
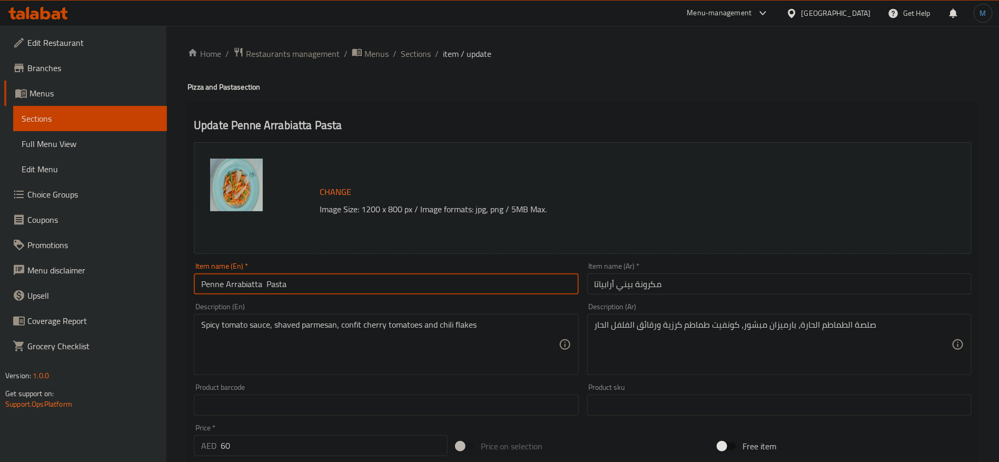
click at [265, 277] on input "Penne Arrabiatta Pasta" at bounding box center [386, 283] width 384 height 21
click at [251, 283] on input "Penne Arrabiatta Pasta" at bounding box center [386, 283] width 384 height 21
paste input "RABIATTA"
click at [277, 286] on input "Penne ARABIATTAPasta" at bounding box center [386, 283] width 384 height 21
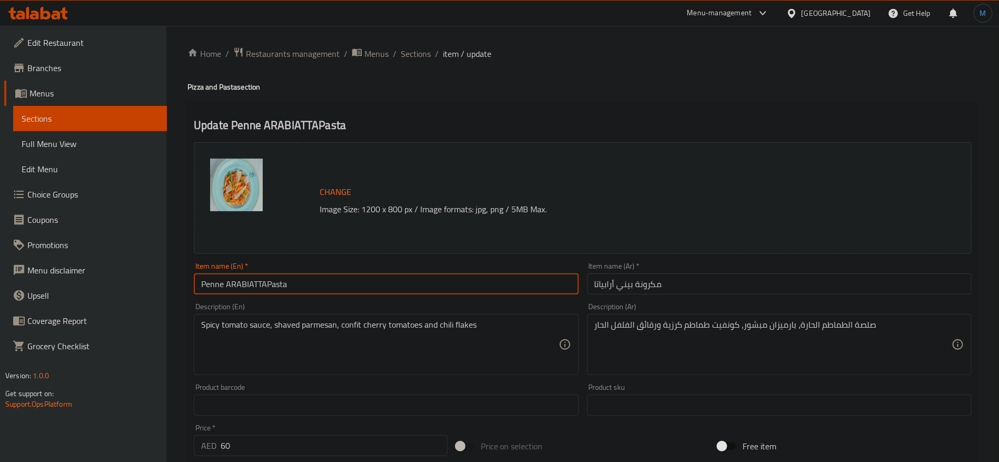
click at [268, 284] on input "Penne ARABIATTAPasta" at bounding box center [386, 283] width 384 height 21
type input "Penne Arabiatta Pasta"
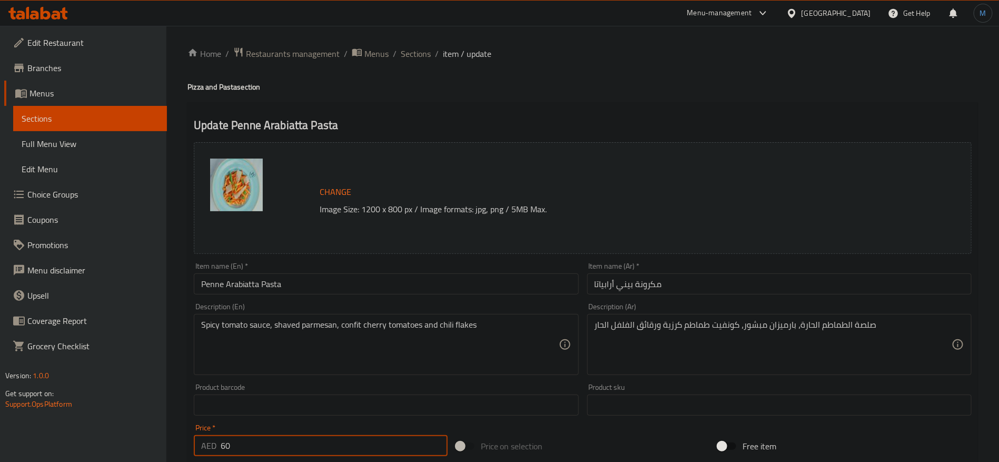
click at [352, 447] on input "60" at bounding box center [334, 445] width 227 height 21
paste input "39"
type input "39"
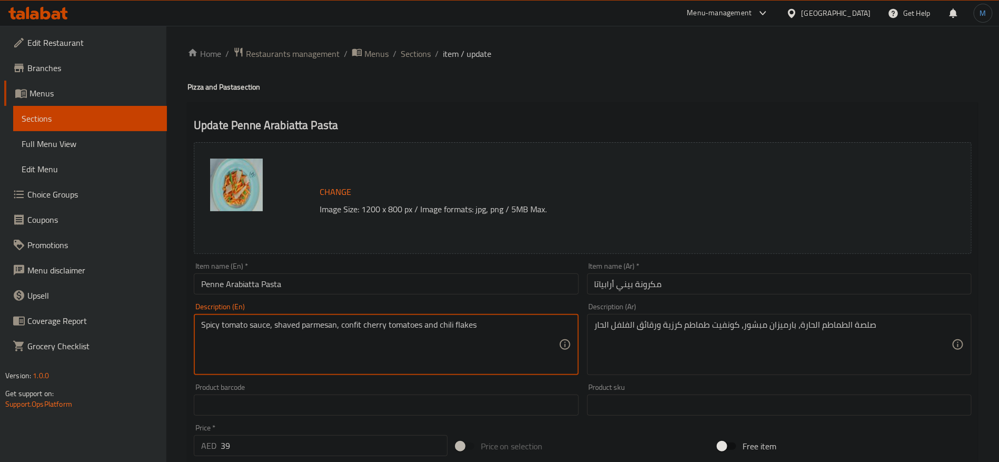
paste textarea "Penne pasta, cherry tomato, tomato sauce, chilli flakes, parmesan cheese, and f…"
type textarea "Penne pasta, cherry tomato, tomato sauce, chilli flakes, parmesan cheese, and f…"
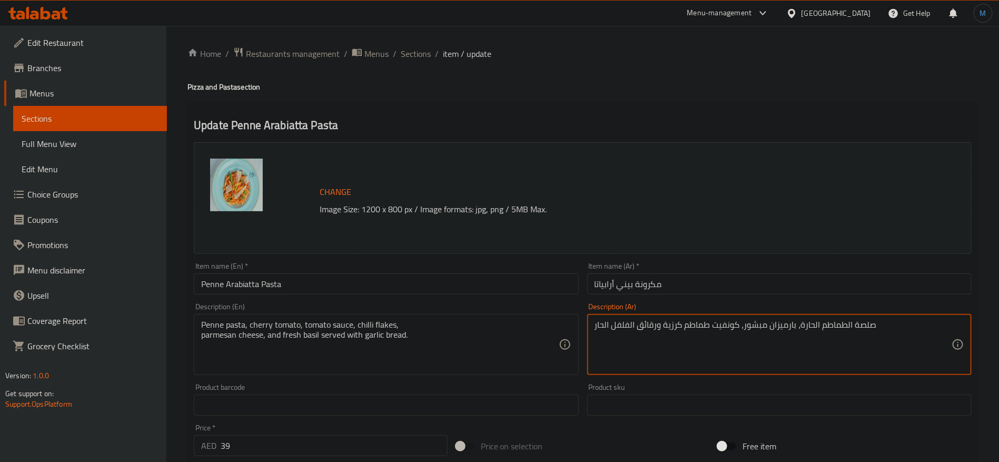
paste textarea "مكرونة بيني، طماطم كرزية، صلصة طماطم، رقائق الفلفل الحار جبنة بار ميزان، وريحان…"
type textarea "مكرونة بيني، طماطم كرزية، صلصة طماطم، رقائق الفلفل الحار جبنة بار ميزان، وريحان…"
click at [509, 282] on input "Penne Arabiatta Pasta" at bounding box center [386, 283] width 384 height 21
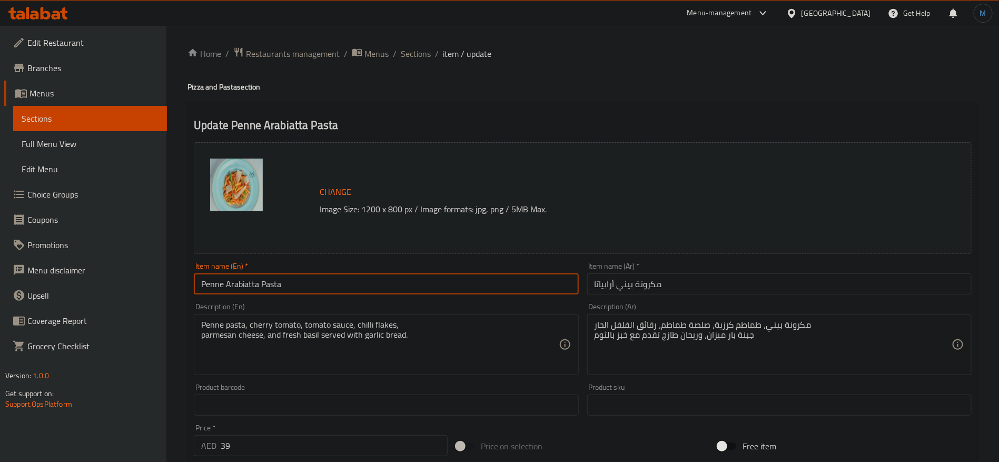
click at [425, 50] on span "Sections" at bounding box center [416, 53] width 30 height 13
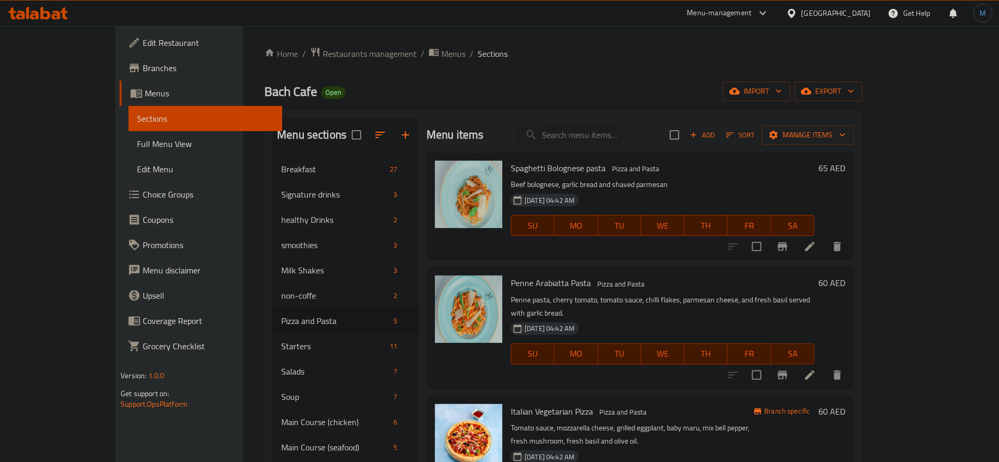
click at [825, 247] on li at bounding box center [809, 246] width 29 height 19
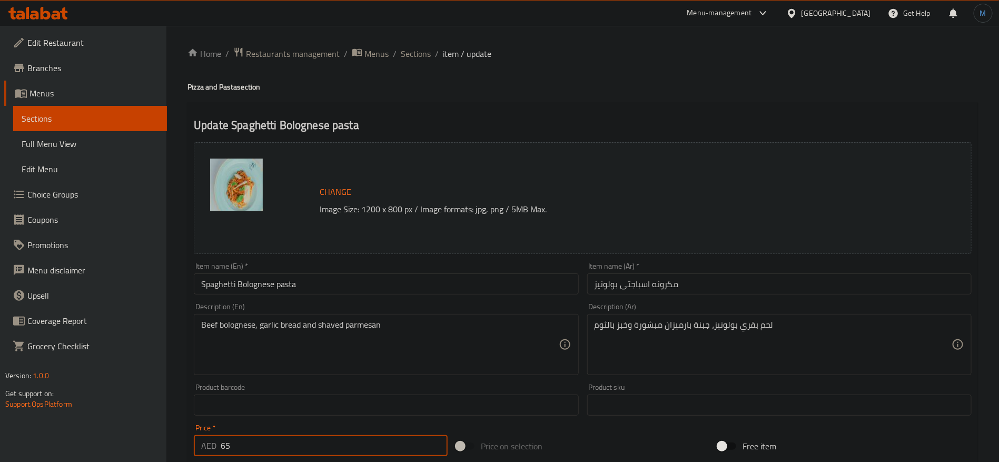
click at [236, 455] on input "65" at bounding box center [334, 445] width 227 height 21
type input "49"
click at [438, 292] on input "Spaghetti Bolognese pasta" at bounding box center [386, 283] width 384 height 21
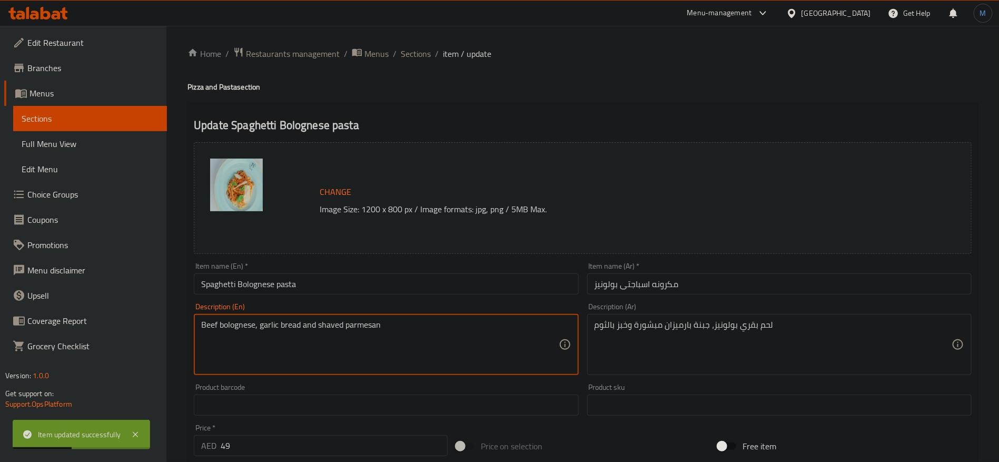
paste textarea "Spaghetti minced beef bolognese, basil and parmesan cheese."
type textarea "Spaghetti minced beef bolognese, basil and parmesan cheese."
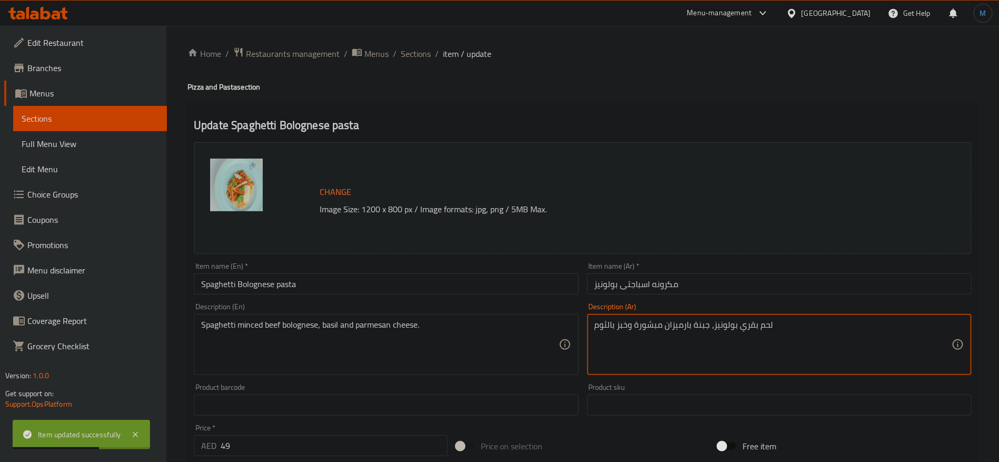
paste textarea "سباغيتي مع لحم بقر مفروم على طريقة بولونيز، ريحان، وجبنة بارميزان"
type textarea "سباغيتي مع لحم بقر مفروم على طريقة بولونيز، ريحان، وجبنة بارميزان"
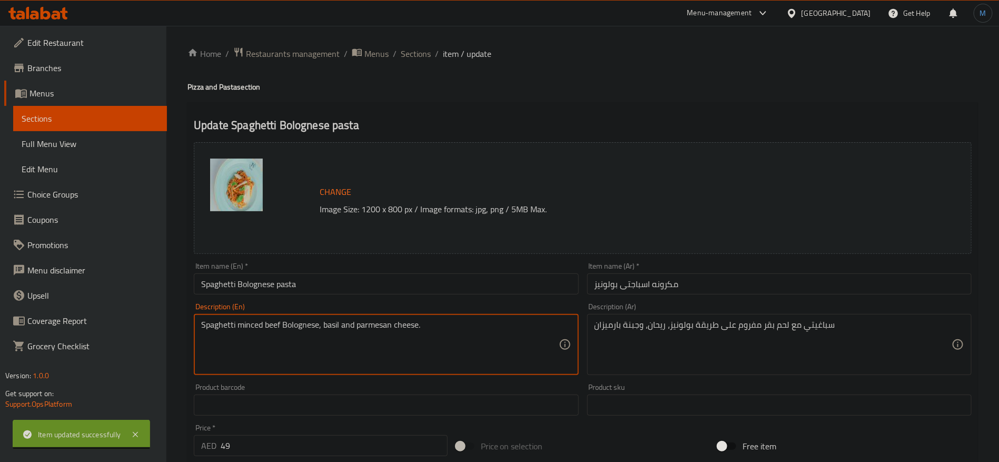
type textarea "Spaghetti minced beef Bolognese, basil and parmesan cheese."
click at [393, 280] on input "Spaghetti Bolognese pasta" at bounding box center [386, 283] width 384 height 21
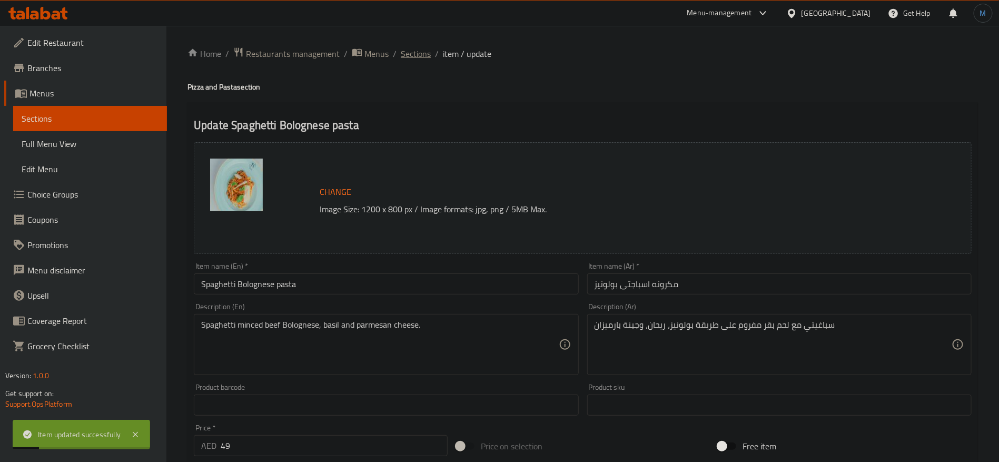
click at [423, 53] on span "Sections" at bounding box center [416, 53] width 30 height 13
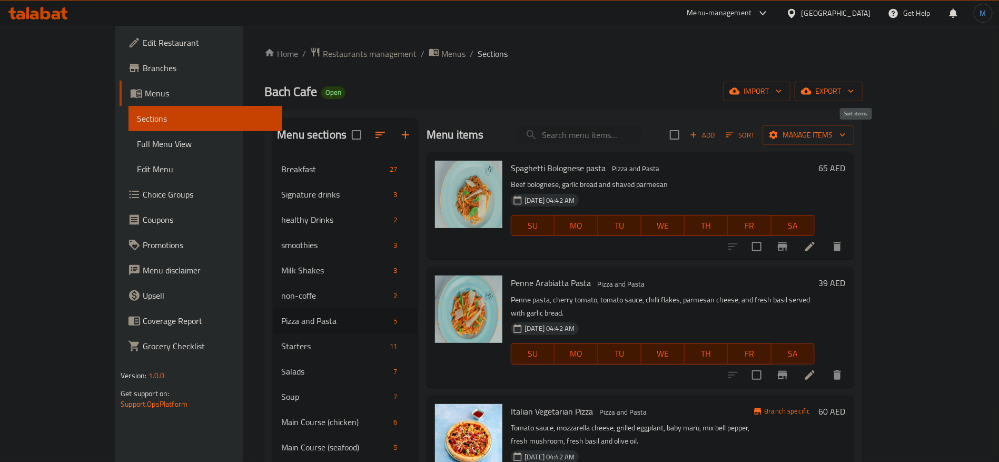
click at [762, 131] on span "Sort" at bounding box center [740, 135] width 43 height 16
click at [717, 136] on span "Add" at bounding box center [702, 135] width 28 height 12
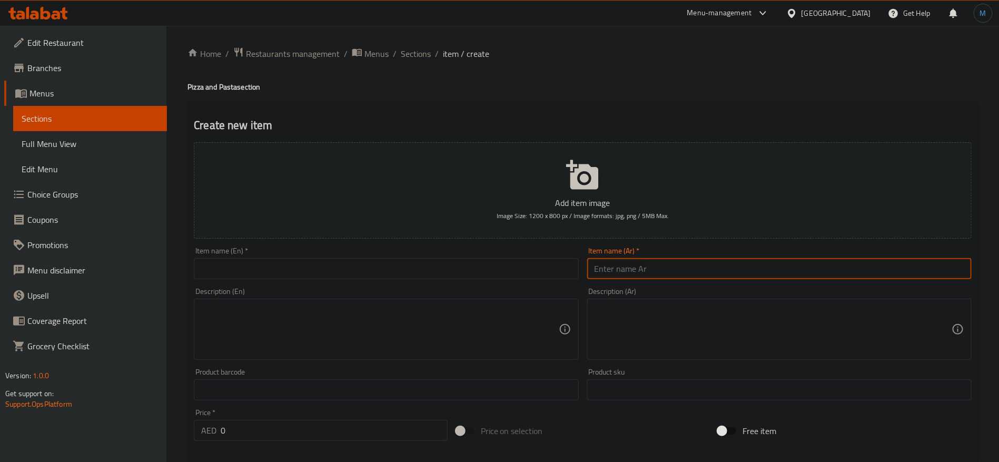
click at [702, 262] on input "text" at bounding box center [779, 268] width 384 height 21
paste input "بيتزا المارغريتا"
type input "بيتزا المارغريتا"
click at [323, 263] on input "text" at bounding box center [386, 268] width 384 height 21
paste input "MARGARITA PIZZA"
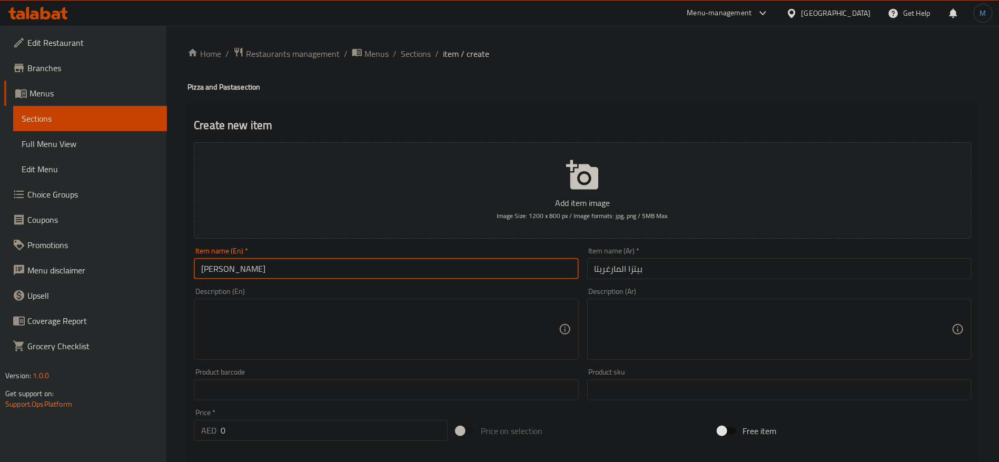
type input "Margarita Pizza"
paste textarea "tomato sauce, pepperoni with mozzarella cheese"
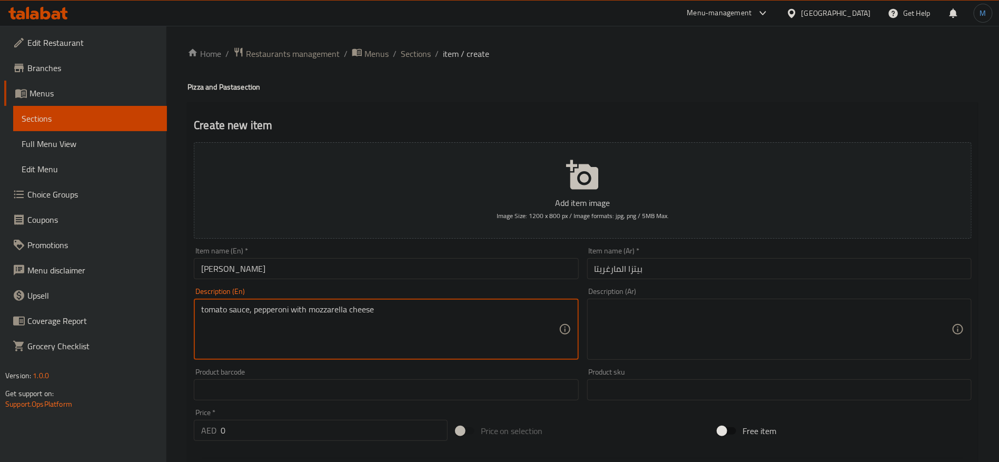
type textarea "tomato sauce, pepperoni with mozzarella cheese"
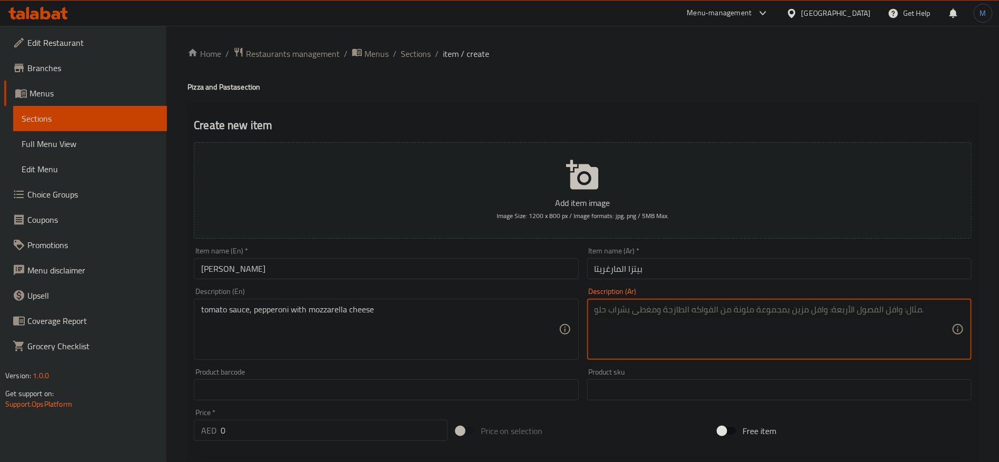
click at [736, 316] on textarea at bounding box center [773, 329] width 357 height 50
paste textarea "صلصة الطماطم الايطالية و جبنة الموزاريلا و الزعتر البرى و الريحان و زيت الزيتون"
type textarea "صلصة الطماطم الايطالية و جبنة الموزاريلا و الزعتر البرى و الريحان و زيت الزيتون"
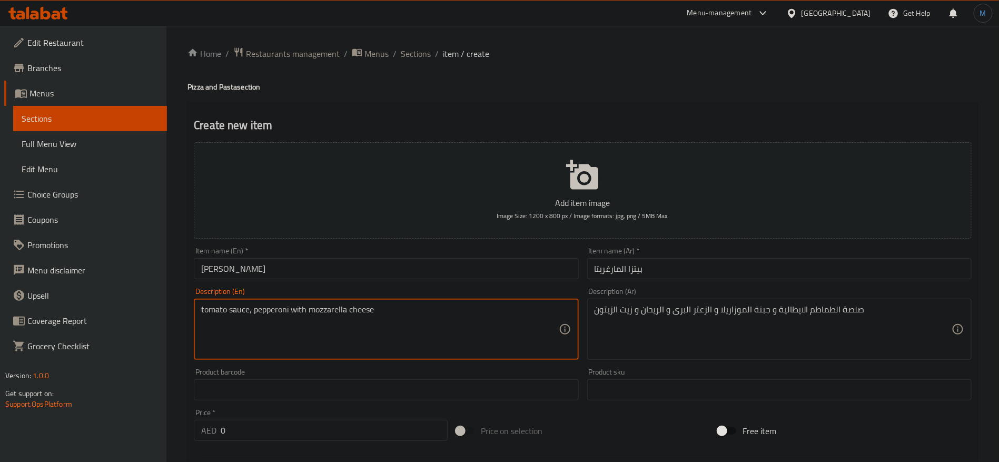
paste textarea "Italian tomato sauce, mozzarella cheese, oregano, basil, and olive oil"
type textarea "Italian tomato sauce, mozzarella cheese, oregano, basil, and olive oil"
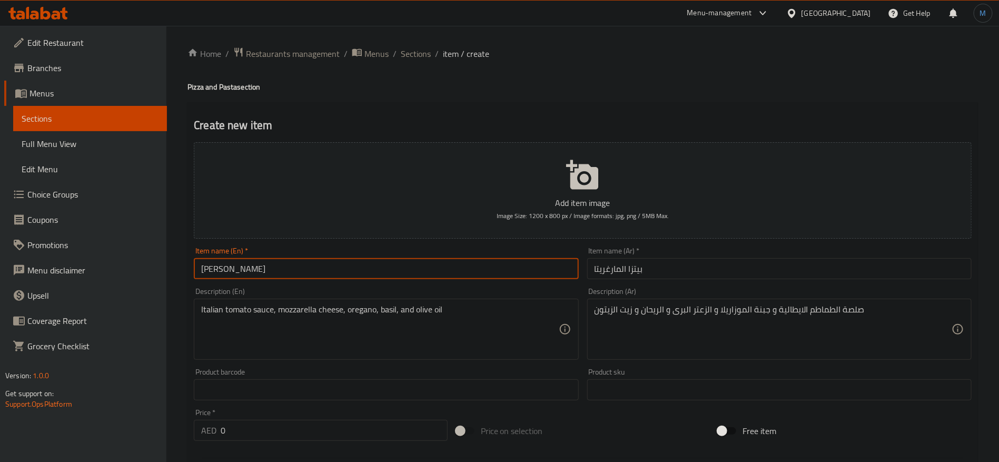
click at [435, 274] on input "Margarita Pizza" at bounding box center [386, 268] width 384 height 21
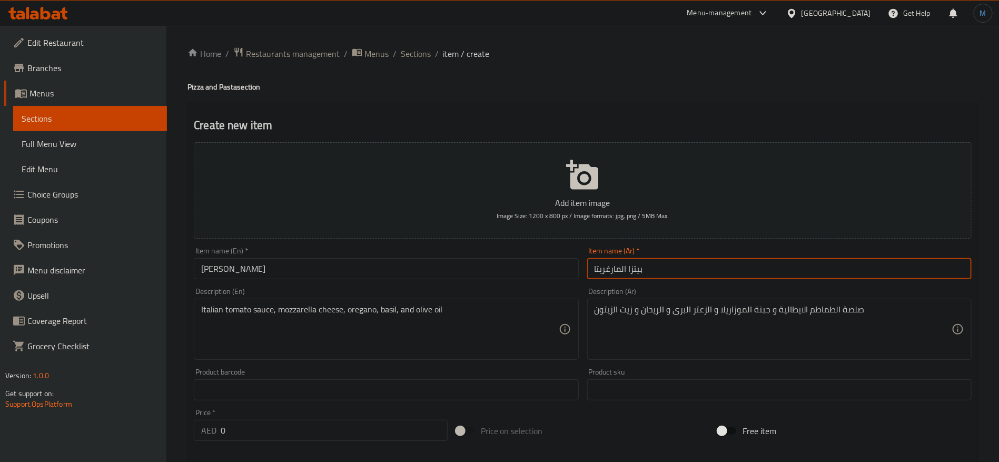
click at [243, 420] on input "0" at bounding box center [334, 430] width 227 height 21
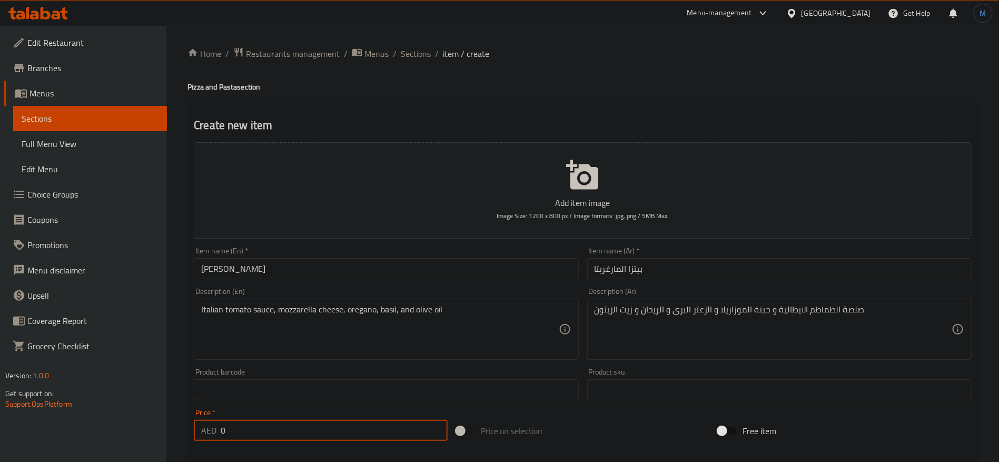
paste input "39"
type input "39"
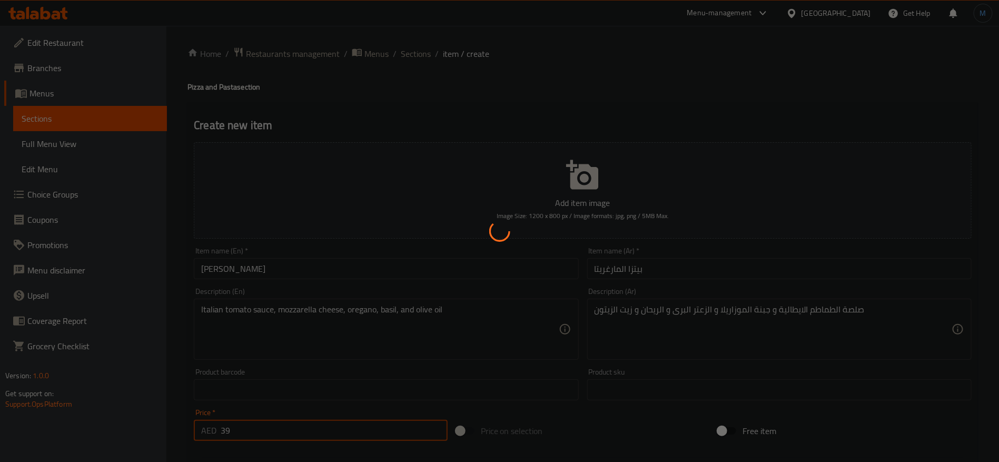
type input "0"
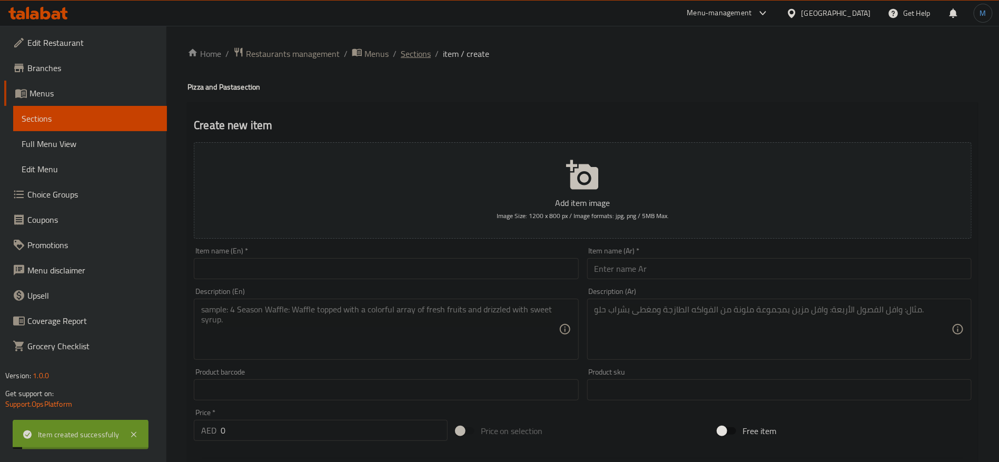
click at [429, 50] on span "Sections" at bounding box center [416, 53] width 30 height 13
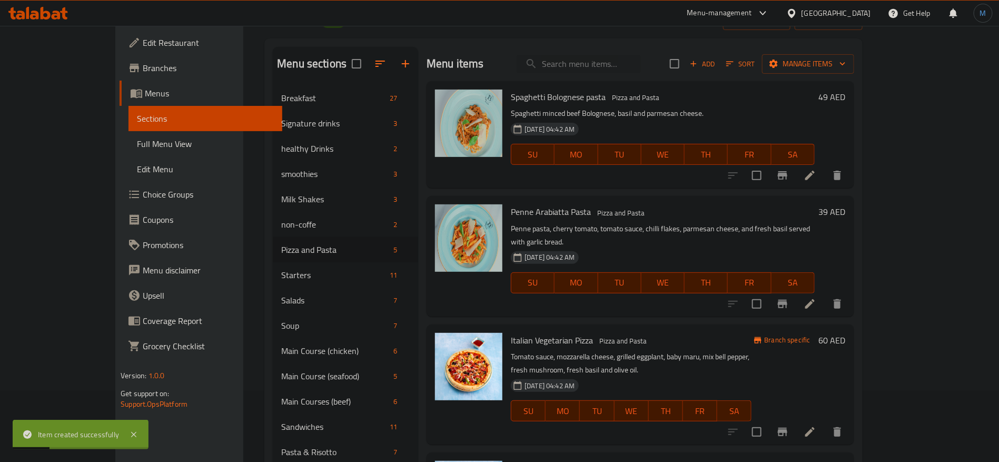
scroll to position [79, 0]
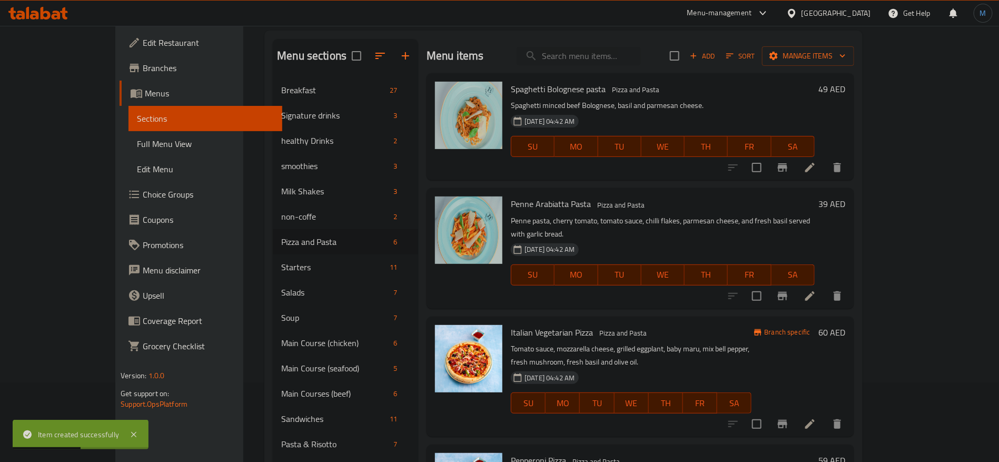
click at [825, 415] on li at bounding box center [809, 424] width 29 height 19
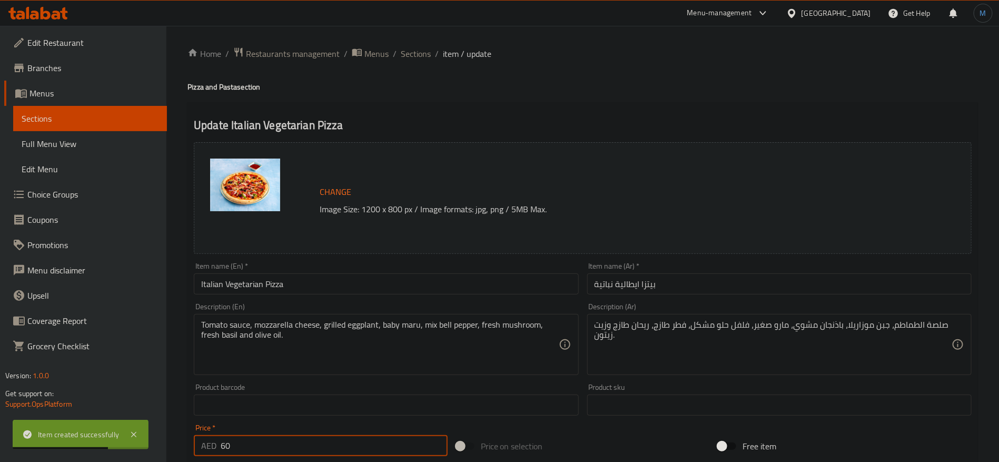
click at [284, 447] on input "60" at bounding box center [334, 445] width 227 height 21
type input "49"
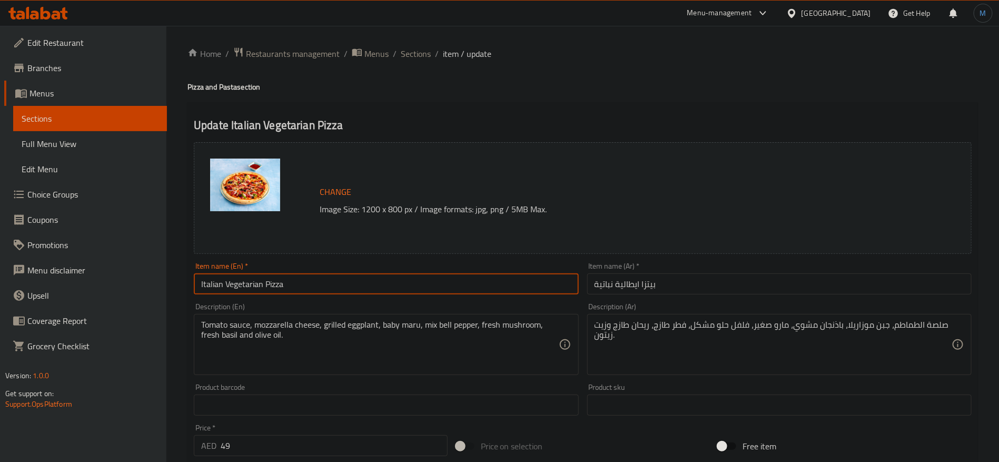
click at [520, 288] on input "Italian Vegetarian Pizza" at bounding box center [386, 283] width 384 height 21
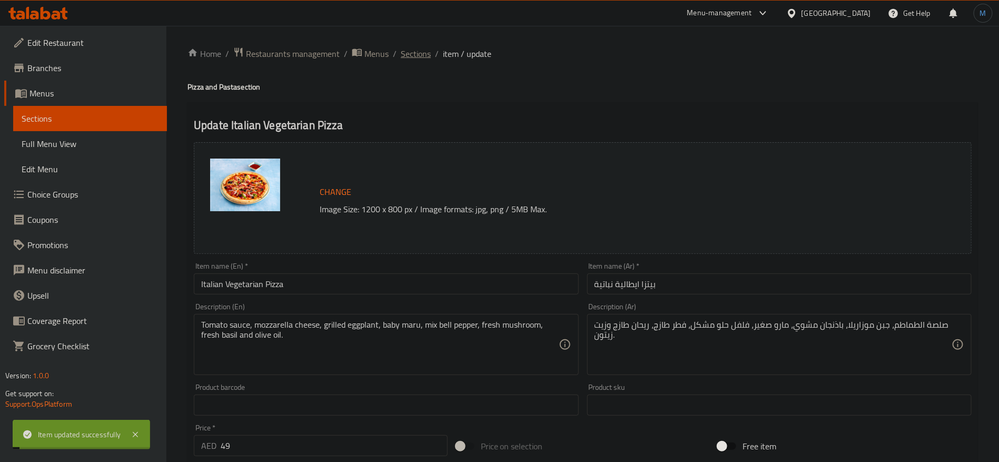
click at [427, 53] on span "Sections" at bounding box center [416, 53] width 30 height 13
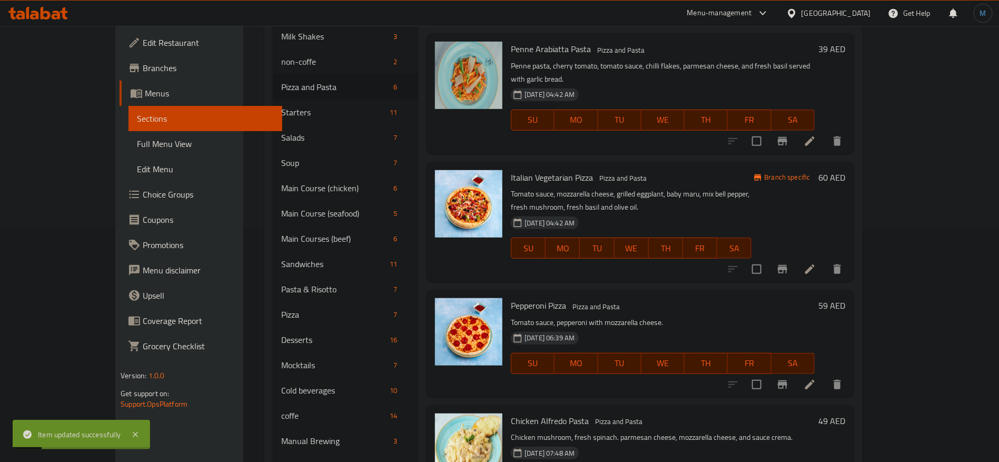
scroll to position [237, 0]
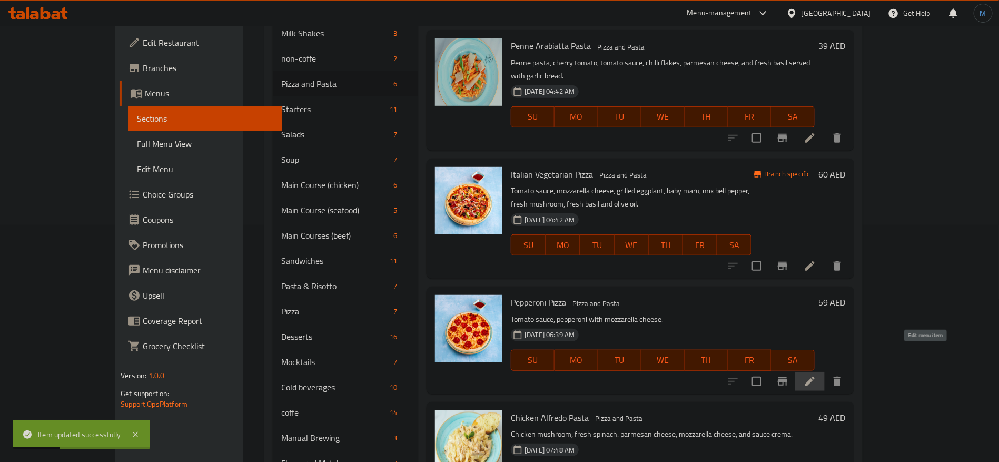
click at [816, 375] on icon at bounding box center [810, 381] width 13 height 13
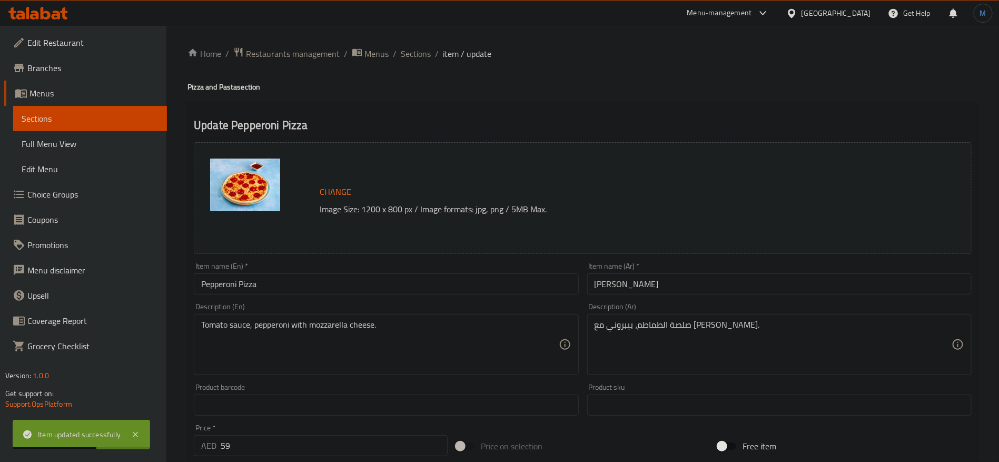
click at [317, 448] on input "59" at bounding box center [334, 445] width 227 height 21
type input "45"
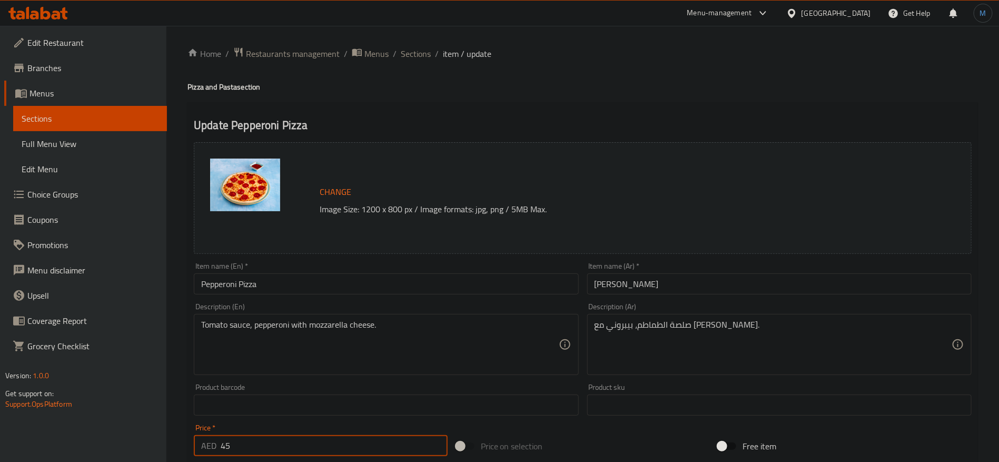
click at [451, 378] on div "Description (En) Tomato sauce, pepperoni with mozzarella cheese. Description (E…" at bounding box center [386, 339] width 393 height 81
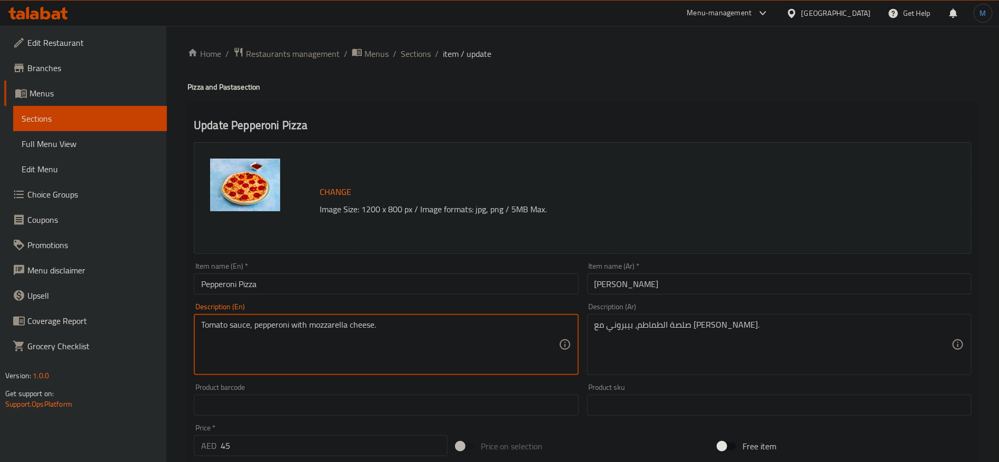
paste textarea "Italian tomato sauce, mozzarella cheese, pepperoni meat with olive oil"
type textarea "Italian tomato sauce, mozzarella cheese, pepperoni meat with olive oil"
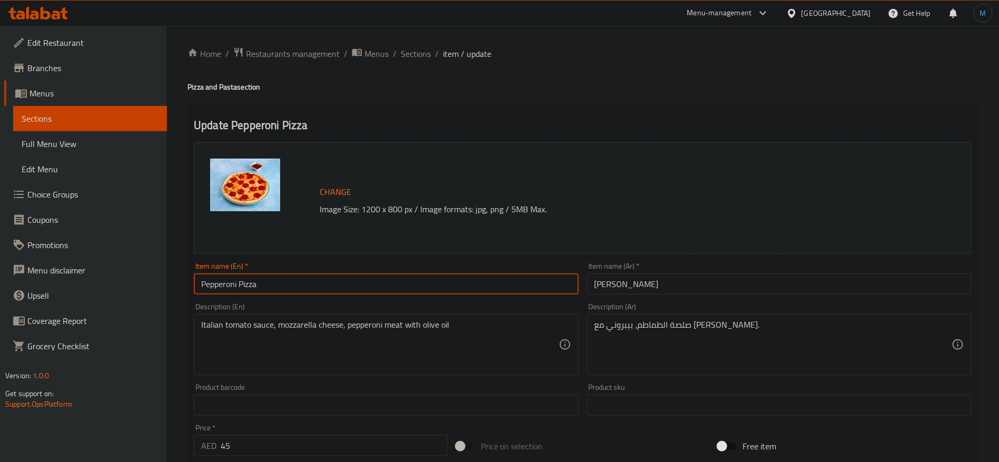
click at [409, 285] on input "Pepperoni Pizza" at bounding box center [386, 283] width 384 height 21
click at [405, 53] on span "Sections" at bounding box center [416, 53] width 30 height 13
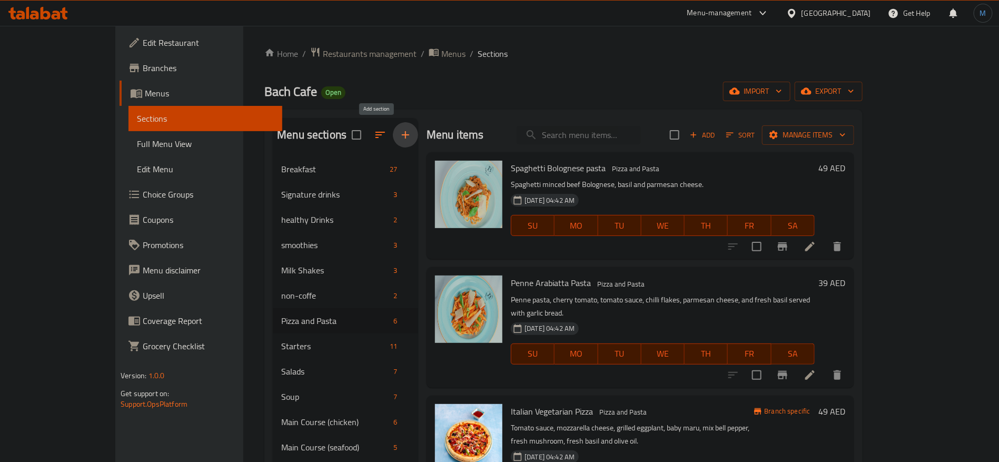
click at [399, 134] on icon "button" at bounding box center [405, 135] width 13 height 13
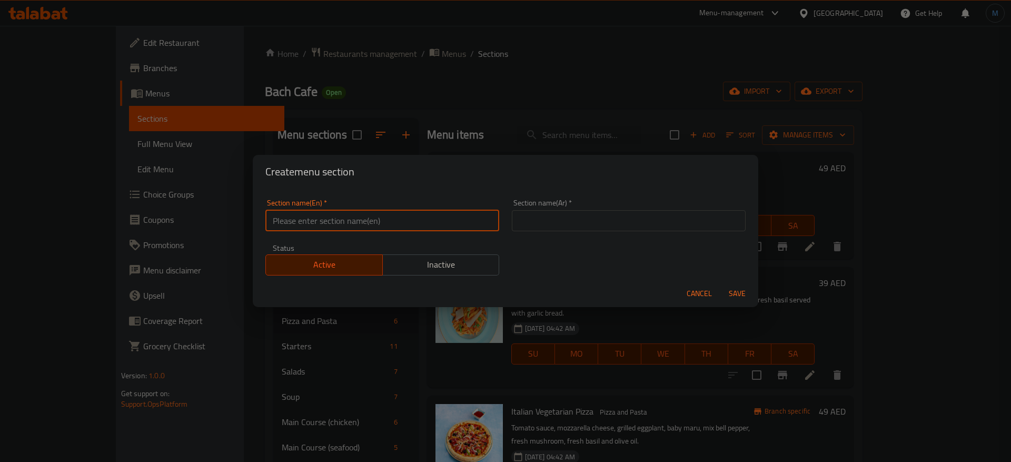
click at [398, 225] on input "text" at bounding box center [382, 220] width 234 height 21
paste input "Bakeries & Bun"
click at [412, 224] on input "Bakeries & Bun" at bounding box center [382, 220] width 234 height 21
type input "Bakeries And Bun"
click at [617, 210] on input "text" at bounding box center [629, 220] width 234 height 21
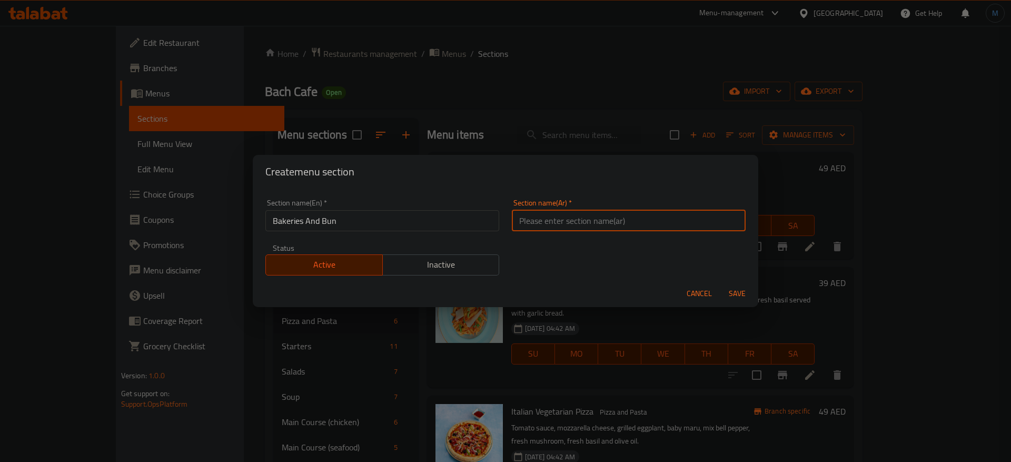
type input "ب"
type input "المخبوزات والبن"
click at [721, 284] on button "Save" at bounding box center [738, 293] width 34 height 19
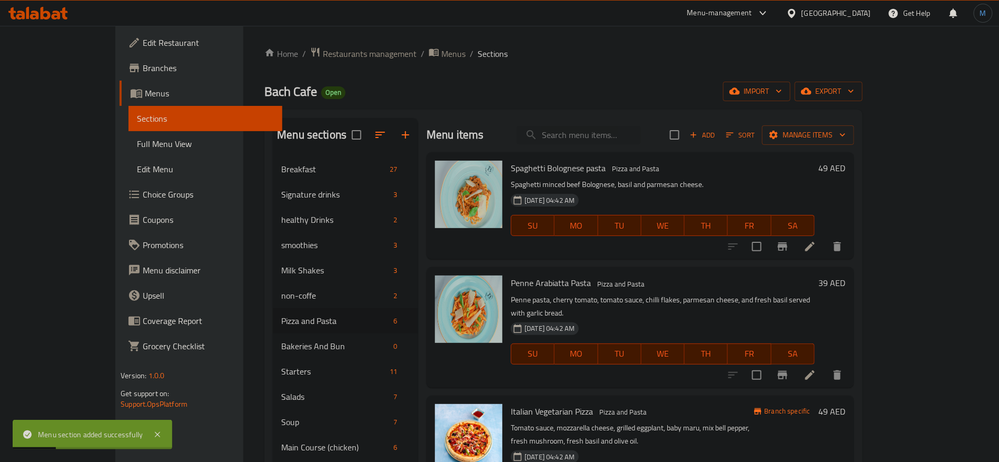
click at [628, 145] on div "Menu items Add Sort Manage items" at bounding box center [641, 135] width 428 height 34
click at [629, 142] on input "search" at bounding box center [579, 135] width 124 height 18
paste input "Danish"
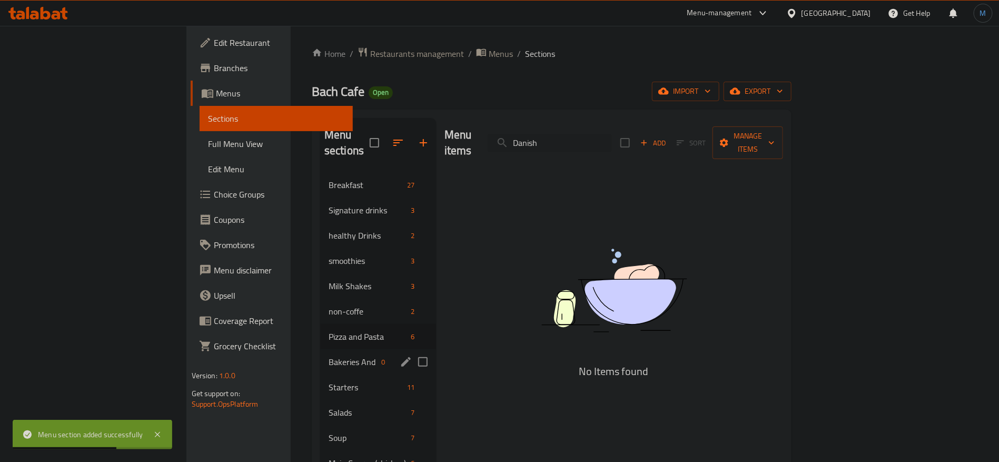
type input "Danish"
click at [320, 349] on div "Bakeries And Bun 0" at bounding box center [378, 361] width 116 height 25
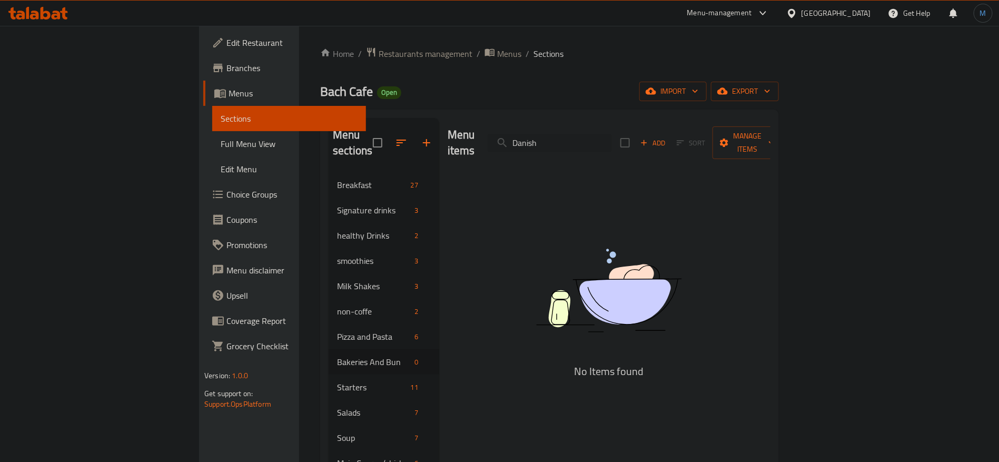
click at [667, 137] on span "Add" at bounding box center [653, 143] width 28 height 12
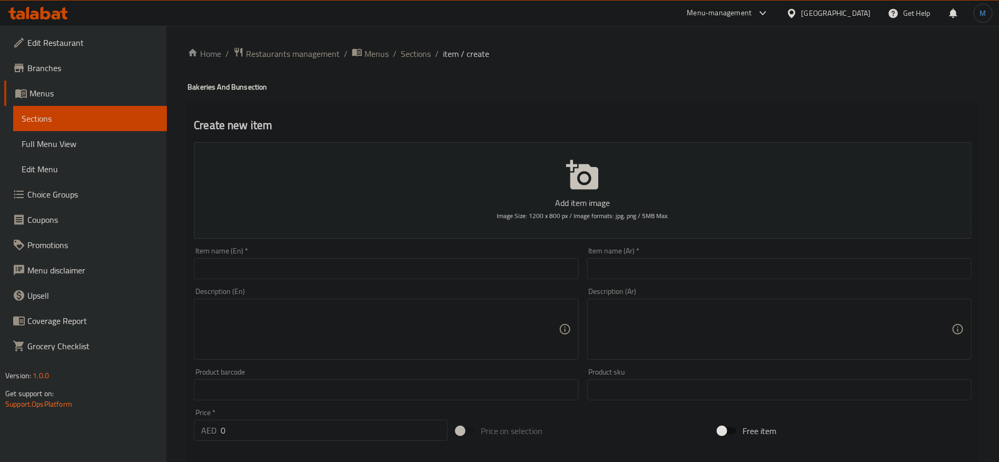
paste input "Danish with kiri cheese and thyme"
click at [395, 268] on input "text" at bounding box center [386, 268] width 384 height 21
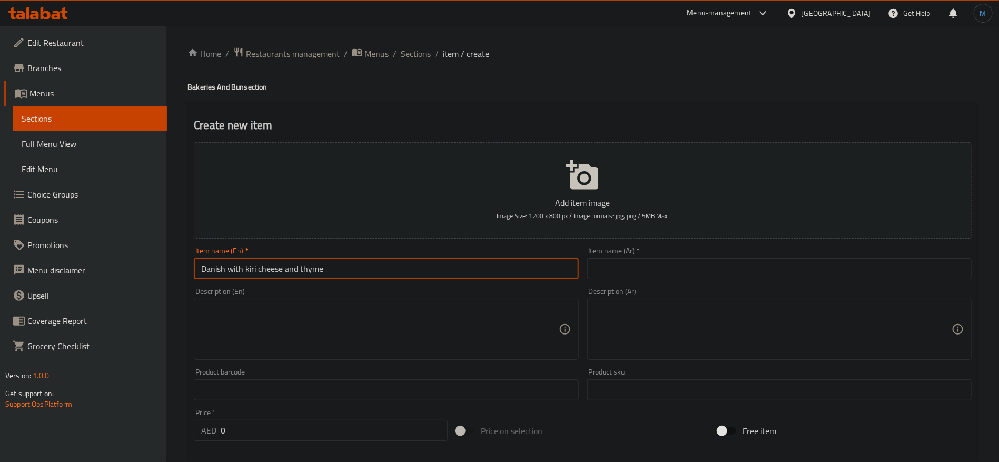
click at [287, 267] on input "Danish with kiri cheese and thyme" at bounding box center [386, 268] width 384 height 21
type input "Danish with Kiri cheese and thyme"
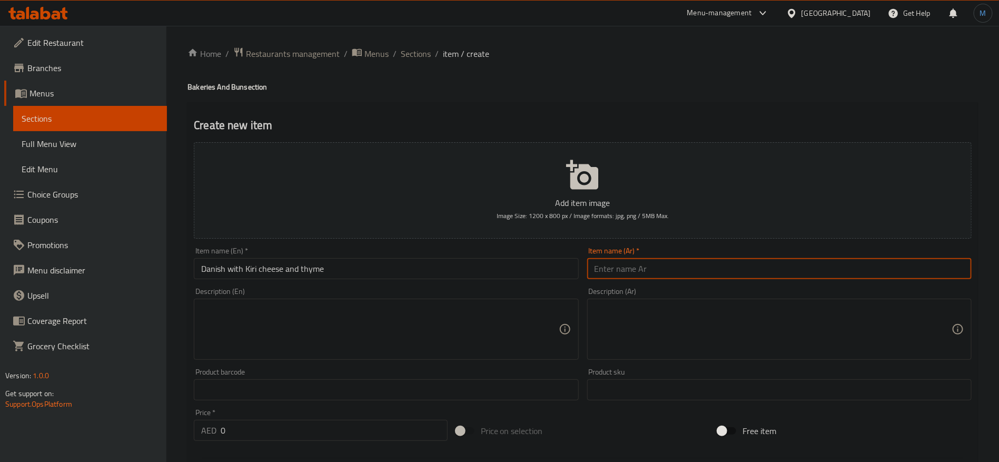
click at [661, 267] on input "text" at bounding box center [779, 268] width 384 height 21
paste input "دانيش كيري وزعتر"
click at [221, 260] on input "Danish with Kiri cheese and thyme" at bounding box center [386, 268] width 384 height 21
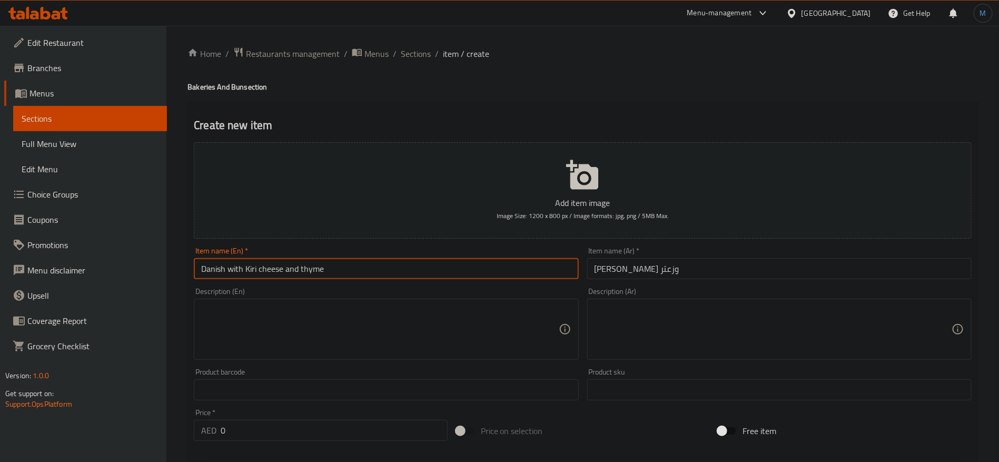
click at [221, 260] on input "Danish with Kiri cheese and thyme" at bounding box center [386, 268] width 384 height 21
click at [224, 261] on input "Danish with Kiri cheese and thyme" at bounding box center [386, 268] width 384 height 21
click at [215, 263] on input "Danish with Kiri cheese and thyme" at bounding box center [386, 268] width 384 height 21
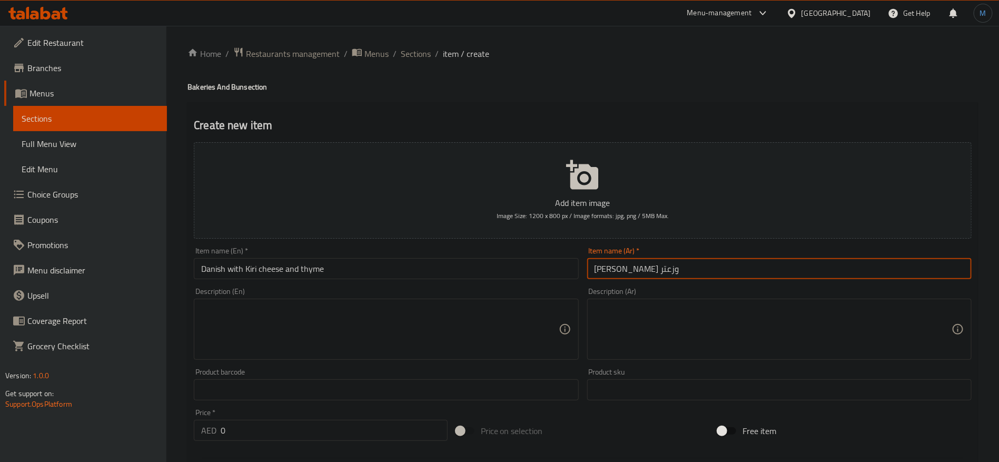
click at [648, 270] on input "دانيش كيري وزعتر" at bounding box center [779, 268] width 384 height 21
type input "دانش كيري وزعتر"
click at [258, 428] on input "0" at bounding box center [334, 430] width 227 height 21
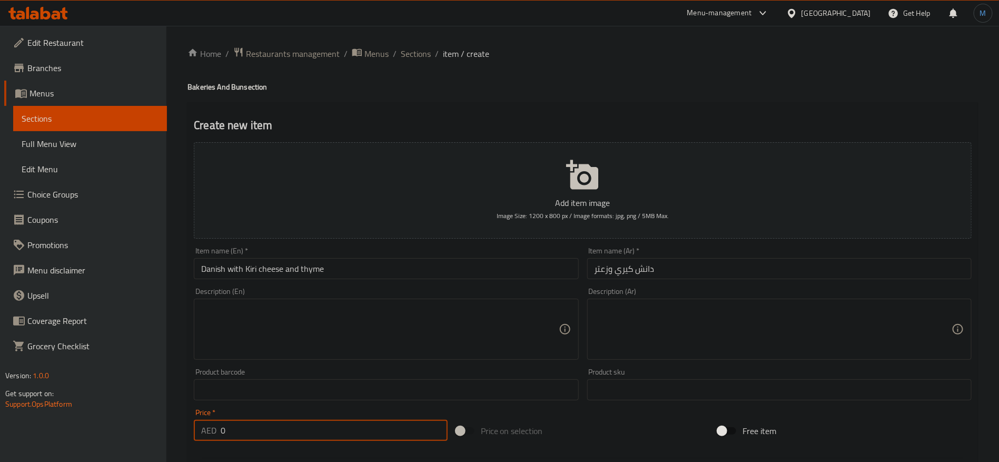
paste input "19"
type input "19"
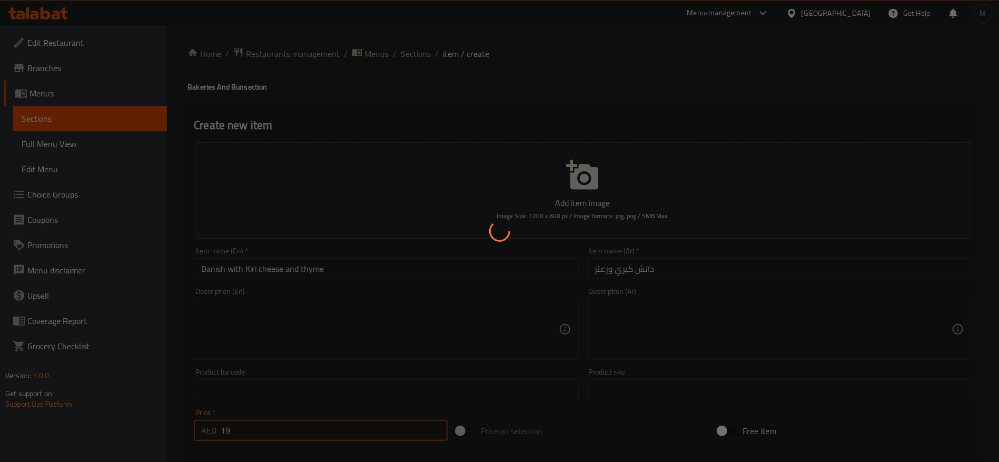
type input "0"
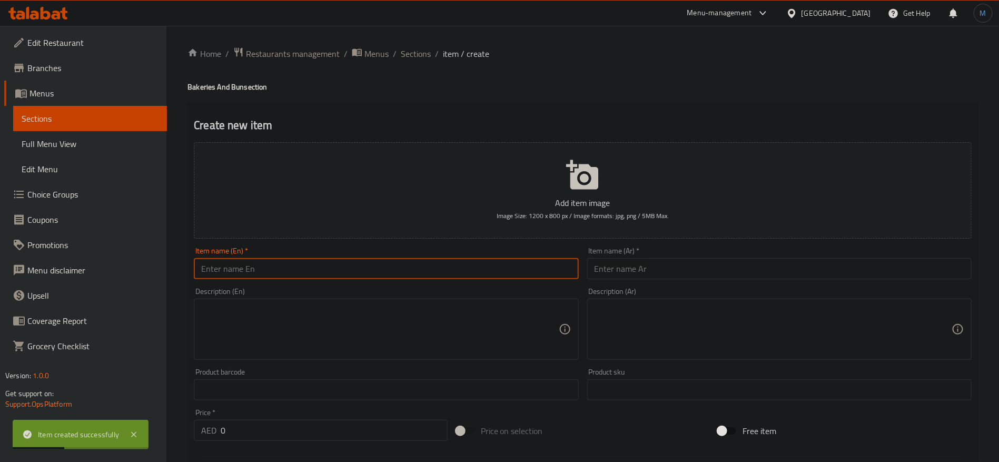
paste input "Croissant with thyme"
click at [333, 270] on input "text" at bounding box center [386, 268] width 384 height 21
type input "Croissant with thyme"
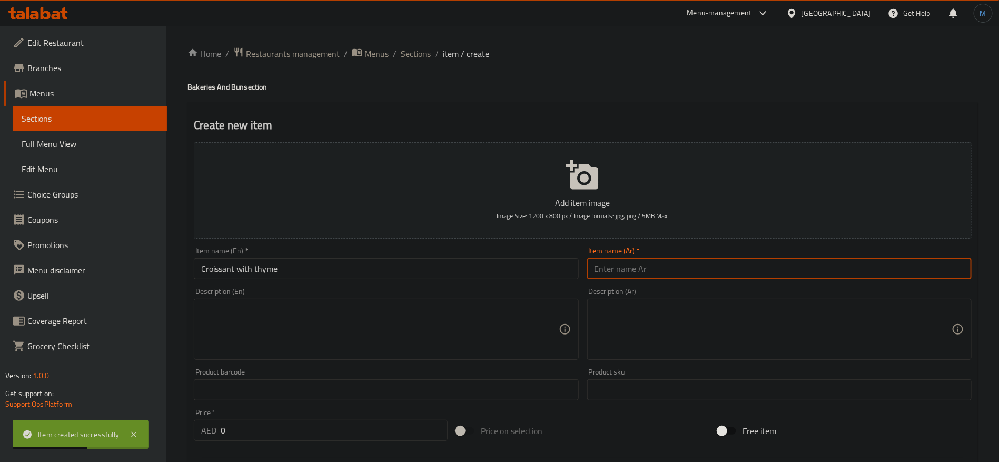
click at [753, 264] on input "text" at bounding box center [779, 268] width 384 height 21
paste input "كرواسون بالزعتر"
type input "كرواسون بالزعتر"
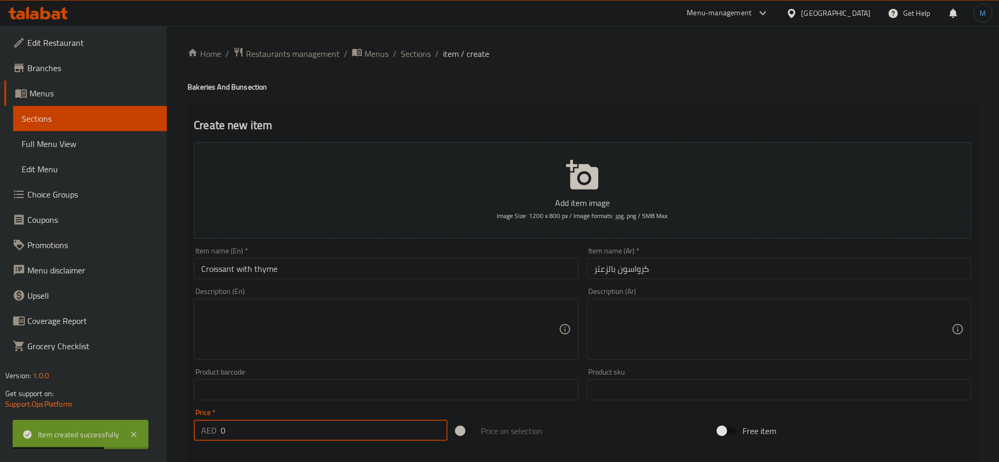
click at [255, 439] on input "0" at bounding box center [334, 430] width 227 height 21
type input "15"
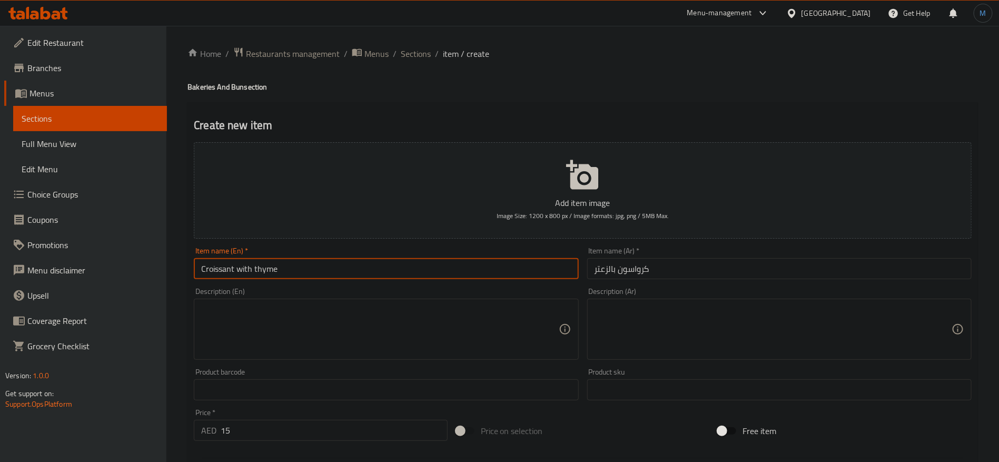
click at [380, 278] on input "Croissant with thyme" at bounding box center [386, 268] width 384 height 21
paste input "and cream cheese"
type input "Croissant with thyme and cream cheese"
click at [301, 439] on input "15" at bounding box center [334, 430] width 227 height 21
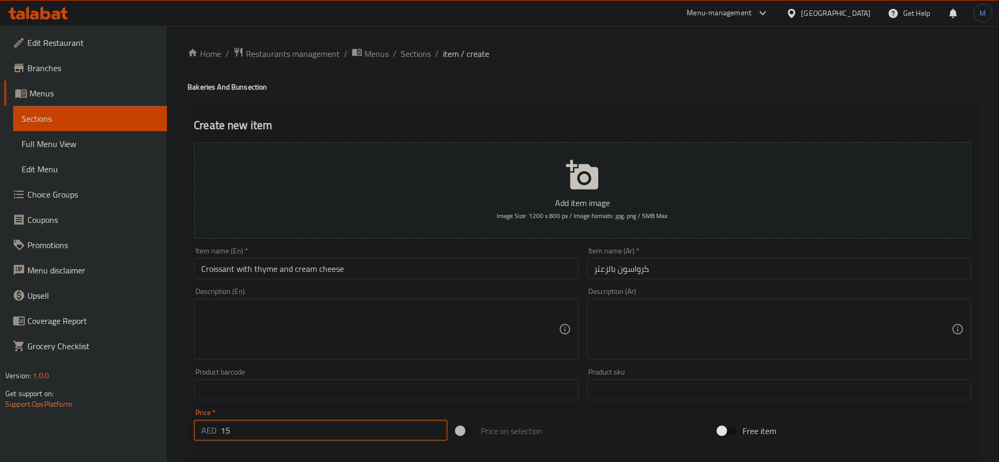
paste input "8"
type input "18"
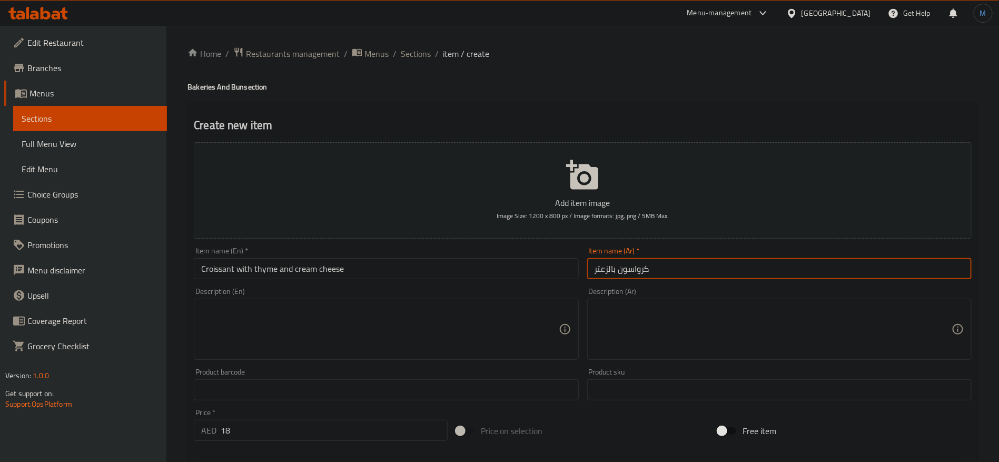
click at [691, 261] on input "كرواسون بالزعتر" at bounding box center [779, 268] width 384 height 21
paste input "وجبنة كريمية"
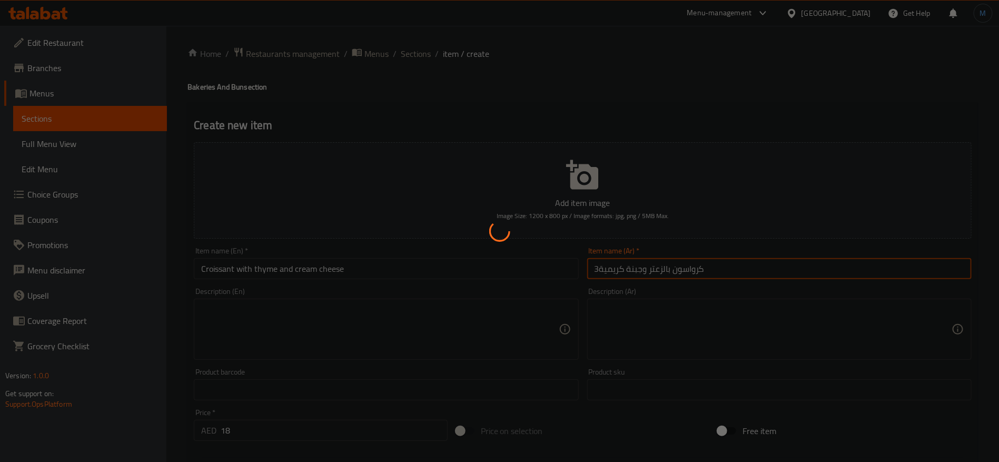
type input "كرواسون بالزعتر وجبنة كريمية3"
type input "0"
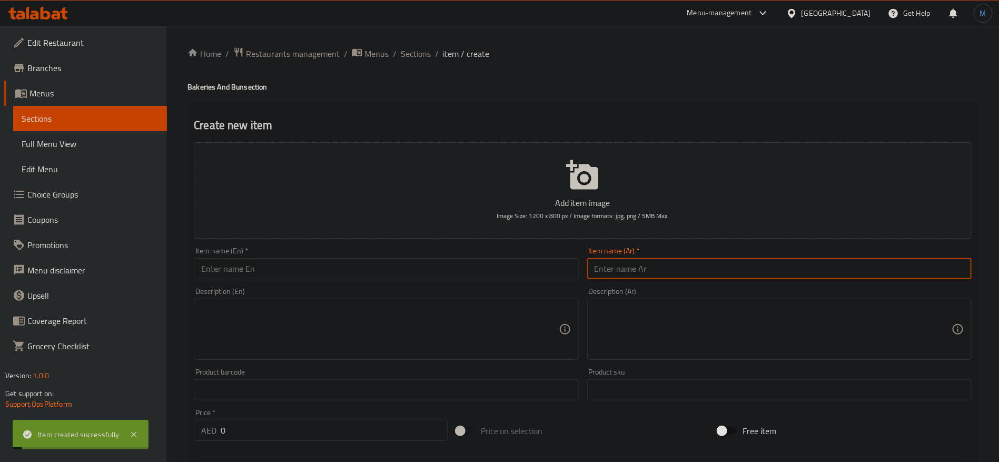
paste input "كرواسون بالجبنة مع جبنة كريمية"
type input "كرواسون بالجبنة مع جبنة كريمية"
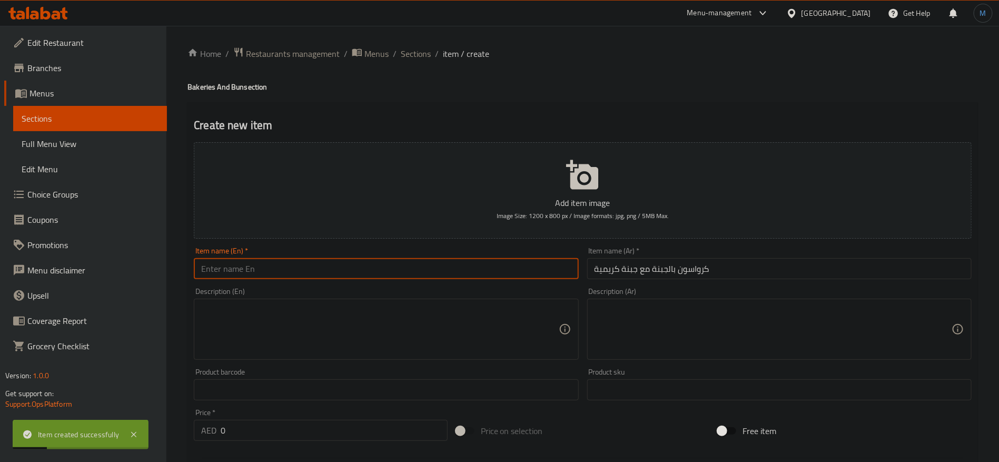
click at [331, 270] on input "text" at bounding box center [386, 268] width 384 height 21
paste input "Croissant with cheese and cream cheese"
type input "Croissant with cheese and cream cheese"
click at [240, 438] on input "0" at bounding box center [334, 430] width 227 height 21
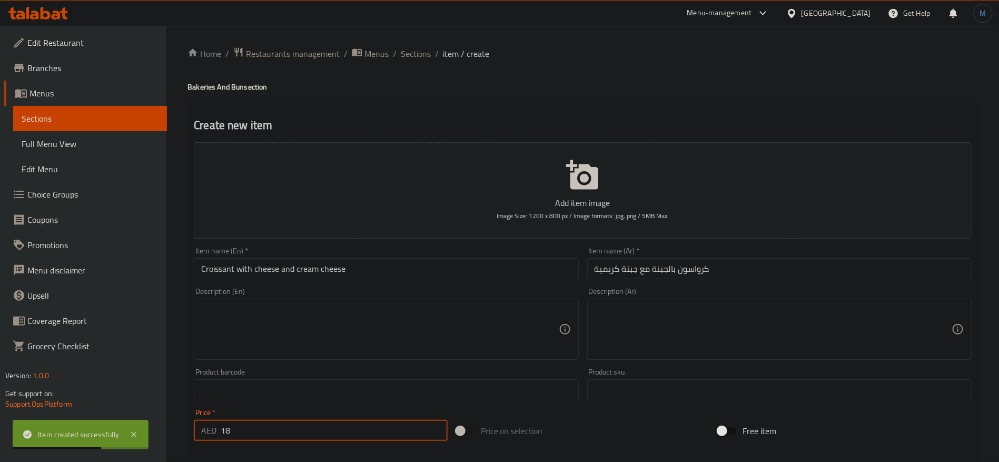
type input "18"
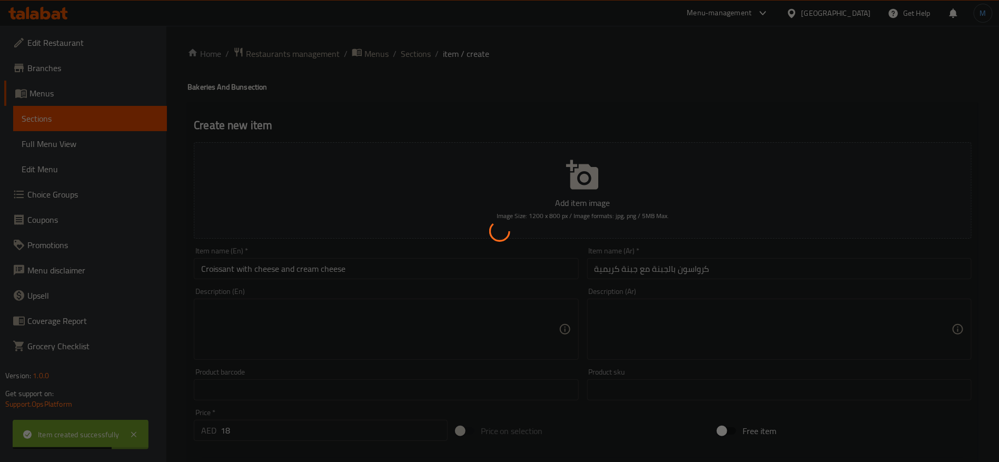
type input "0"
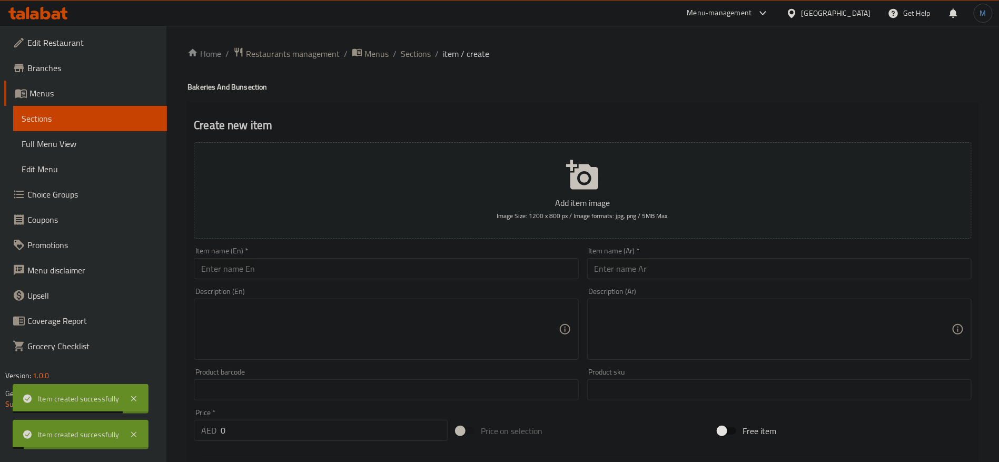
click at [402, 258] on div "Item name (En)   * Item name (En) *" at bounding box center [386, 263] width 384 height 32
paste input "Plain croissant with cream cheese"
click at [409, 264] on input "Plain croissant with cream cheese" at bounding box center [386, 268] width 384 height 21
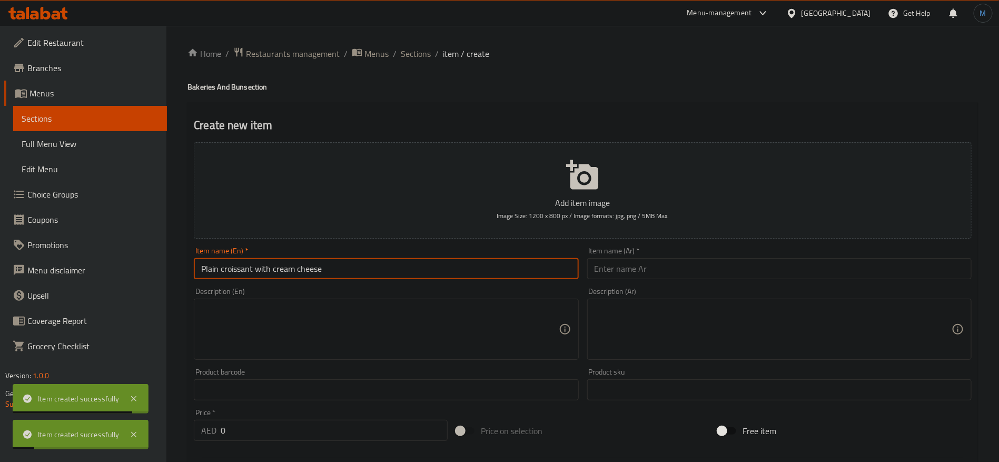
type input "Plain croissant with cream cheese"
click at [630, 260] on input "text" at bounding box center [779, 268] width 384 height 21
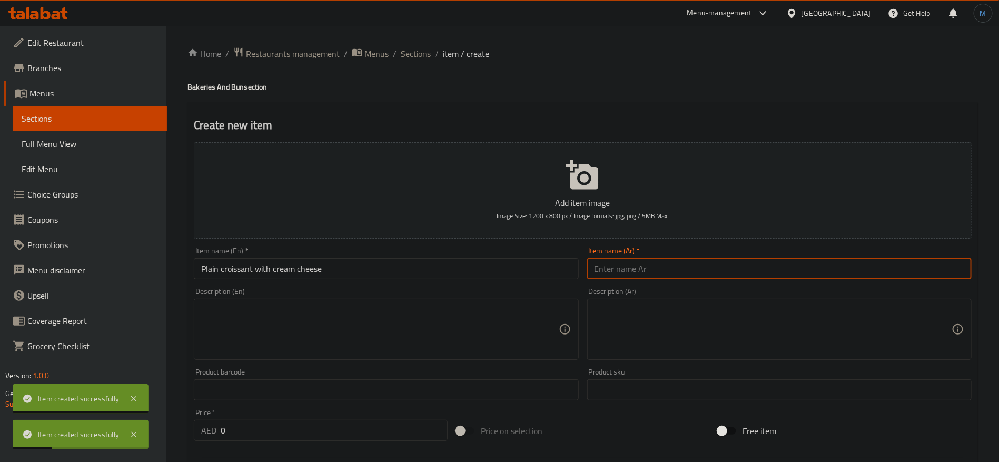
paste input "كرواسون سادة مع جبنة كريمية"
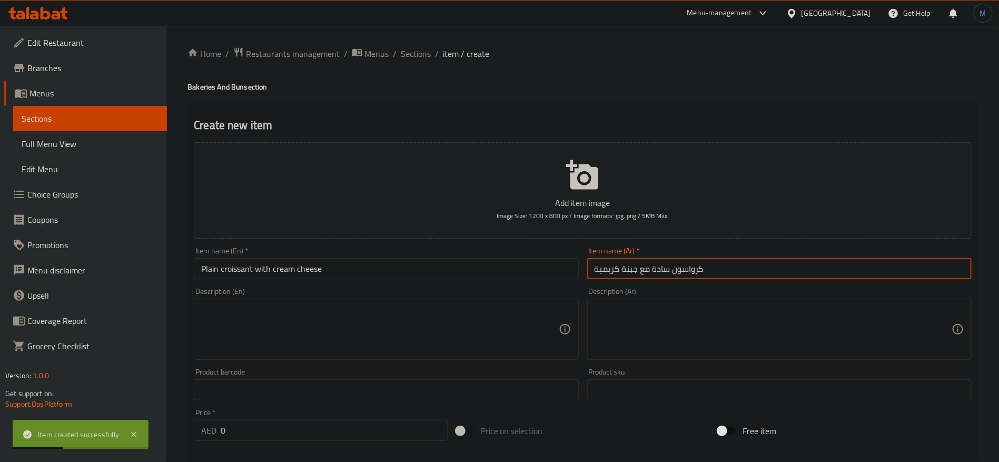
type input "كرواسون سادة مع جبنة كريمية"
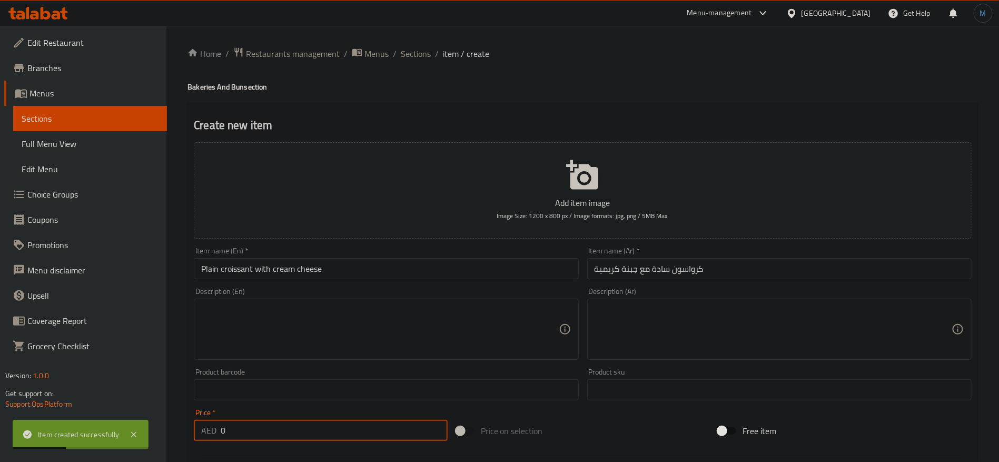
click at [277, 433] on input "0" at bounding box center [334, 430] width 227 height 21
type input "16"
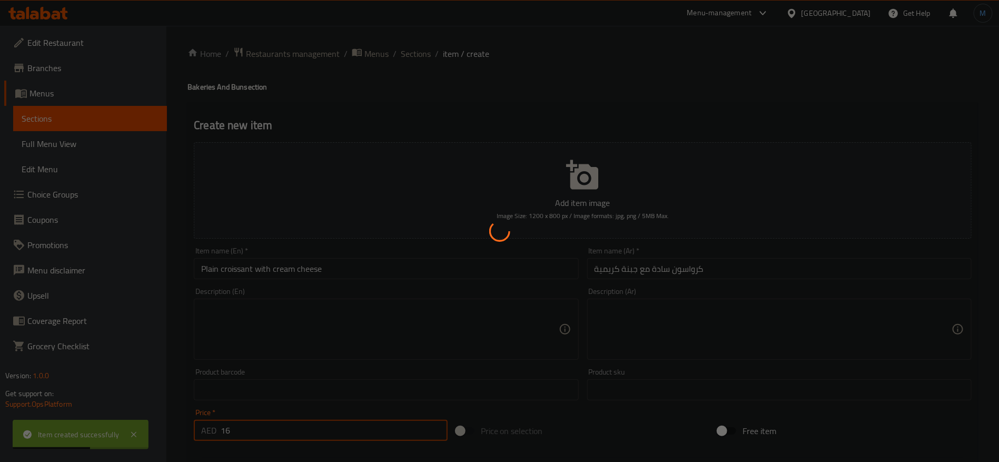
type input "0"
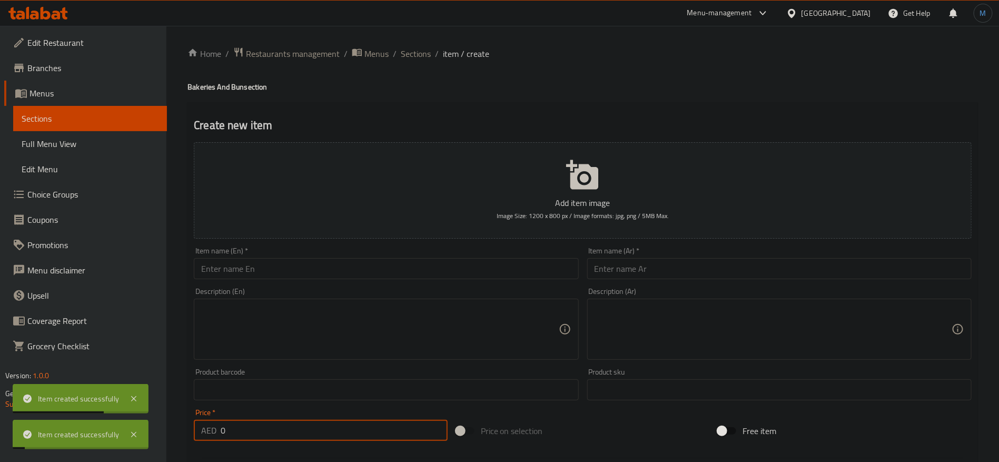
click at [746, 258] on input "text" at bounding box center [779, 268] width 384 height 21
paste input "كرواسون بالنوتيلا"
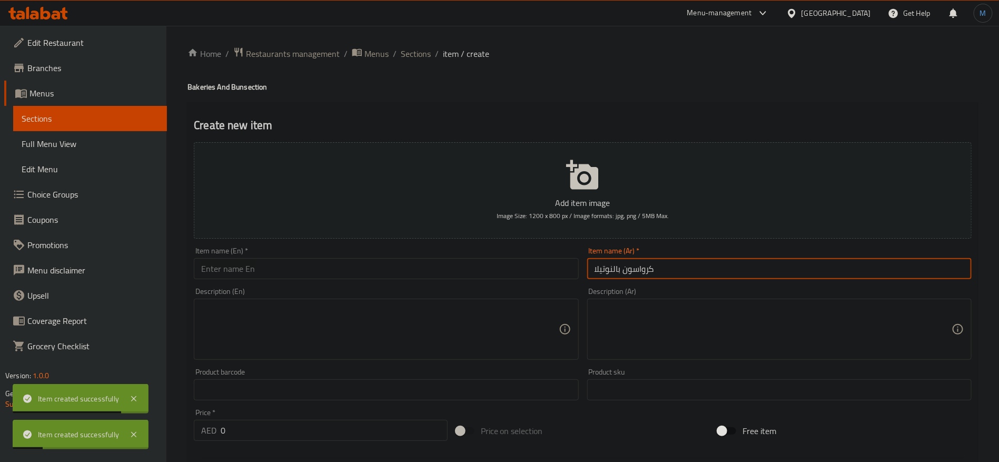
type input "كرواسون بالنوتيلا"
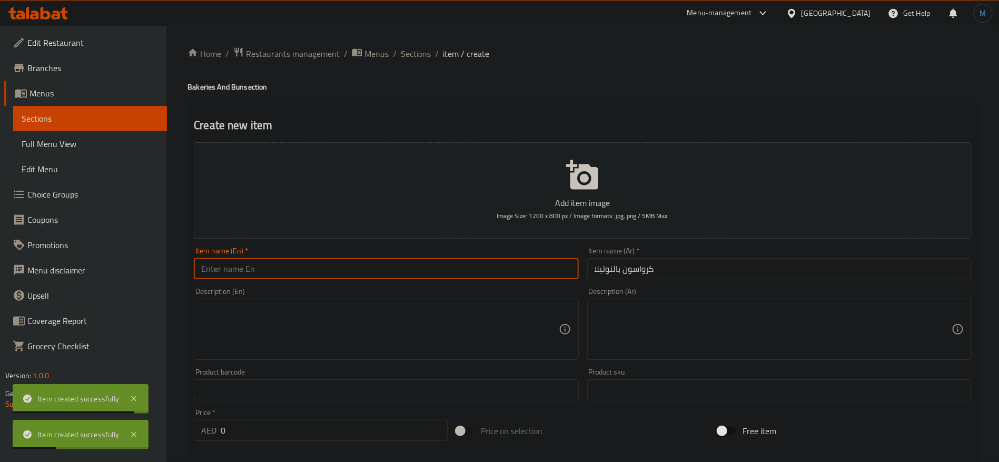
click at [295, 258] on input "text" at bounding box center [386, 268] width 384 height 21
paste input "Croissant with Nutella"
type input "Croissant with Nutella"
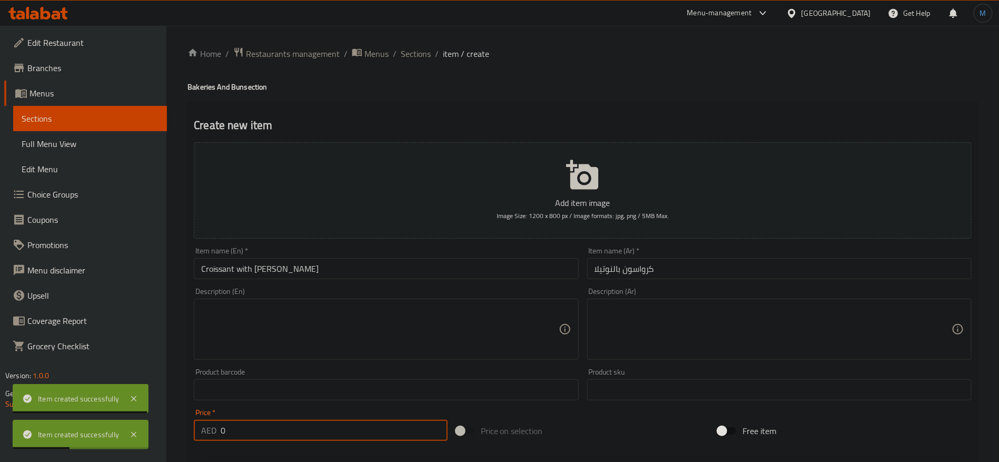
click at [296, 429] on input "0" at bounding box center [334, 430] width 227 height 21
type input "19"
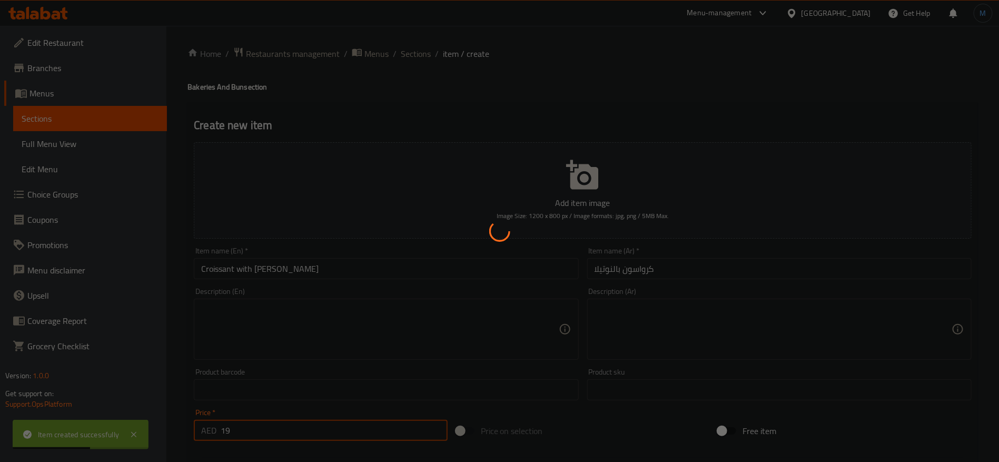
type input "0"
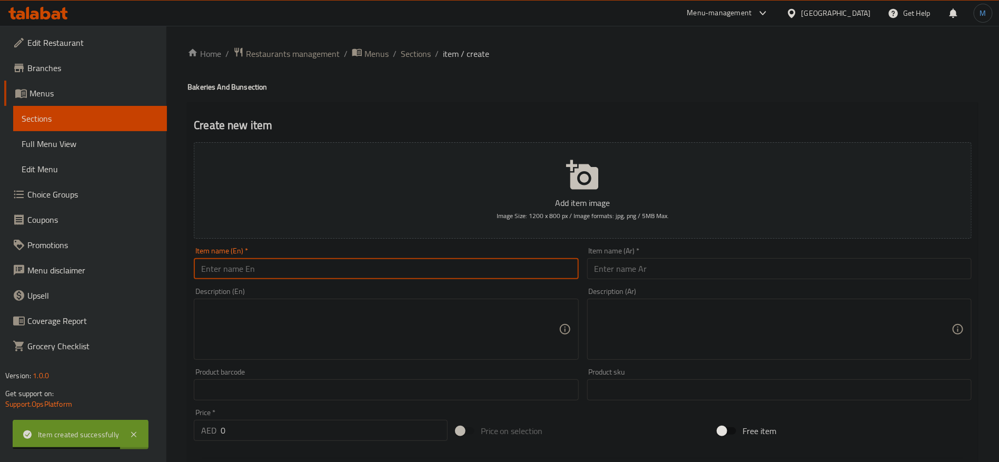
click at [418, 272] on input "text" at bounding box center [386, 268] width 384 height 21
paste input "CREAMY EGG BUN"
type input "Creamy Egg Bun"
click at [709, 260] on input "text" at bounding box center [779, 268] width 384 height 21
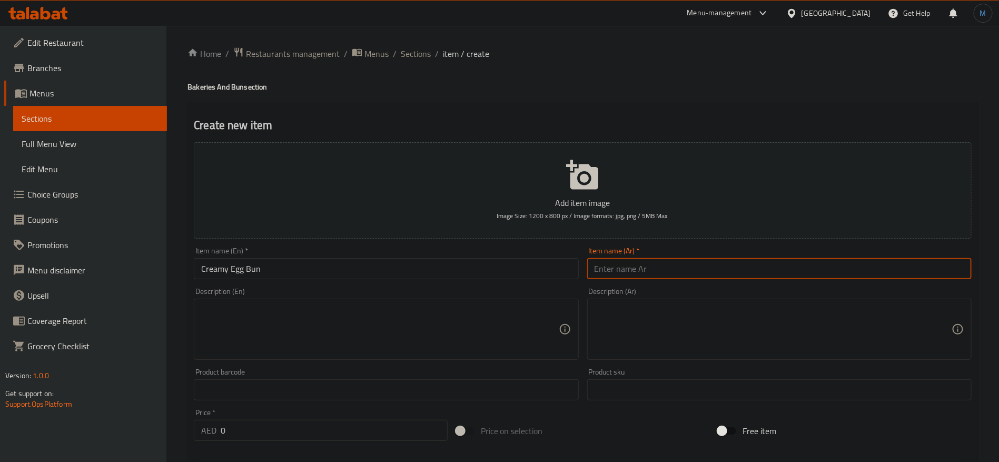
paste input "بن بالبيض الكريمي"
type input "بن بالبيض الكريمي"
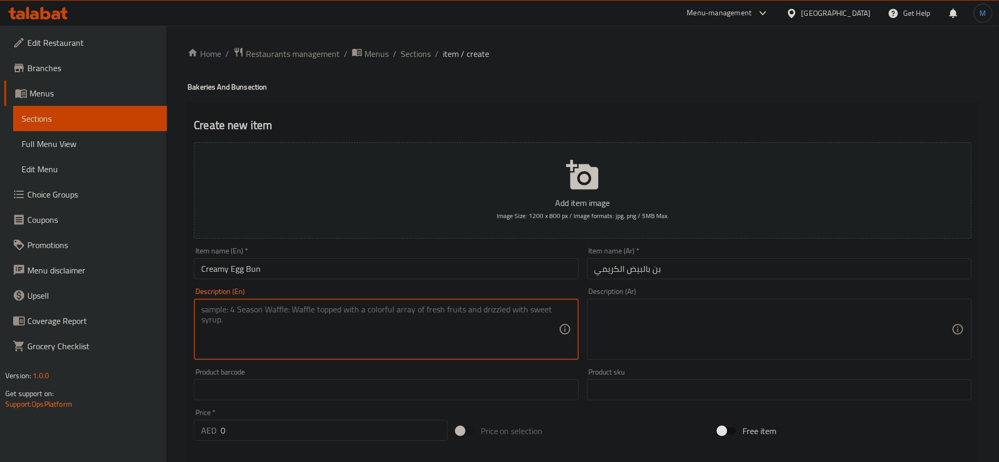
paste textarea "Freshly potota bun with scrambled egg with cream cheese"
type textarea "Freshly potota bun with scrambled egg with cream cheese"
click at [671, 317] on textarea at bounding box center [773, 329] width 357 height 50
paste textarea "خبز بطاطس طازج محشو ببيض مخفوق مع جبنة كريمية"
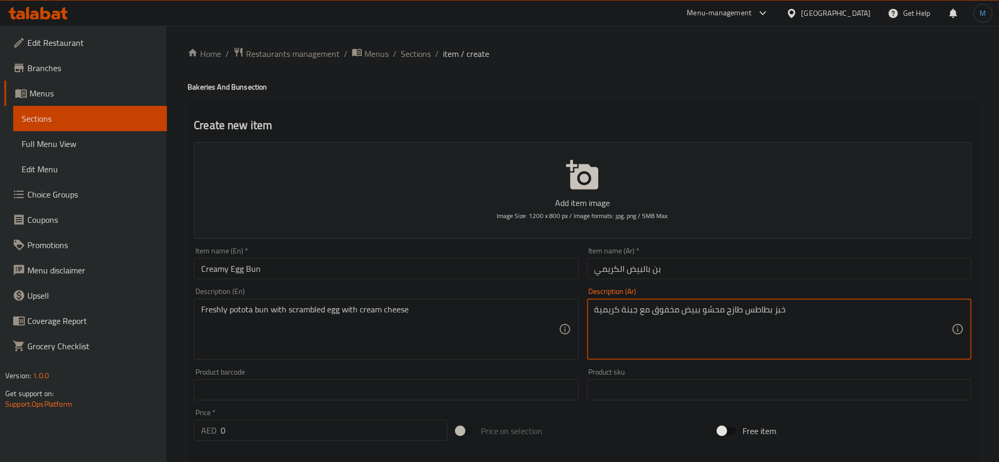
type textarea "خبز بطاطس طازج محشو ببيض مخفوق مع جبنة كريمية"
click at [255, 431] on input "0" at bounding box center [334, 430] width 227 height 21
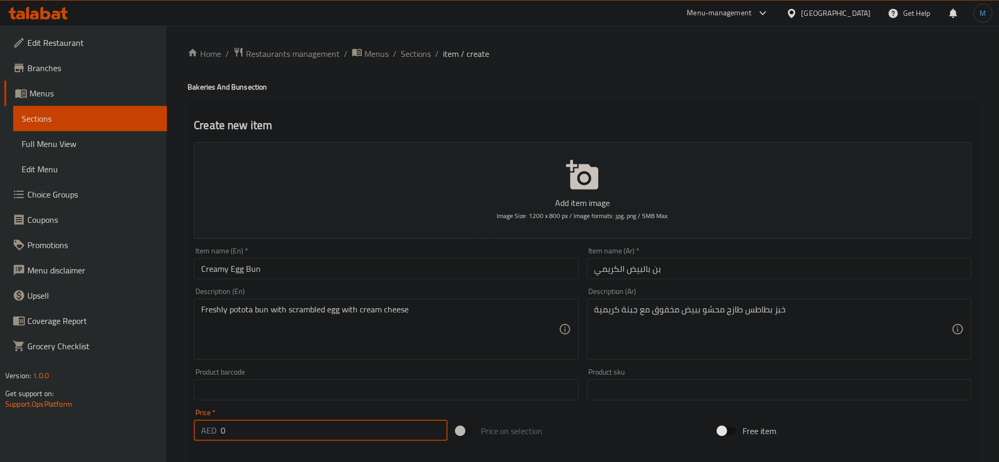
paste input "29"
type input "29"
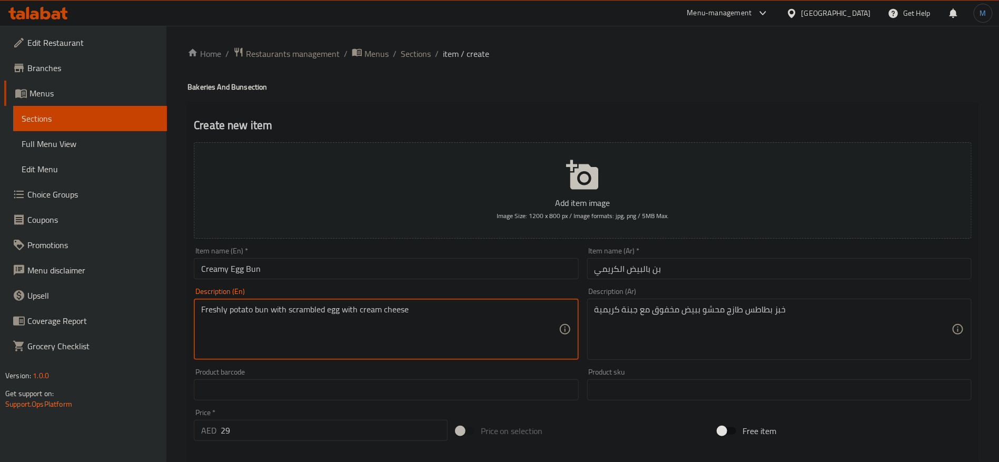
type textarea "Freshly potato bun with scrambled egg with cream cheese"
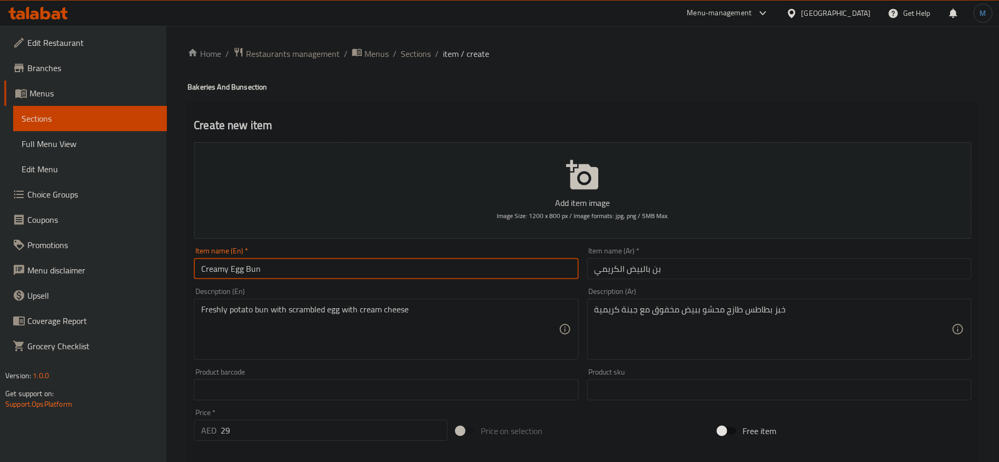
click at [312, 274] on input "Creamy Egg Bun" at bounding box center [386, 268] width 384 height 21
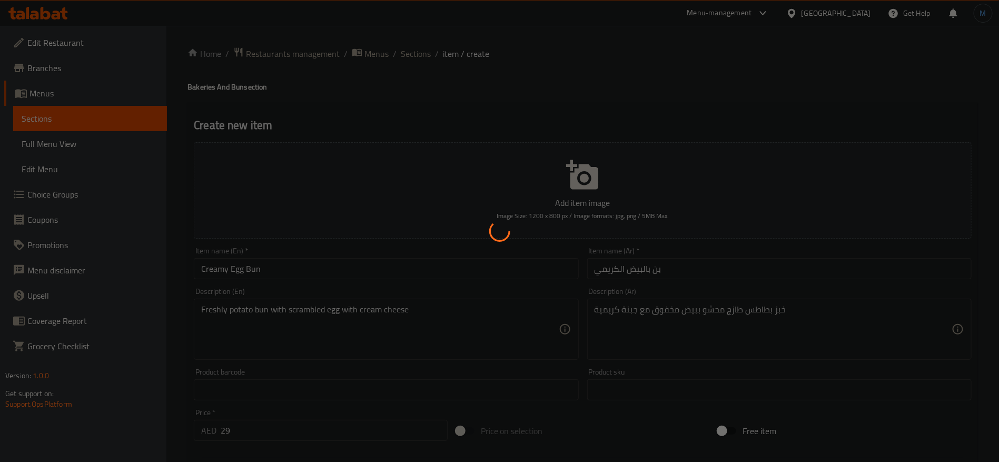
type input "0"
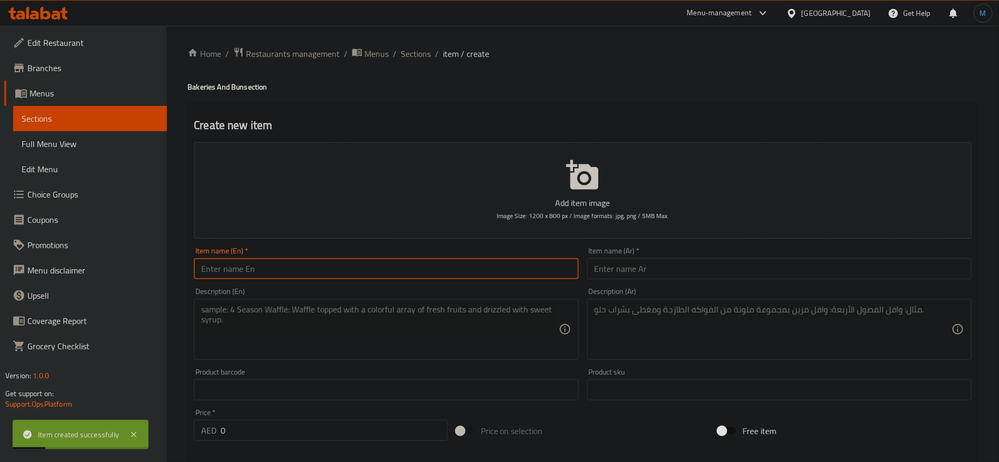
click at [312, 275] on input "text" at bounding box center [386, 268] width 384 height 21
paste input "EGG & CHEESE BUN"
click at [240, 266] on input "Egg and Cheese Bun" at bounding box center [386, 268] width 384 height 21
type input "Egg and Cheese Bun"
drag, startPoint x: 254, startPoint y: 446, endPoint x: 254, endPoint y: 440, distance: 6.3
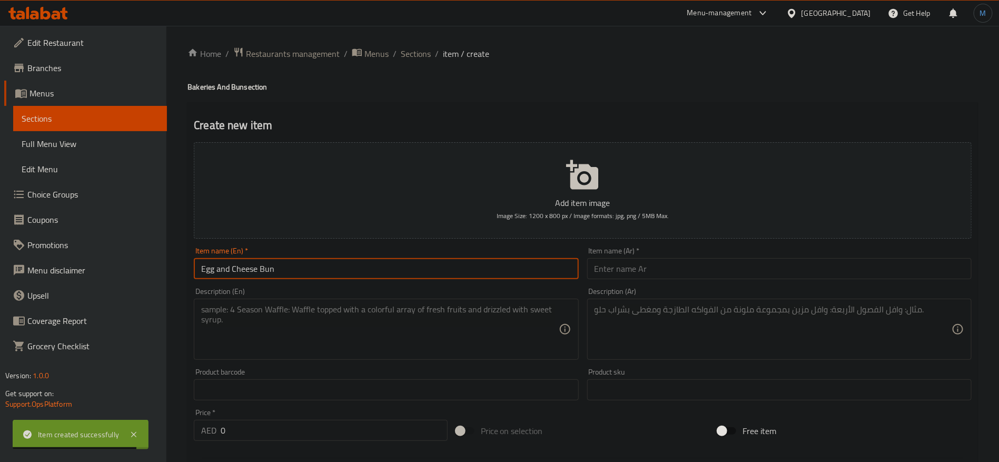
click at [254, 442] on div "Add item image Image Size: 1200 x 800 px / Image formats: jpg, png / 5MB Max. I…" at bounding box center [583, 365] width 786 height 454
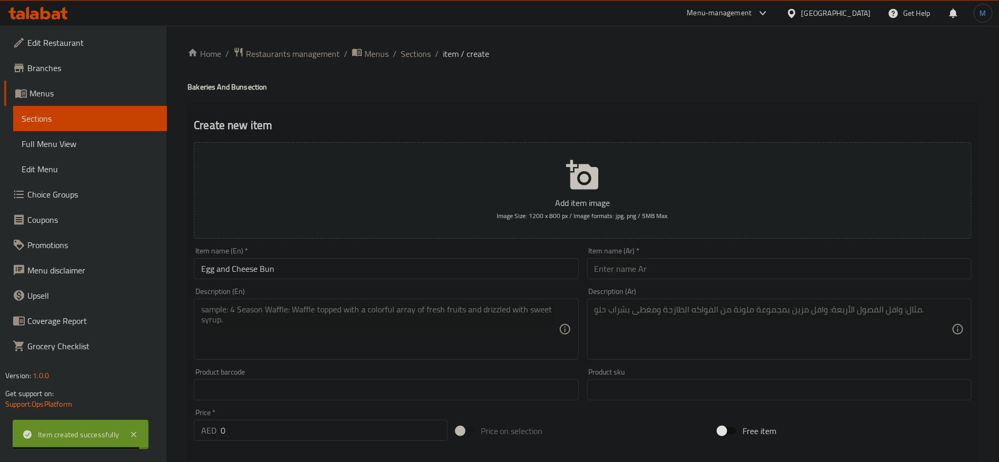
click at [254, 440] on input "0" at bounding box center [334, 430] width 227 height 21
paste input "26"
type input "26"
drag, startPoint x: 756, startPoint y: 249, endPoint x: 762, endPoint y: 261, distance: 13.4
click at [760, 254] on div "Item name (Ar)   * Item name (Ar) *" at bounding box center [779, 263] width 384 height 32
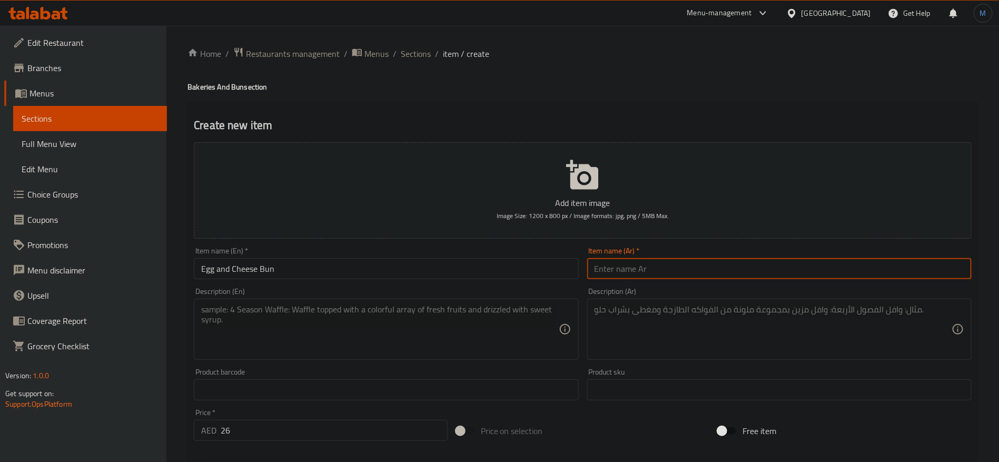
click at [762, 261] on input "text" at bounding box center [779, 268] width 384 height 21
paste input "بن بالبيض والجبنة"
type input "بن بالبيض والجبنة"
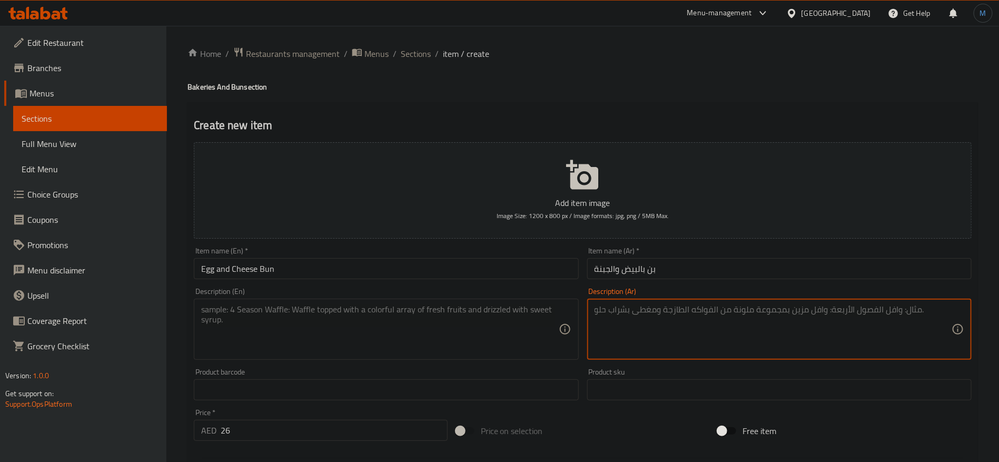
click at [738, 321] on textarea at bounding box center [773, 329] width 357 height 50
paste textarea "خبز بطاطس طازج محشو بالبيض والجبنة"
type textarea "خبز بطاطس طازج محشو بالبيض والجبنة"
click at [315, 310] on textarea at bounding box center [379, 329] width 357 height 50
paste textarea "Freshly potota bun with egg and cheese"
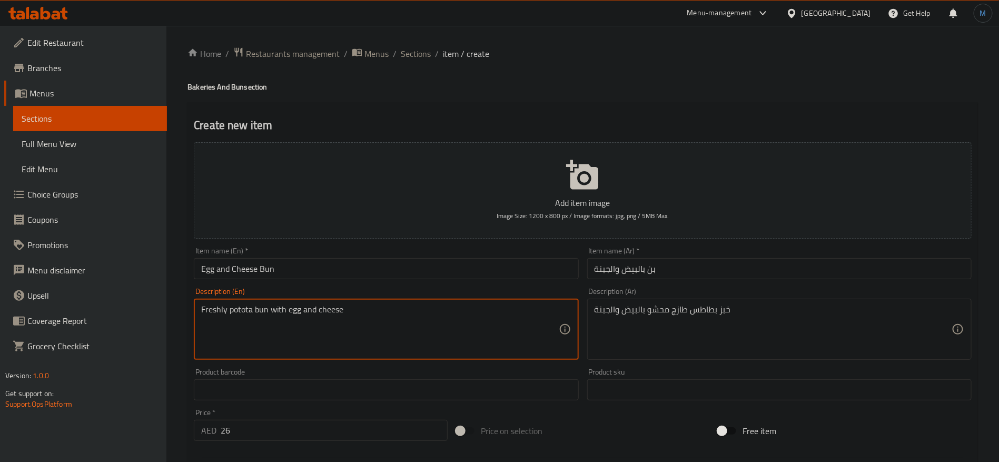
click at [316, 271] on input "Egg and Cheese Bun" at bounding box center [386, 268] width 384 height 21
type textarea "Freshly potato bun with egg and cheese"
click at [371, 279] on input "Egg and Cheese Bun" at bounding box center [386, 268] width 384 height 21
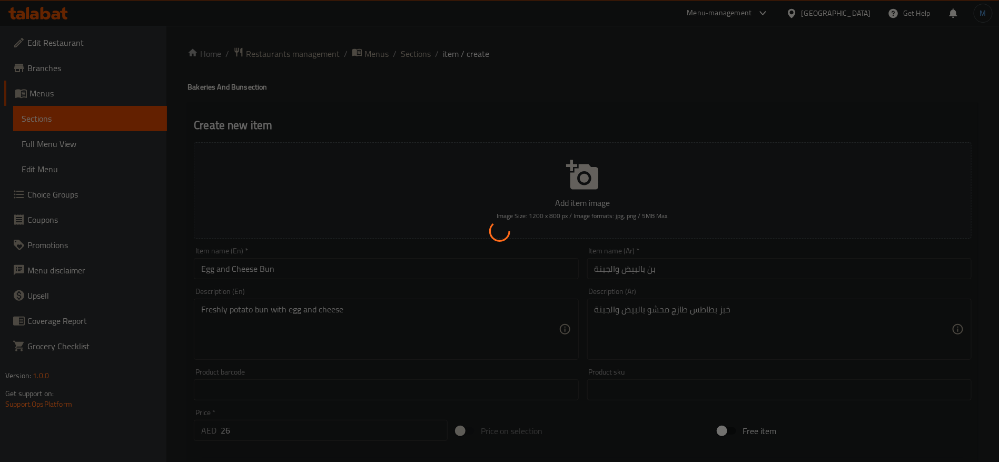
type input "0"
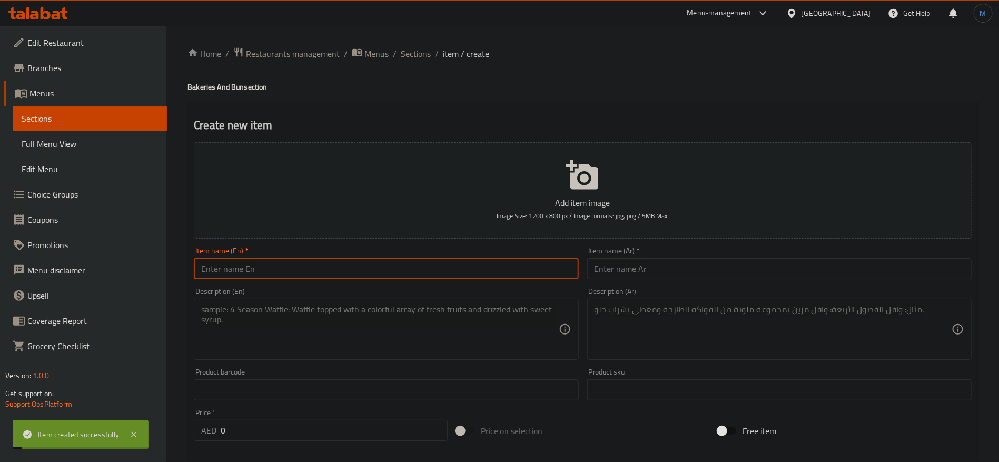
click at [277, 281] on div "Item name (En)   * Item name (En) *" at bounding box center [386, 263] width 393 height 41
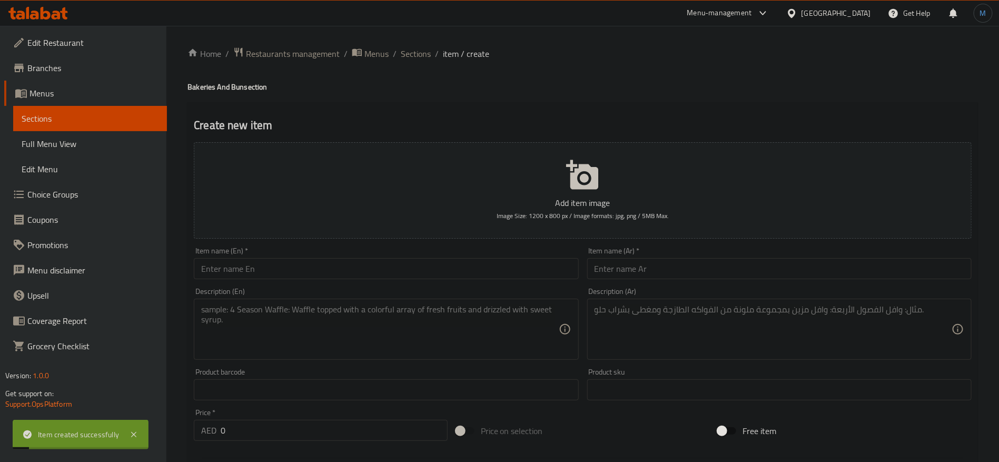
click at [278, 275] on input "text" at bounding box center [386, 268] width 384 height 21
paste input "HALLOUMI PESTO BUN"
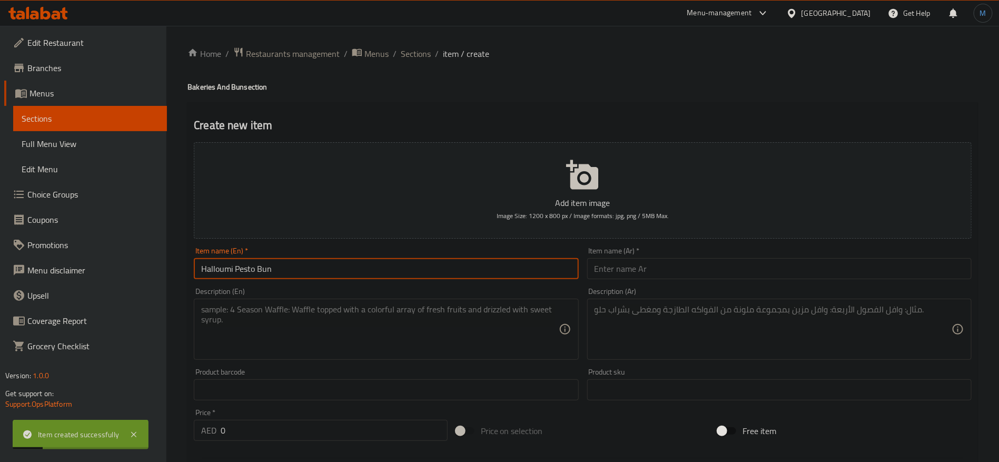
type input "Halloumi Pesto Bun"
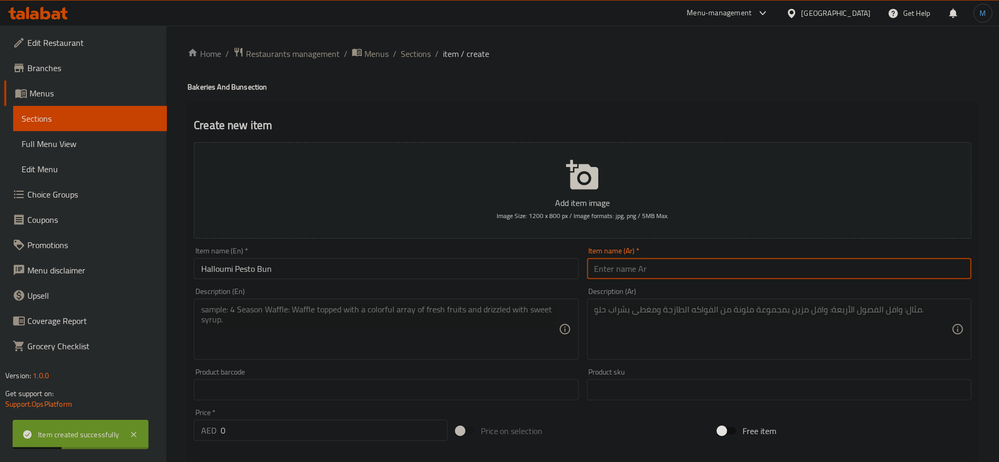
click at [708, 270] on input "text" at bounding box center [779, 268] width 384 height 21
paste input "بن بالحلوم والبيستو"
type input "بن بالحلوم والبيستو"
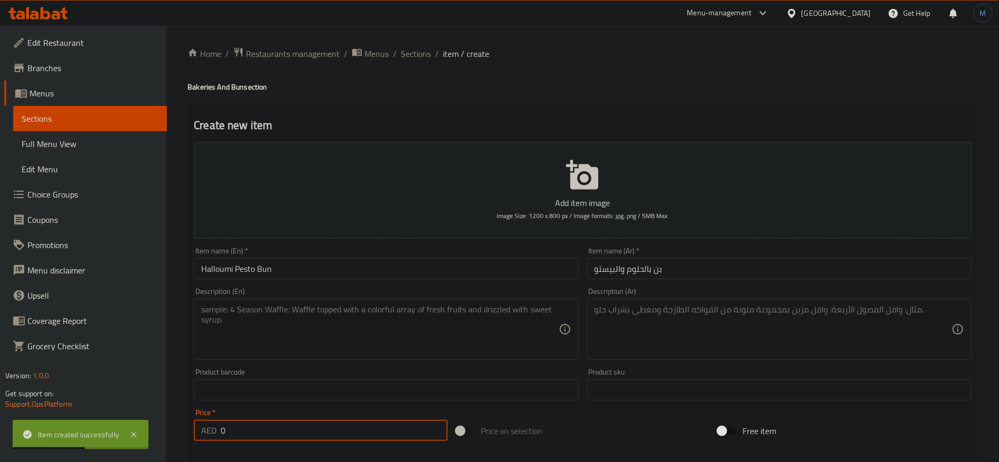
click at [223, 433] on input "0" at bounding box center [334, 430] width 227 height 21
paste input "26"
type input "26"
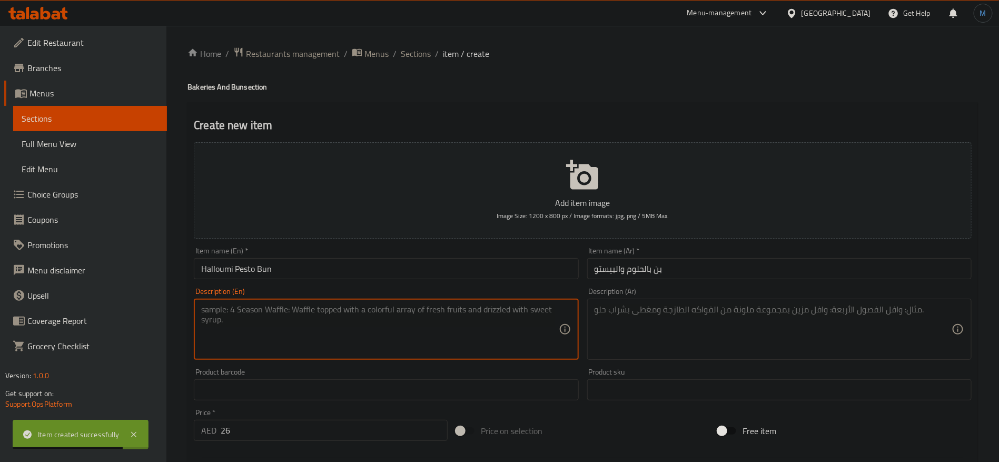
click at [367, 340] on textarea at bounding box center [379, 329] width 357 height 50
paste textarea "Freshly potota bun with halloumi"
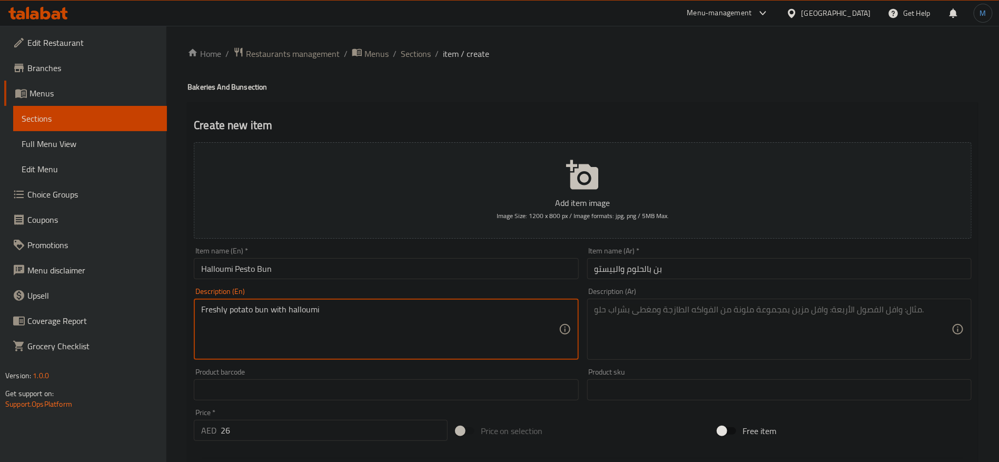
type textarea "Freshly potato bun with halloumi"
click at [730, 326] on textarea at bounding box center [773, 329] width 357 height 50
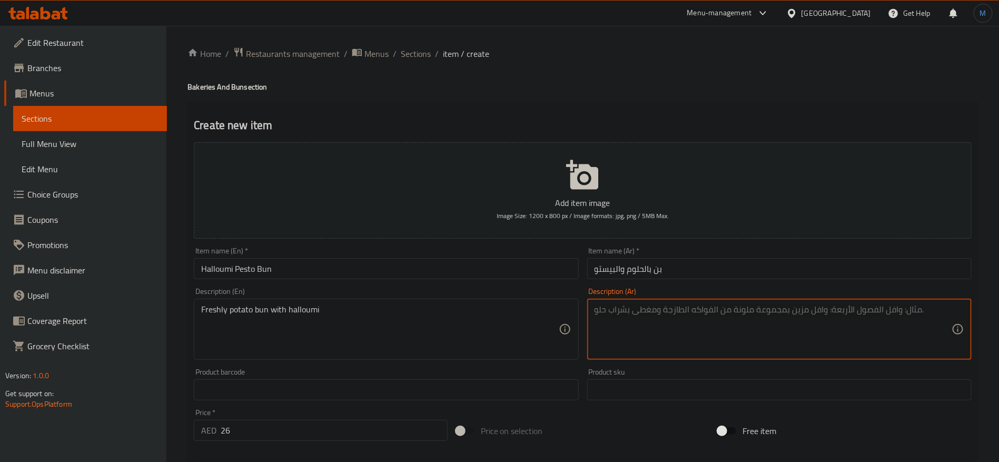
paste textarea "خبز بطاطس طازج محشو بحلوم"
type textarea "خبز بطاطس طازج محشو بحلوم"
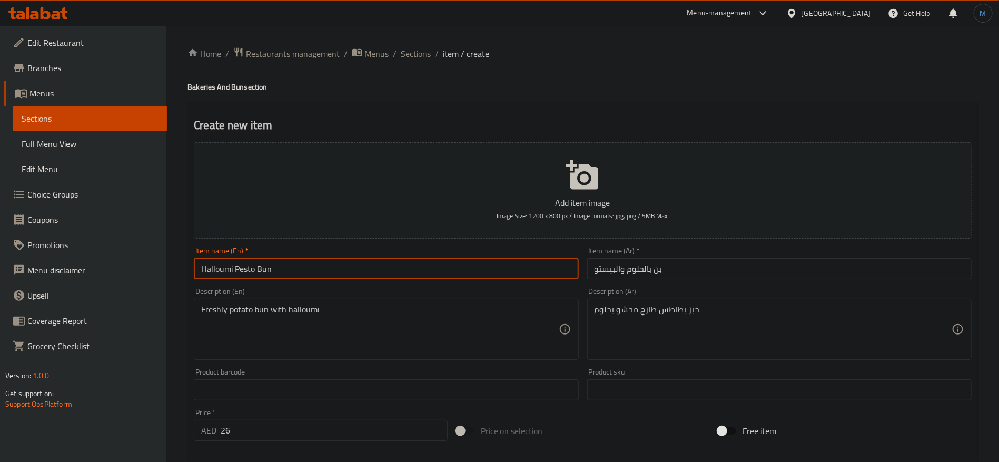
click at [316, 271] on input "Halloumi Pesto Bun" at bounding box center [386, 268] width 384 height 21
type input "Halloumi Pesto Bun3"
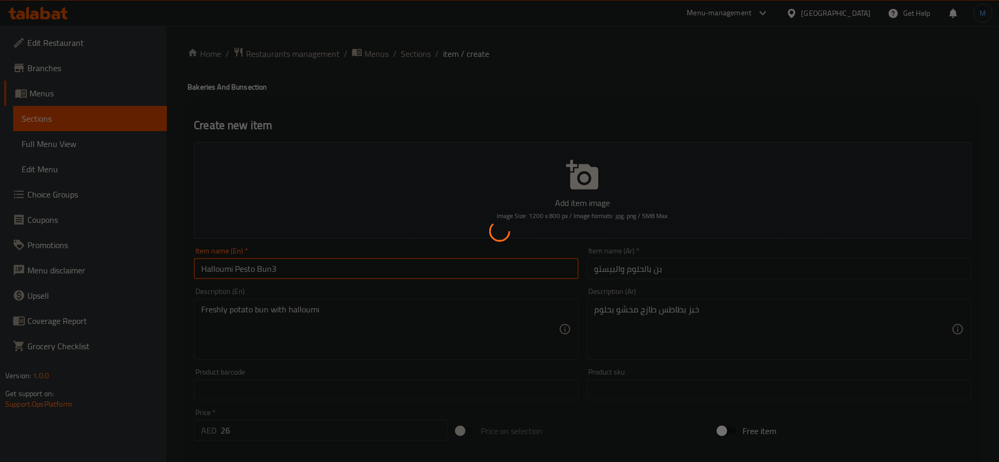
type input "0"
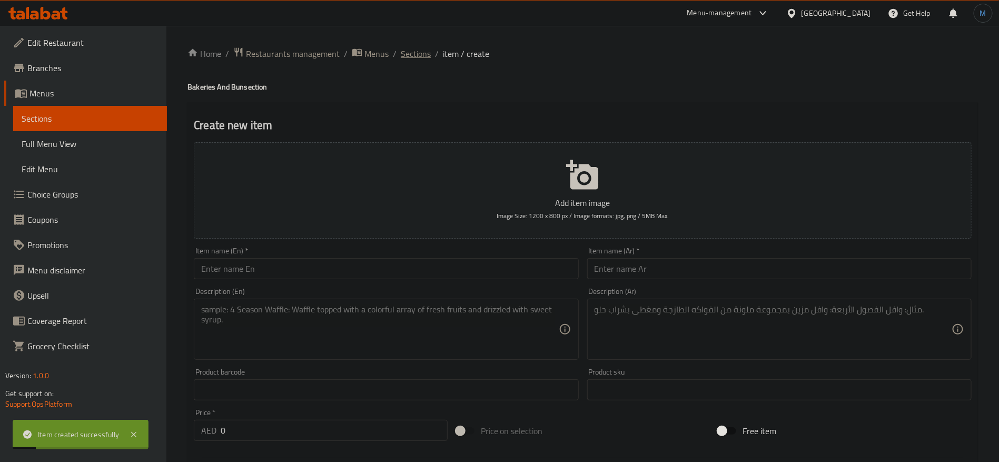
click at [421, 47] on span "Sections" at bounding box center [416, 53] width 30 height 13
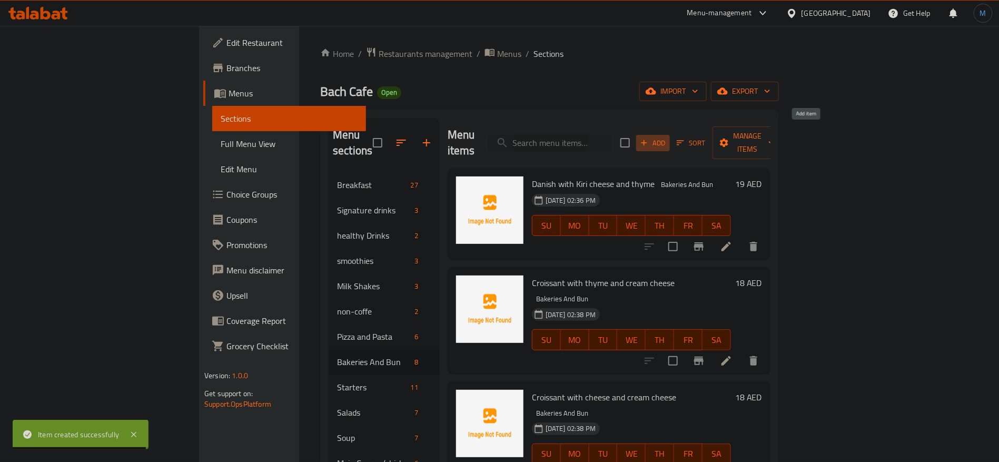
click at [667, 137] on span "Add" at bounding box center [653, 143] width 28 height 12
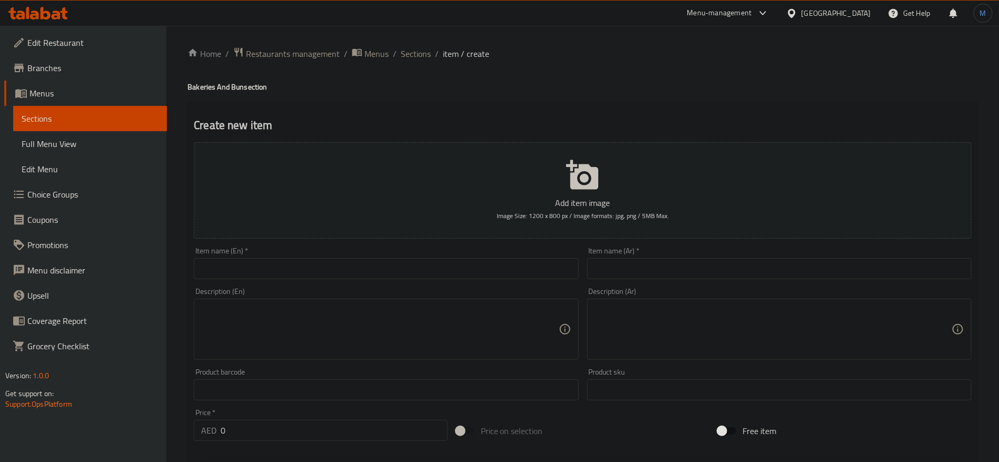
click at [258, 268] on input "text" at bounding box center [386, 268] width 384 height 21
paste input "ICE CREAM BUN"
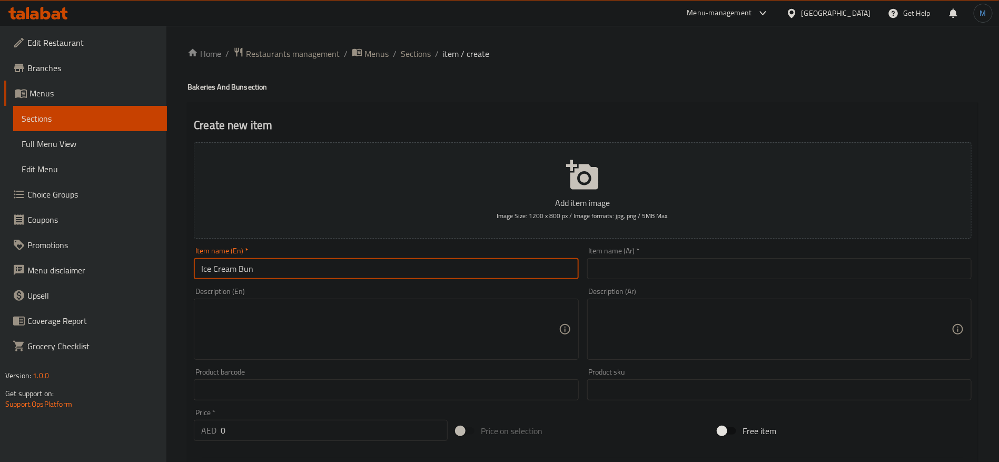
type input "Ice Cream Bun"
click at [726, 262] on input "text" at bounding box center [779, 268] width 384 height 21
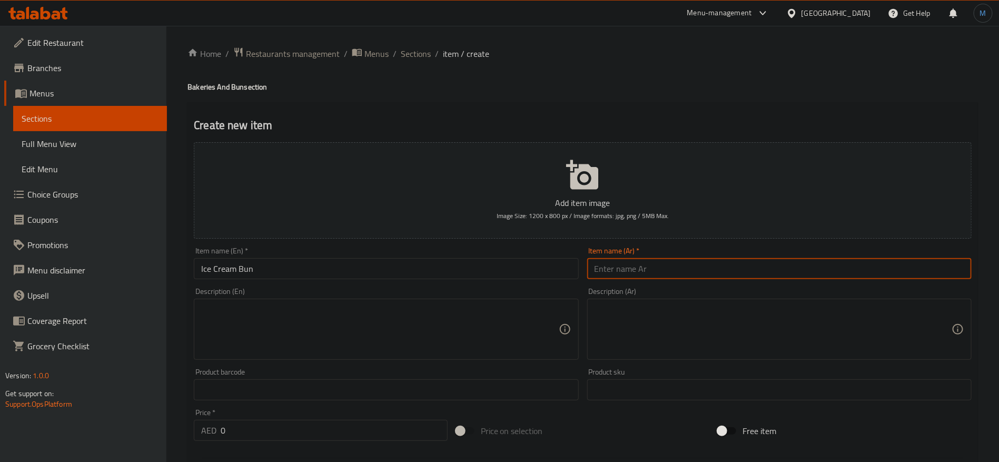
paste input "بن بالآيس كريم"
type input "بن بالآيس كريم"
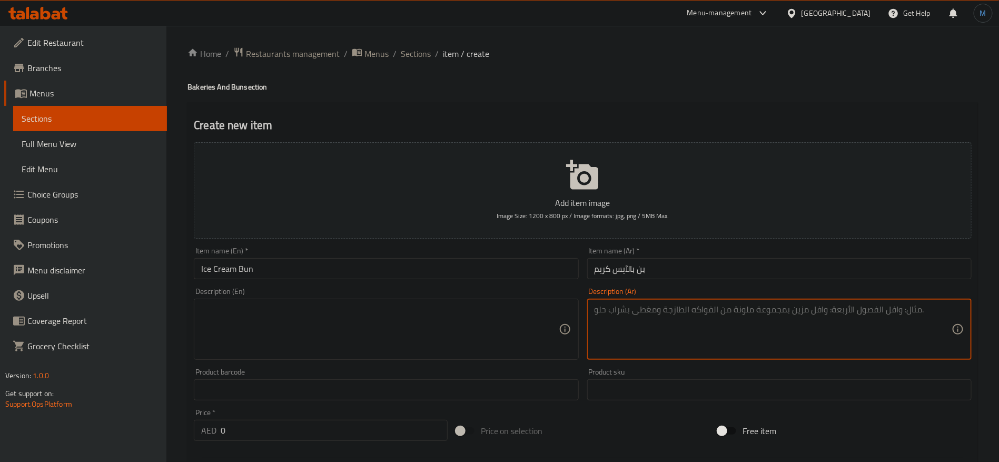
click at [708, 338] on textarea at bounding box center [773, 329] width 357 height 50
paste textarea "خبز بطاطس طازج محشو بثلاث نكهات من الآيس كريم"
type textarea "خبز بطاطس طازج محشو بثلاث نكهات من الآيس كريم"
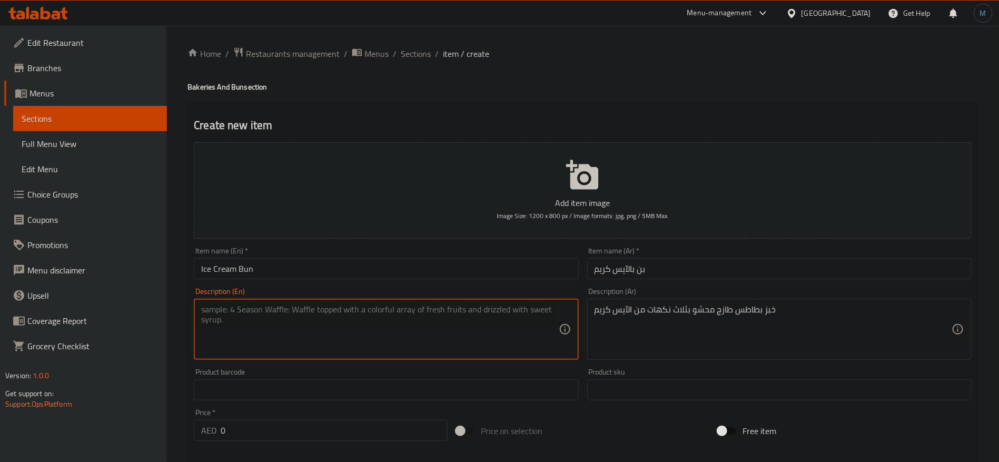
click at [337, 352] on textarea at bounding box center [379, 329] width 357 height 50
paste textarea "Freshly potota bun with 3 flavours of ice cream"
click at [300, 314] on textarea "Freshly potato bun with 3 flavors of ice cream" at bounding box center [379, 329] width 357 height 50
paste textarea "urs"
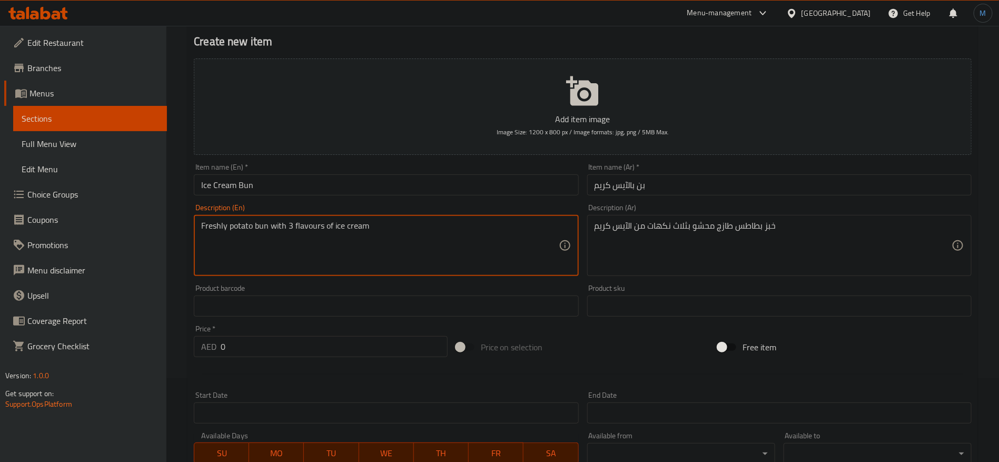
scroll to position [282, 0]
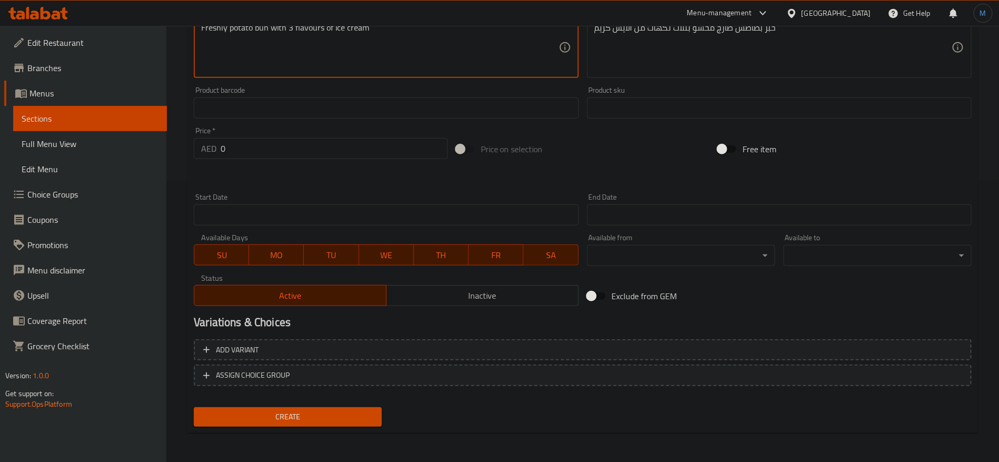
type textarea "Freshly potato bun with 3 flavours of ice cream"
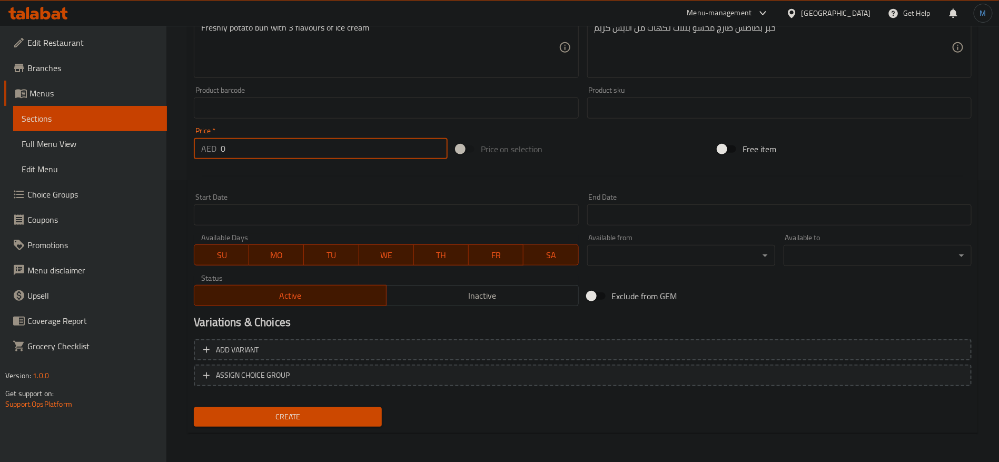
click at [281, 142] on input "0" at bounding box center [334, 148] width 227 height 21
paste input "24"
type input "24"
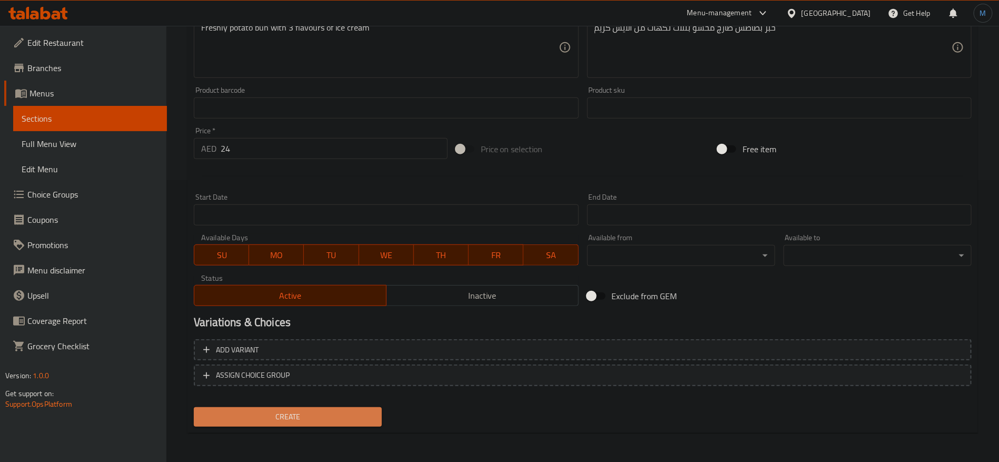
click at [314, 413] on span "Create" at bounding box center [287, 416] width 171 height 13
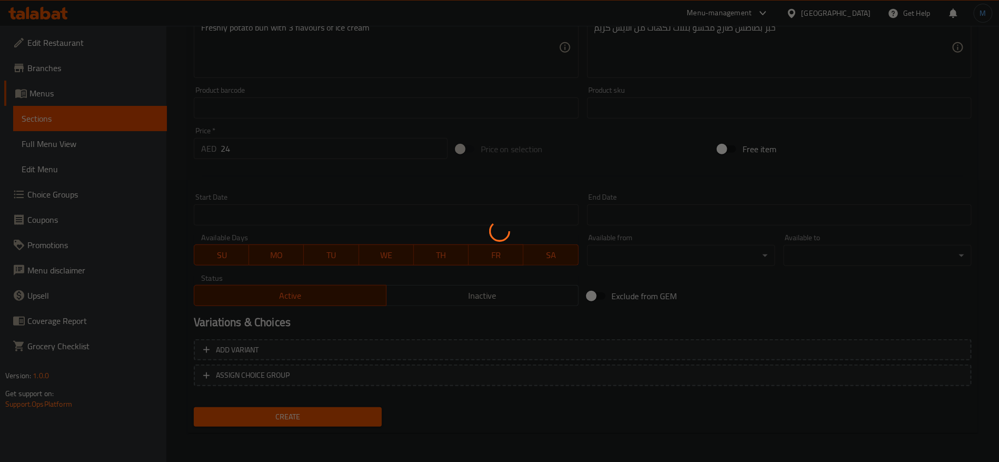
type input "0"
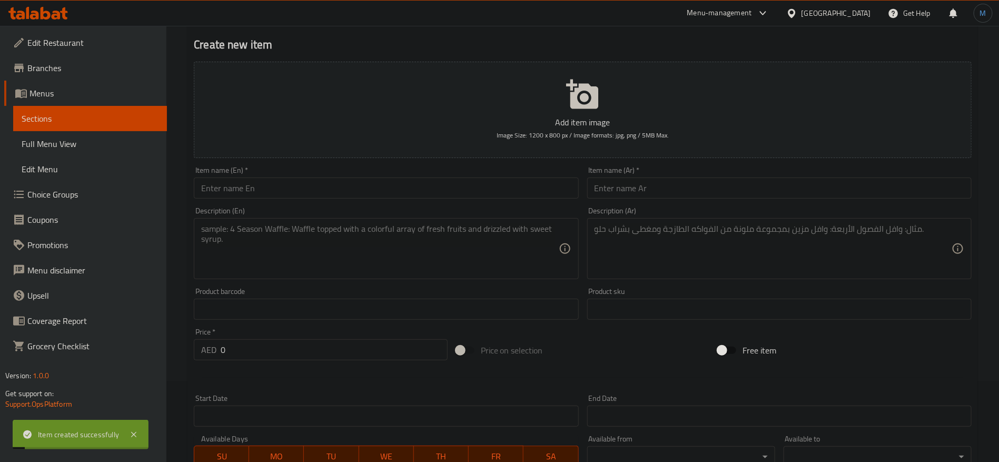
scroll to position [0, 0]
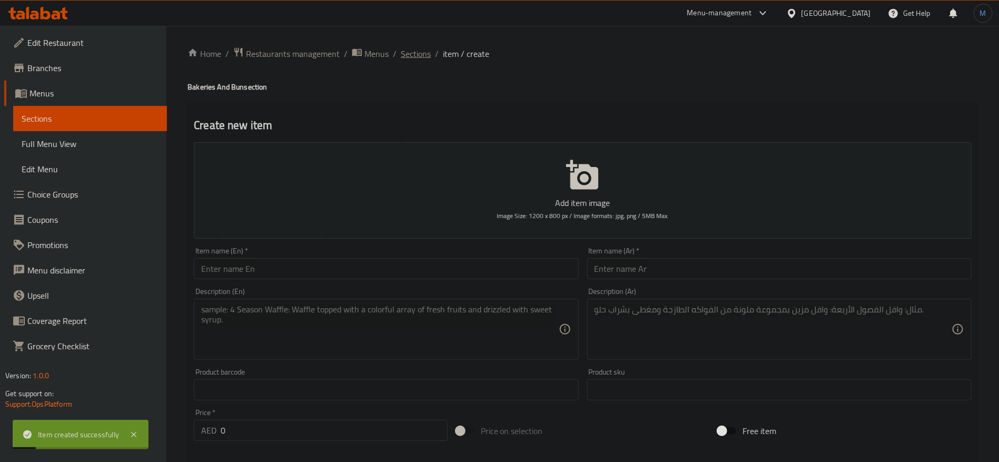
click at [429, 54] on span "Sections" at bounding box center [416, 53] width 30 height 13
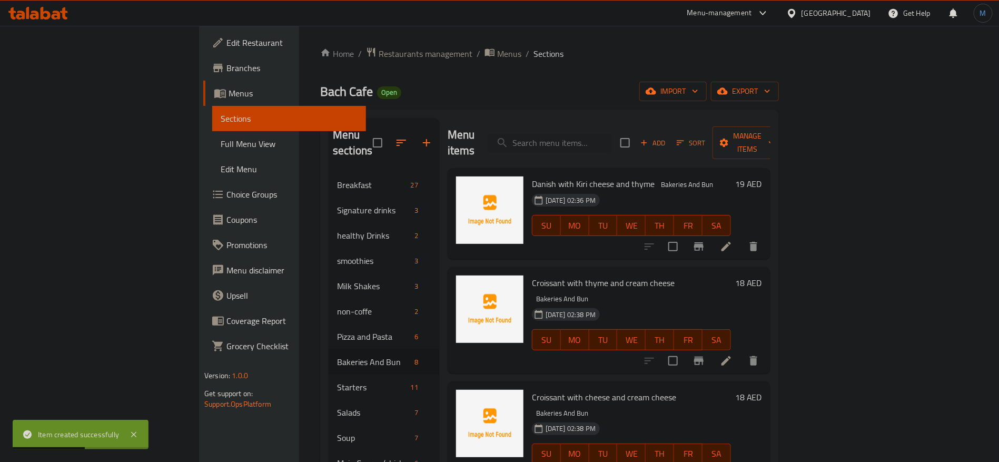
click at [212, 137] on link "Full Menu View" at bounding box center [289, 143] width 154 height 25
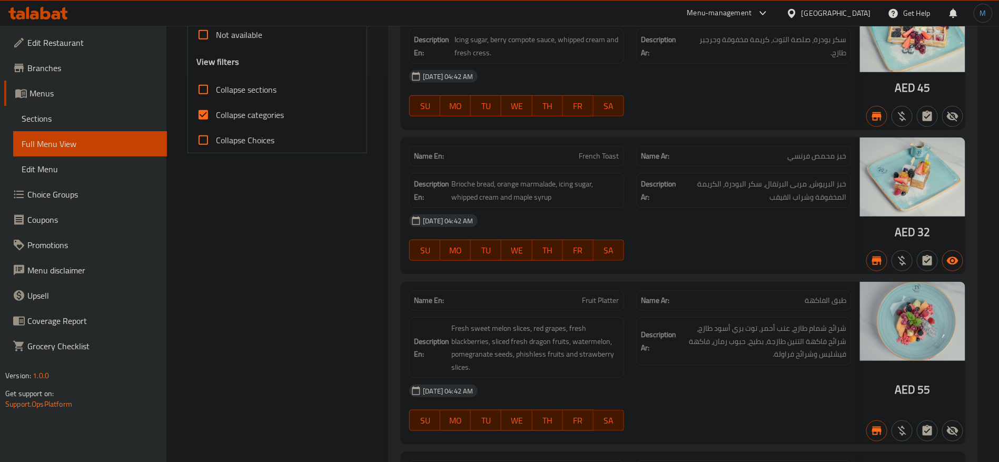
scroll to position [395, 0]
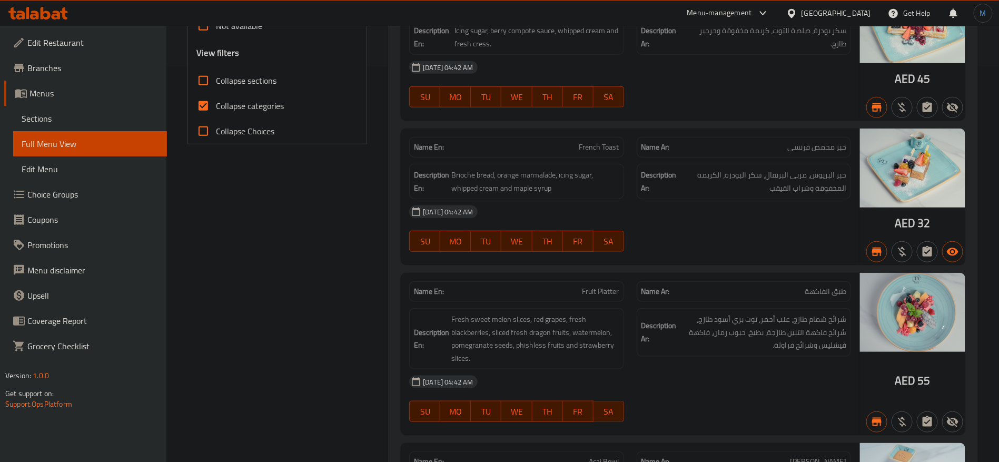
click at [238, 100] on span "Collapse categories" at bounding box center [250, 106] width 68 height 13
click at [216, 99] on input "Collapse categories" at bounding box center [203, 105] width 25 height 25
checkbox input "false"
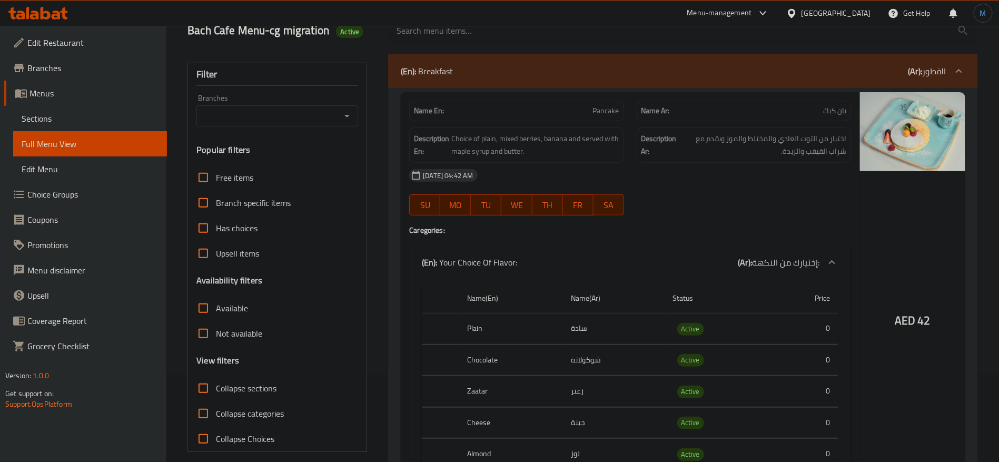
scroll to position [79, 0]
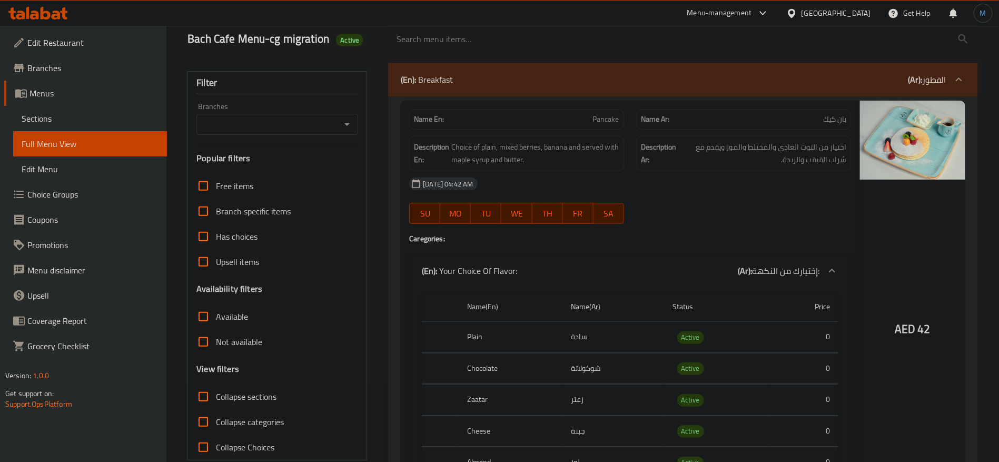
click at [908, 80] on div "(En): Breakfast (Ar): الفطور" at bounding box center [674, 79] width 546 height 13
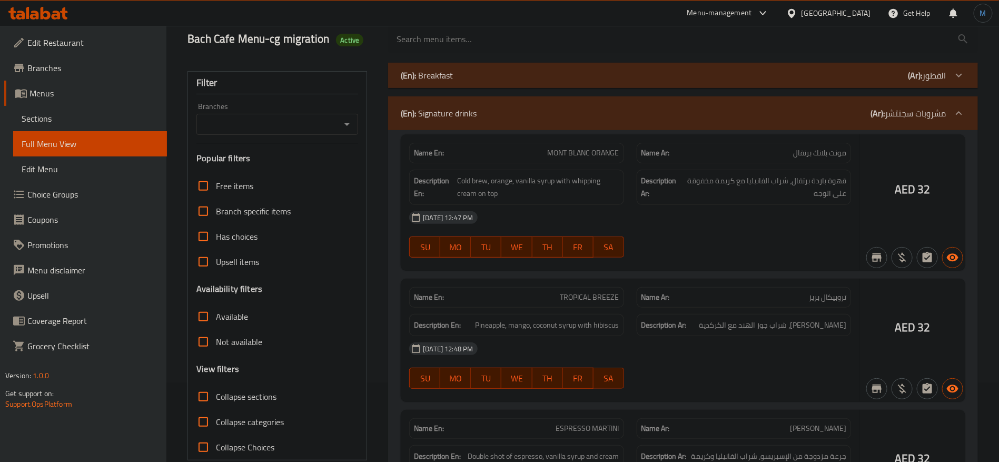
scroll to position [158, 0]
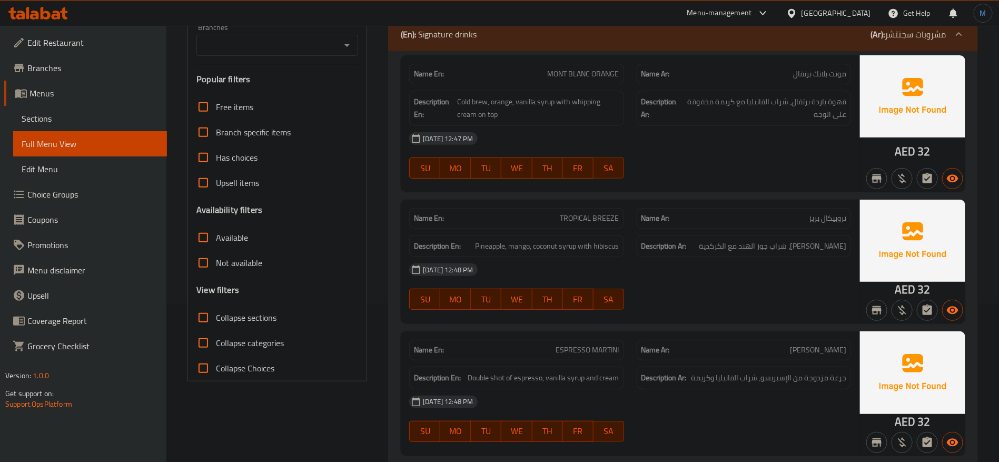
click at [251, 324] on span "Collapse sections" at bounding box center [246, 317] width 61 height 13
click at [216, 325] on input "Collapse sections" at bounding box center [203, 317] width 25 height 25
checkbox input "true"
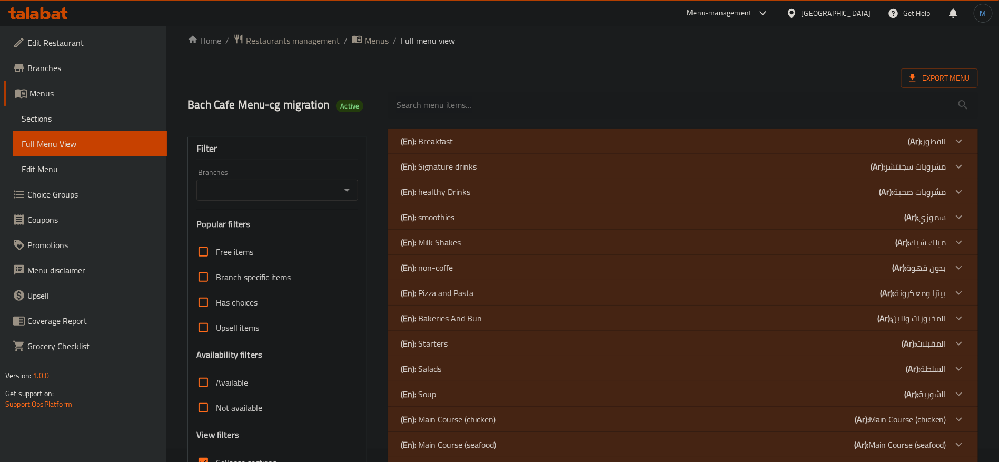
scroll to position [0, 0]
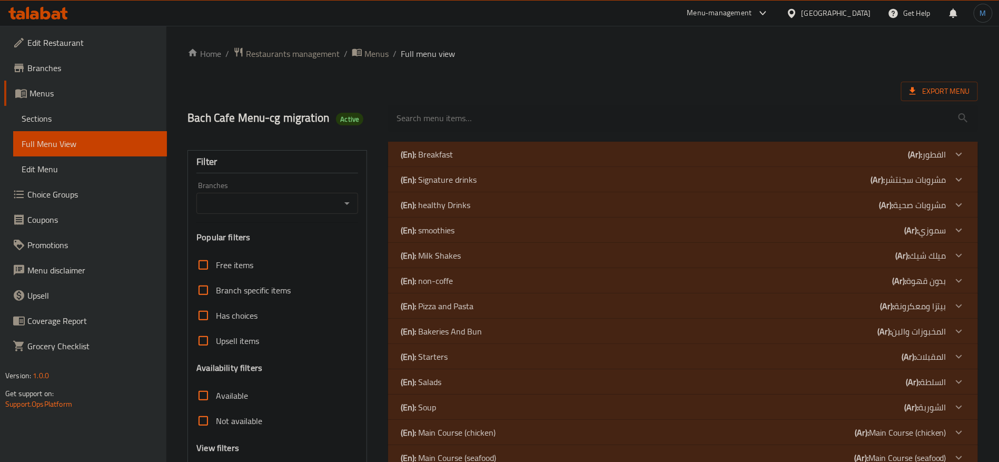
click at [964, 327] on icon at bounding box center [959, 331] width 13 height 13
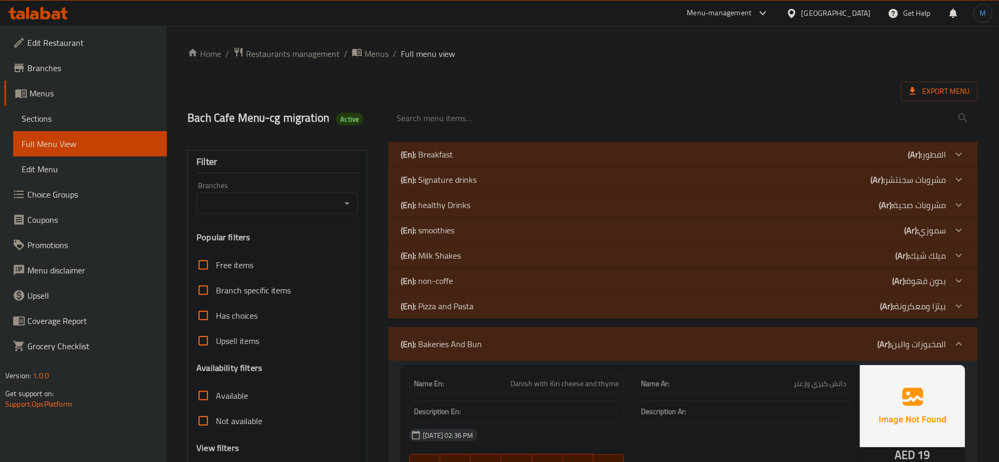
click at [958, 305] on icon at bounding box center [959, 306] width 6 height 4
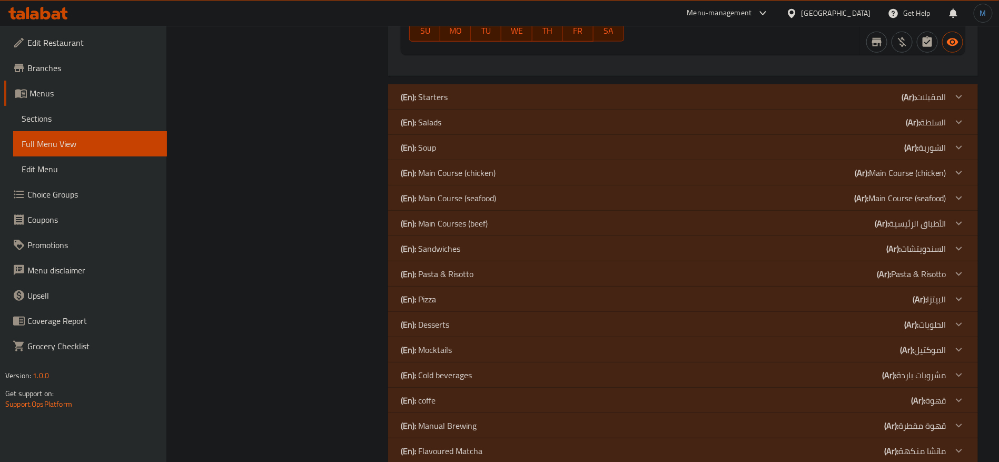
scroll to position [2348, 0]
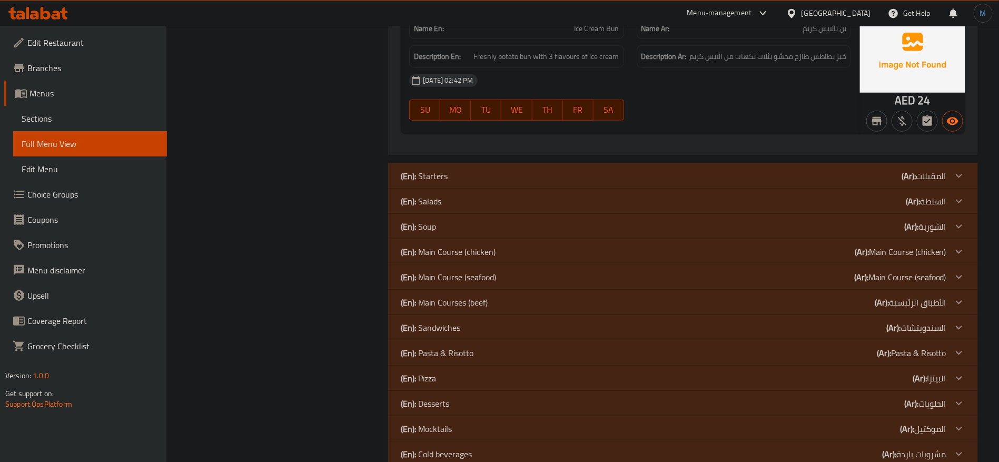
click at [942, 233] on p "(Ar): الشوربة" at bounding box center [925, 226] width 42 height 13
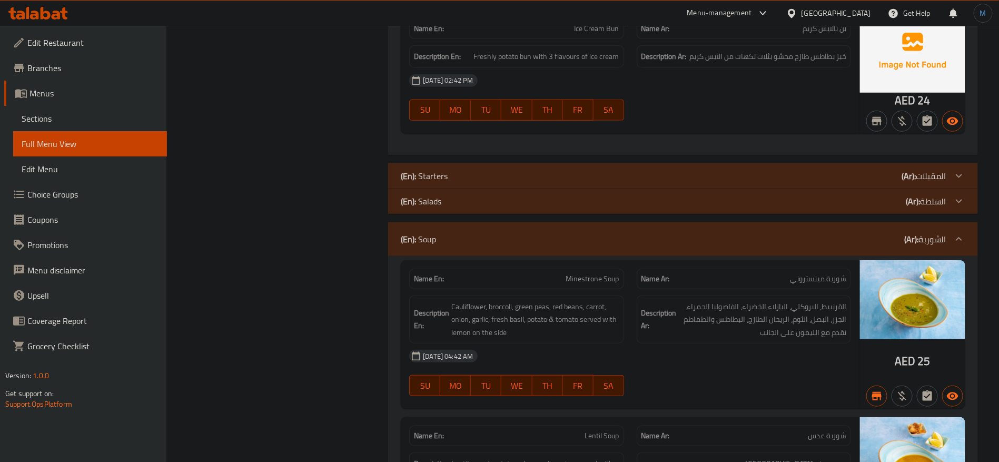
click at [944, 214] on div "(En): Salads (Ar): السلطة" at bounding box center [683, 201] width 590 height 25
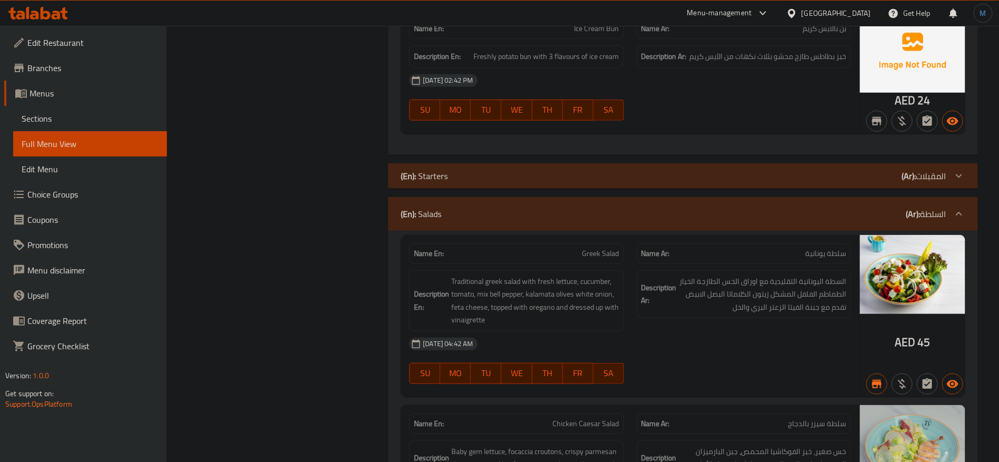
click at [944, 189] on div "(En): Starters (Ar): المقبلات" at bounding box center [683, 175] width 590 height 25
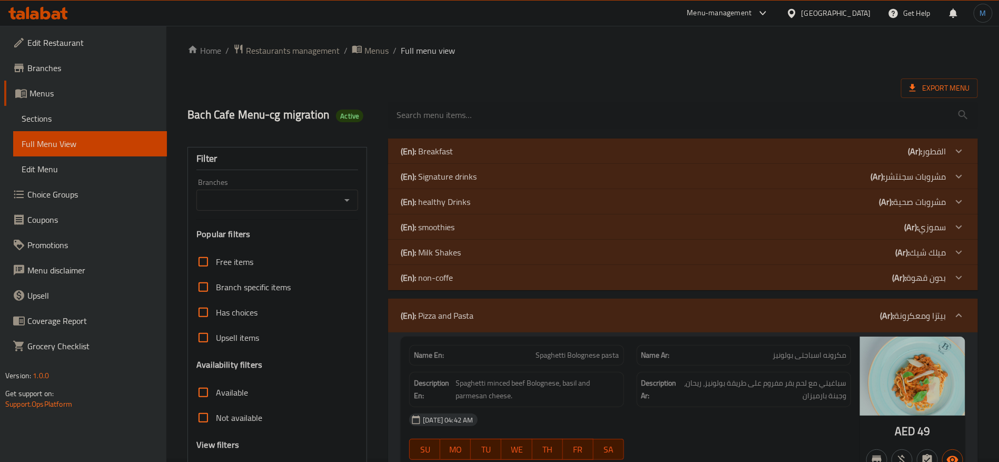
scroll to position [0, 0]
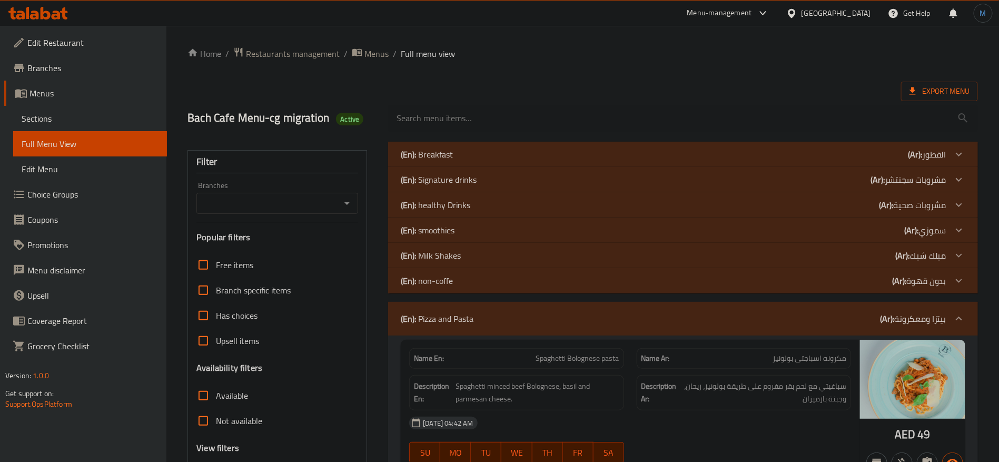
click at [928, 148] on p "(Ar): الفطور" at bounding box center [927, 154] width 38 height 13
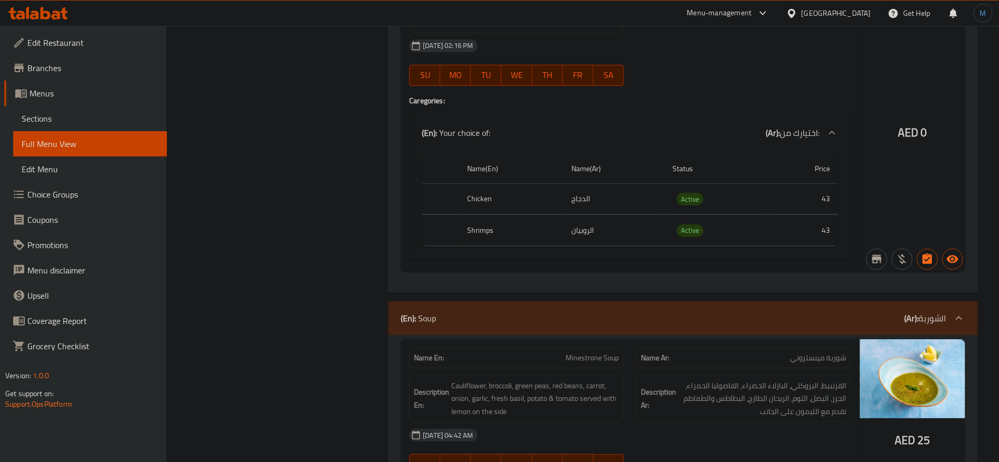
scroll to position [9861, 0]
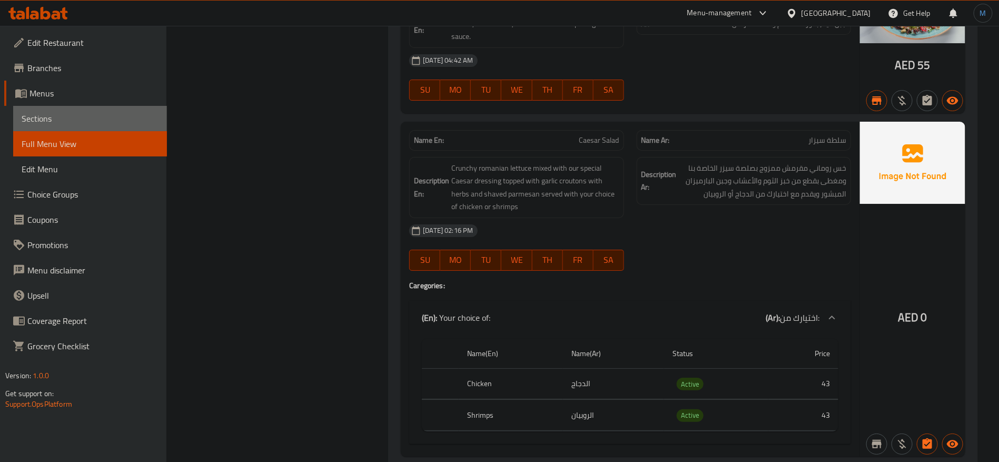
click at [64, 131] on link "Sections" at bounding box center [90, 118] width 154 height 25
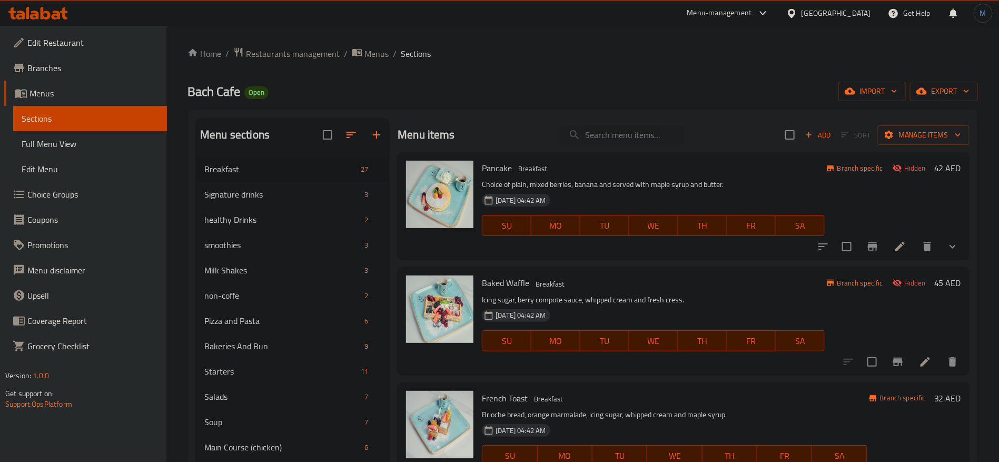
click at [290, 54] on span "Restaurants management" at bounding box center [293, 53] width 94 height 13
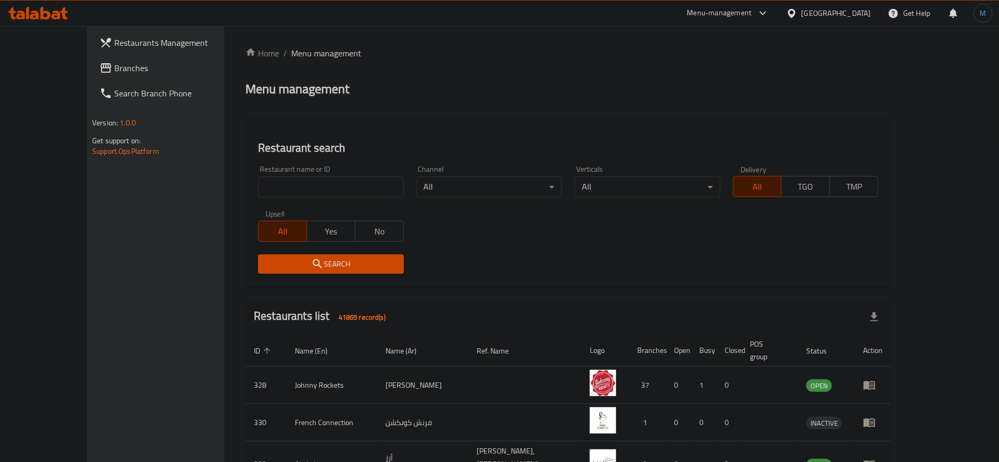
click at [87, 64] on div "Restaurants Management Branches Search Branch Phone Version: 1.0.0 Get support …" at bounding box center [499, 399] width 825 height 746
click at [114, 64] on span "Branches" at bounding box center [179, 68] width 131 height 13
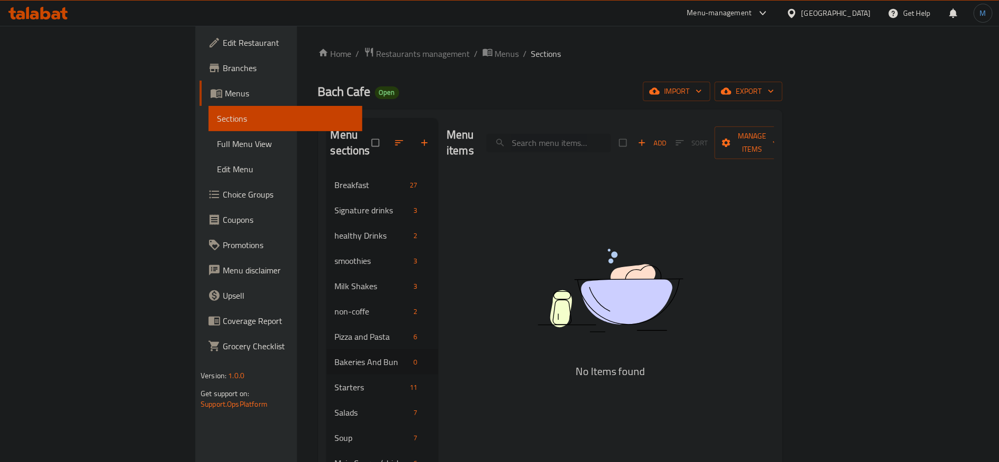
click at [611, 143] on input "search" at bounding box center [549, 143] width 124 height 18
paste input "Croissant"
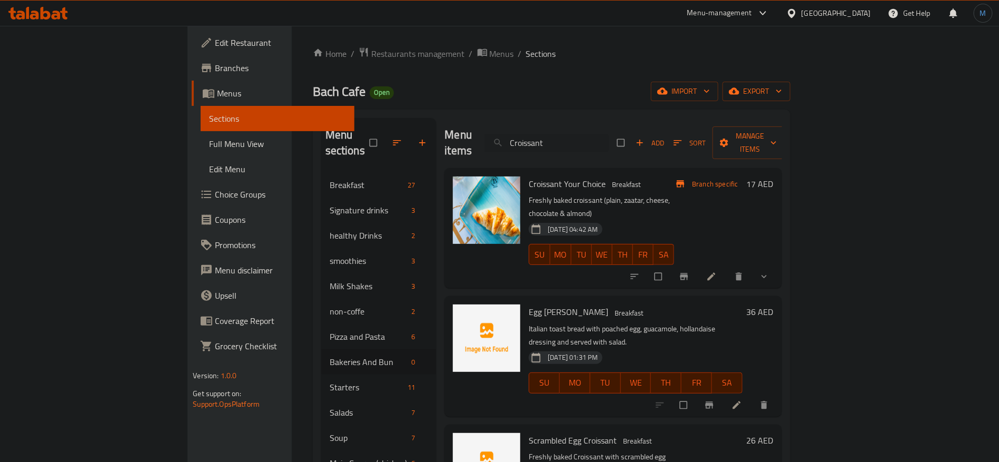
type input "Croissant"
click at [772, 271] on span "show more" at bounding box center [765, 276] width 13 height 11
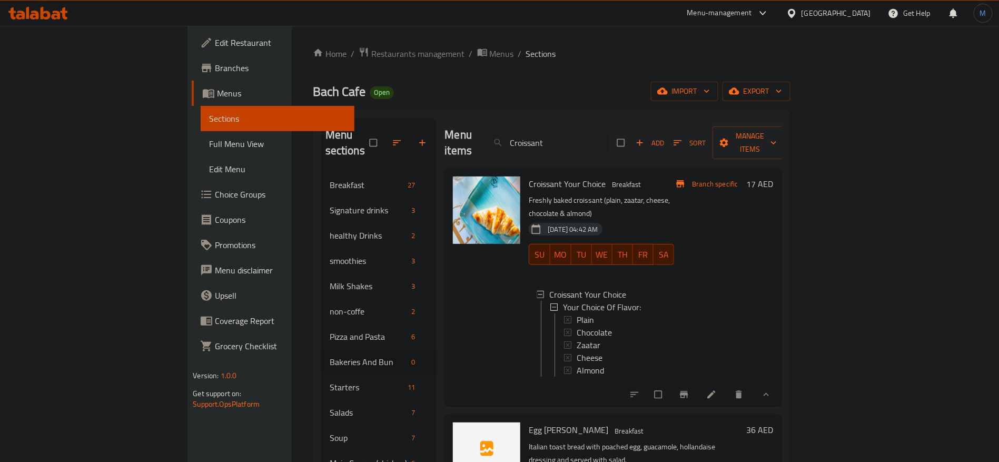
click at [633, 144] on div "Menu items Croissant Add Sort Manage items" at bounding box center [613, 143] width 337 height 50
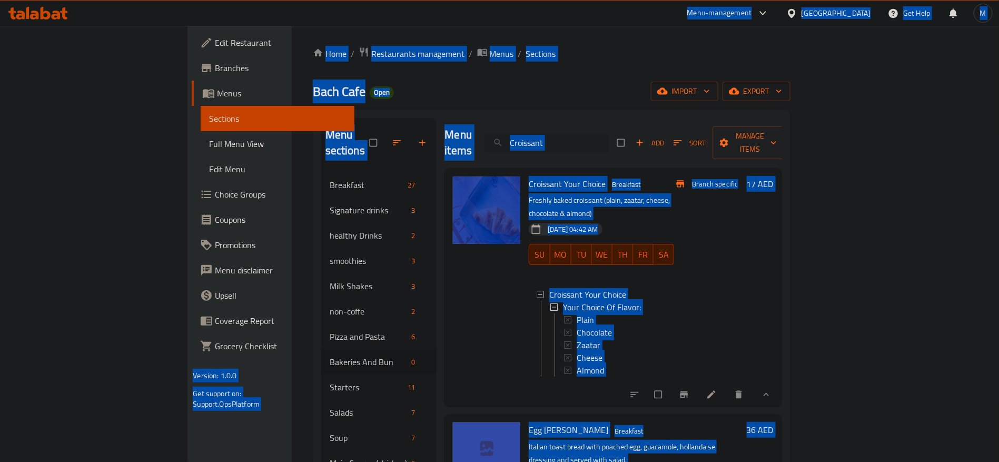
click at [609, 134] on input "Croissant" at bounding box center [547, 143] width 124 height 18
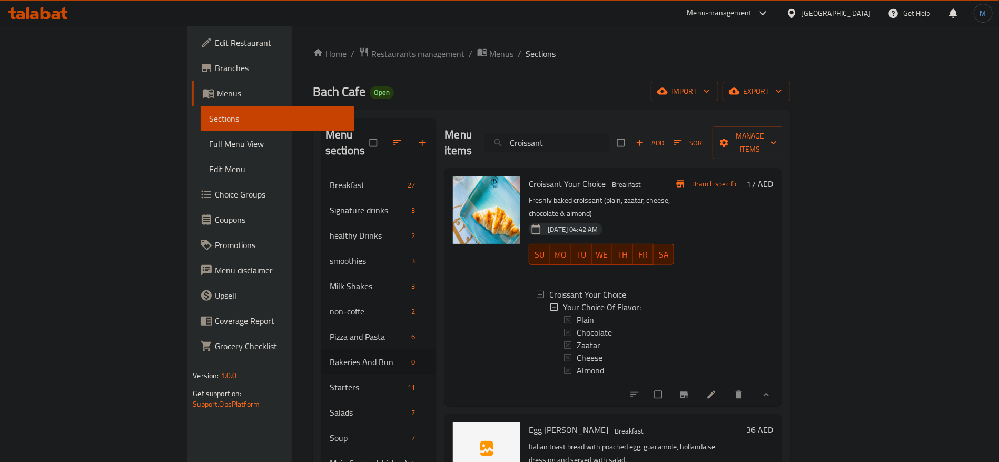
paste input "HALLOUMI"
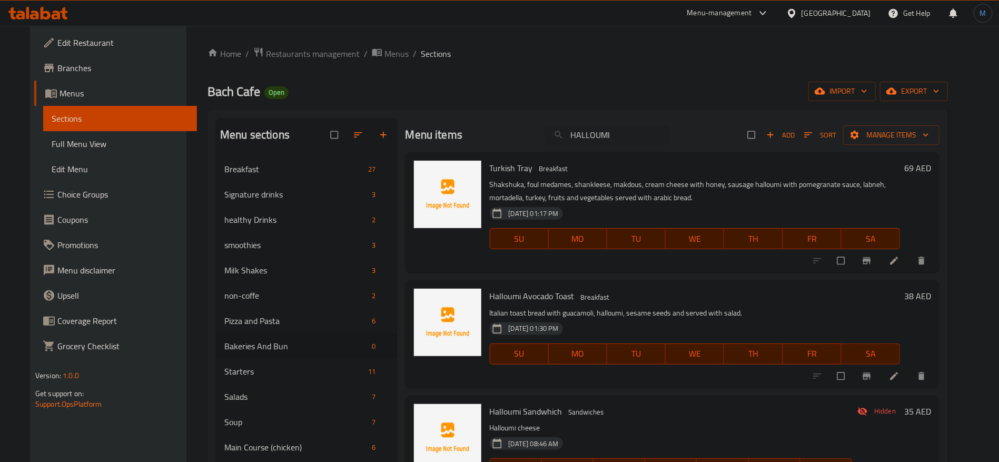
type input "HALLOUMI"
click at [853, 373] on input "checkbox" at bounding box center [842, 376] width 22 height 20
checkbox input "true"
click at [632, 132] on input "HALLOUMI" at bounding box center [607, 135] width 124 height 18
paste input "EGG BENEDICT"
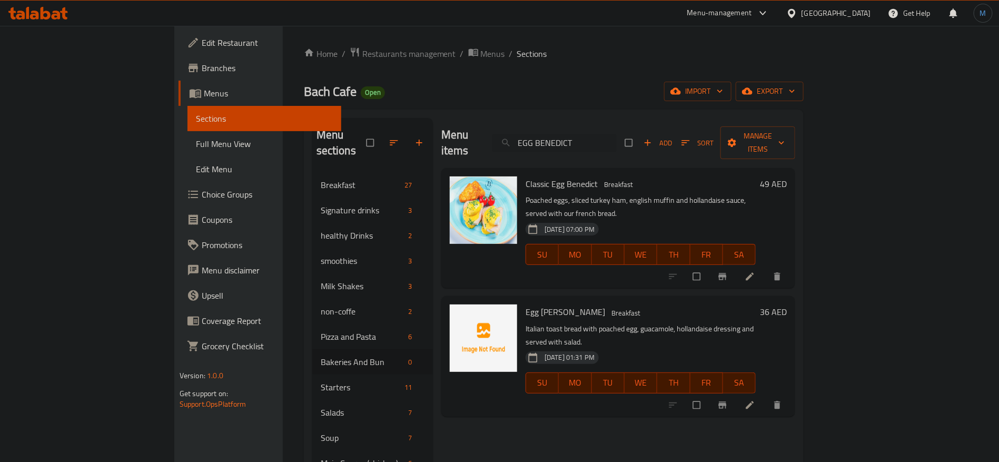
type input "EGG BENEDICT"
click at [709, 395] on input "checkbox" at bounding box center [698, 405] width 22 height 20
checkbox input "true"
click at [617, 142] on input "EGG BENEDICT" at bounding box center [554, 143] width 124 height 18
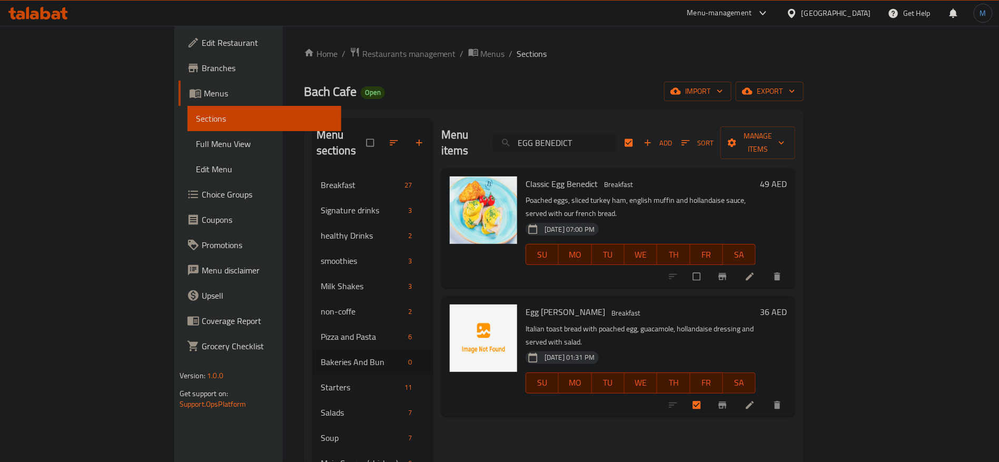
paste input "CREAMY EGG BUN"
type input "CREAMY EGG BUN"
checkbox input "false"
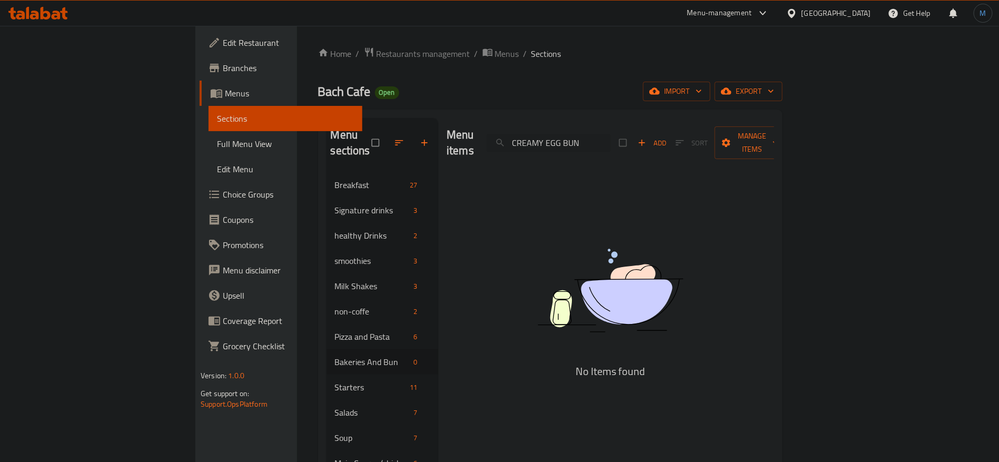
type input "CREAMY EGG BUN"
